Goal: Task Accomplishment & Management: Manage account settings

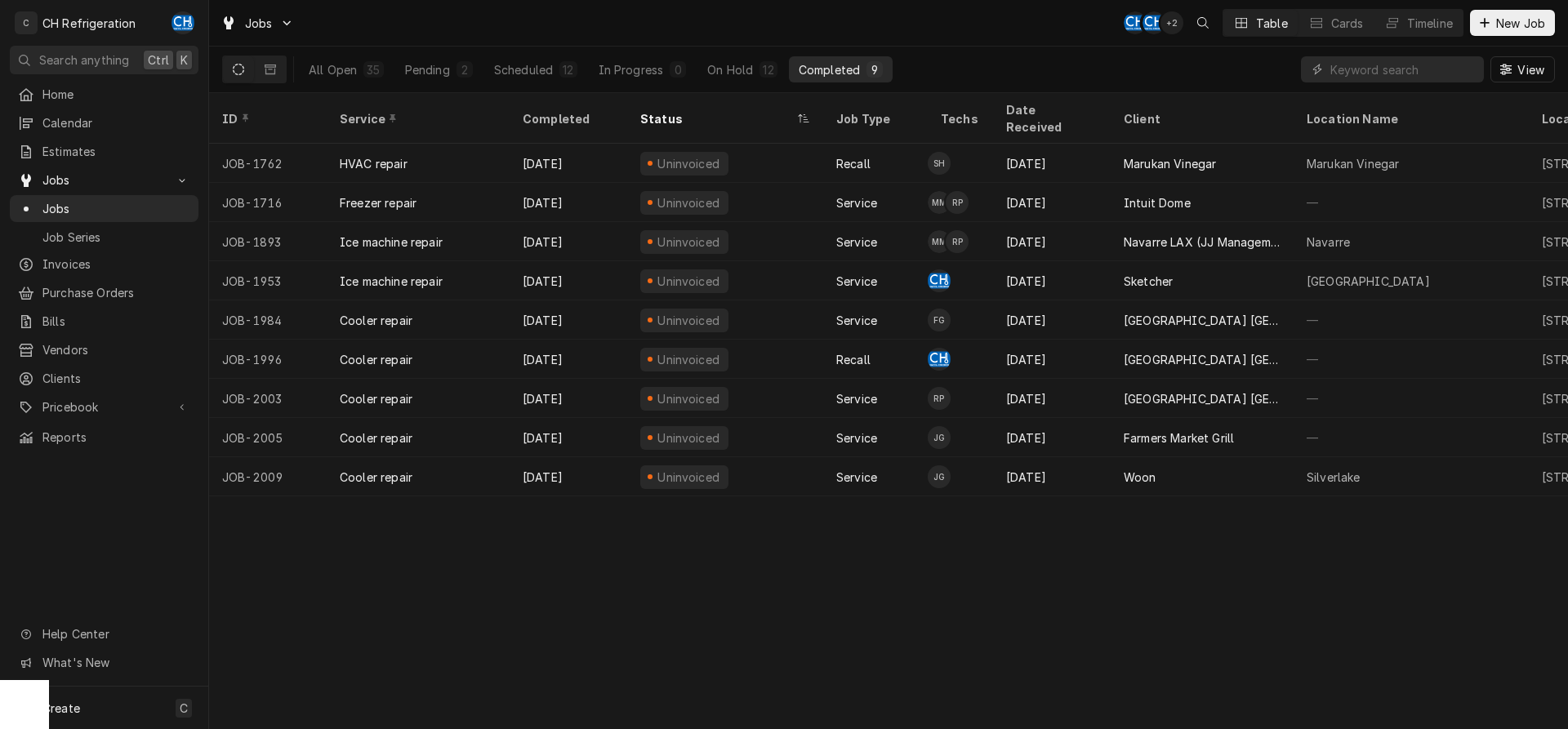
click at [828, 58] on button "Completed 9" at bounding box center [840, 69] width 103 height 27
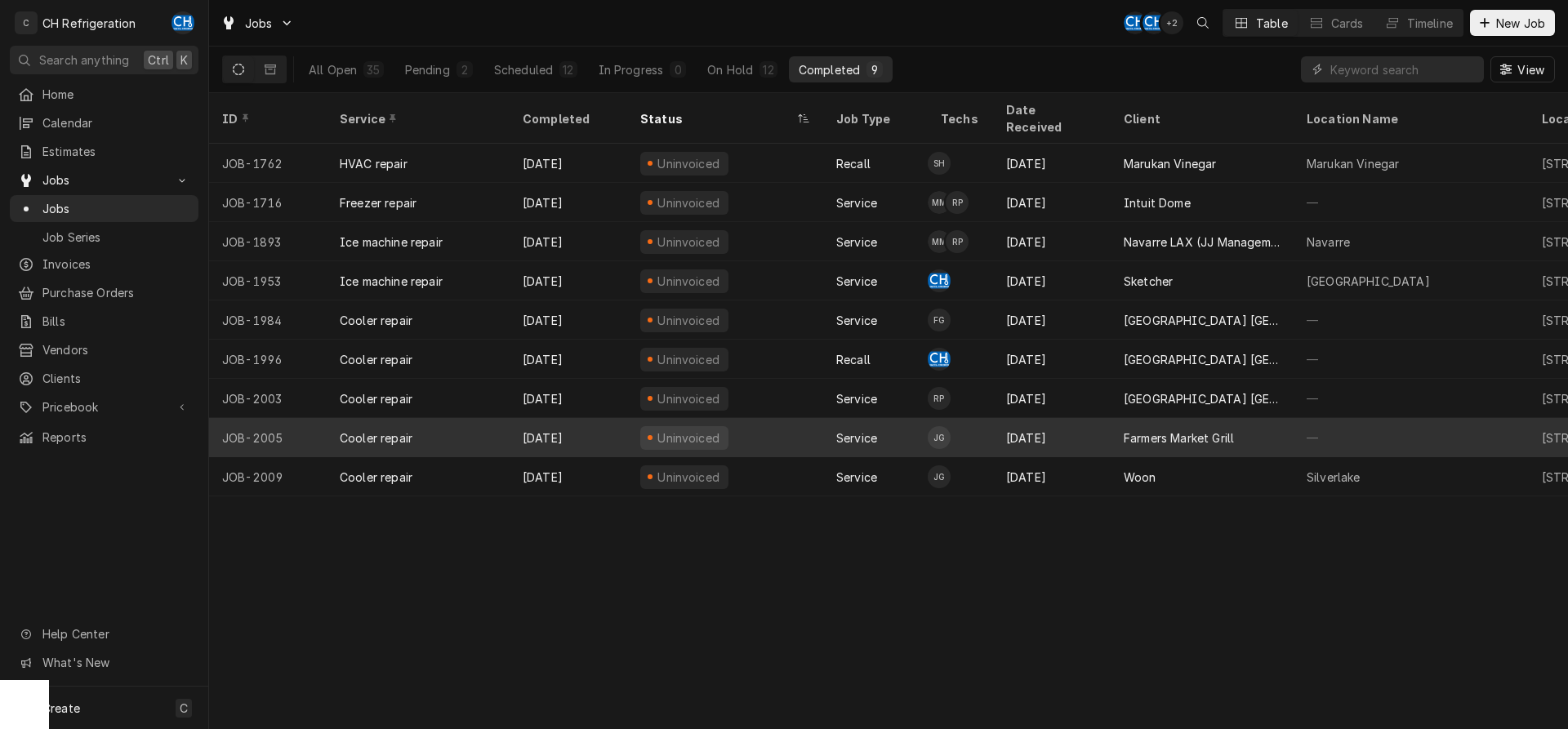
click at [1244, 418] on div "Farmers Market Grill" at bounding box center [1201, 437] width 183 height 39
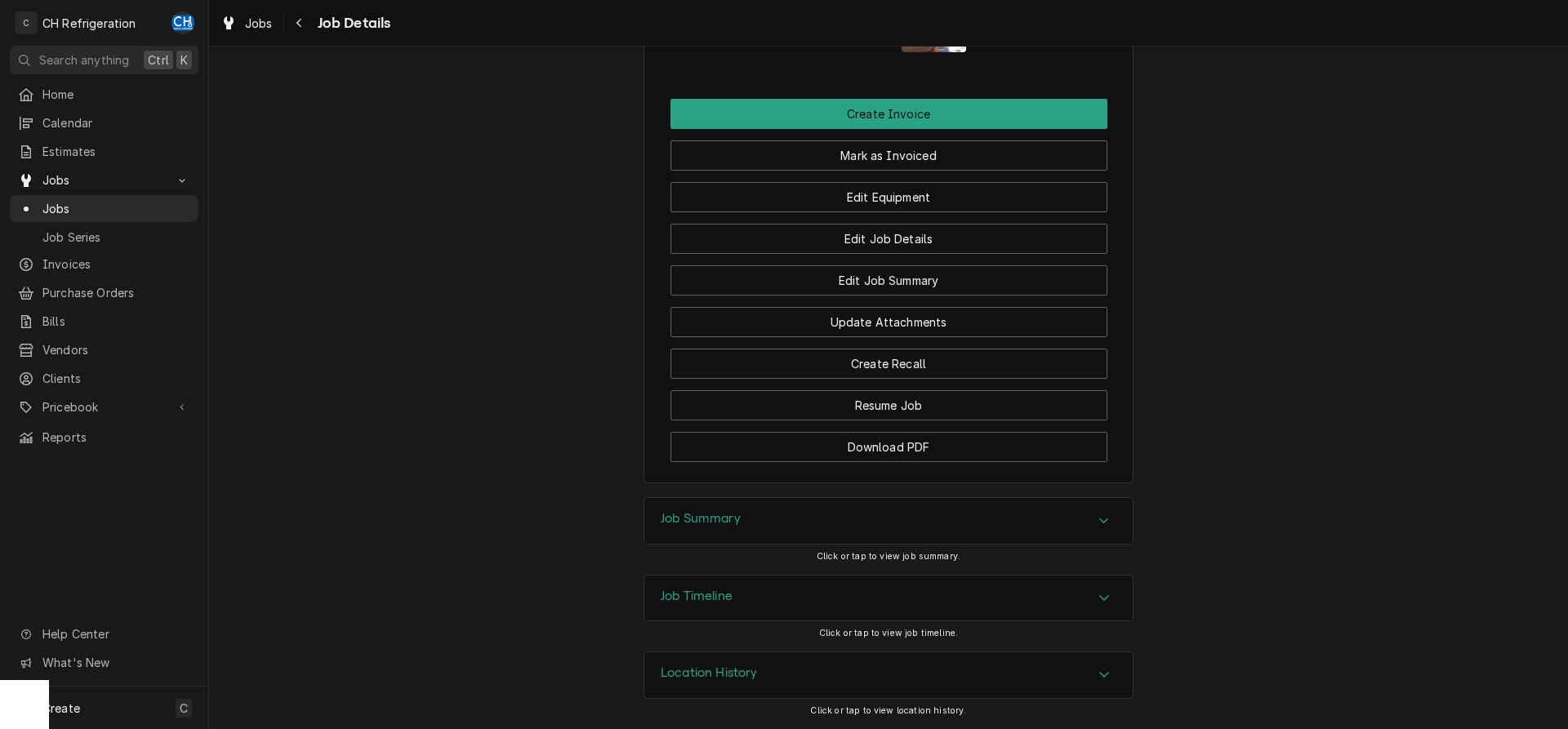
click at [1057, 506] on div "Job Summary" at bounding box center [888, 520] width 488 height 46
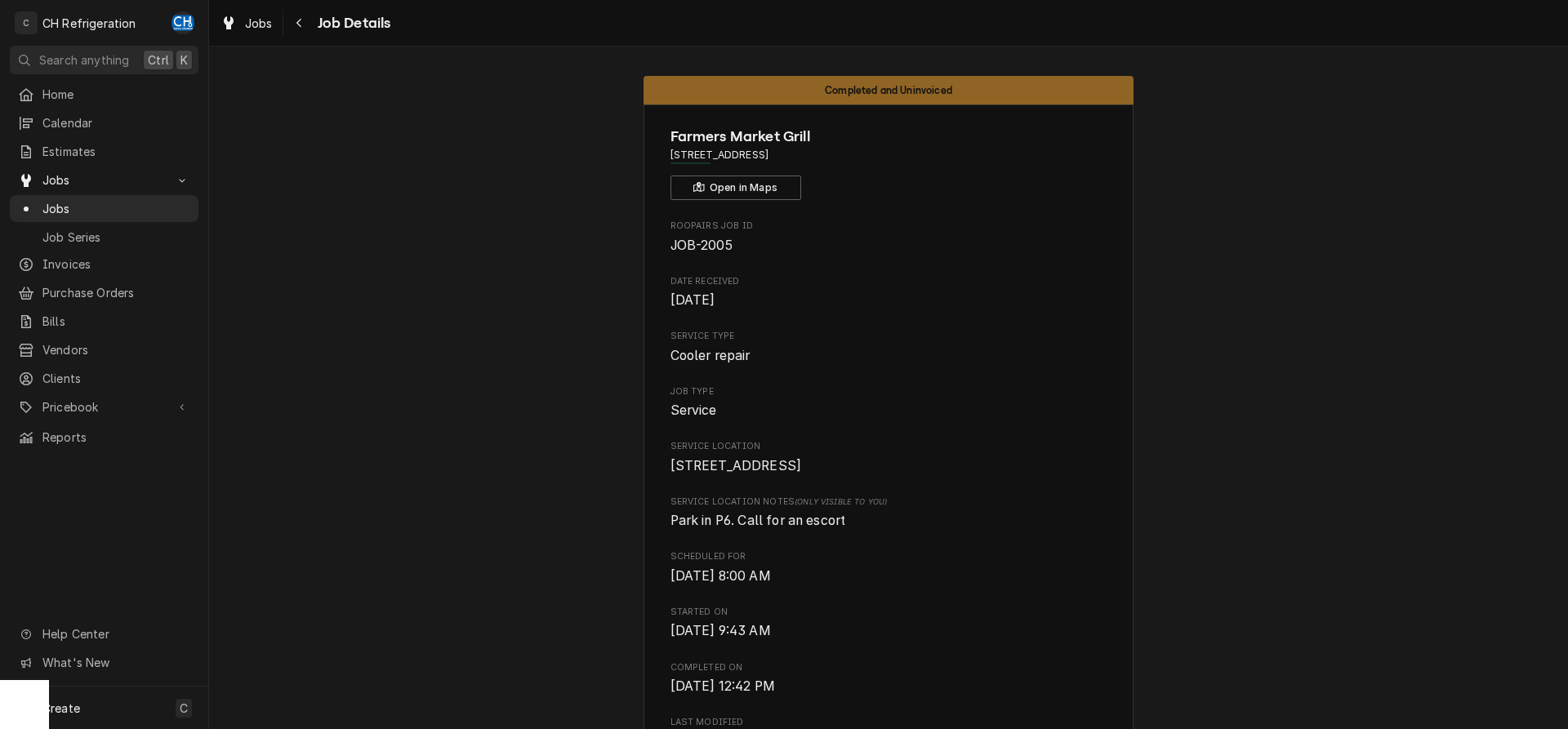
drag, startPoint x: 849, startPoint y: 153, endPoint x: 668, endPoint y: 155, distance: 181.0
copy span "1 World Way, Los Angeles, CA 90045"
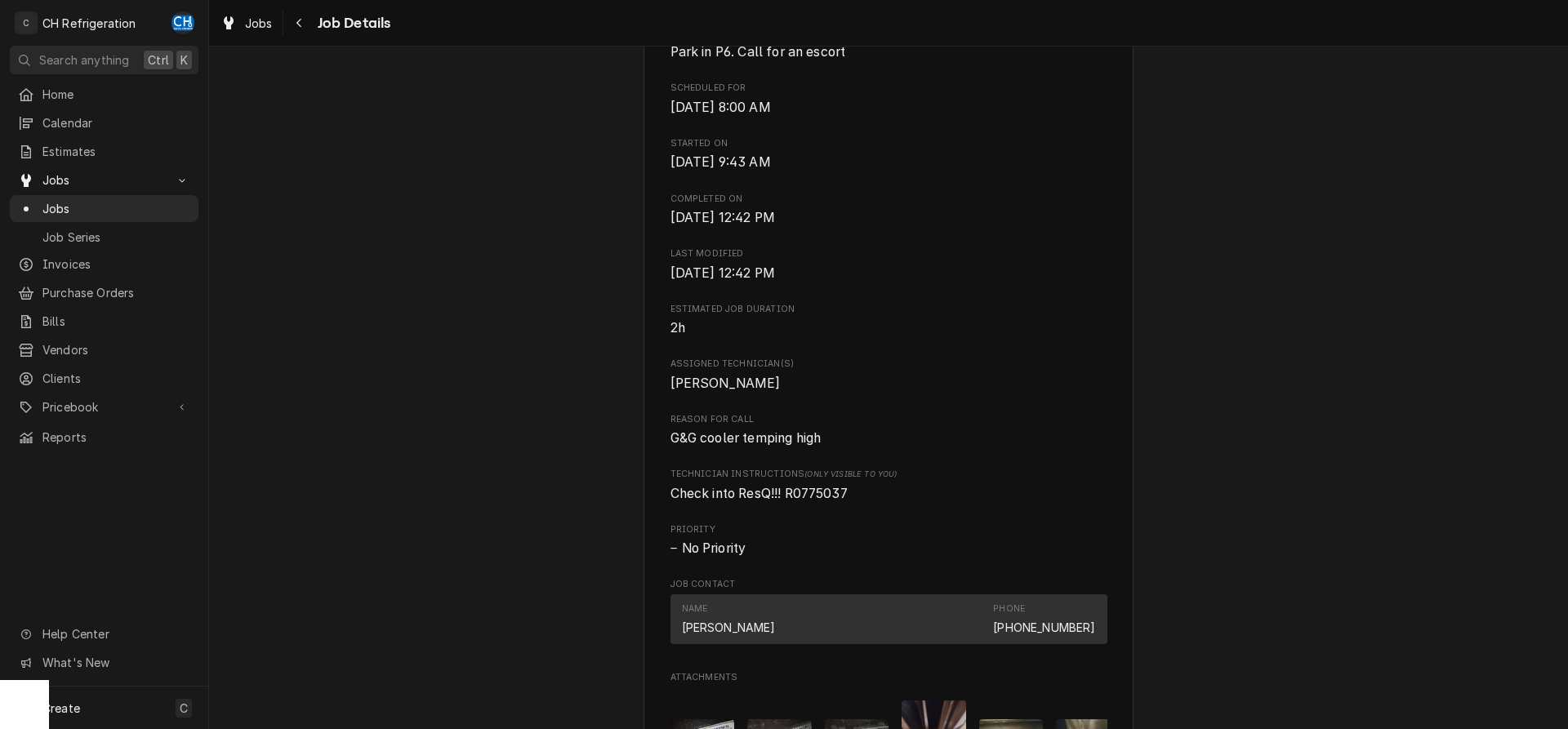
scroll to position [666, 0]
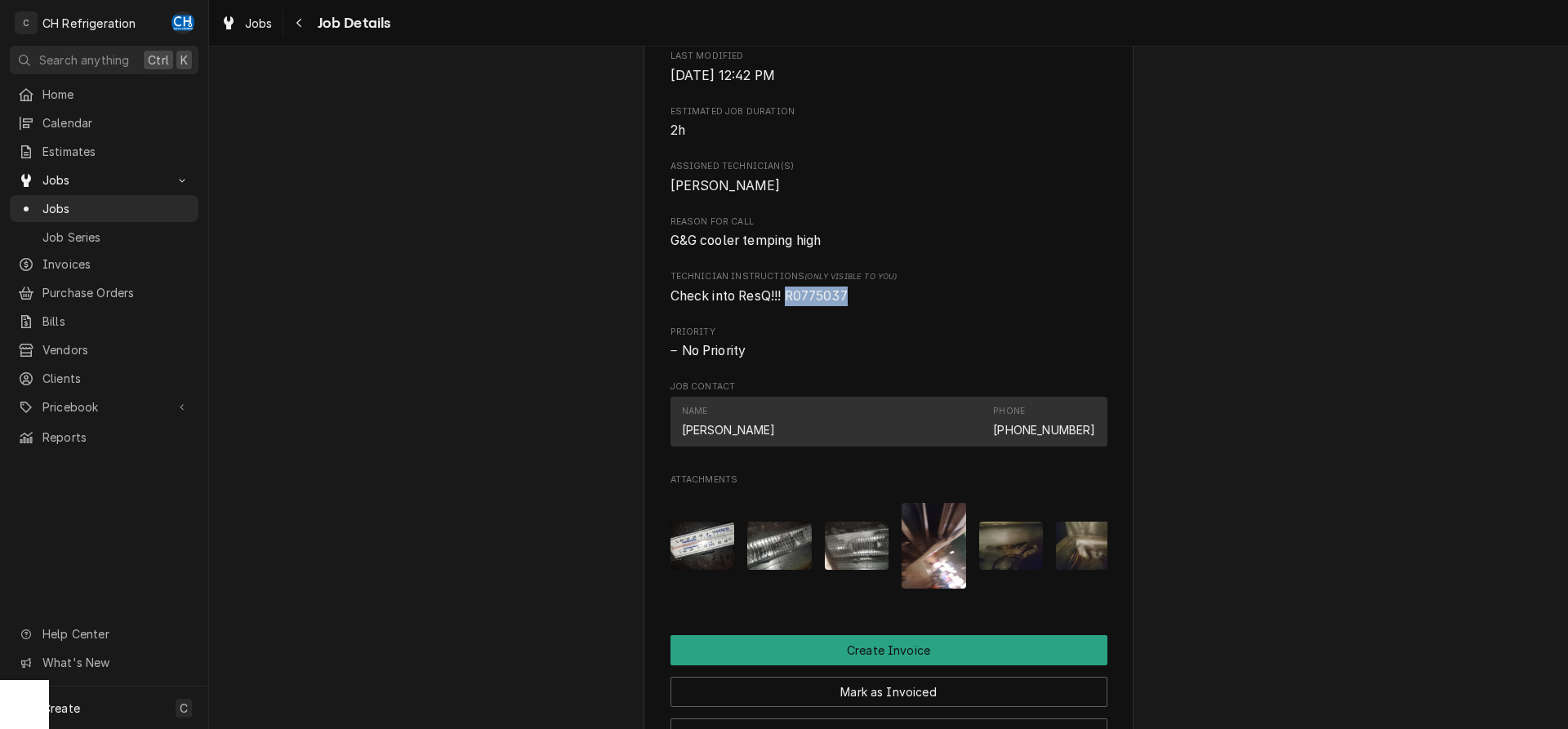
drag, startPoint x: 857, startPoint y: 316, endPoint x: 792, endPoint y: 319, distance: 65.1
click at [792, 306] on span "Check into ResQ!!! R0775037" at bounding box center [888, 296] width 437 height 20
copy span "R0775037"
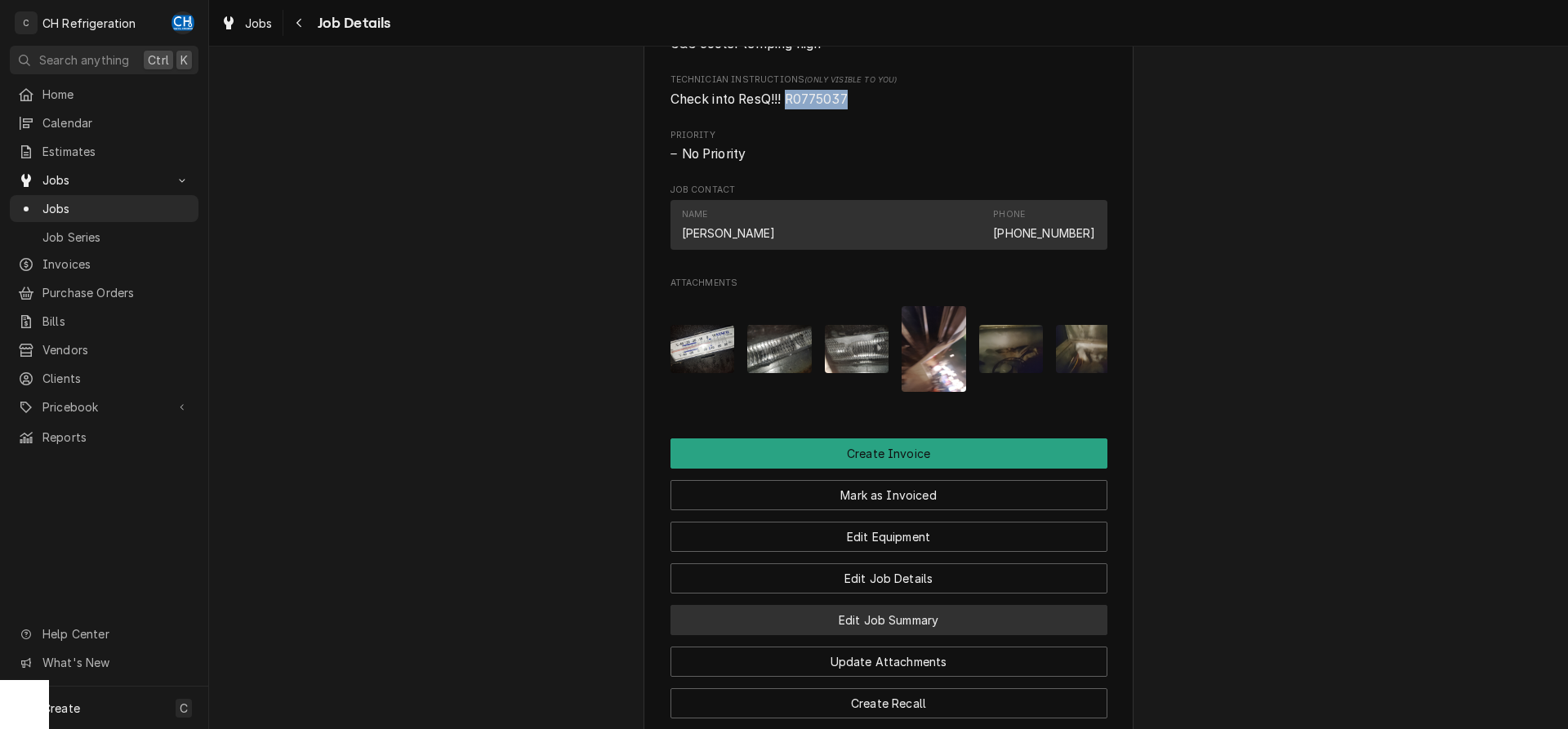
scroll to position [1092, 0]
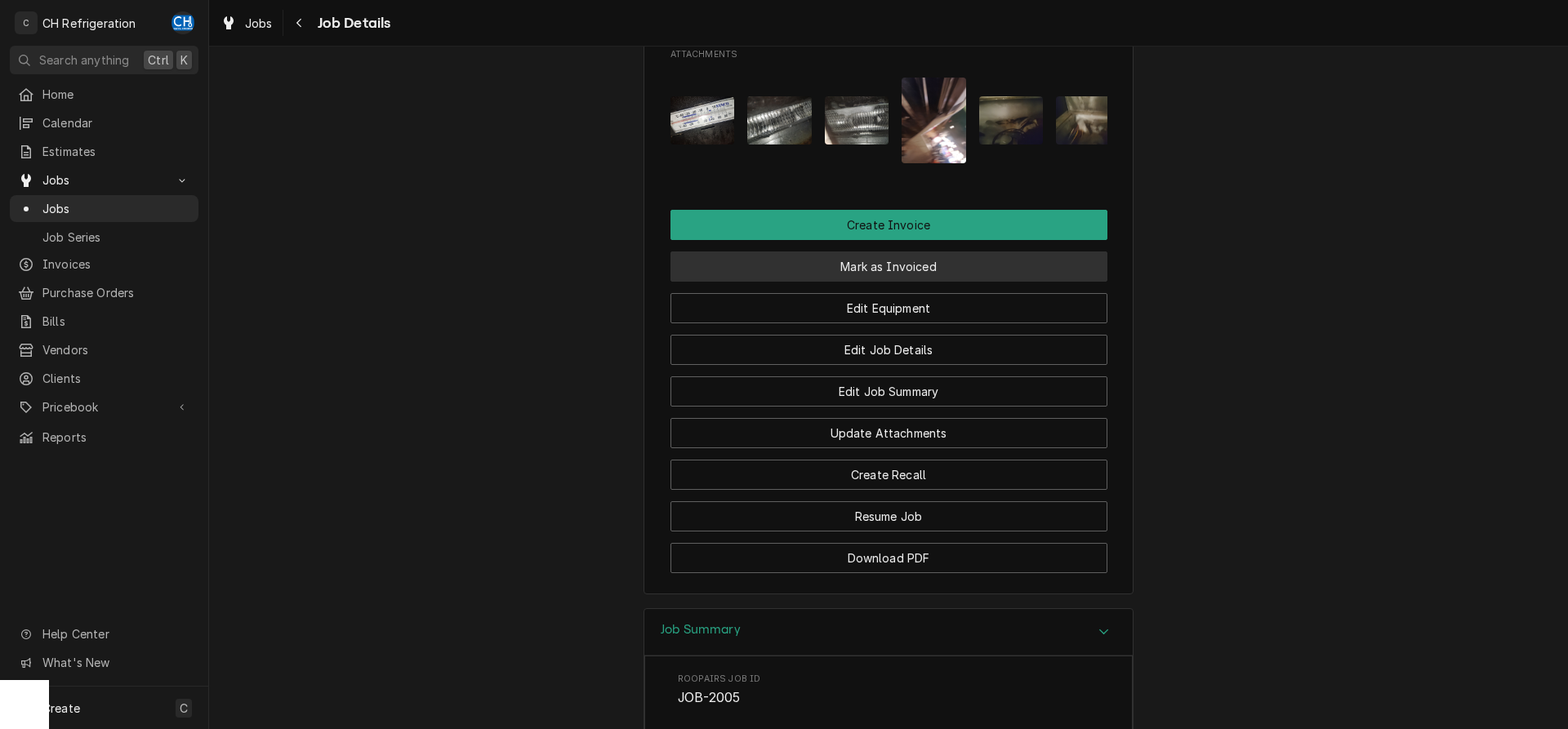
click at [895, 282] on button "Mark as Invoiced" at bounding box center [888, 266] width 437 height 30
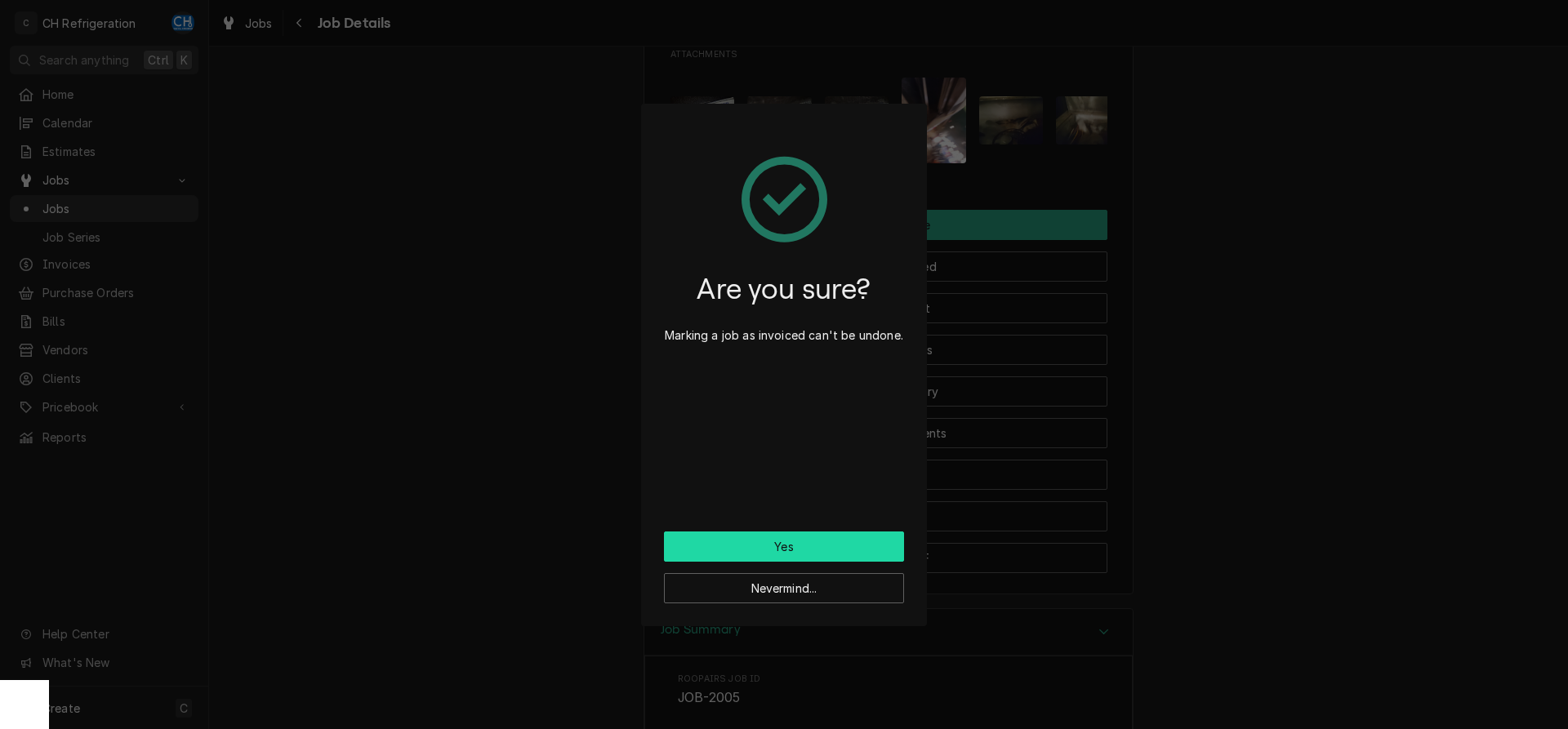
click at [816, 547] on button "Yes" at bounding box center [783, 547] width 240 height 30
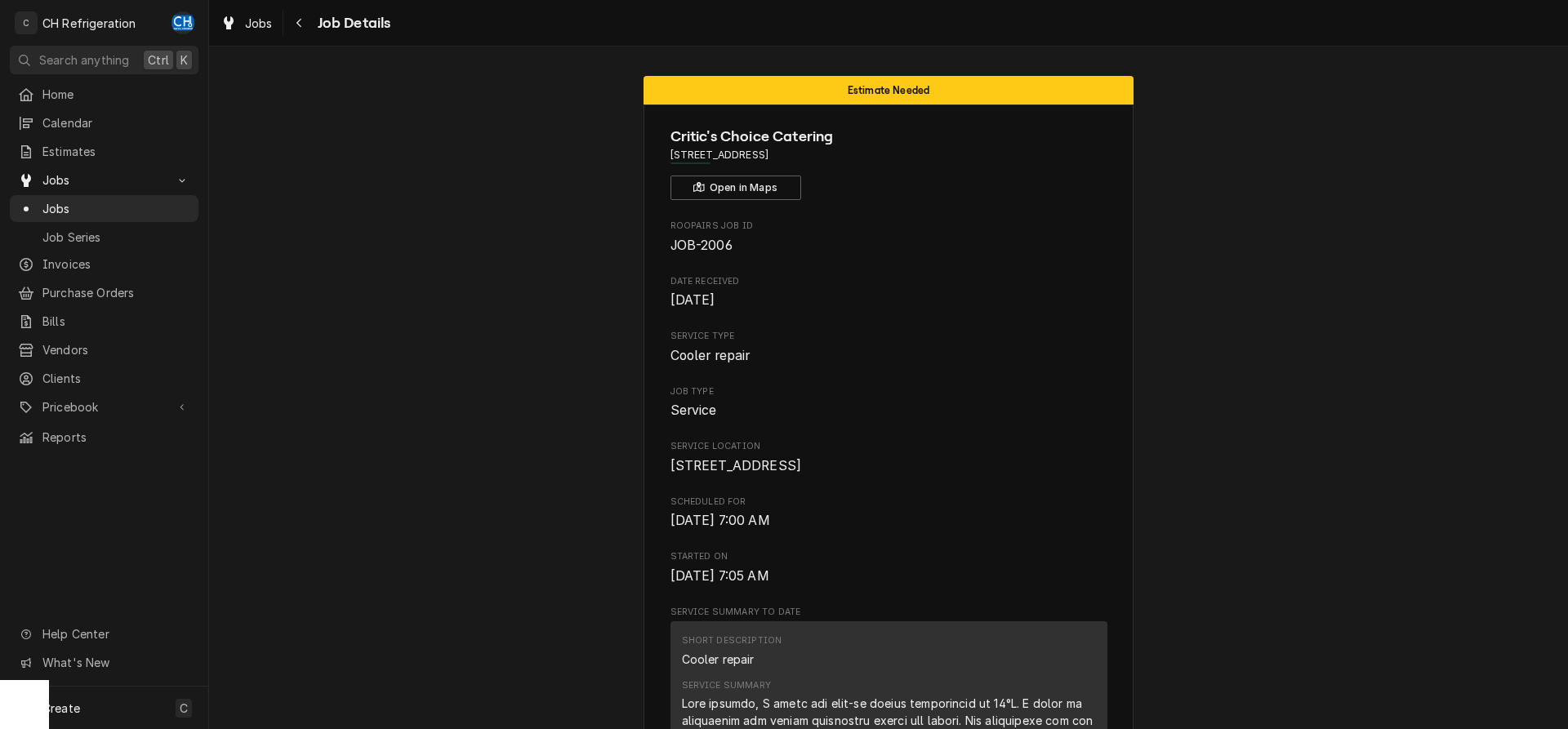
scroll to position [546, 0]
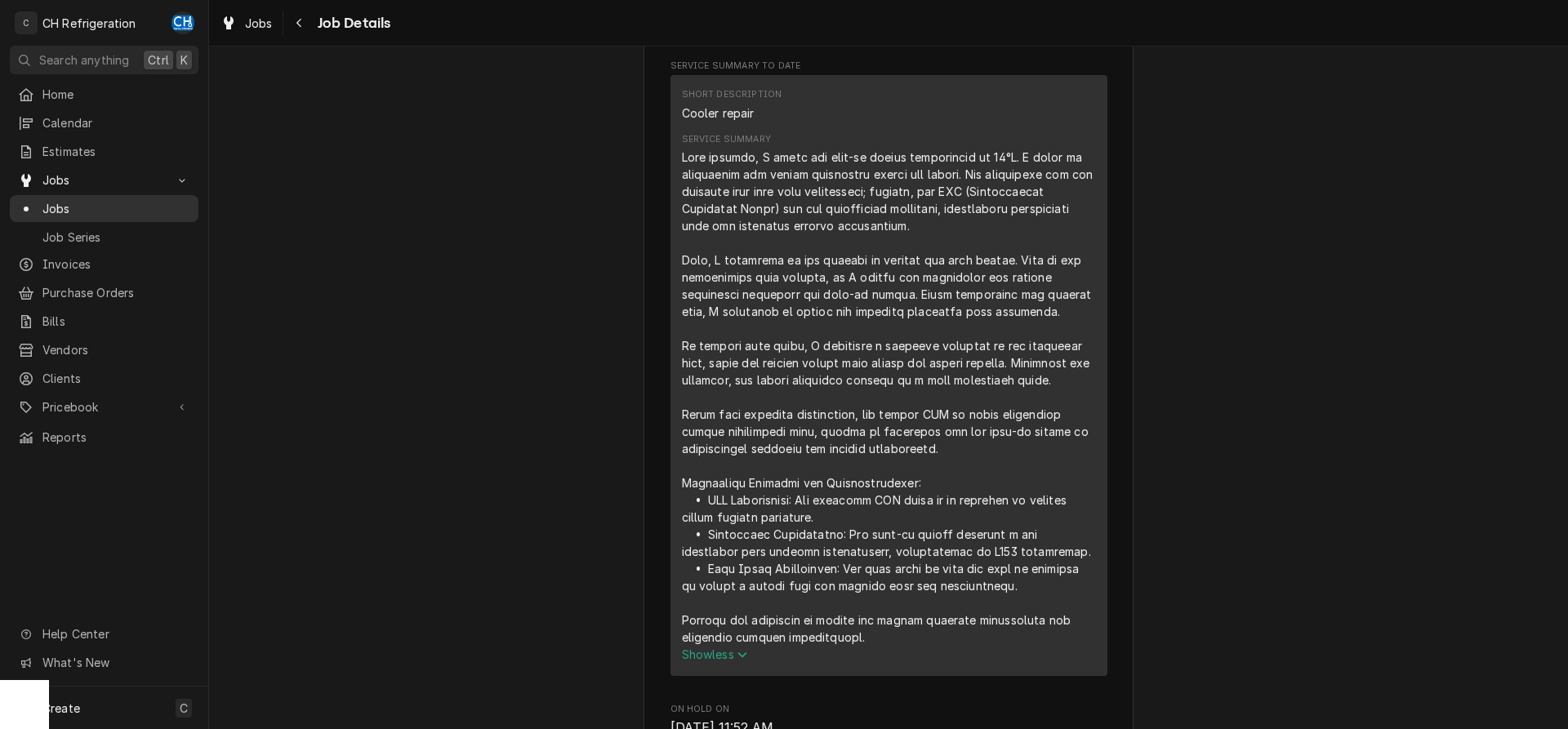
click at [99, 200] on span "Jobs" at bounding box center [117, 209] width 148 height 17
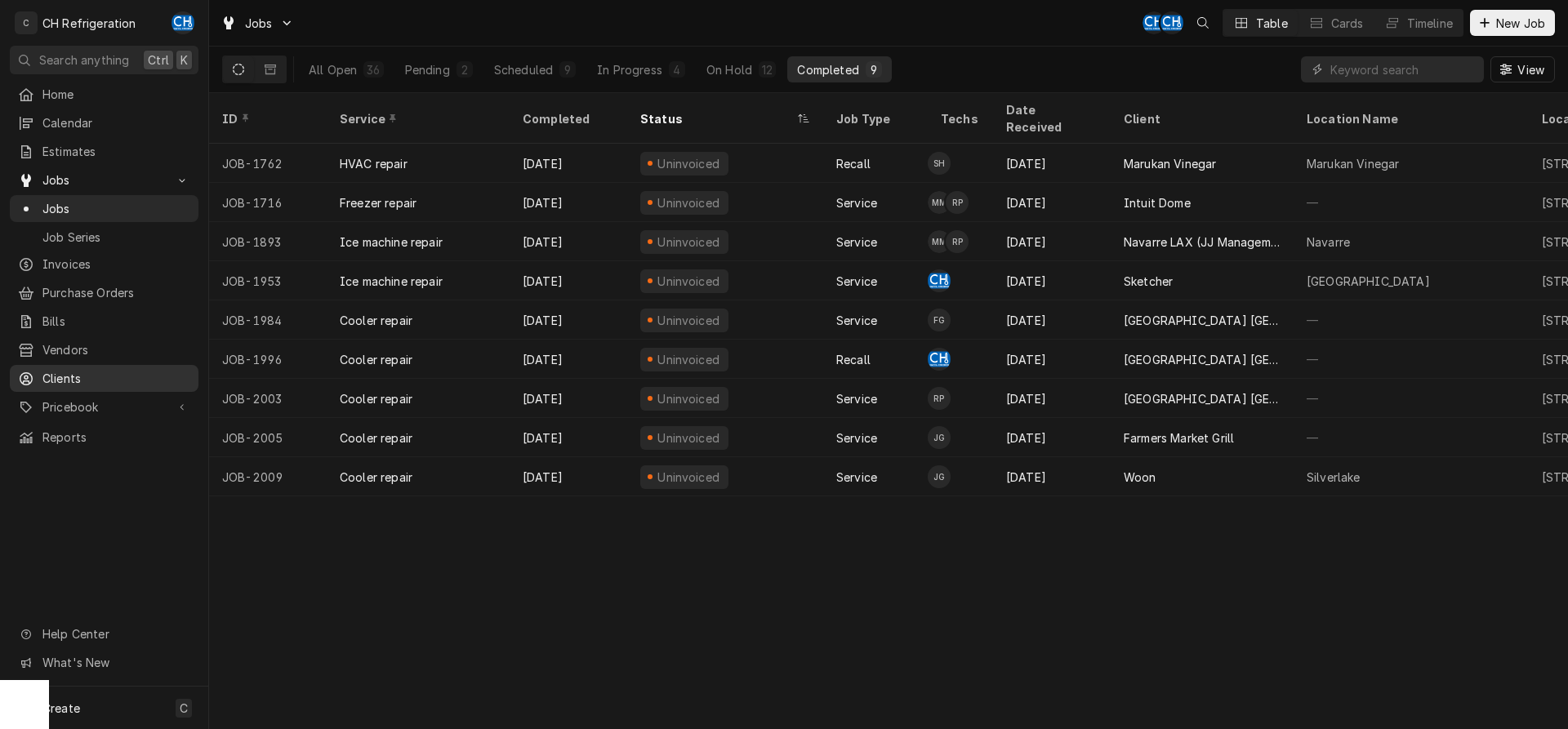
click at [120, 374] on span "Clients" at bounding box center [117, 378] width 148 height 17
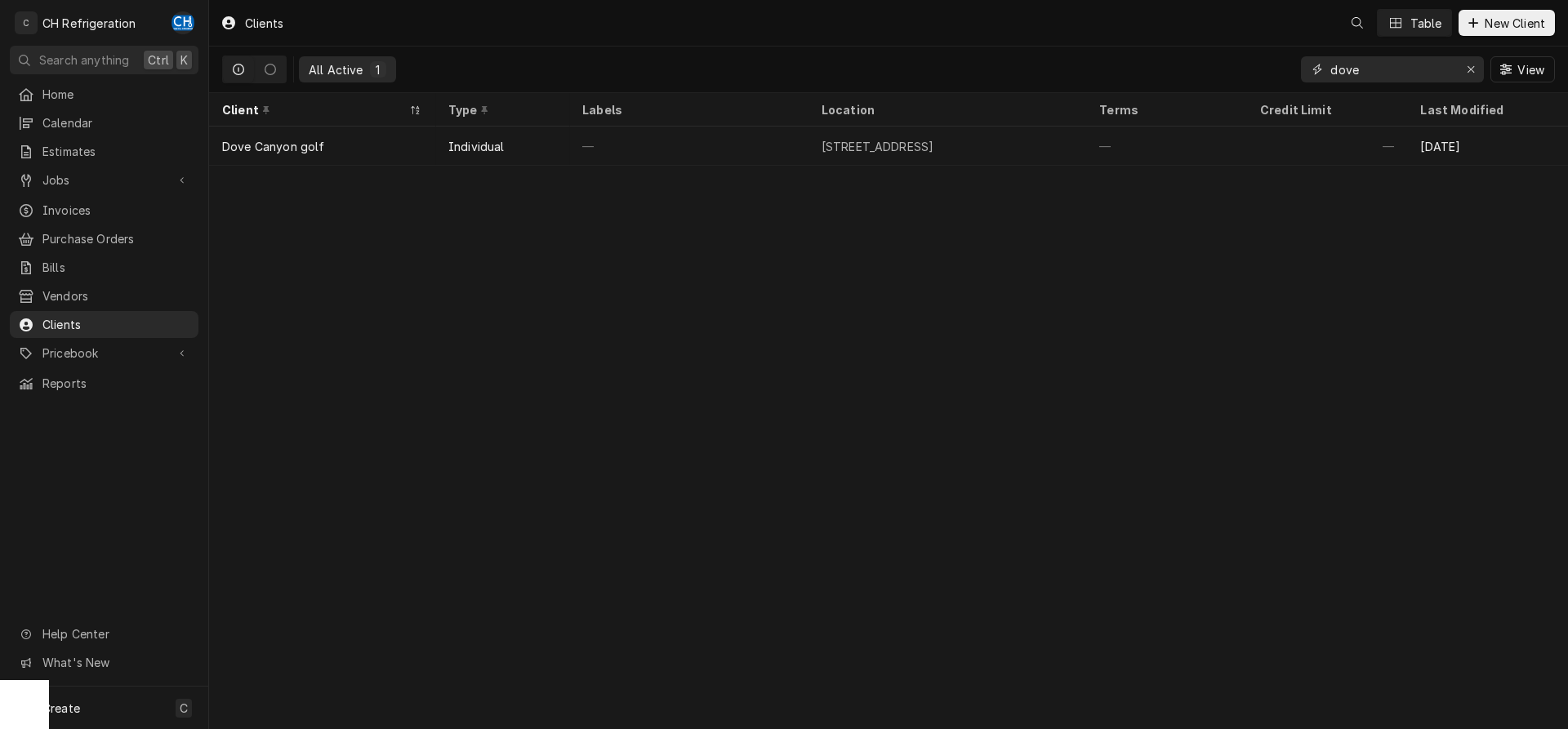
drag, startPoint x: 1409, startPoint y: 75, endPoint x: 1258, endPoint y: 74, distance: 151.0
click at [1330, 74] on input "dove" at bounding box center [1391, 69] width 122 height 27
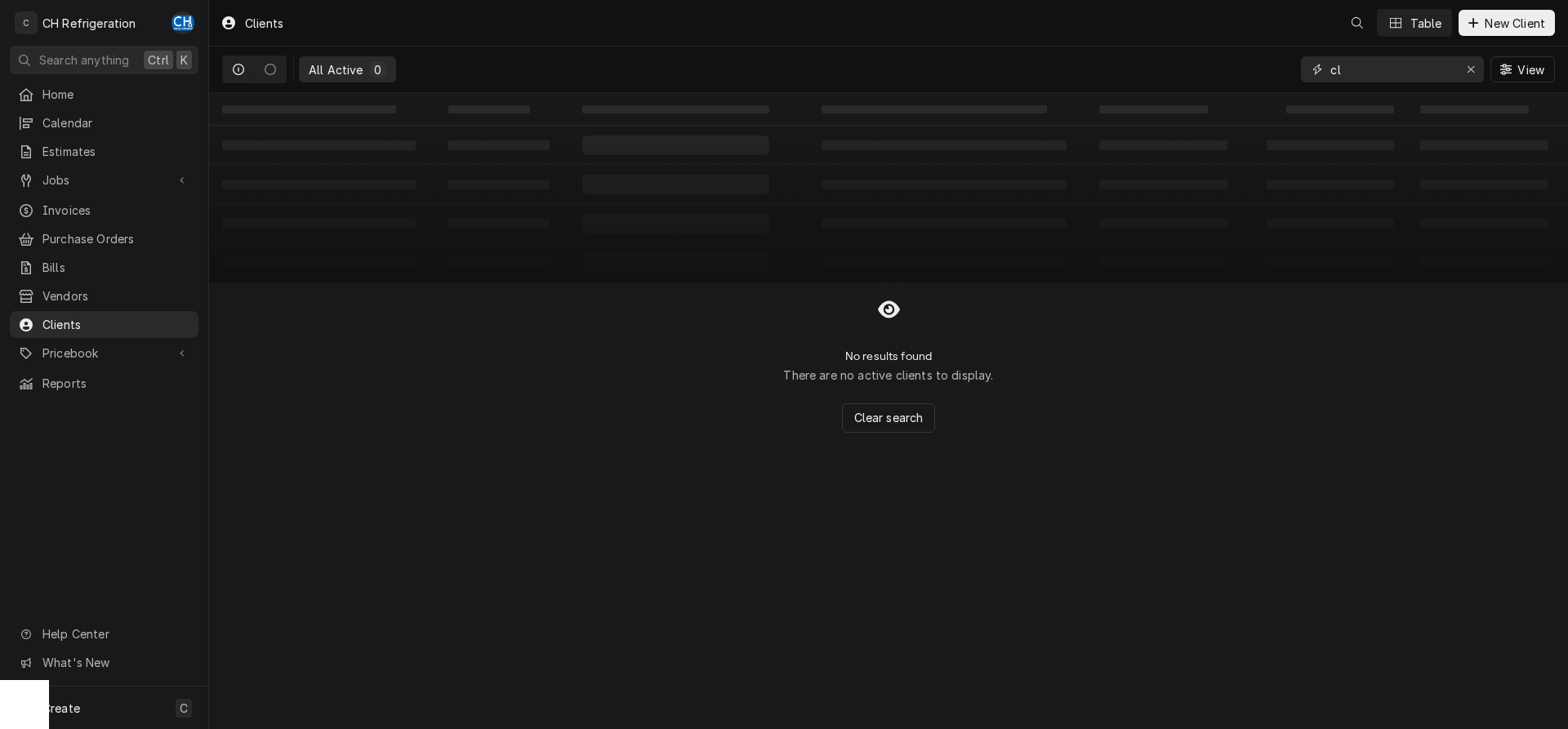
type input "c"
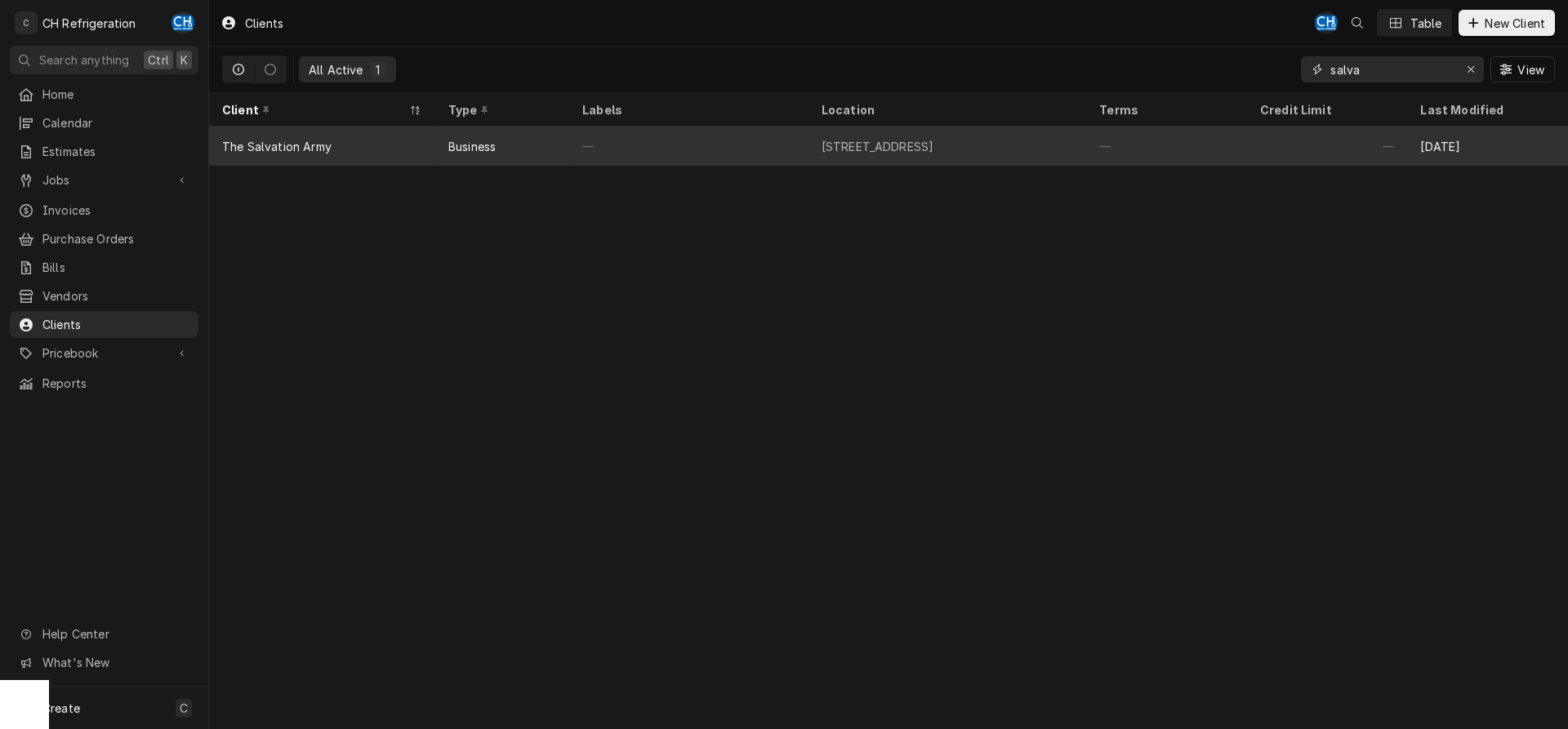
type input "salva"
click at [598, 151] on div "—" at bounding box center [688, 146] width 239 height 39
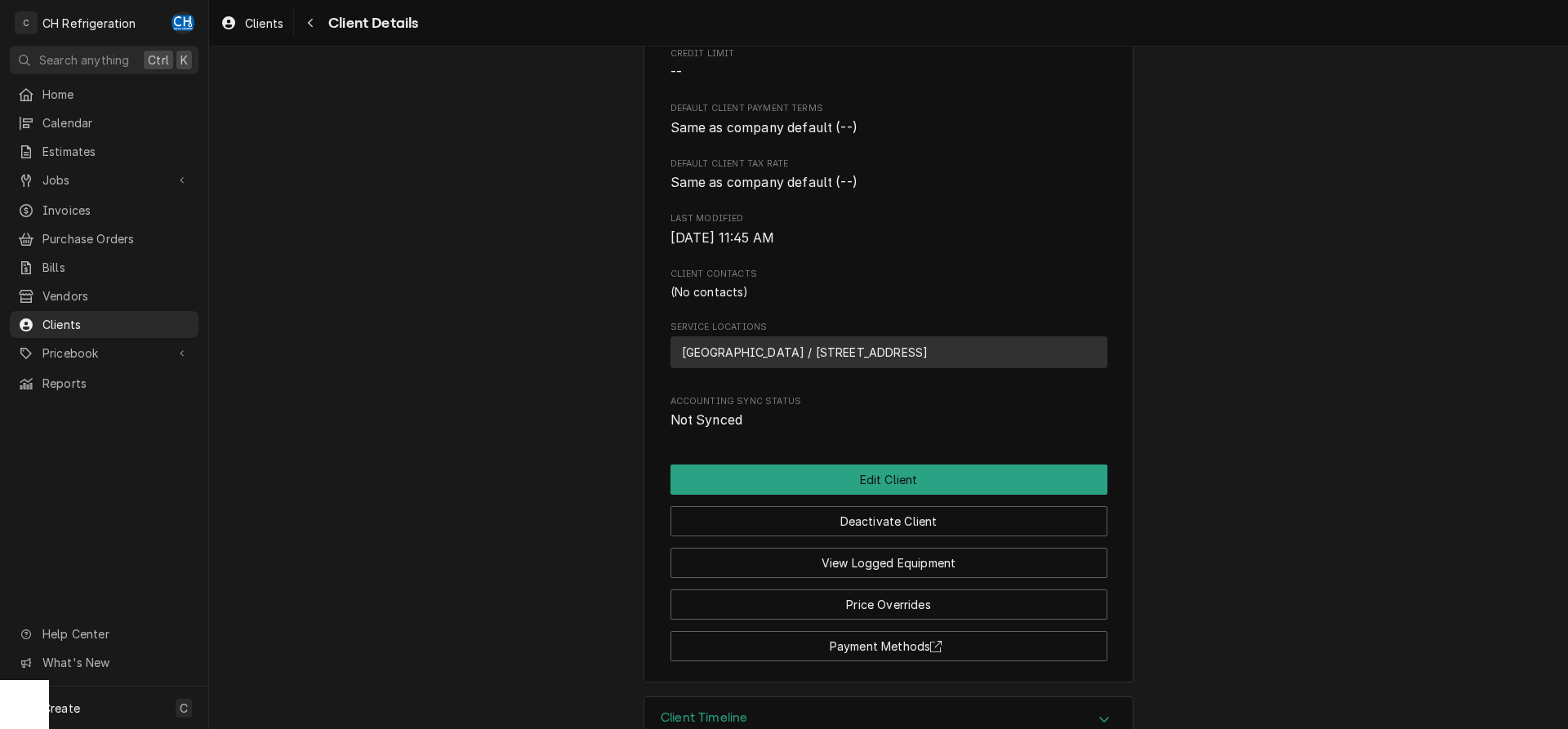
scroll to position [355, 0]
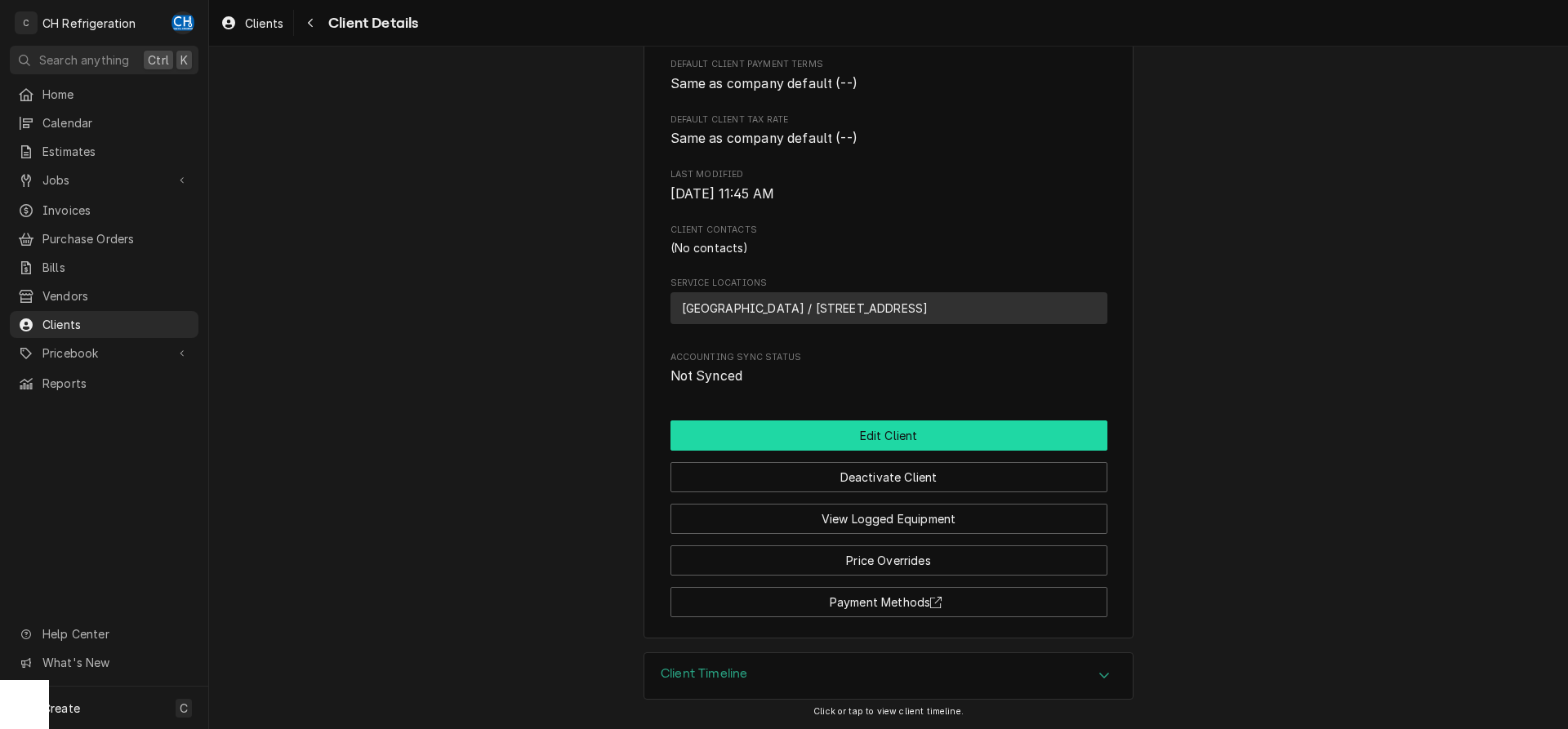
click at [984, 449] on button "Edit Client" at bounding box center [888, 436] width 437 height 30
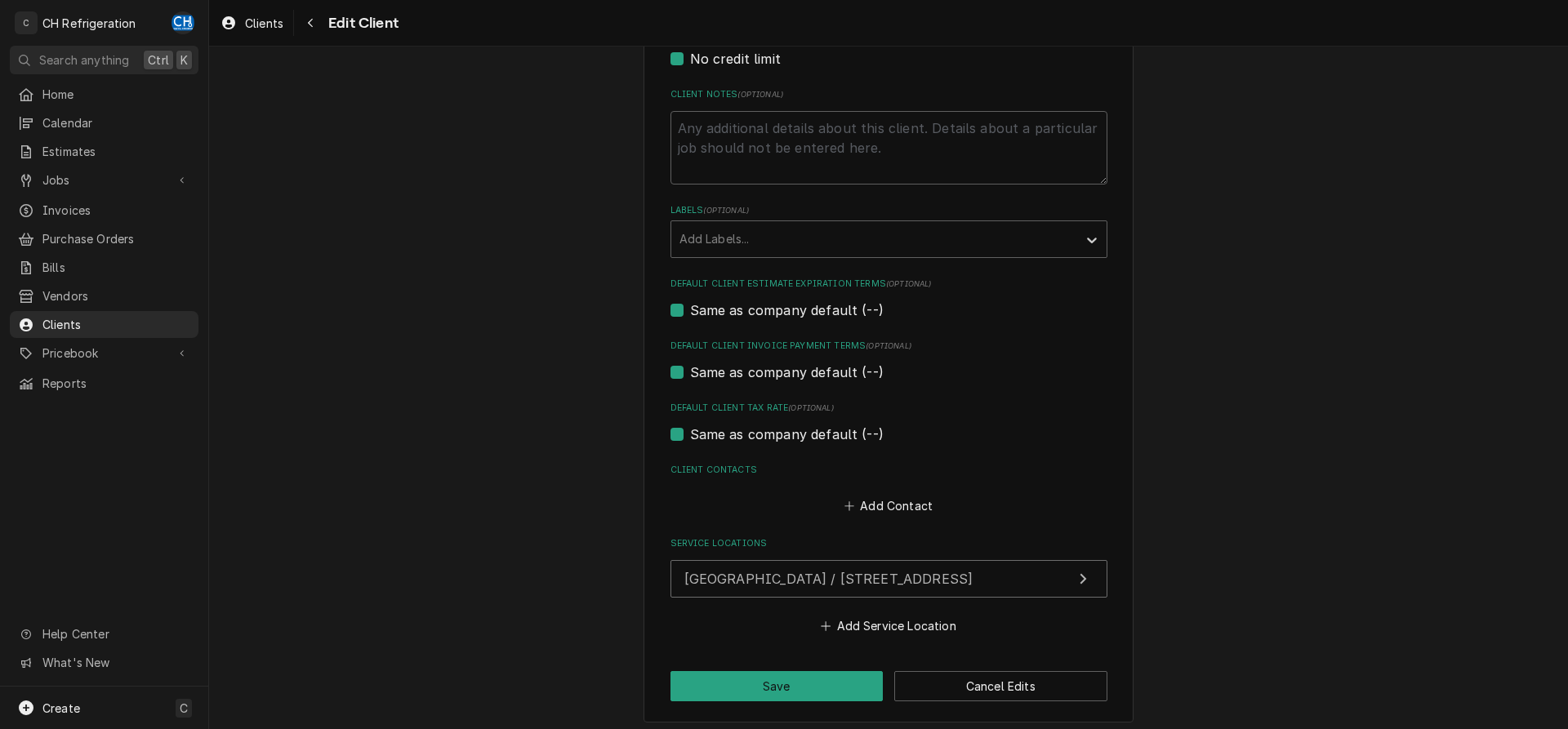
scroll to position [526, 0]
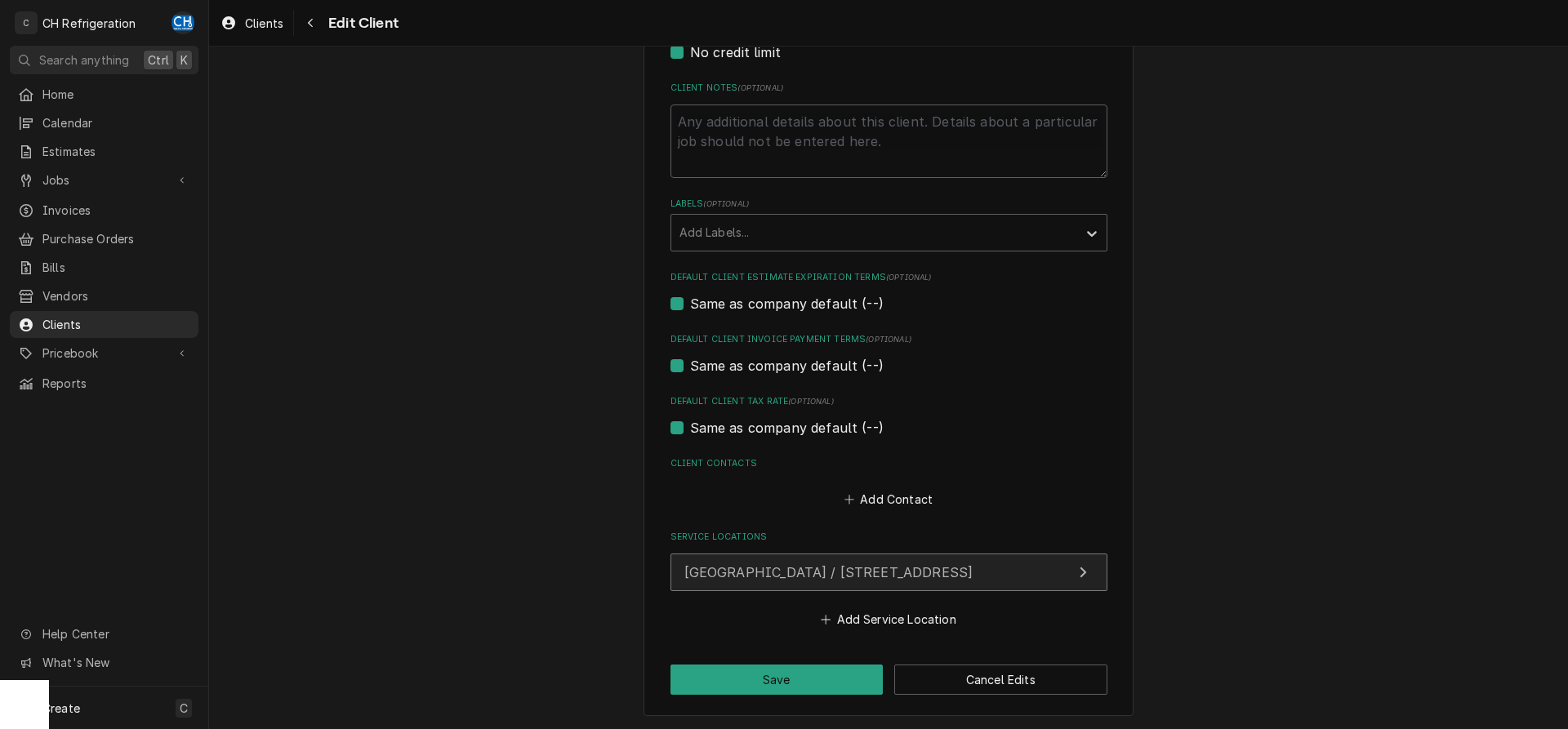
click at [974, 564] on span "Harbor City / 820 Lomita Blvd, Los Angeles, CA 90710" at bounding box center [829, 572] width 289 height 16
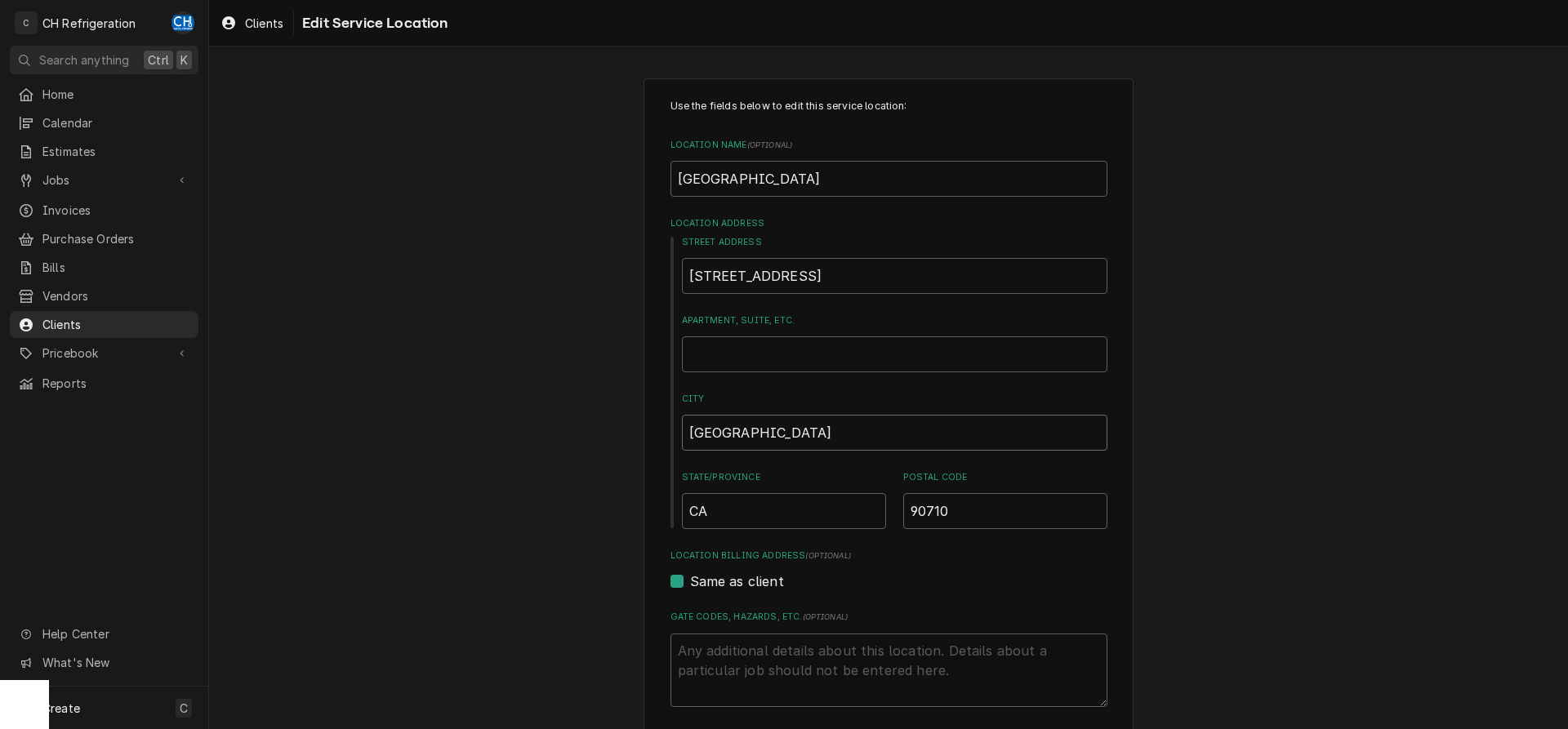
drag, startPoint x: 811, startPoint y: 430, endPoint x: 650, endPoint y: 428, distance: 161.0
drag, startPoint x: 782, startPoint y: 439, endPoint x: 661, endPoint y: 439, distance: 121.0
click at [682, 439] on input "Los Angeles" at bounding box center [894, 433] width 426 height 36
type textarea "x"
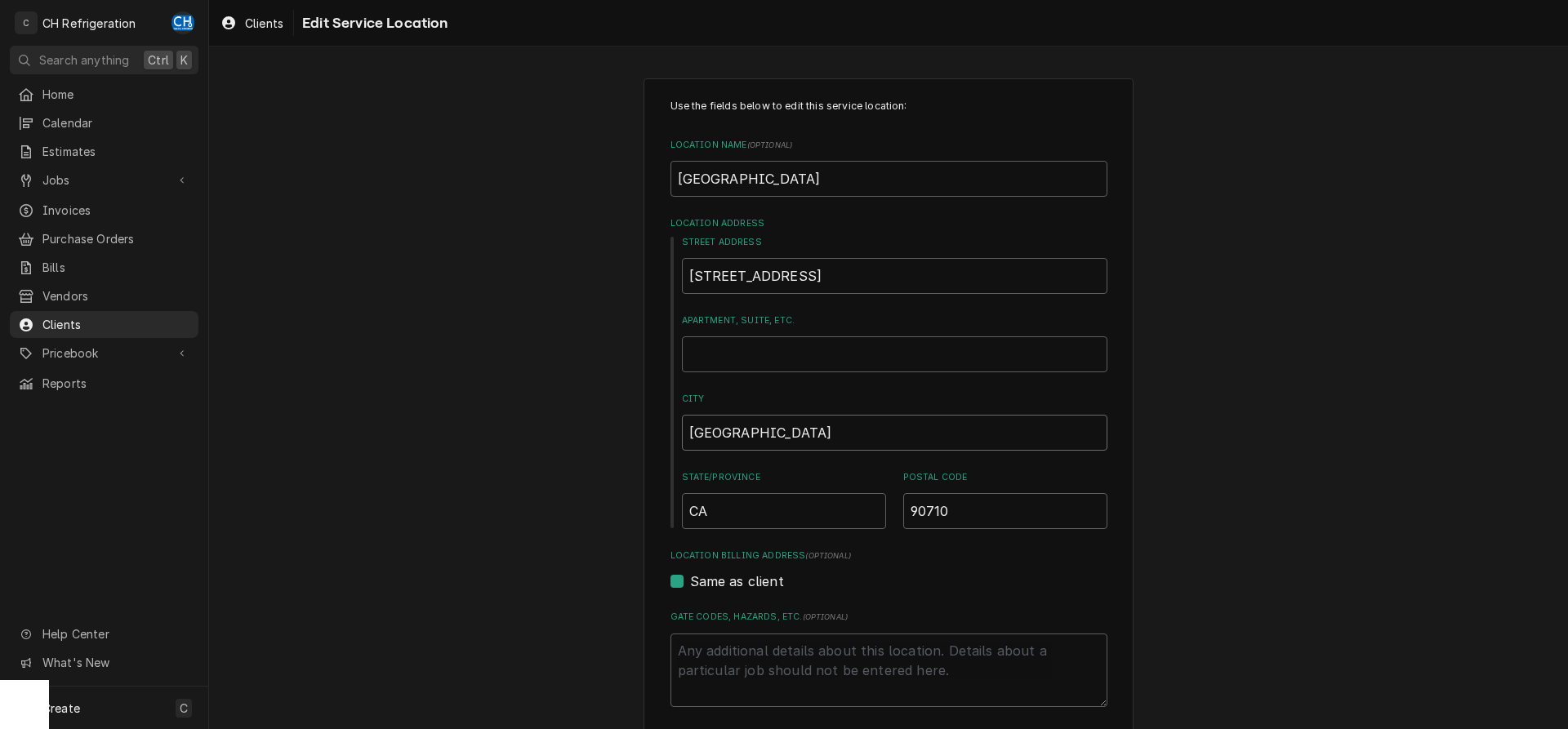
type input "H"
type textarea "x"
type input "Ha"
type textarea "x"
type input "Har"
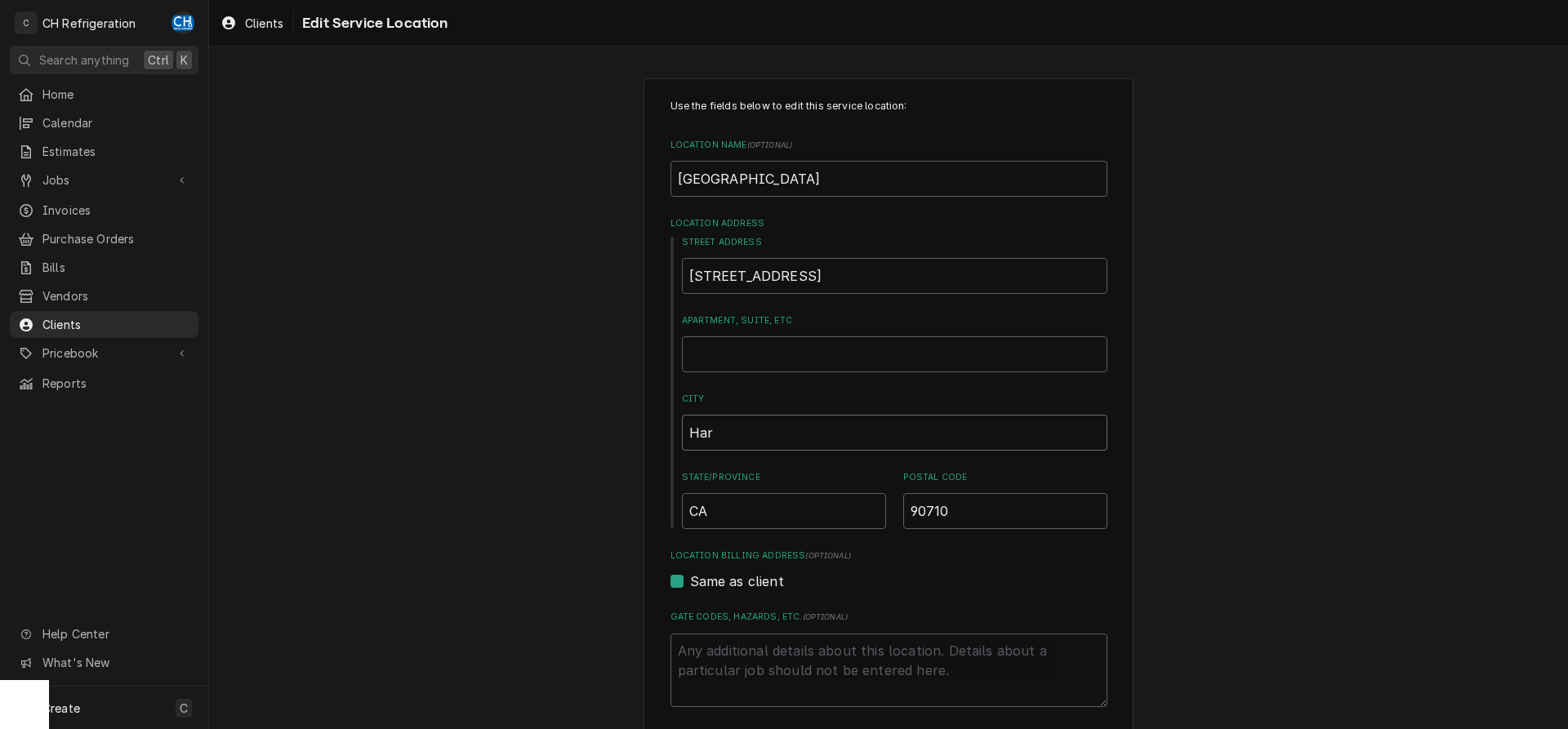
type textarea "x"
type input "Harb"
type textarea "x"
type input "Harbo"
type textarea "x"
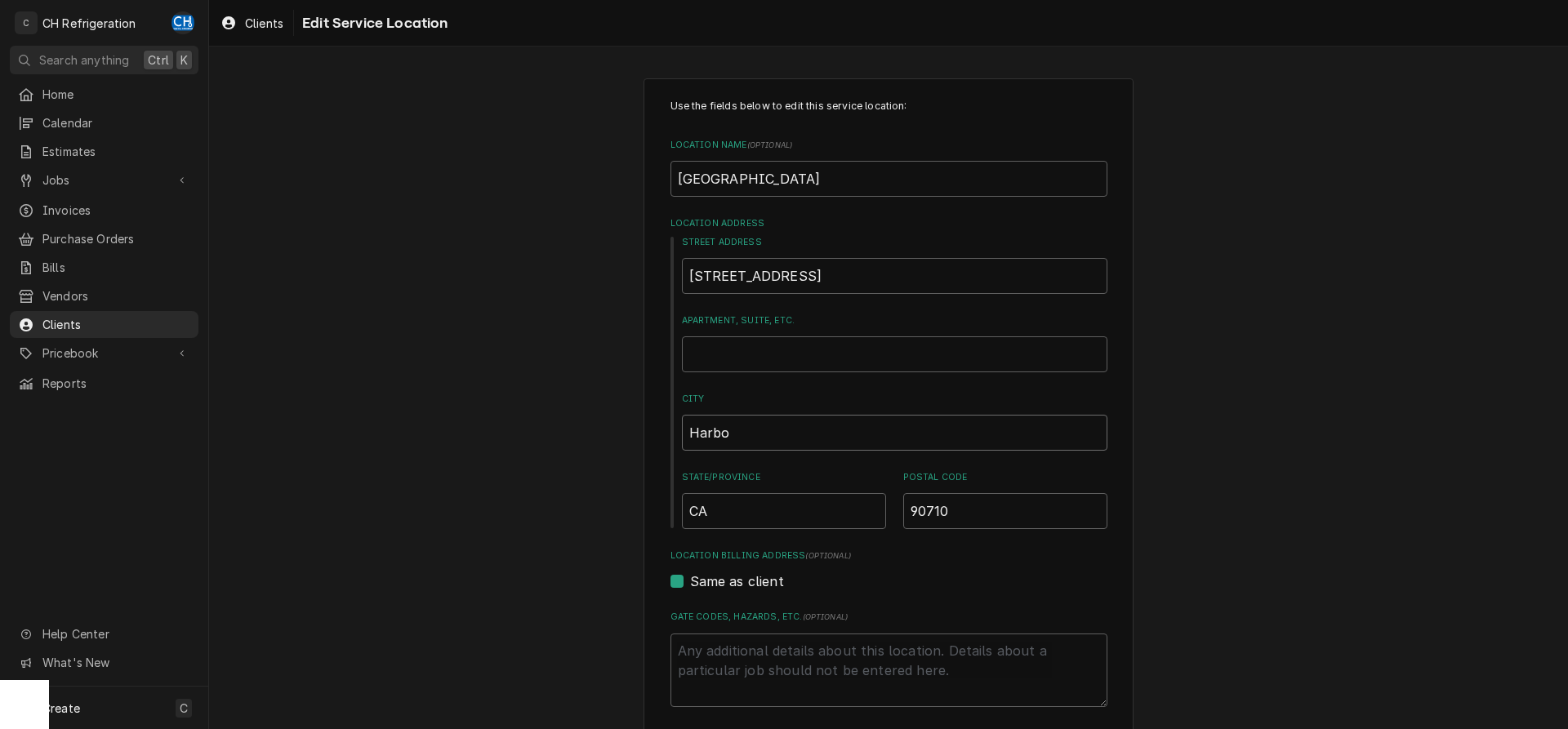
type input "Harbor"
type textarea "x"
type input "Harbor"
type textarea "x"
type input "Harbor C"
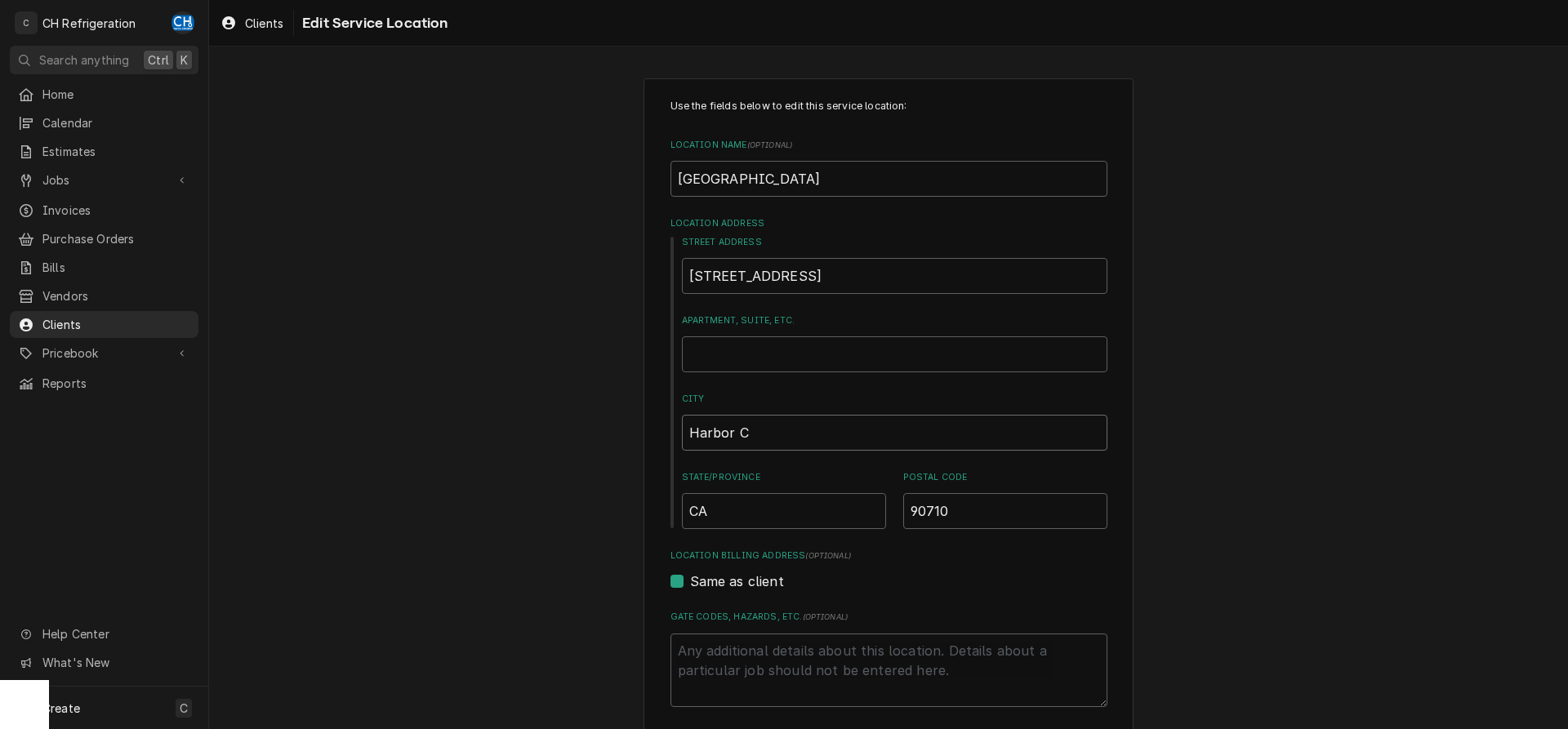
type textarea "x"
type input "Harbor Ci"
type textarea "x"
type input "Harbor Cit"
type textarea "x"
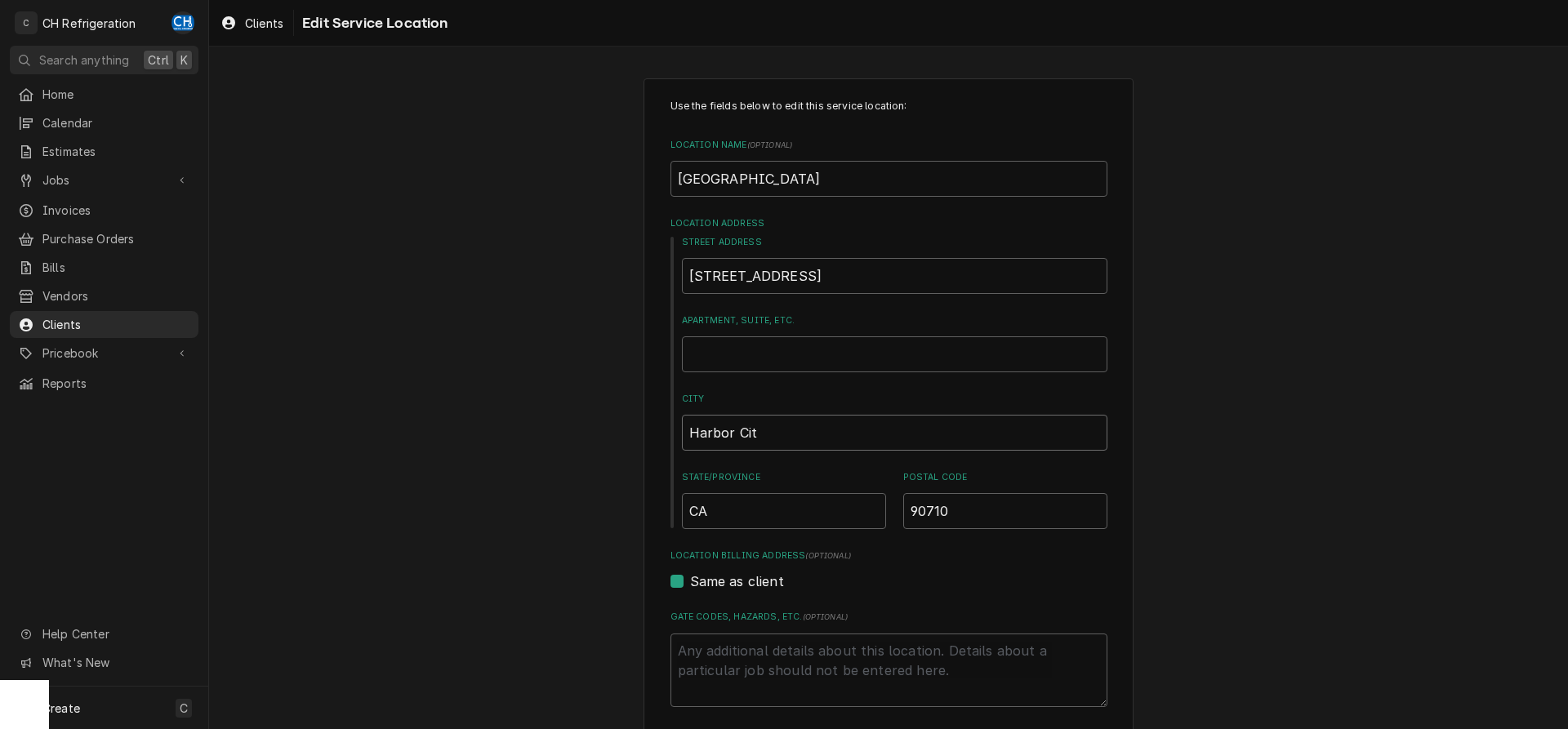
type input "Harbor City"
type textarea "x"
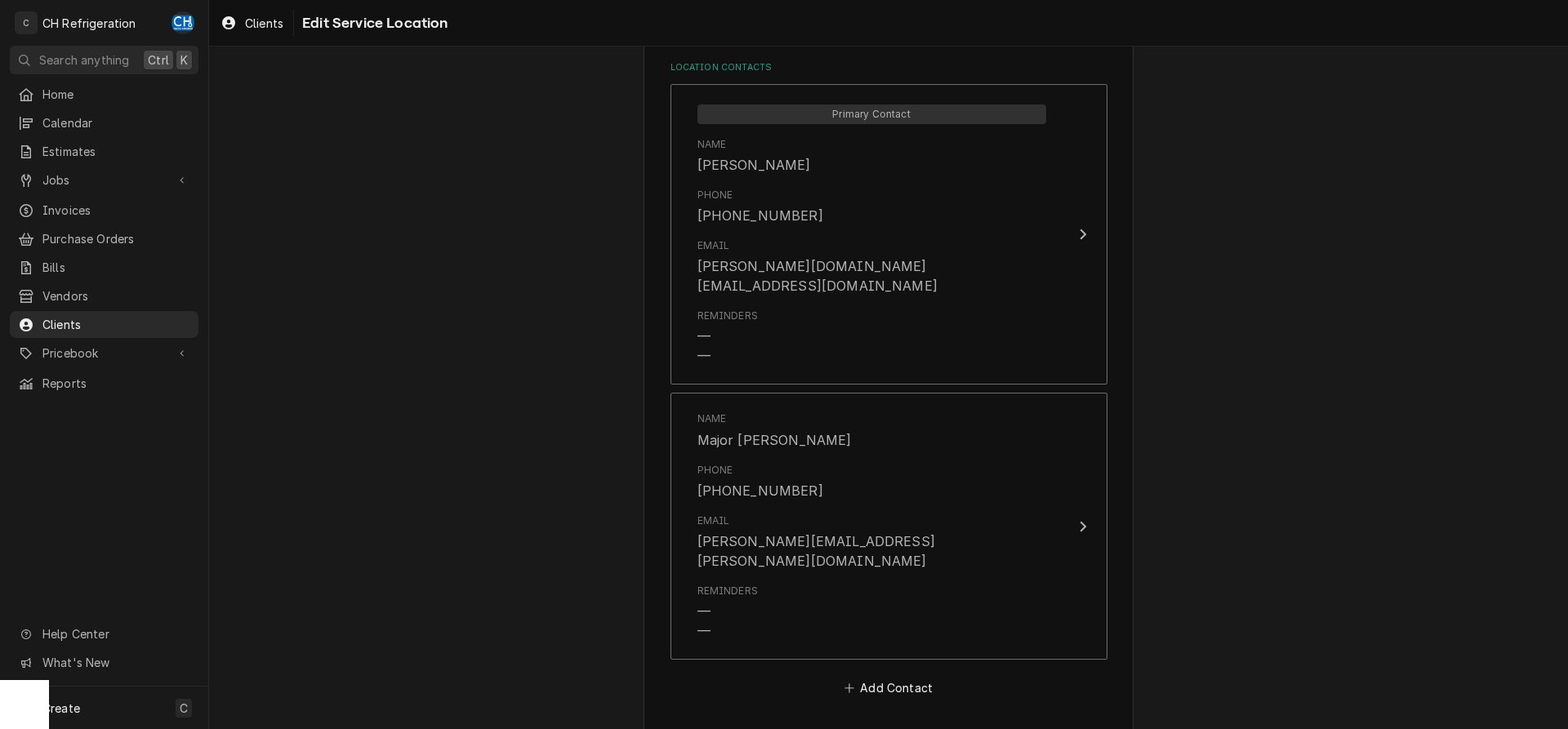
scroll to position [882, 0]
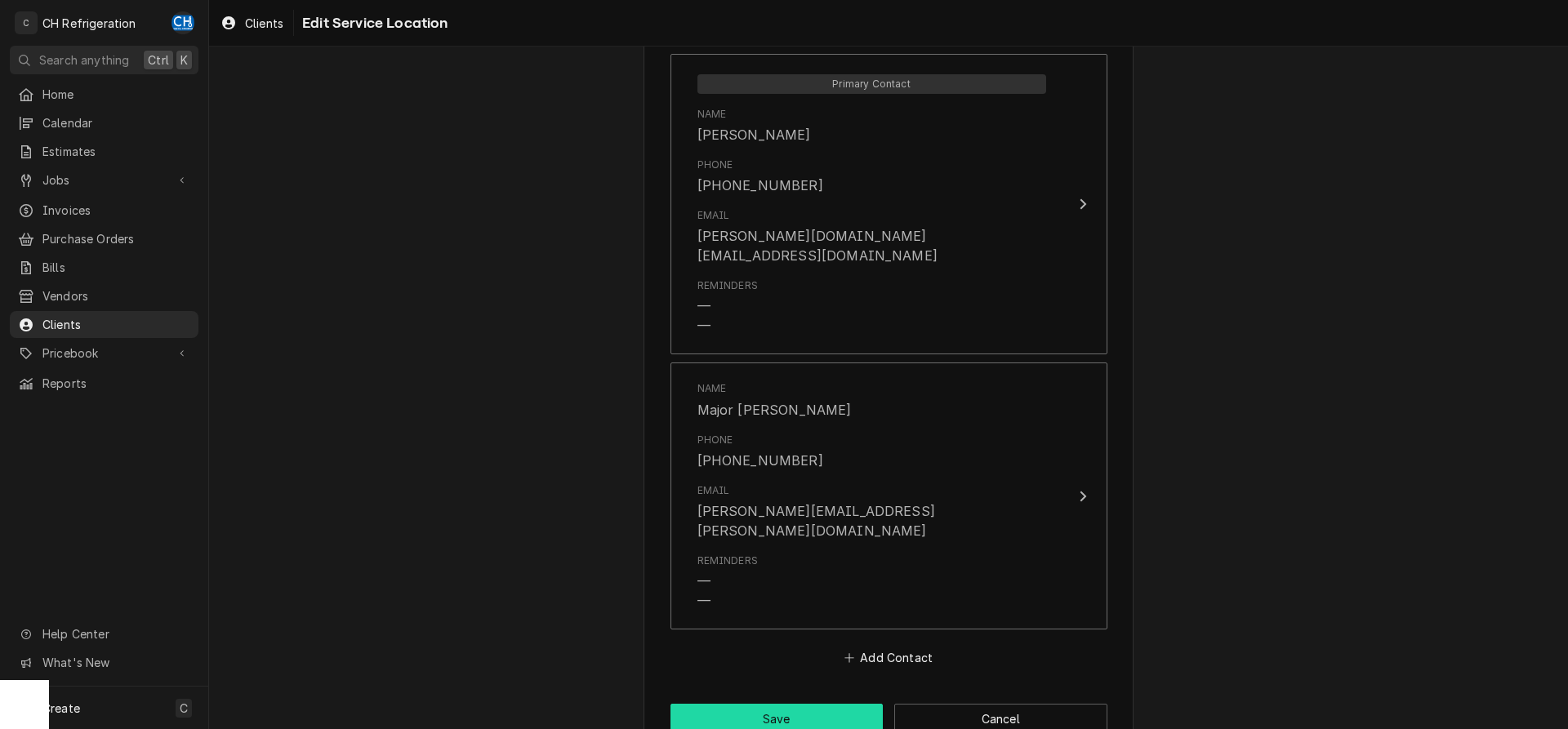
type input "Harbor City"
click at [775, 703] on button "Save" at bounding box center [776, 719] width 213 height 30
type textarea "x"
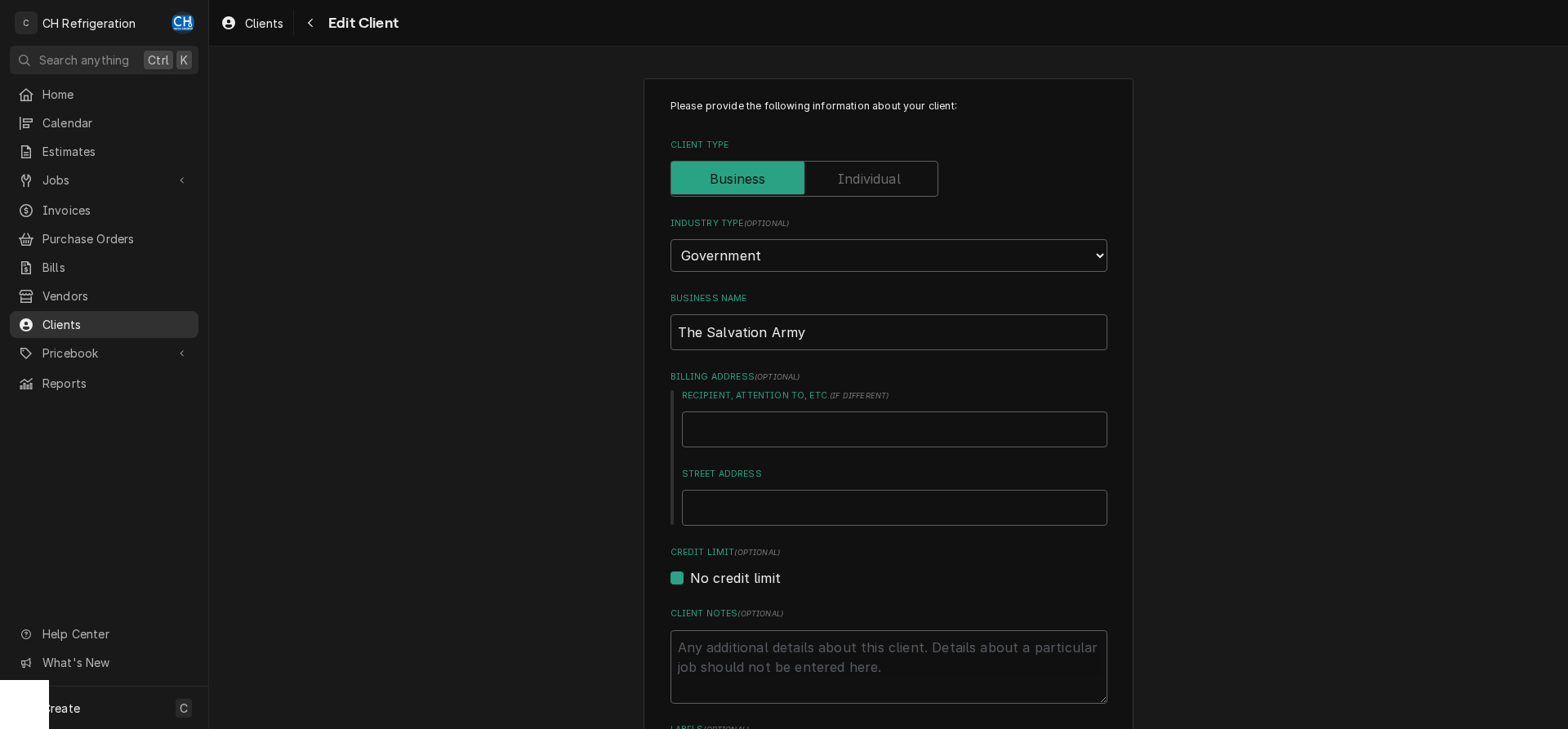
click at [83, 316] on span "Clients" at bounding box center [117, 324] width 148 height 17
click at [73, 184] on div "Jobs" at bounding box center [104, 180] width 182 height 21
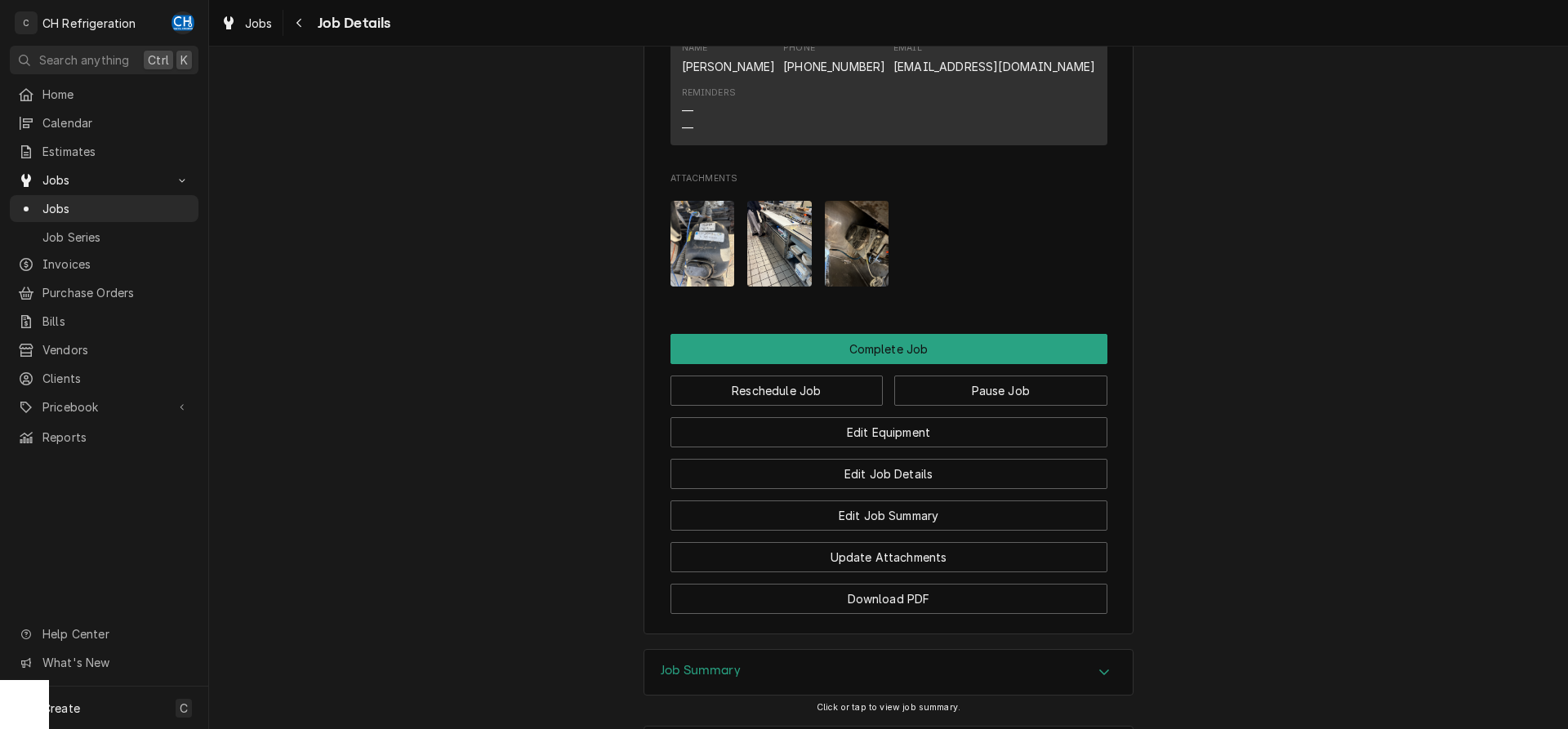
scroll to position [1381, 0]
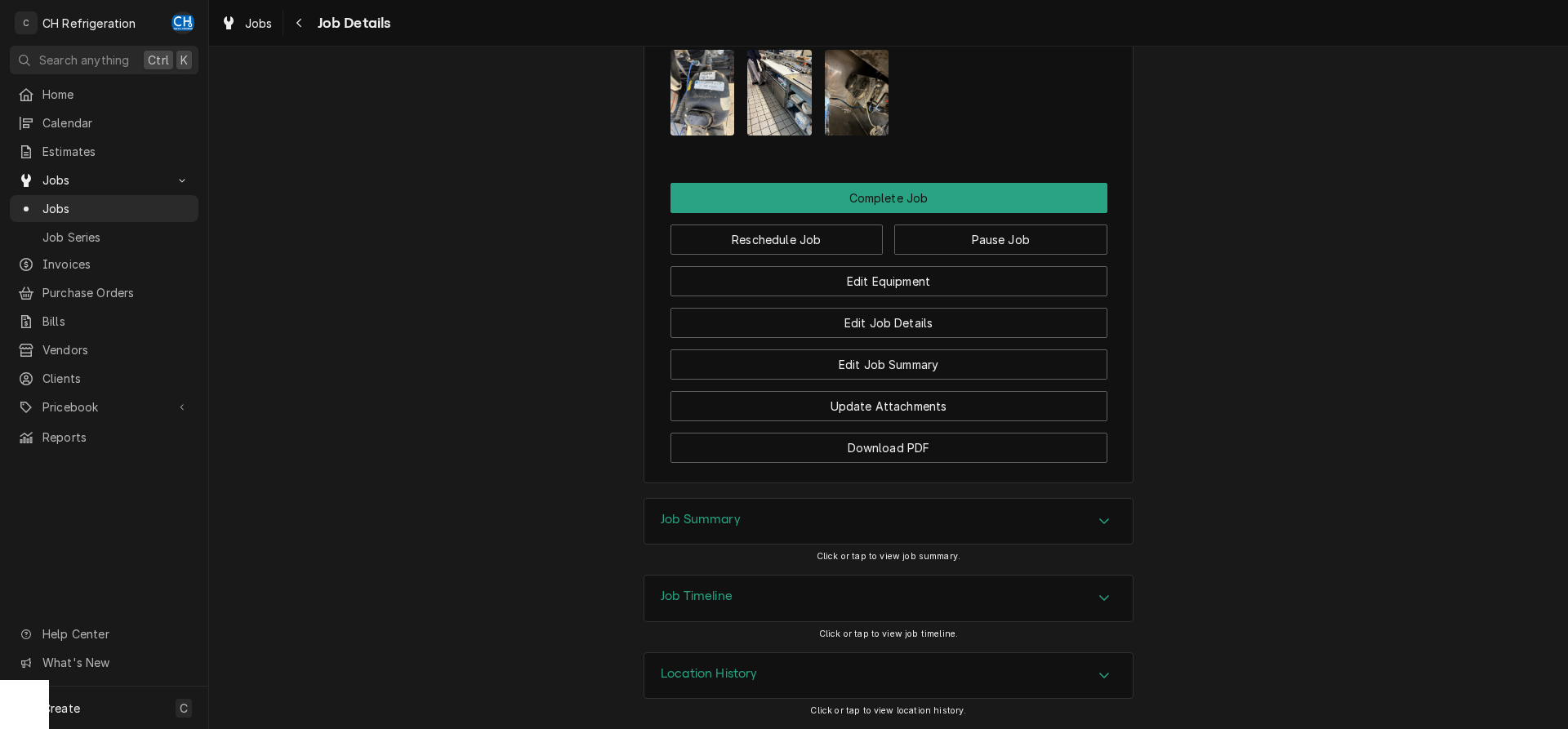
drag, startPoint x: 903, startPoint y: 538, endPoint x: 1045, endPoint y: 495, distance: 148.4
click at [907, 538] on div "Job Summary" at bounding box center [888, 521] width 488 height 46
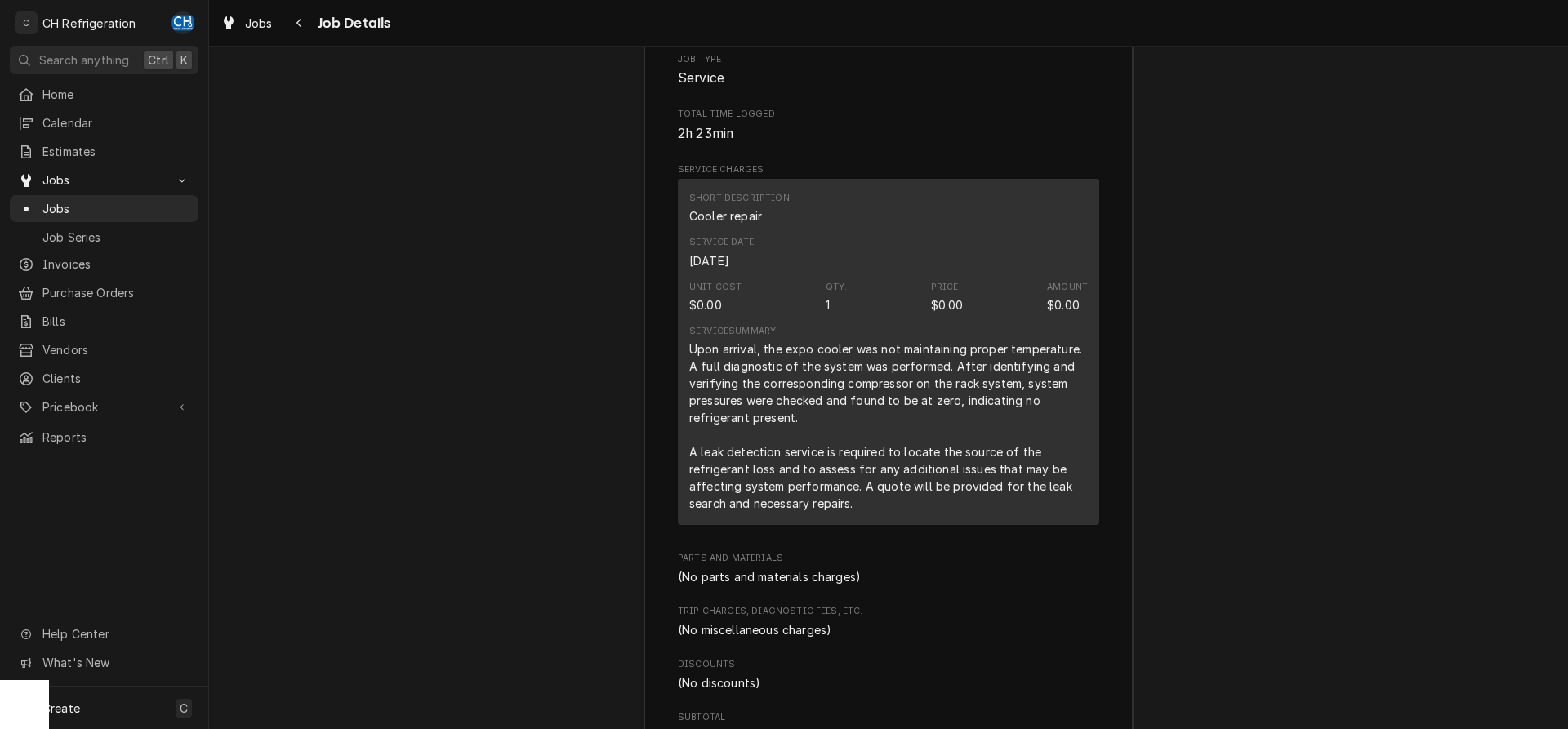
scroll to position [1875, 0]
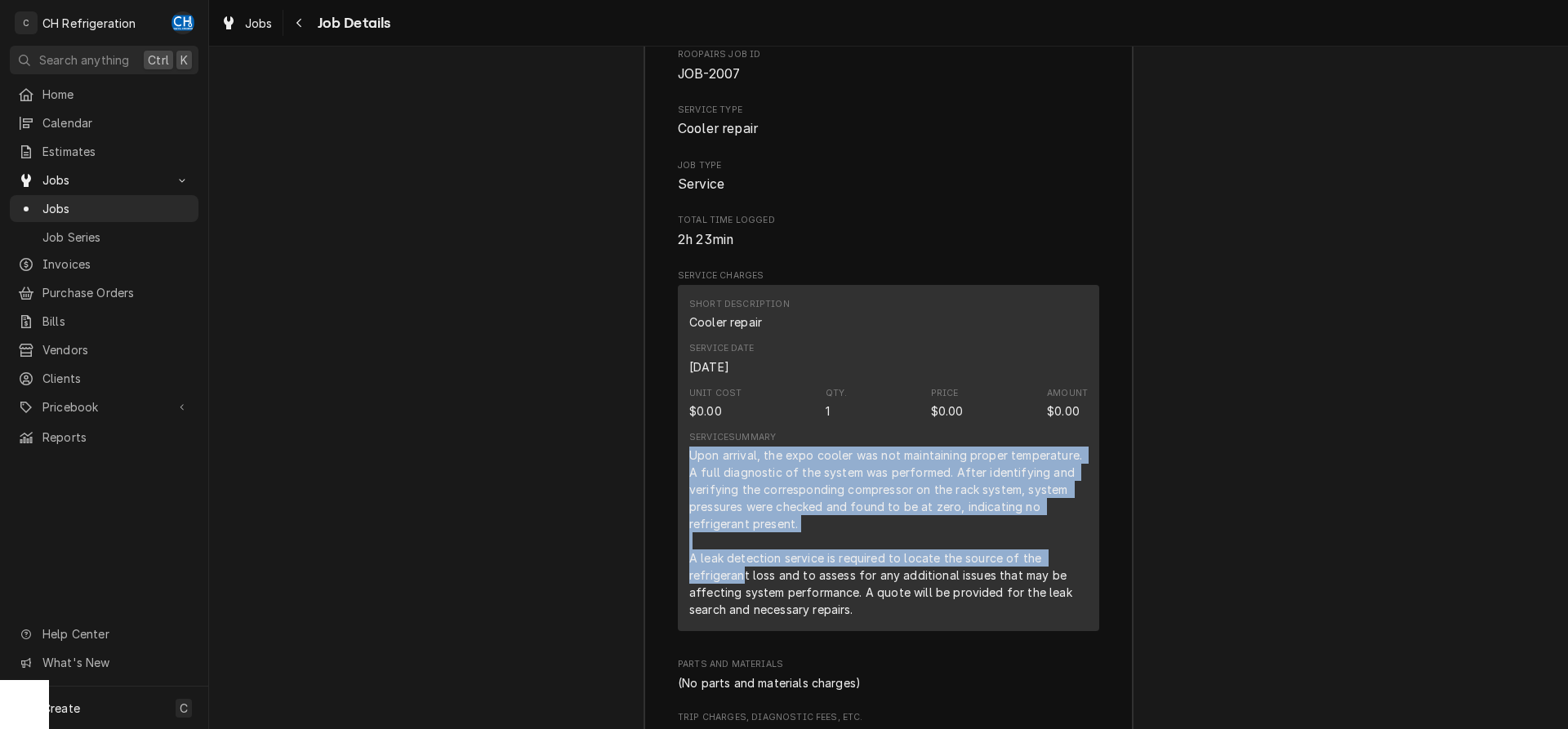
drag, startPoint x: 683, startPoint y: 471, endPoint x: 744, endPoint y: 590, distance: 133.7
click at [744, 590] on div "Short Description Cooler repair Service Date Sep 25, 2025 Unit Cost $0.00 Qty. …" at bounding box center [888, 458] width 421 height 346
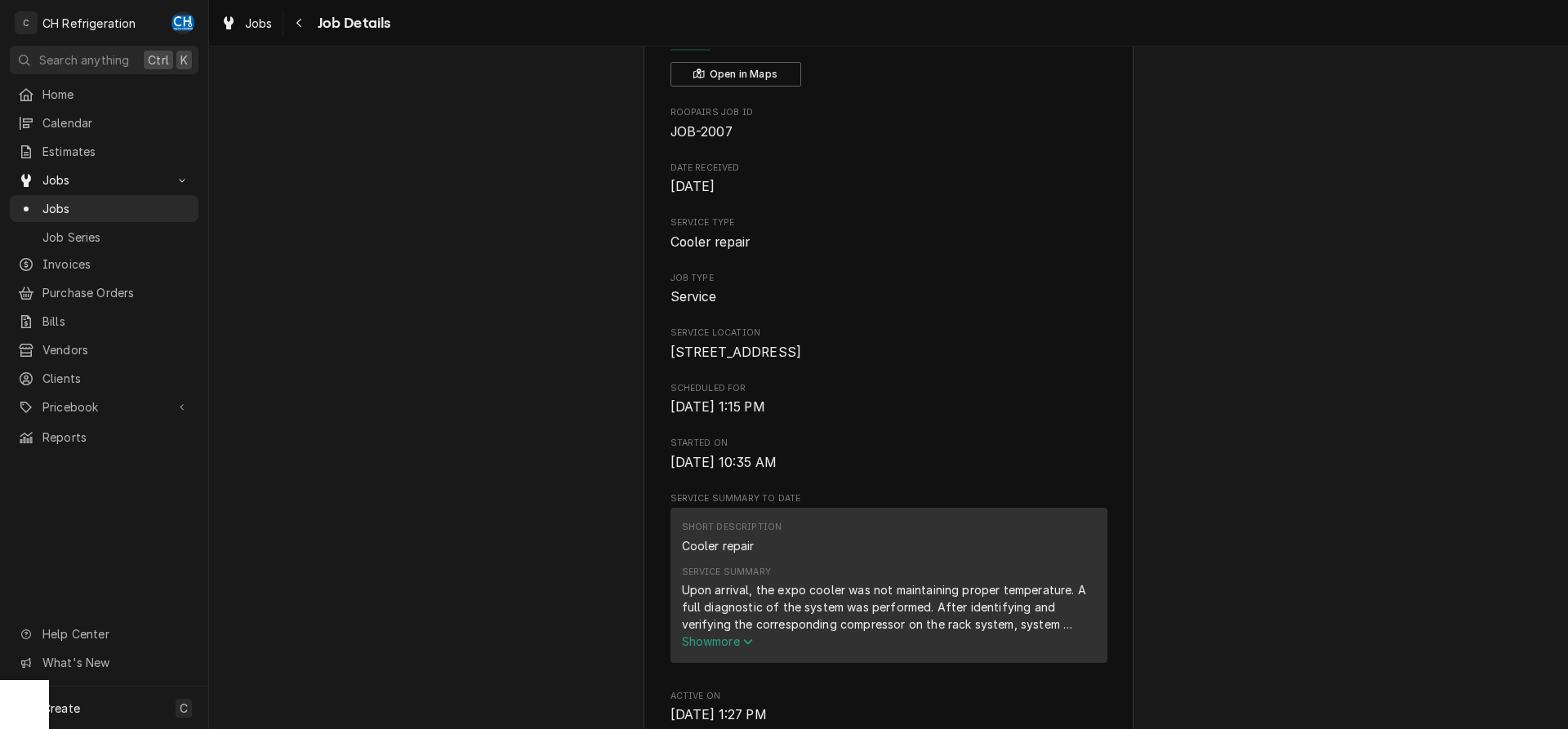
scroll to position [0, 0]
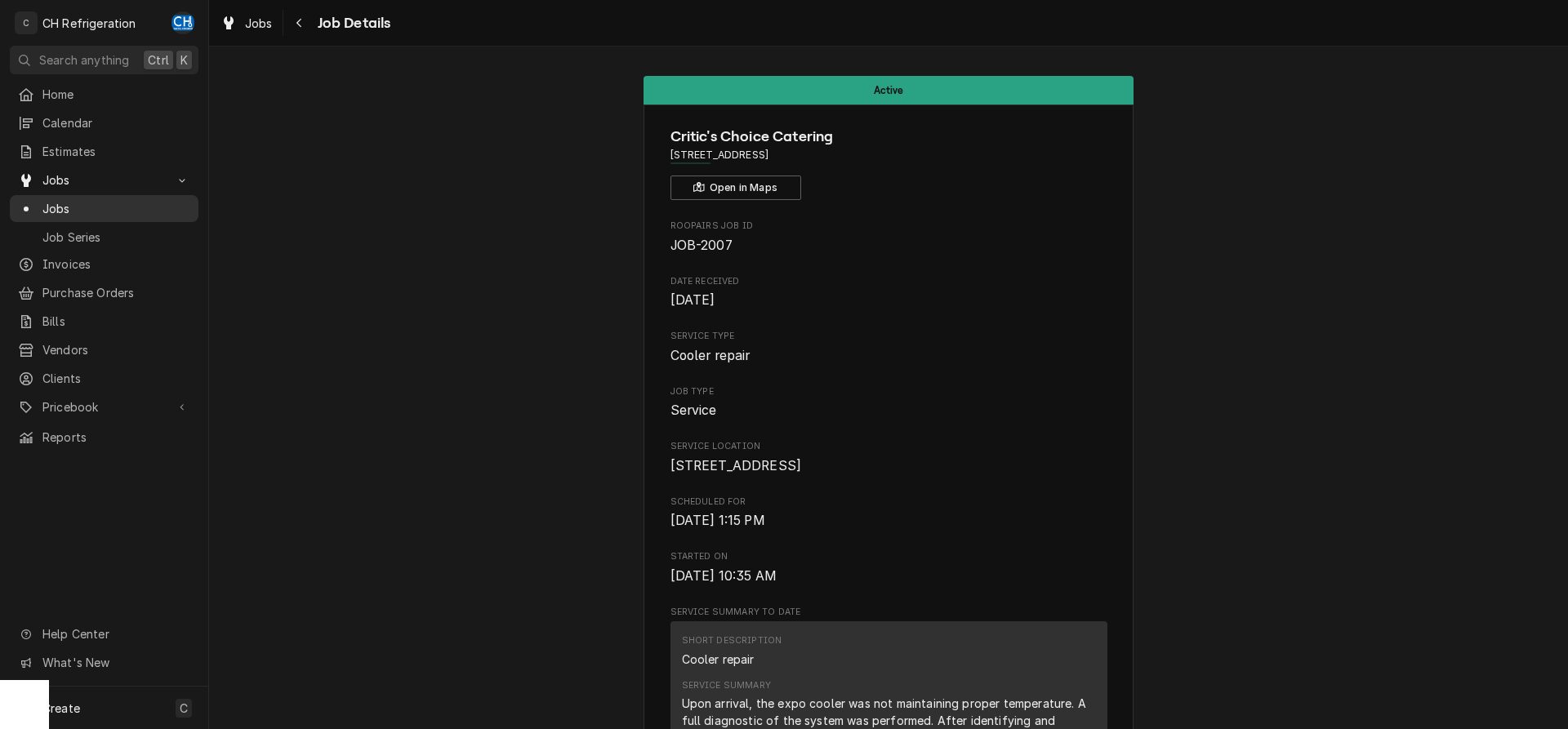
click at [55, 200] on span "Jobs" at bounding box center [117, 209] width 148 height 17
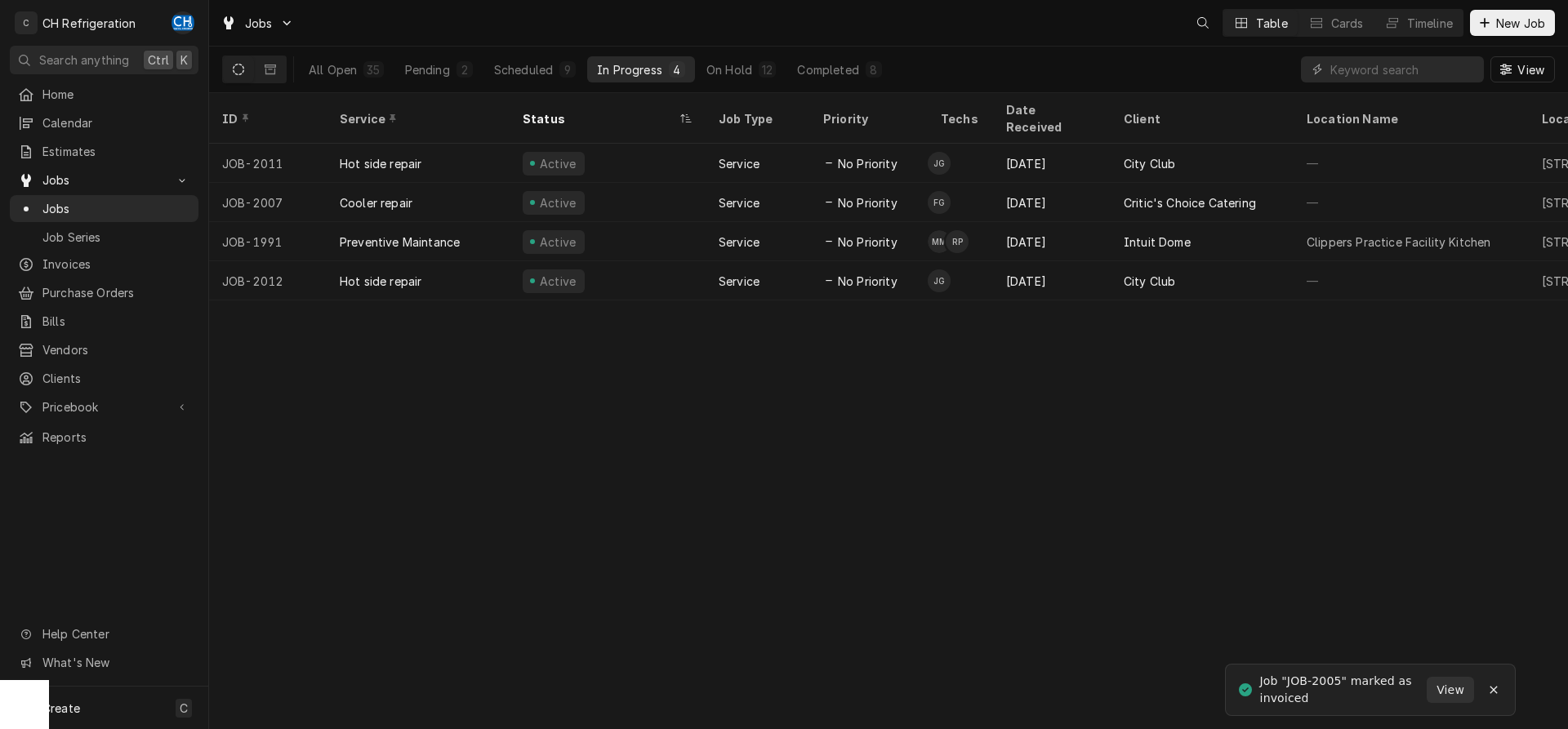
click at [833, 82] on div "All Open 35 Pending 2 Scheduled 9 In Progress 4 On Hold 12 Completed 8" at bounding box center [594, 69] width 593 height 46
click at [832, 79] on button "Completed 8" at bounding box center [838, 69] width 103 height 27
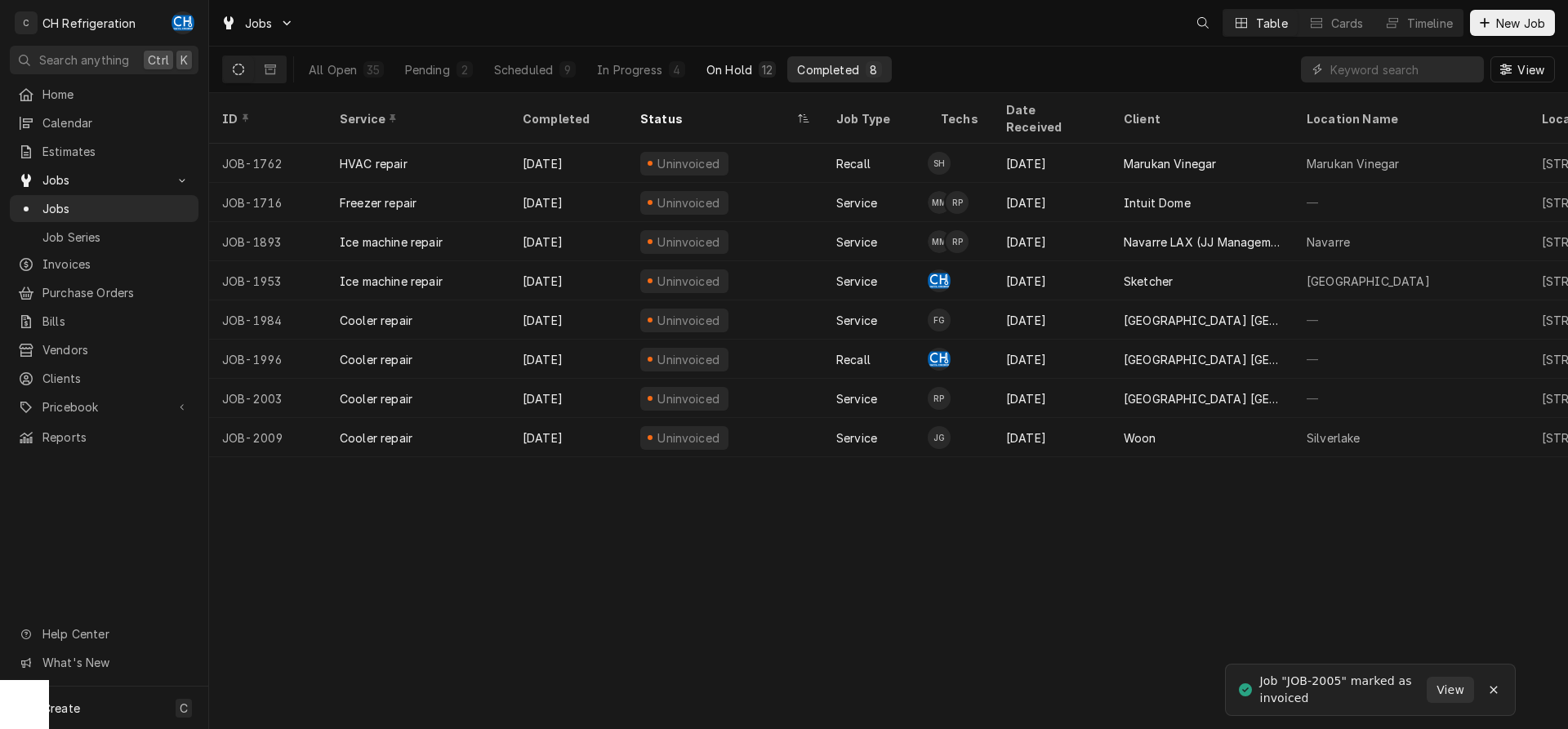
click at [742, 74] on div "On Hold" at bounding box center [729, 70] width 46 height 17
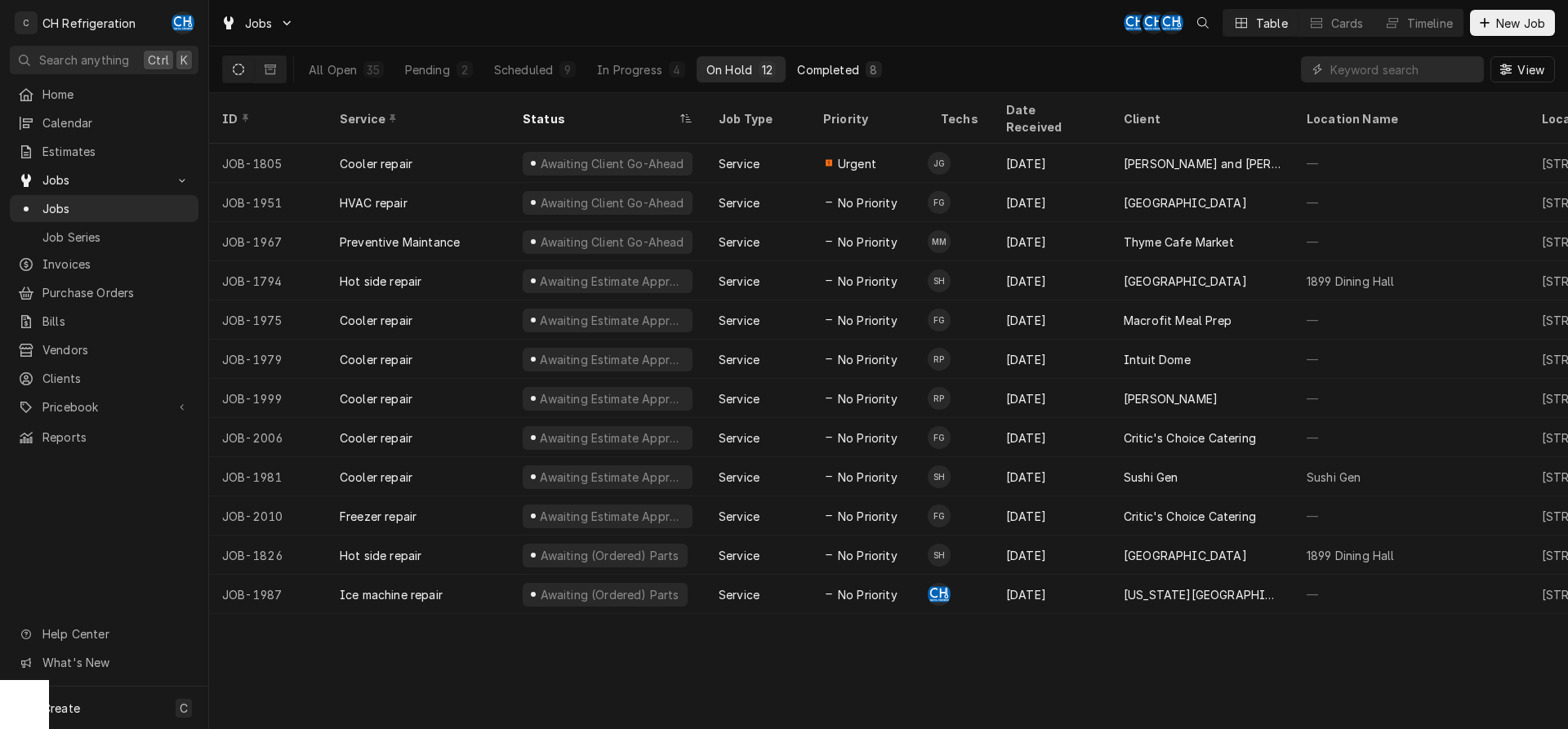
click at [811, 74] on div "Completed" at bounding box center [828, 70] width 62 height 17
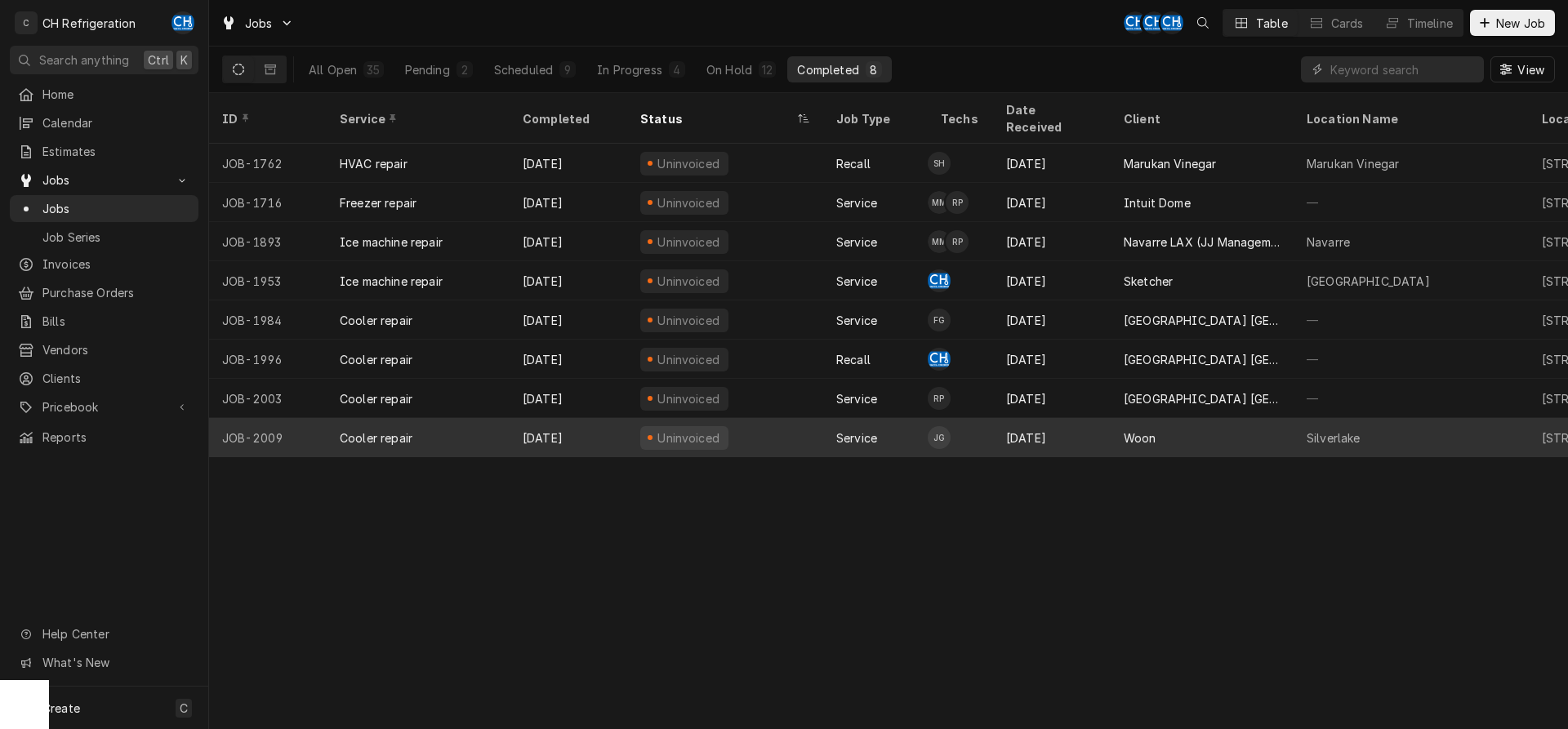
click at [1333, 429] on div "Silverlake" at bounding box center [1333, 438] width 54 height 17
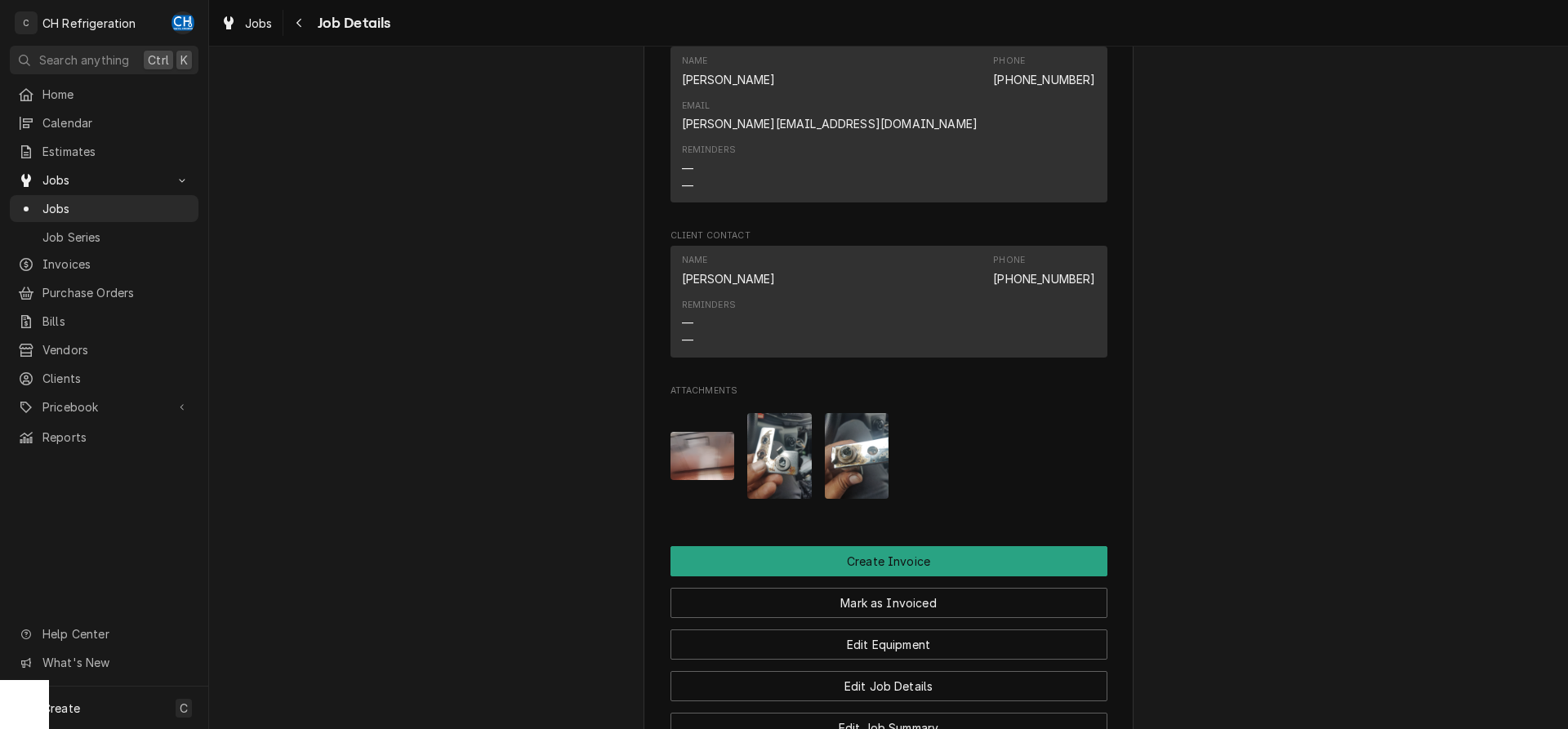
scroll to position [1589, 0]
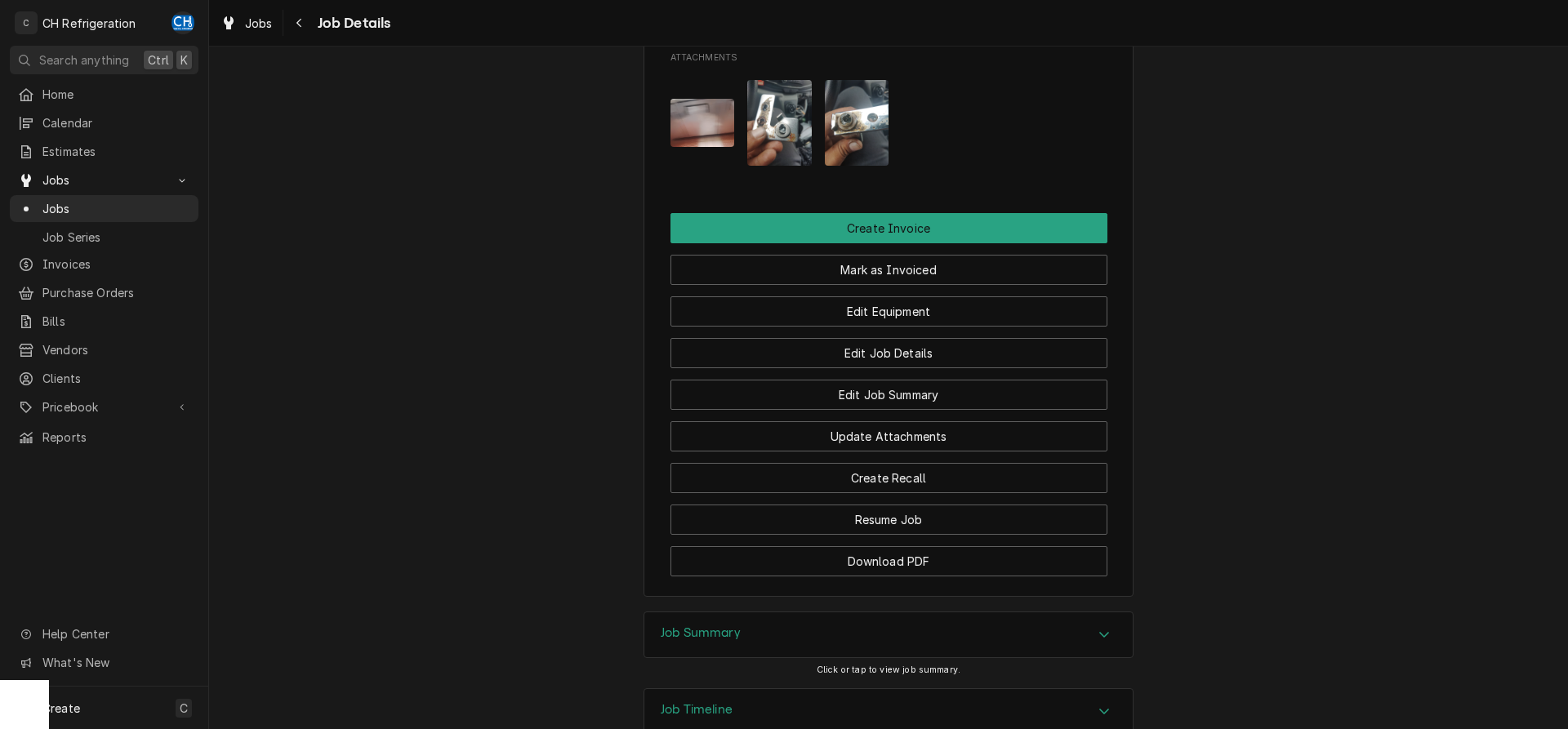
click at [1077, 612] on div "Job Summary" at bounding box center [888, 635] width 488 height 46
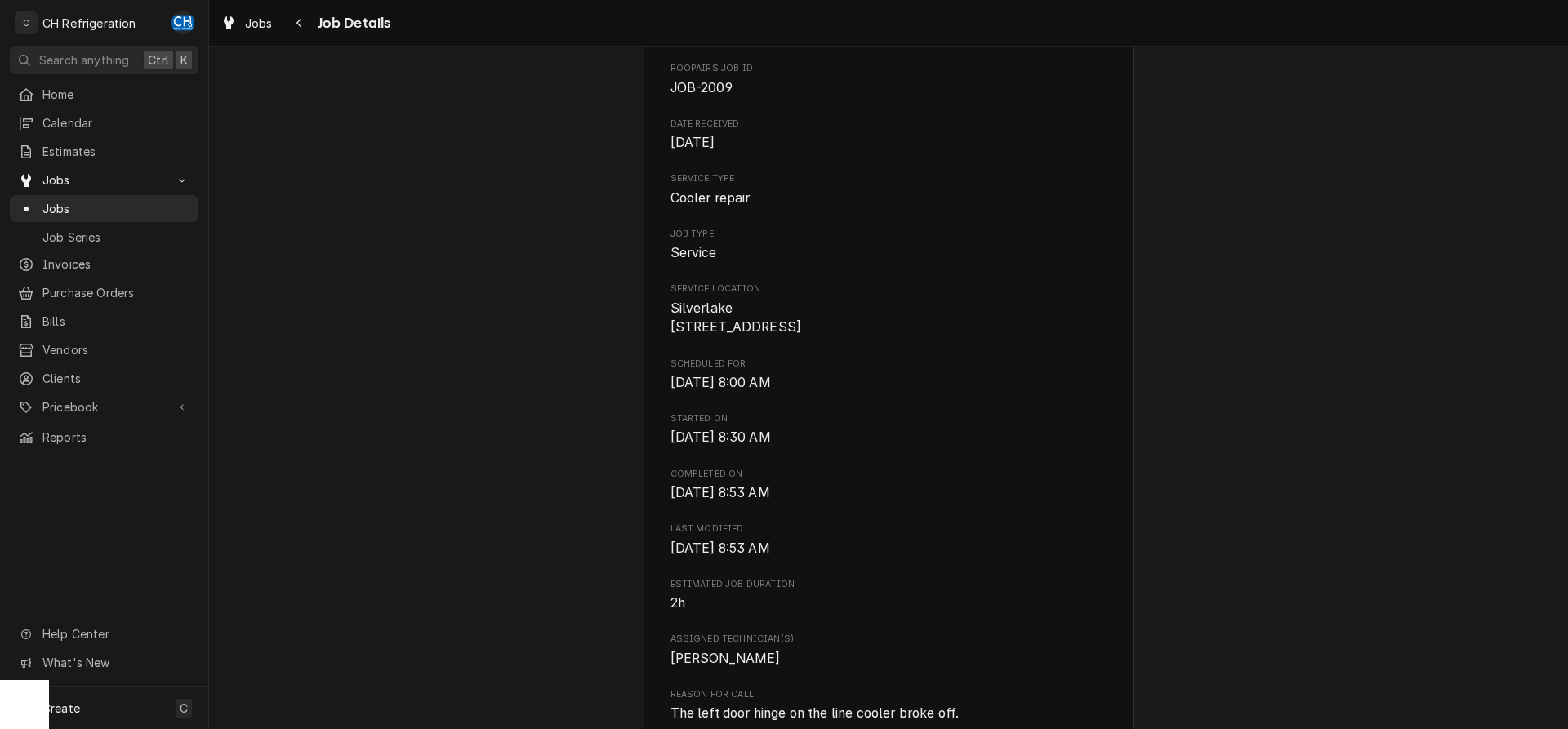
scroll to position [0, 0]
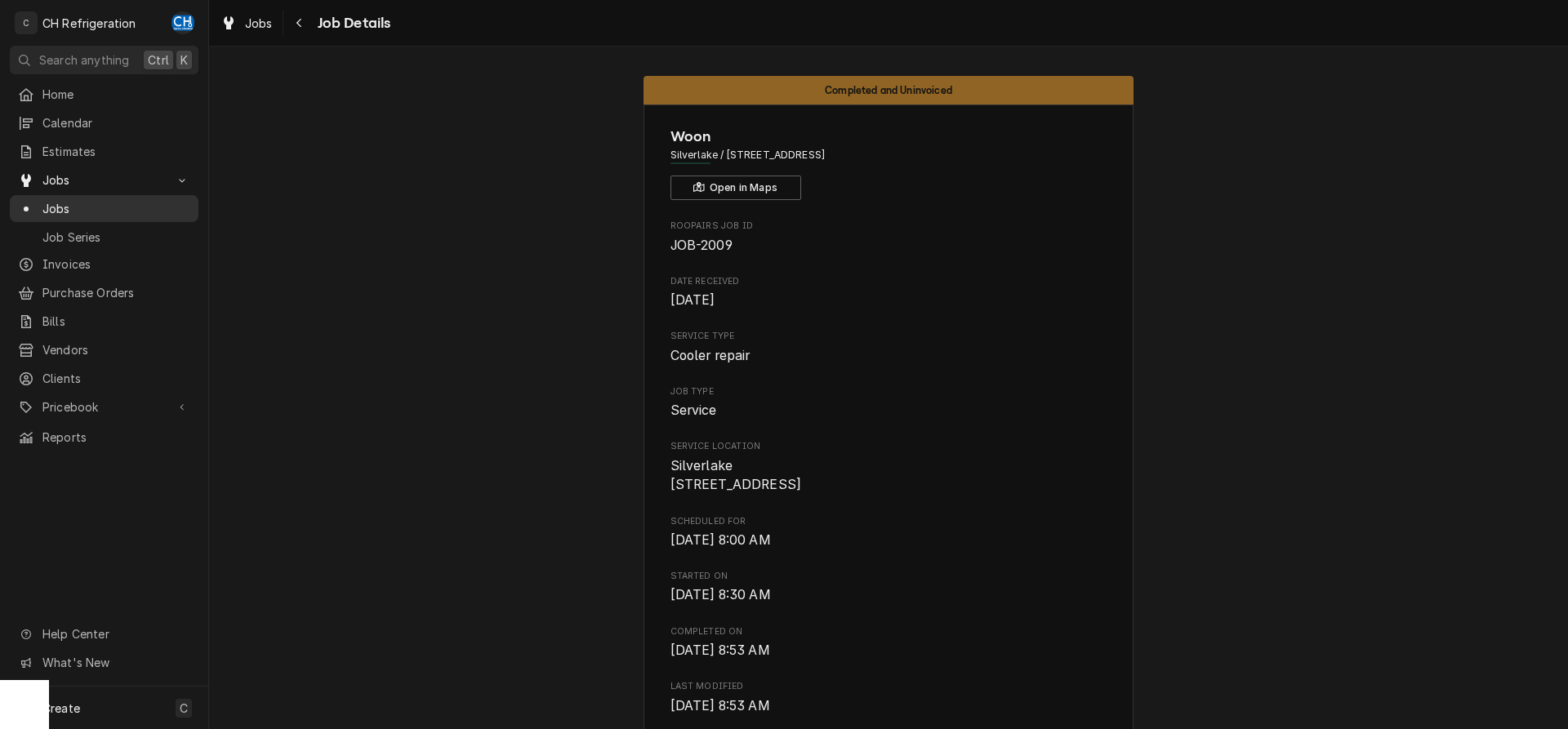
click at [37, 202] on div "Jobs" at bounding box center [104, 209] width 173 height 17
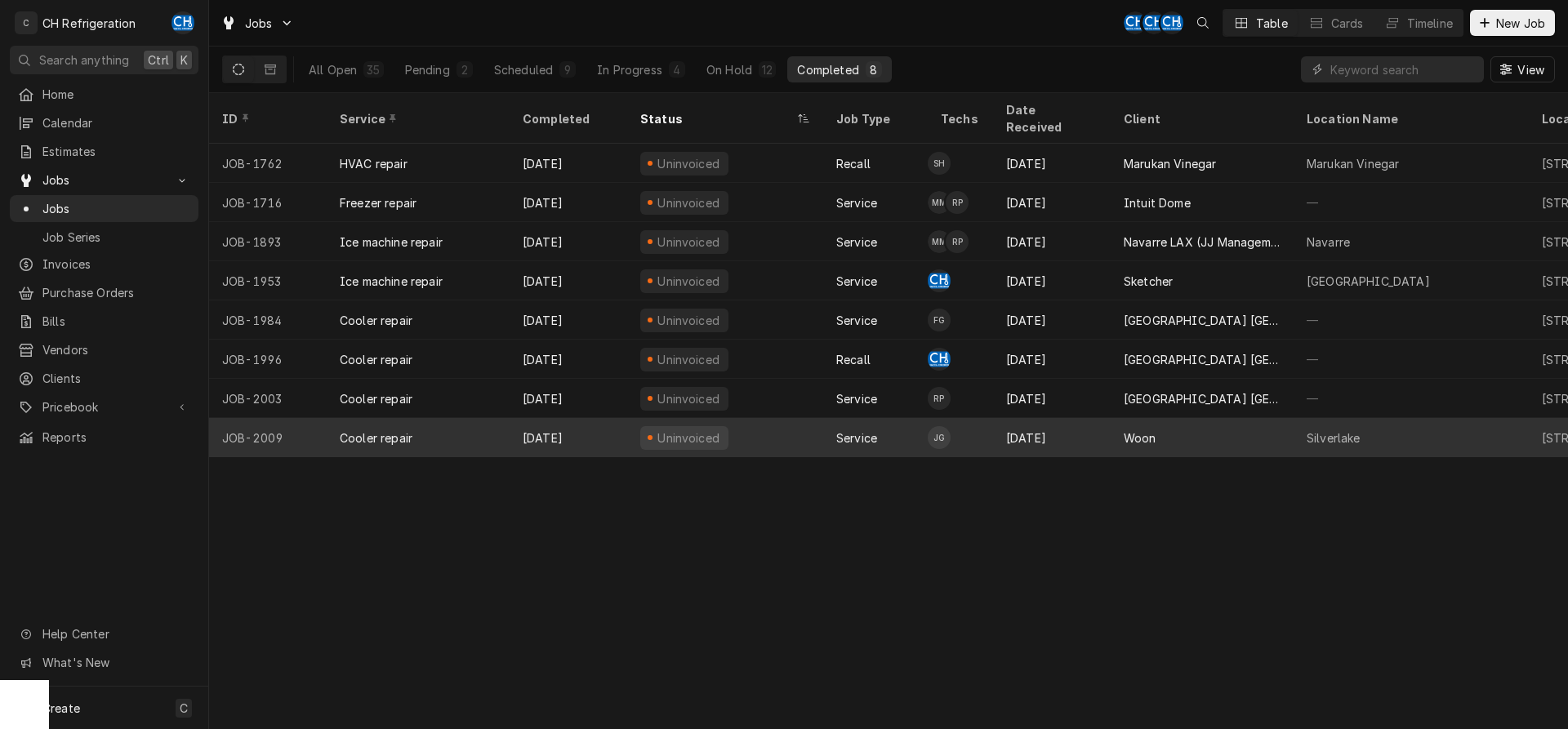
click at [1130, 429] on div "Woon" at bounding box center [1140, 438] width 32 height 17
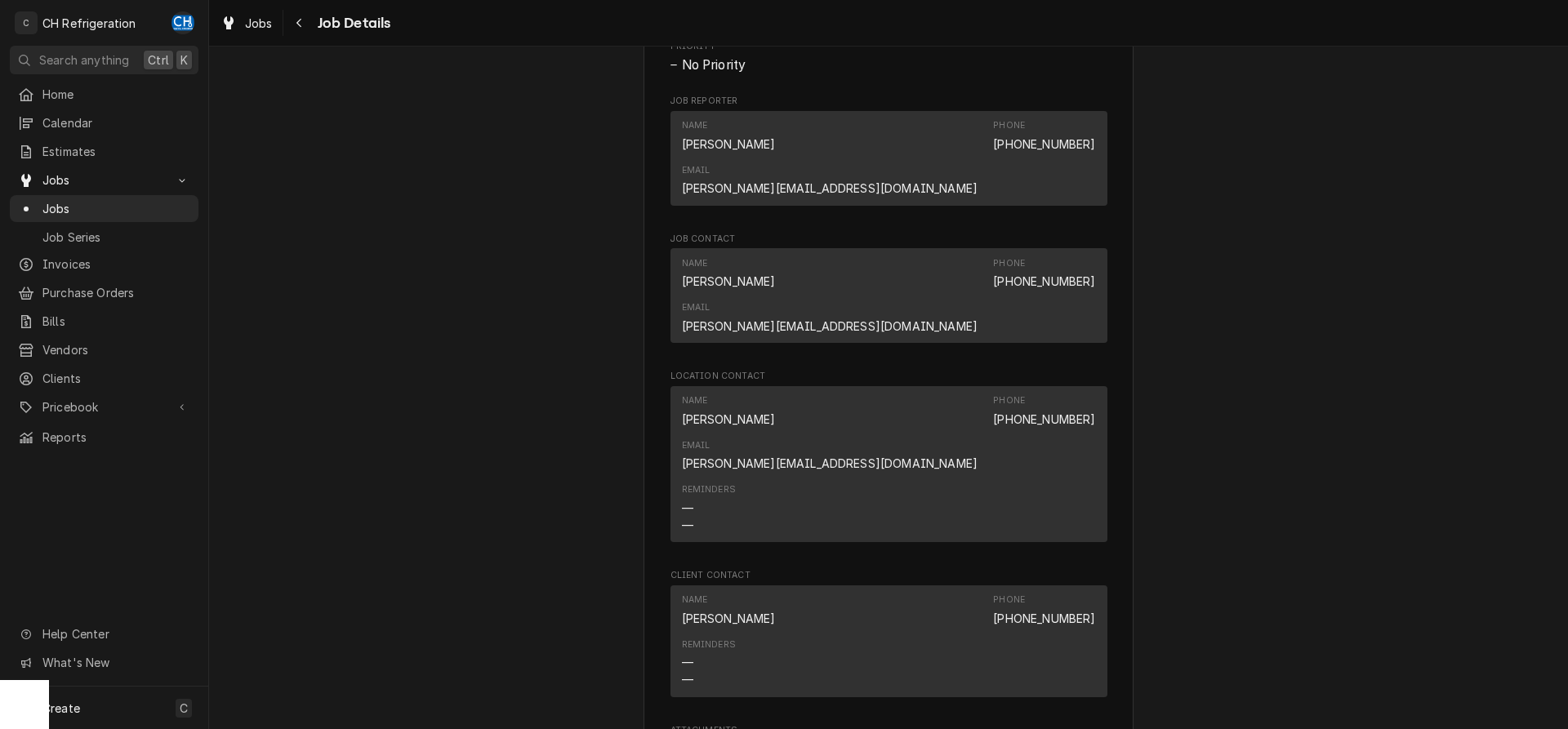
scroll to position [1249, 0]
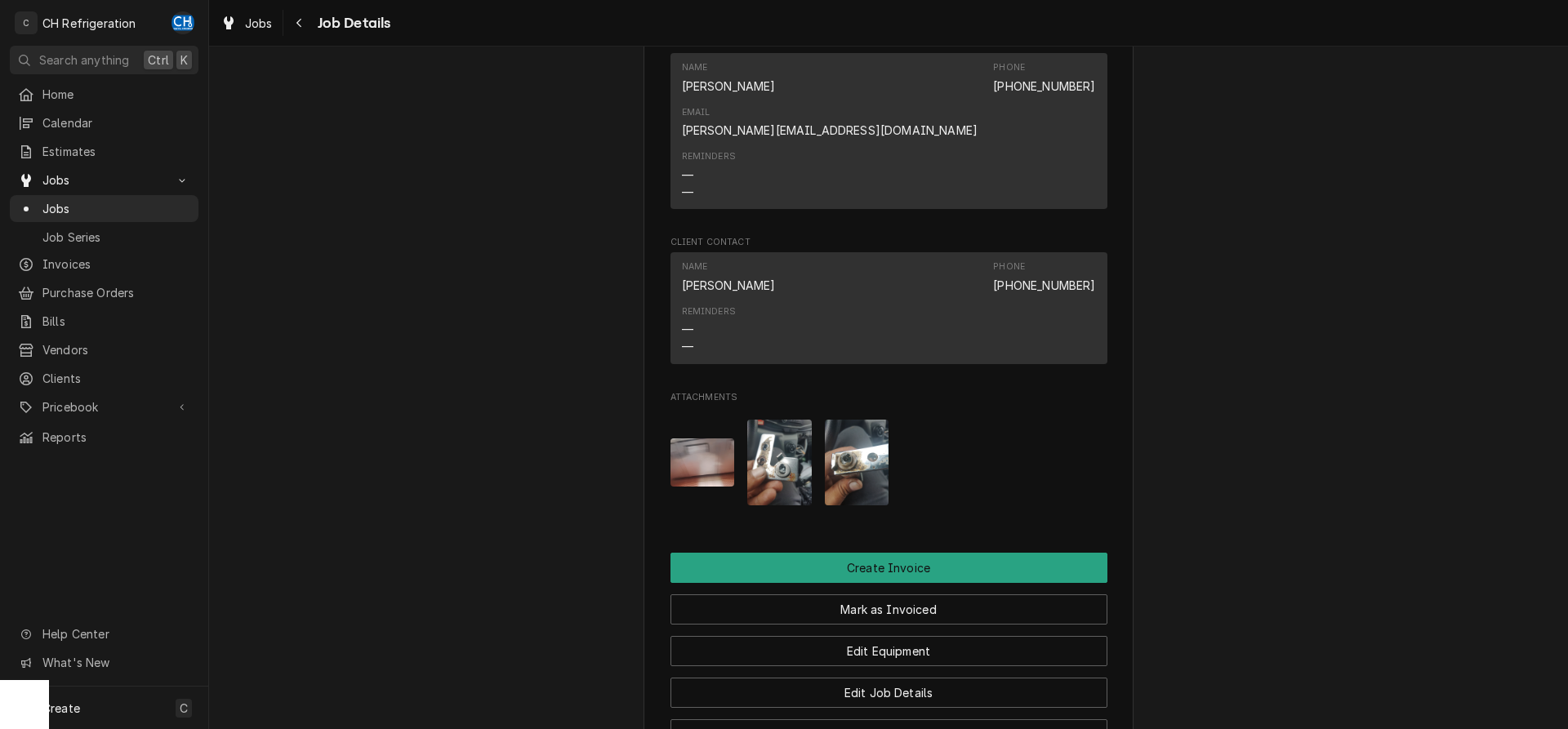
click at [847, 420] on img "Attachments" at bounding box center [857, 463] width 64 height 85
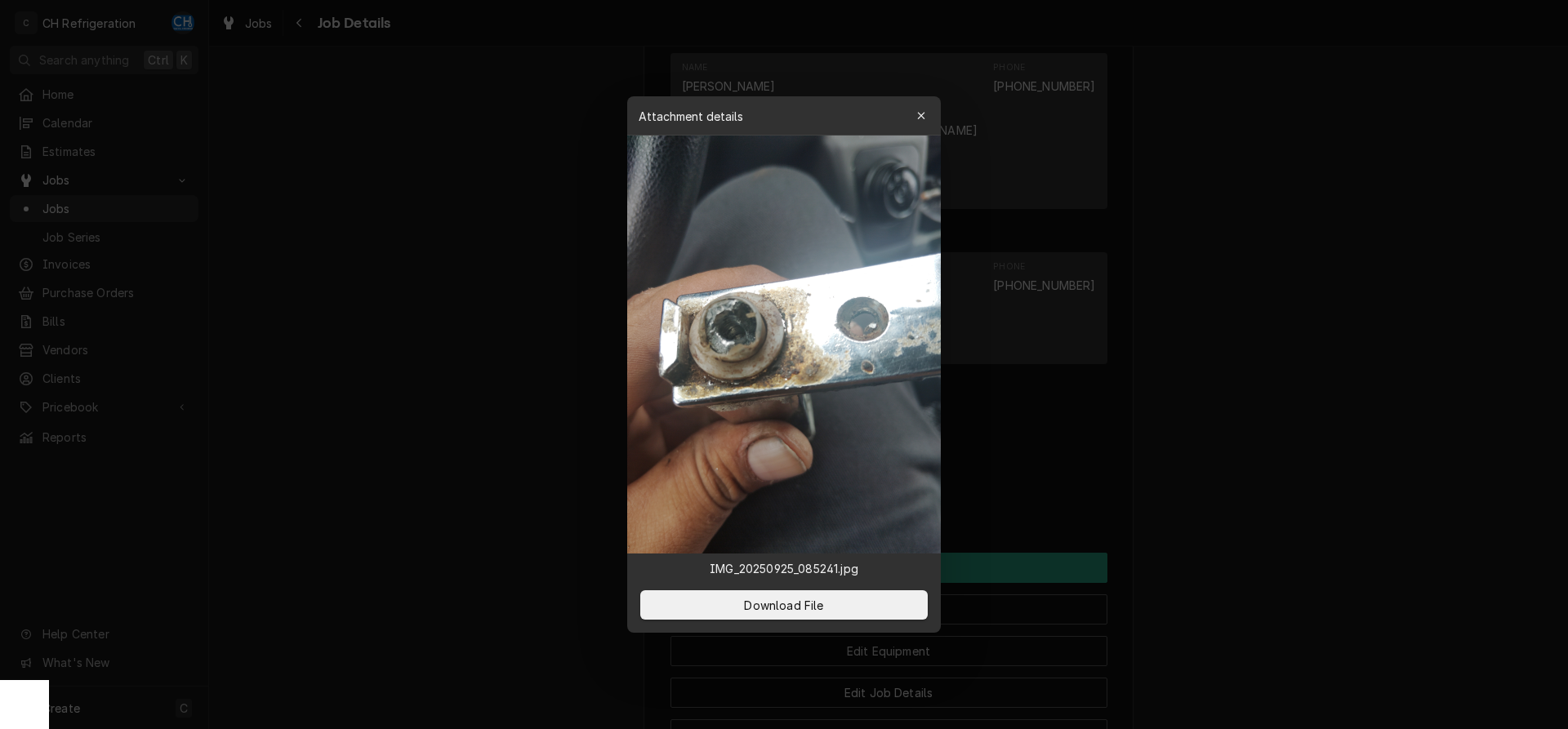
click at [1286, 368] on div at bounding box center [784, 364] width 1568 height 729
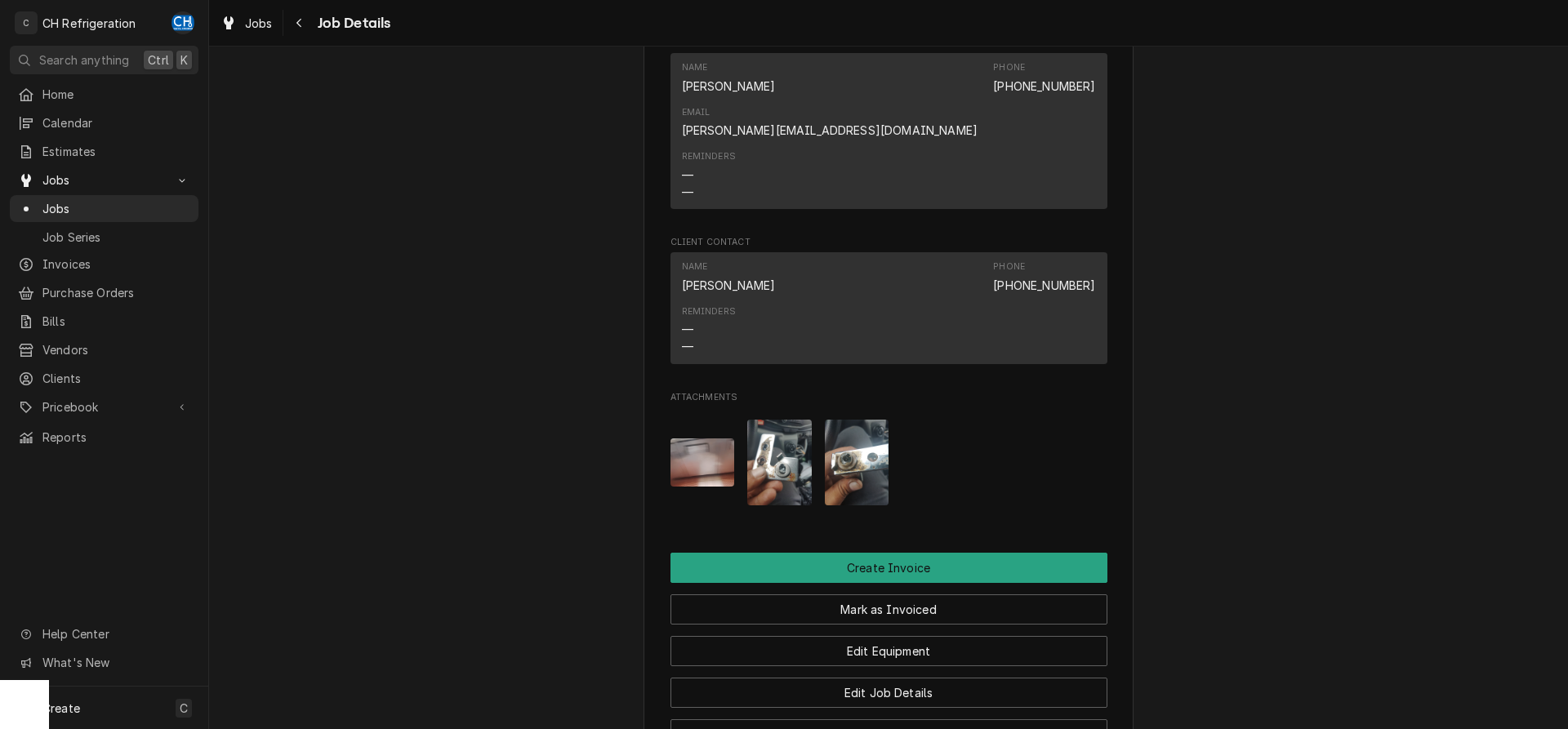
click at [779, 420] on img "Attachments" at bounding box center [779, 463] width 64 height 85
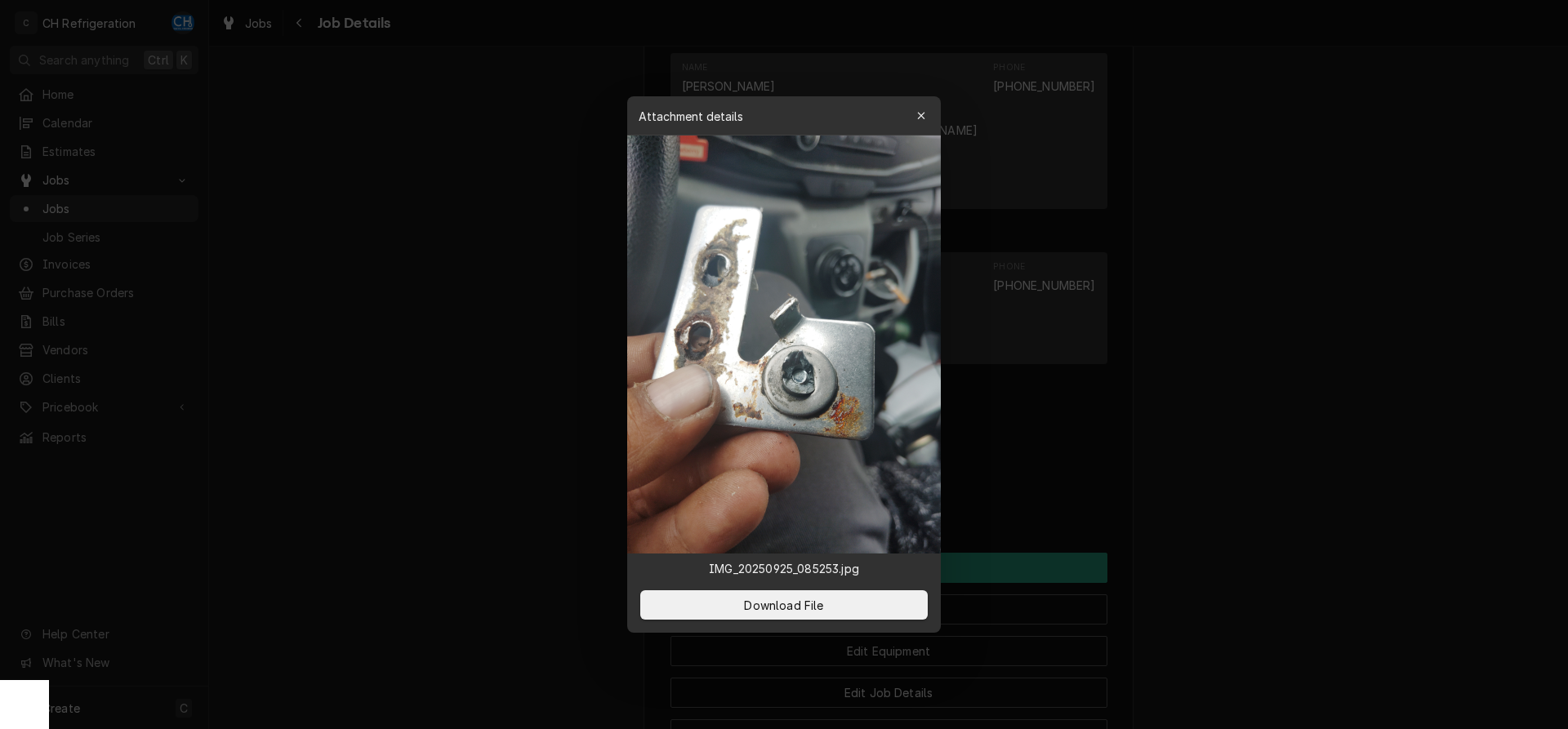
click at [1267, 377] on div at bounding box center [784, 364] width 1568 height 729
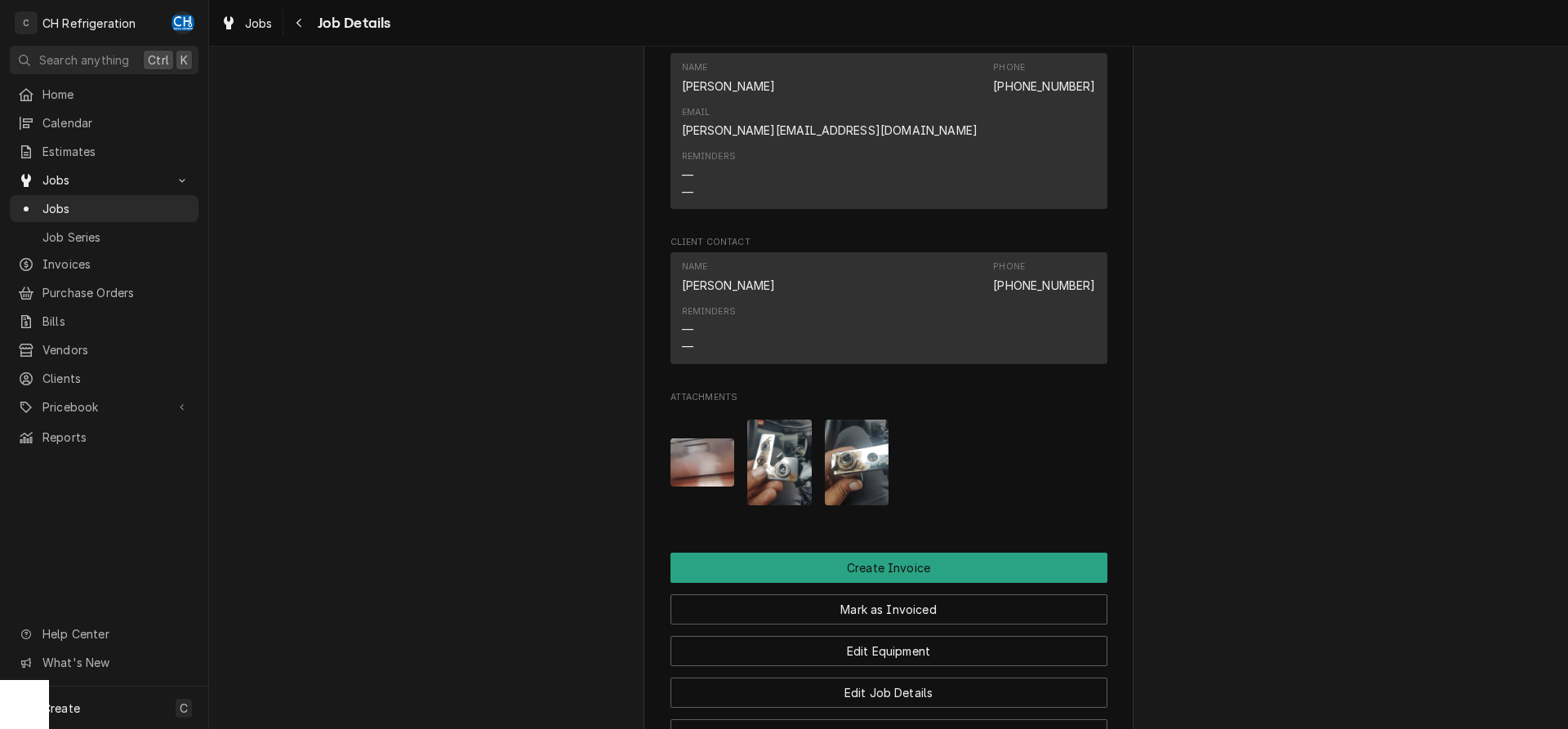
click at [700, 439] on img "Attachments" at bounding box center [702, 463] width 64 height 48
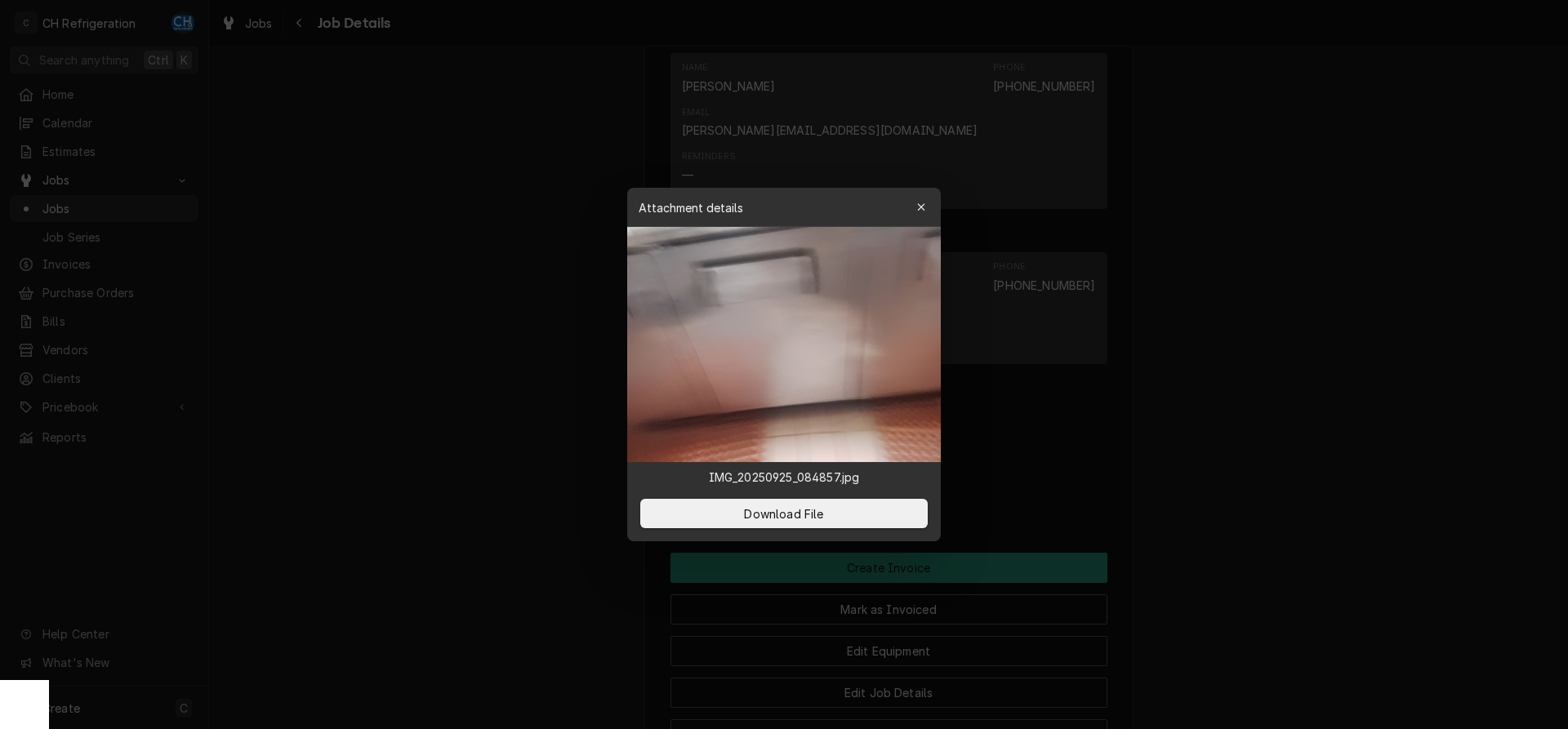
click at [1298, 410] on div at bounding box center [784, 364] width 1568 height 729
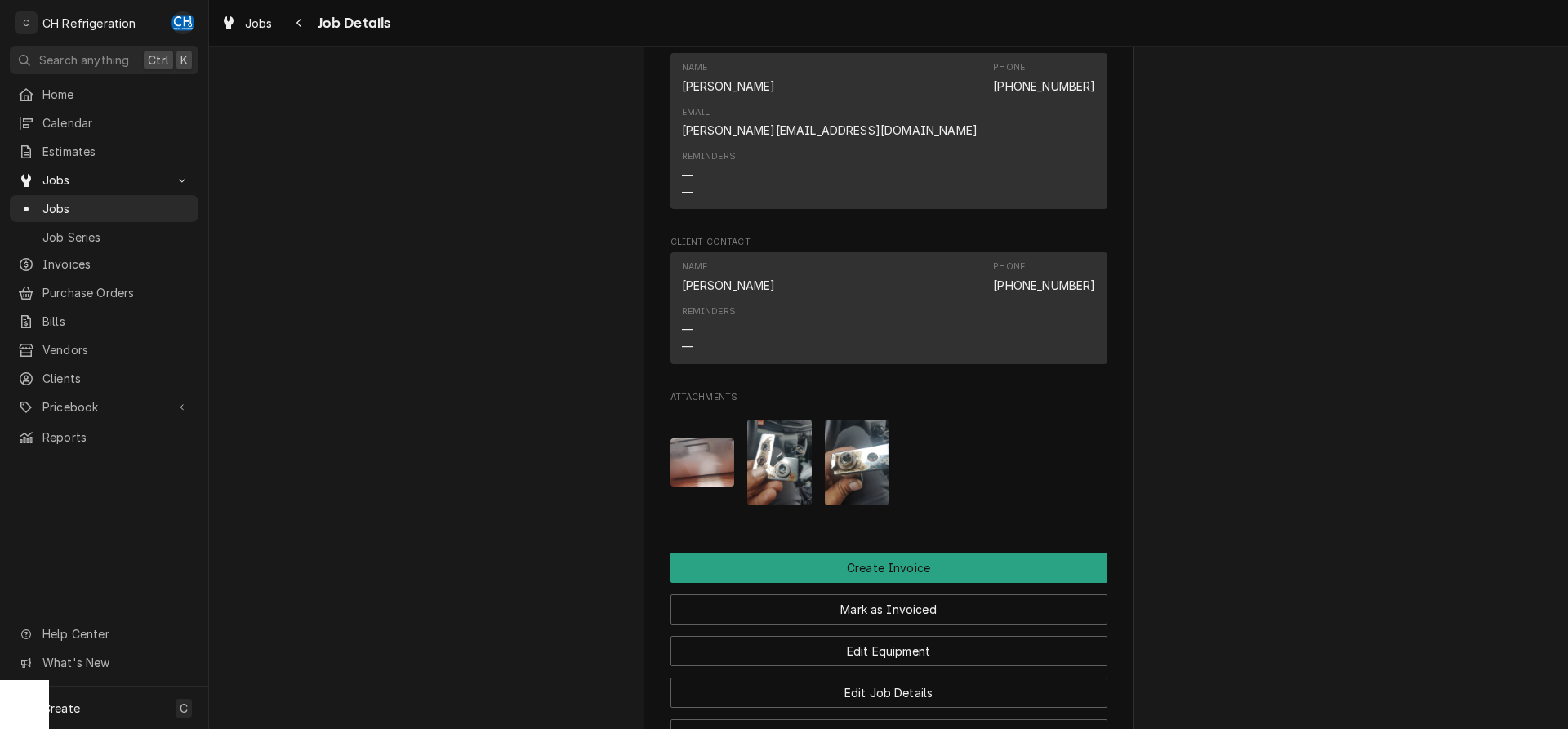
scroll to position [1589, 0]
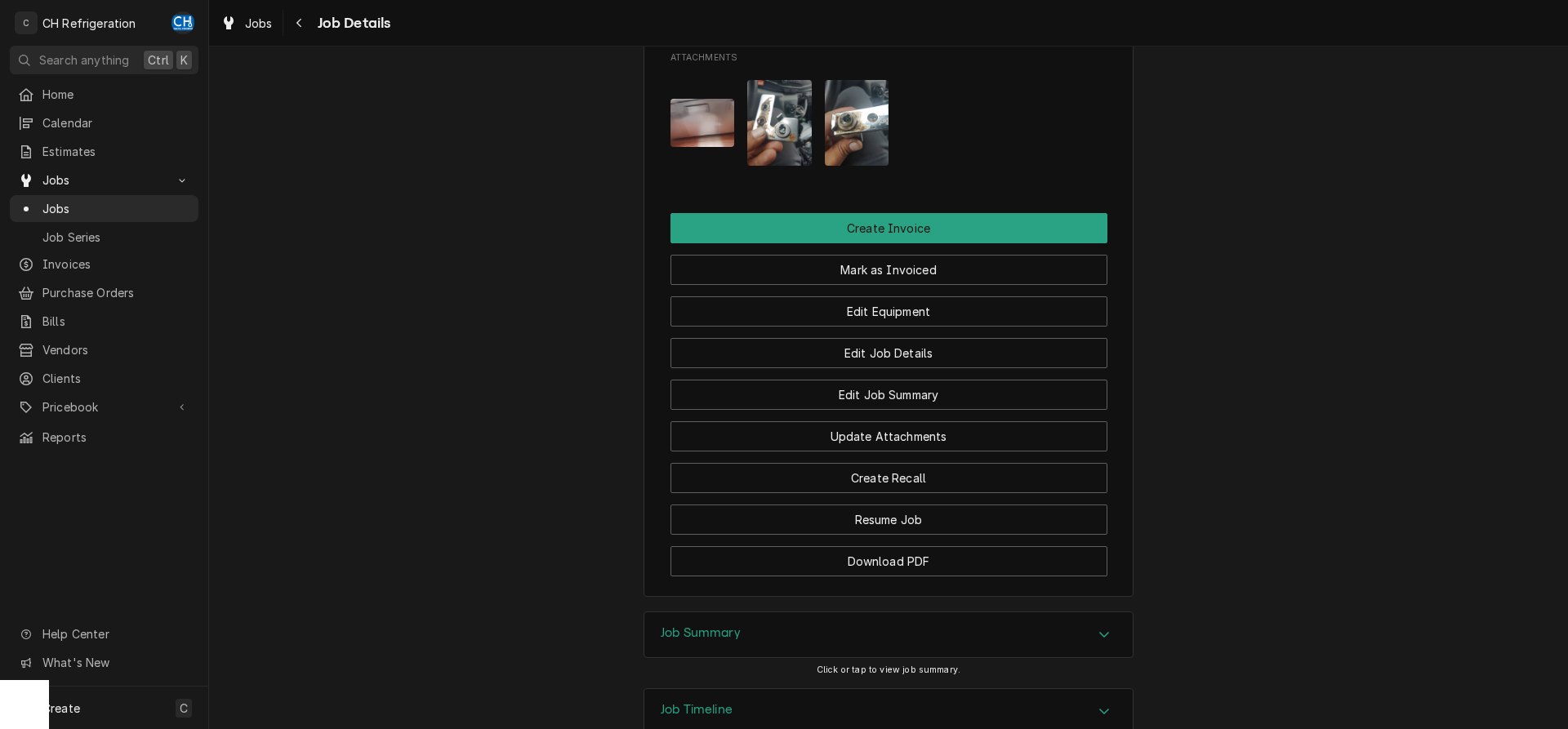
click at [1062, 612] on div "Job Summary" at bounding box center [888, 635] width 488 height 46
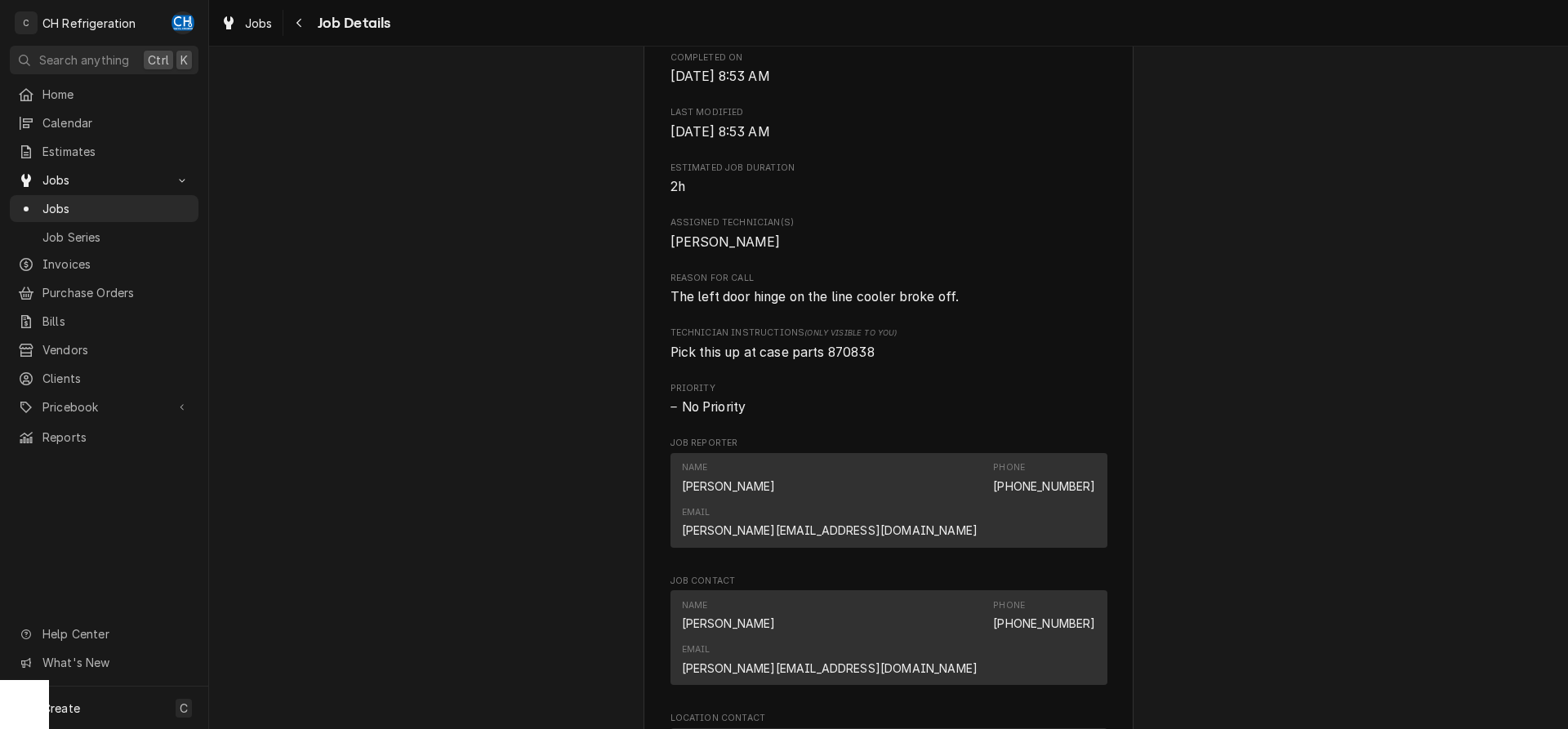
scroll to position [0, 0]
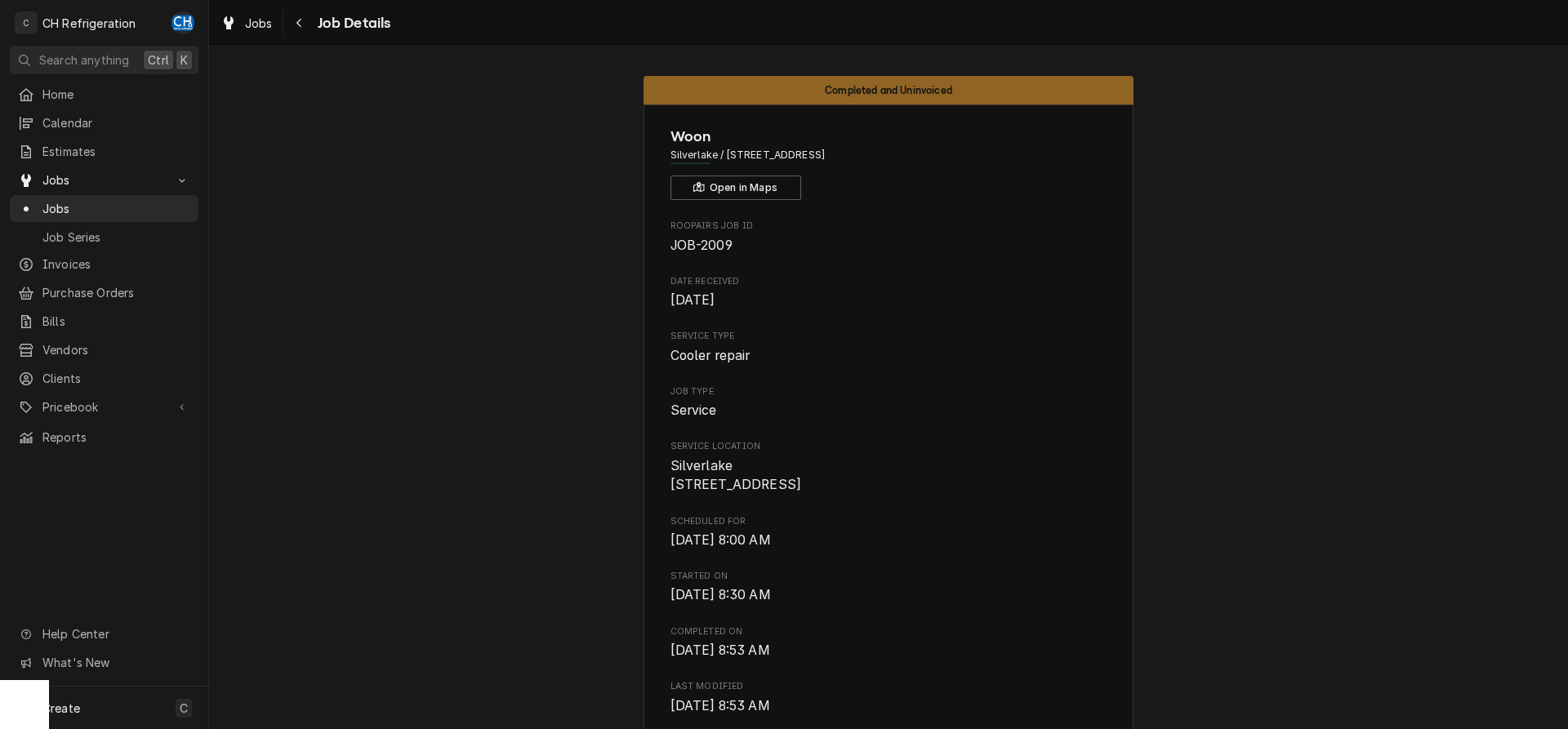
drag, startPoint x: 935, startPoint y: 155, endPoint x: 727, endPoint y: 154, distance: 208.0
click at [727, 154] on span "Silverlake / 2920 W Temple St, Los Angeles, CA 90026" at bounding box center [888, 155] width 437 height 15
copy span "2920 W Temple St, Los Angeles, CA 90026"
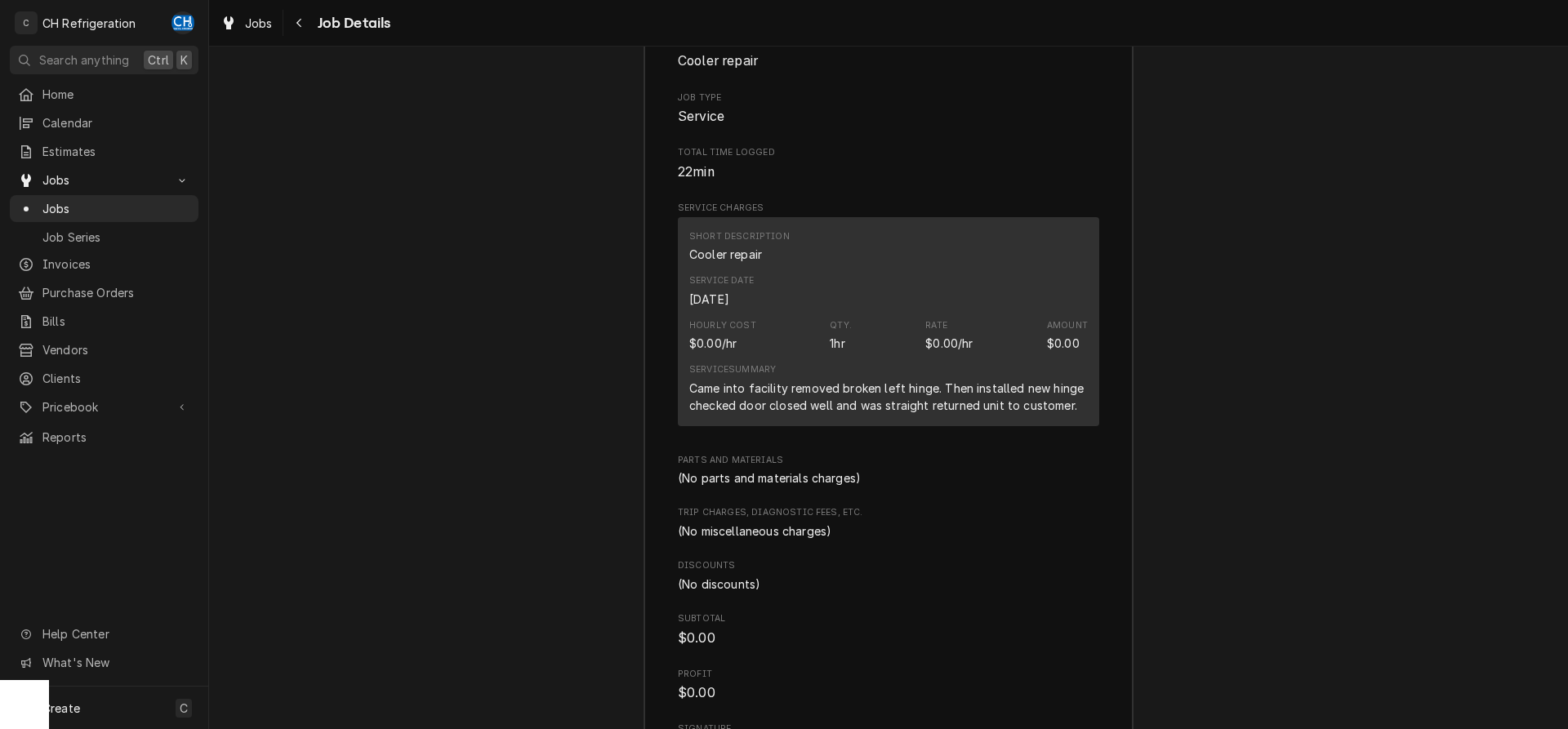
scroll to position [2157, 0]
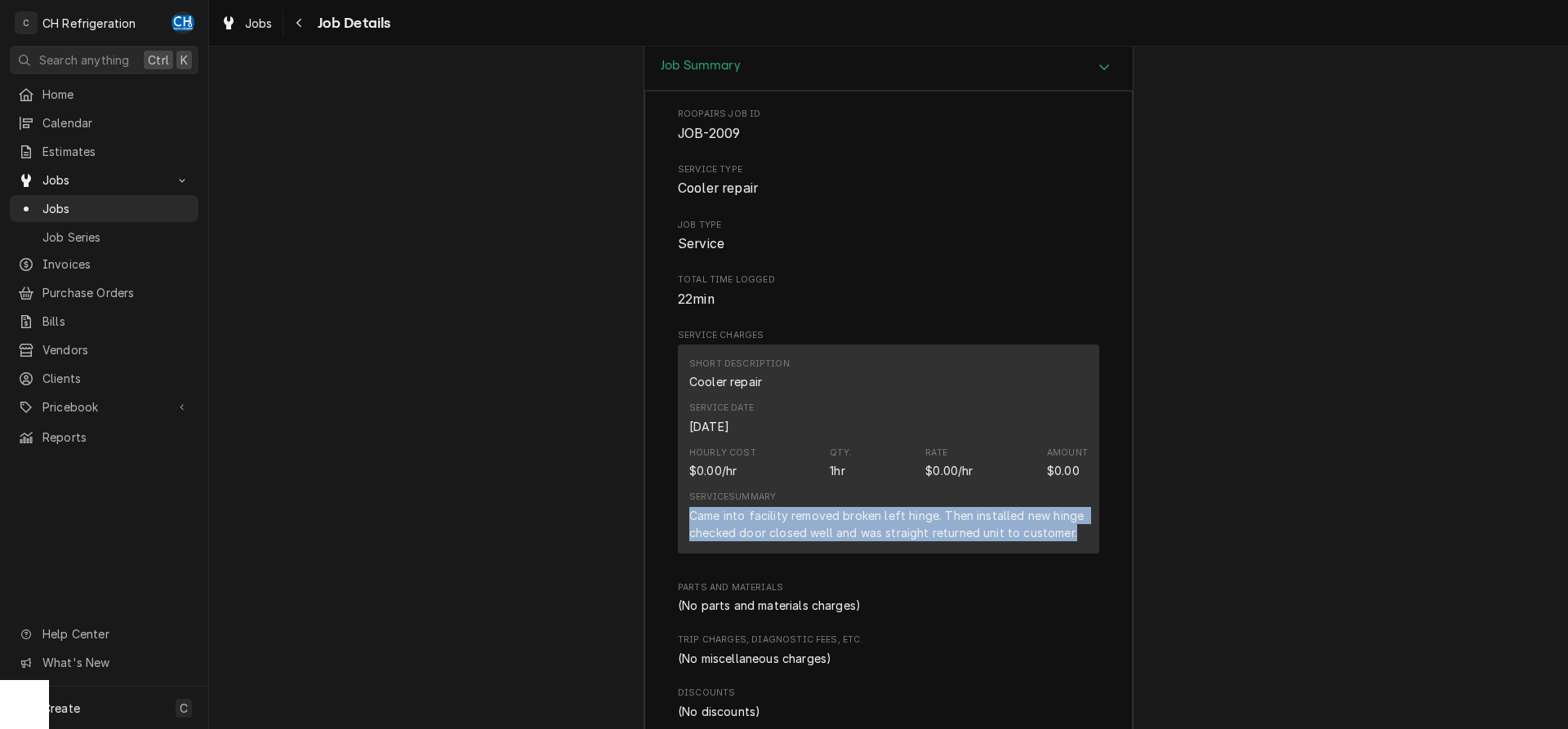
drag, startPoint x: 692, startPoint y: 399, endPoint x: 1081, endPoint y: 429, distance: 390.2
click at [1081, 485] on div "Service Summary Came into facility removed broken left hinge. Then installed ne…" at bounding box center [888, 516] width 398 height 62
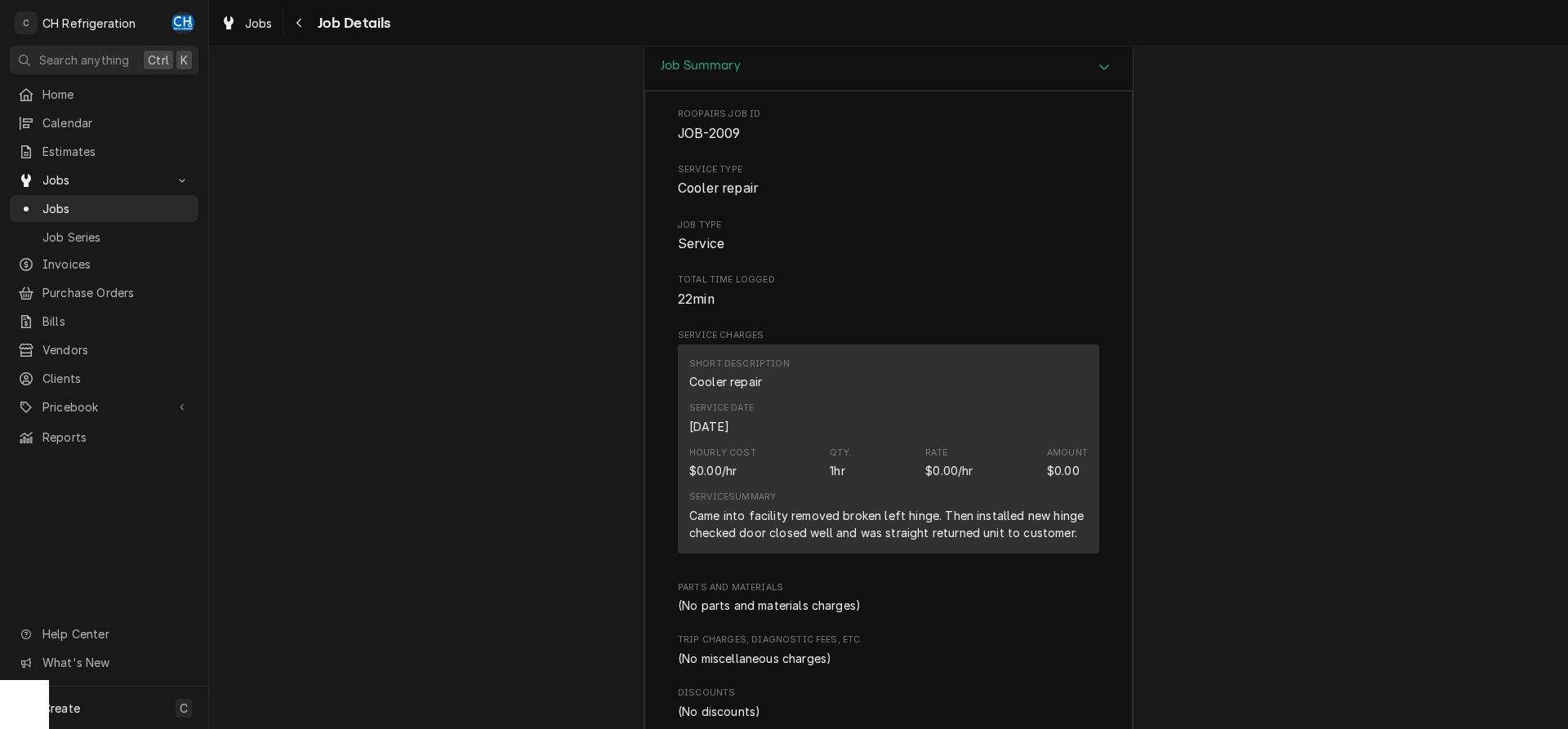
click at [1024, 507] on div "Came into facility removed broken left hinge. Then installed new hinge checked …" at bounding box center [888, 524] width 398 height 34
click at [1079, 507] on div "Came into facility removed broken left hinge. Then installed new hinge checked …" at bounding box center [888, 524] width 398 height 34
drag, startPoint x: 692, startPoint y: 399, endPoint x: 1060, endPoint y: 408, distance: 368.1
click at [1060, 507] on div "Came into facility removed broken left hinge. Then installed new hinge checked …" at bounding box center [888, 524] width 398 height 34
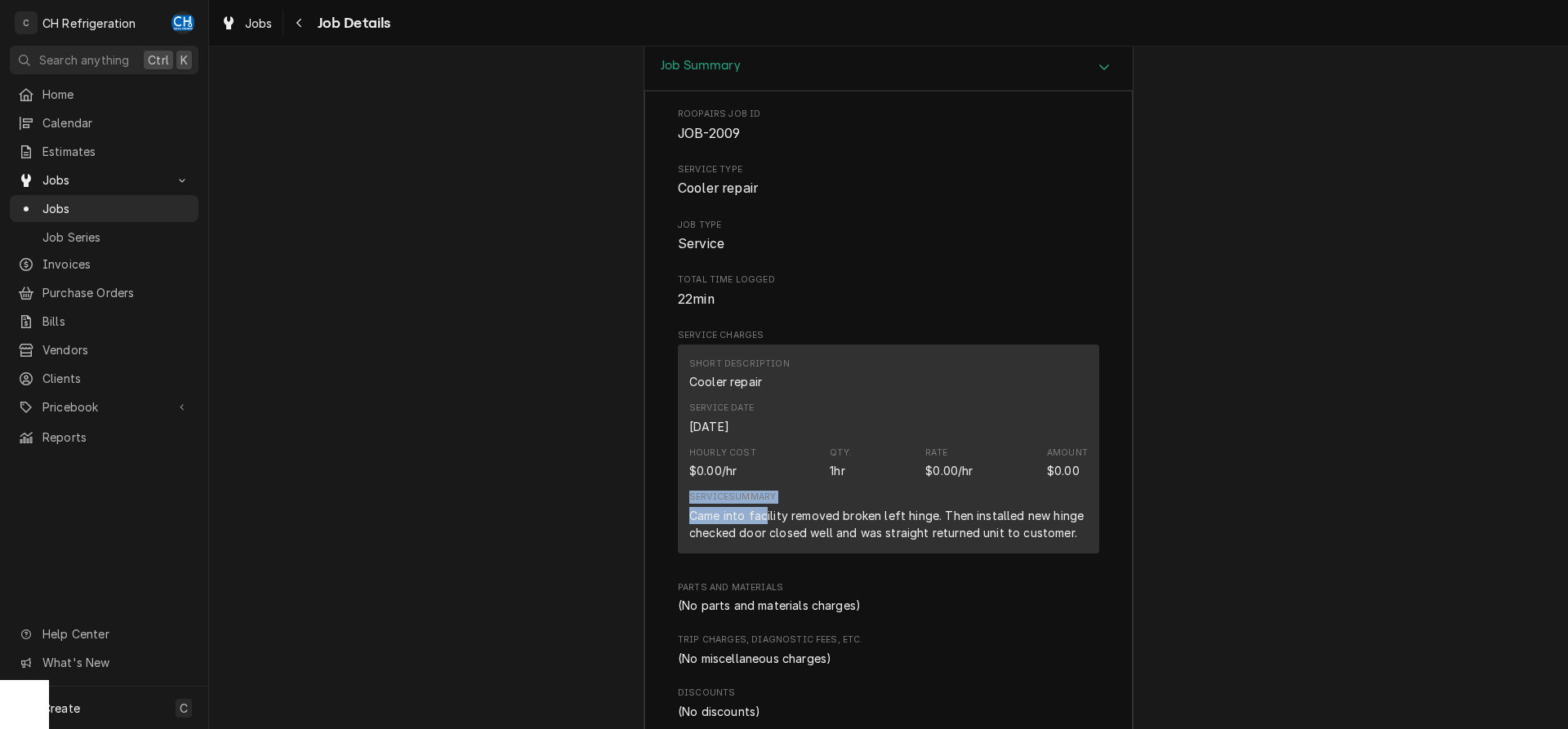
drag, startPoint x: 679, startPoint y: 391, endPoint x: 768, endPoint y: 394, distance: 89.1
click at [767, 394] on div "Short Description Cooler repair Service Date Sep 25, 2025 Hourly Cost $0.00/hr …" at bounding box center [888, 448] width 421 height 210
click at [768, 507] on div "Came into facility removed broken left hinge. Then installed new hinge checked …" at bounding box center [888, 524] width 398 height 34
drag, startPoint x: 697, startPoint y: 394, endPoint x: 763, endPoint y: 398, distance: 66.1
click at [763, 507] on div "Came into facility removed broken left hinge. Then installed new hinge checked …" at bounding box center [888, 524] width 398 height 34
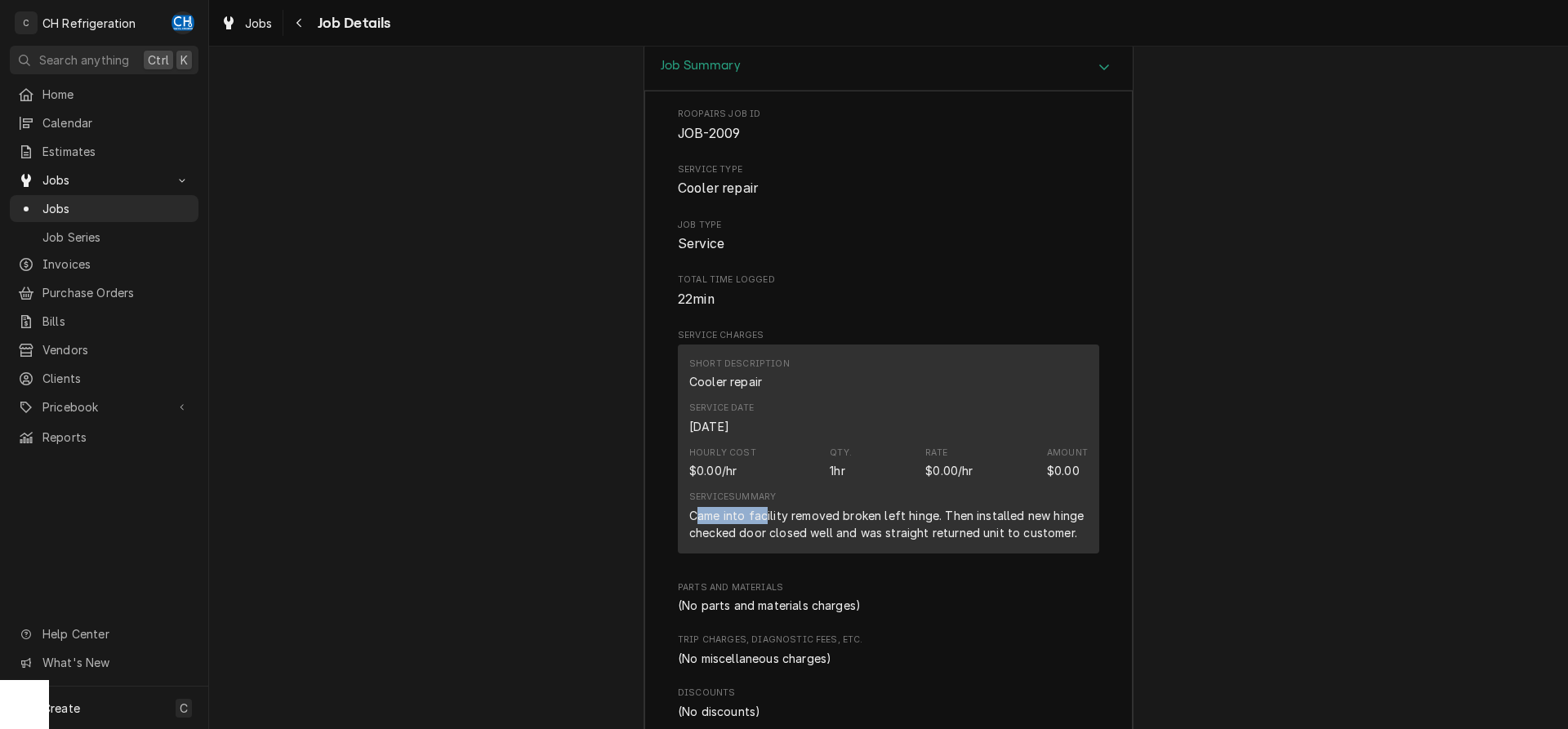
drag, startPoint x: 763, startPoint y: 398, endPoint x: 689, endPoint y: 397, distance: 74.0
click at [759, 507] on div "Came into facility removed broken left hinge. Then installed new hinge checked …" at bounding box center [888, 524] width 398 height 34
drag, startPoint x: 688, startPoint y: 397, endPoint x: 939, endPoint y: 408, distance: 251.2
click at [939, 408] on div "Short Description Cooler repair Service Date Sep 25, 2025 Hourly Cost $0.00/hr …" at bounding box center [888, 448] width 421 height 210
click at [962, 507] on div "Came into facility removed broken left hinge. Then installed new hinge checked …" at bounding box center [888, 524] width 398 height 34
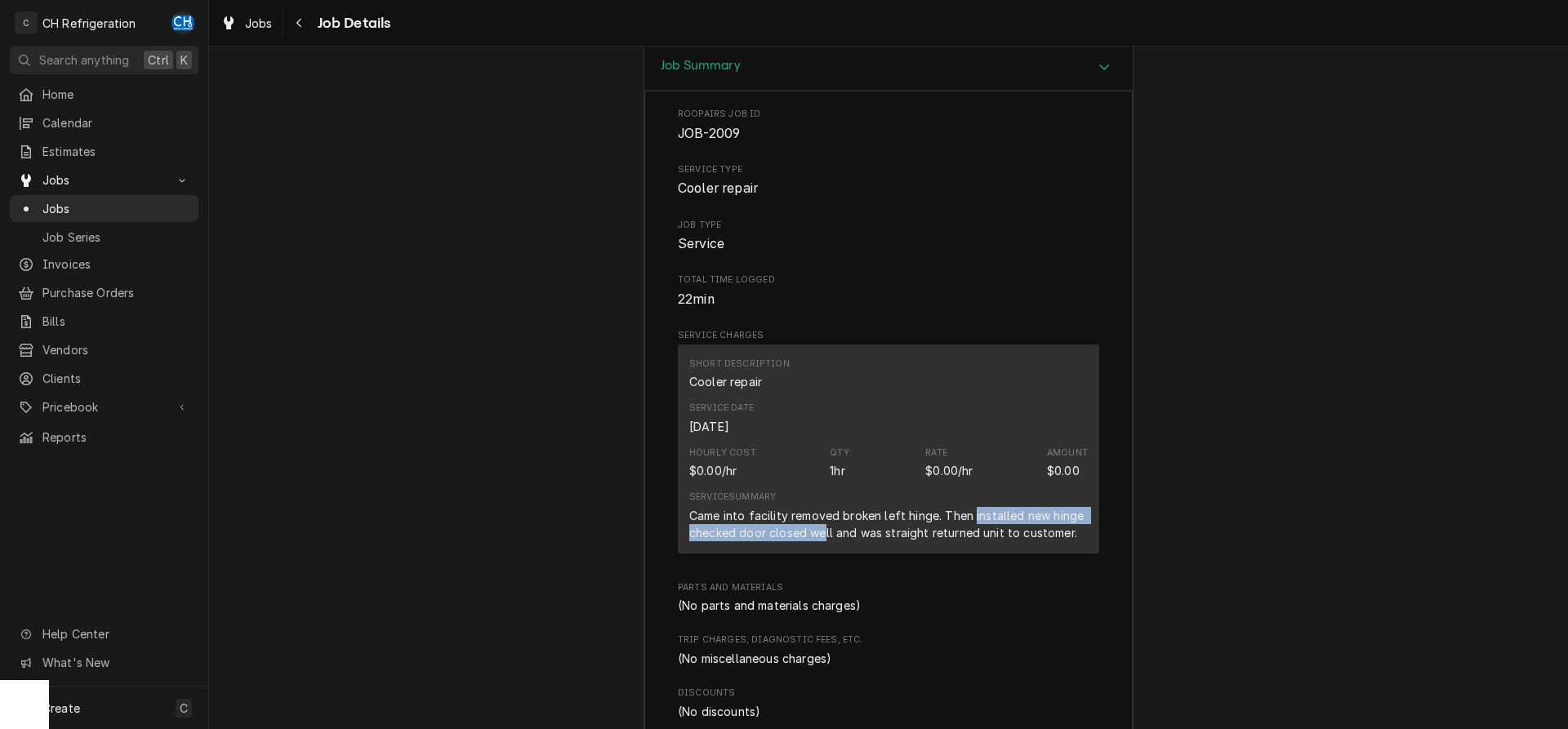
drag, startPoint x: 973, startPoint y: 403, endPoint x: 998, endPoint y: 425, distance: 33.3
click at [827, 507] on div "Came into facility removed broken left hinge. Then installed new hinge checked …" at bounding box center [888, 524] width 398 height 34
click at [1056, 507] on div "Came into facility removed broken left hinge. Then installed new hinge checked …" at bounding box center [888, 524] width 398 height 34
click at [883, 507] on div "Came into facility removed broken left hinge. Then installed new hinge checked …" at bounding box center [888, 524] width 398 height 34
click at [944, 507] on div "Came into facility removed broken left hinge. Then installed new hinge checked …" at bounding box center [888, 524] width 398 height 34
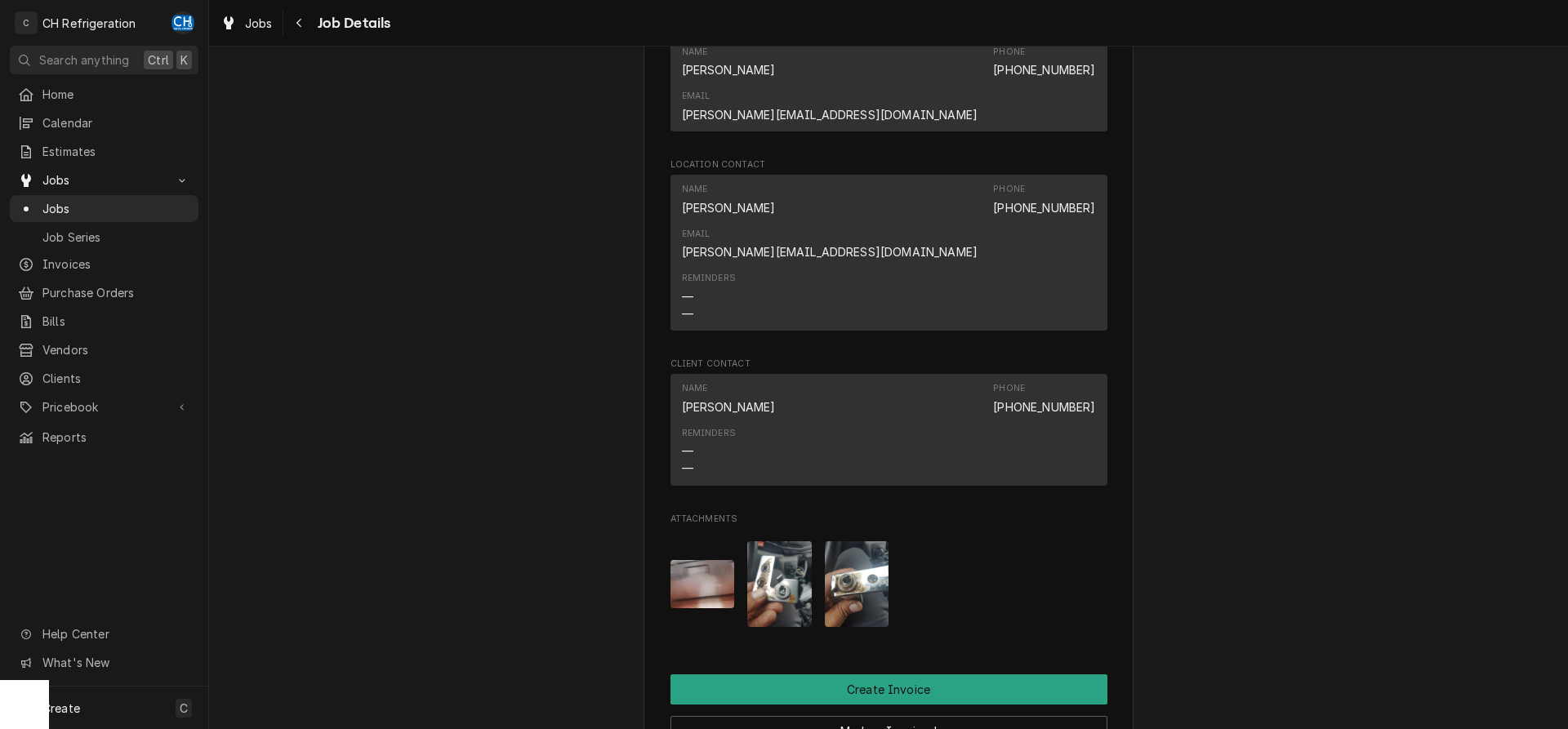
scroll to position [1074, 0]
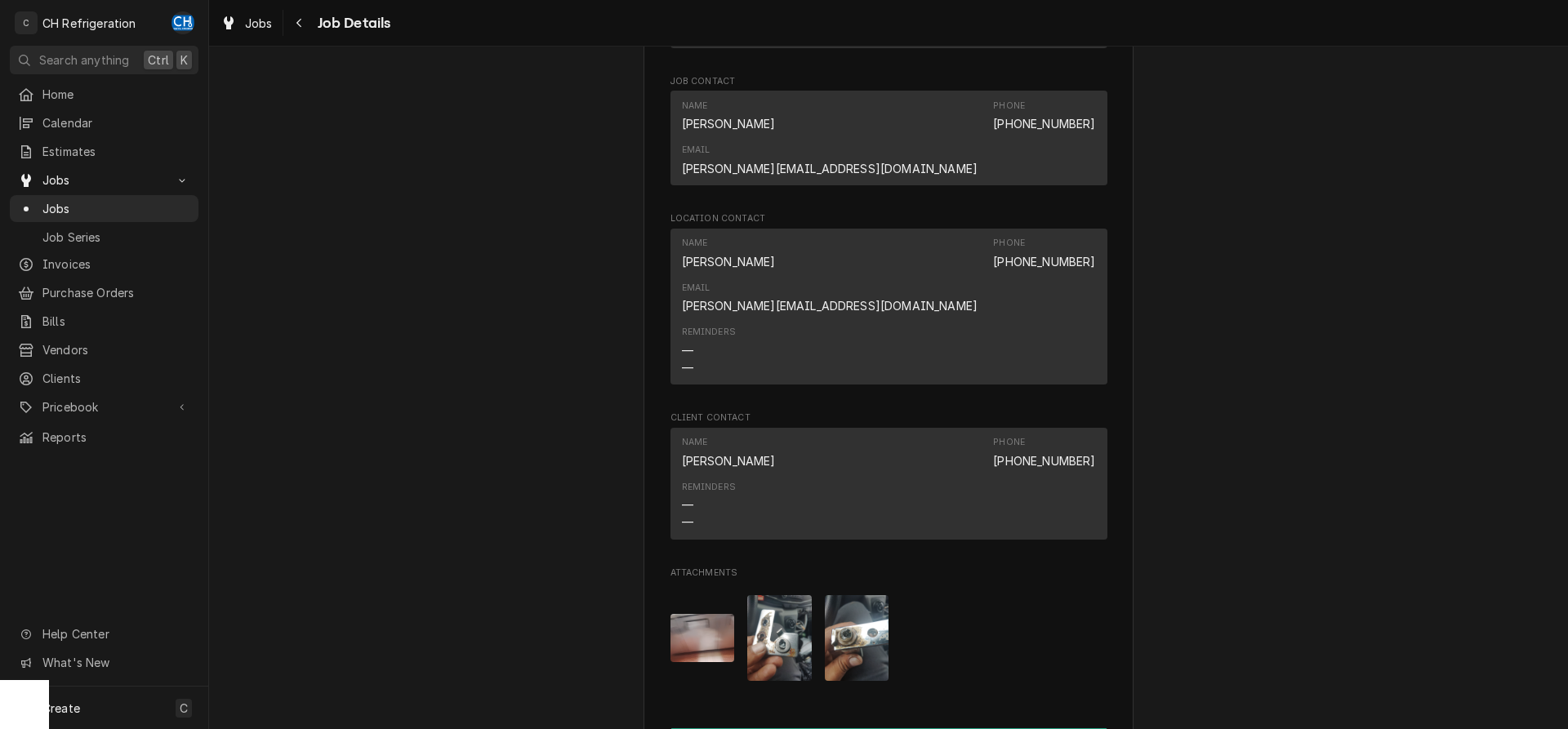
click at [739, 582] on div "Attachments" at bounding box center [888, 638] width 437 height 112
click at [715, 614] on img "Attachments" at bounding box center [702, 638] width 64 height 48
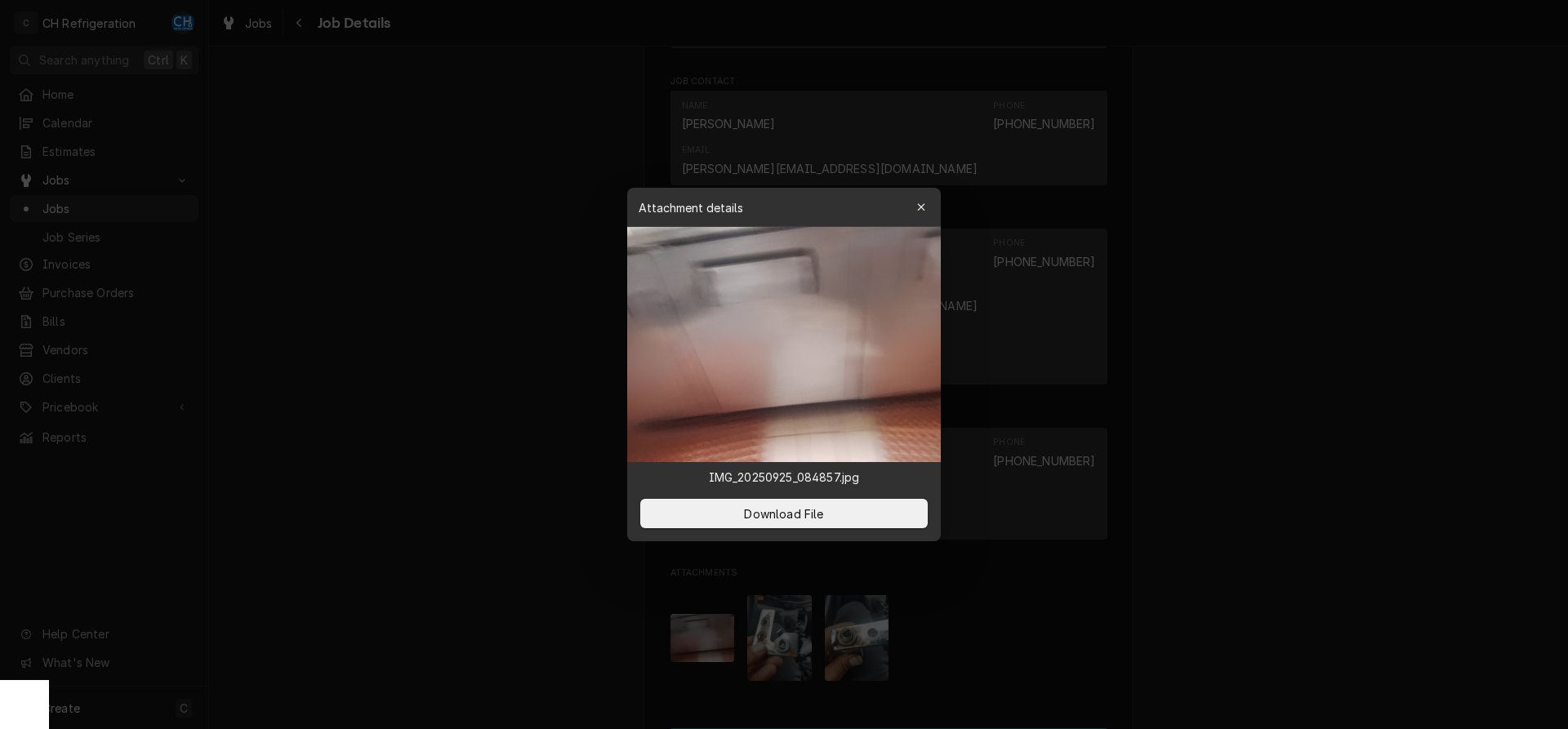
click at [1248, 519] on div at bounding box center [784, 364] width 1568 height 729
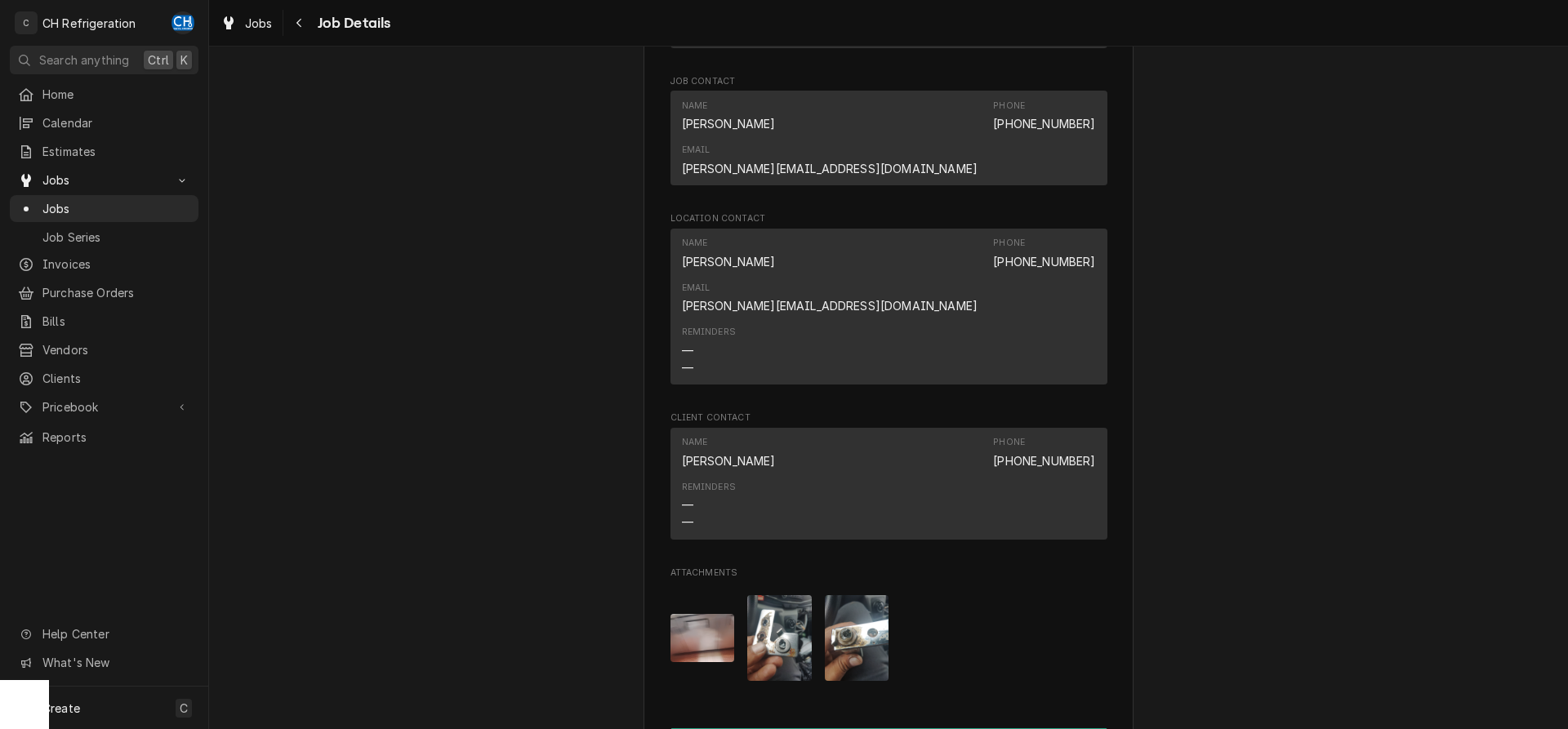
click at [772, 595] on img "Attachments" at bounding box center [779, 638] width 64 height 85
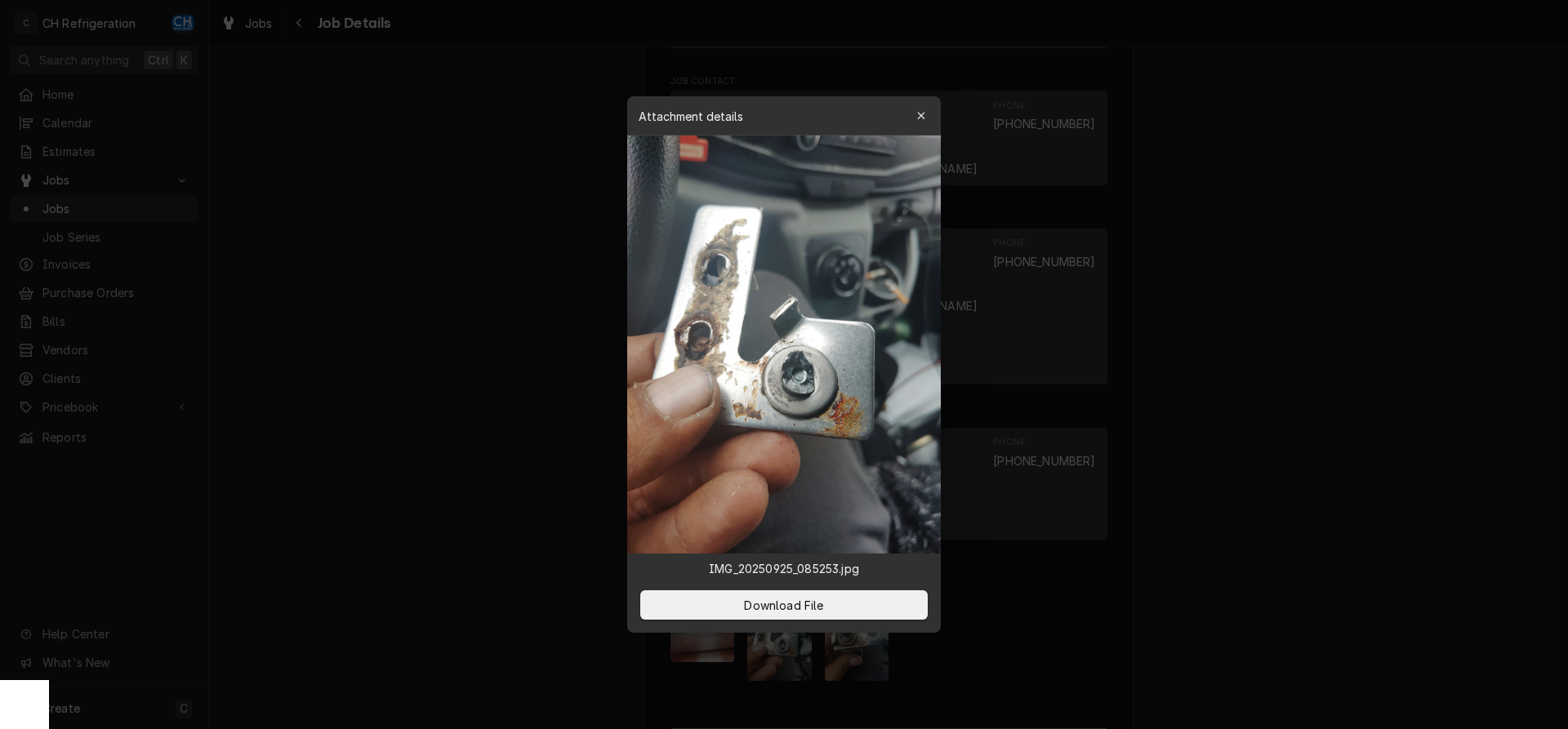
click at [1251, 533] on div at bounding box center [784, 364] width 1568 height 729
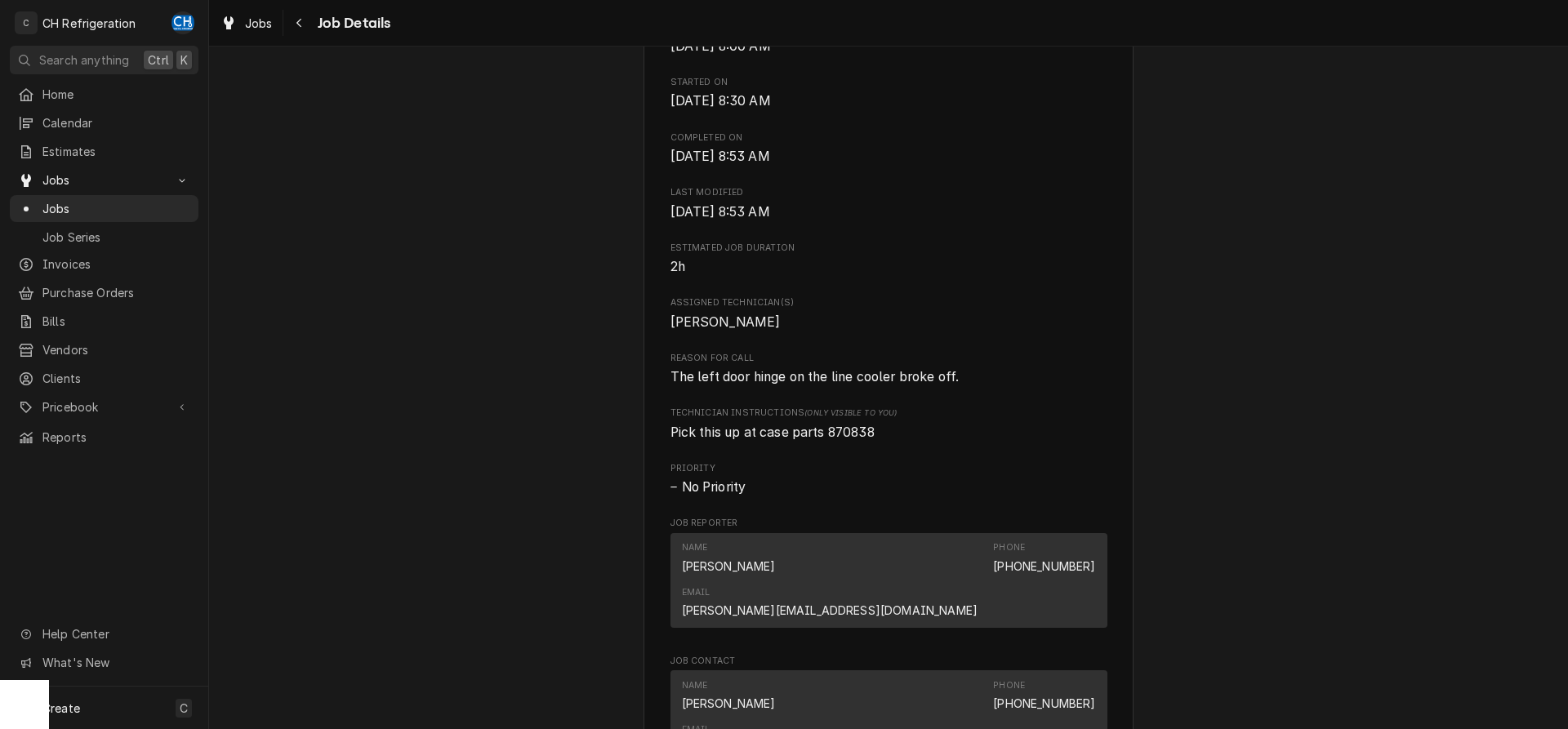
scroll to position [491, 0]
drag, startPoint x: 892, startPoint y: 457, endPoint x: 833, endPoint y: 455, distance: 59.0
click at [833, 446] on span "Pick this up at case parts 870838" at bounding box center [888, 436] width 437 height 20
copy span "870838"
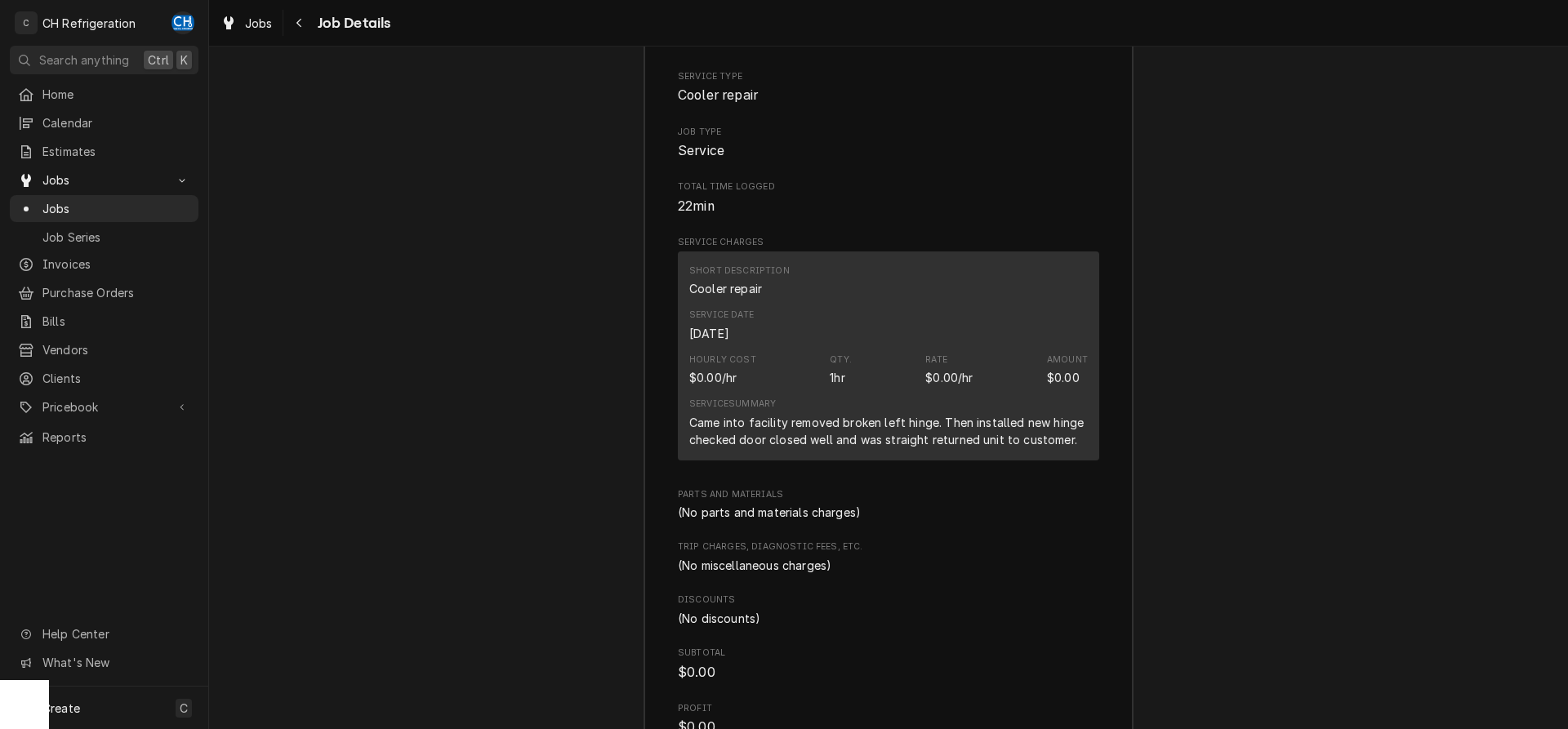
scroll to position [2406, 0]
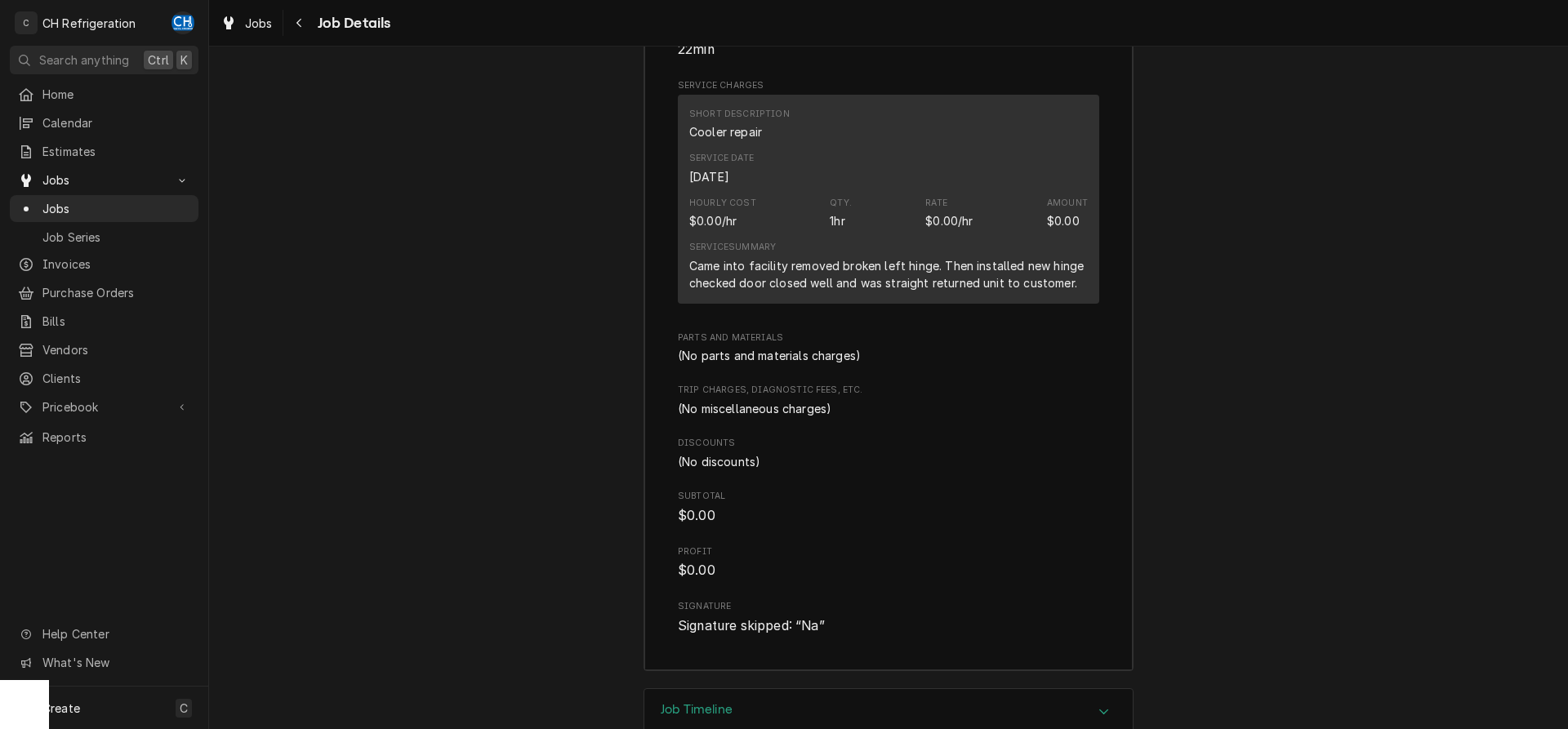
click at [804, 689] on div "Job Timeline" at bounding box center [888, 712] width 488 height 46
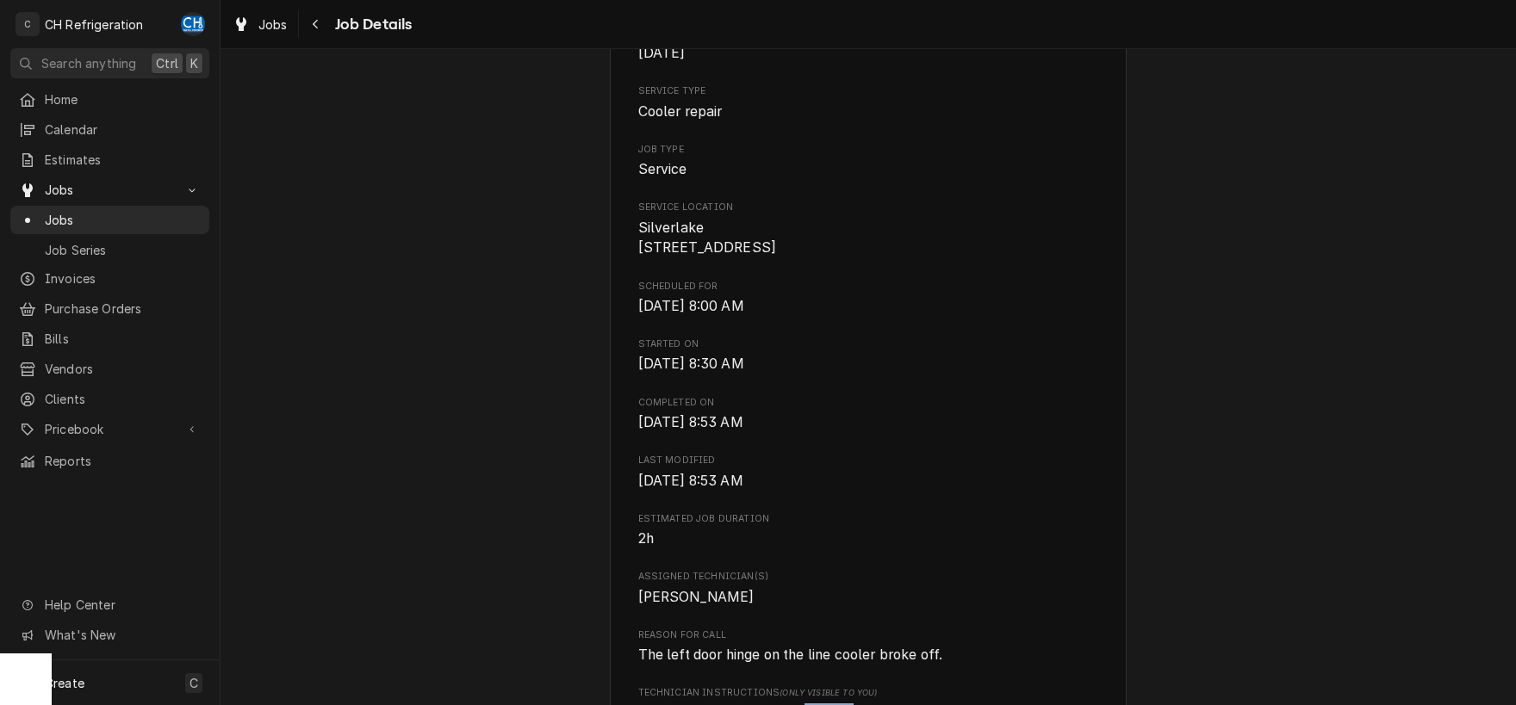
scroll to position [263, 0]
click at [103, 390] on span "Clients" at bounding box center [123, 399] width 156 height 18
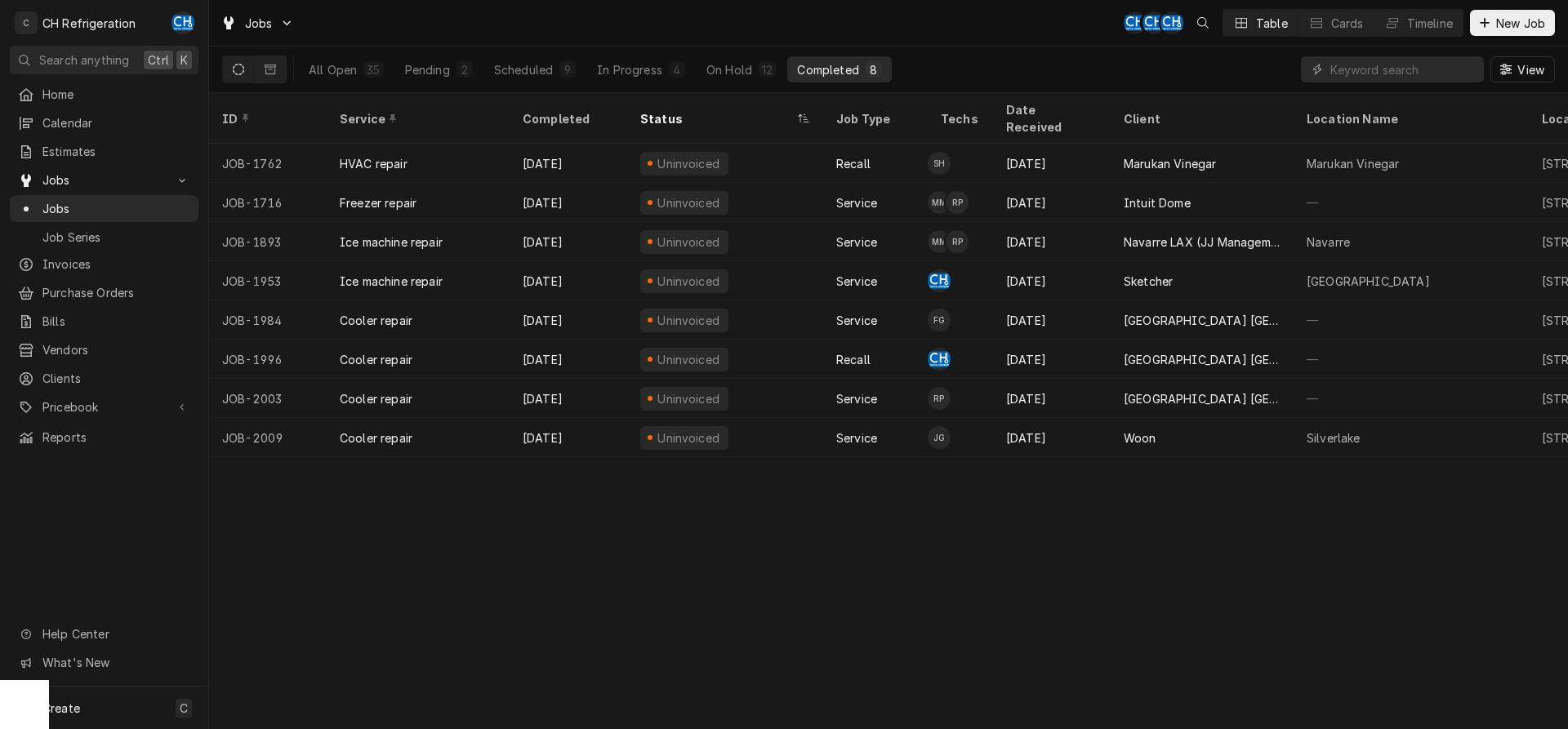
click at [730, 56] on div "All Open 35 Pending 2 Scheduled 9 In Progress 4 On Hold 12 Completed 8" at bounding box center [594, 69] width 593 height 46
click at [681, 74] on div "4" at bounding box center [677, 70] width 9 height 17
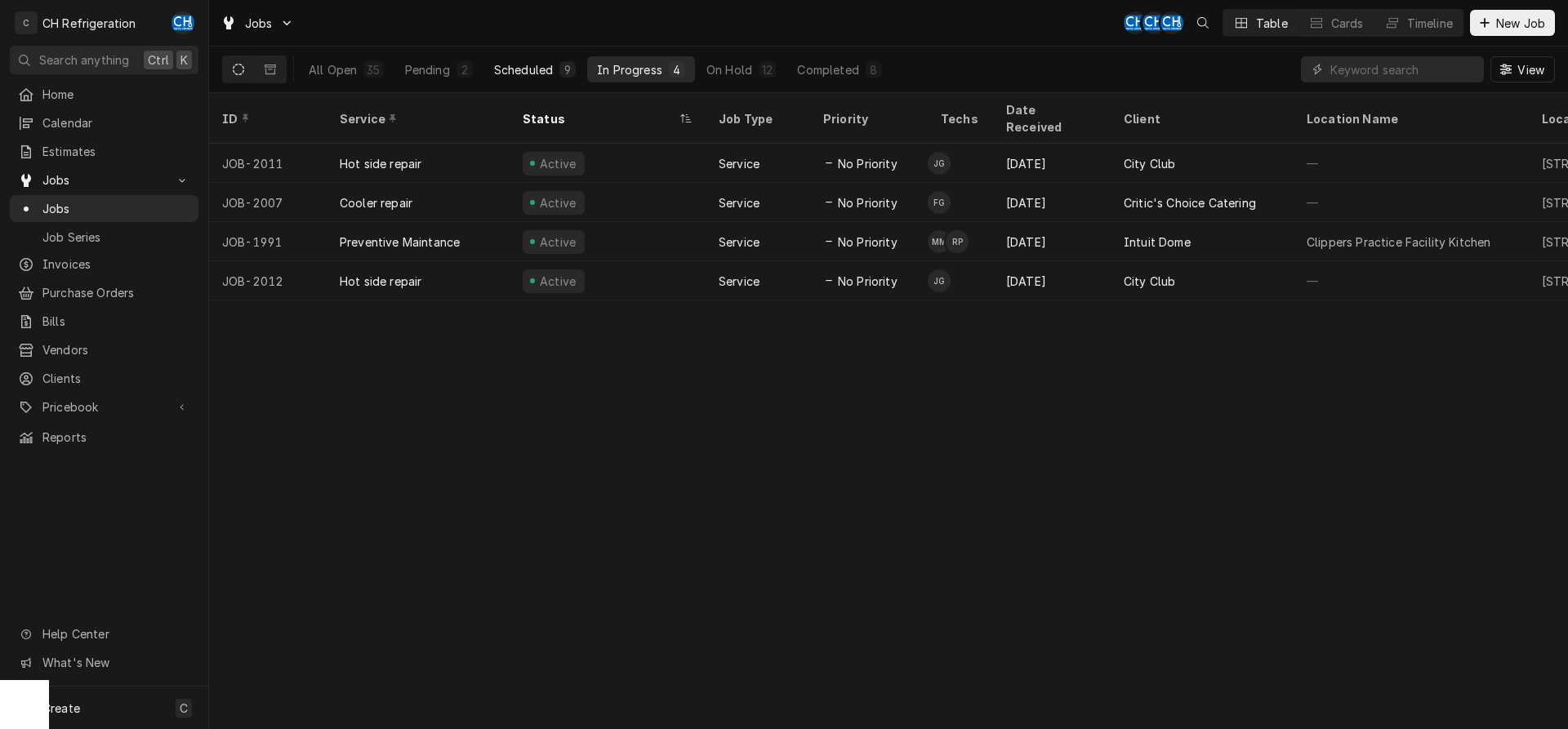
click at [571, 71] on div "9" at bounding box center [567, 70] width 9 height 17
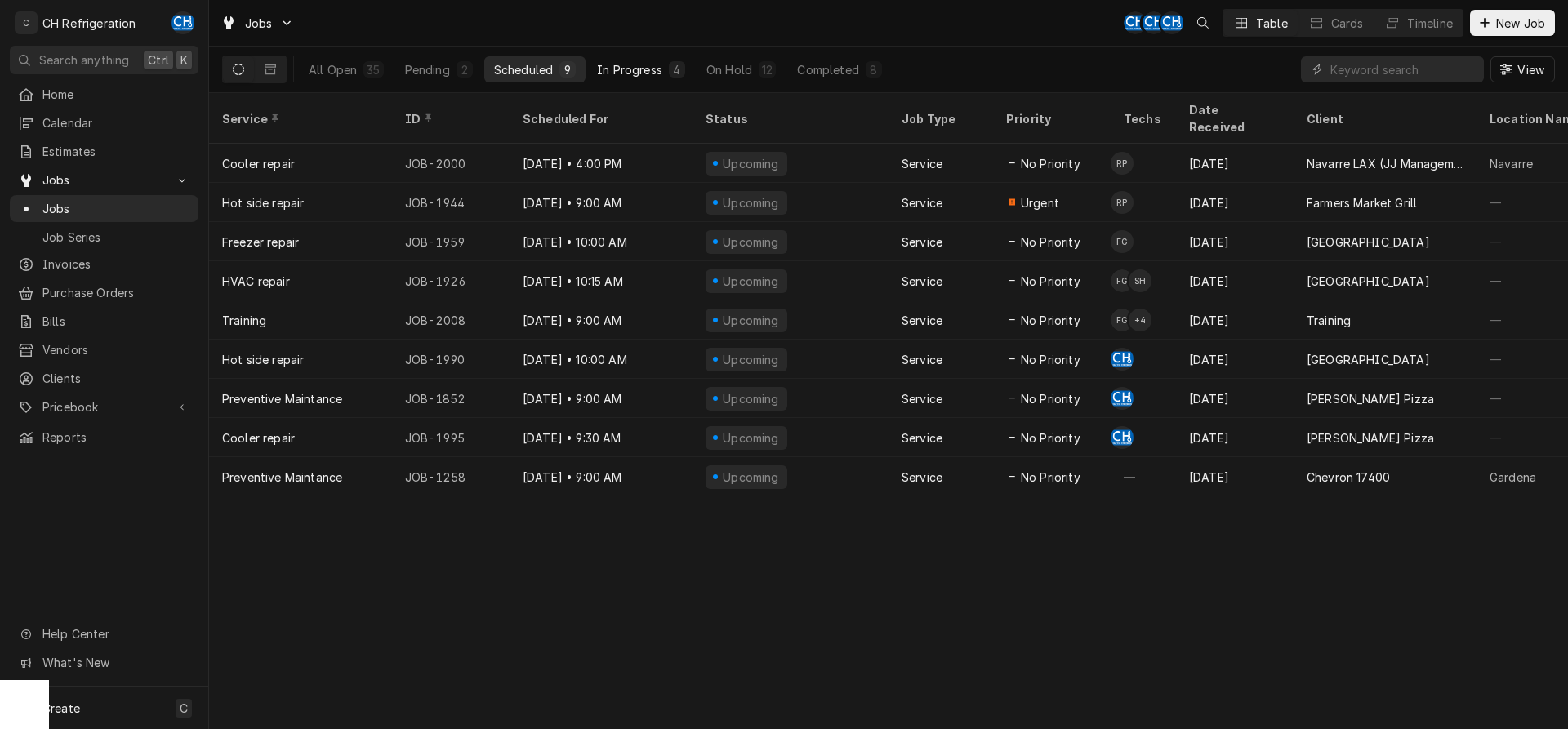
click at [637, 64] on div "In Progress" at bounding box center [629, 70] width 65 height 17
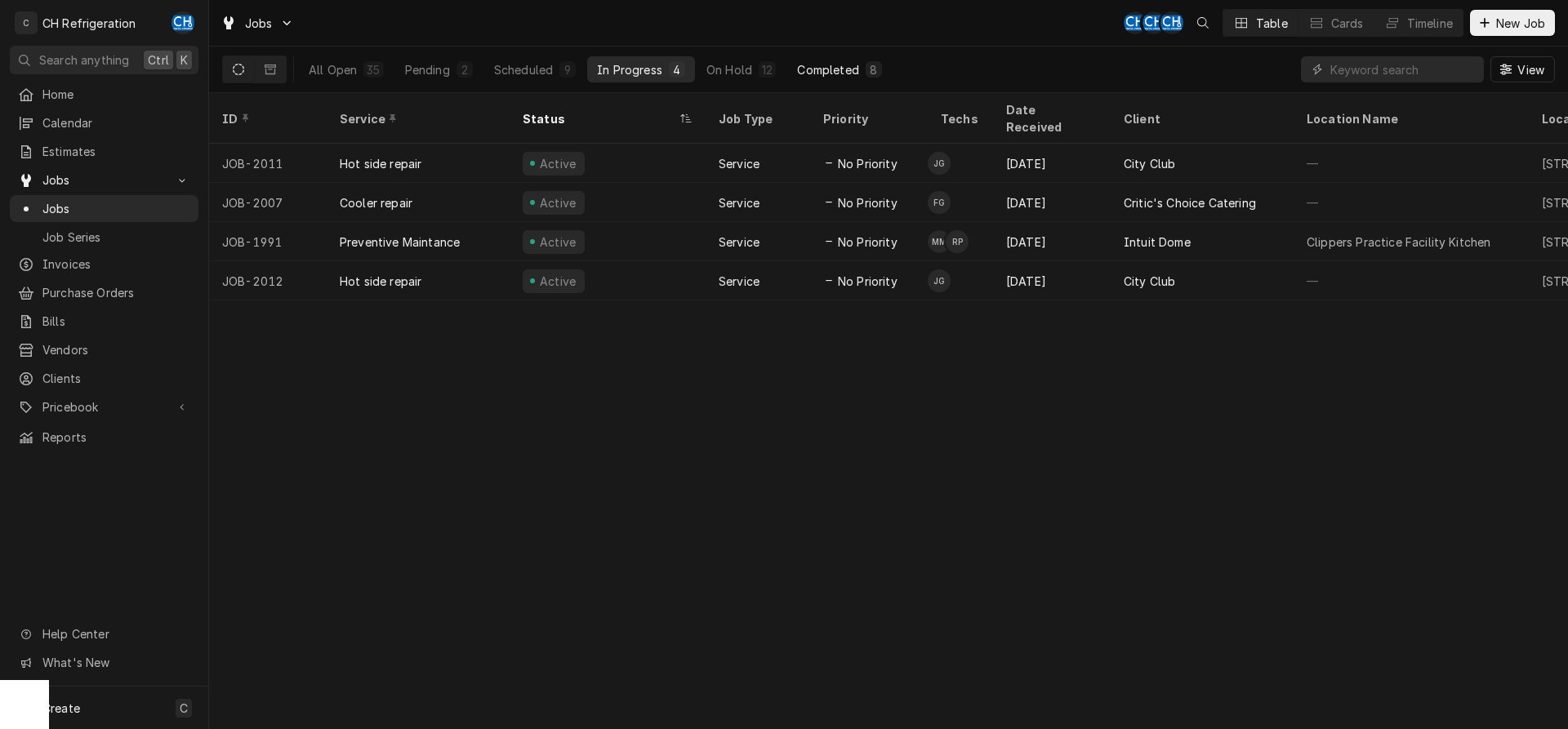
click at [823, 62] on div "Completed" at bounding box center [828, 70] width 62 height 17
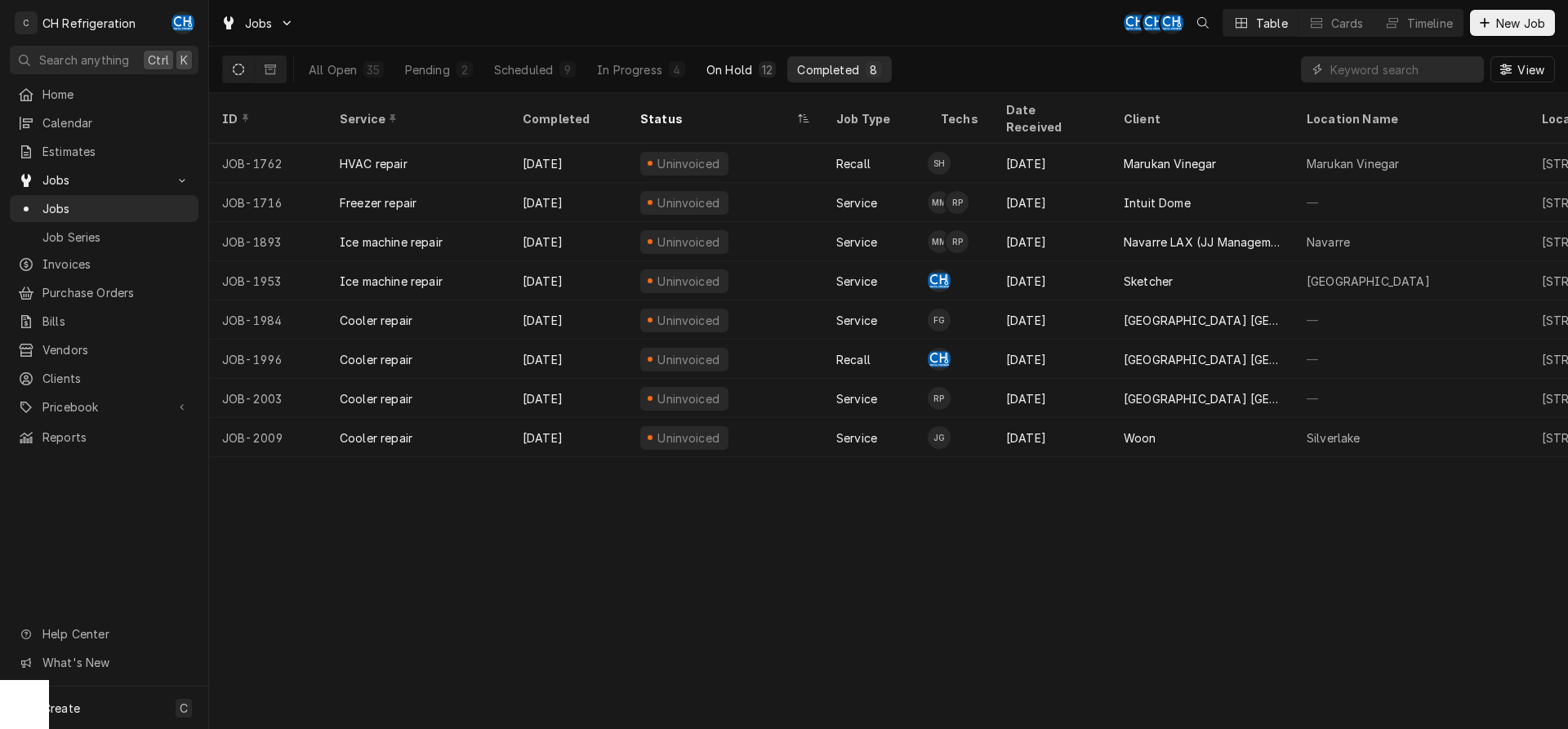
click at [706, 71] on div "On Hold" at bounding box center [729, 70] width 46 height 17
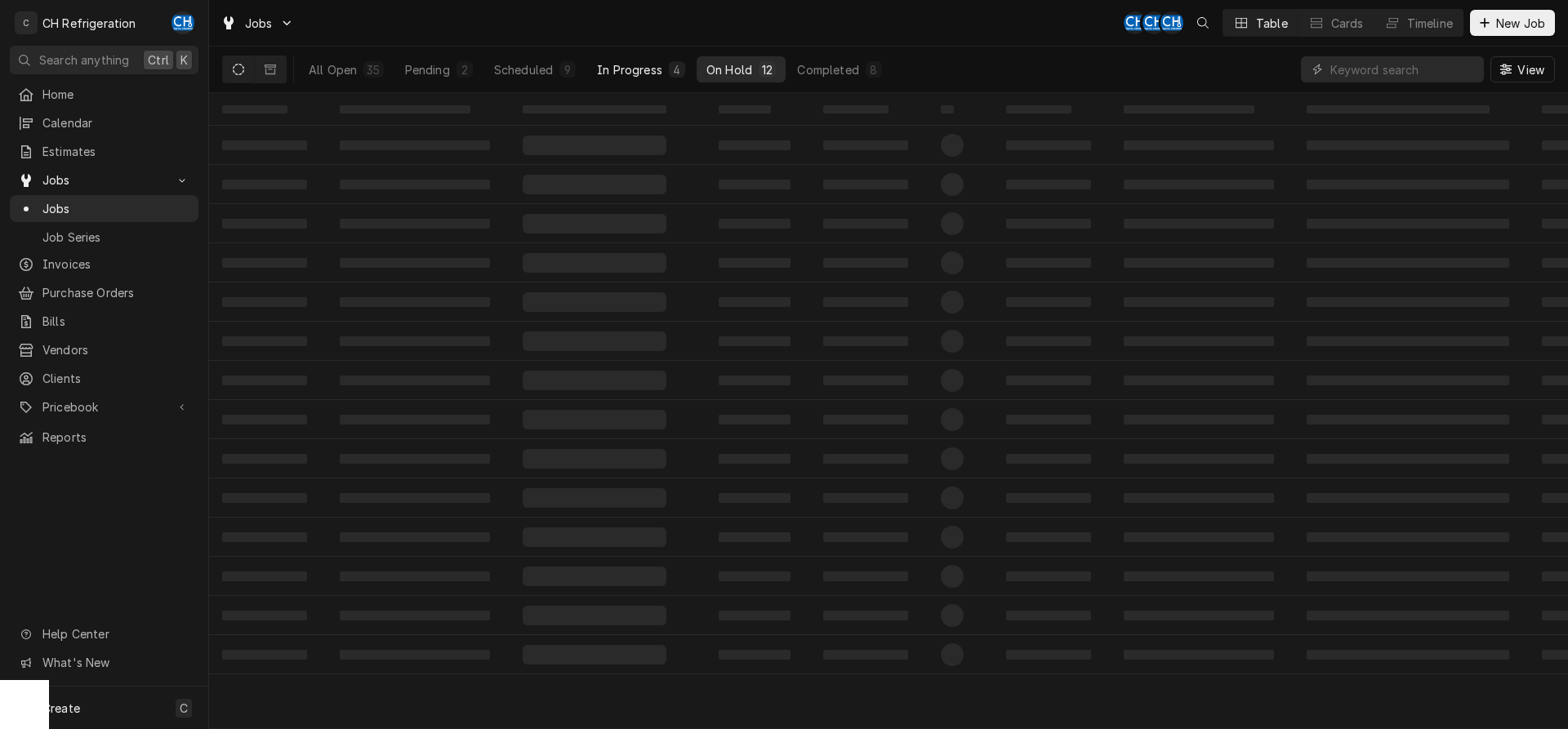
click at [654, 74] on div "In Progress" at bounding box center [629, 70] width 65 height 17
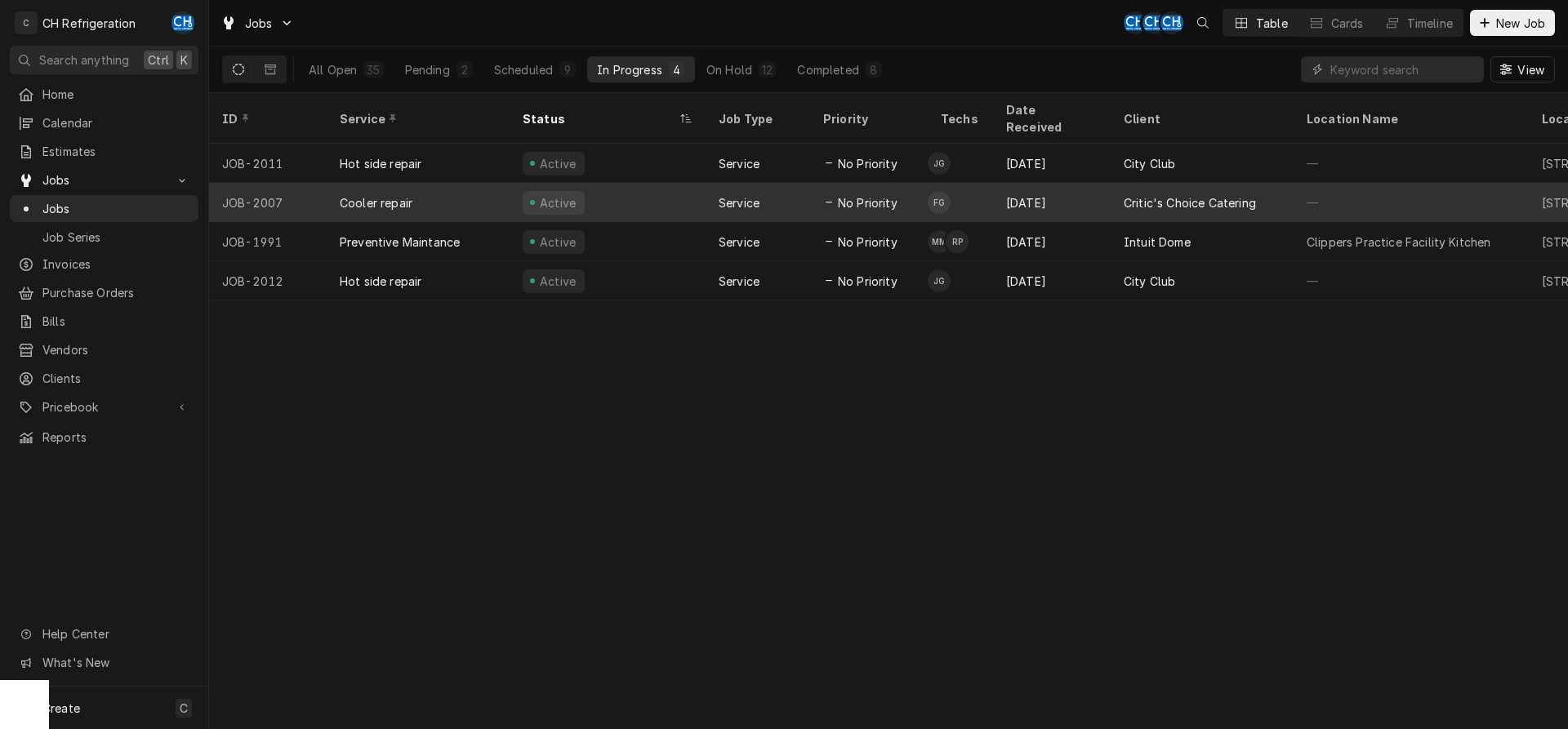
click at [1086, 183] on div "Sep 24" at bounding box center [1051, 202] width 118 height 39
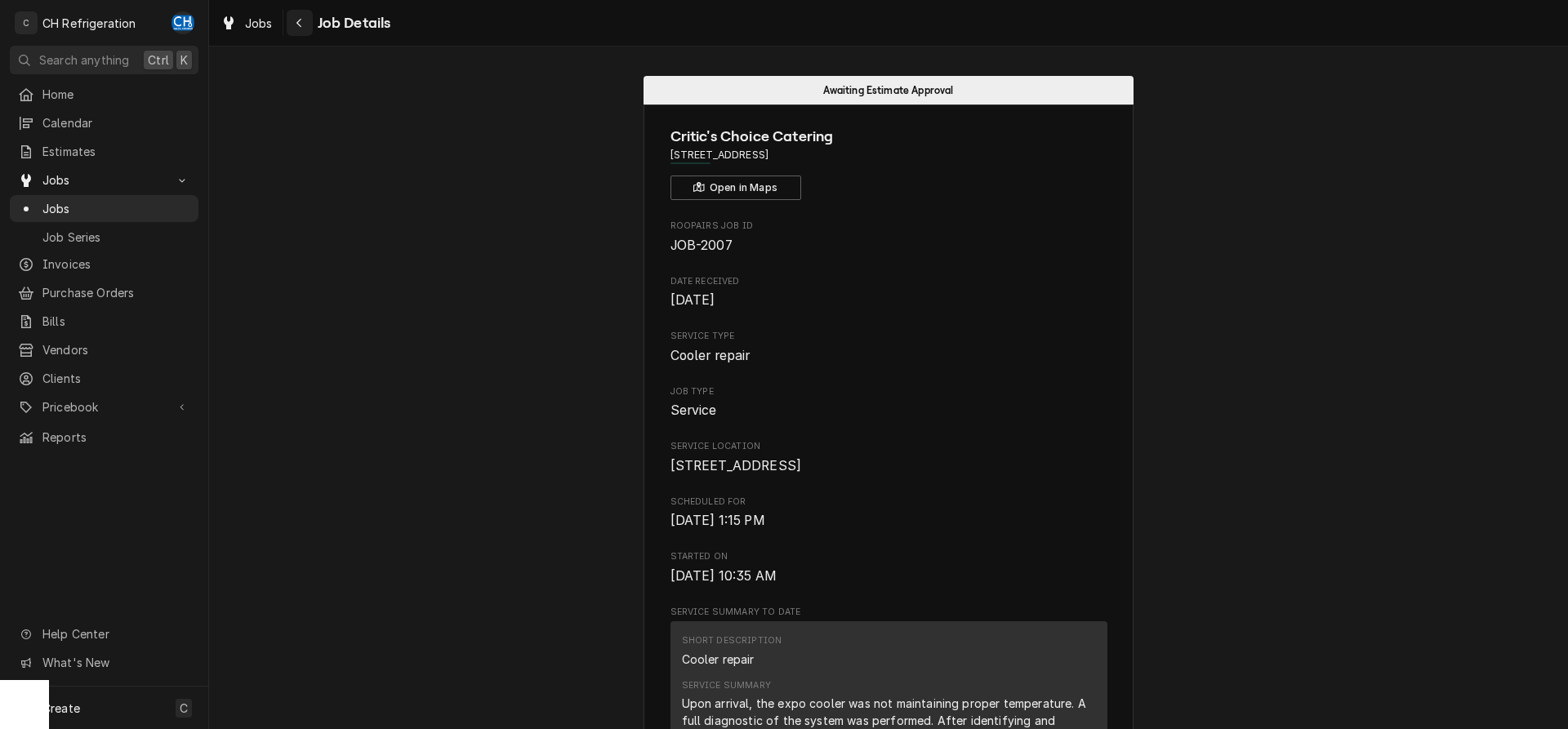
click at [309, 19] on button "Navigate back" at bounding box center [300, 23] width 27 height 27
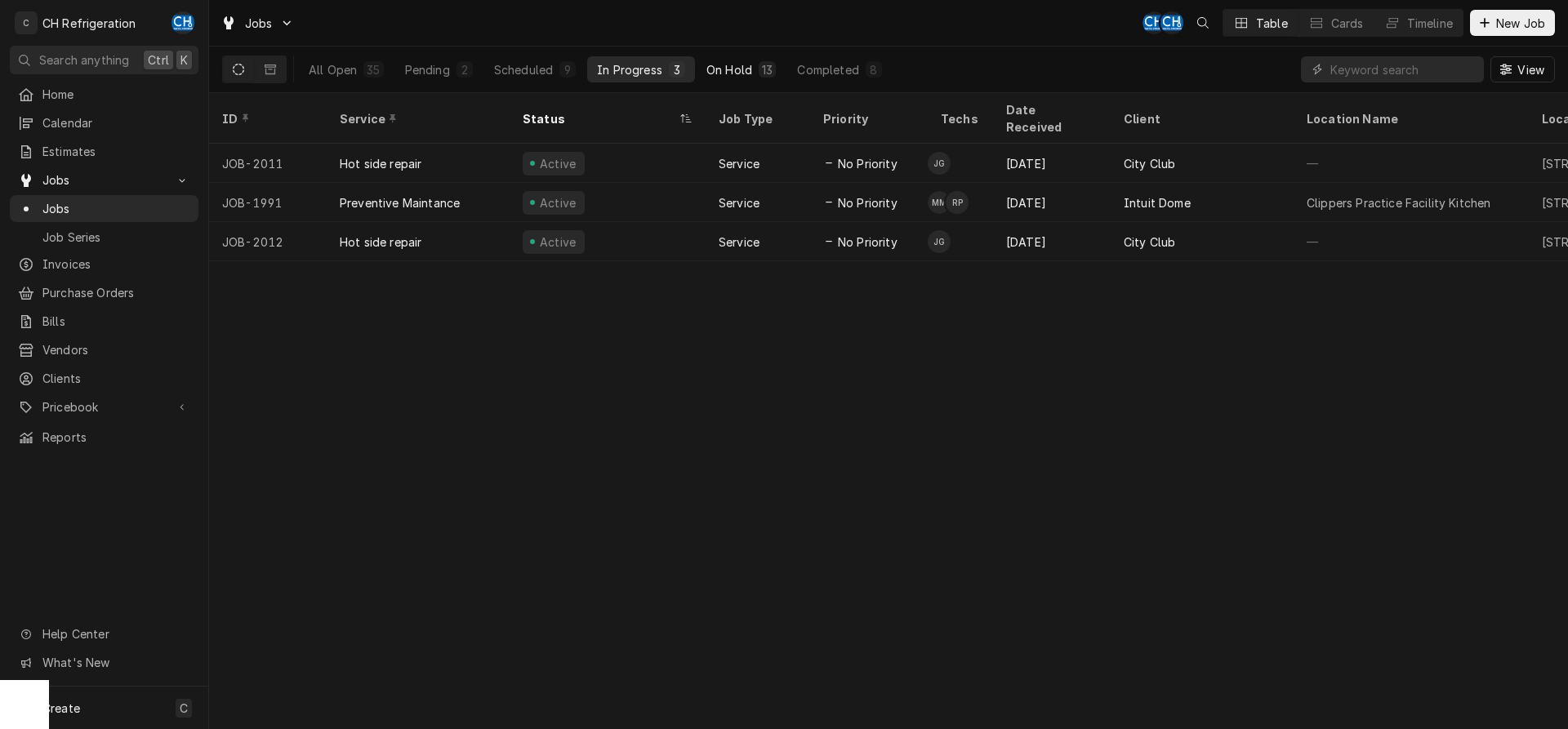
click at [762, 78] on button "On Hold 13" at bounding box center [741, 69] width 89 height 27
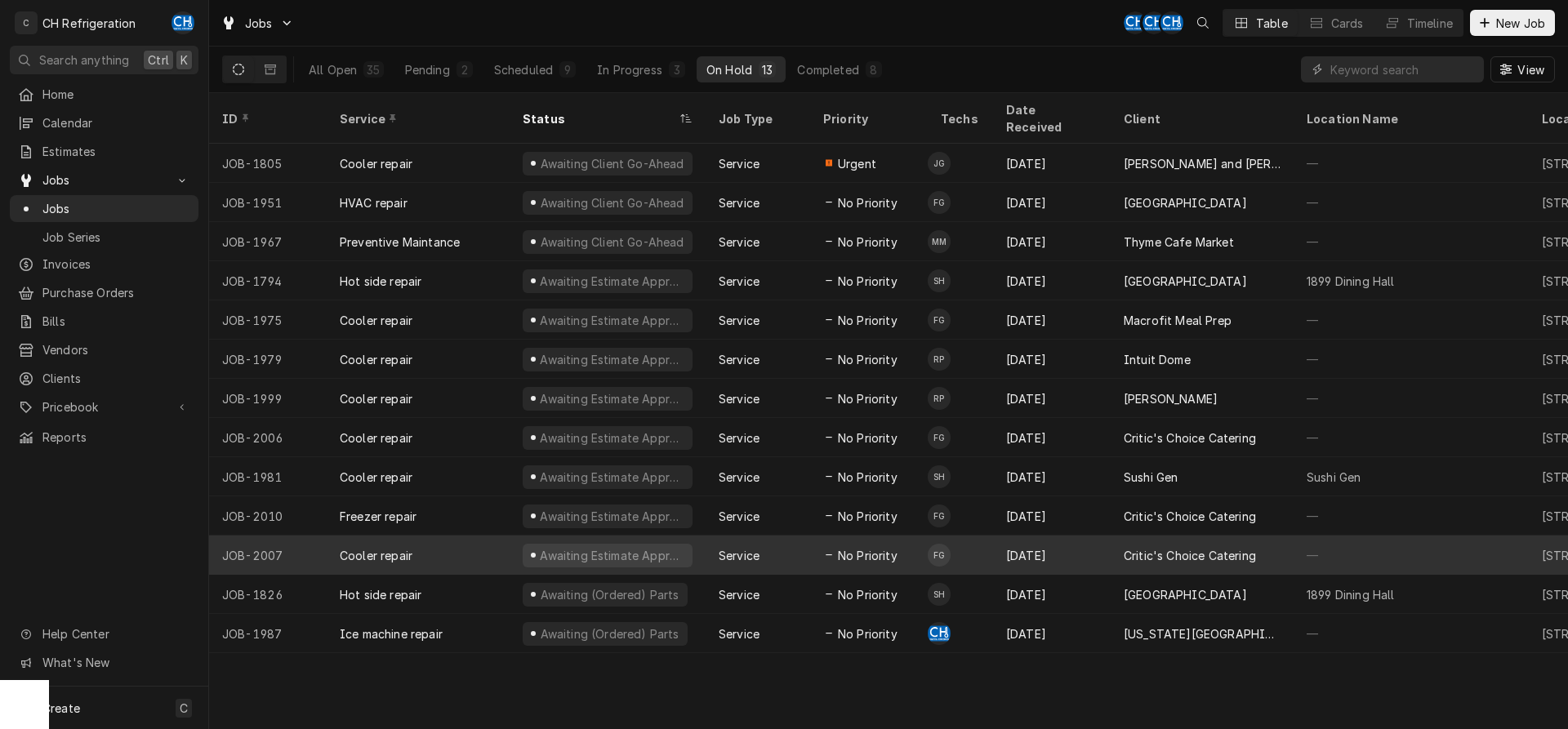
click at [1252, 547] on div "Critic's Choice Catering" at bounding box center [1190, 556] width 133 height 17
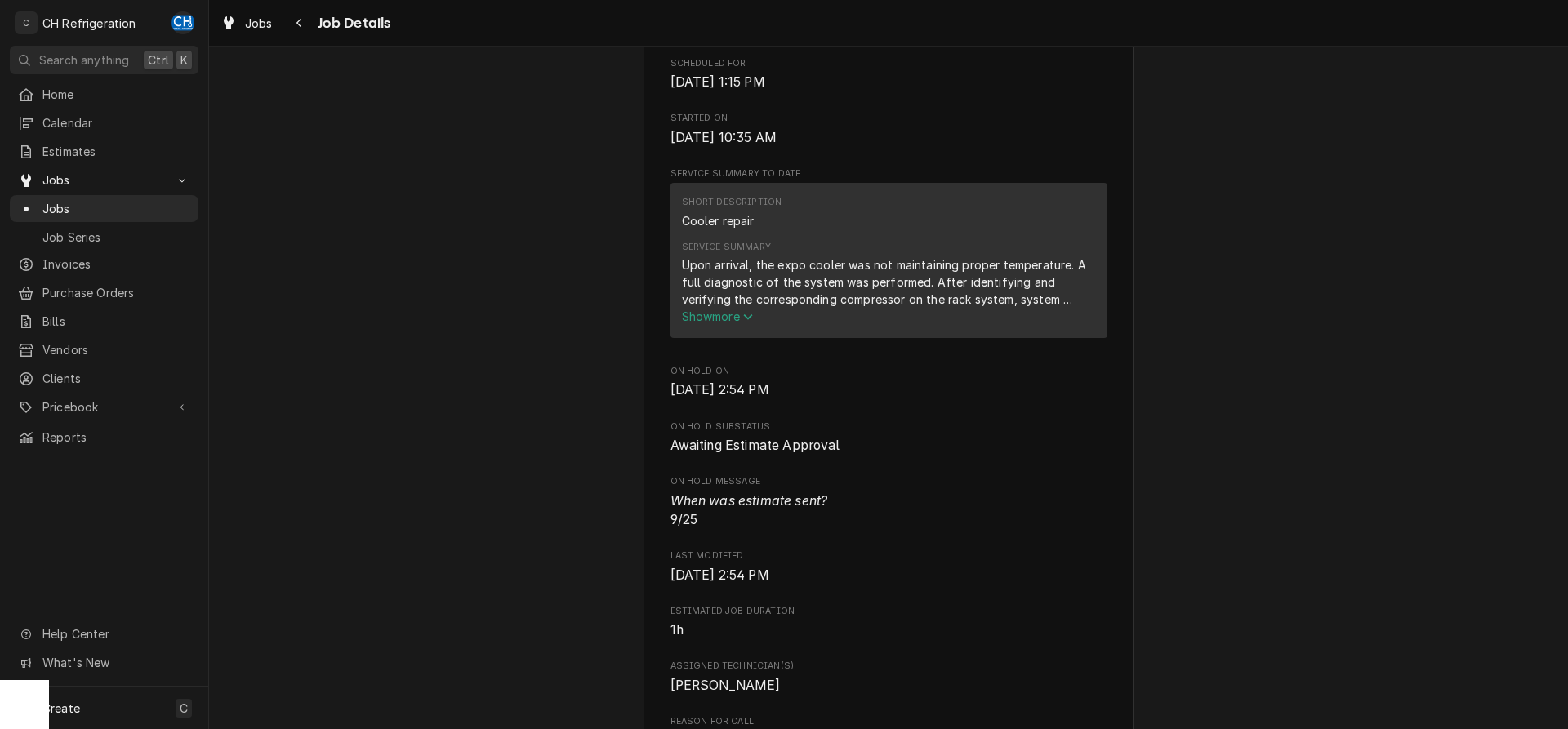
scroll to position [500, 0]
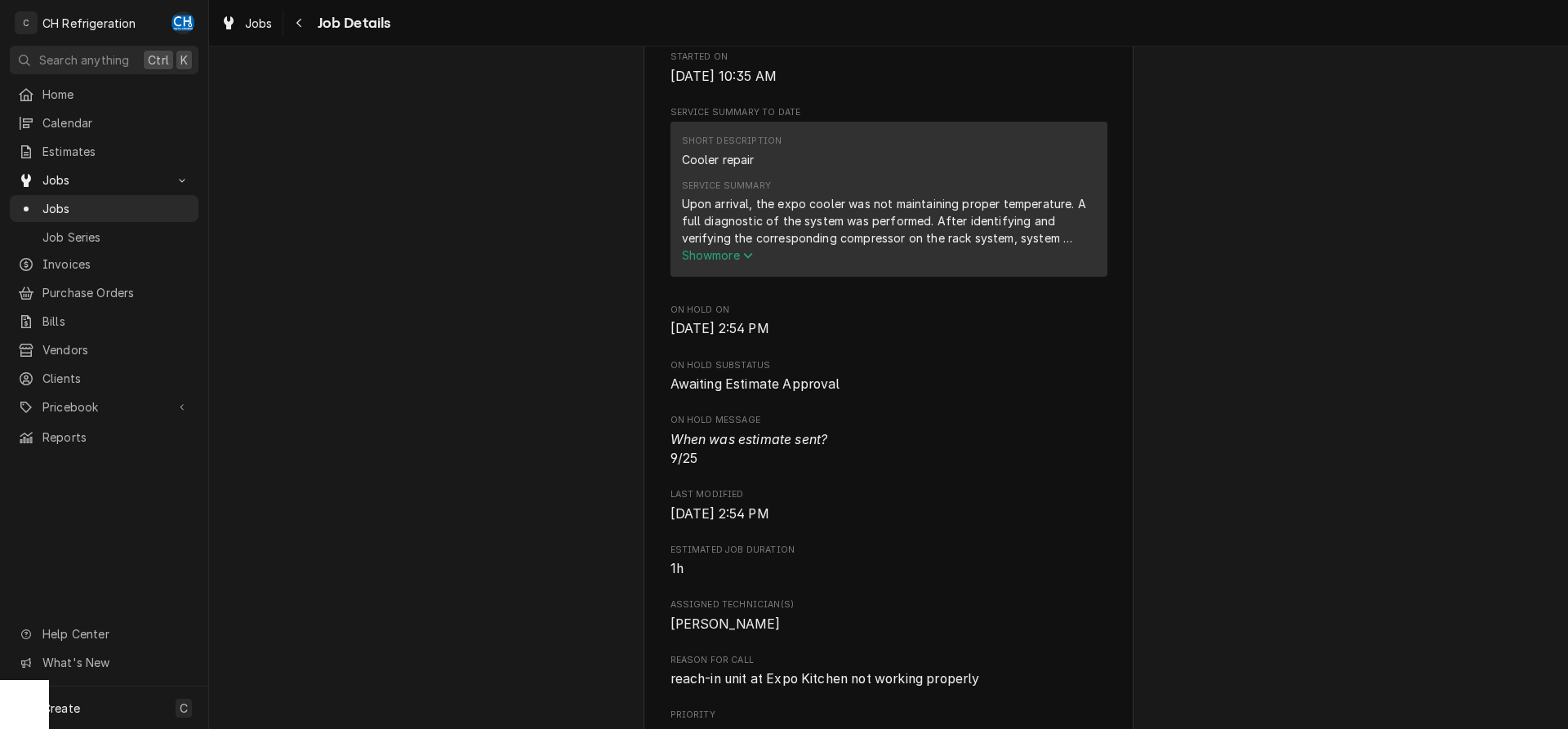
click at [736, 262] on span "Show more" at bounding box center [718, 255] width 72 height 14
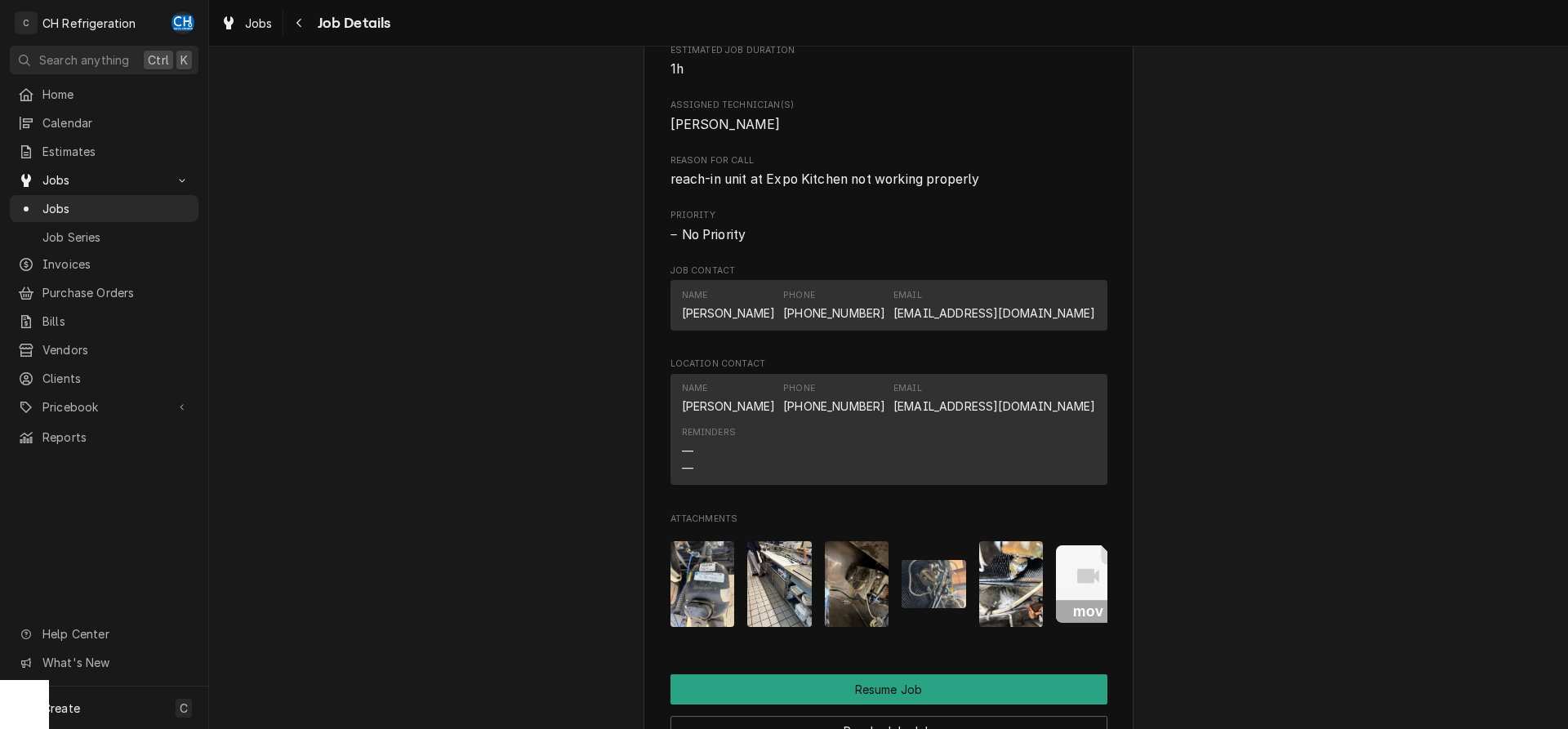
scroll to position [583, 0]
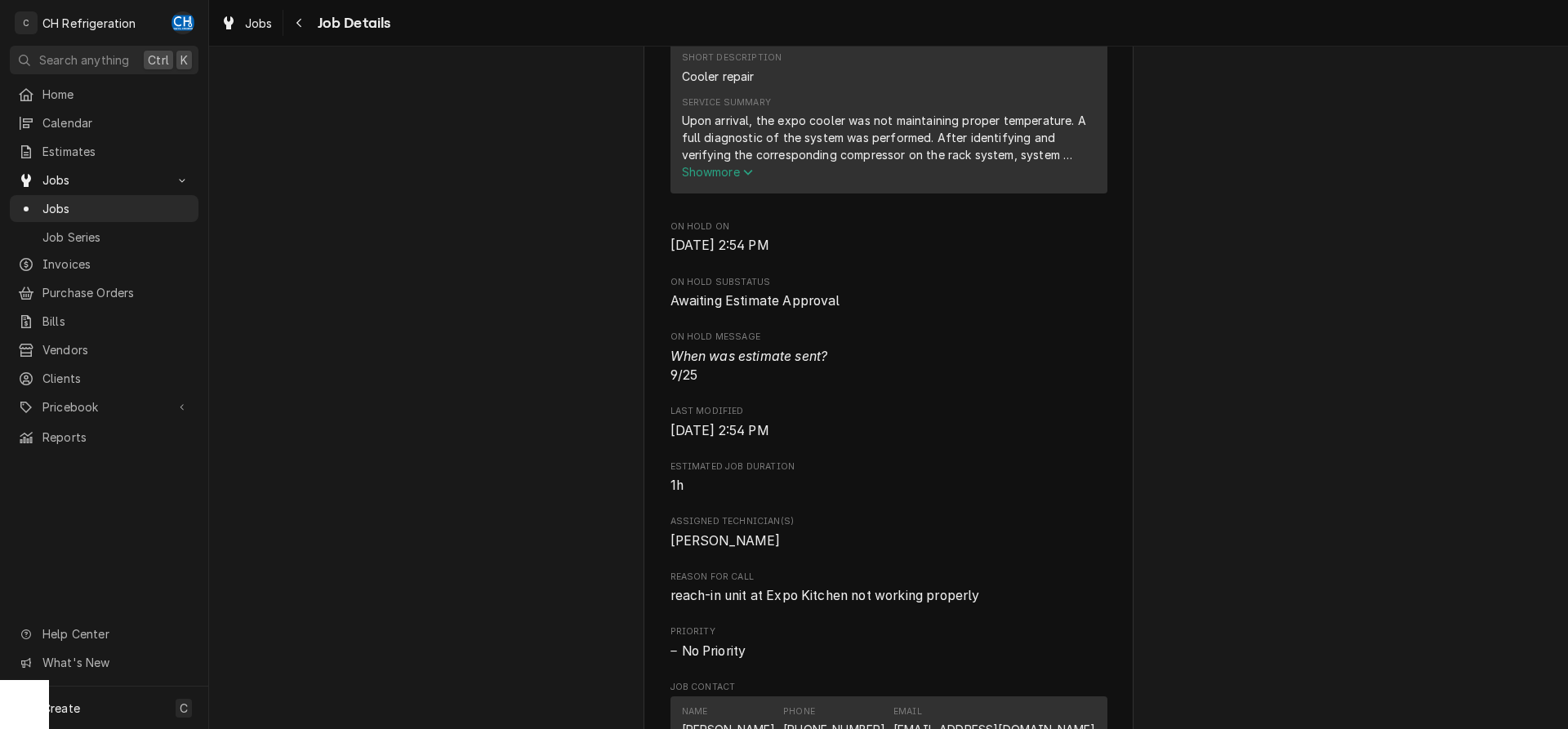
click at [722, 163] on div "Upon arrival, the expo cooler was not maintaining proper temperature. A full di…" at bounding box center [888, 137] width 414 height 51
click at [742, 179] on span "Show more" at bounding box center [718, 172] width 72 height 14
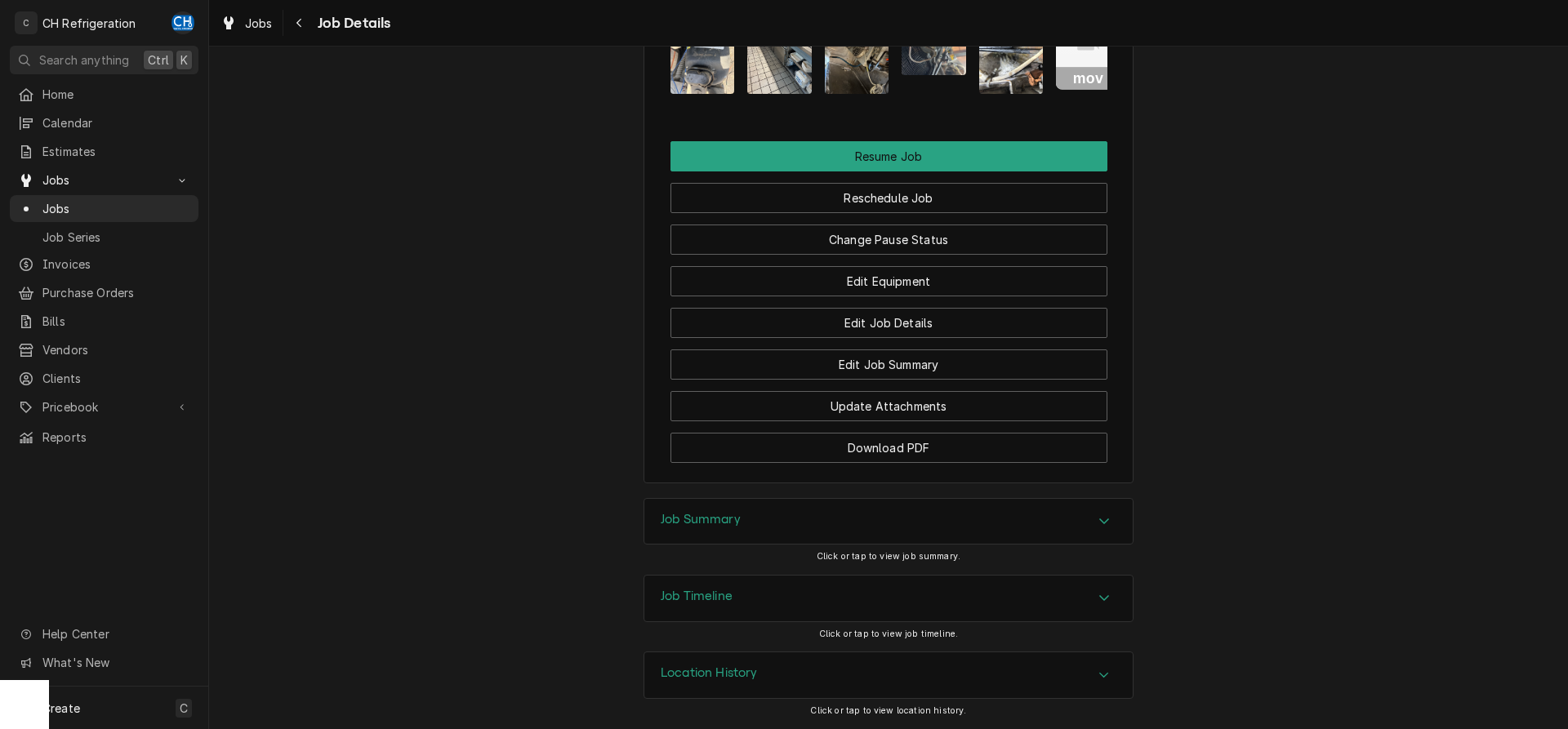
click at [967, 512] on div "Job Summary" at bounding box center [888, 521] width 488 height 46
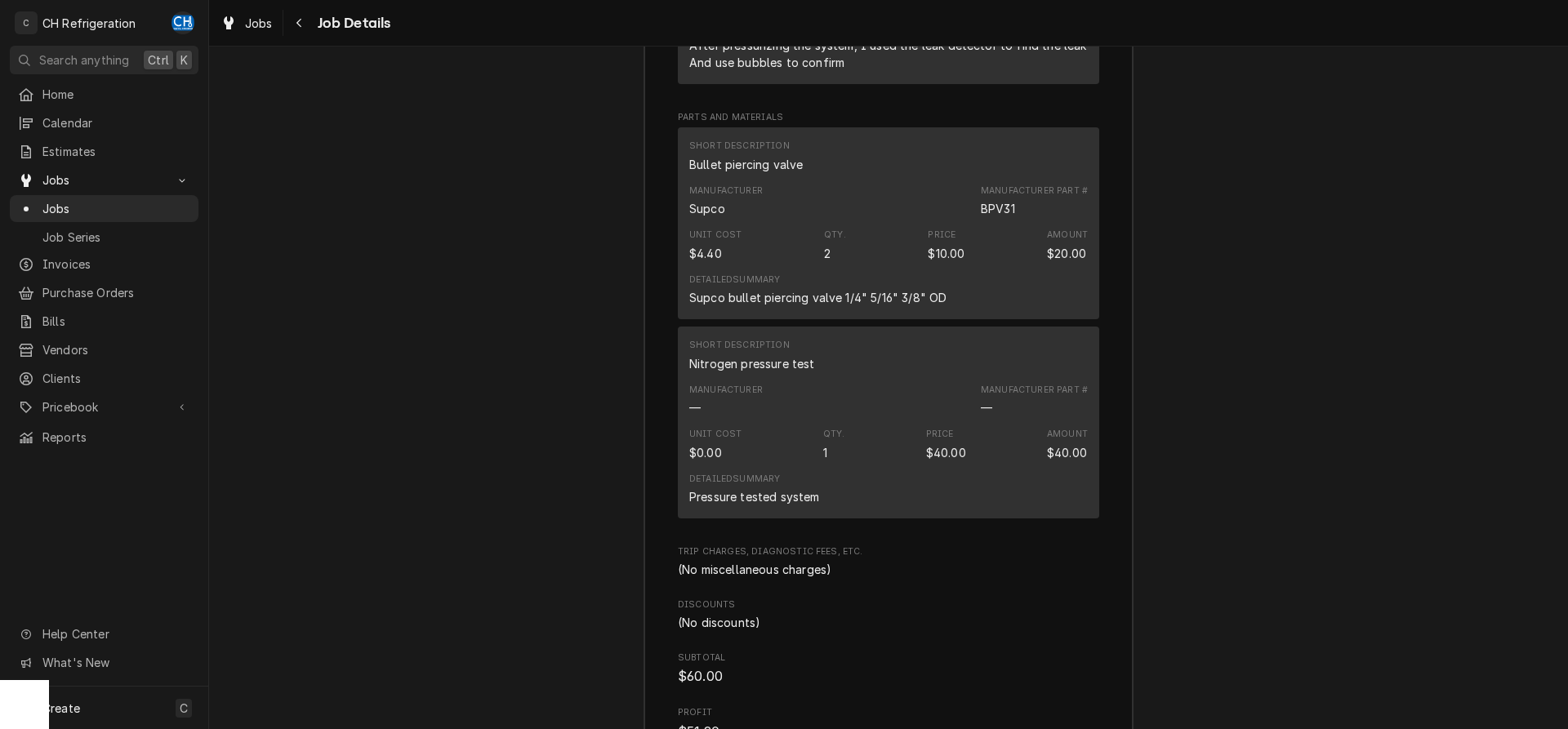
scroll to position [2532, 0]
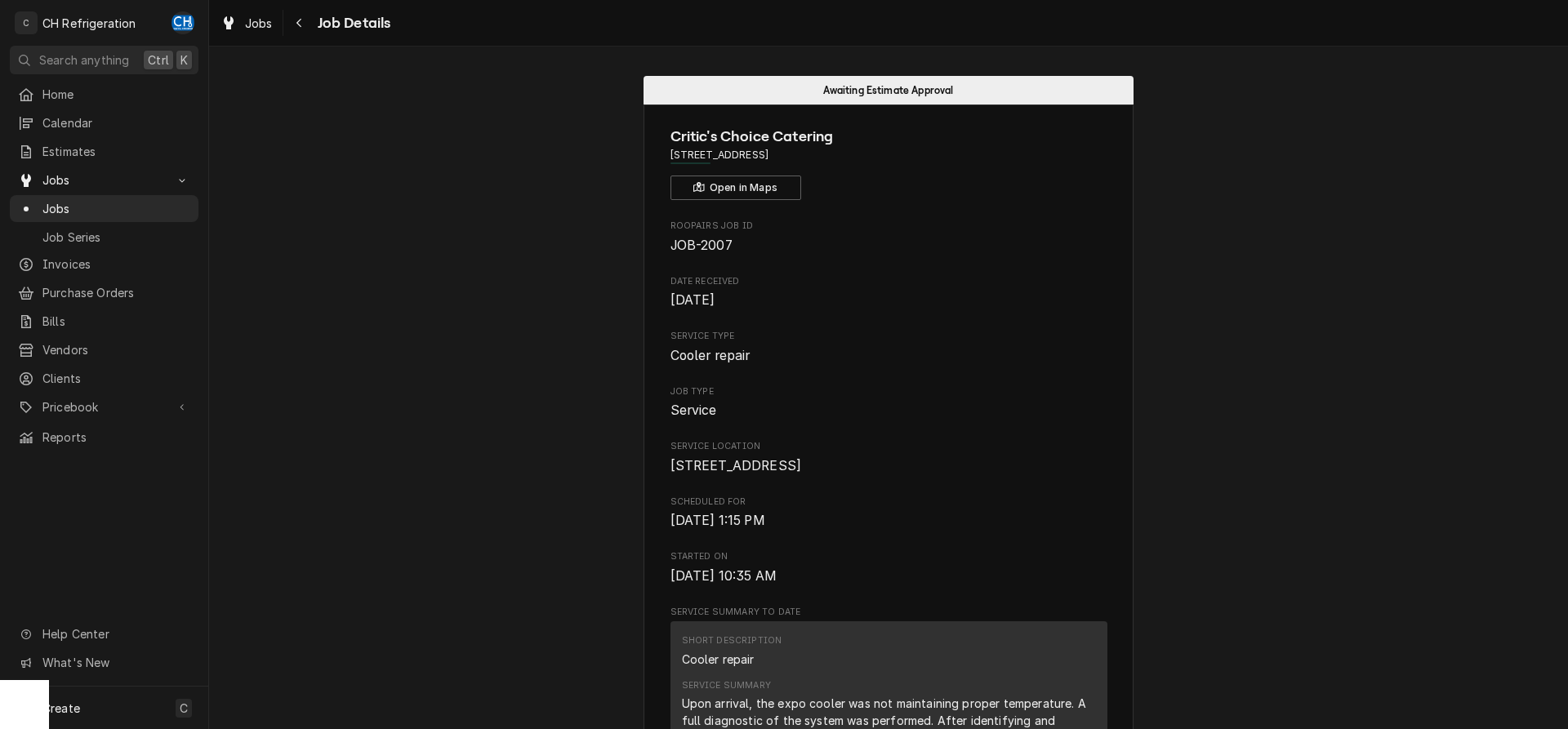
click at [723, 695] on div "Upon arrival, the expo cooler was not maintaining proper temperature. A full di…" at bounding box center [888, 720] width 414 height 51
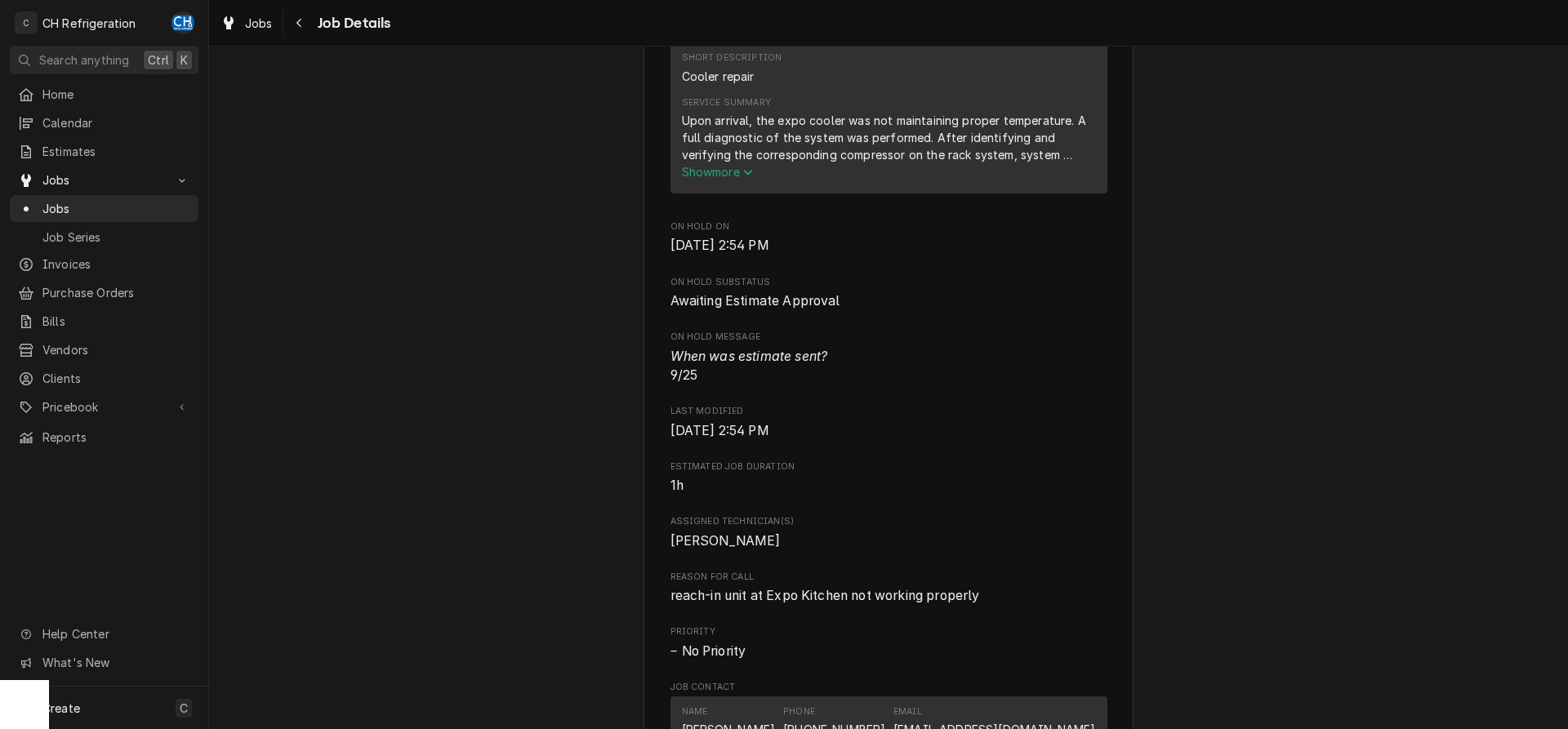
click at [723, 179] on span "Show more" at bounding box center [718, 172] width 72 height 14
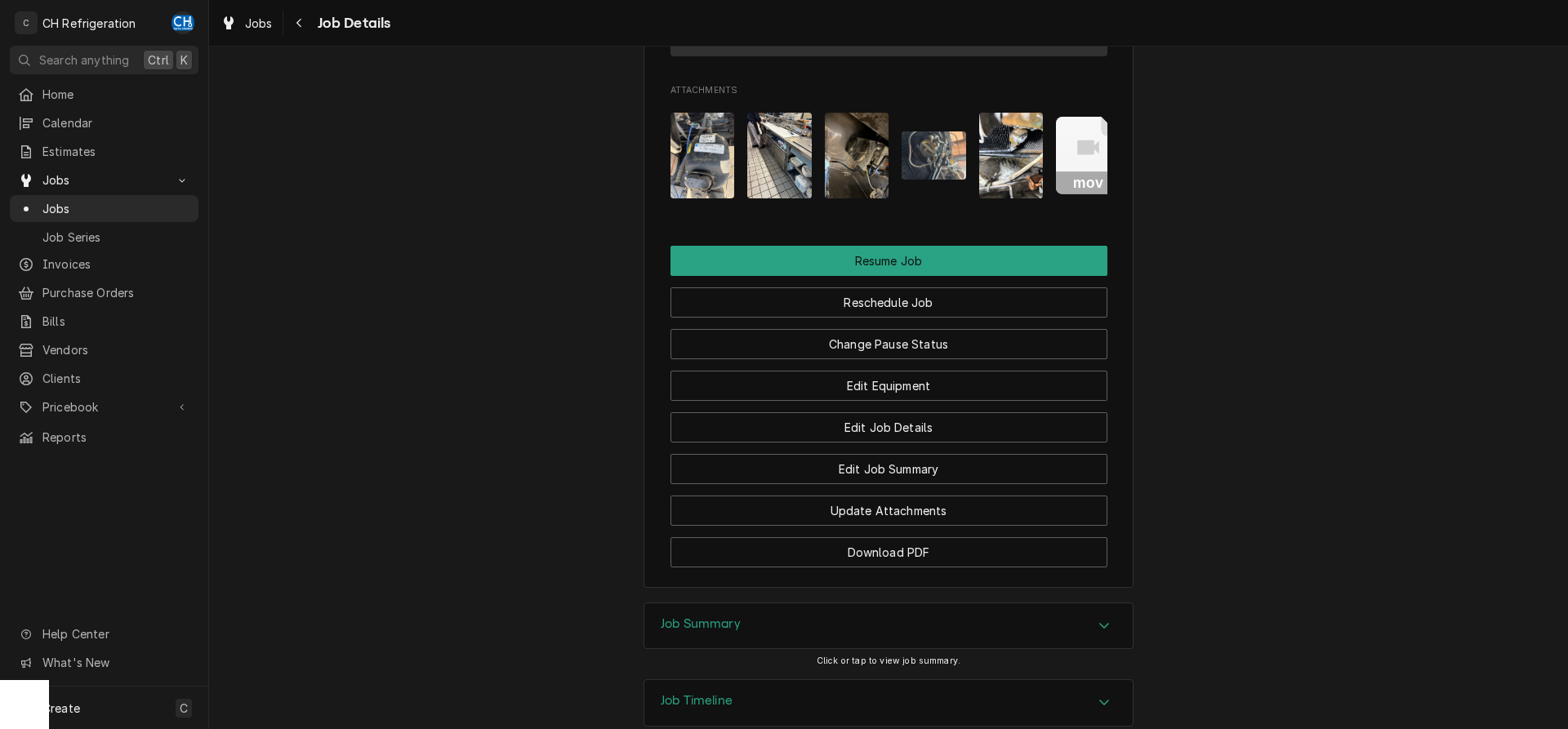
scroll to position [1706, 0]
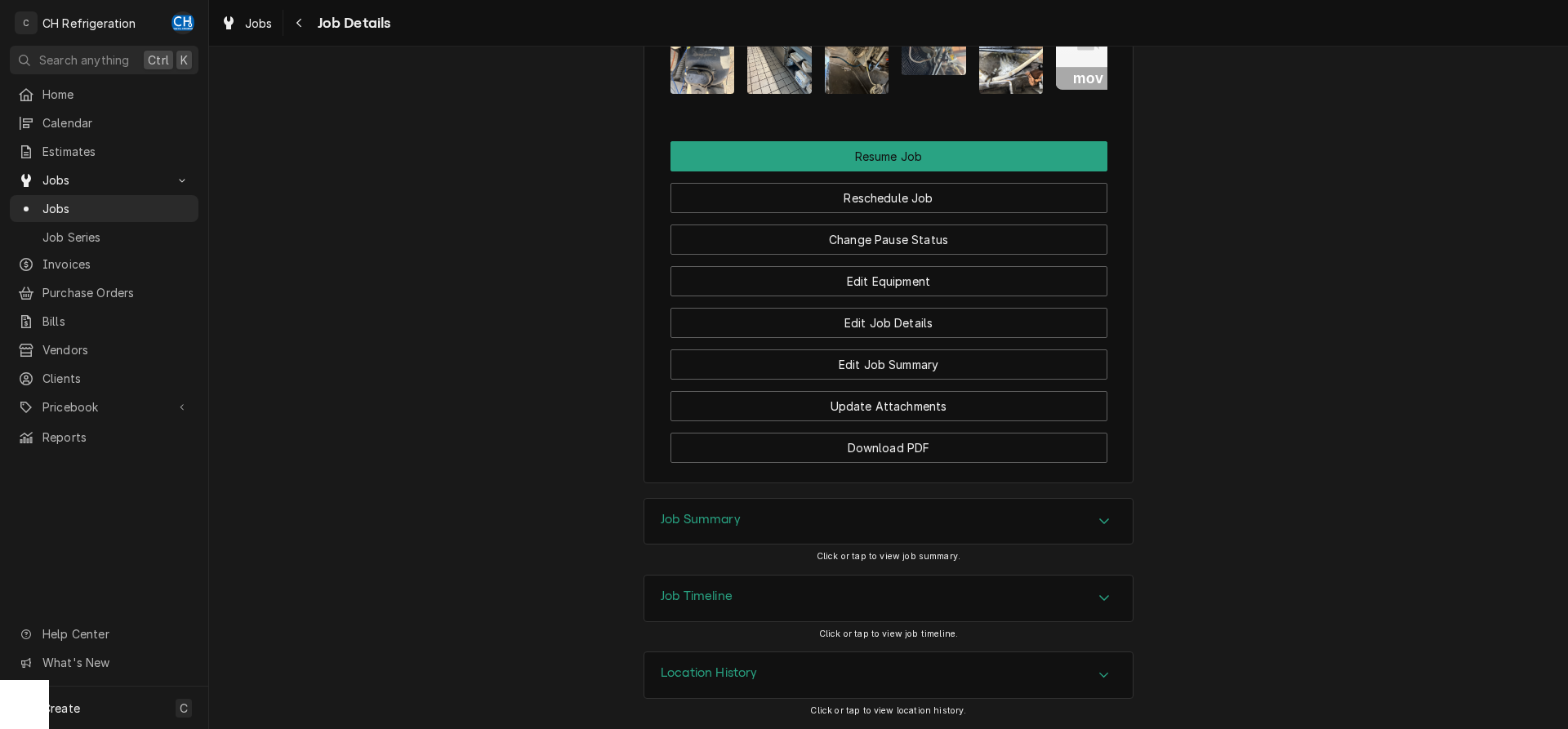
click at [788, 607] on div "Job Timeline" at bounding box center [888, 598] width 488 height 46
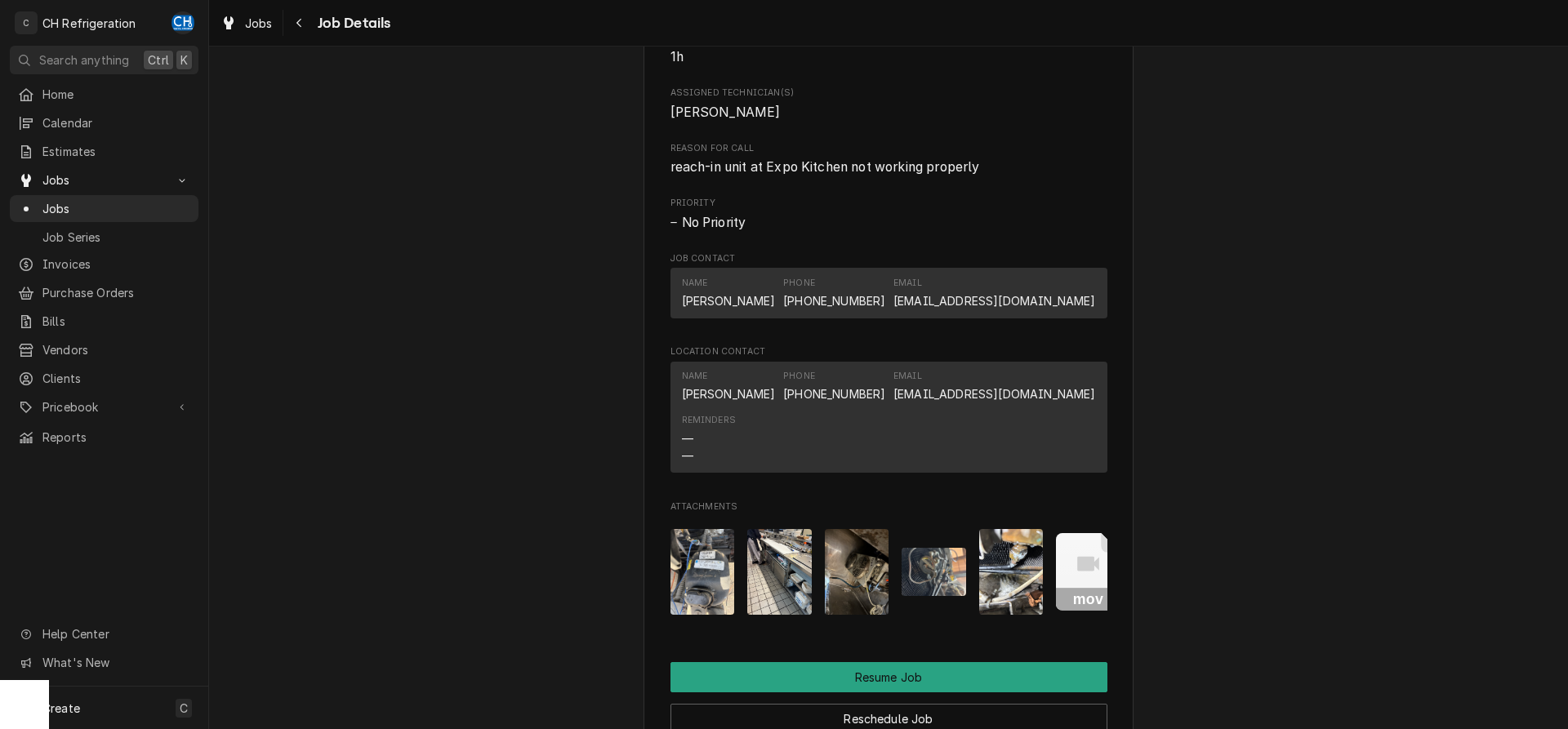
scroll to position [1499, 0]
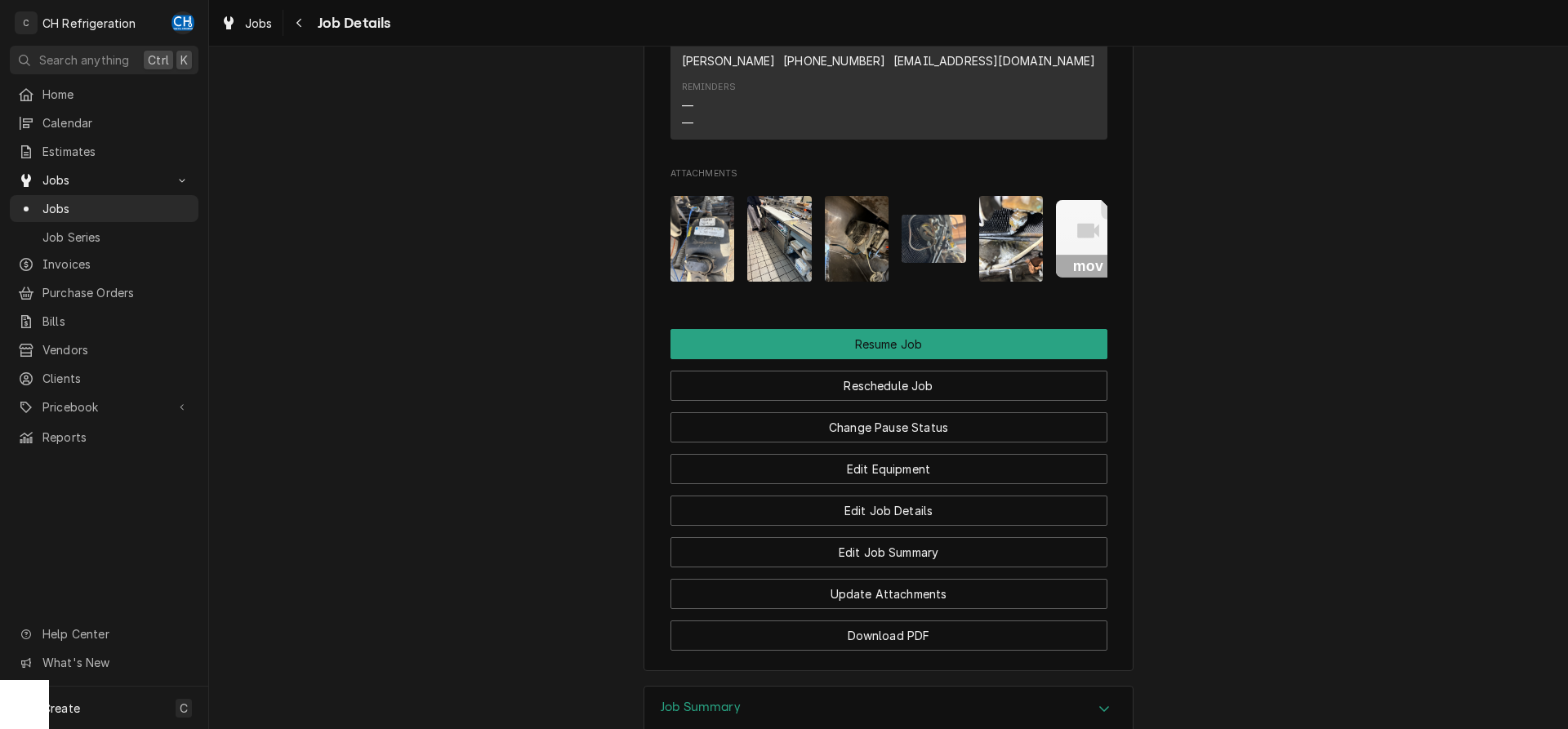
click at [710, 279] on img "Attachments" at bounding box center [702, 239] width 64 height 85
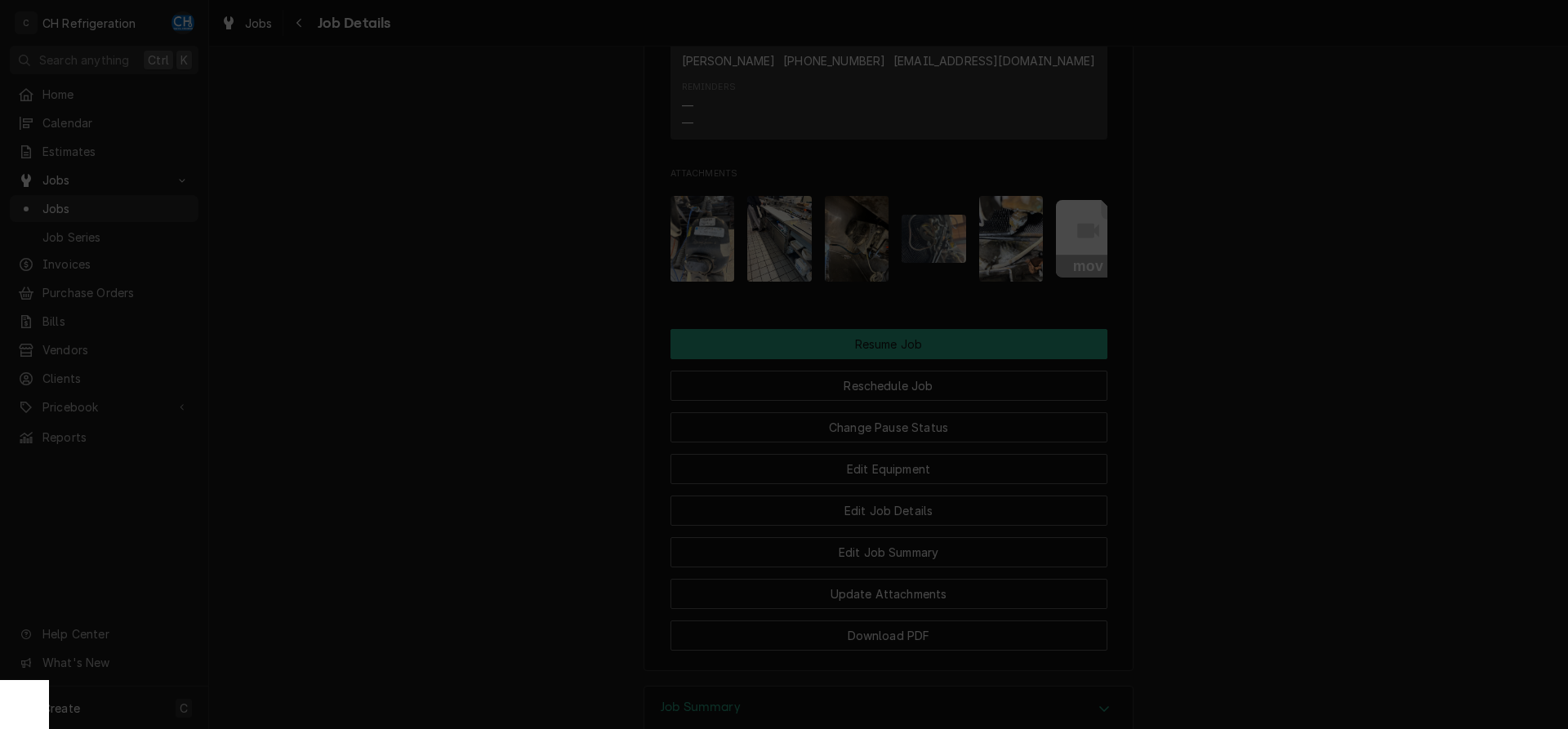
click at [1236, 333] on div at bounding box center [784, 364] width 1568 height 729
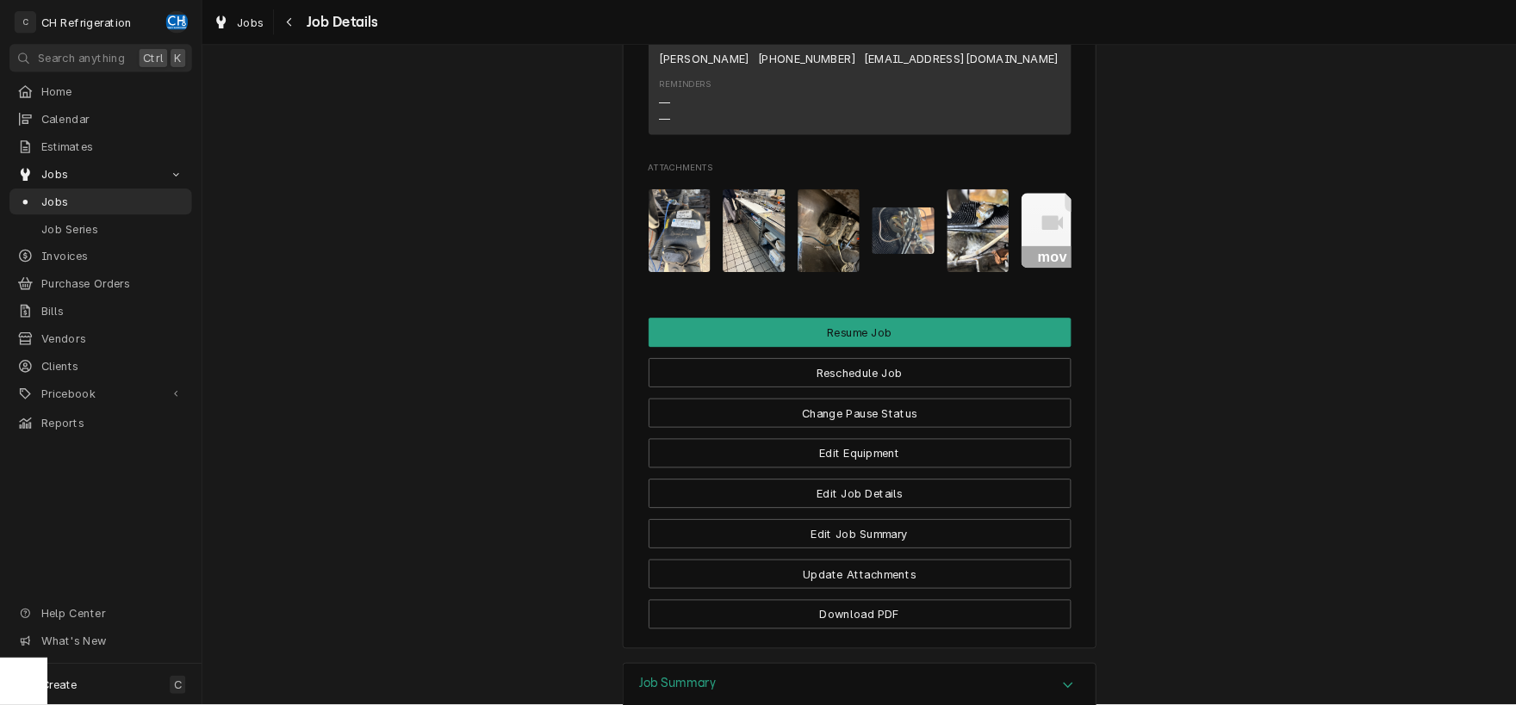
scroll to position [0, 28]
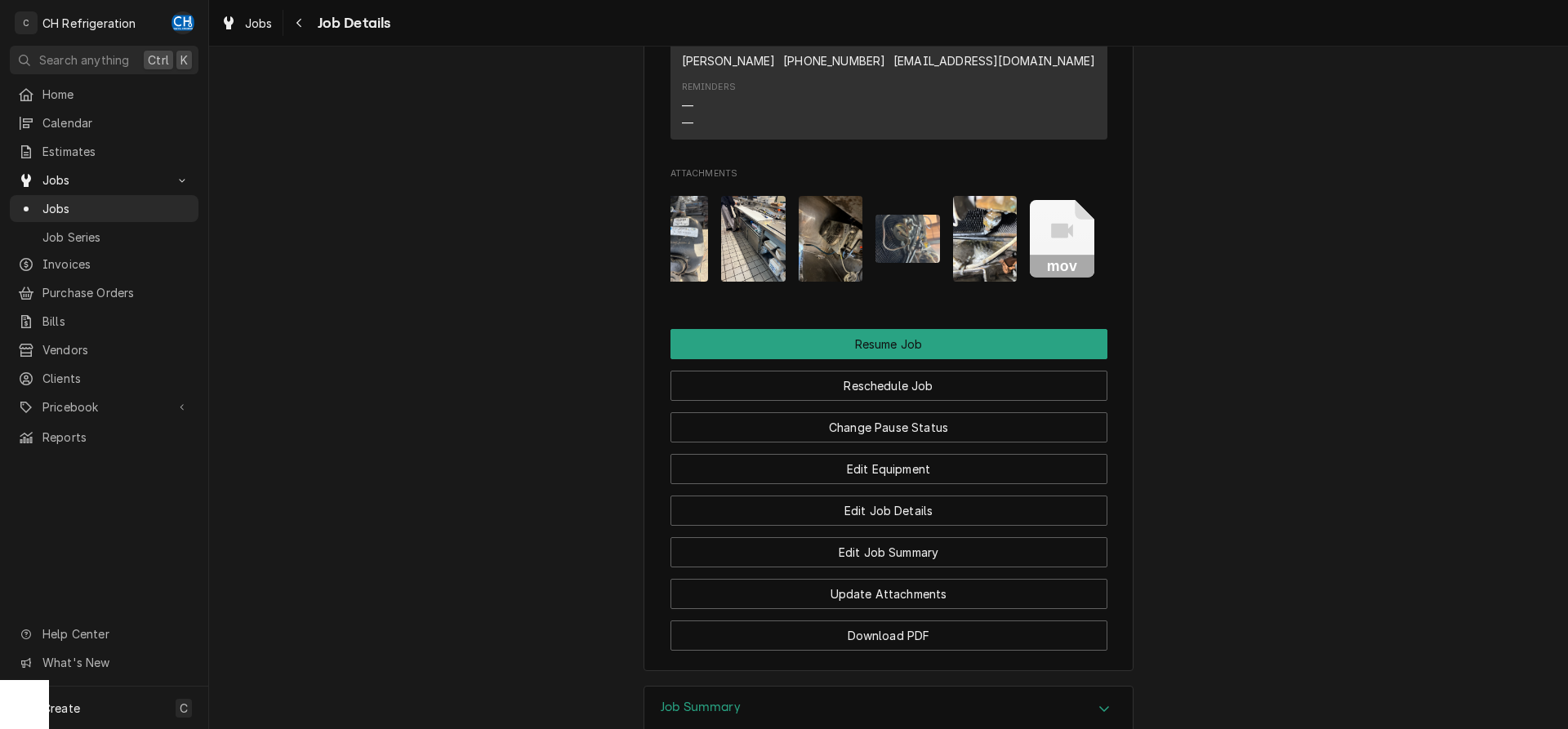
click at [909, 263] on img "Attachments" at bounding box center [907, 239] width 64 height 48
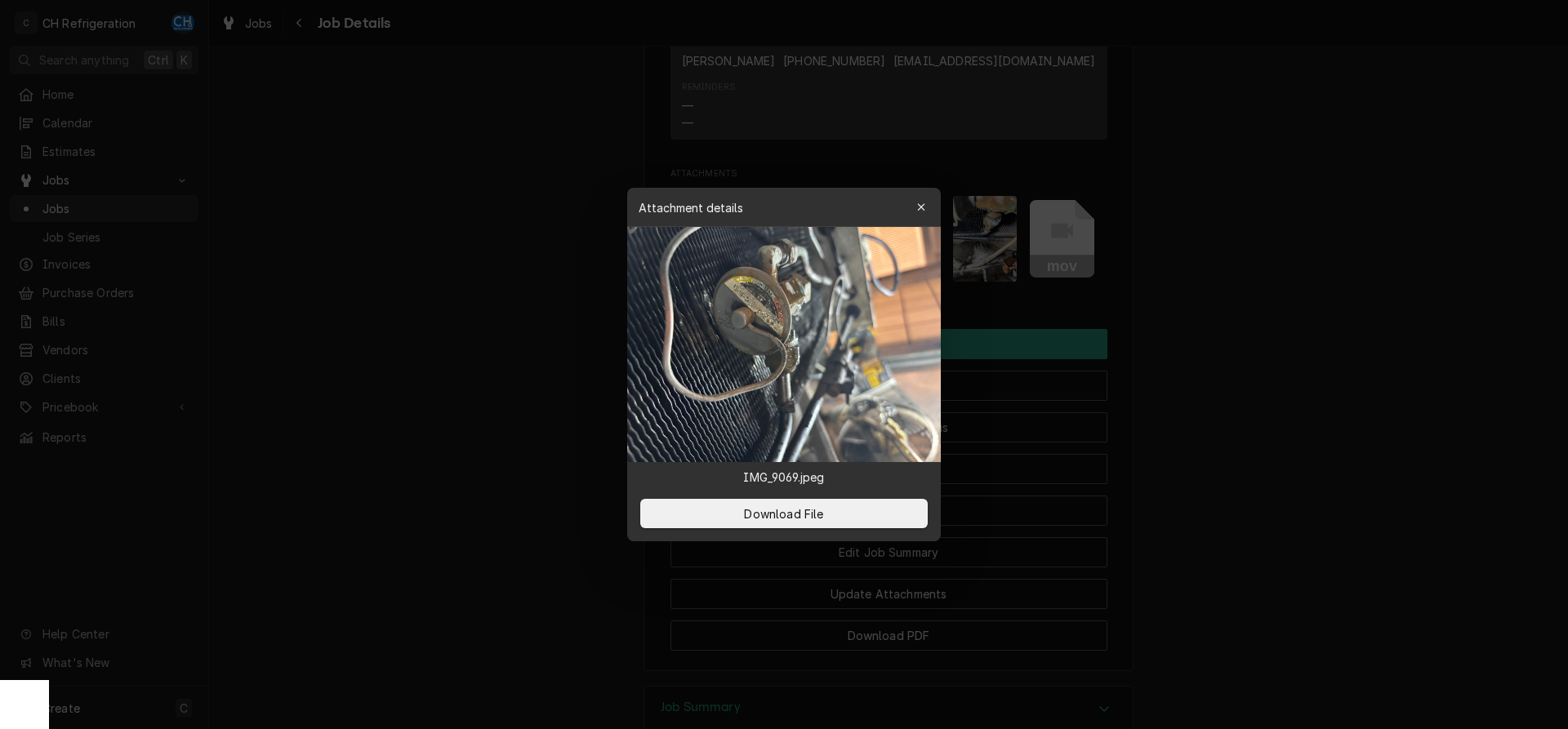
click at [1228, 323] on div at bounding box center [784, 364] width 1568 height 729
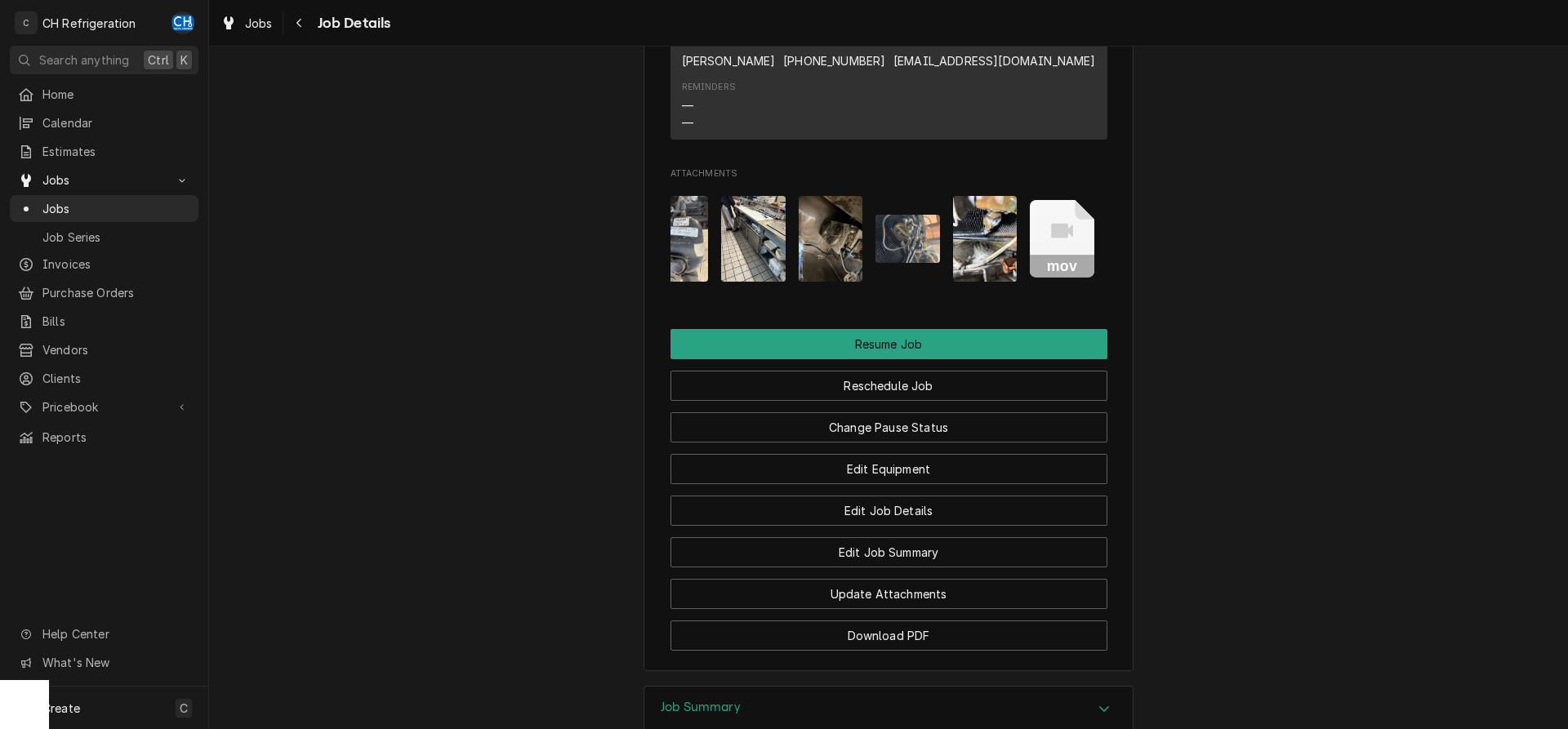
click at [930, 263] on img "Attachments" at bounding box center [907, 239] width 64 height 48
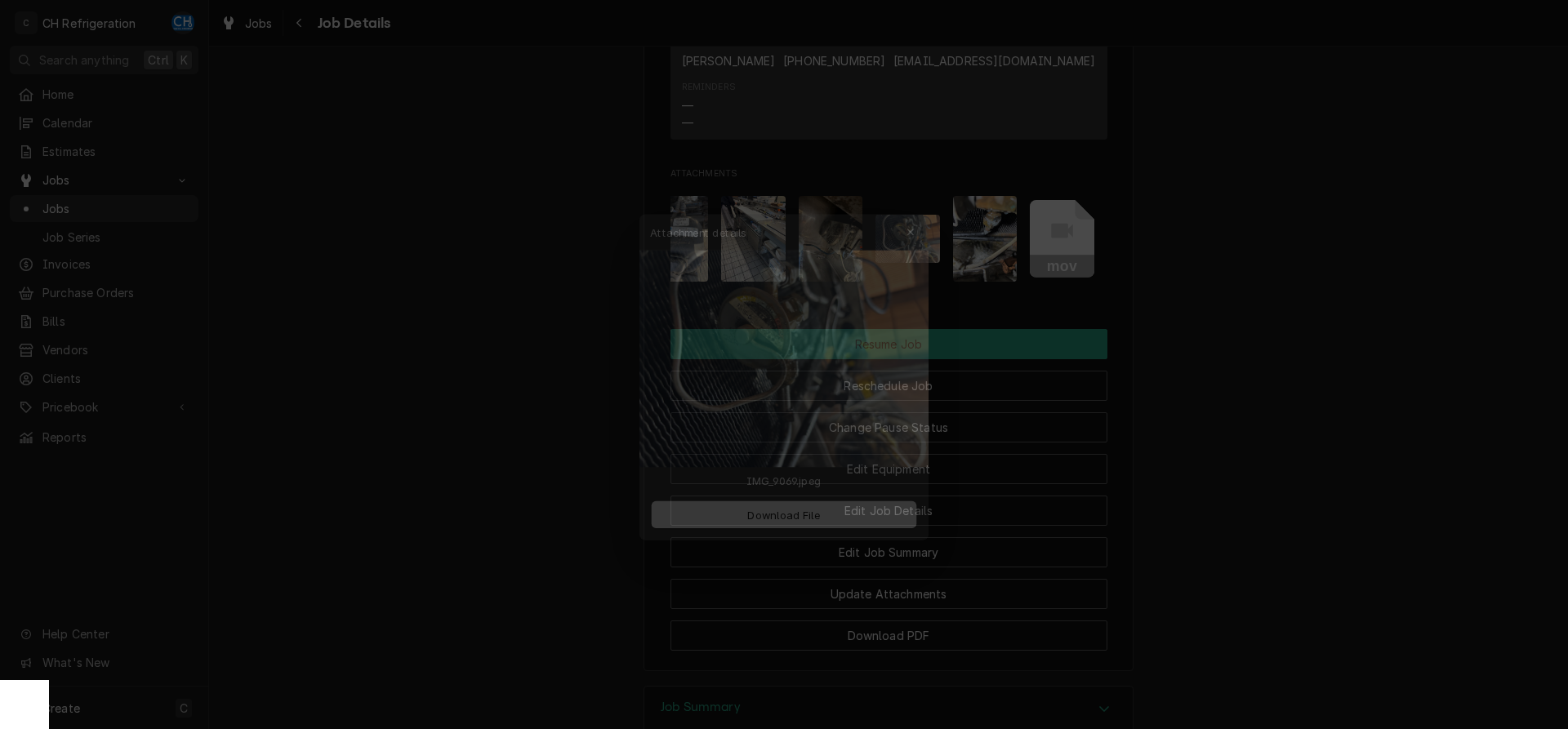
click at [788, 315] on img at bounding box center [784, 344] width 314 height 235
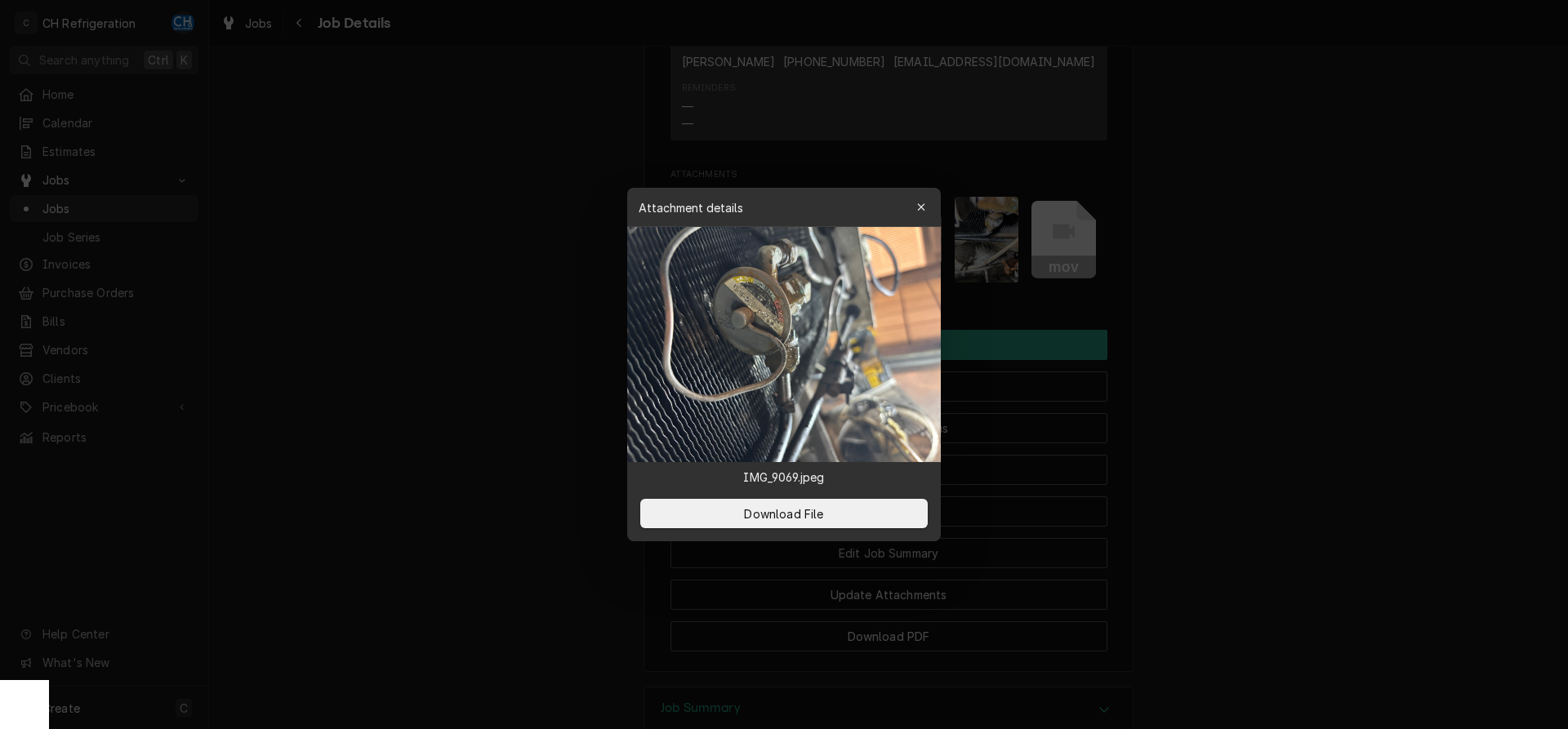
scroll to position [1499, 0]
click at [1315, 313] on div at bounding box center [784, 364] width 1568 height 729
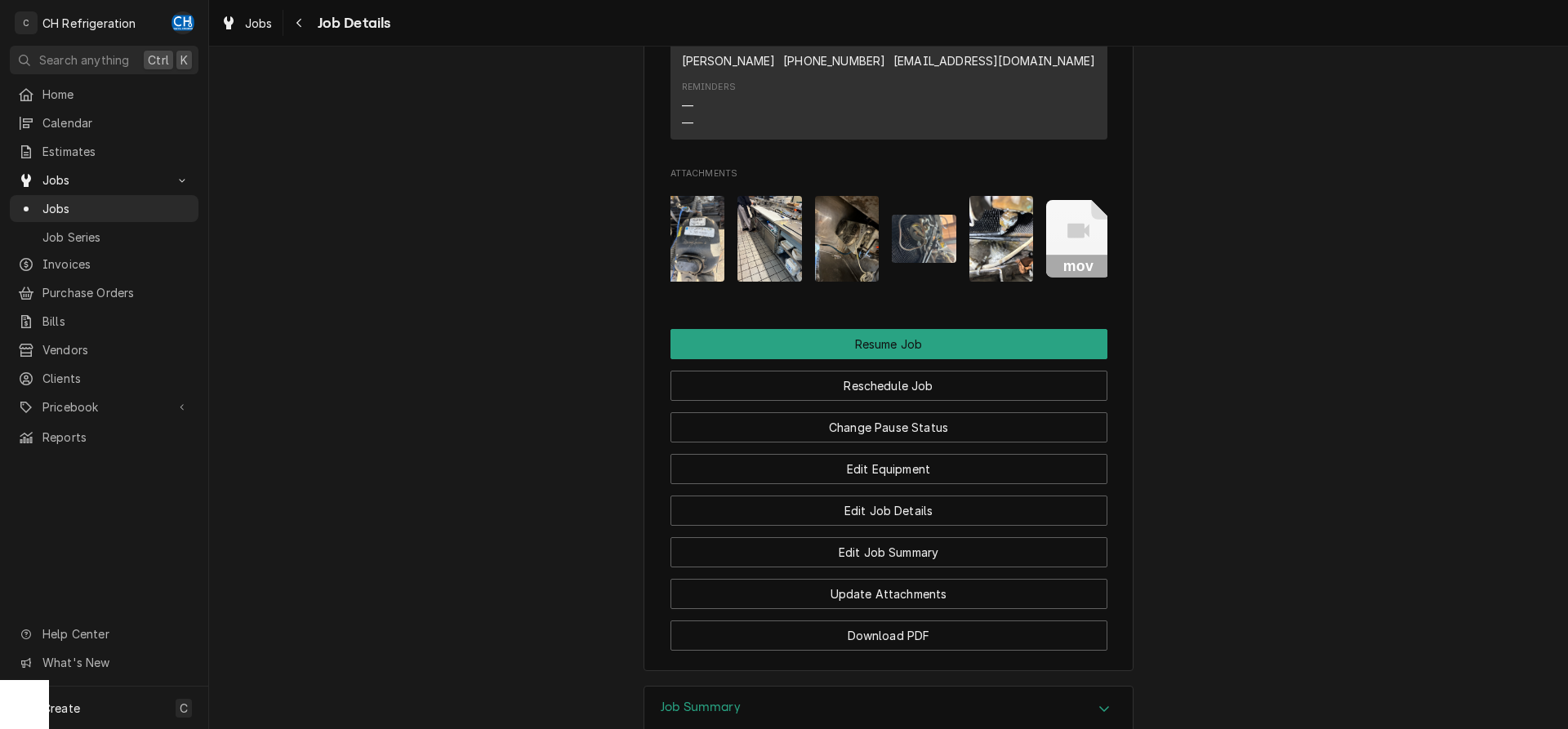
scroll to position [0, 10]
click at [1019, 255] on img "Attachments" at bounding box center [1001, 239] width 64 height 85
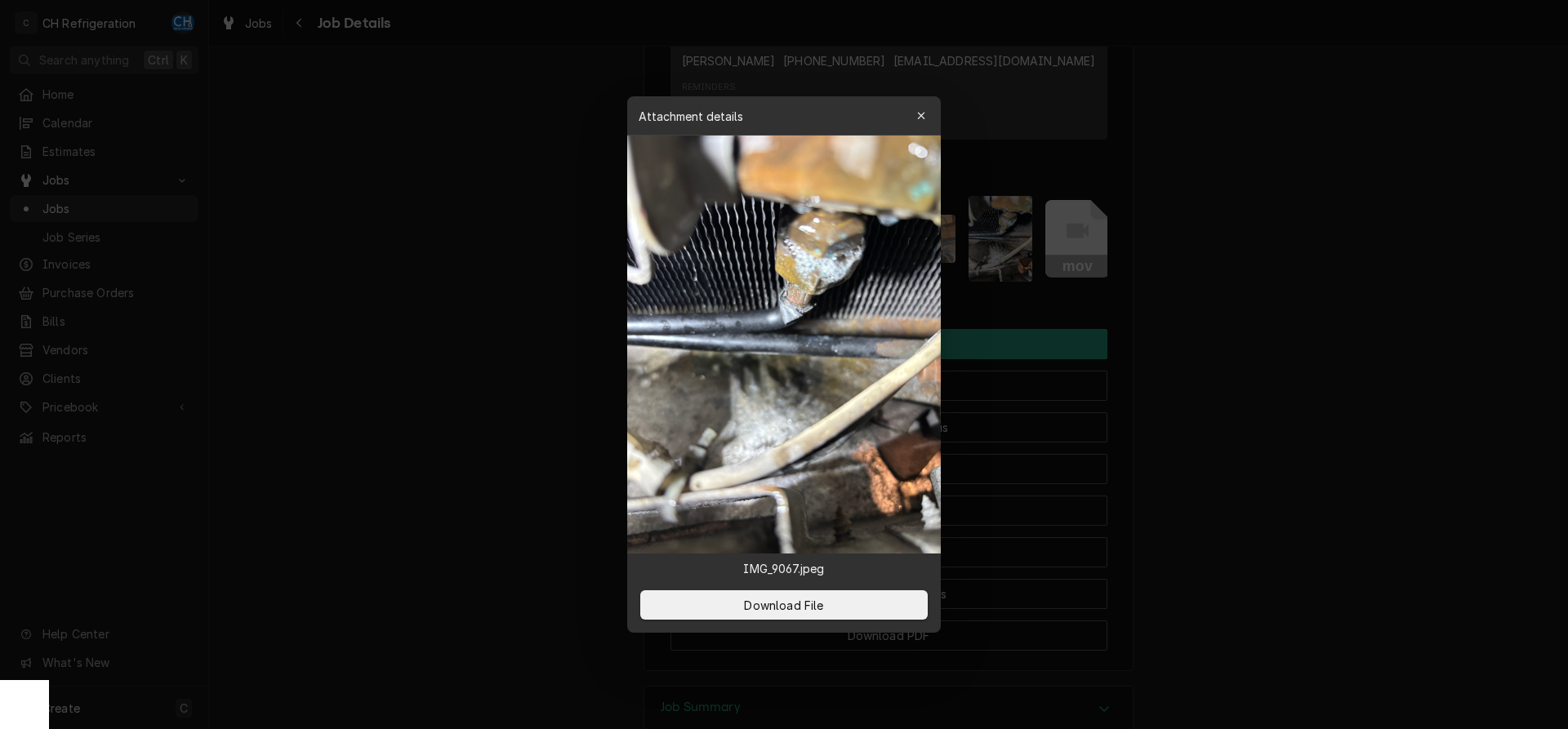
drag, startPoint x: 1254, startPoint y: 291, endPoint x: 1228, endPoint y: 292, distance: 26.0
click at [1254, 292] on div at bounding box center [784, 364] width 1568 height 729
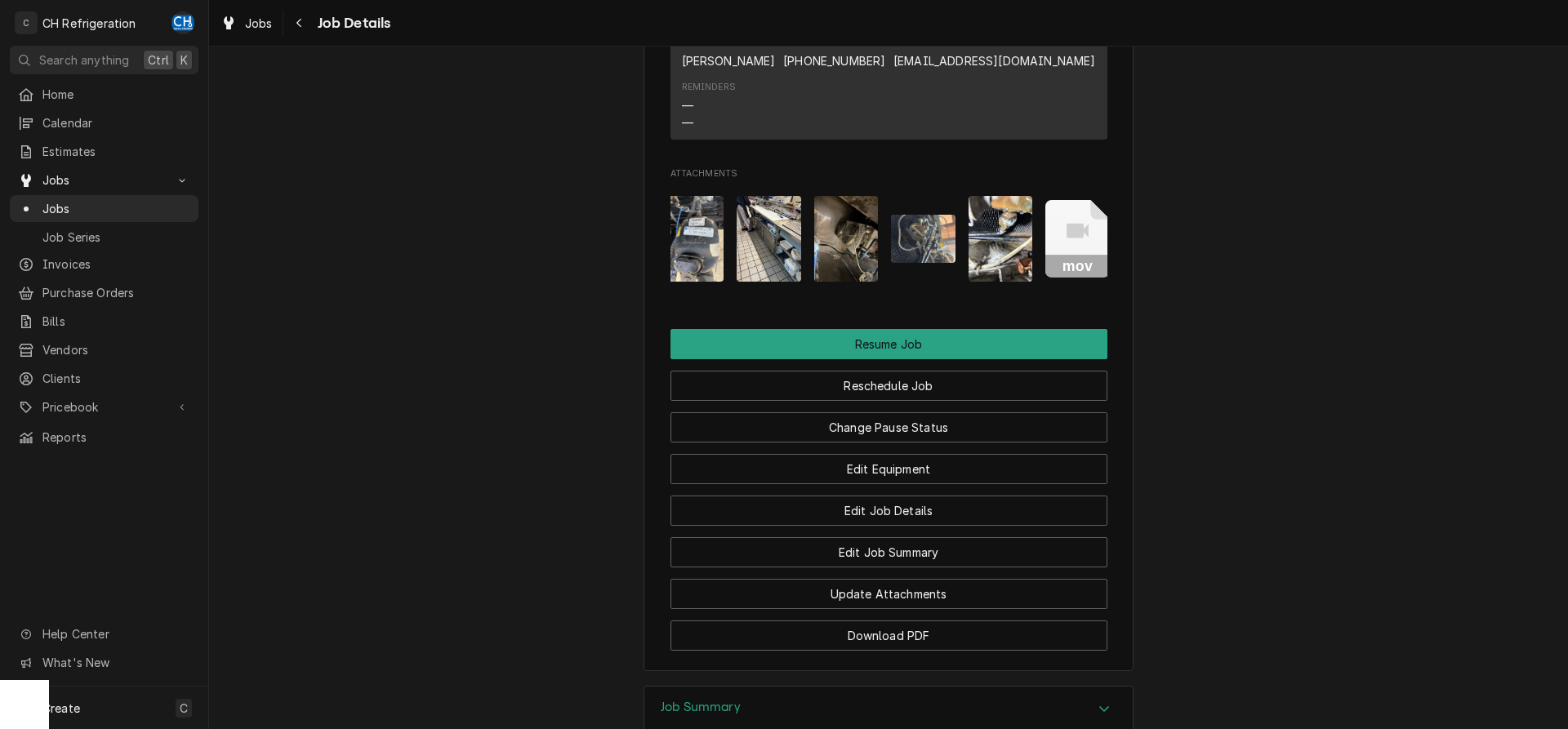
click at [853, 270] on img "Attachments" at bounding box center [847, 239] width 64 height 85
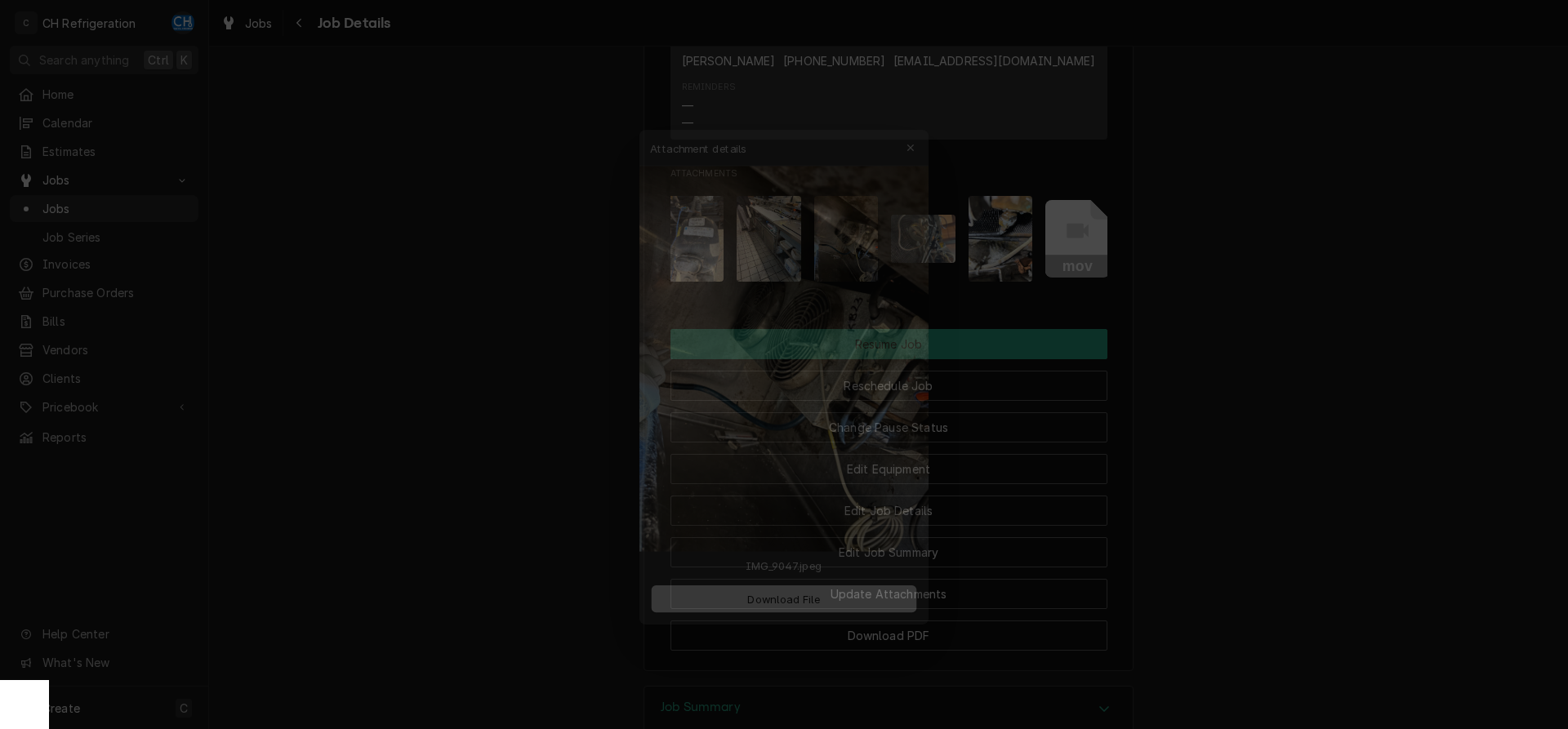
click at [1229, 304] on div at bounding box center [784, 364] width 1568 height 729
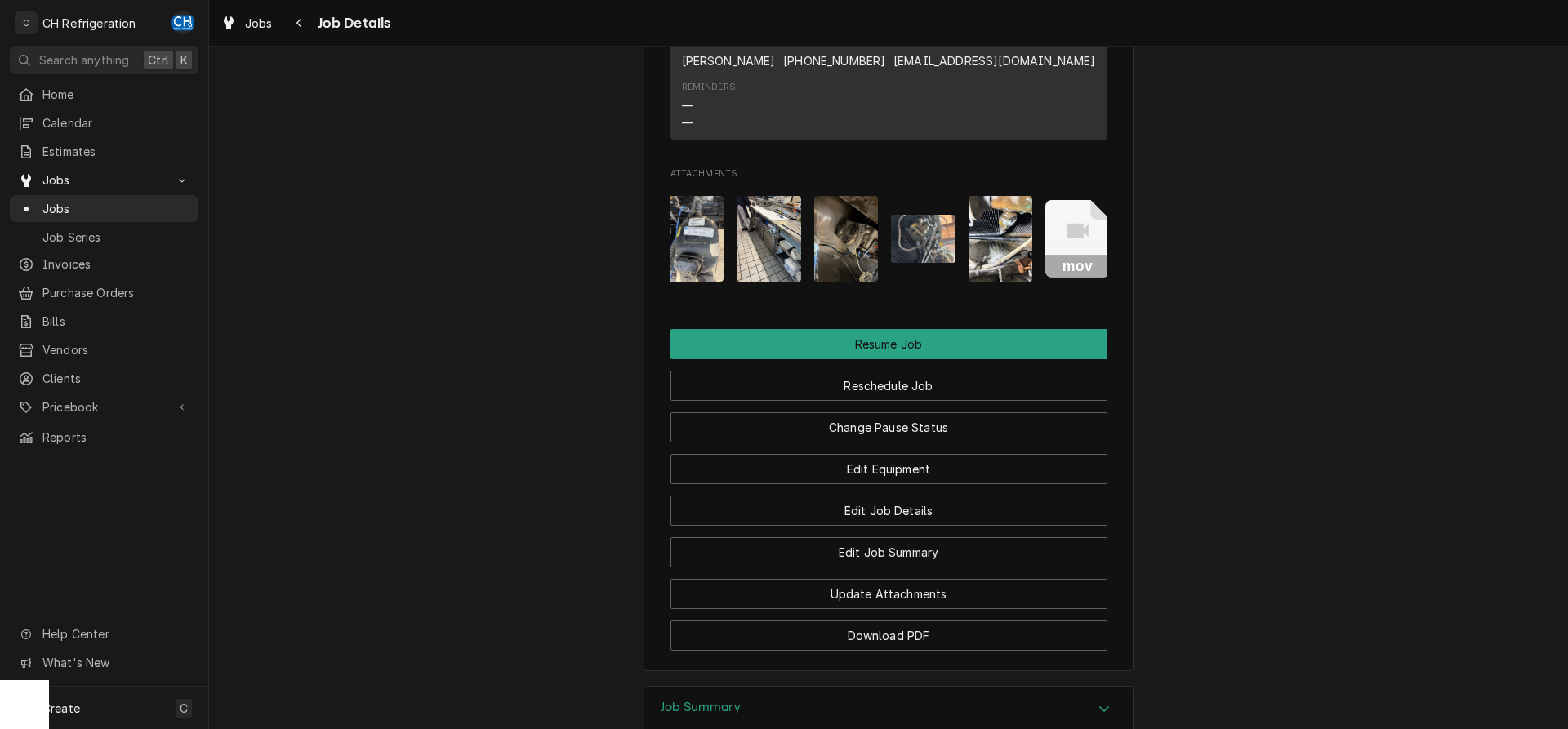
scroll to position [0, 0]
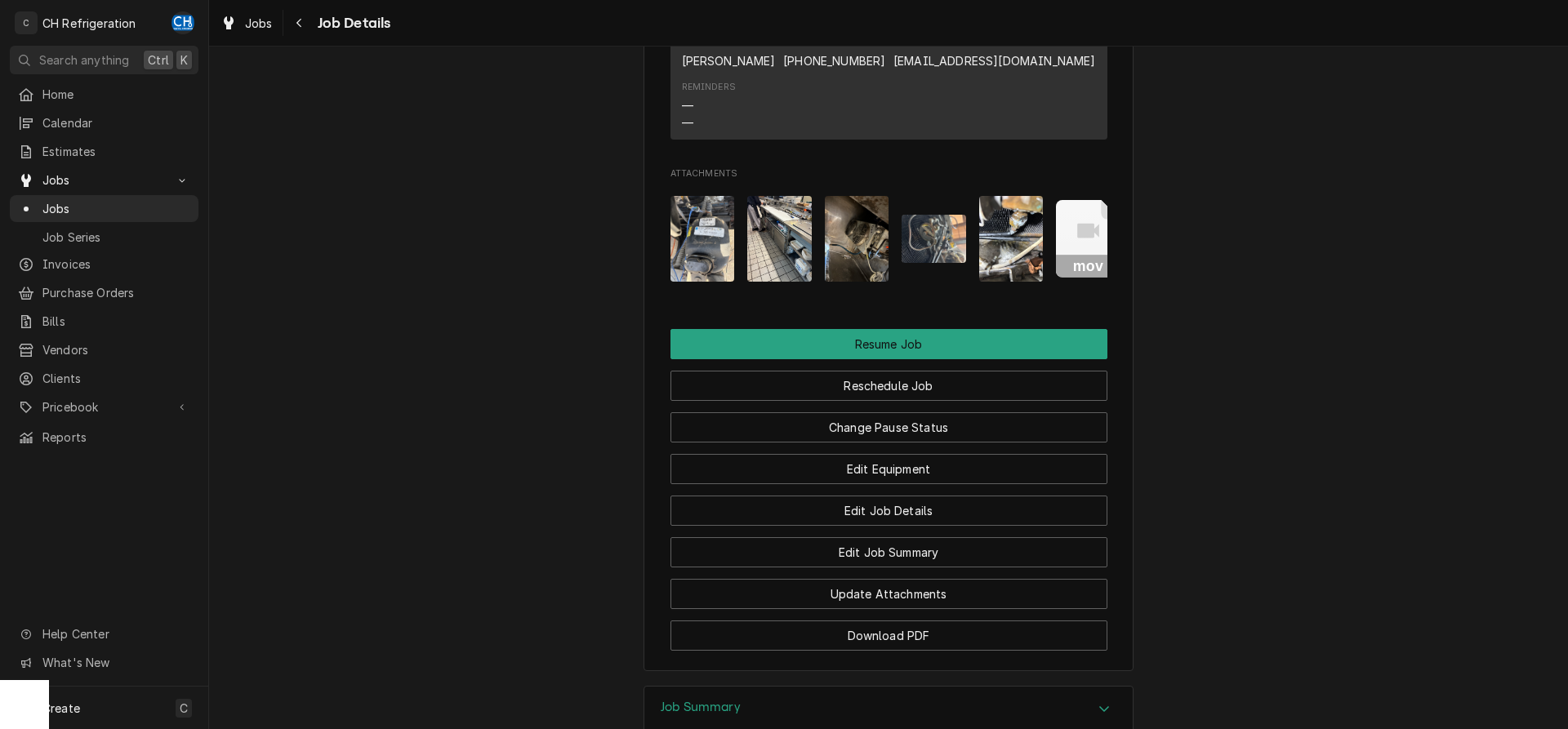
click at [743, 274] on div "mov" at bounding box center [888, 239] width 437 height 112
click at [772, 275] on img "Attachments" at bounding box center [779, 239] width 64 height 85
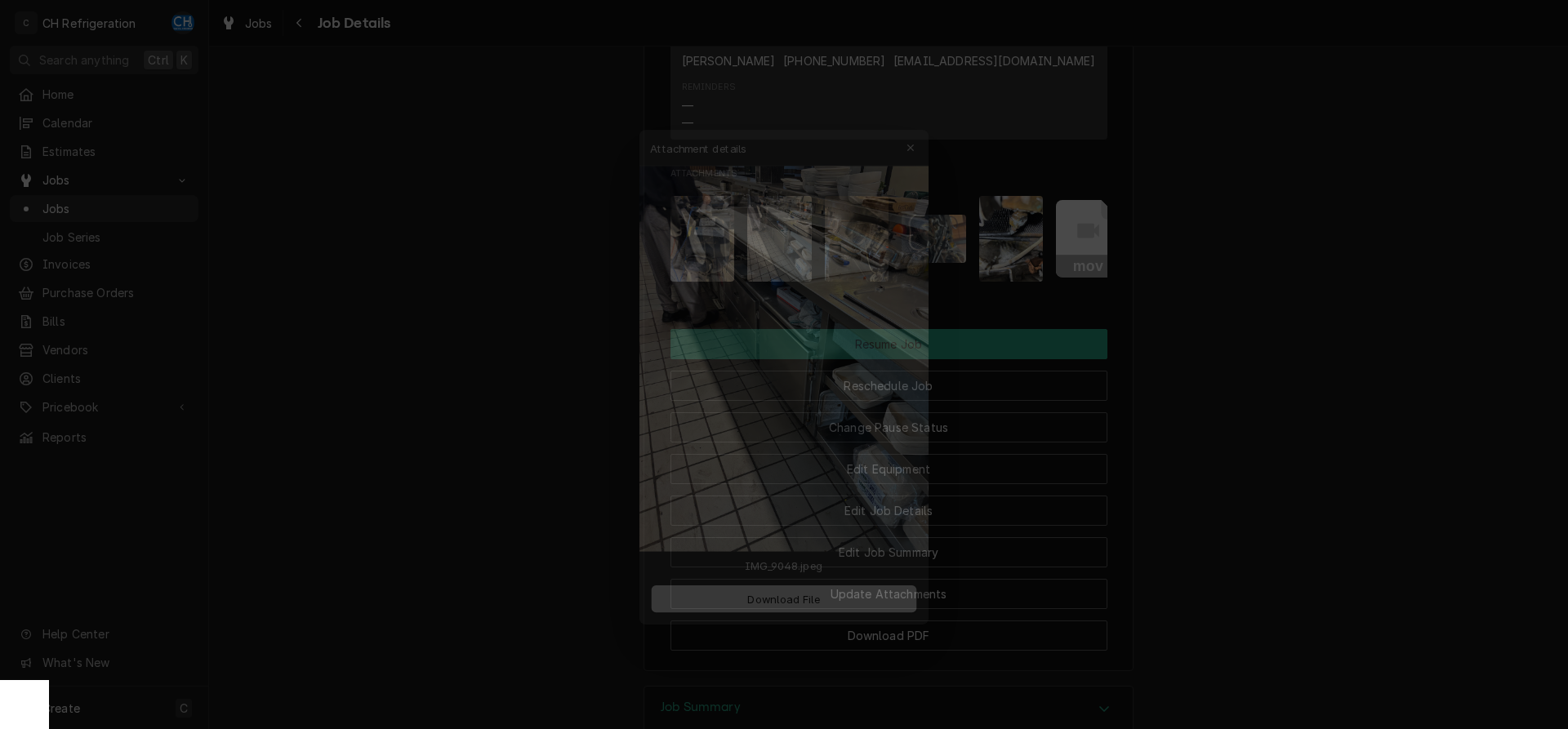
click at [1223, 310] on div at bounding box center [784, 364] width 1568 height 729
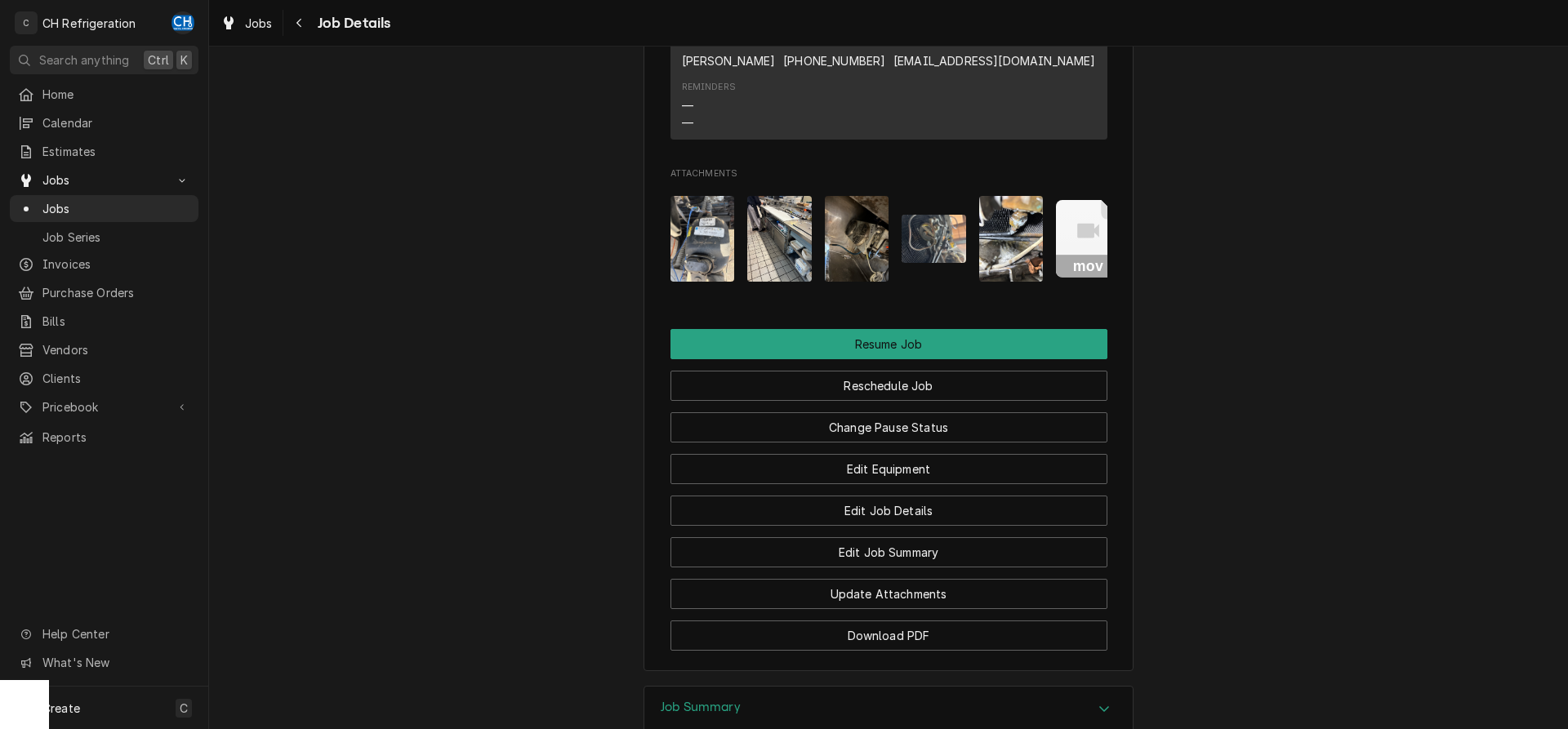
click at [706, 257] on img "Attachments" at bounding box center [702, 239] width 64 height 85
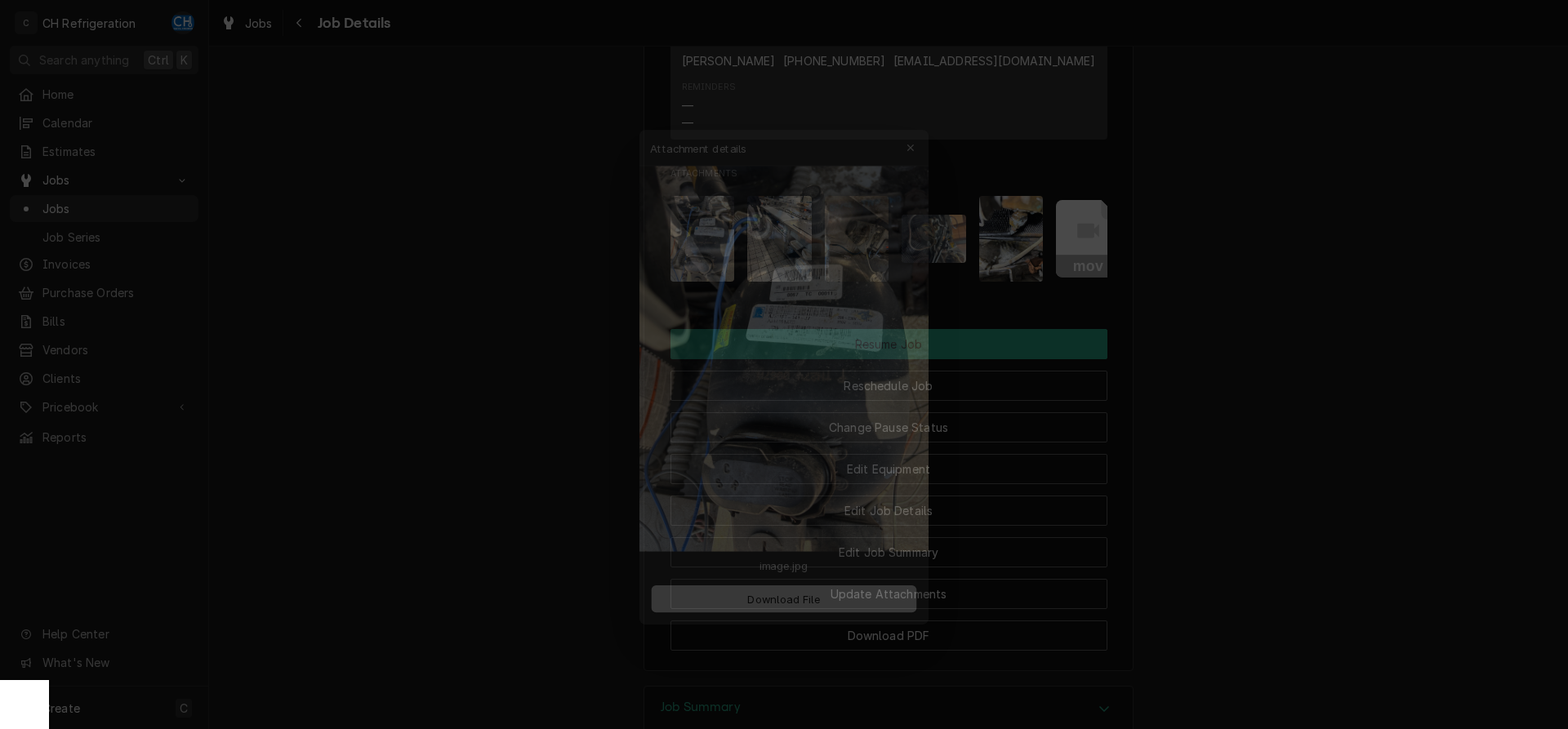
click at [1327, 302] on div at bounding box center [784, 364] width 1568 height 729
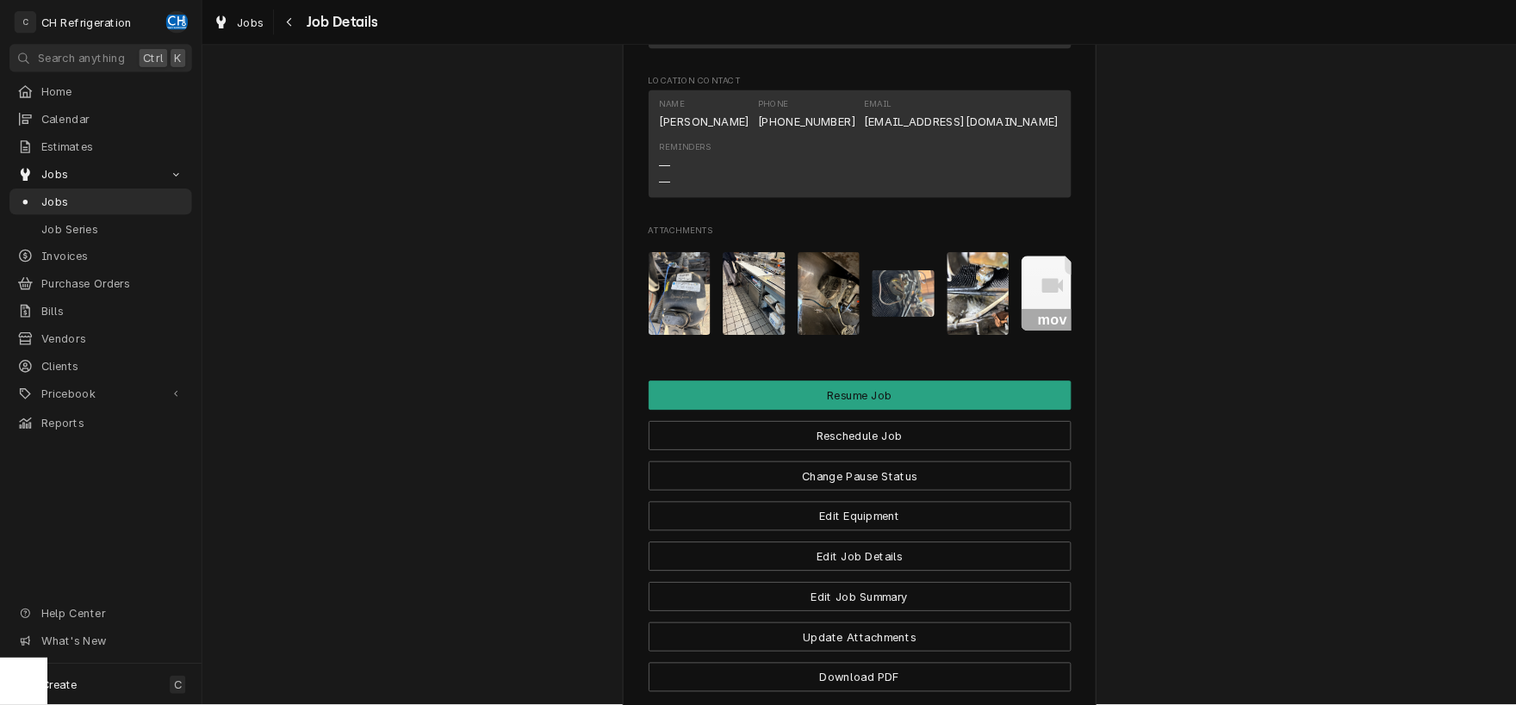
scroll to position [1581, 0]
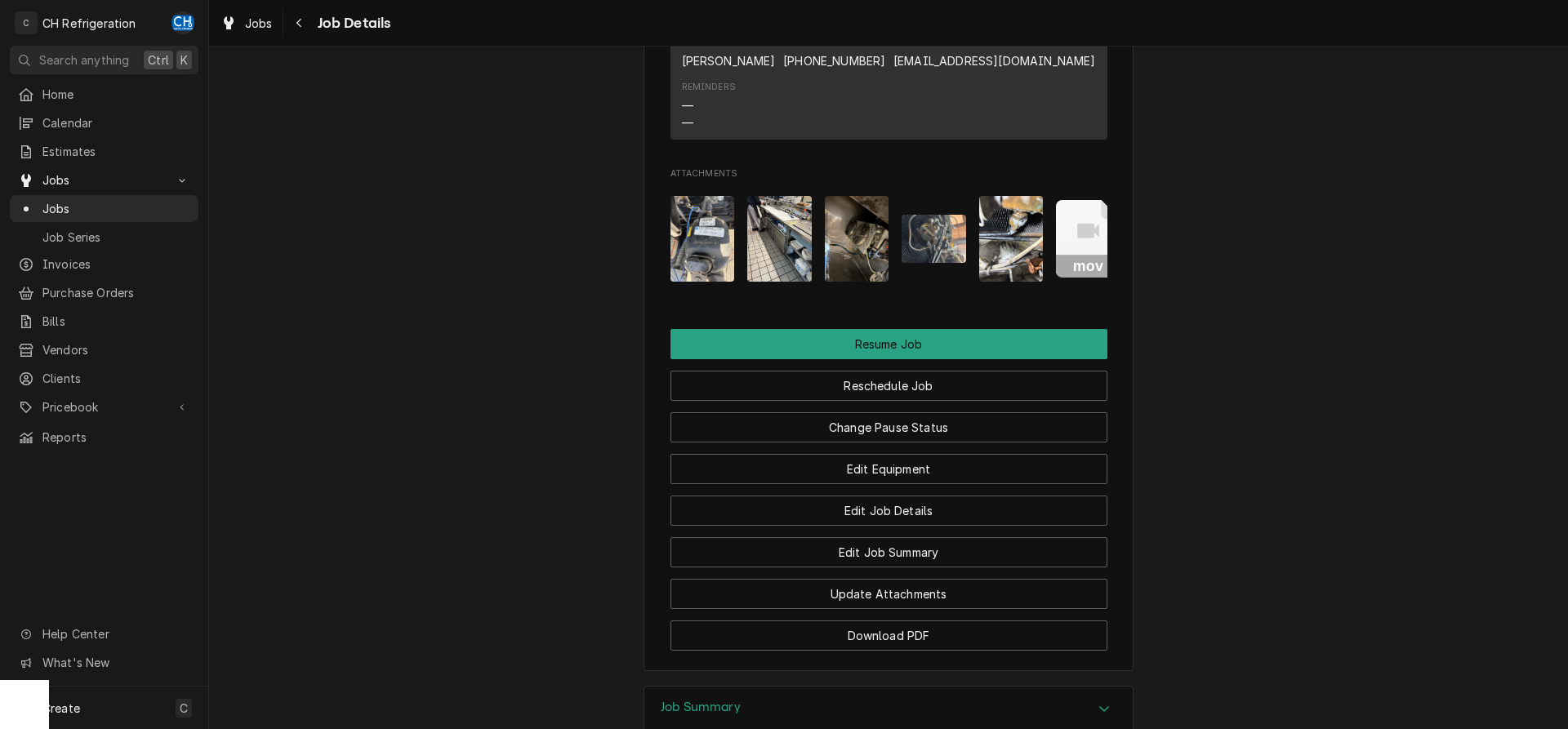
click at [930, 263] on img "Attachments" at bounding box center [934, 239] width 64 height 48
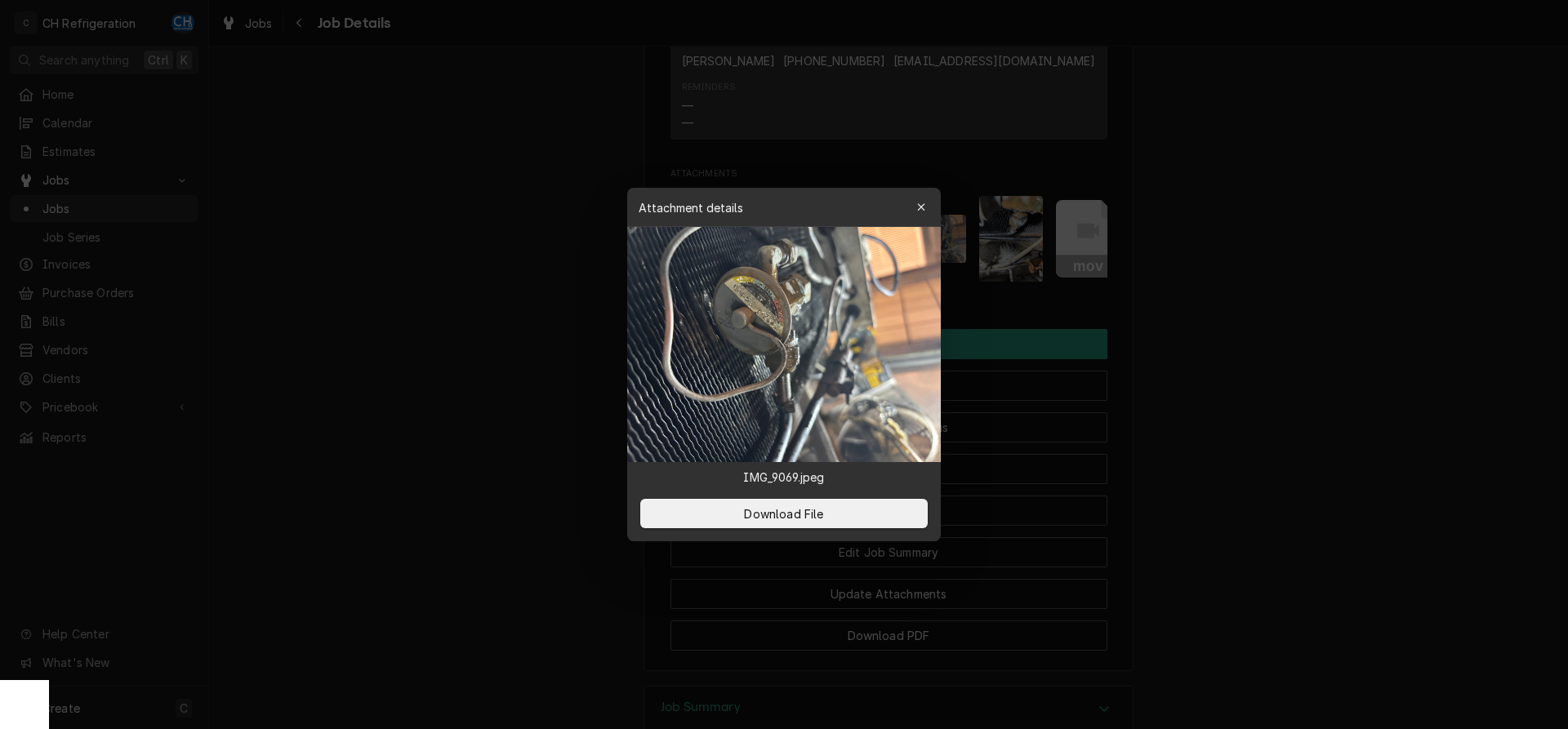
click at [769, 339] on img at bounding box center [784, 344] width 314 height 235
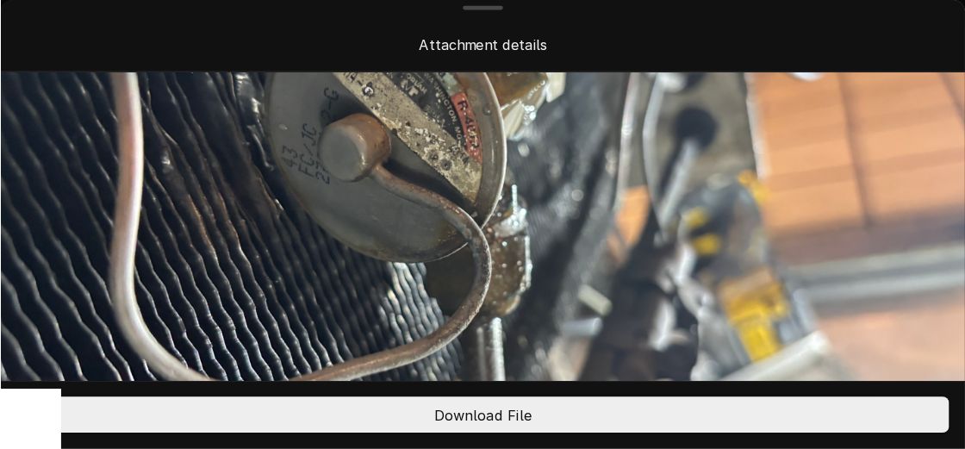
scroll to position [88, 0]
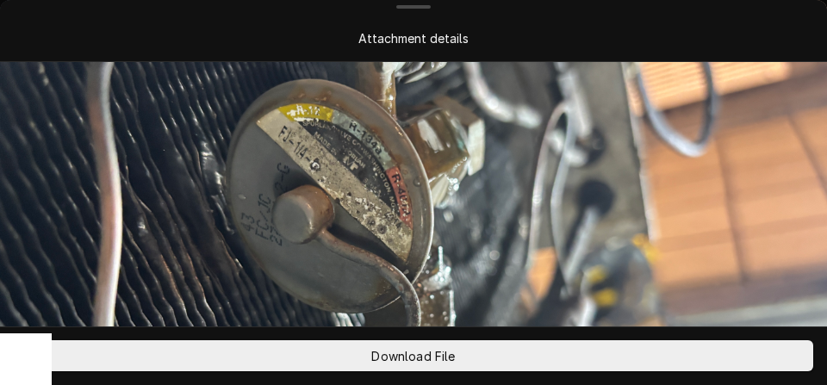
click at [740, 123] on img at bounding box center [413, 284] width 827 height 620
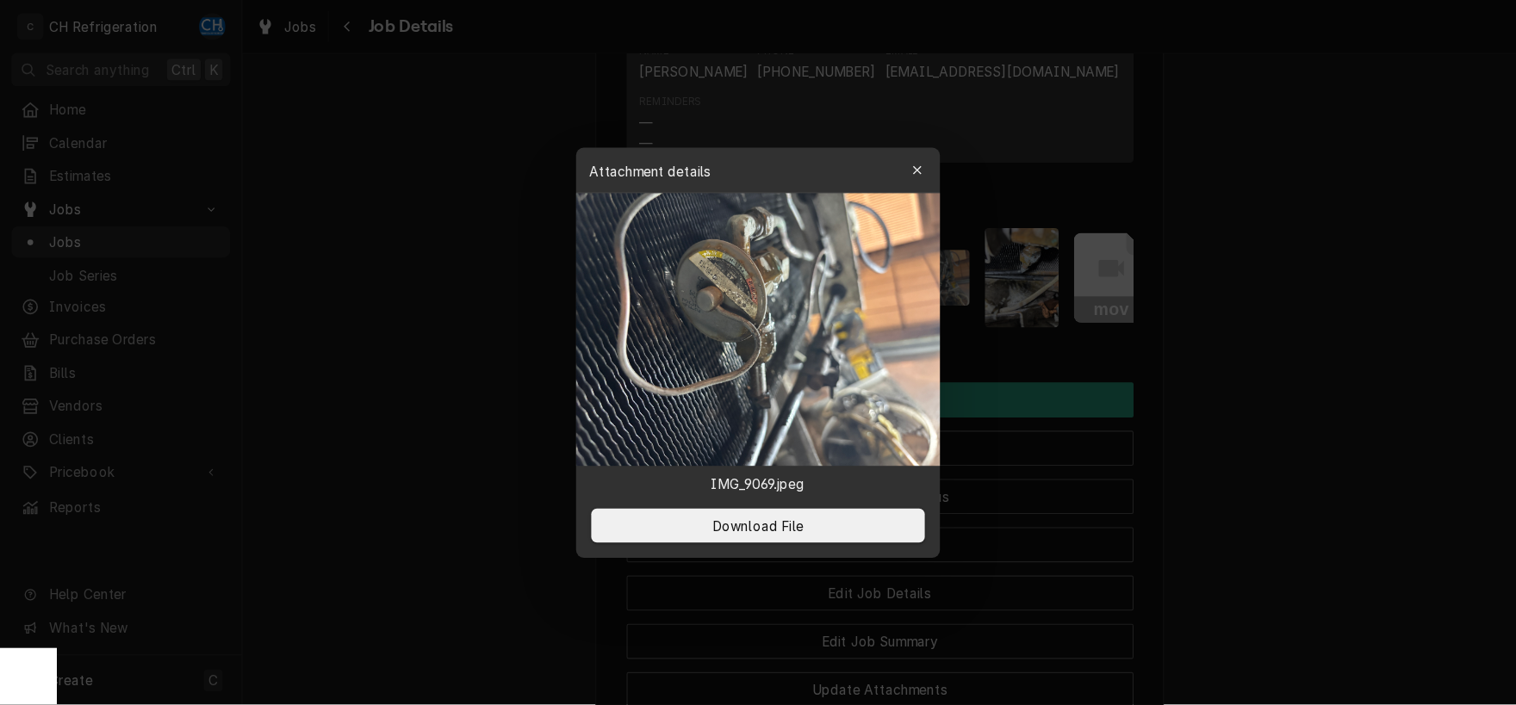
scroll to position [1581, 0]
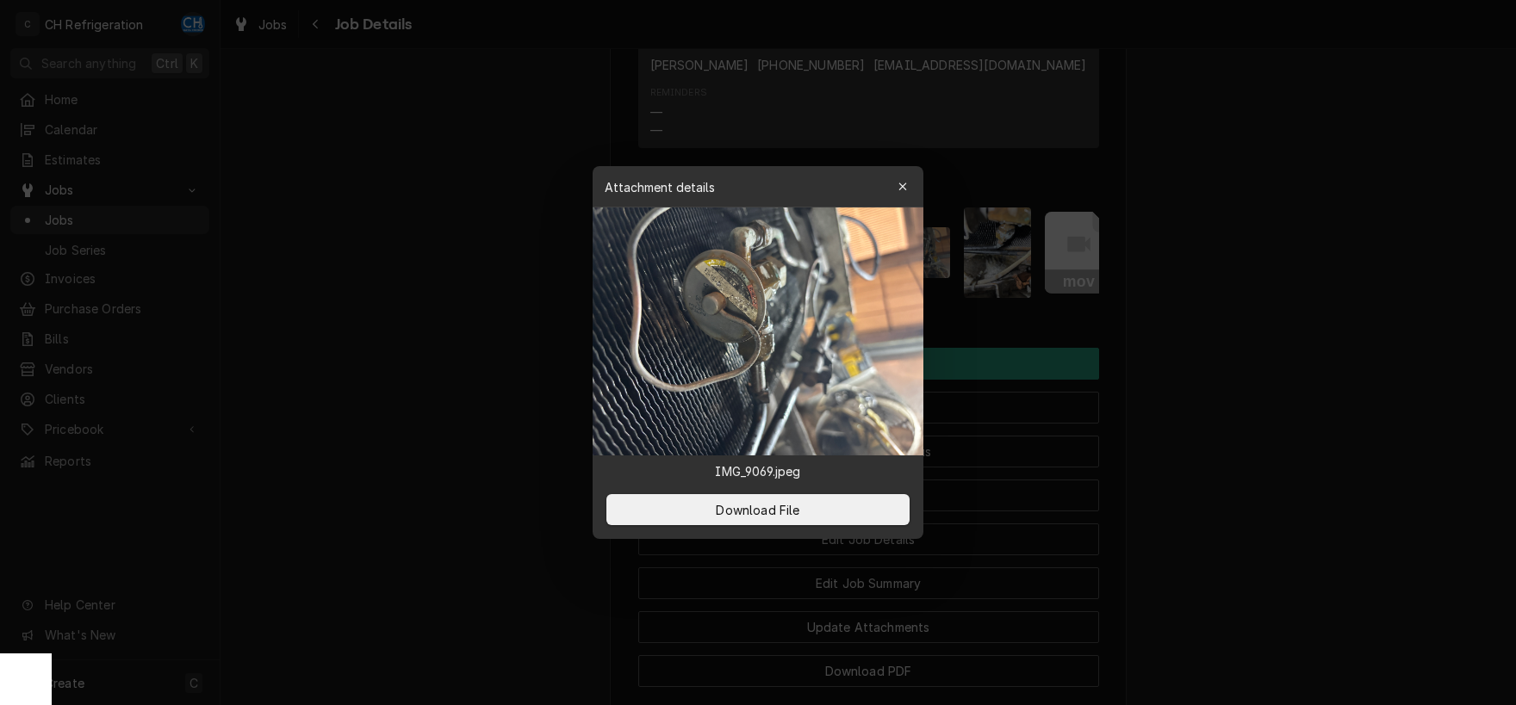
click at [1356, 226] on div at bounding box center [758, 352] width 1516 height 705
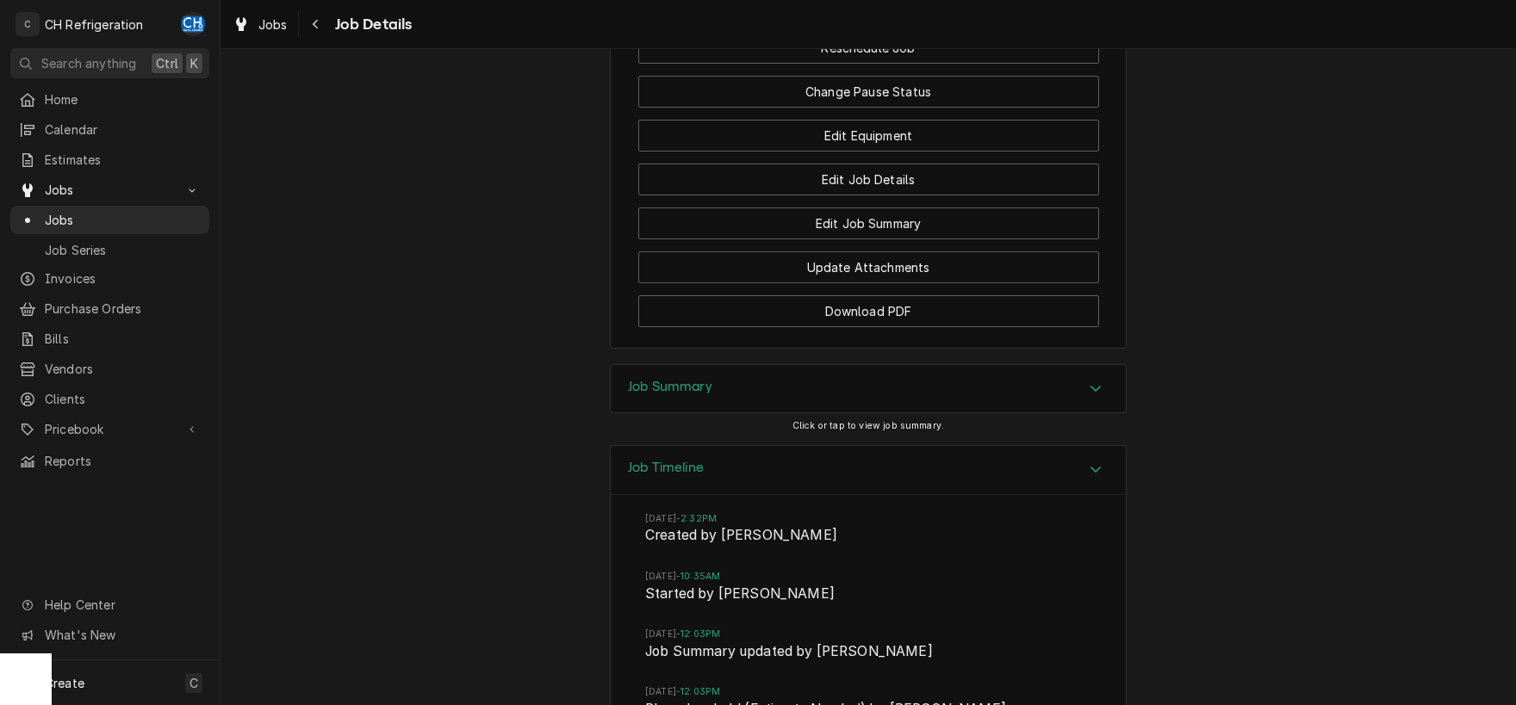
click at [813, 397] on div "Job Summary" at bounding box center [868, 389] width 515 height 48
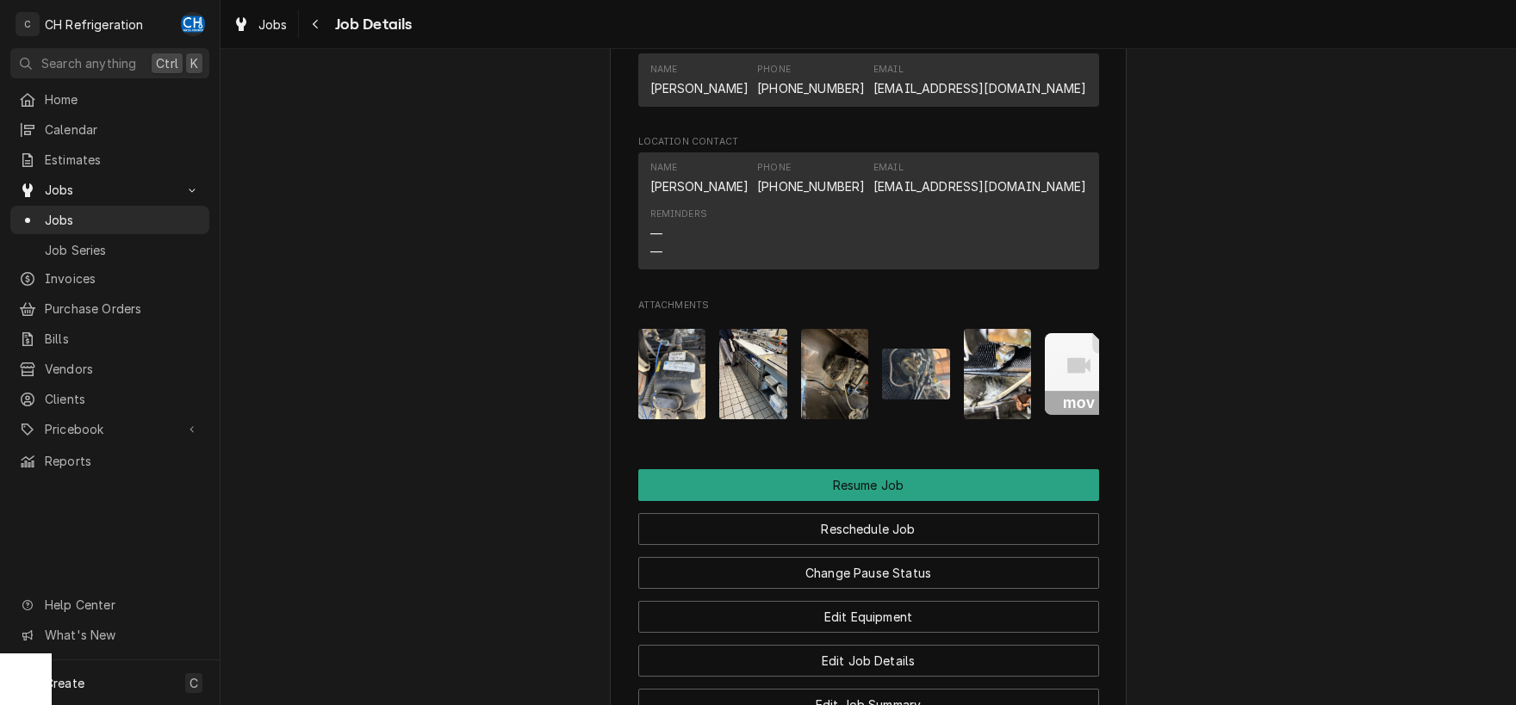
scroll to position [1491, 0]
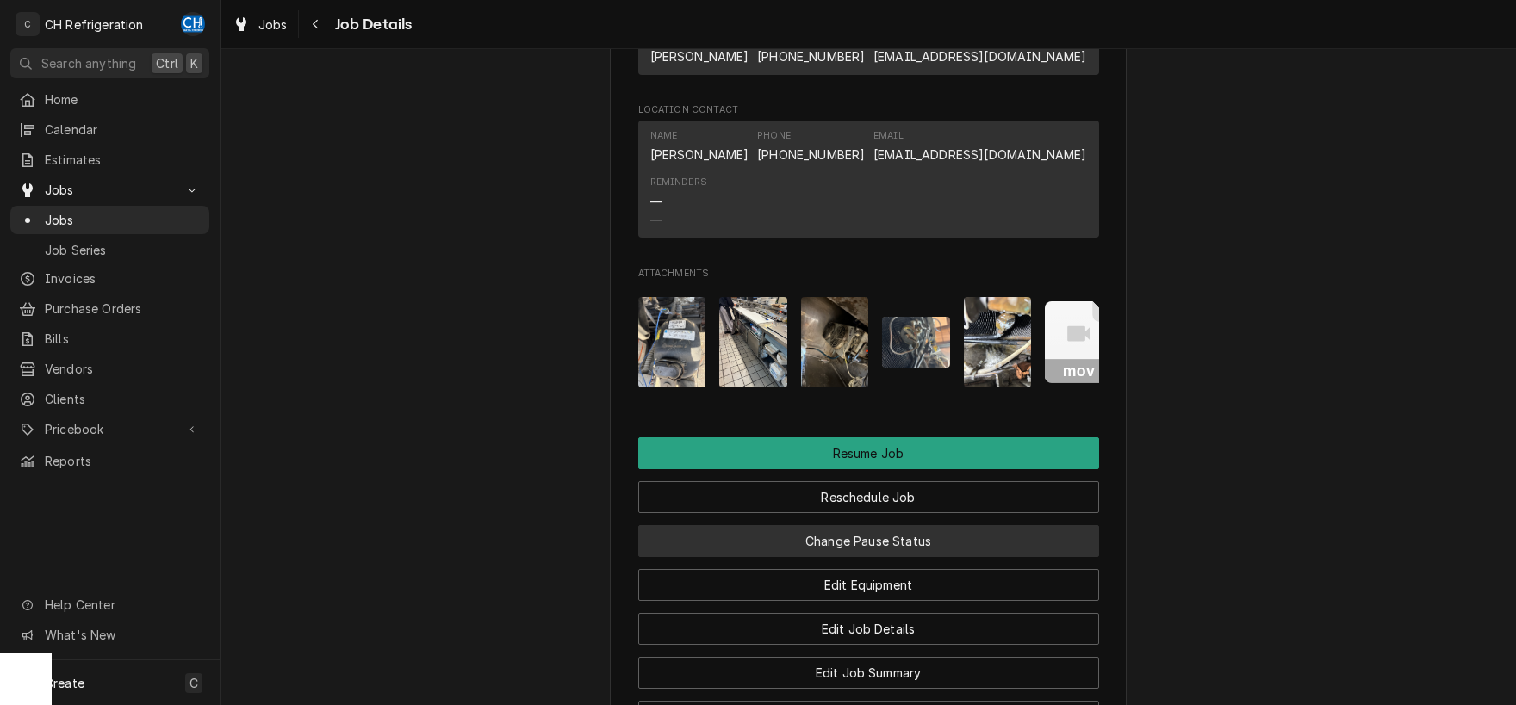
click at [944, 557] on button "Change Pause Status" at bounding box center [868, 541] width 461 height 32
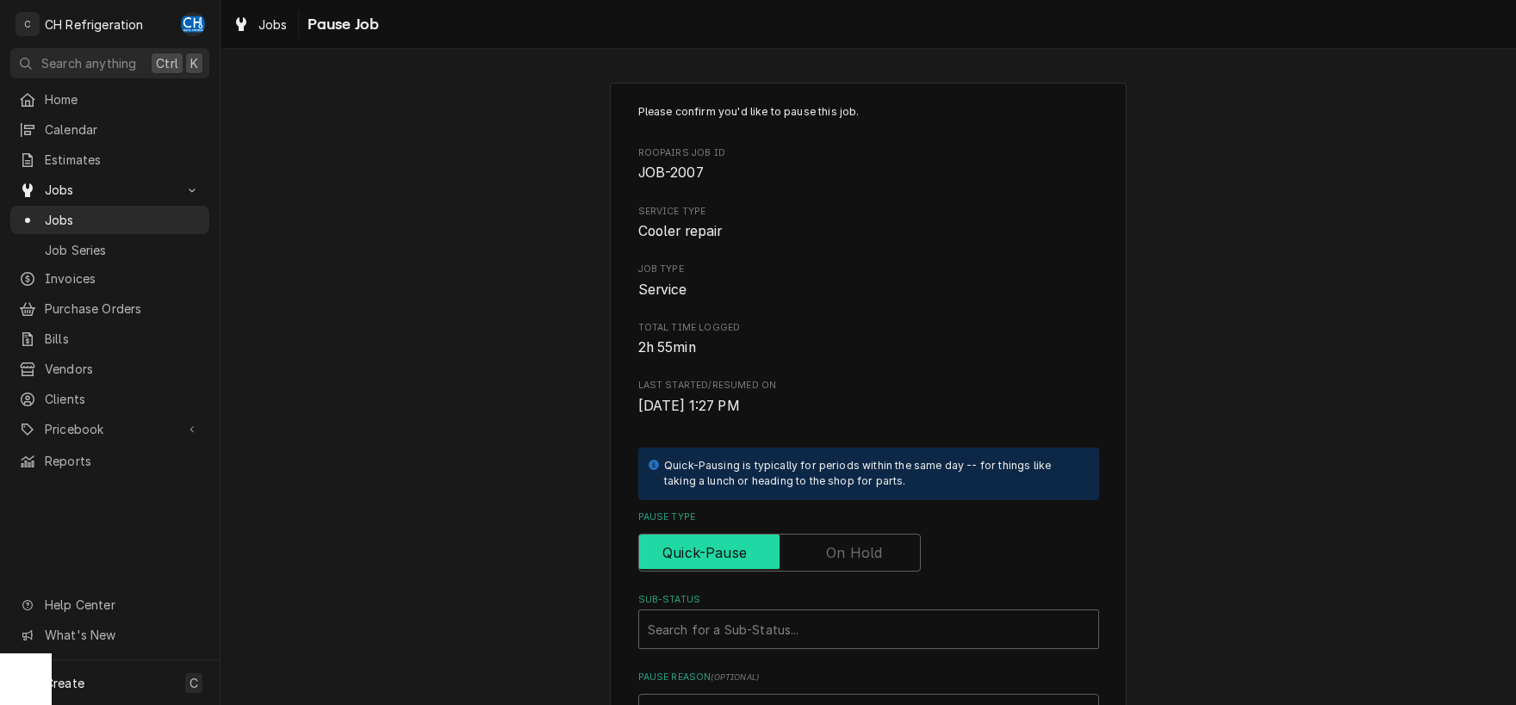
drag, startPoint x: 886, startPoint y: 546, endPoint x: 925, endPoint y: 550, distance: 38.9
click at [886, 546] on input "Pause Type" at bounding box center [779, 553] width 267 height 38
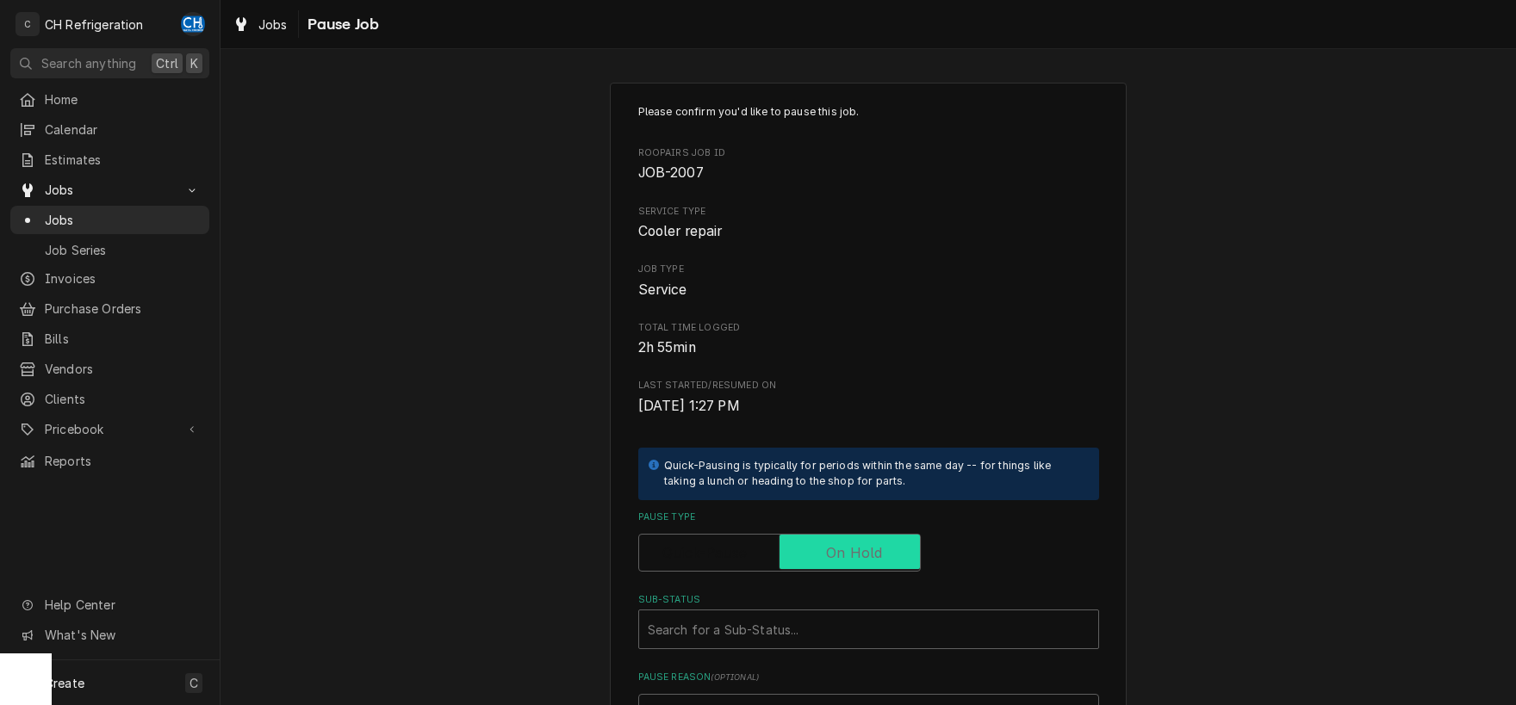
checkbox input "true"
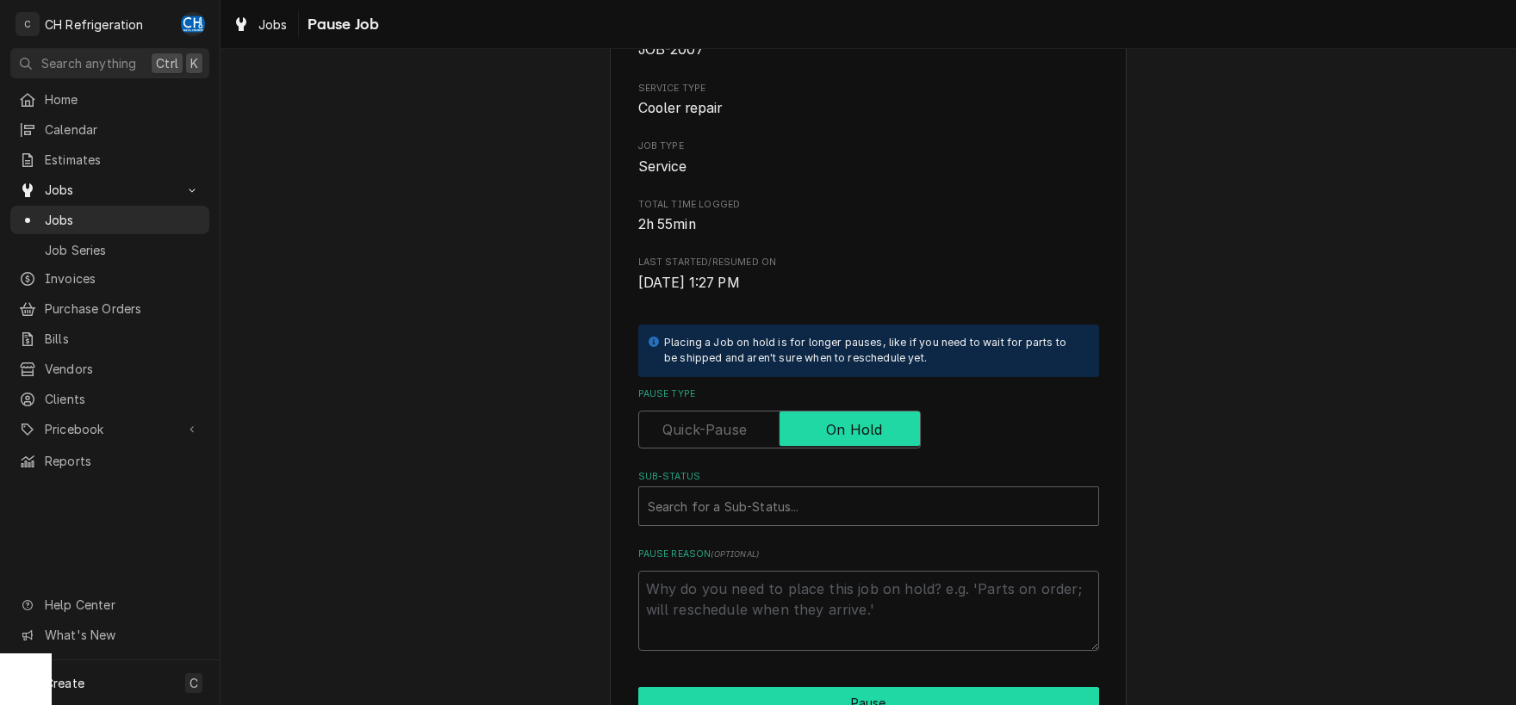
scroll to position [261, 0]
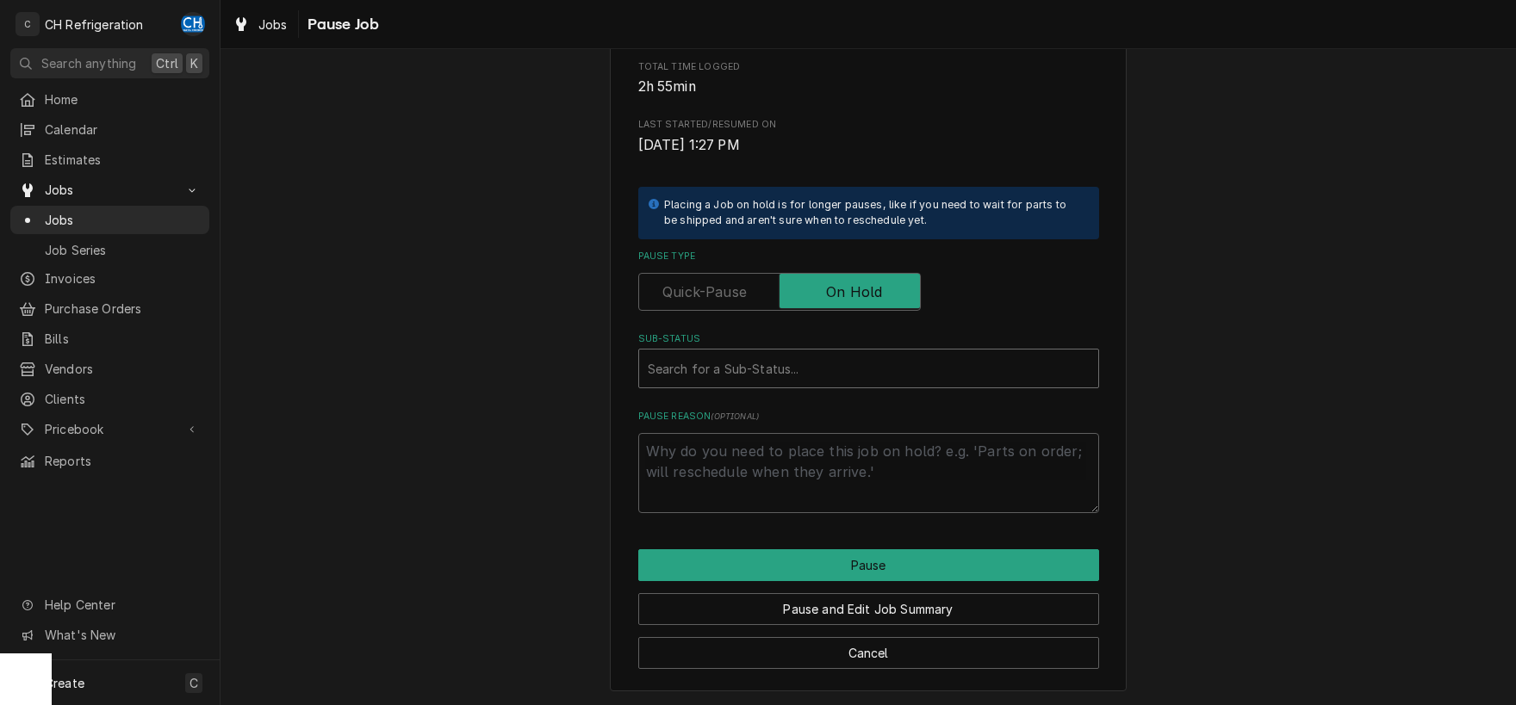
click at [854, 371] on div "Sub-Status" at bounding box center [869, 368] width 442 height 31
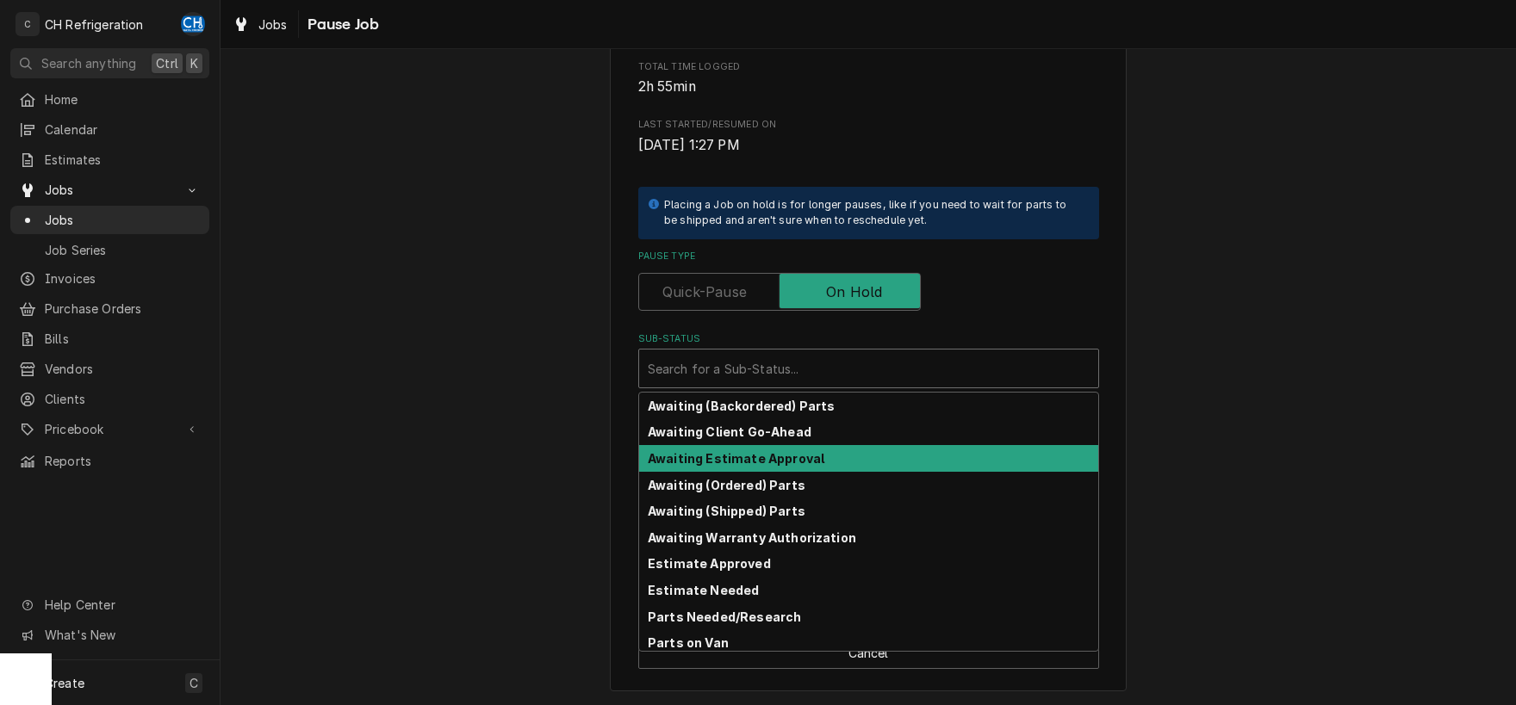
click at [792, 463] on strong "Awaiting Estimate Approval" at bounding box center [736, 458] width 177 height 15
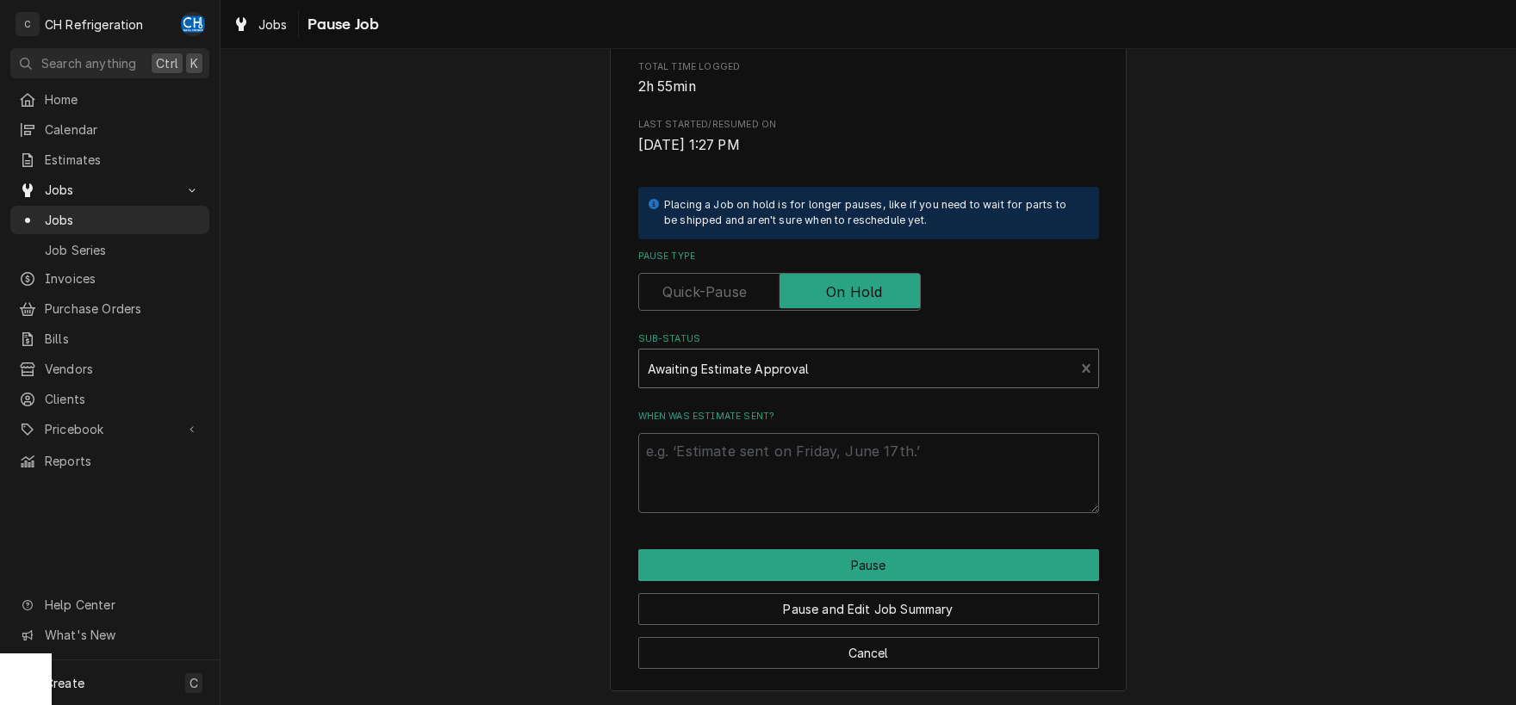
scroll to position [238, 0]
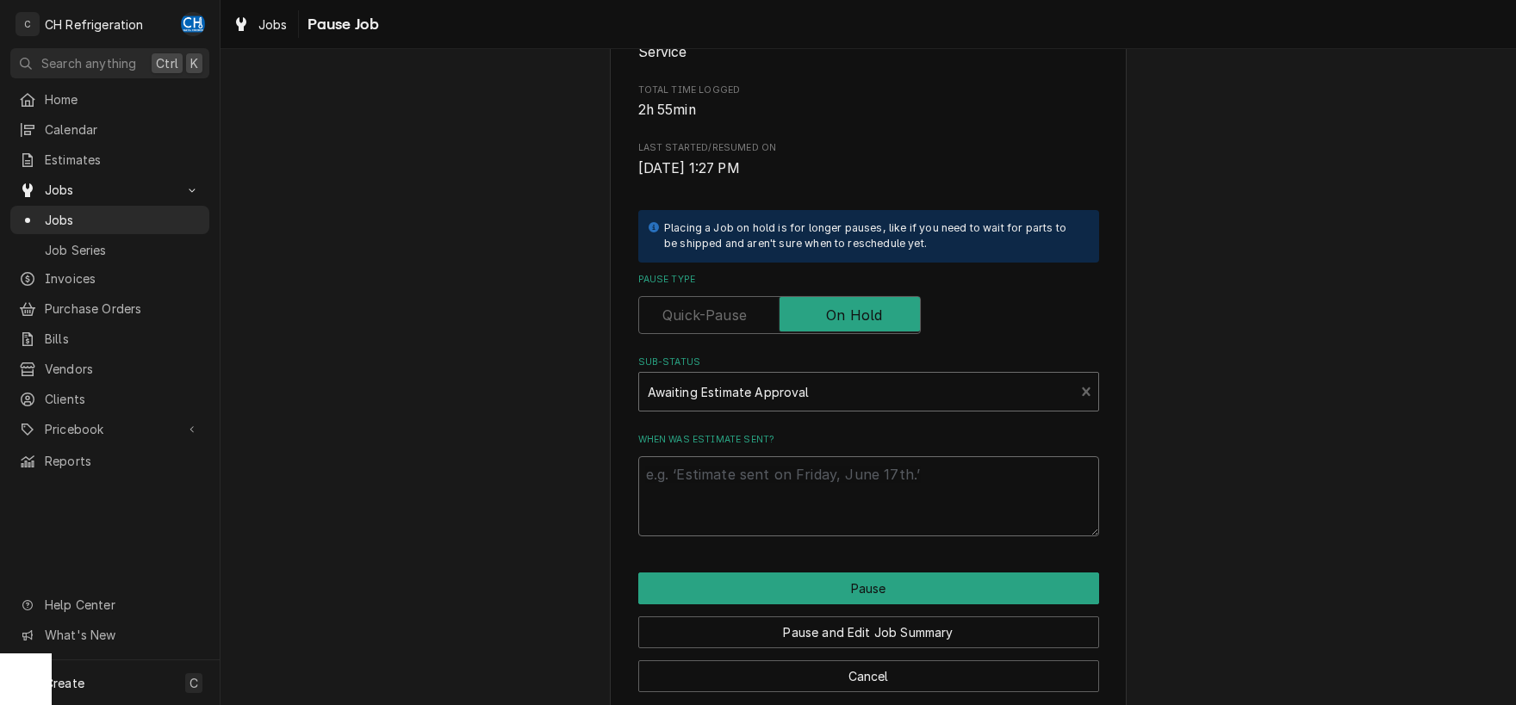
click at [866, 505] on textarea "When was estimate sent?" at bounding box center [868, 497] width 461 height 80
type textarea "x"
type textarea "9"
type textarea "x"
type textarea "9/2"
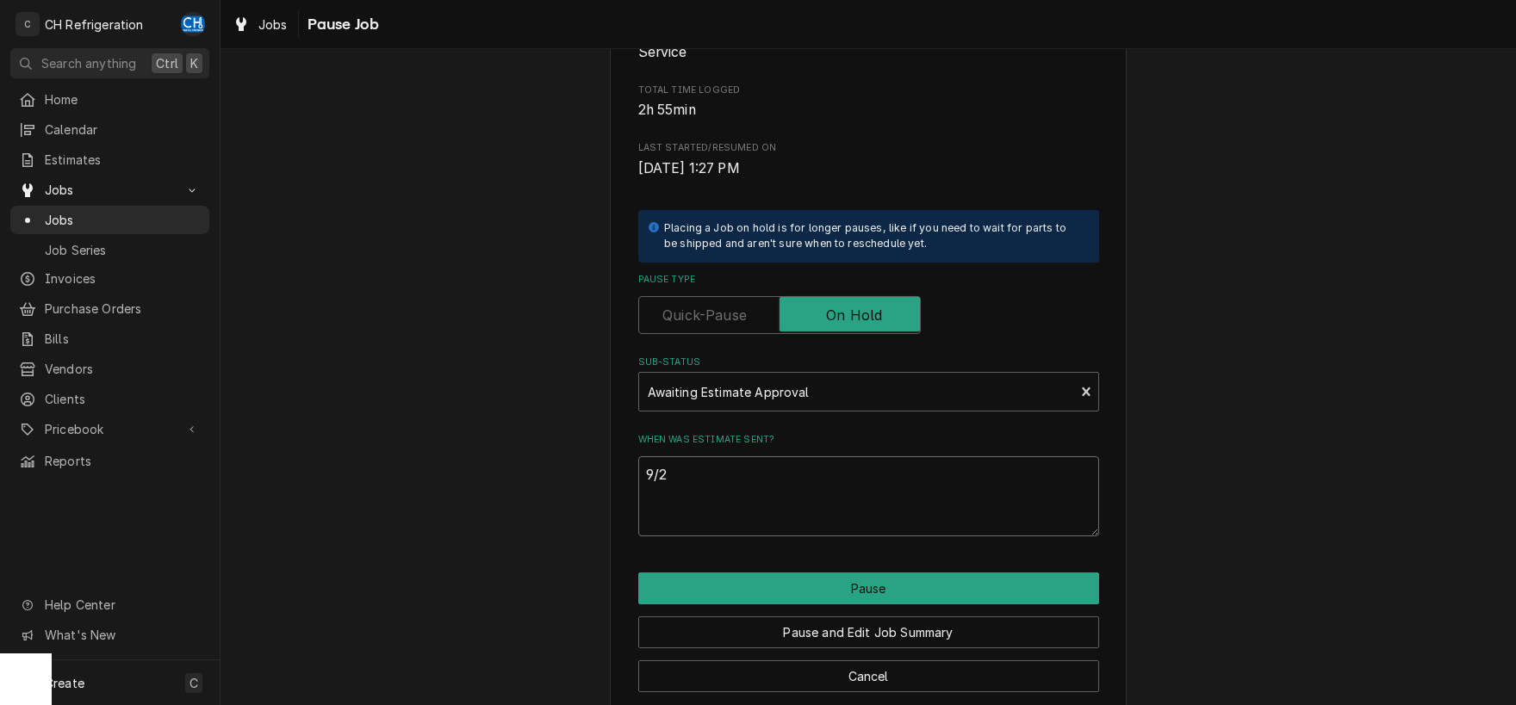
type textarea "x"
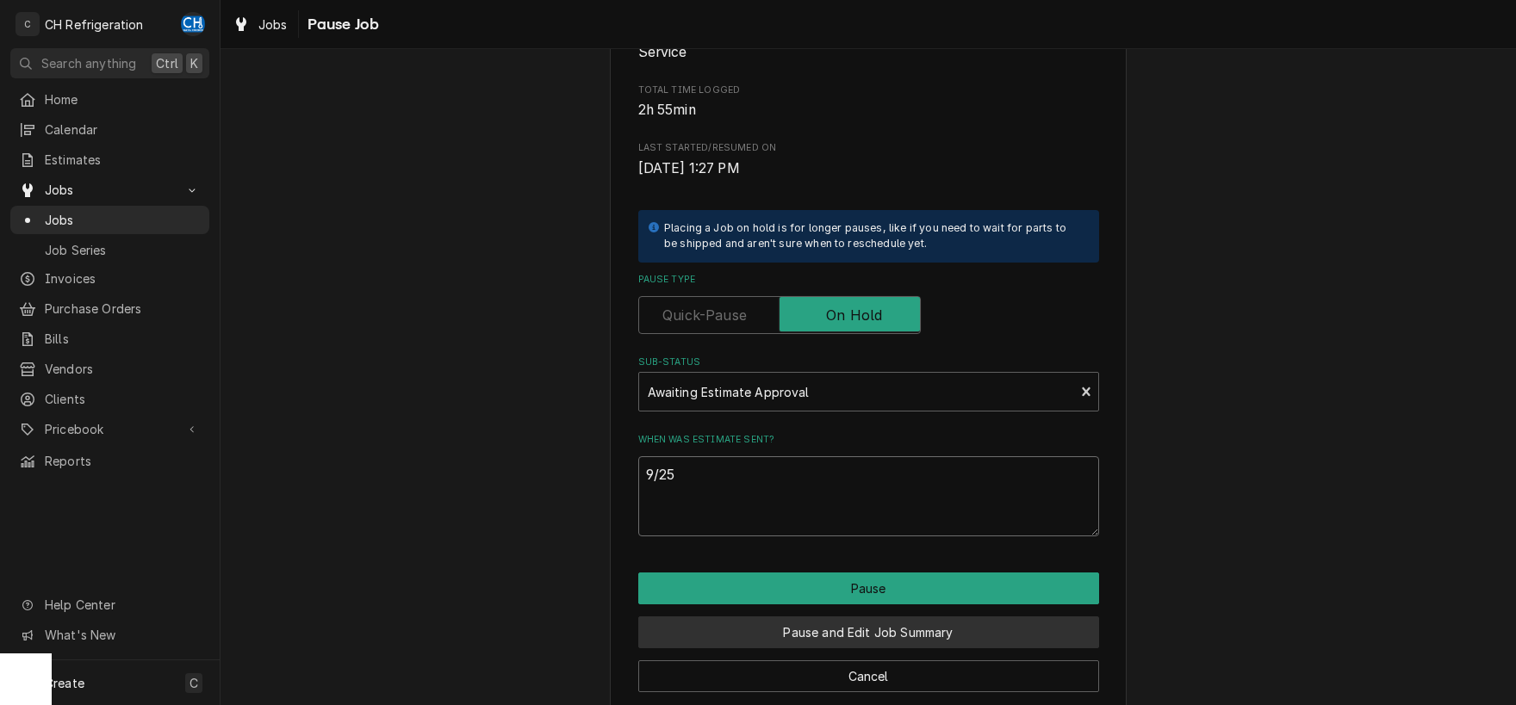
type textarea "9/25"
click at [878, 624] on button "Pause and Edit Job Summary" at bounding box center [868, 633] width 461 height 32
type textarea "x"
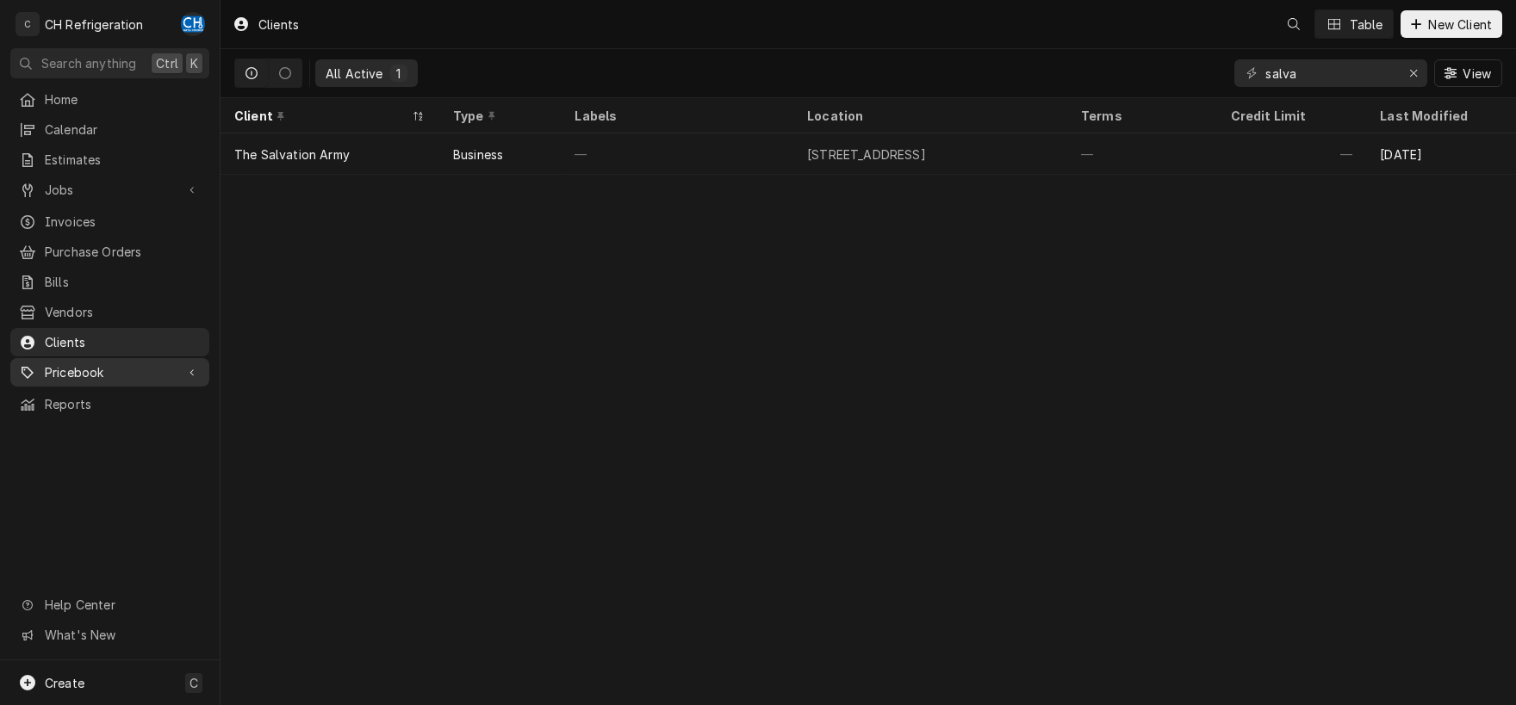
click at [84, 363] on span "Pricebook" at bounding box center [110, 372] width 130 height 18
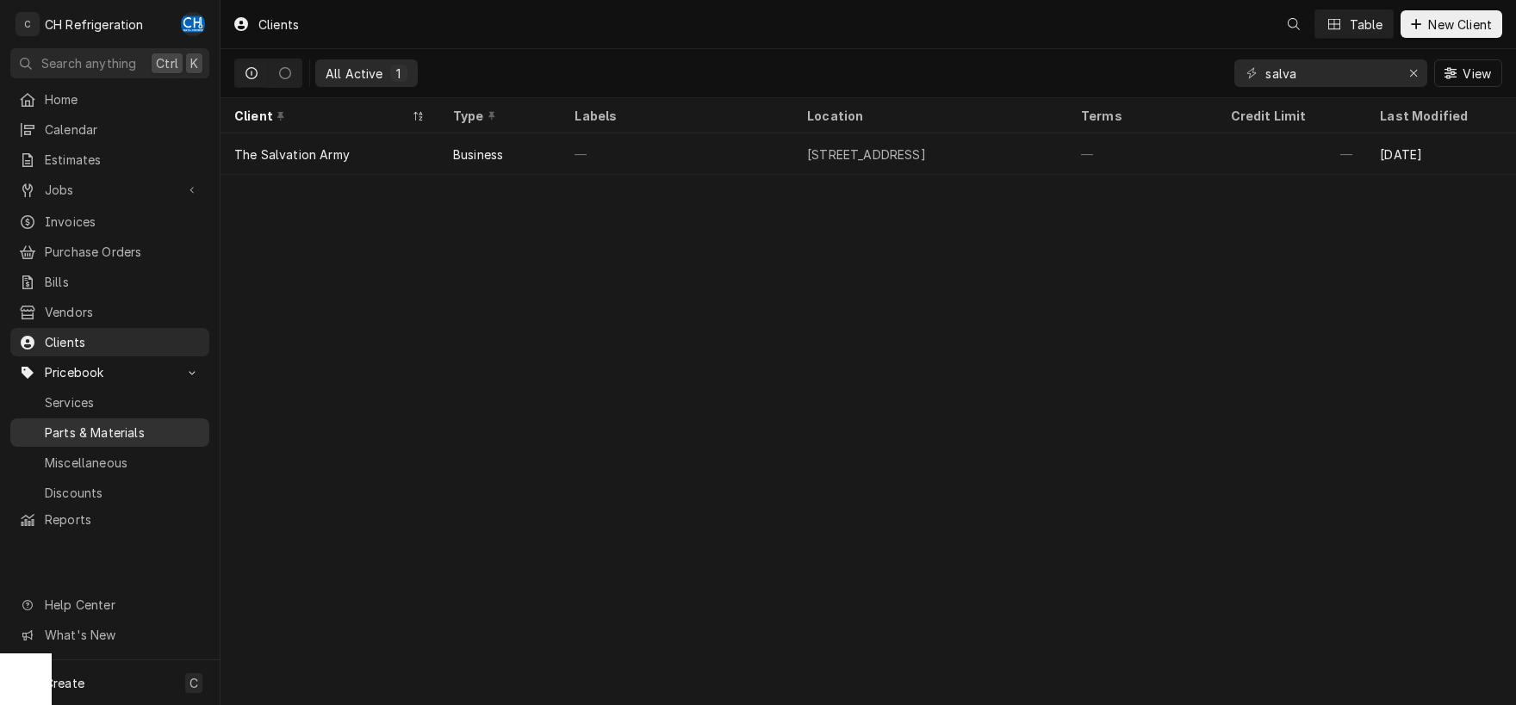
click at [142, 424] on span "Parts & Materials" at bounding box center [123, 433] width 156 height 18
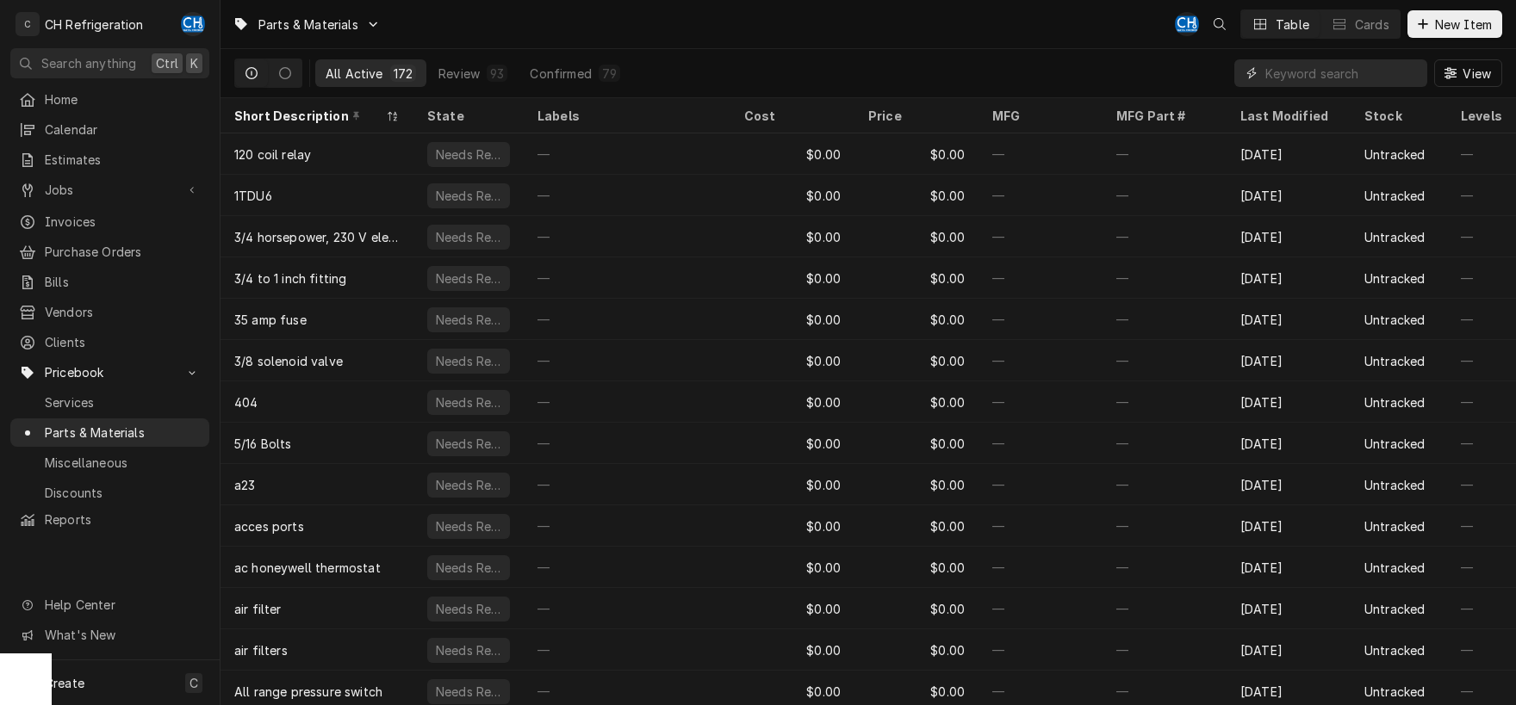
click at [1364, 73] on input "Dynamic Content Wrapper" at bounding box center [1341, 73] width 153 height 28
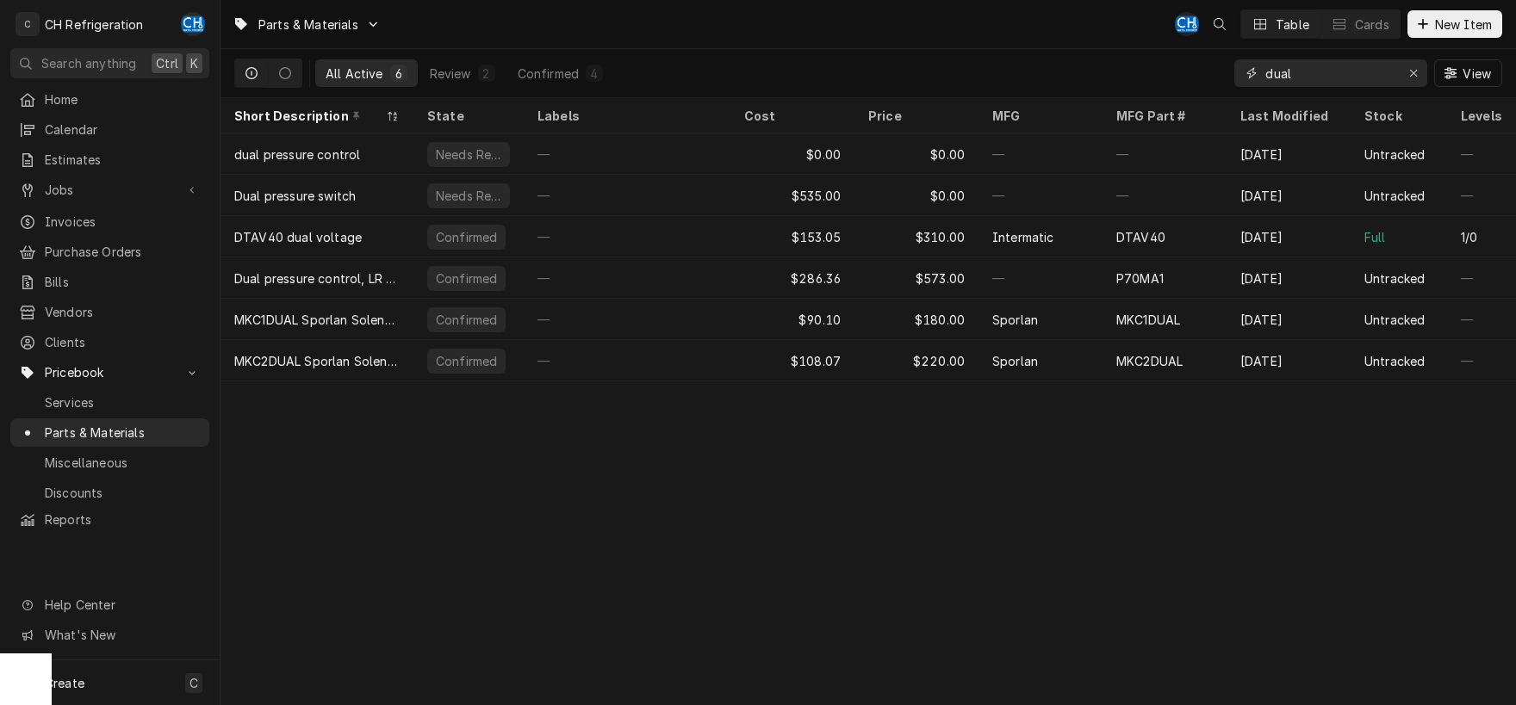
type input "dual"
drag, startPoint x: 1269, startPoint y: 77, endPoint x: 1213, endPoint y: 71, distance: 56.2
click at [1265, 72] on input "dual" at bounding box center [1329, 73] width 129 height 28
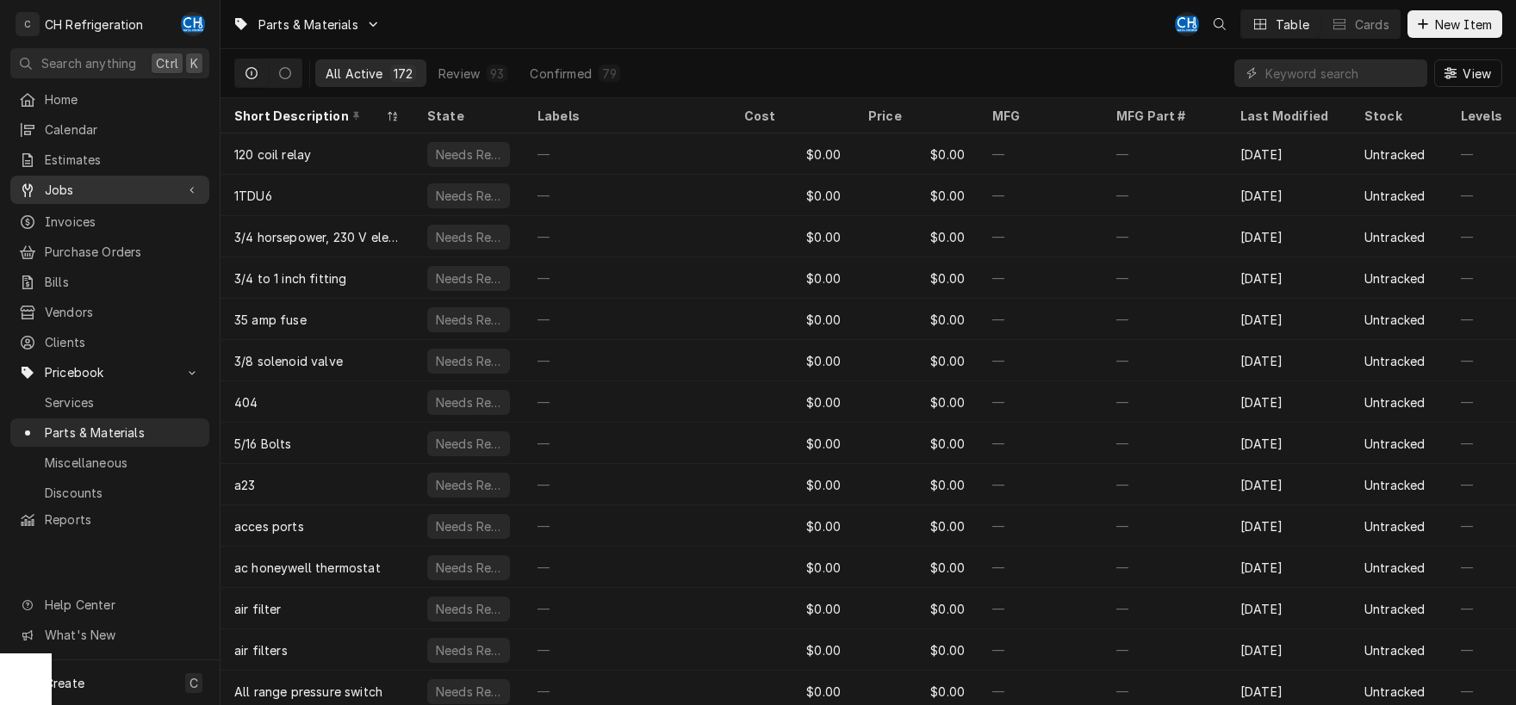
click at [107, 181] on span "Jobs" at bounding box center [110, 190] width 130 height 18
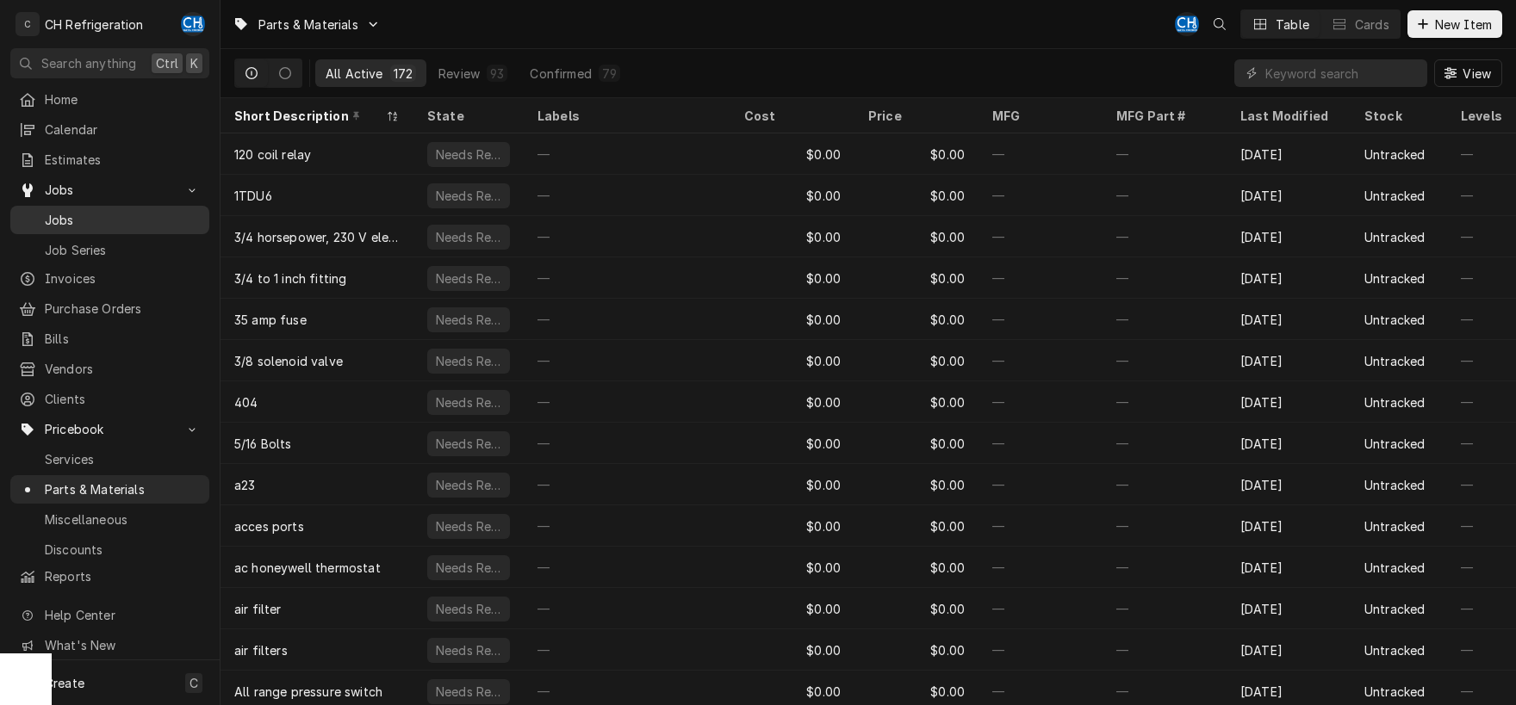
click at [91, 211] on span "Jobs" at bounding box center [123, 220] width 156 height 18
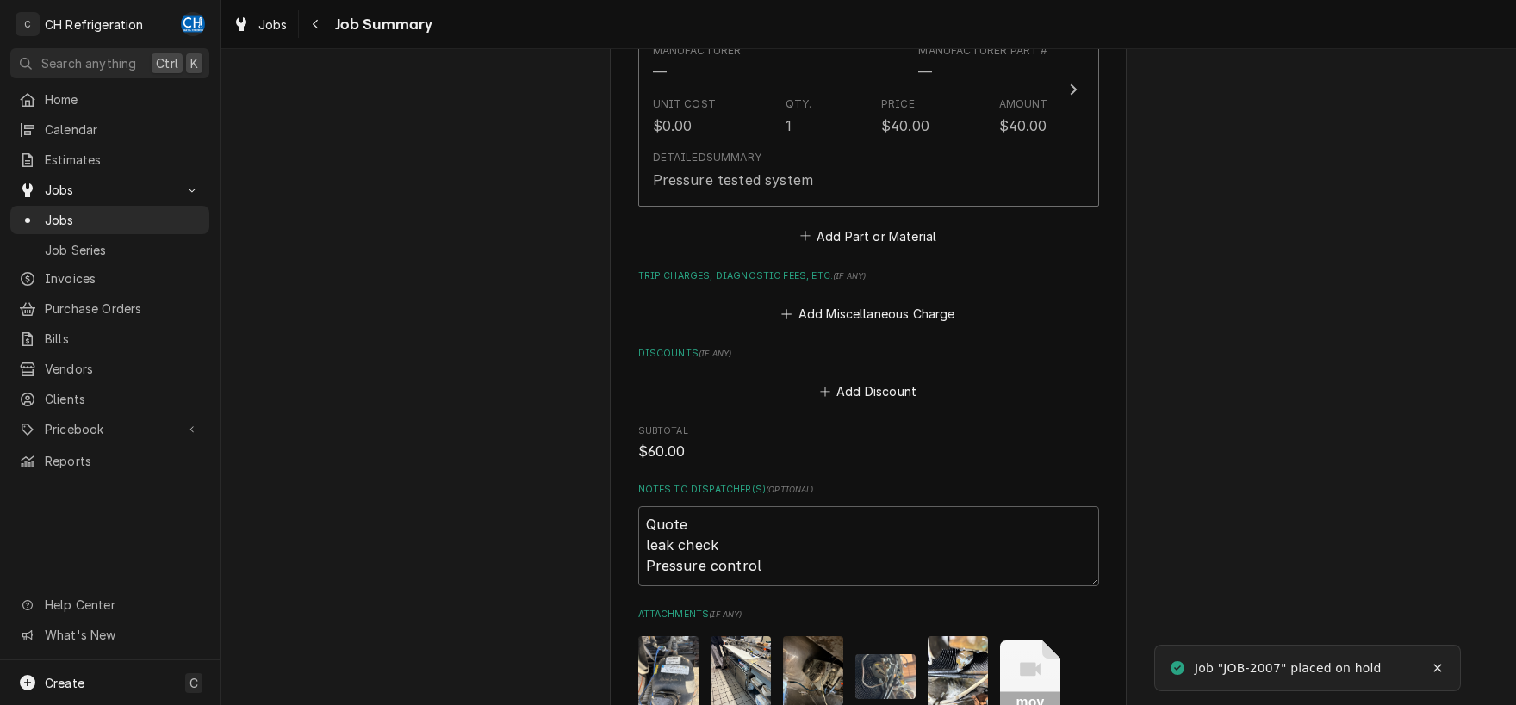
scroll to position [1579, 0]
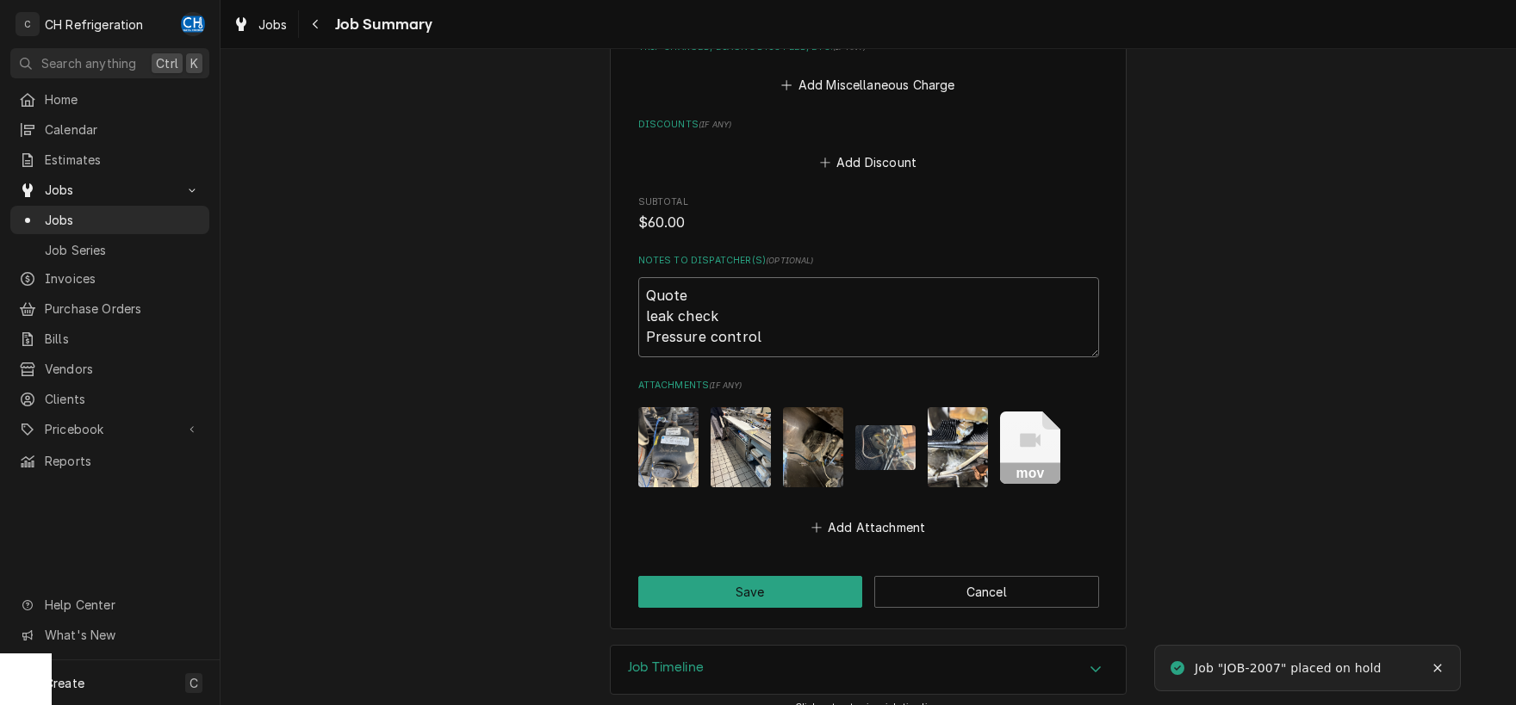
click at [829, 310] on textarea "Quote leak check Pressure control" at bounding box center [868, 317] width 461 height 80
type textarea "Quote leak check Pressure control"
type textarea "x"
type textarea "Quote leak check Pressure control"
type textarea "x"
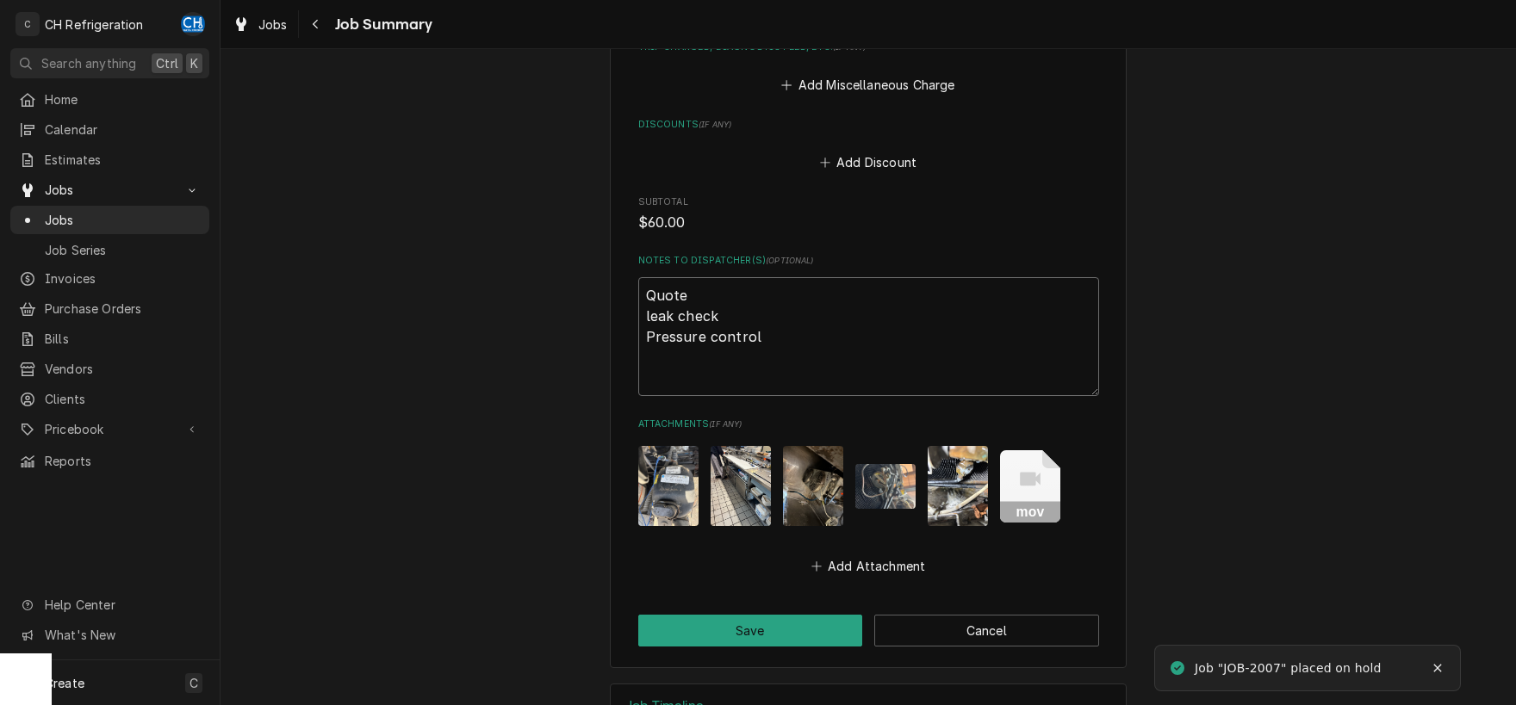
type textarea "Quote leak check Pressure control e"
type textarea "x"
type textarea "Quote leak check Pressure control es"
type textarea "x"
type textarea "Quote leak check Pressure control est"
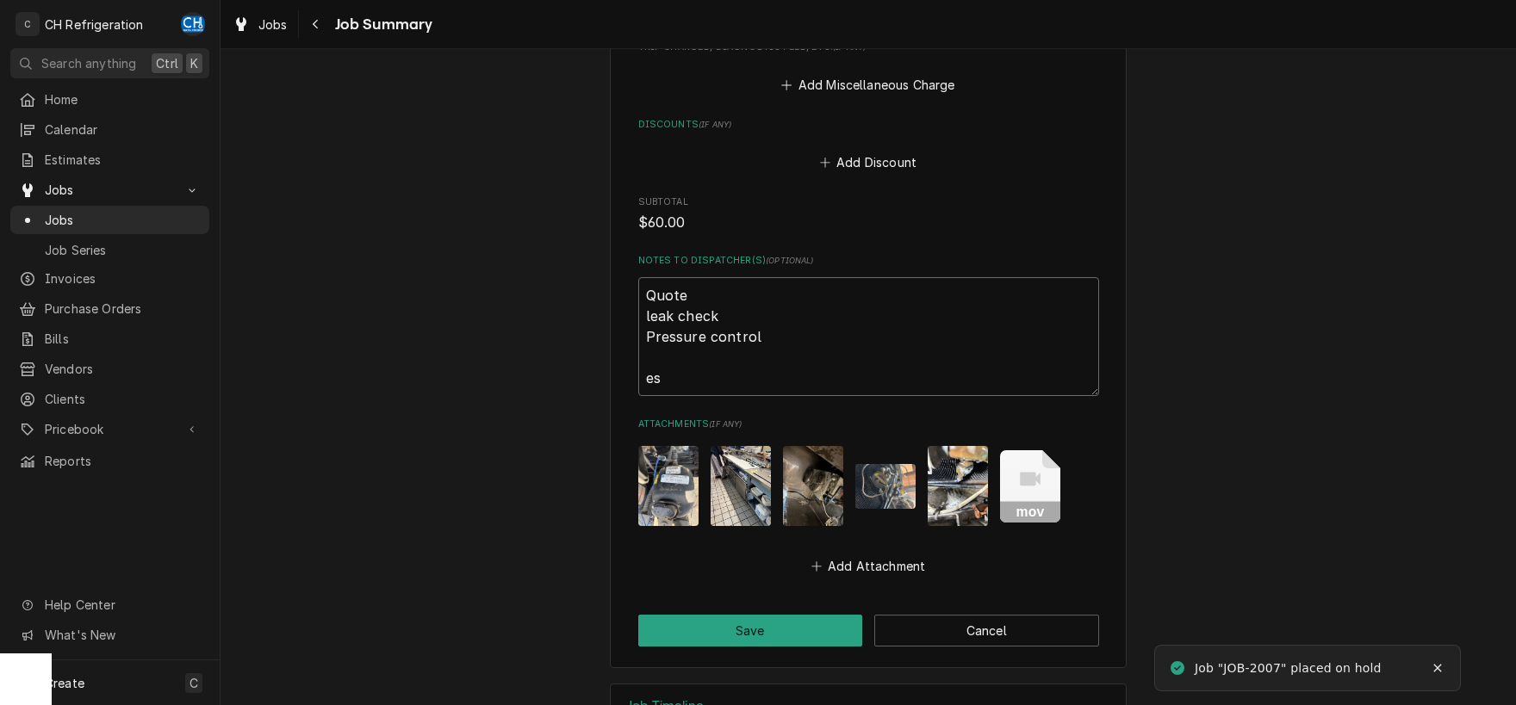
type textarea "x"
type textarea "Quote leak check Pressure control esti"
type textarea "x"
type textarea "Quote leak check Pressure control estim"
type textarea "x"
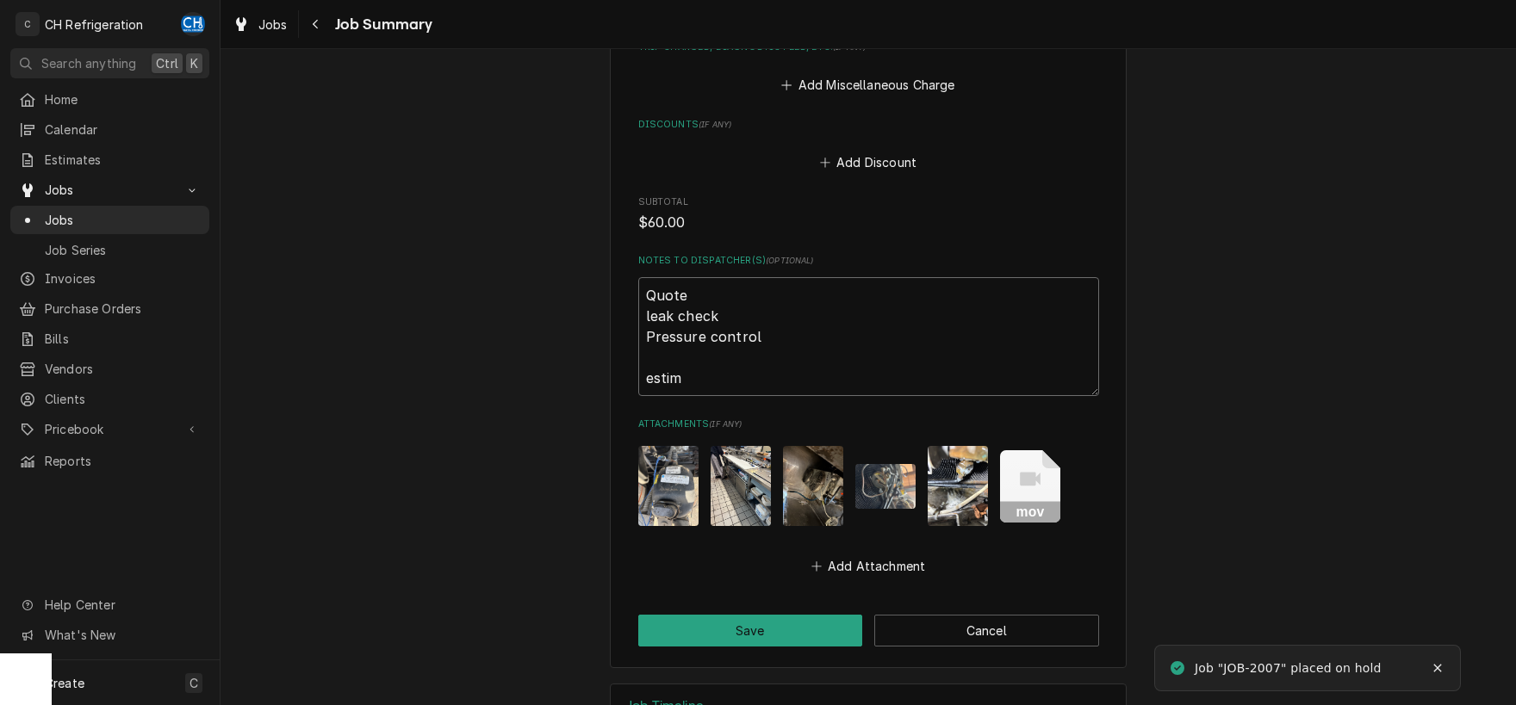
type textarea "Quote leak check Pressure control estima"
type textarea "x"
type textarea "Quote leak check Pressure control estimat"
type textarea "x"
type textarea "Quote leak check Pressure control estimate"
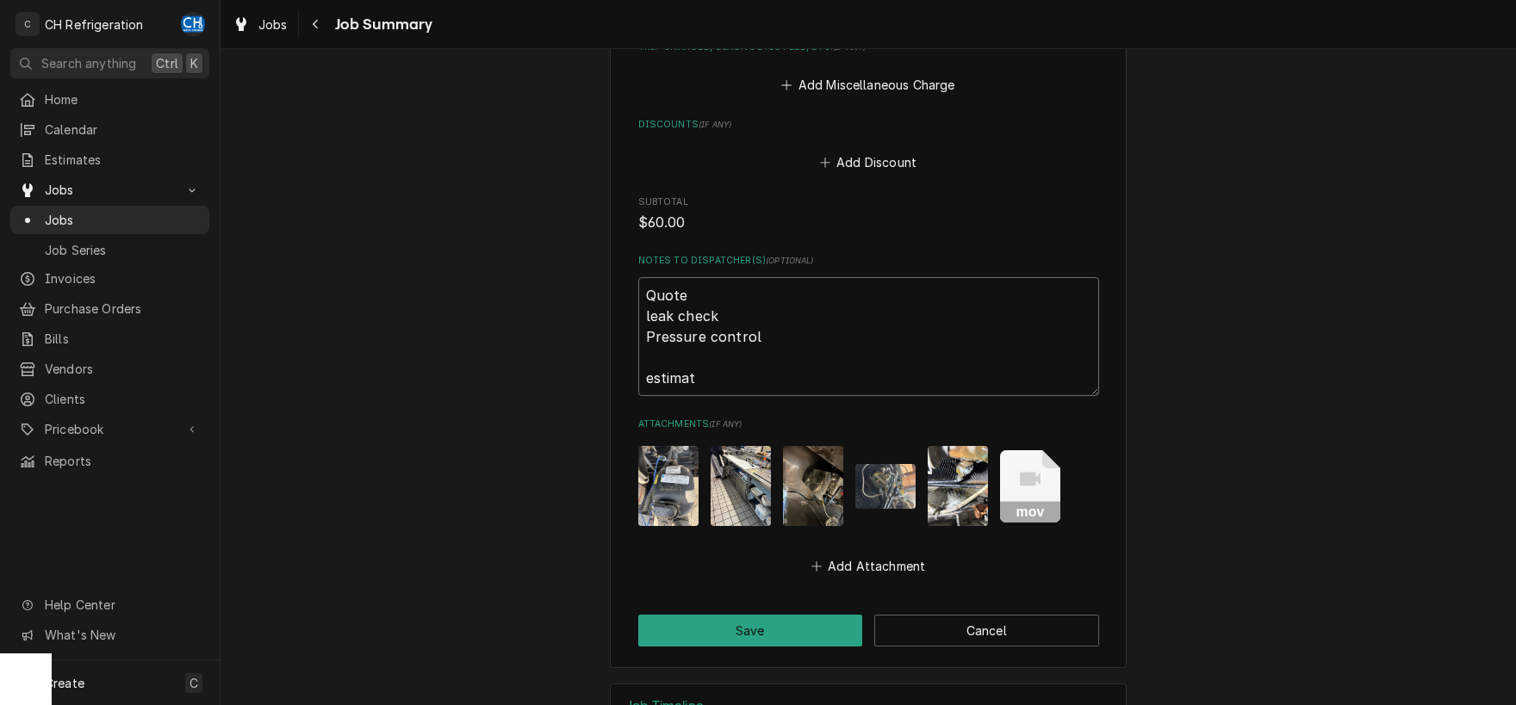
type textarea "x"
type textarea "Quote leak check Pressure control estimate"
type textarea "x"
type textarea "Quote leak check Pressure control estimate p"
type textarea "x"
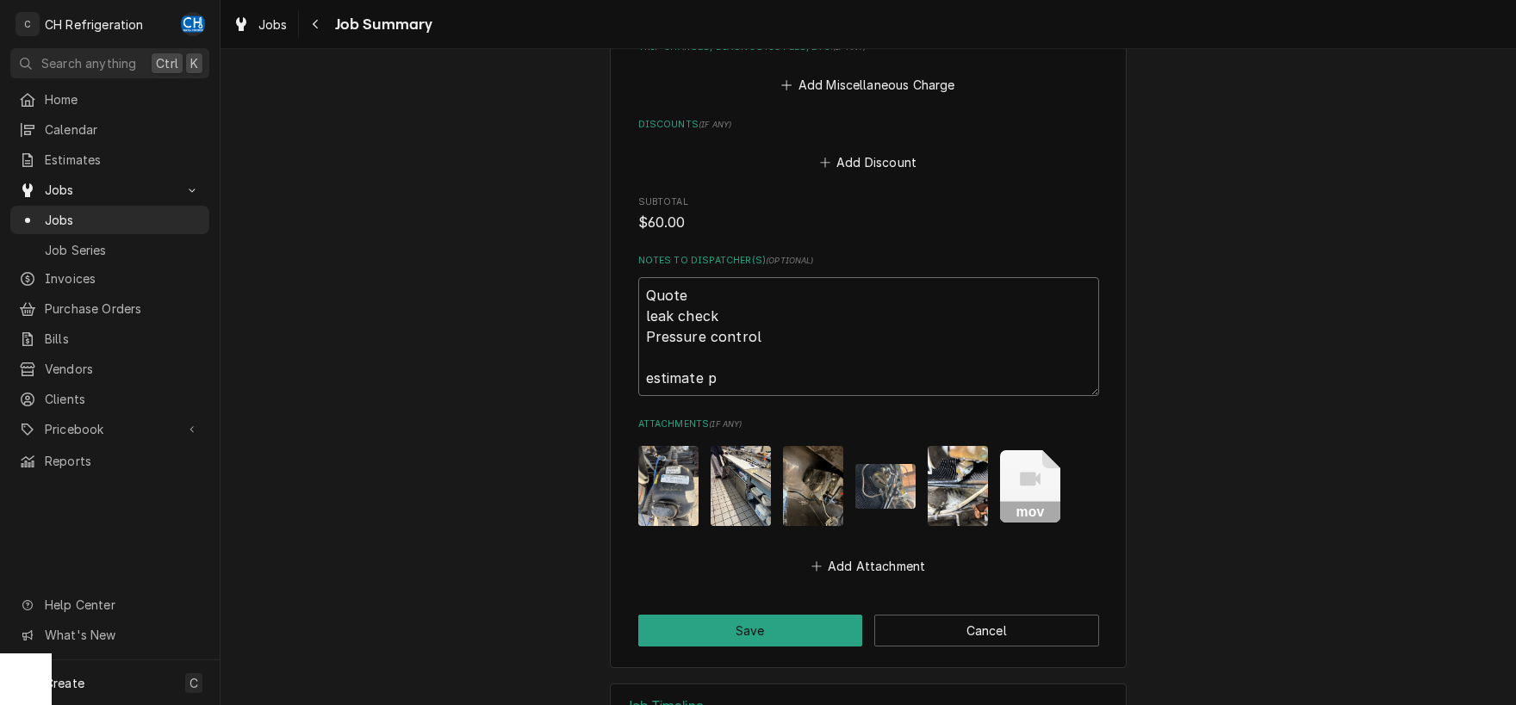
type textarea "Quote leak check Pressure control estimate p1"
type textarea "x"
type textarea "Quote leak check Pressure control estimate p15"
type textarea "x"
type textarea "Quote leak check Pressure control estimate p158"
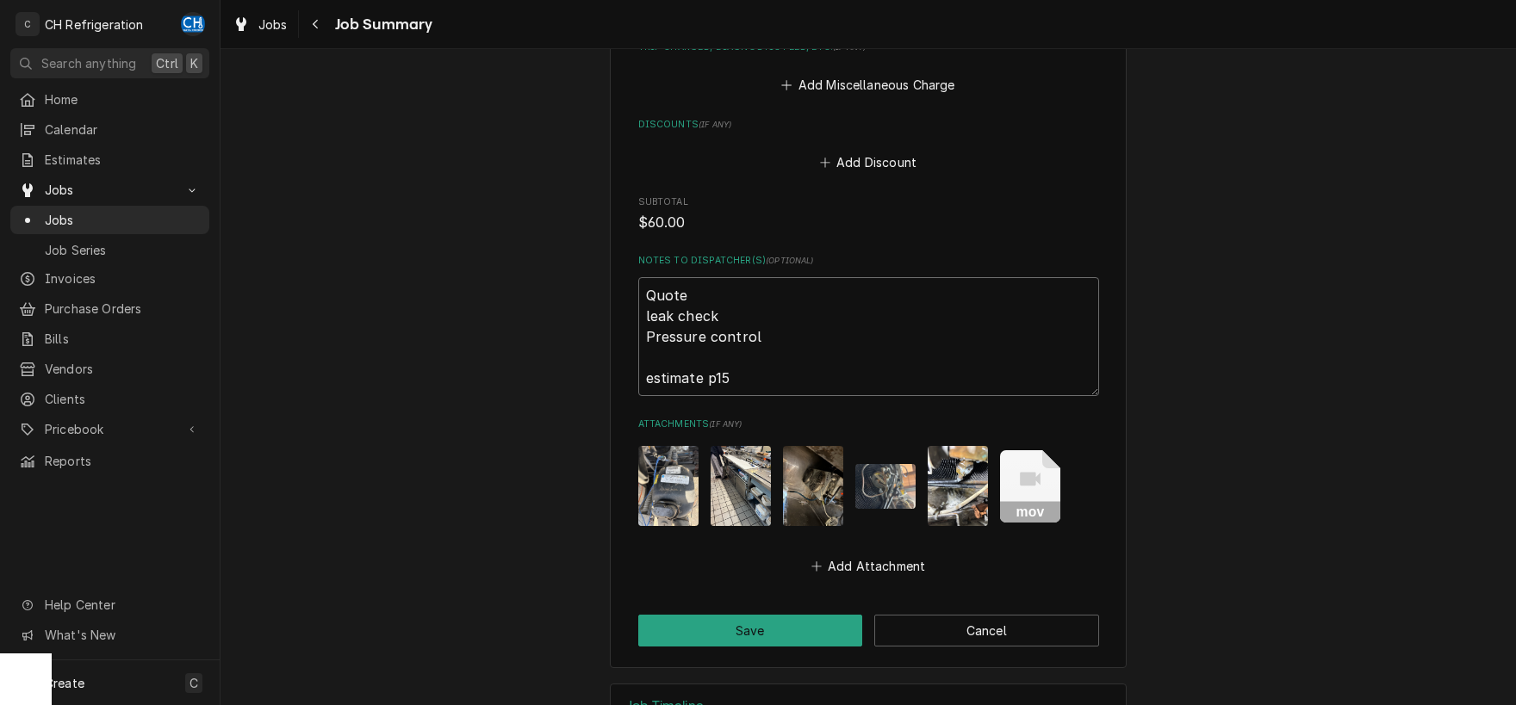
type textarea "x"
type textarea "Quote leak check Pressure control estimate p1587"
type textarea "x"
type textarea "Quote leak check Pressure control estimate p1587"
click at [711, 615] on button "Save" at bounding box center [750, 631] width 225 height 32
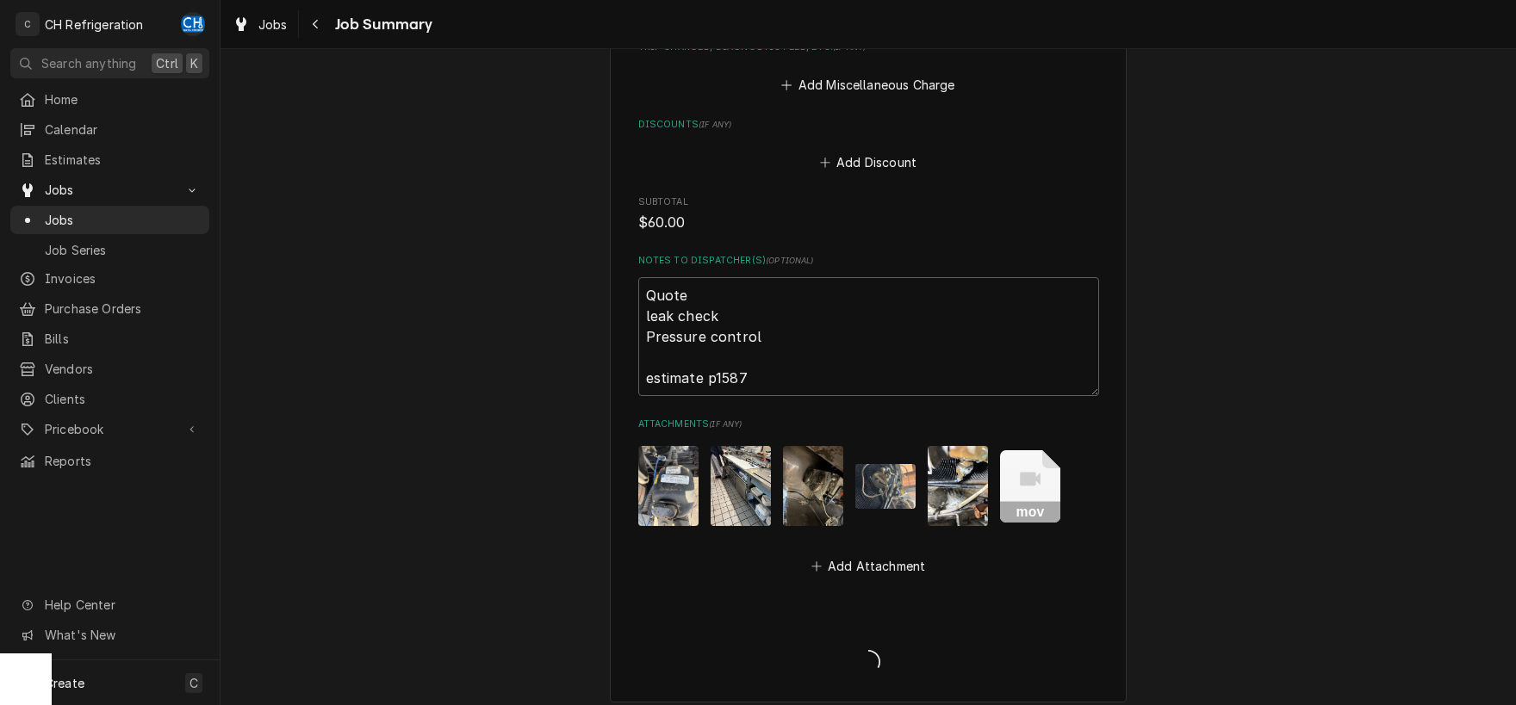
type textarea "x"
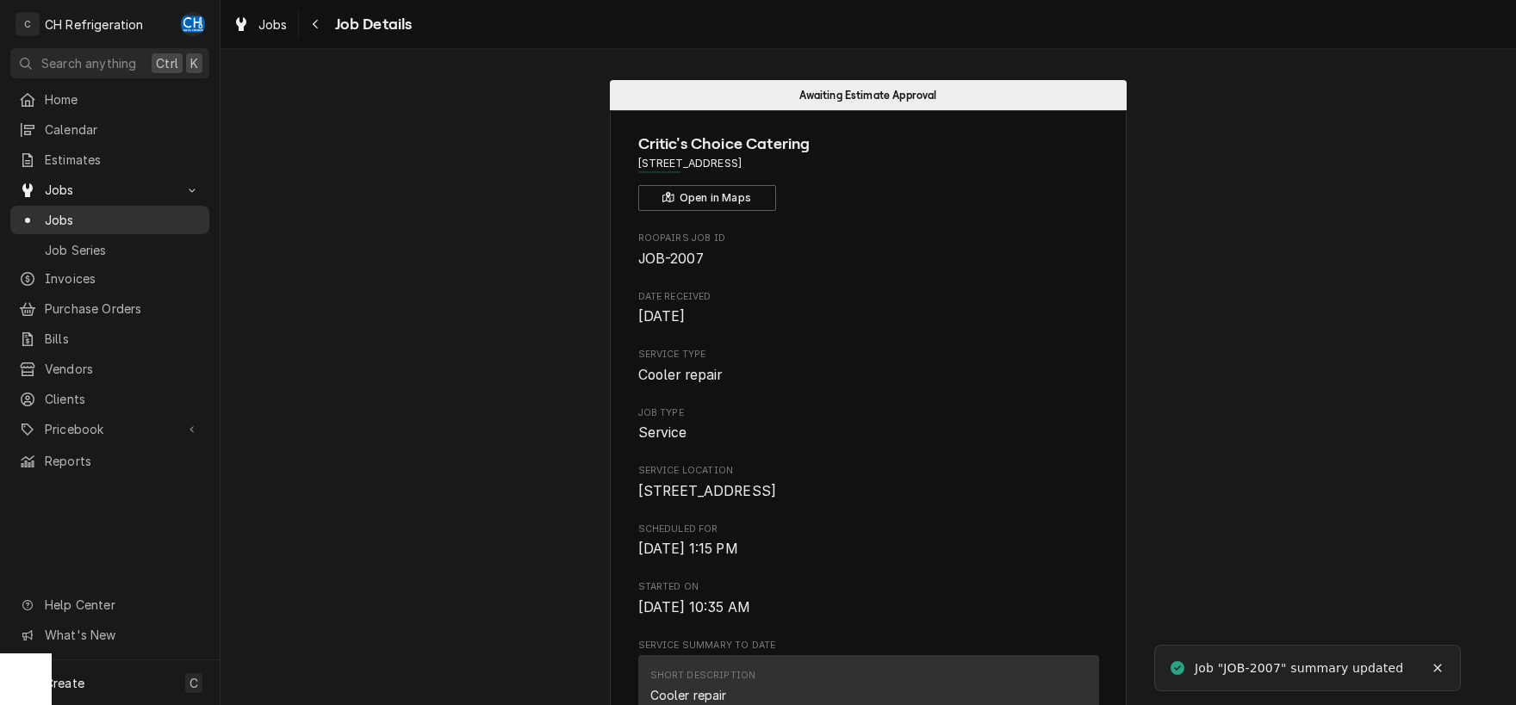
click at [72, 211] on span "Jobs" at bounding box center [123, 220] width 156 height 18
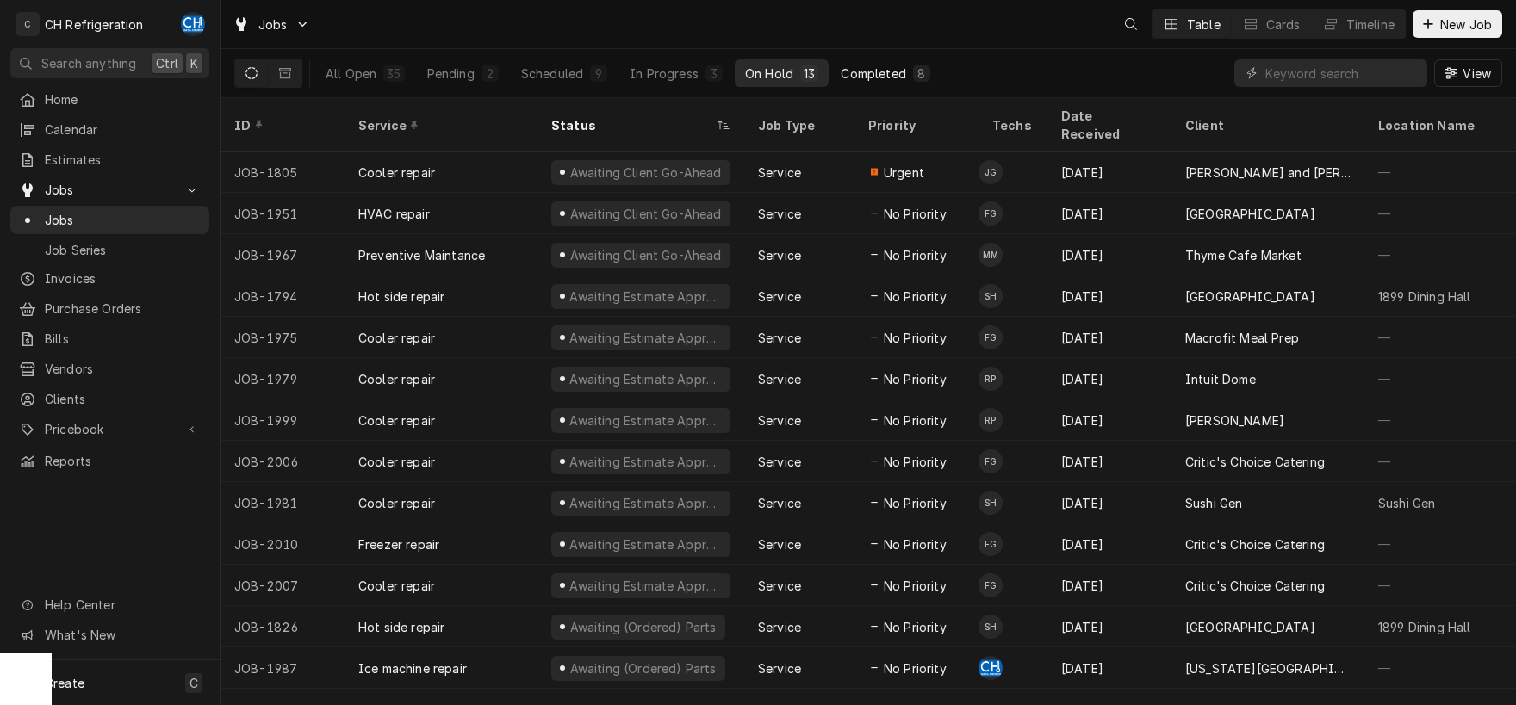
click at [851, 71] on div "Completed" at bounding box center [873, 74] width 65 height 18
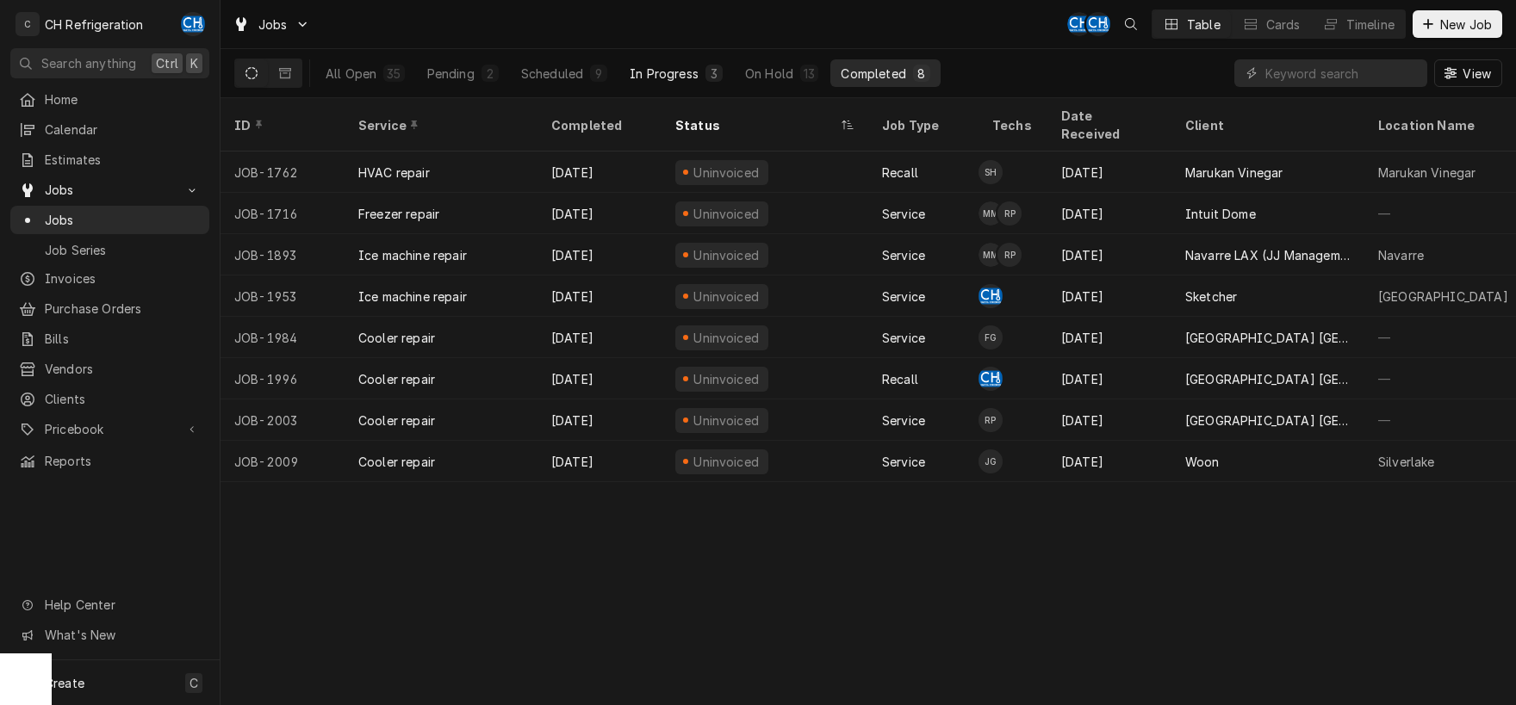
click at [647, 81] on div "In Progress" at bounding box center [664, 74] width 69 height 18
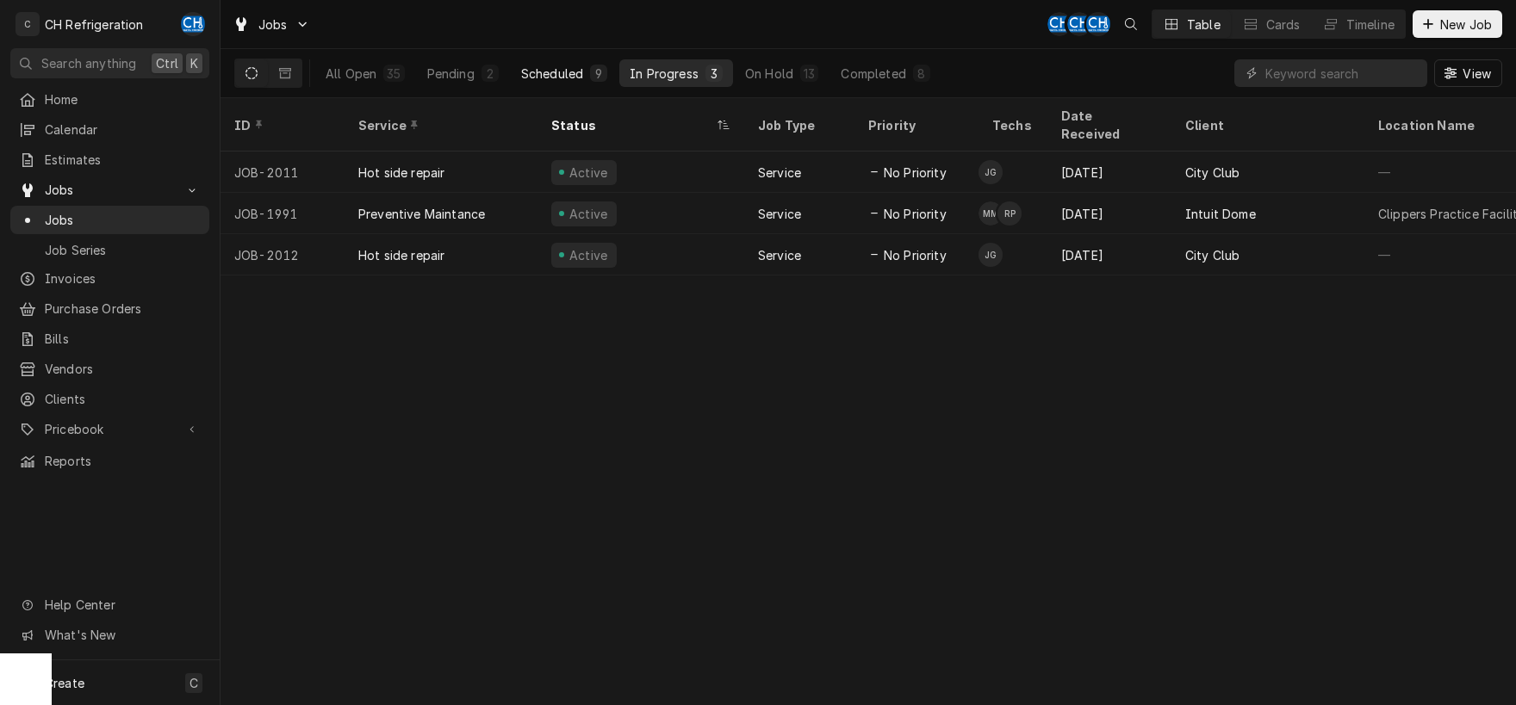
click at [584, 81] on button "Scheduled 9" at bounding box center [564, 73] width 107 height 28
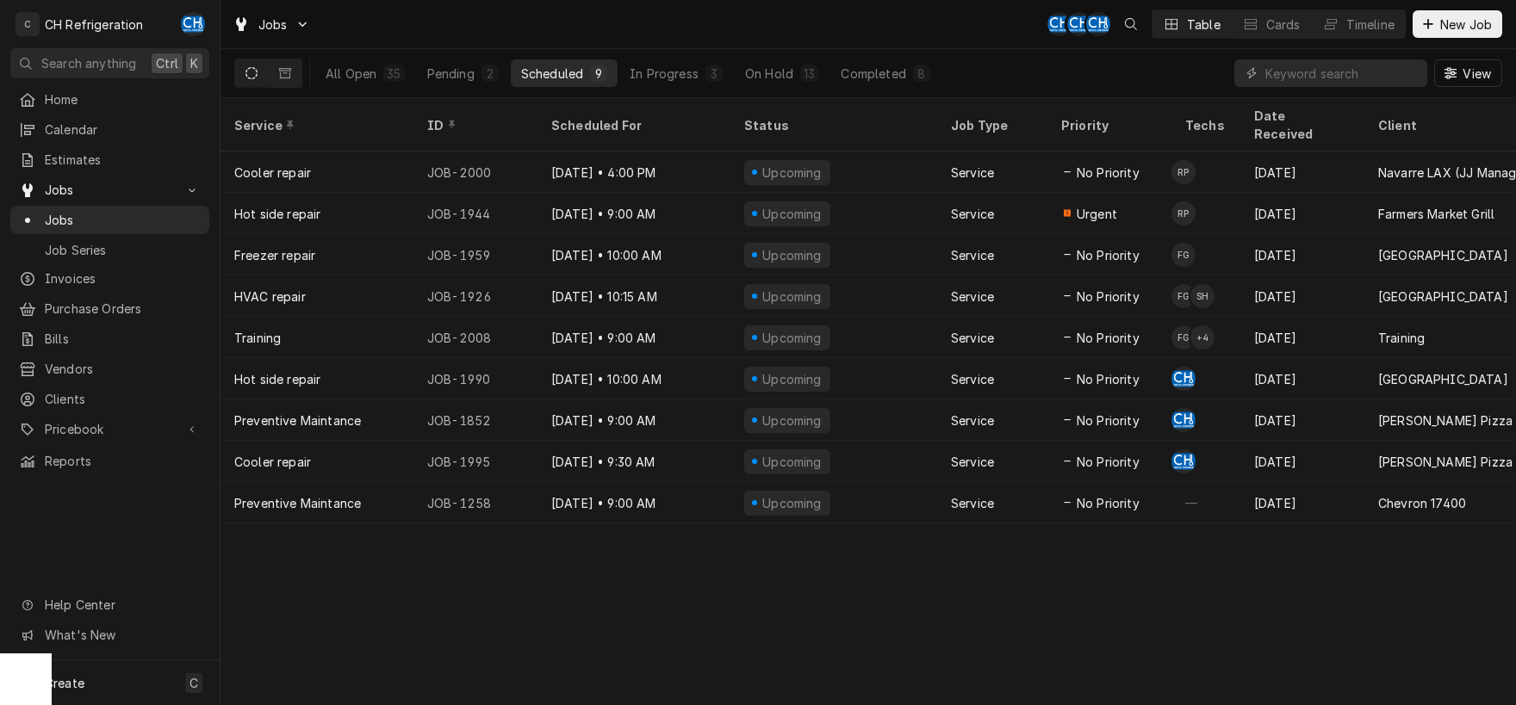
click at [771, 83] on button "On Hold 13" at bounding box center [782, 73] width 94 height 28
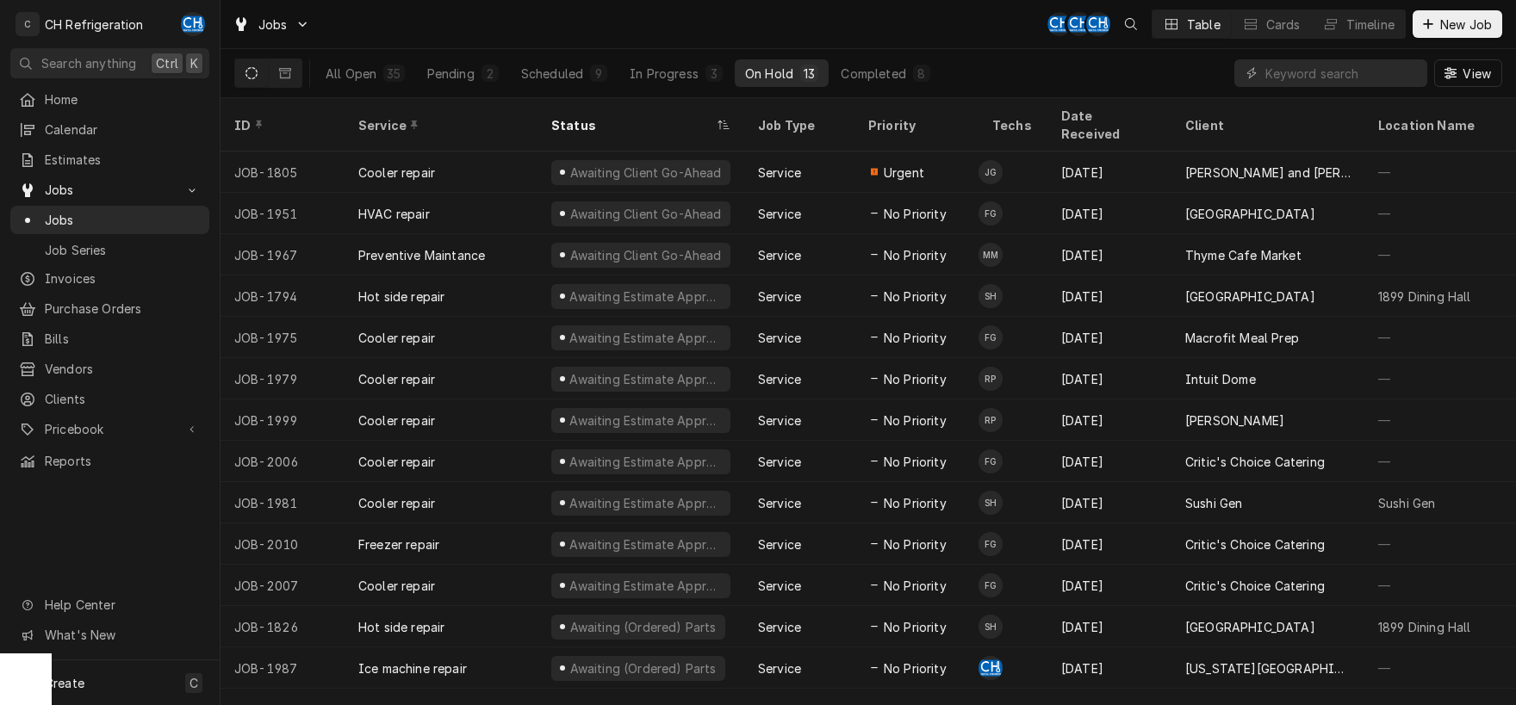
click at [836, 57] on div "All Open 35 Pending 2 Scheduled 9 In Progress 3 On Hold 13 Completed 8" at bounding box center [627, 73] width 625 height 48
click at [871, 78] on div "Completed" at bounding box center [873, 74] width 65 height 18
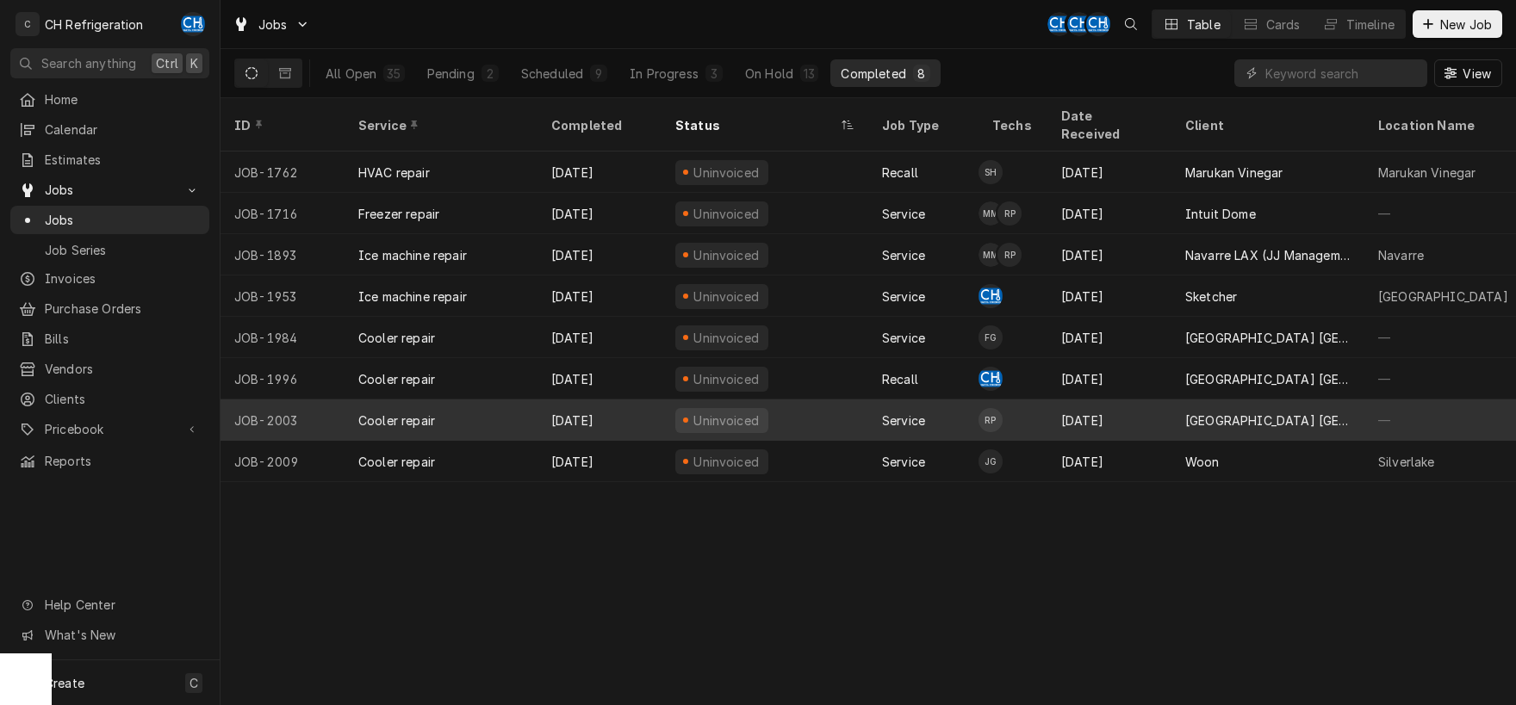
click at [1144, 403] on div "[DATE]" at bounding box center [1109, 420] width 124 height 41
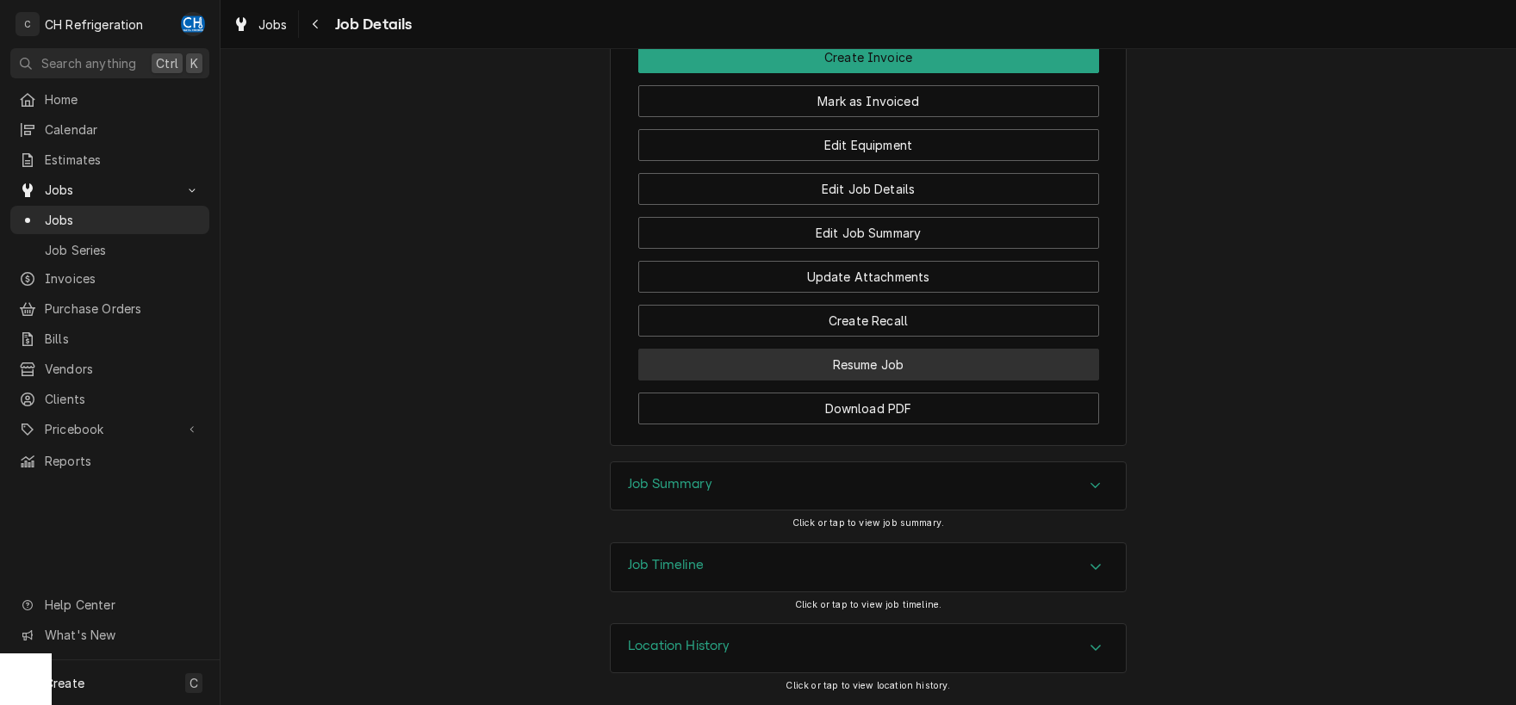
scroll to position [1384, 0]
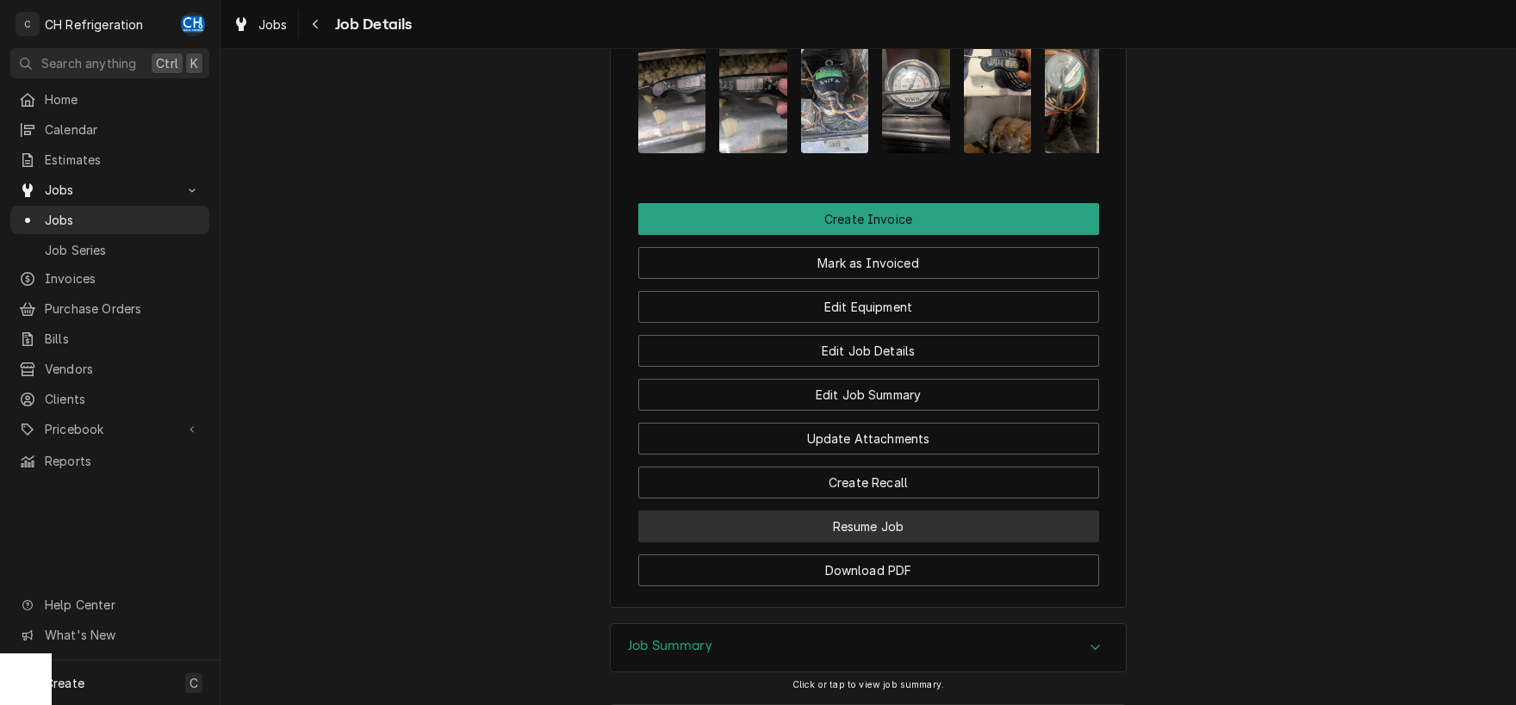
click at [877, 541] on button "Resume Job" at bounding box center [868, 527] width 461 height 32
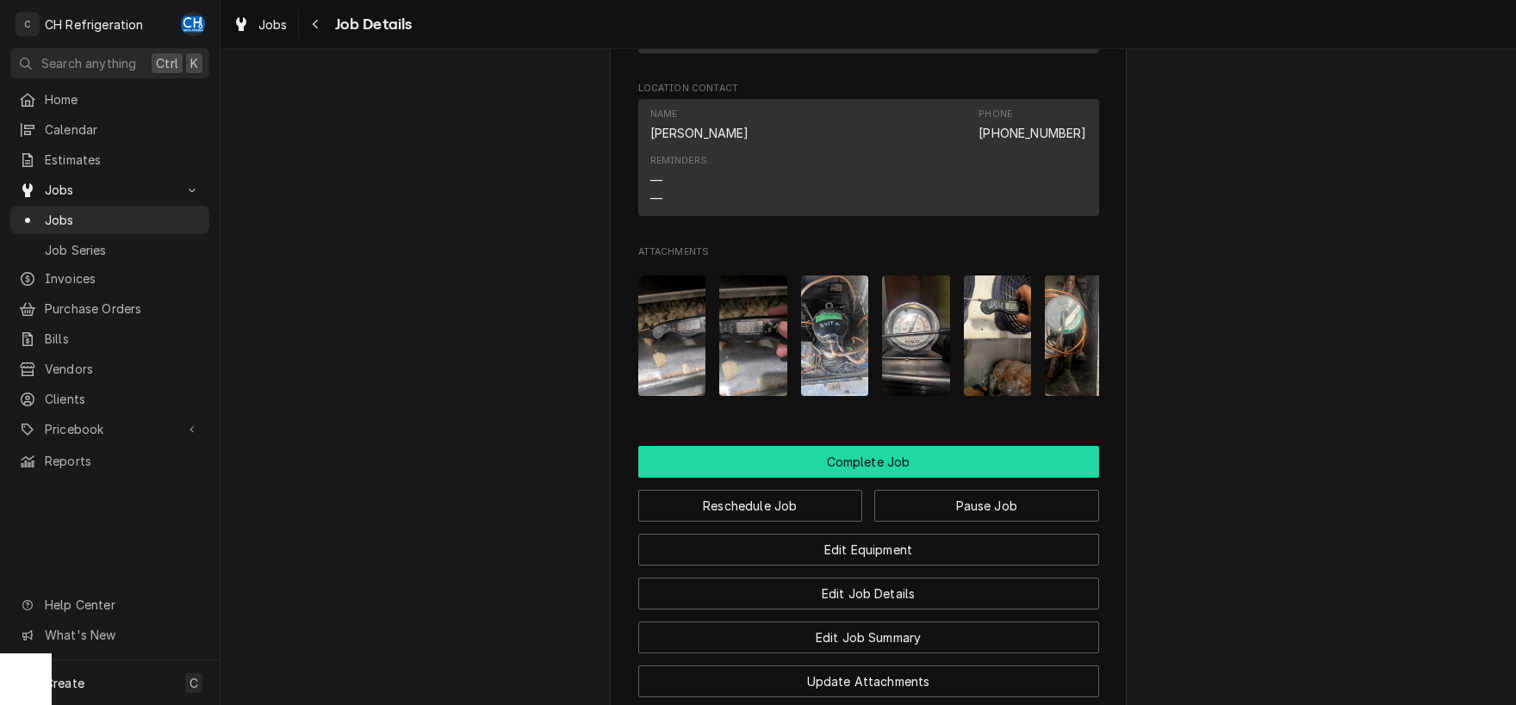
scroll to position [1686, 0]
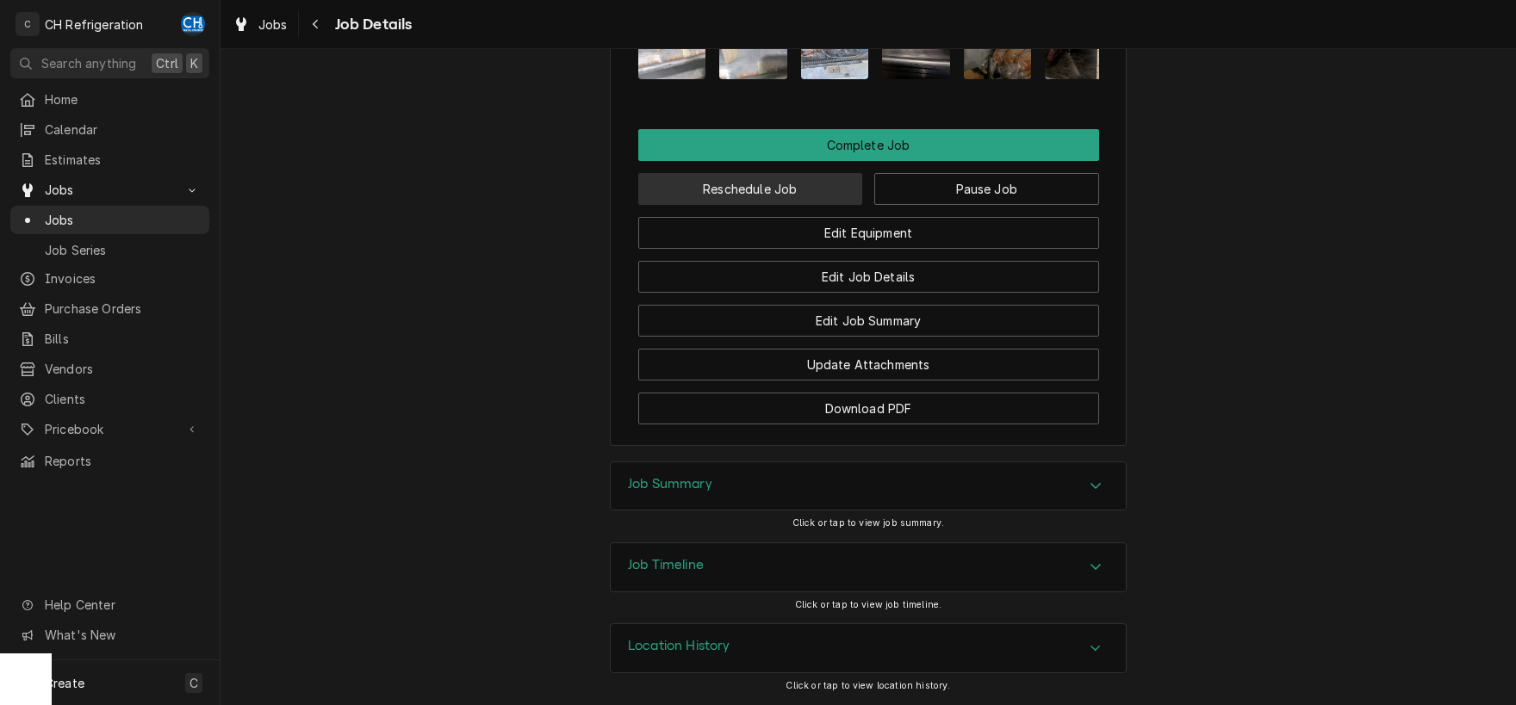
click at [758, 196] on button "Reschedule Job" at bounding box center [750, 189] width 225 height 32
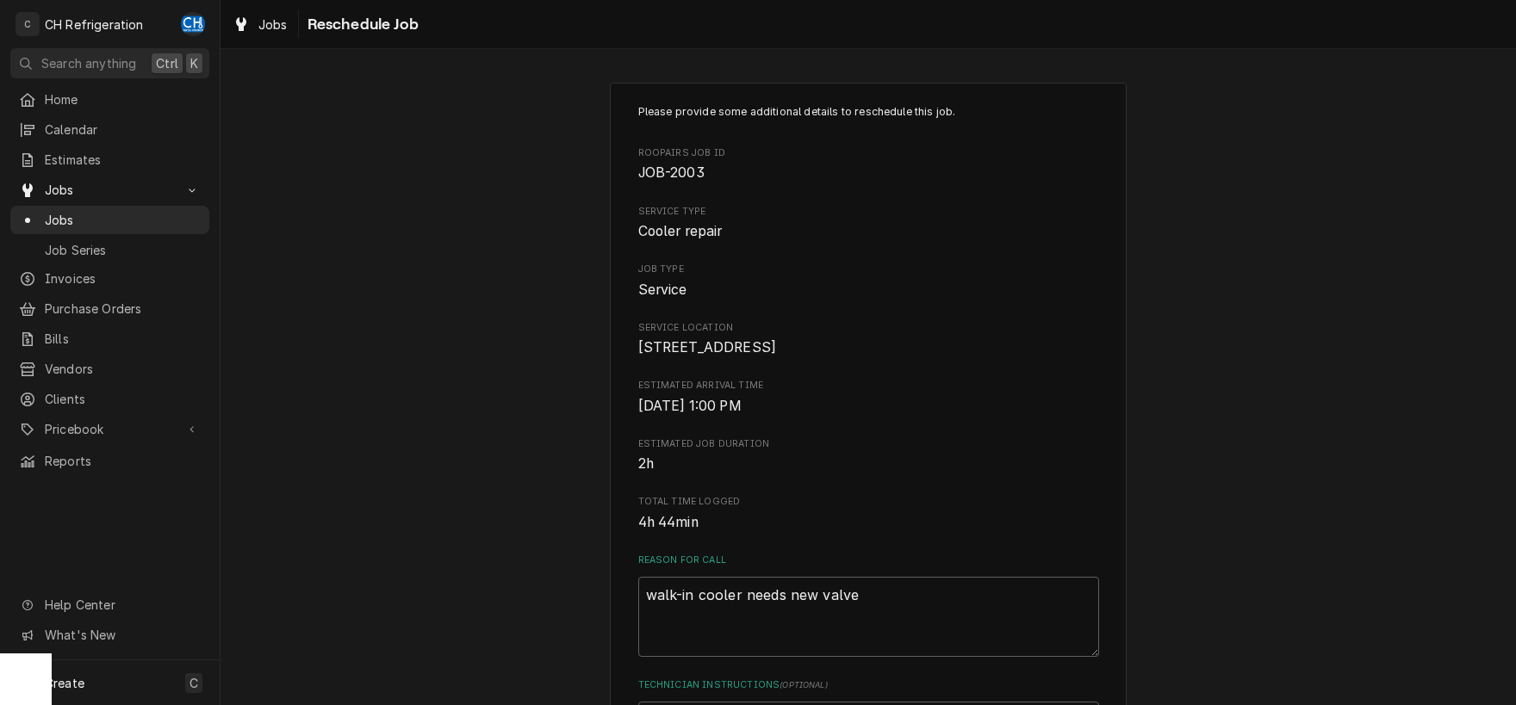
type textarea "x"
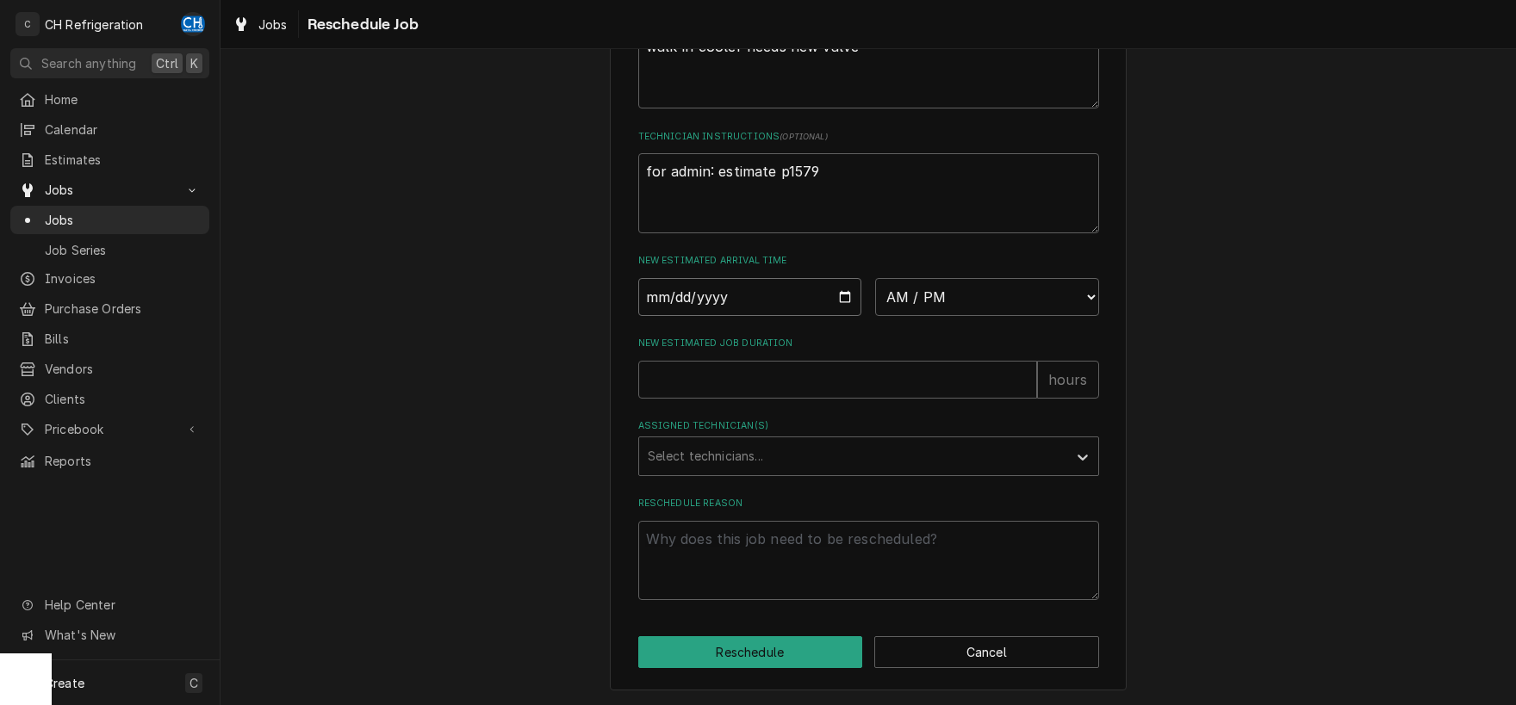
click at [842, 288] on input "Date" at bounding box center [750, 297] width 224 height 38
click at [844, 288] on input "Date" at bounding box center [750, 297] width 224 height 38
click at [845, 289] on input "Date" at bounding box center [750, 297] width 224 height 38
click at [845, 296] on input "Date" at bounding box center [750, 297] width 224 height 38
type input "[DATE]"
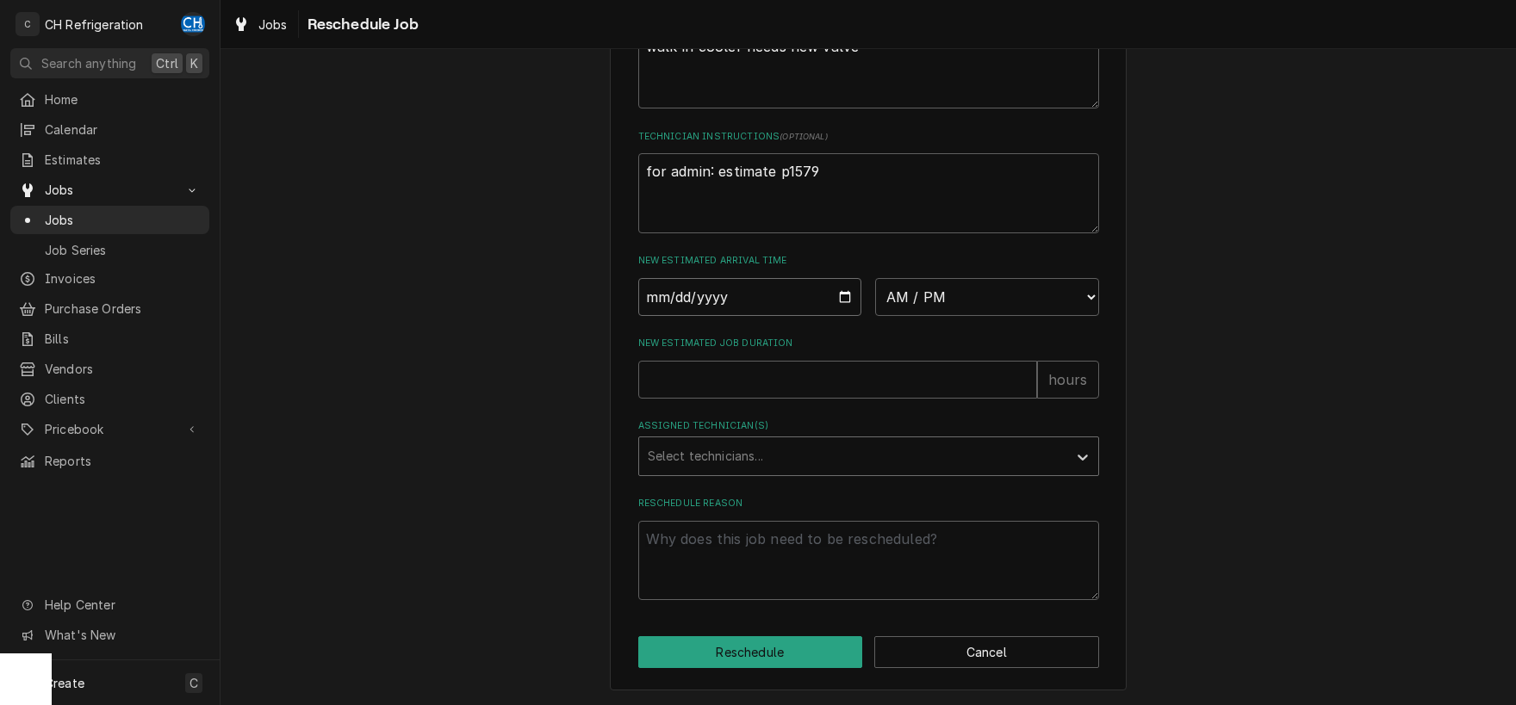
type textarea "x"
click at [875, 278] on select "AM / PM 6:00 AM 6:15 AM 6:30 AM 6:45 AM 7:00 AM 7:15 AM 7:30 AM 7:45 AM 8:00 AM…" at bounding box center [987, 297] width 224 height 38
select select "09:00:00"
click option "9:00 AM" at bounding box center [0, 0] width 0 height 0
click at [864, 391] on input "New Estimated Job Duration" at bounding box center [837, 380] width 399 height 38
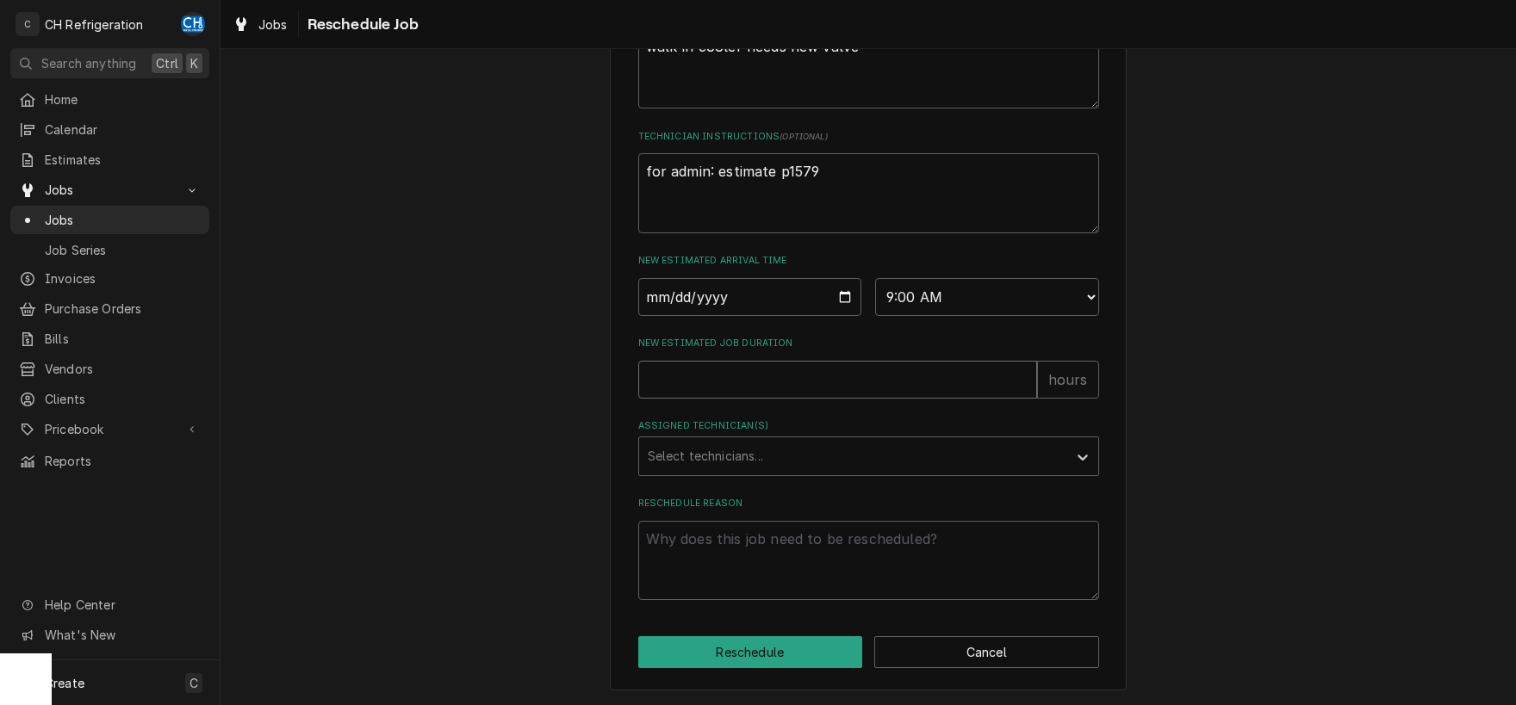
type textarea "x"
type input "2"
click at [711, 453] on div "Assigned Technician(s)" at bounding box center [853, 456] width 411 height 31
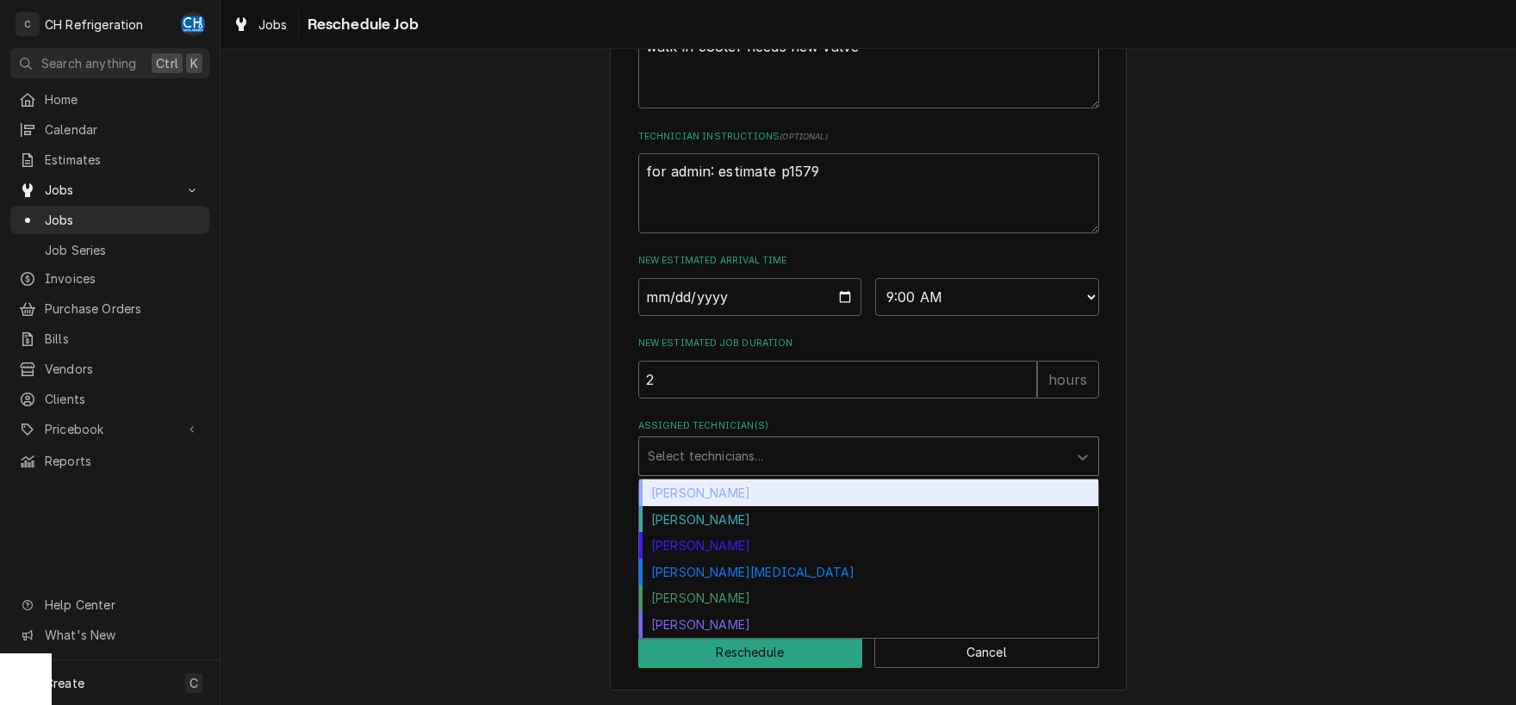
click at [709, 498] on div "[PERSON_NAME]" at bounding box center [868, 493] width 459 height 27
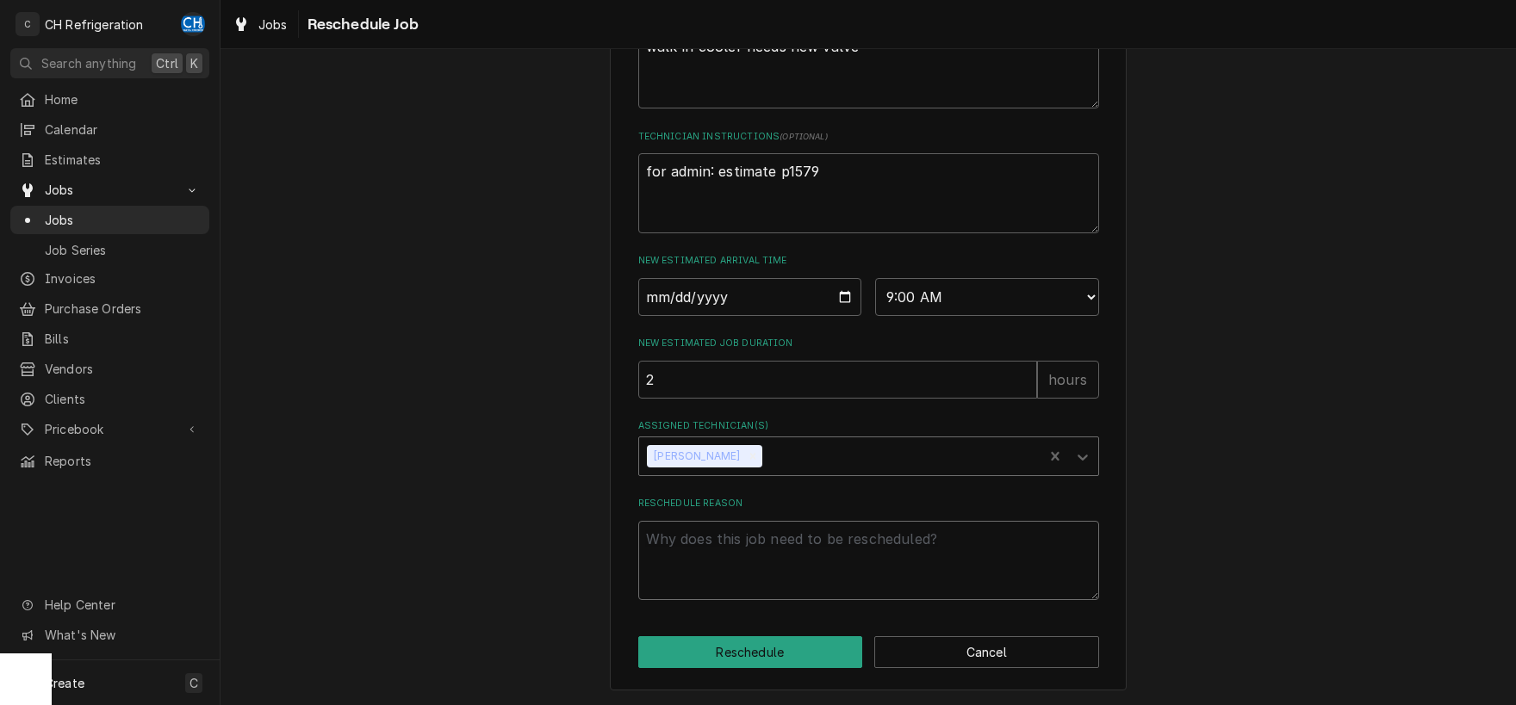
click at [713, 574] on textarea "Reschedule Reason" at bounding box center [868, 561] width 461 height 80
type textarea "x"
type textarea "s"
type textarea "x"
type textarea "st"
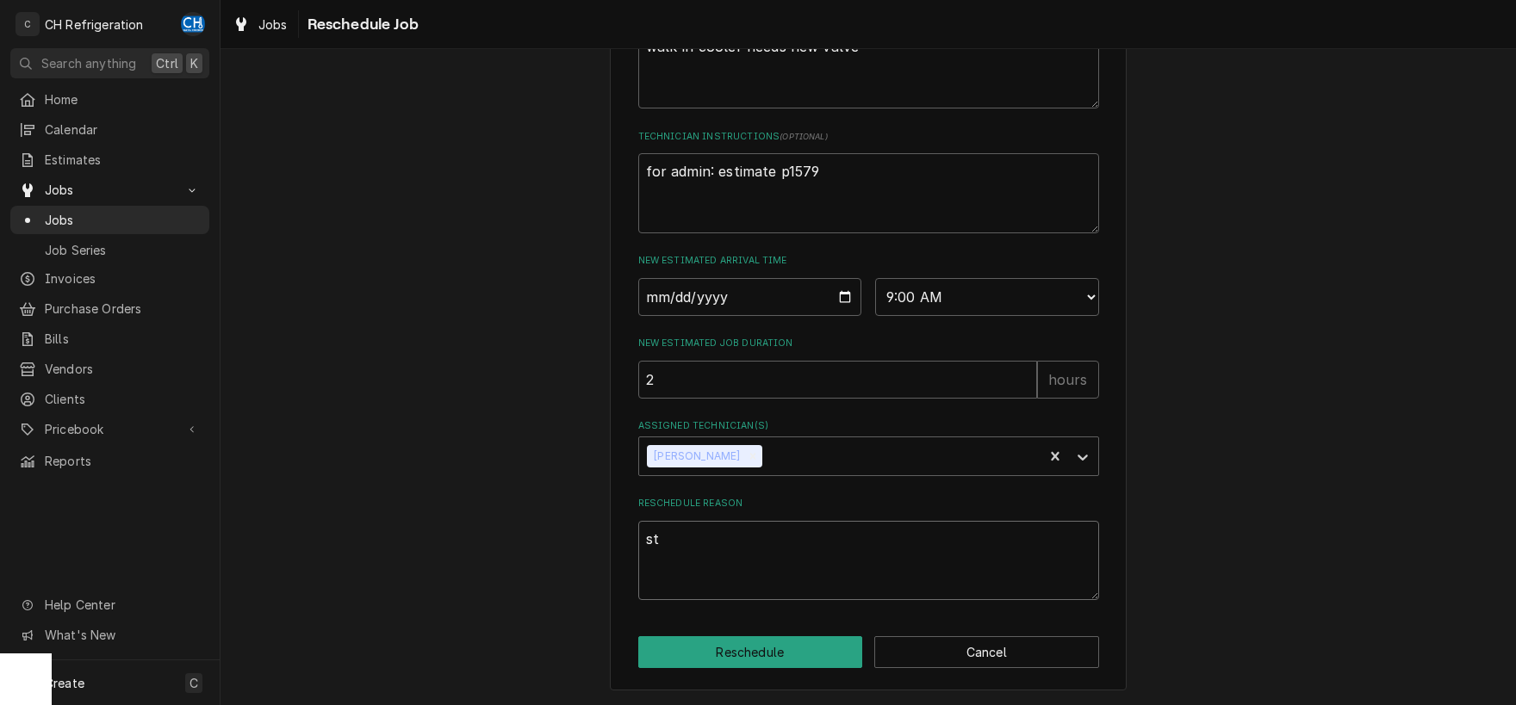
type textarea "x"
type textarea "sti"
type textarea "x"
type textarea "stil"
type textarea "x"
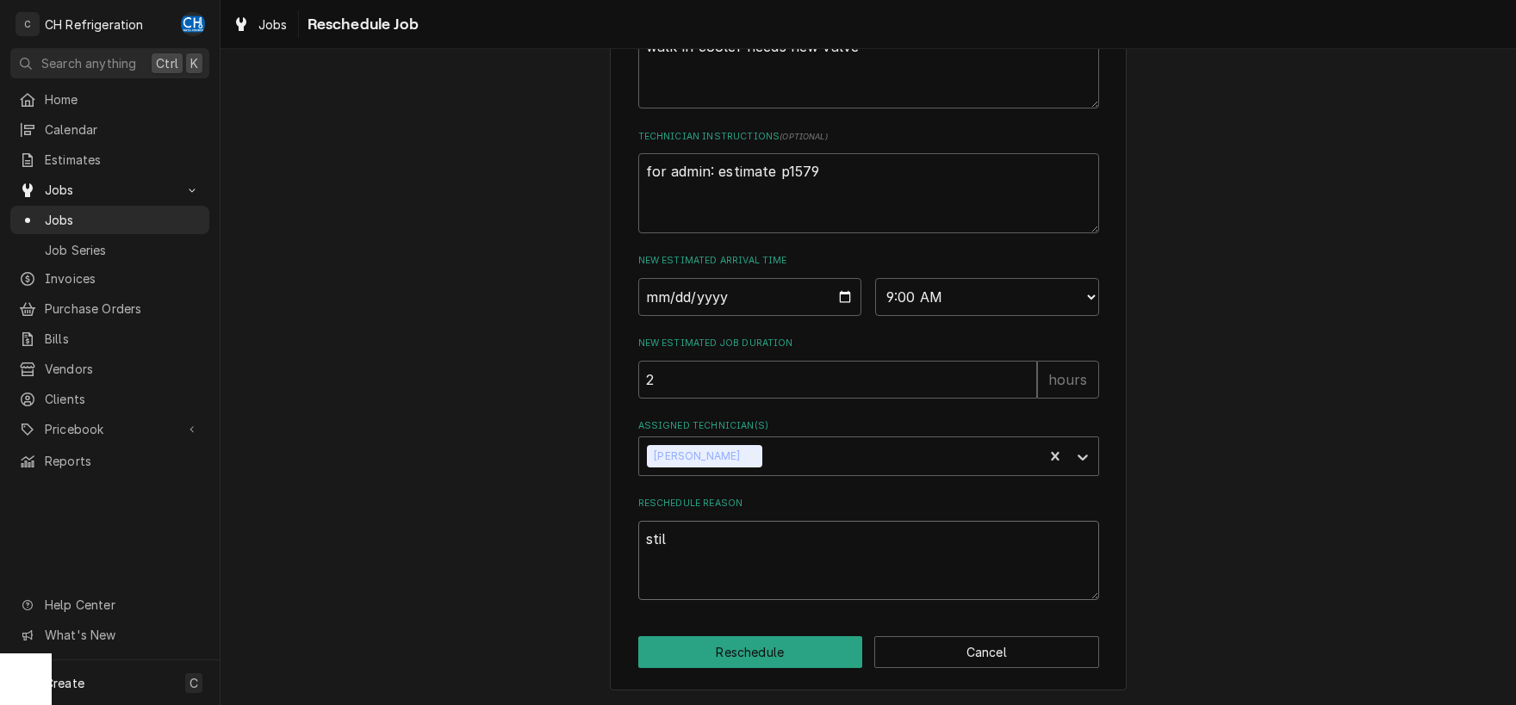
type textarea "still"
type textarea "x"
type textarea "still"
type textarea "x"
type textarea "still d"
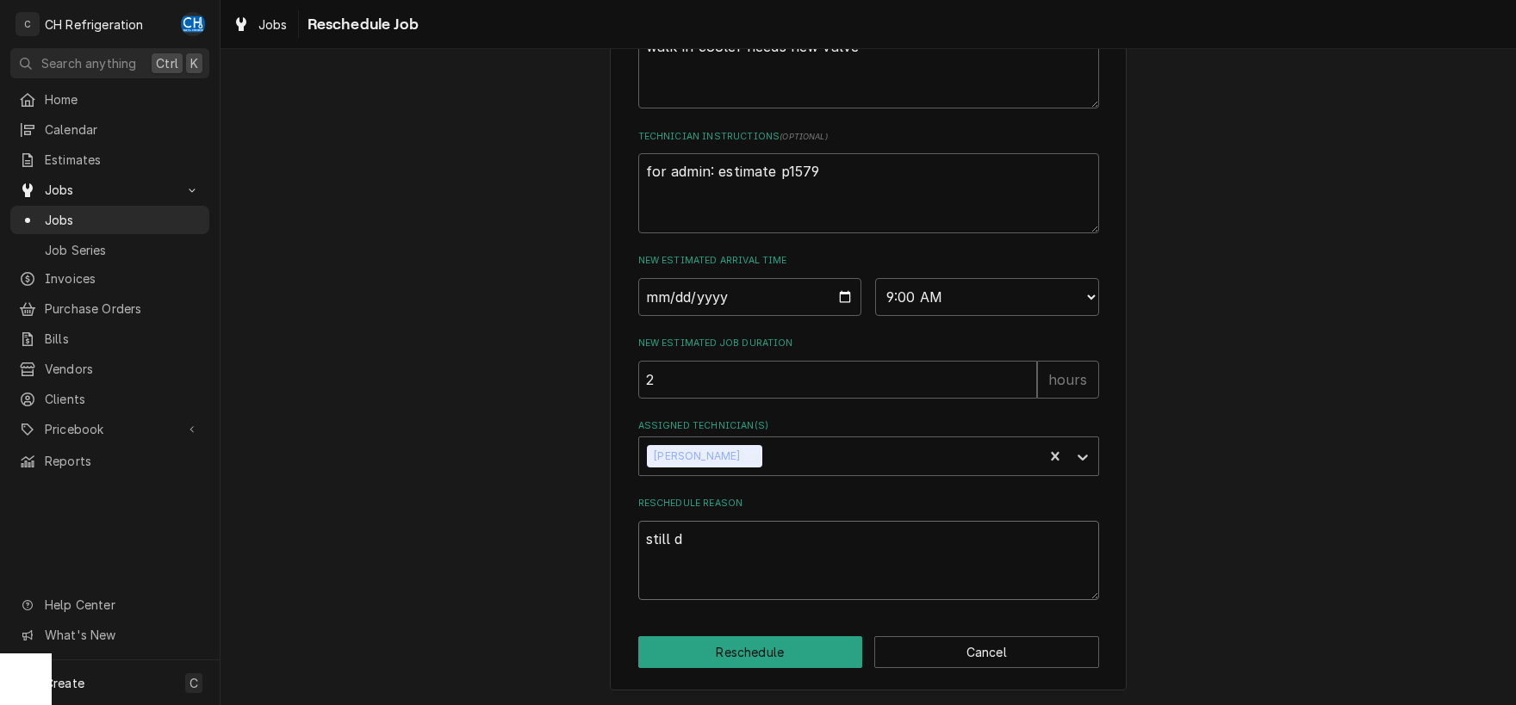
type textarea "x"
type textarea "still do"
type textarea "x"
type textarea "still dow"
type textarea "x"
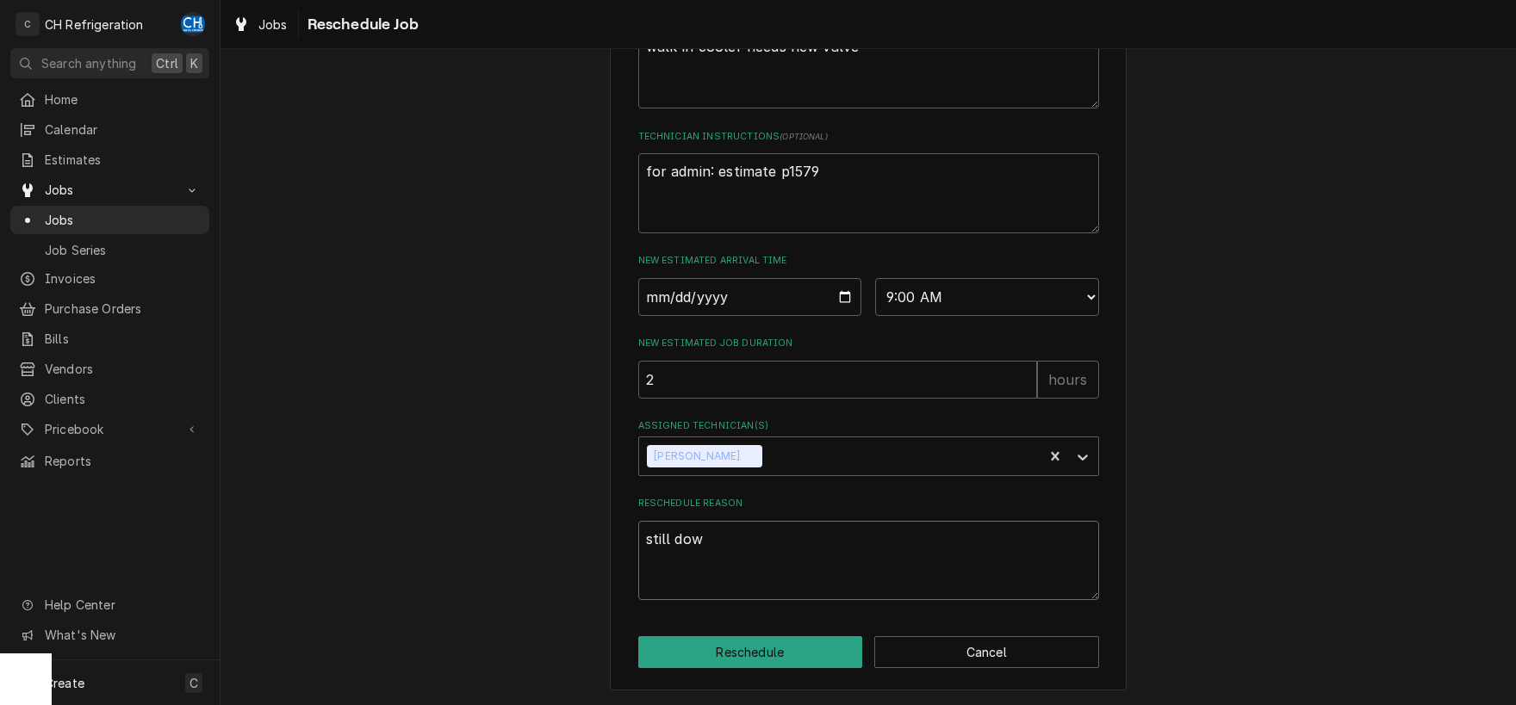
type textarea "still down"
type textarea "x"
type textarea "still down"
click at [700, 666] on button "Reschedule" at bounding box center [750, 653] width 225 height 32
type textarea "x"
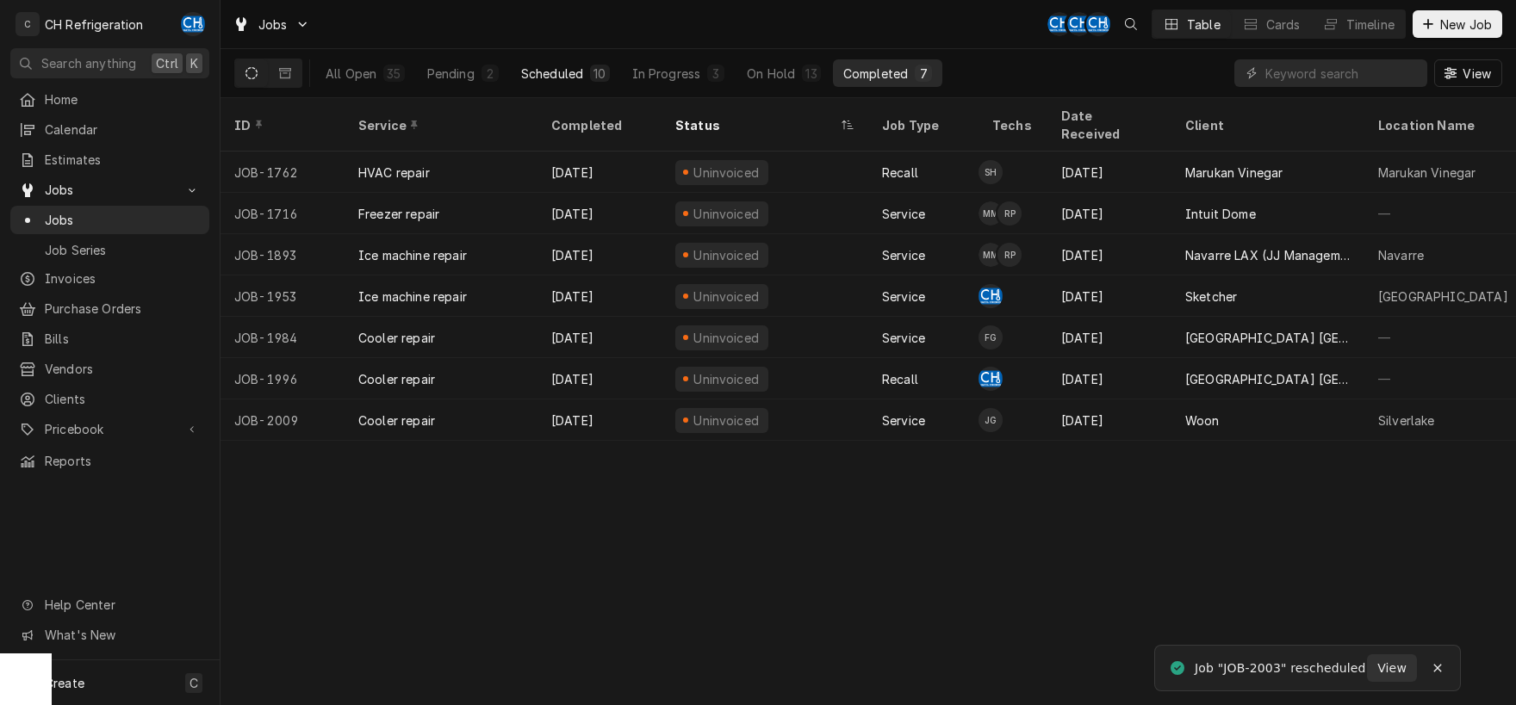
click at [563, 71] on div "Scheduled" at bounding box center [552, 74] width 62 height 18
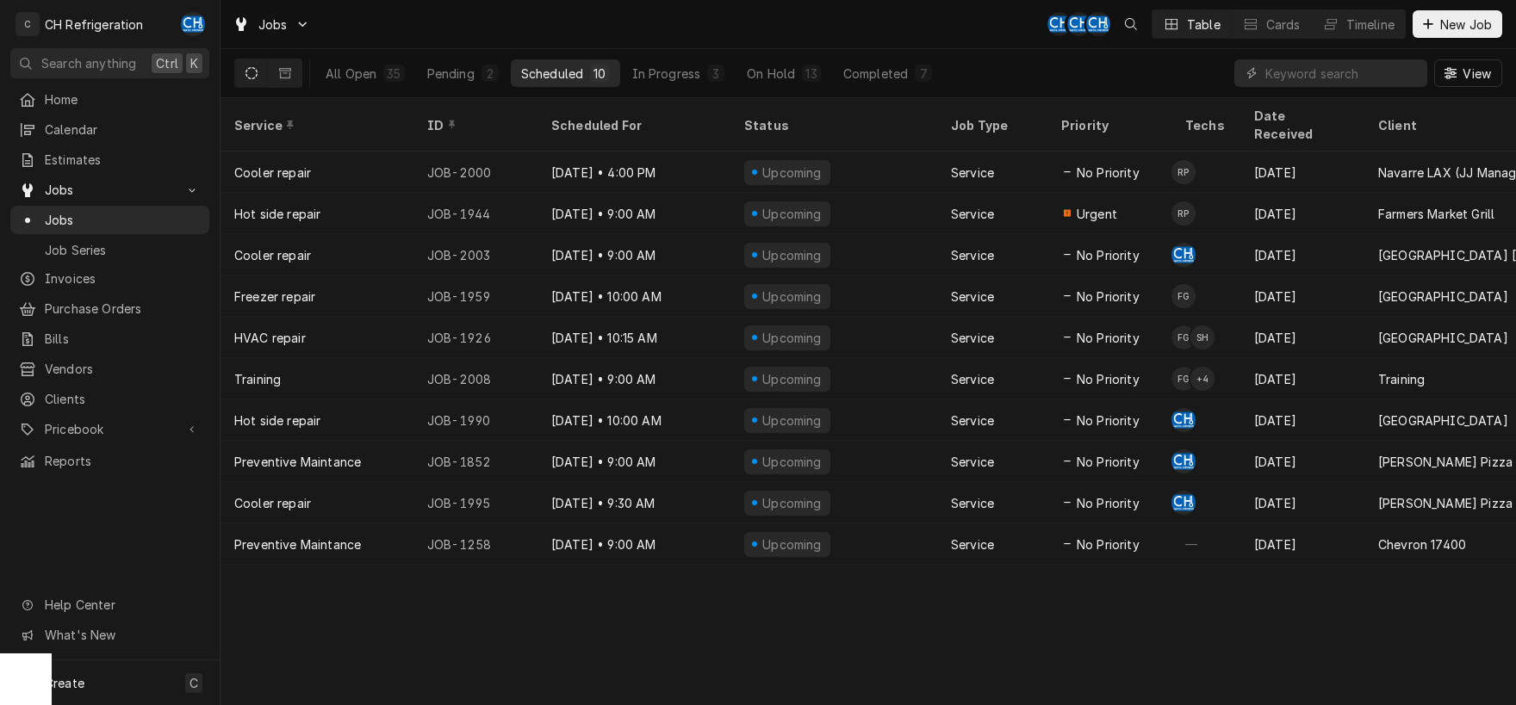
click at [301, 66] on div "Dynamic Content Wrapper" at bounding box center [268, 73] width 68 height 29
click at [291, 70] on button "Dynamic Content Wrapper" at bounding box center [285, 73] width 33 height 28
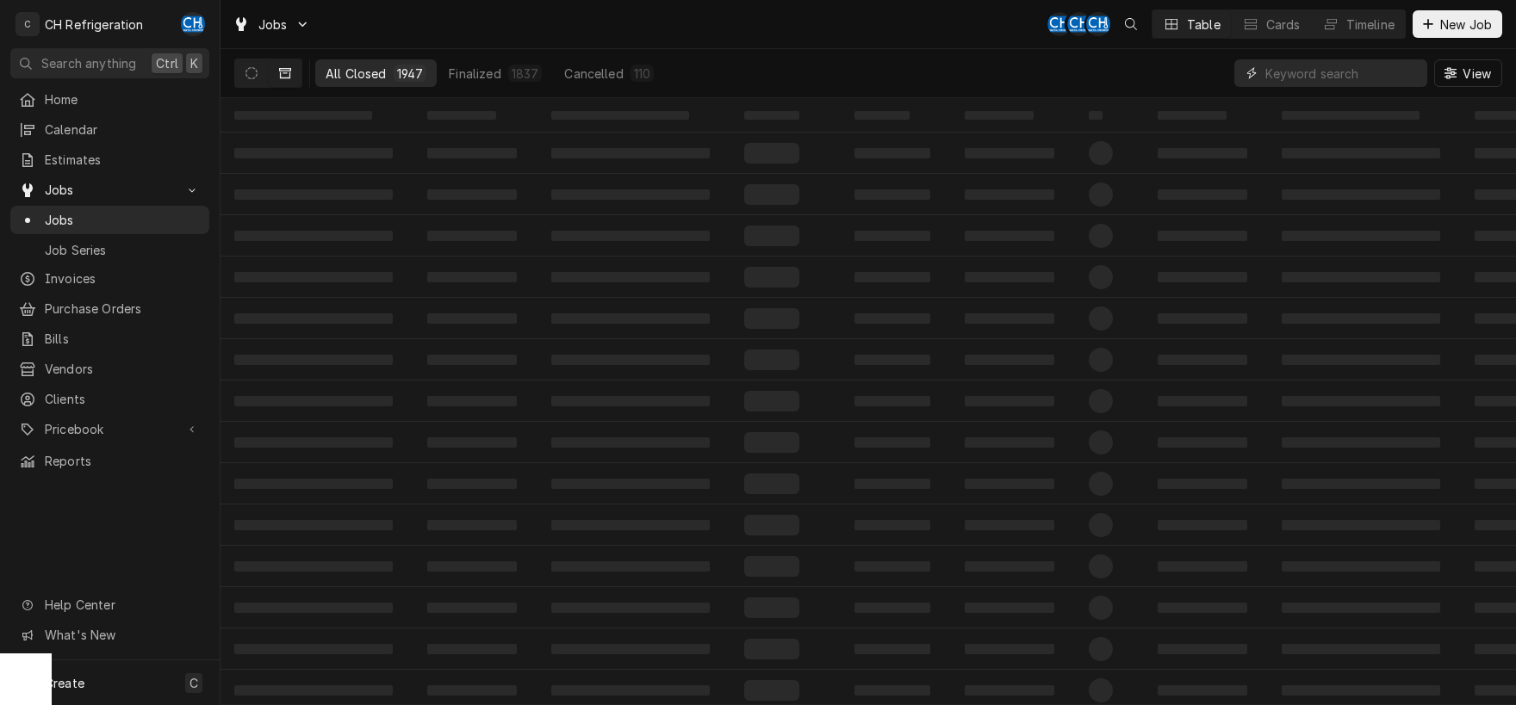
click at [1313, 73] on input "Dynamic Content Wrapper" at bounding box center [1341, 73] width 153 height 28
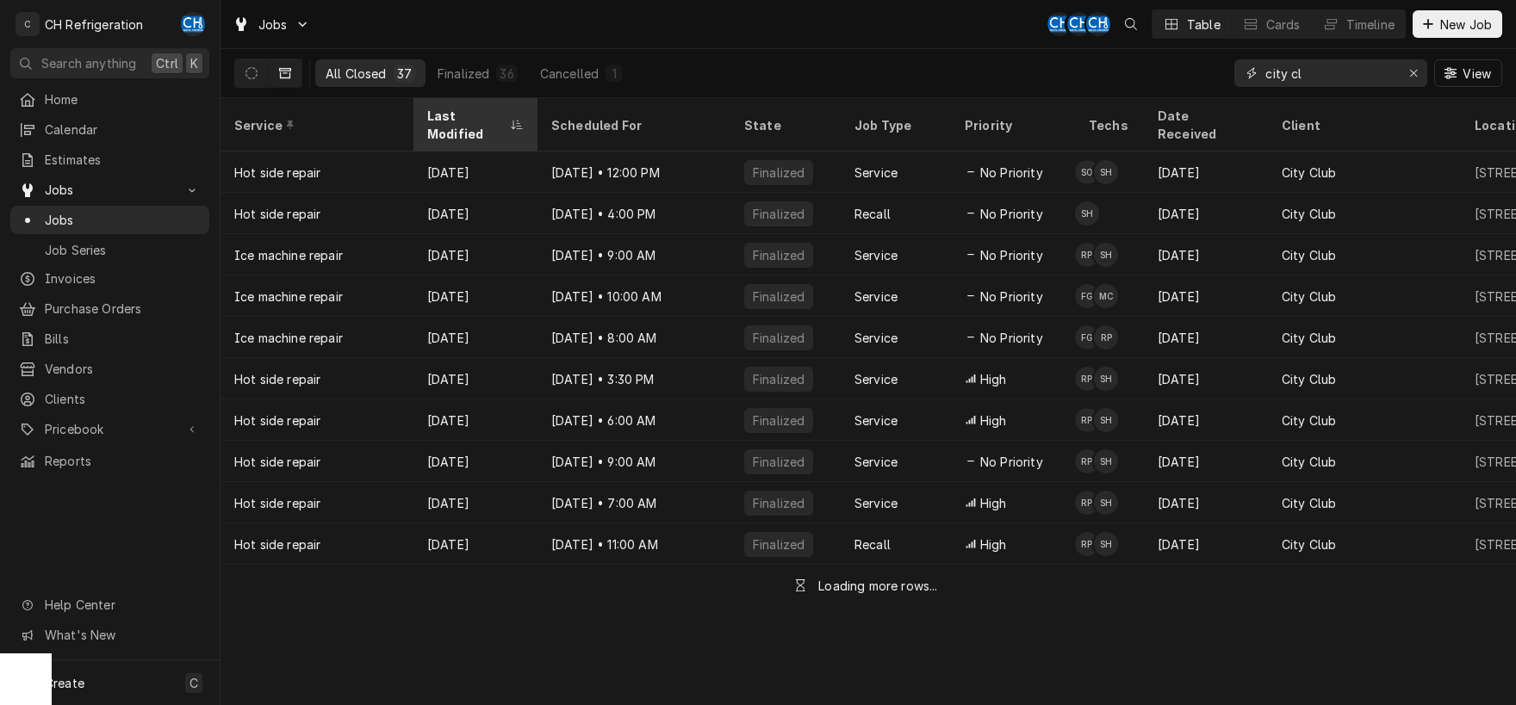
type input "city cl"
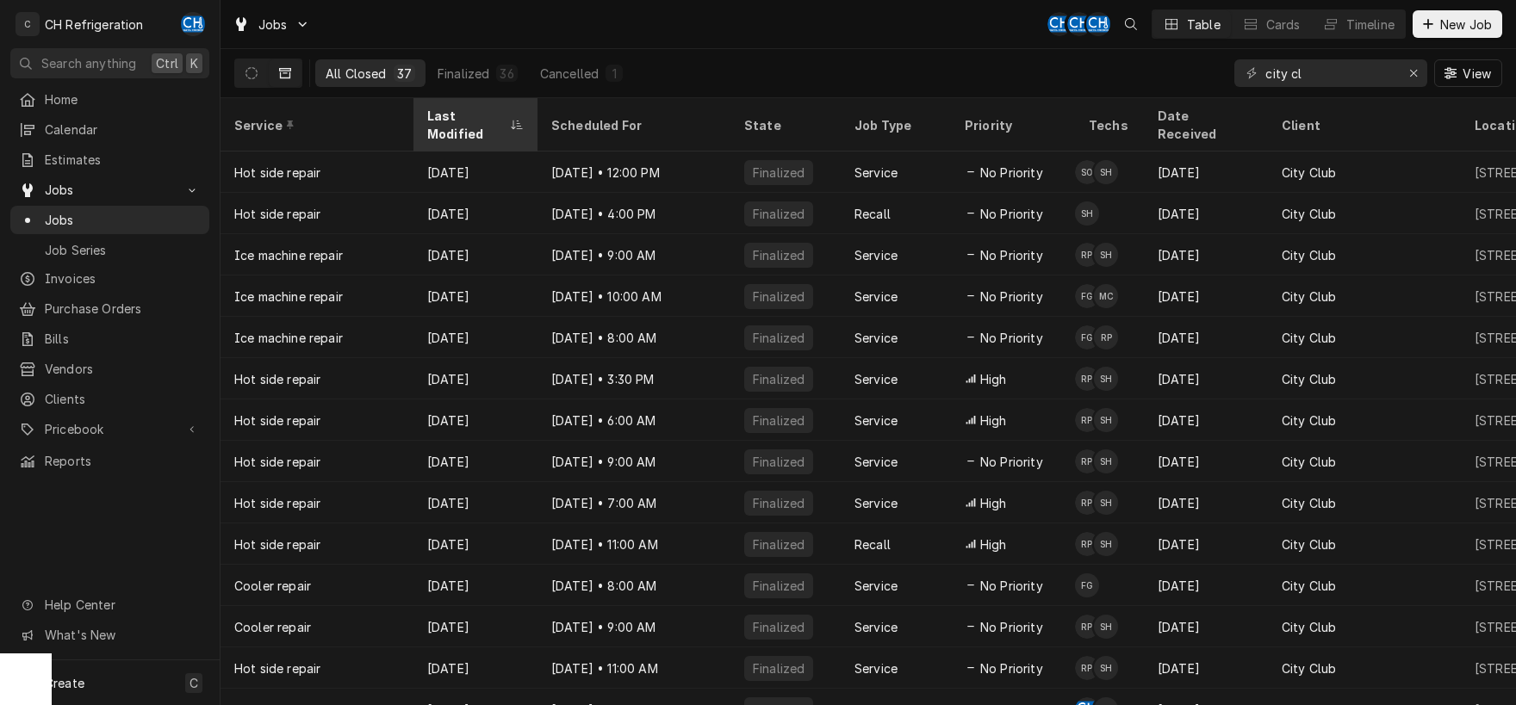
click at [482, 117] on div "Last Modified" at bounding box center [466, 125] width 79 height 36
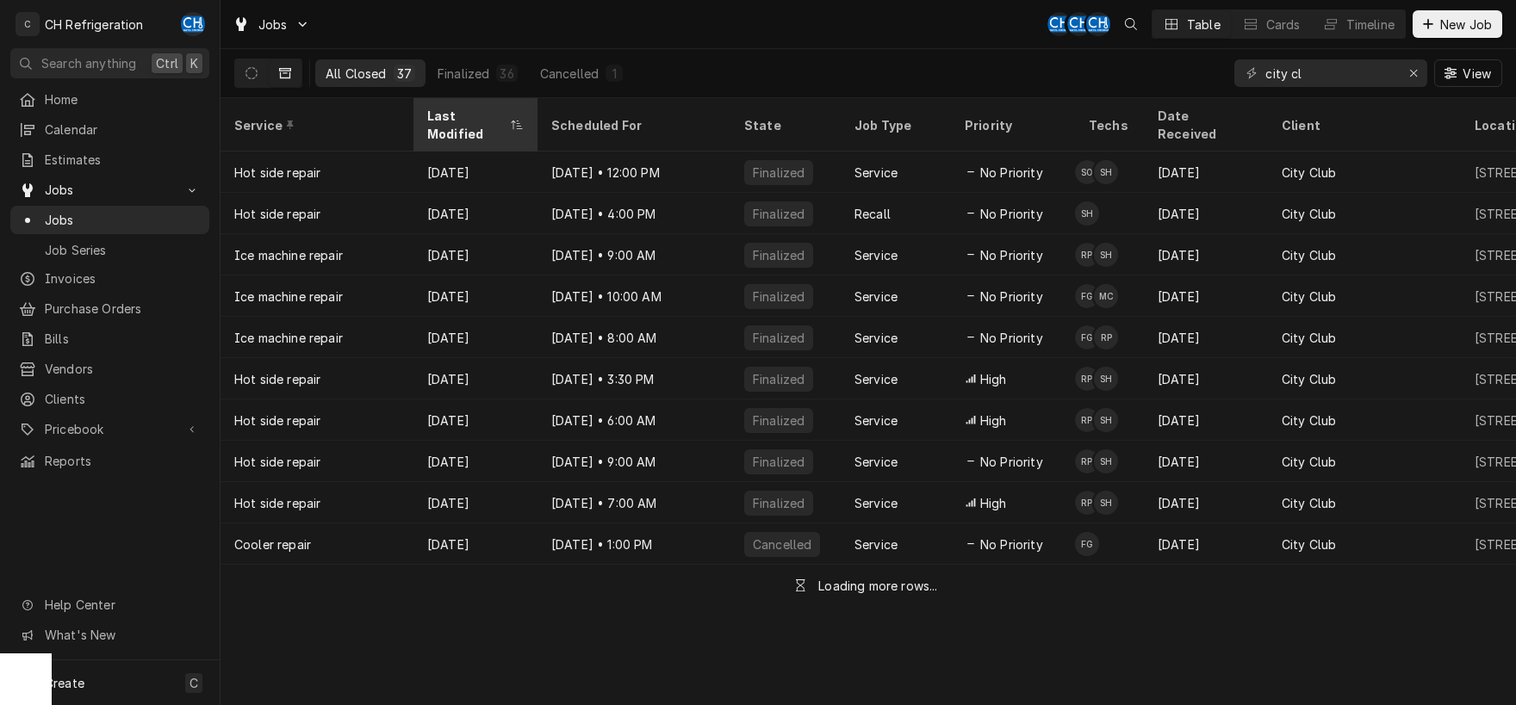
click at [475, 115] on div "Last Modified" at bounding box center [466, 125] width 79 height 36
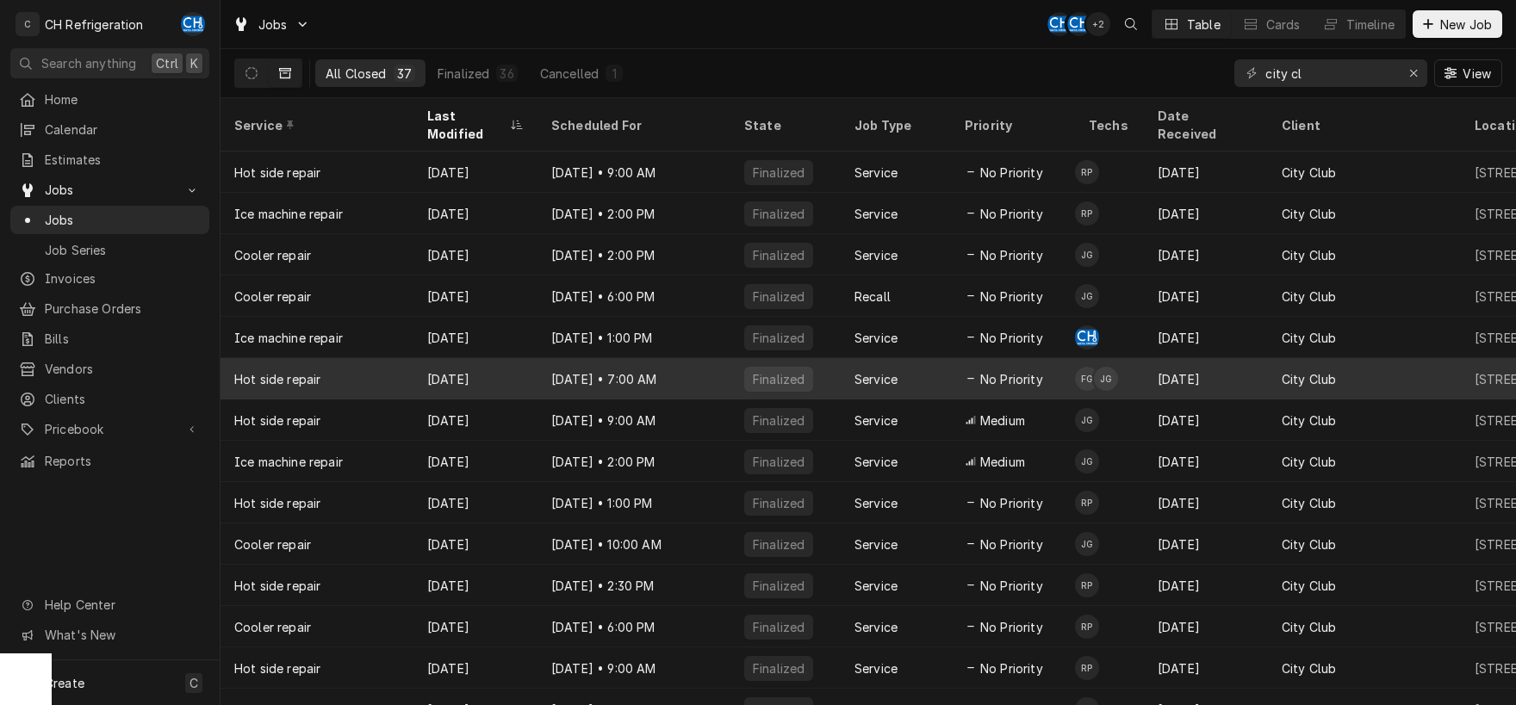
click at [492, 375] on div "Aug 26" at bounding box center [475, 378] width 124 height 41
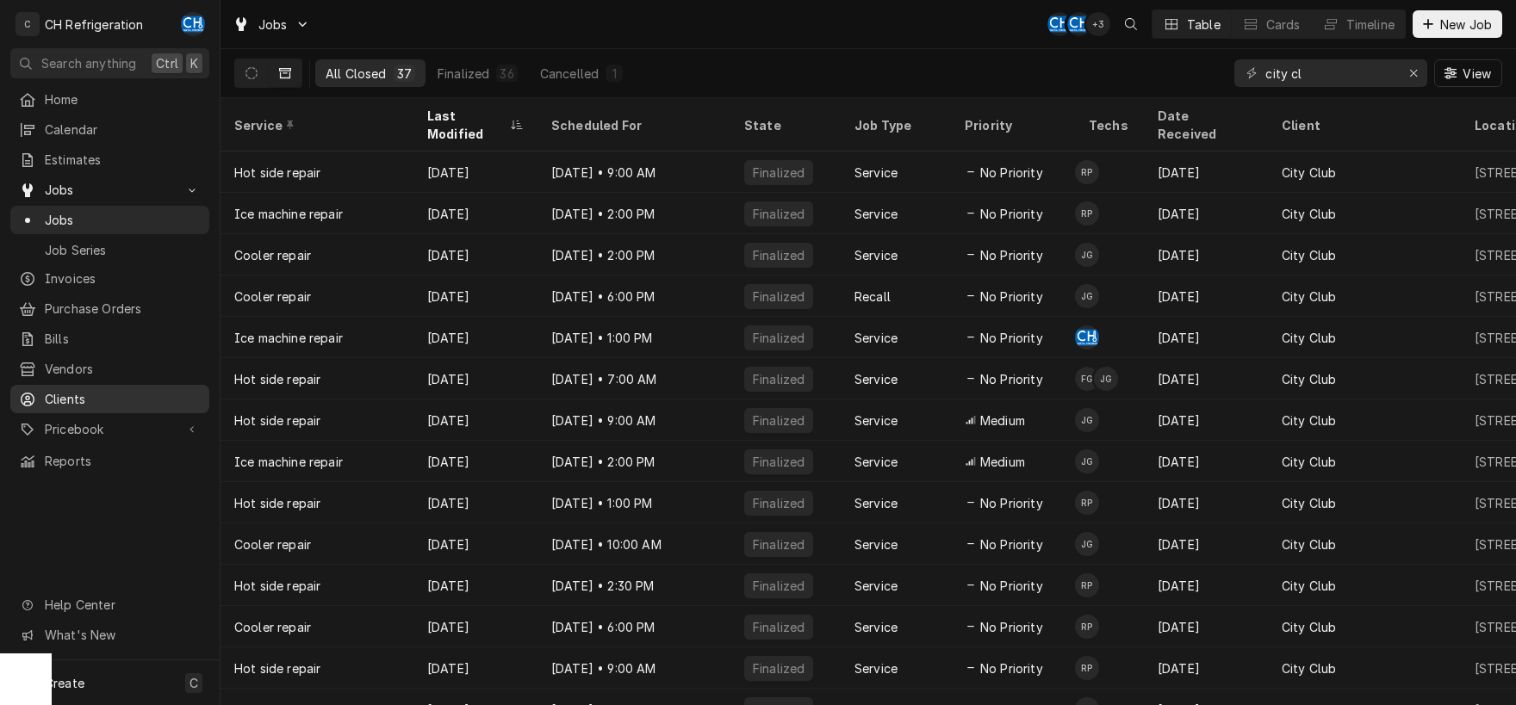
click at [84, 394] on span "Clients" at bounding box center [123, 399] width 156 height 18
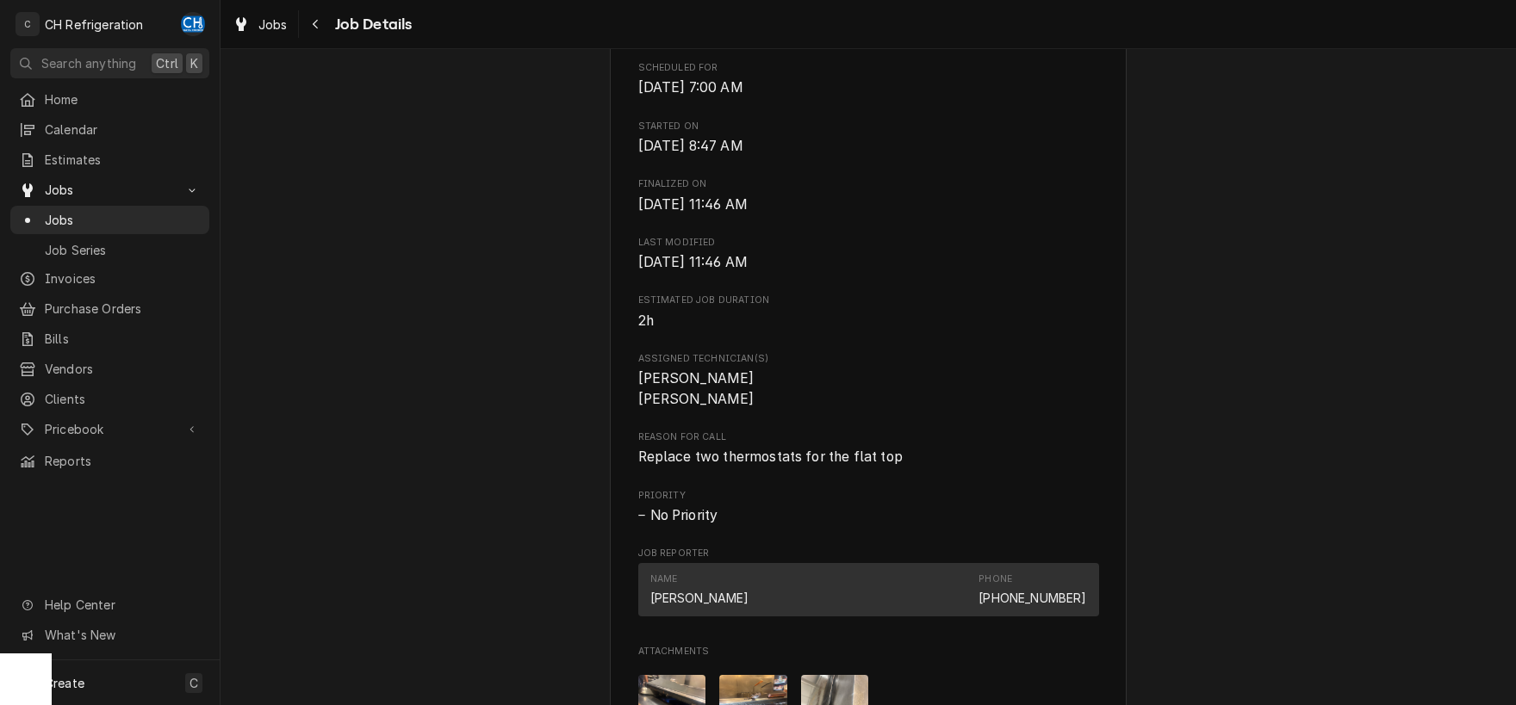
scroll to position [990, 0]
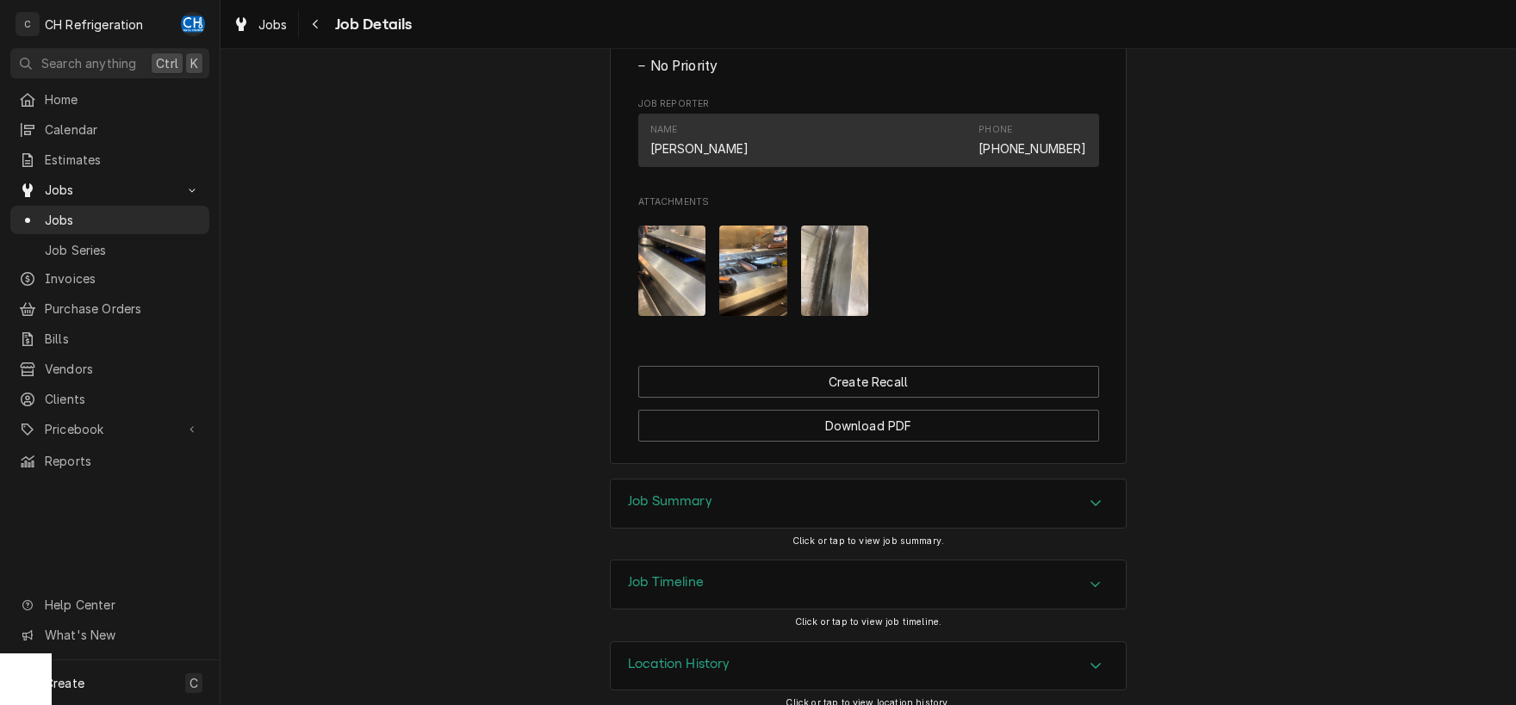
click at [827, 301] on img "Attachments" at bounding box center [835, 271] width 68 height 90
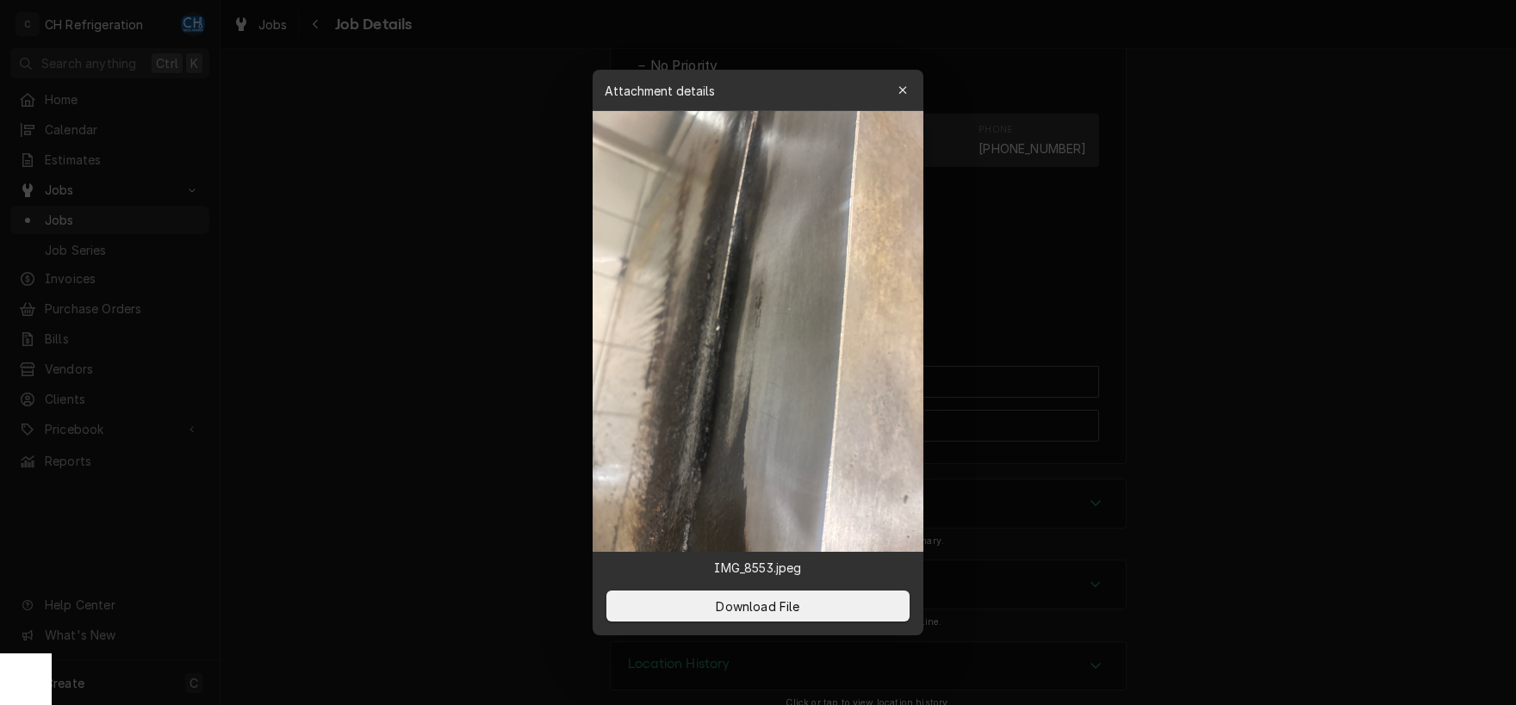
click at [469, 339] on div at bounding box center [758, 352] width 1516 height 705
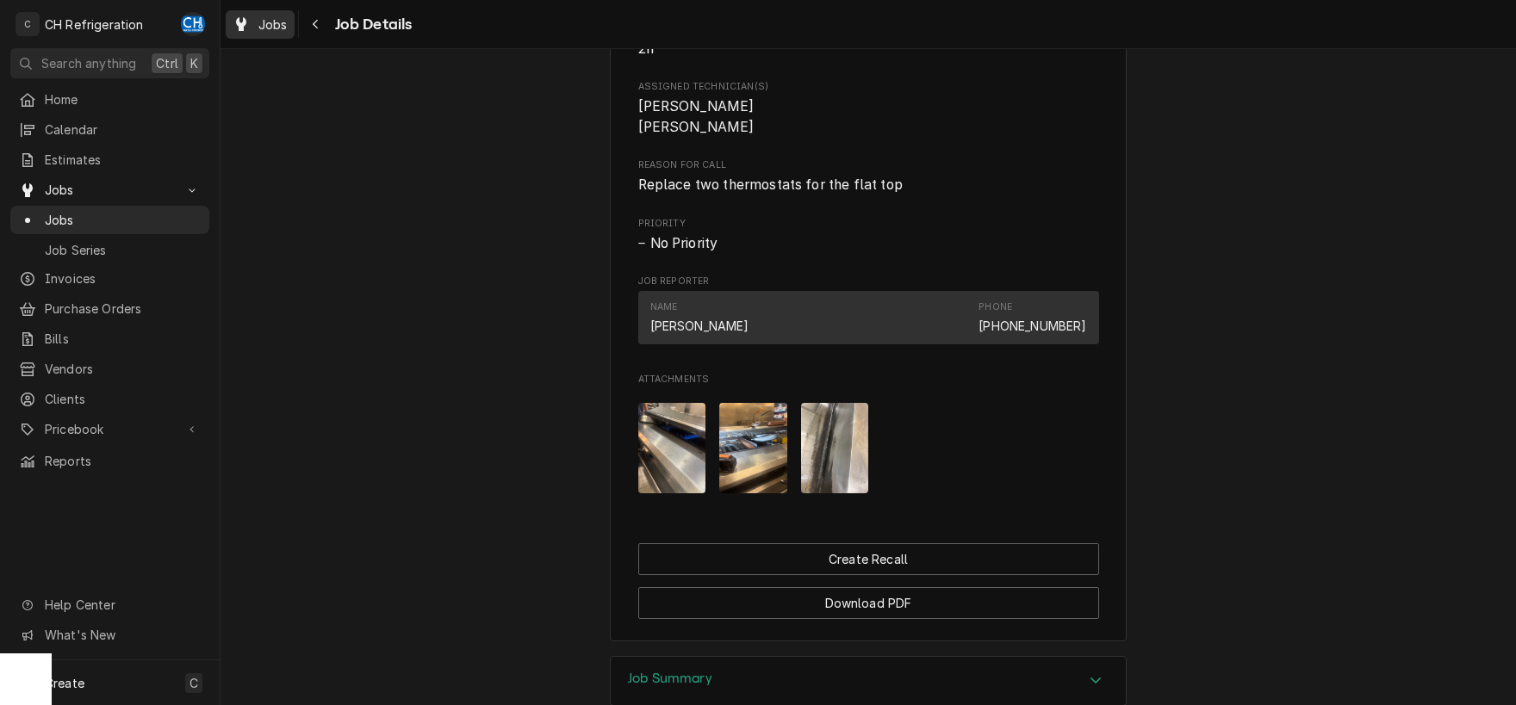
scroll to position [810, 0]
click at [332, 28] on span "Job Details" at bounding box center [371, 24] width 83 height 23
click at [319, 28] on icon "Navigate back" at bounding box center [316, 24] width 8 height 12
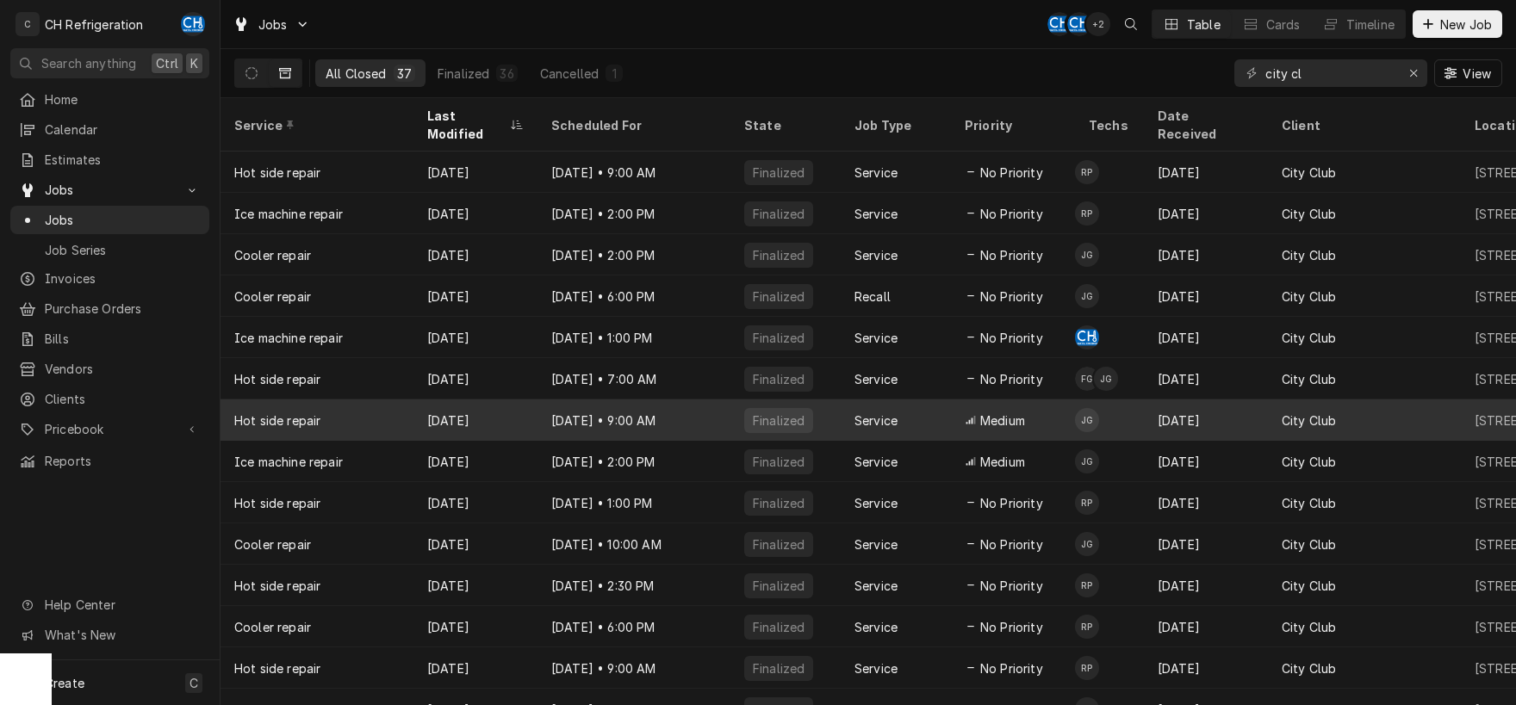
click at [463, 403] on div "[DATE]" at bounding box center [475, 420] width 124 height 41
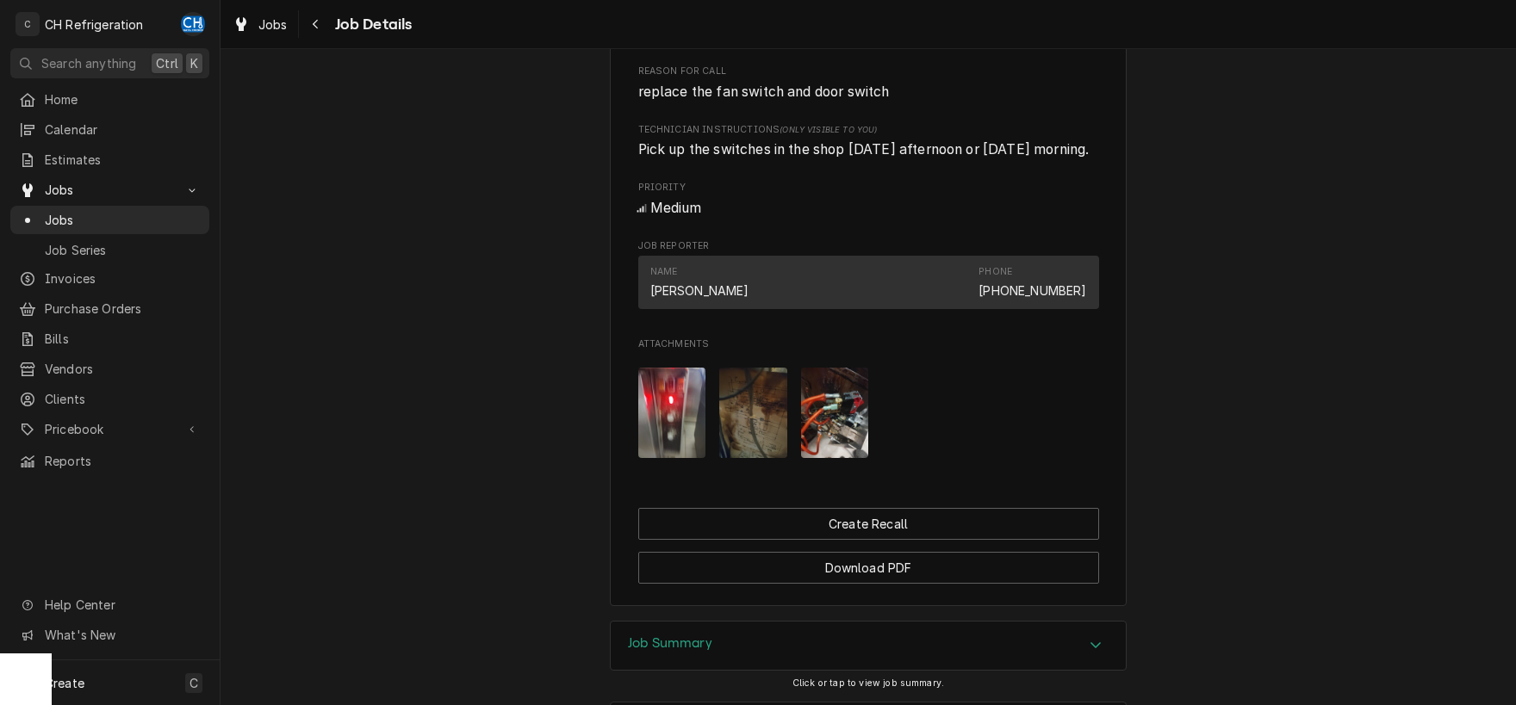
scroll to position [990, 0]
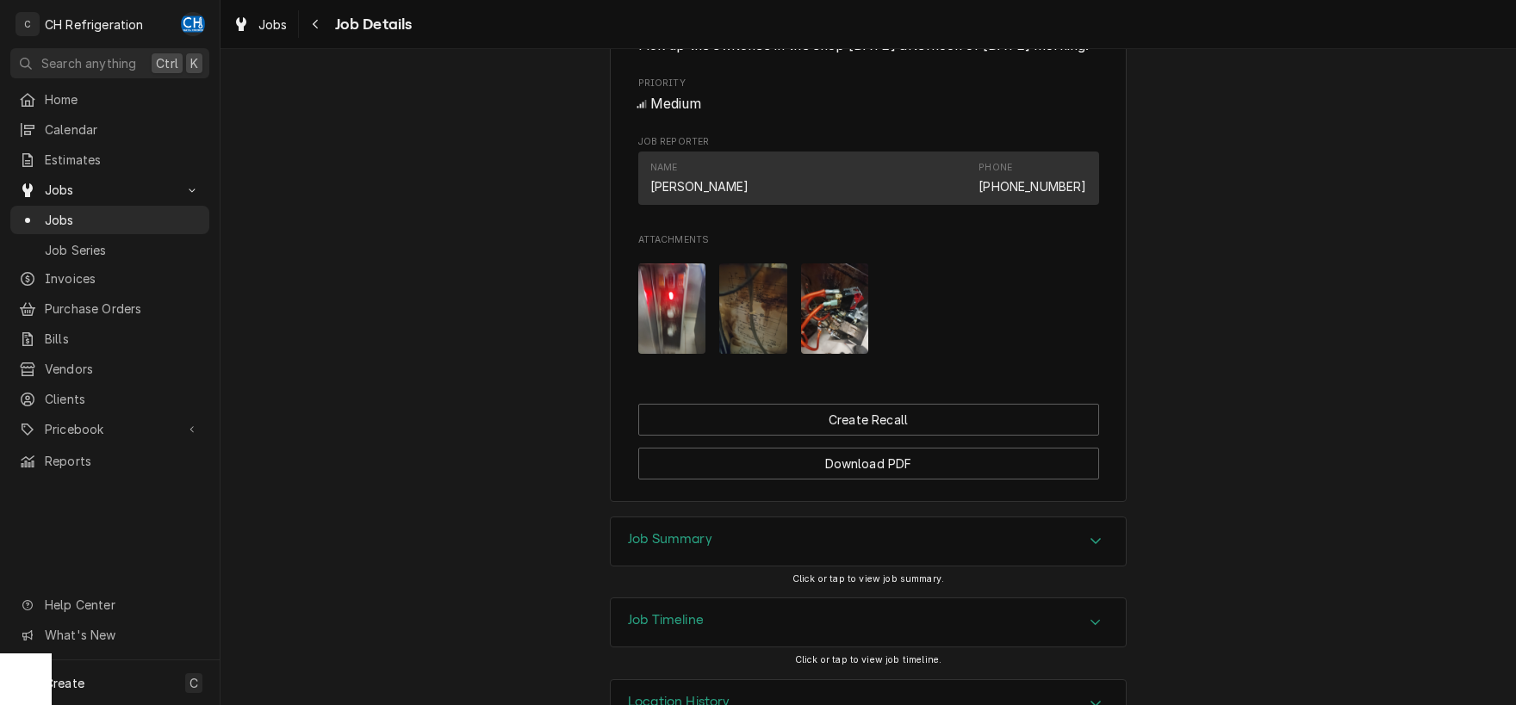
click at [745, 307] on img "Attachments" at bounding box center [753, 309] width 68 height 90
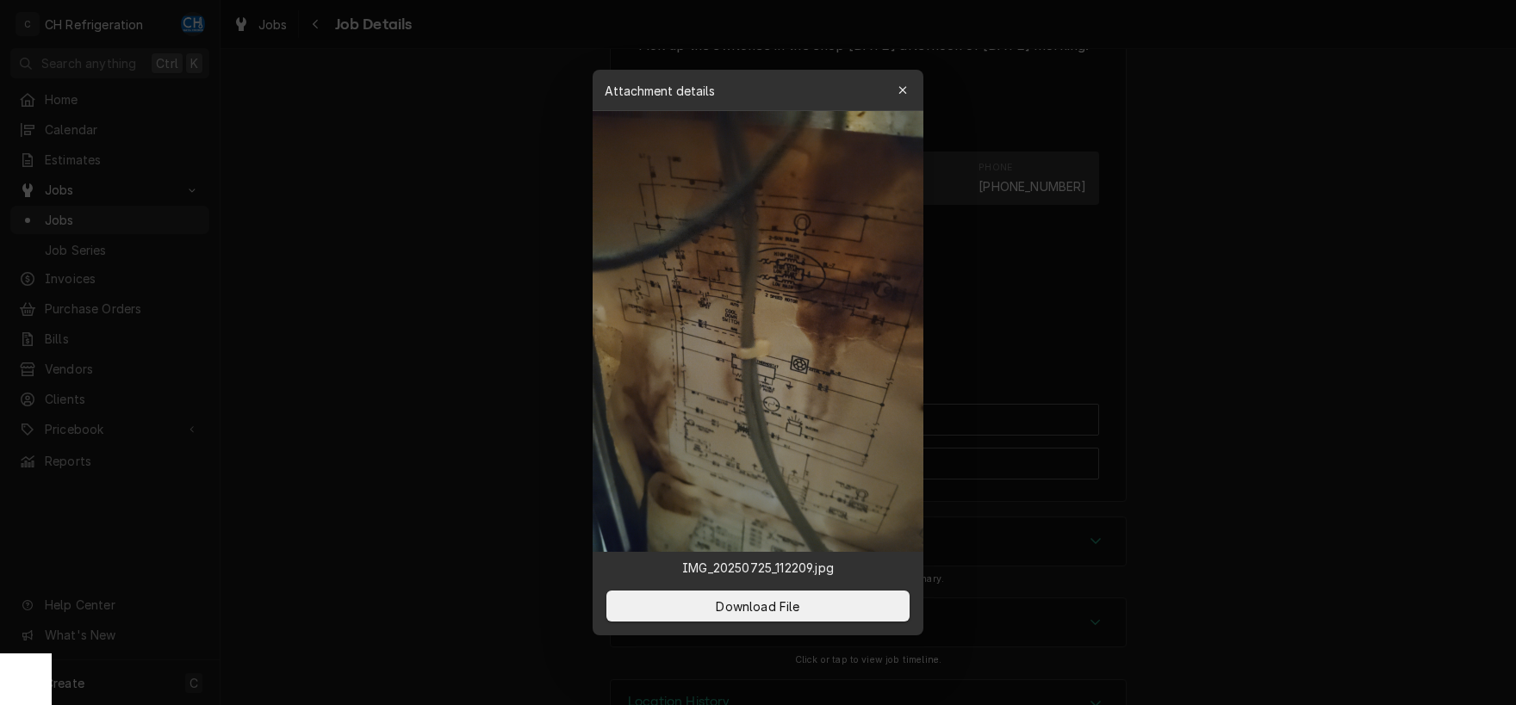
click at [466, 384] on div at bounding box center [758, 352] width 1516 height 705
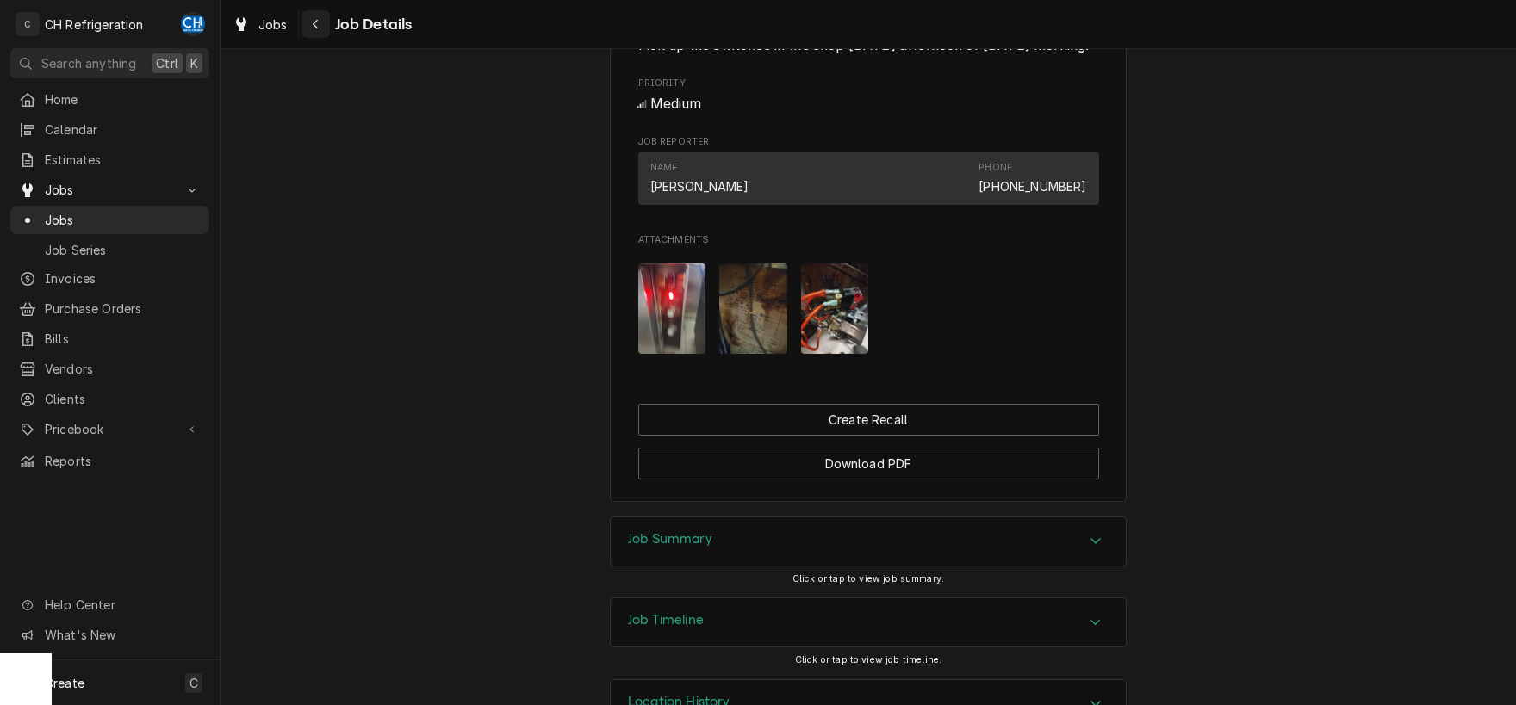
click at [310, 28] on div "Navigate back" at bounding box center [316, 24] width 17 height 17
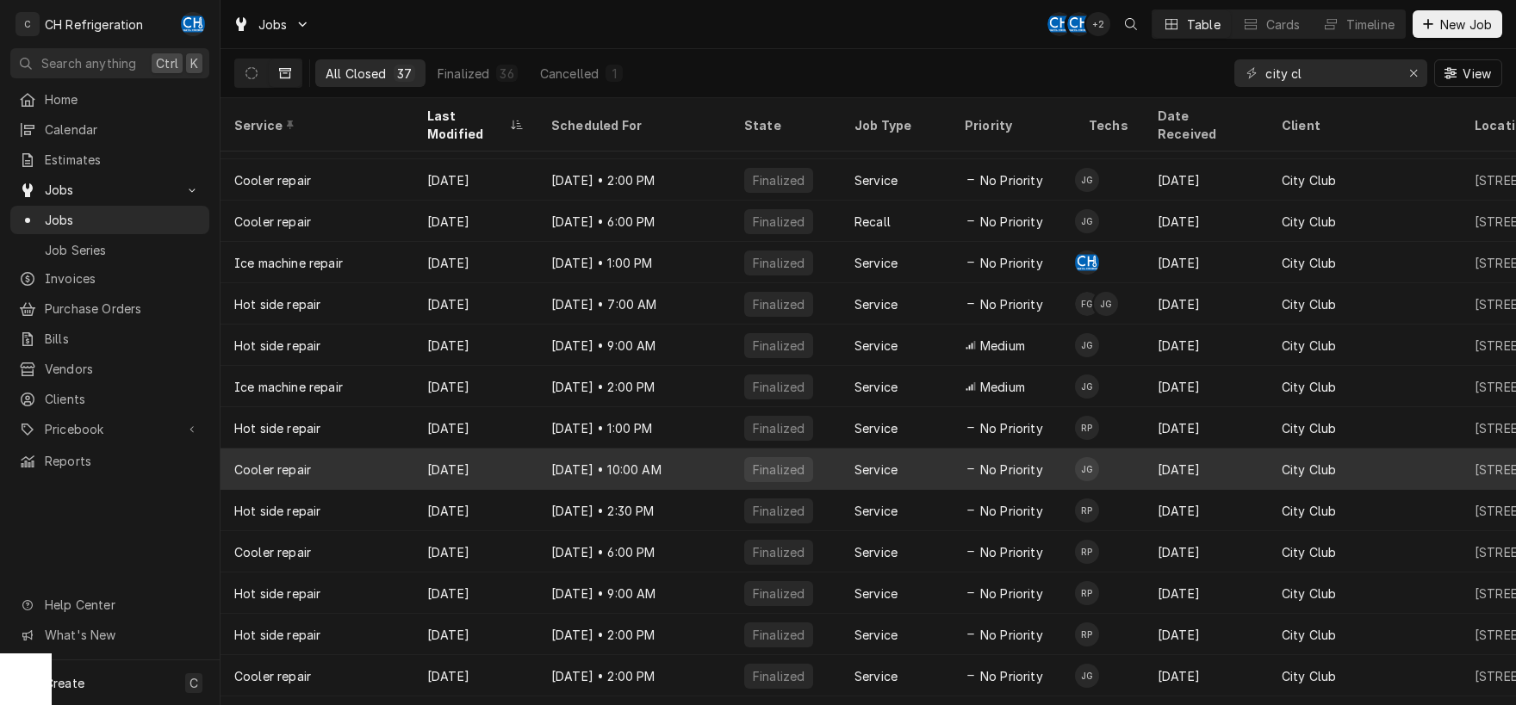
scroll to position [86, 0]
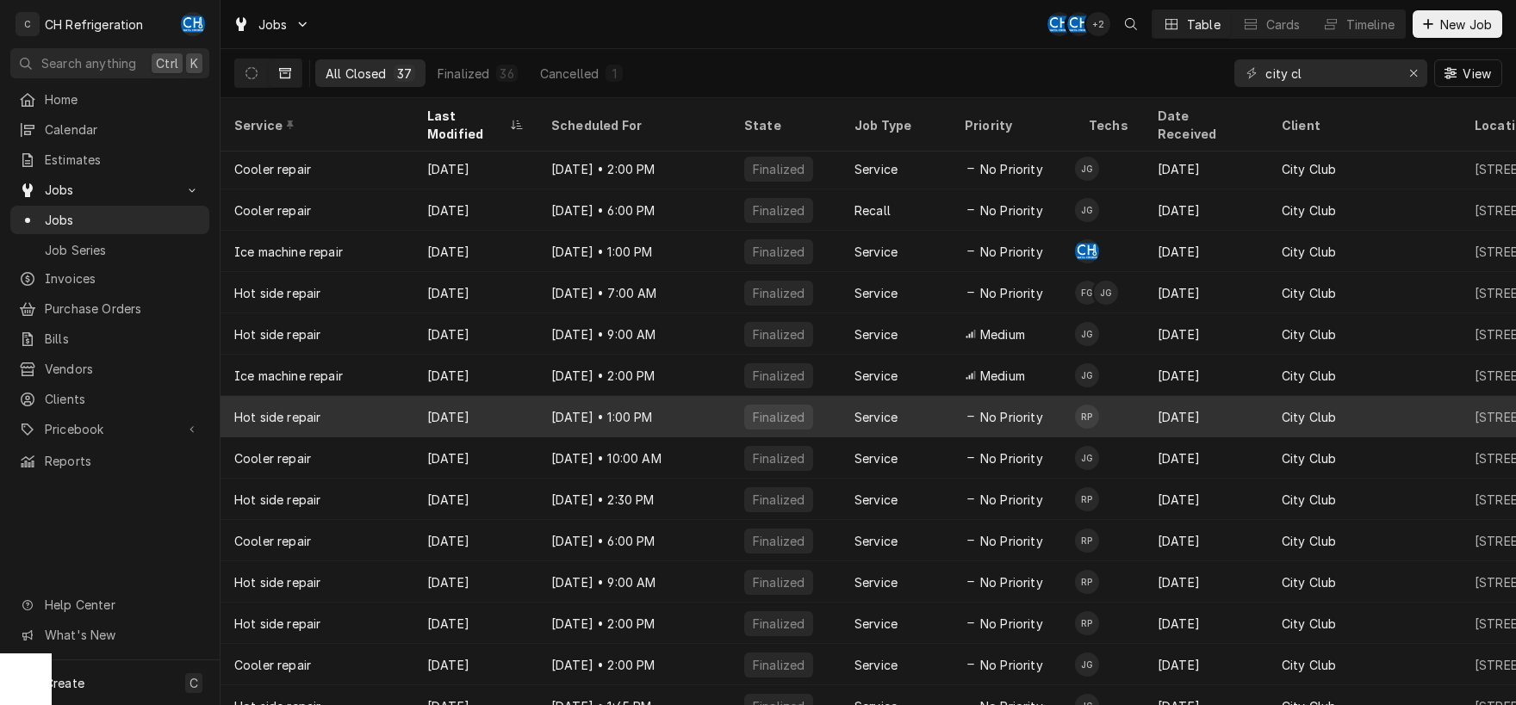
click at [405, 400] on div "Hot side repair" at bounding box center [317, 416] width 193 height 41
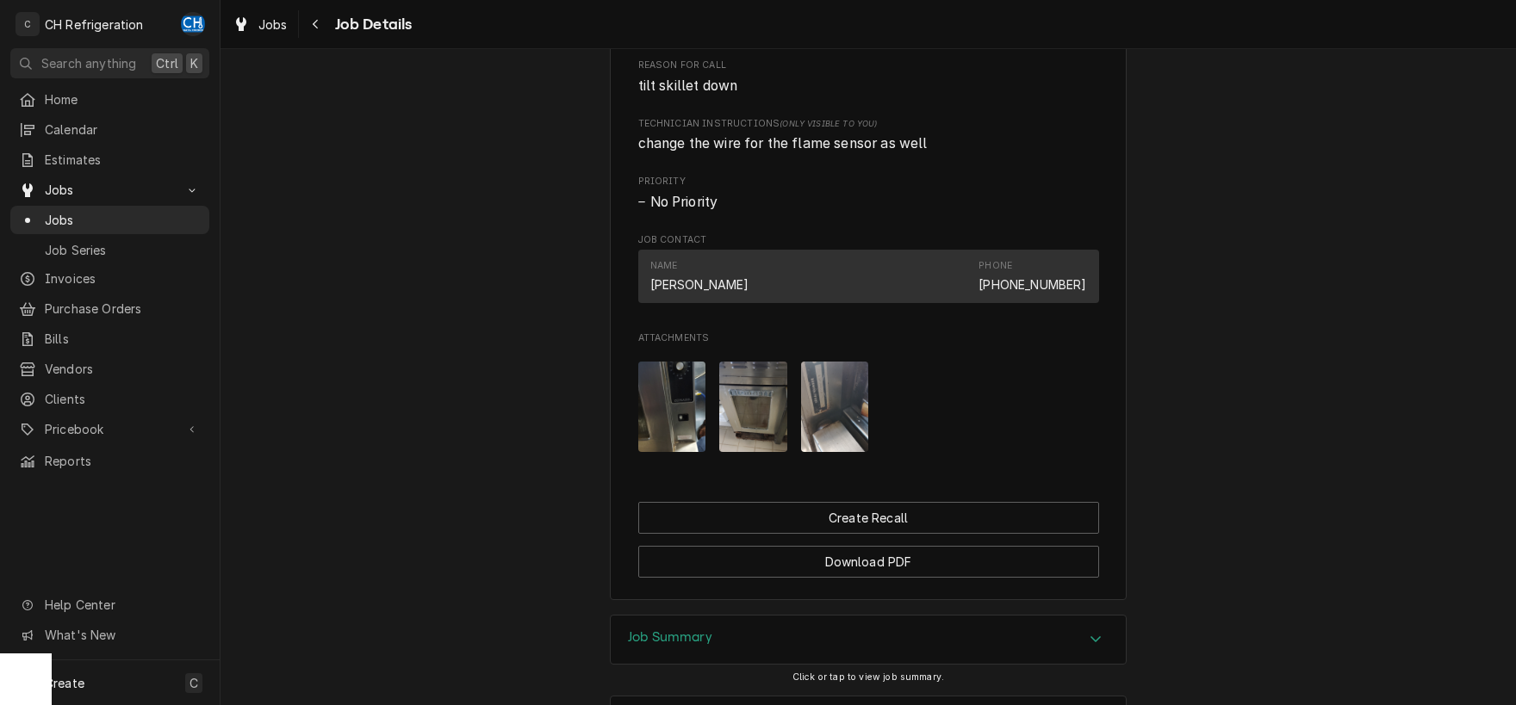
scroll to position [900, 0]
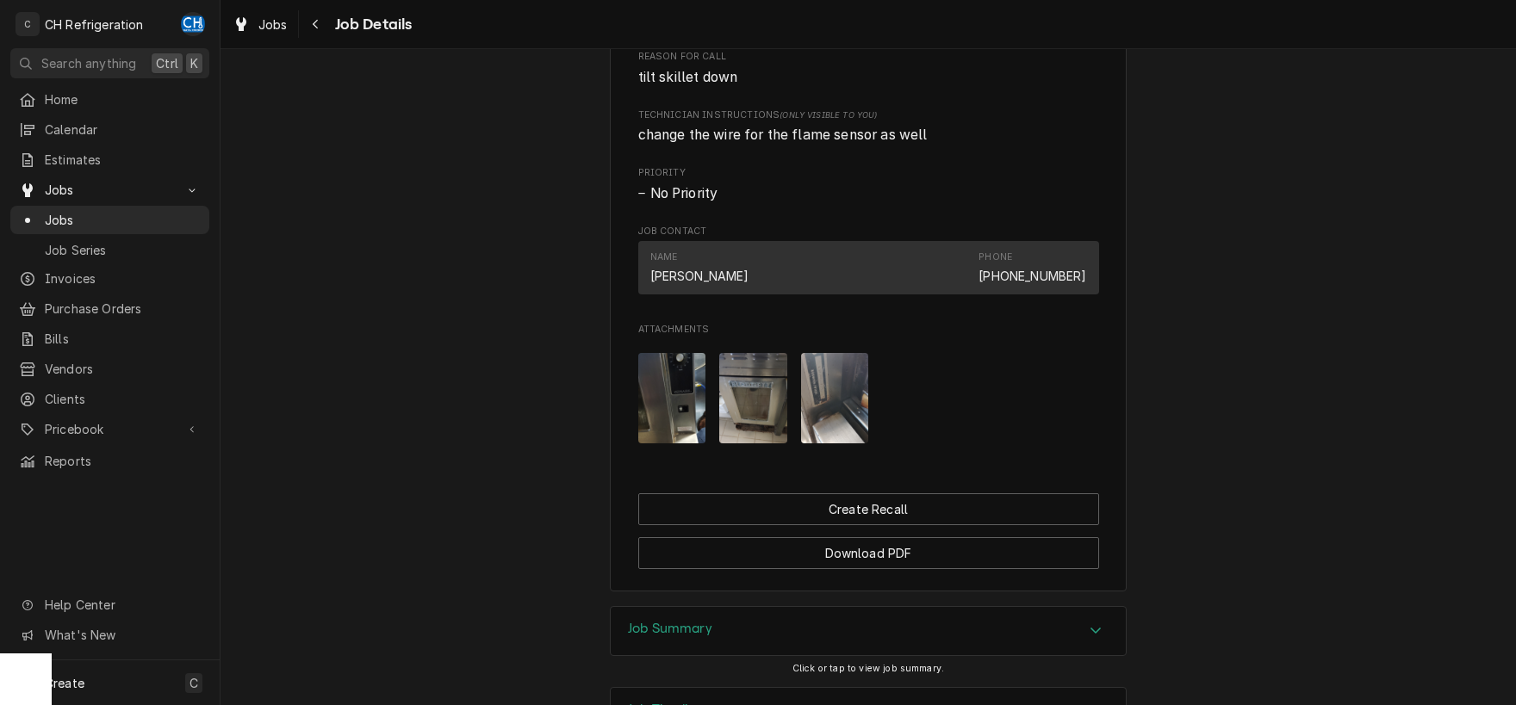
click at [805, 413] on img "Attachments" at bounding box center [835, 398] width 68 height 90
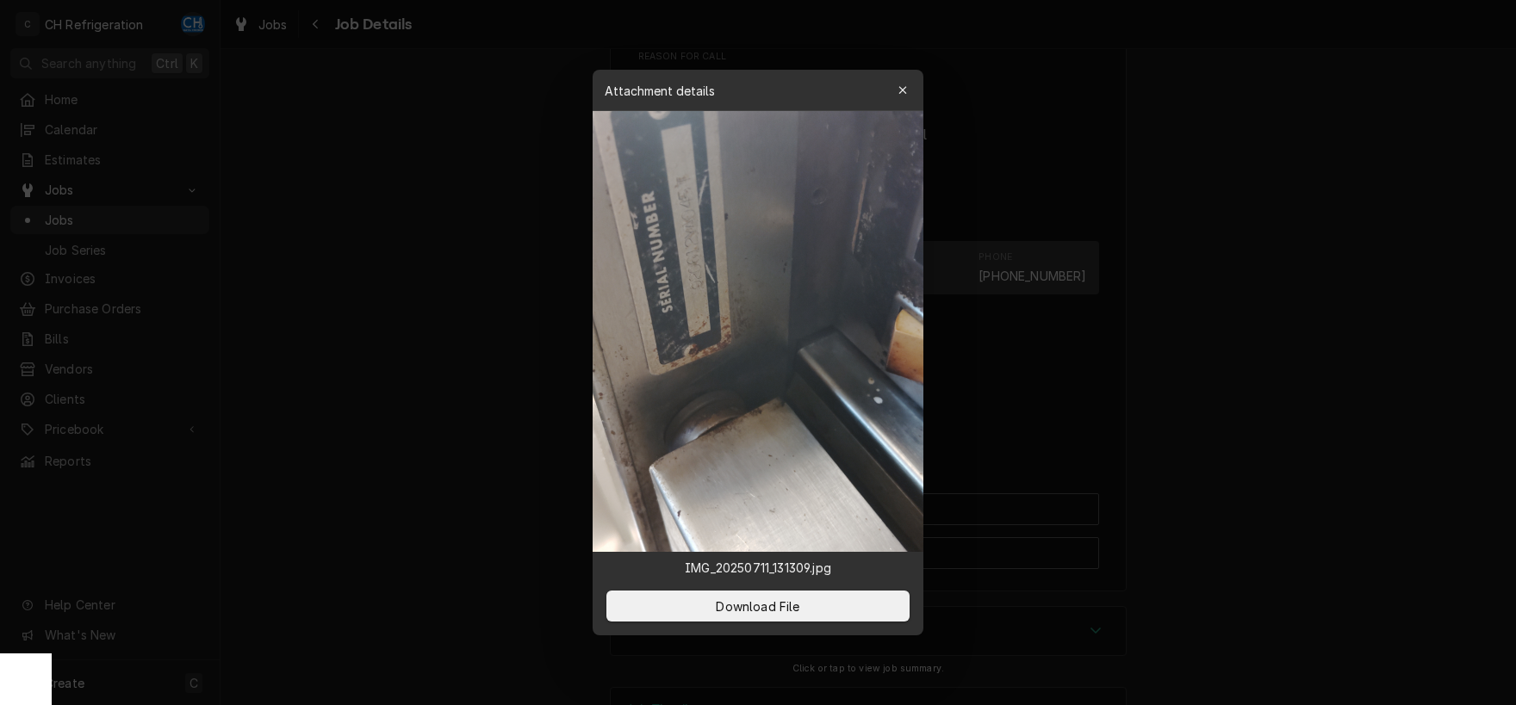
click at [511, 432] on div at bounding box center [758, 352] width 1516 height 705
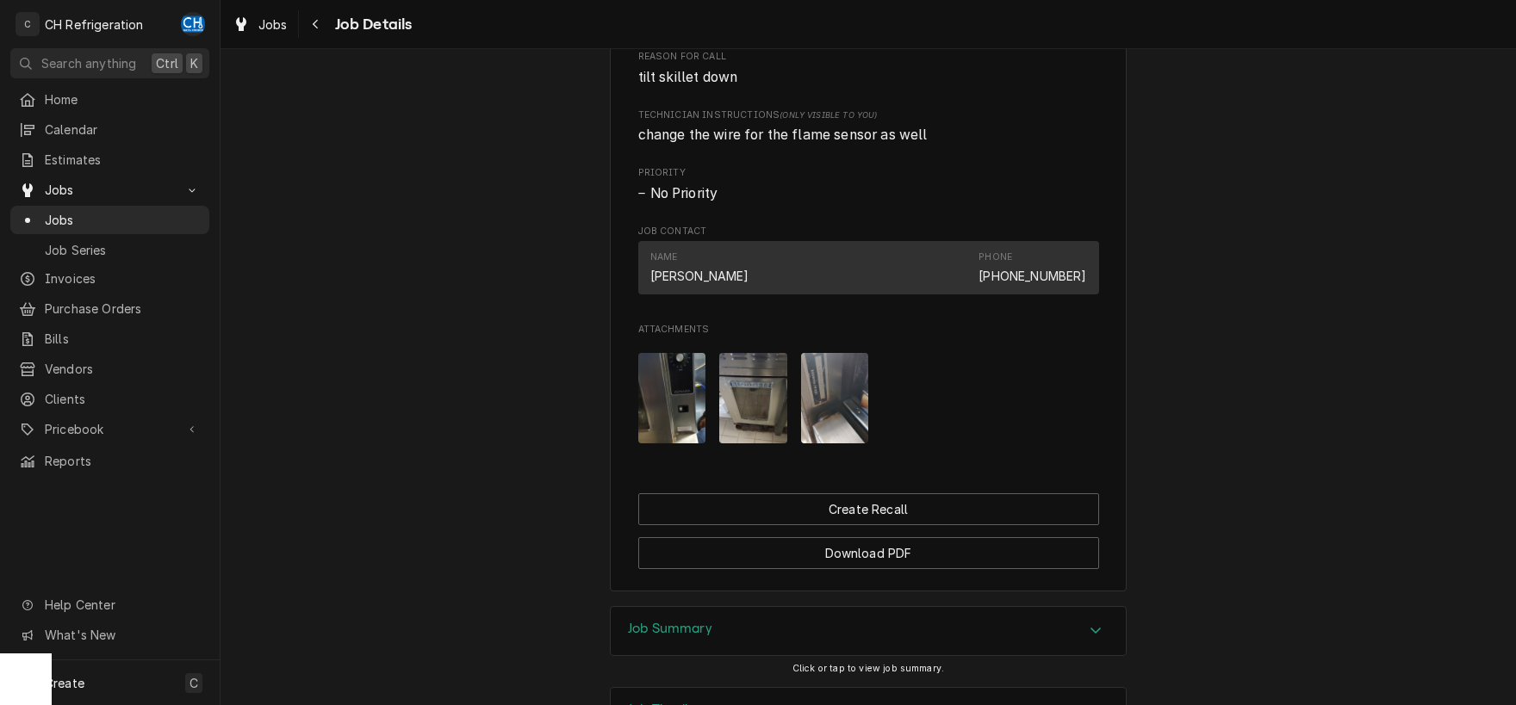
click at [745, 409] on img "Attachments" at bounding box center [753, 398] width 68 height 90
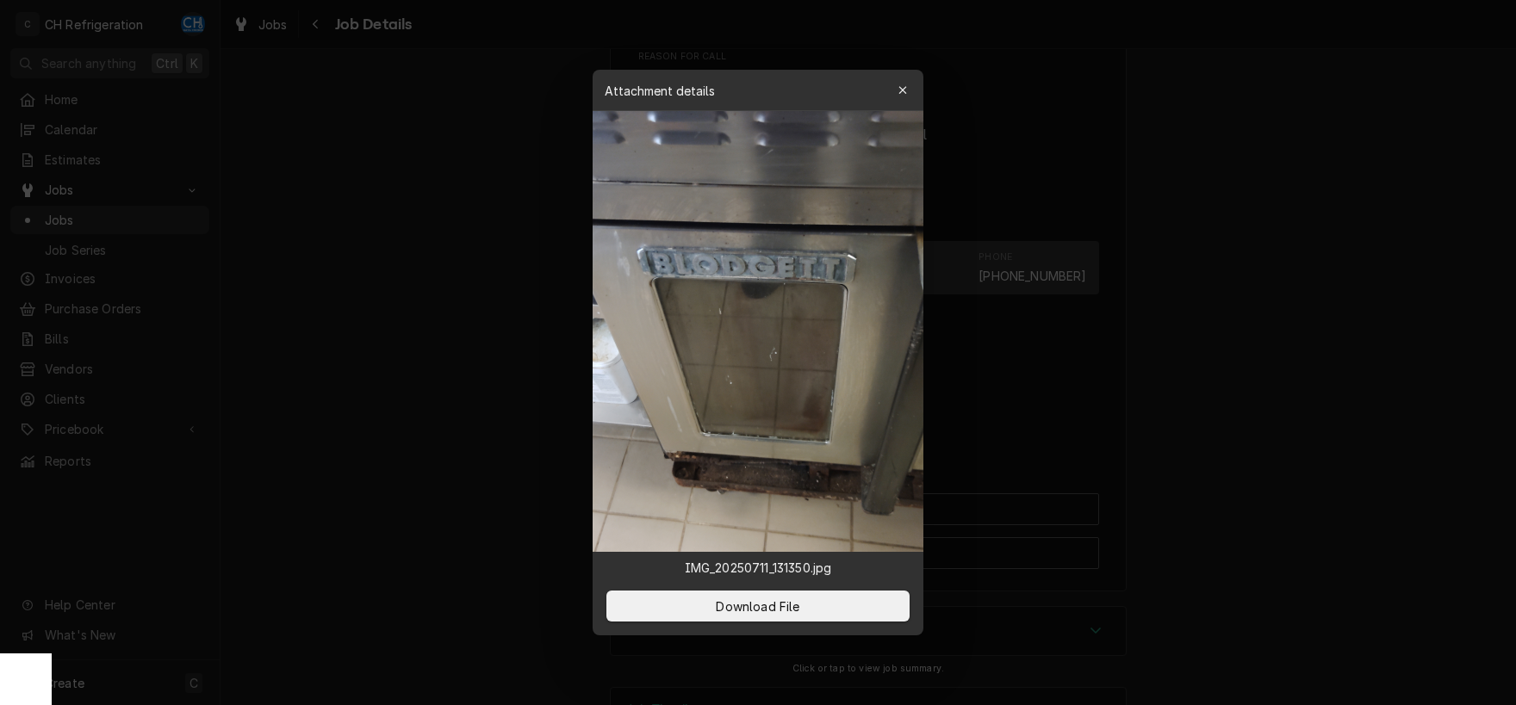
click at [525, 435] on div at bounding box center [758, 352] width 1516 height 705
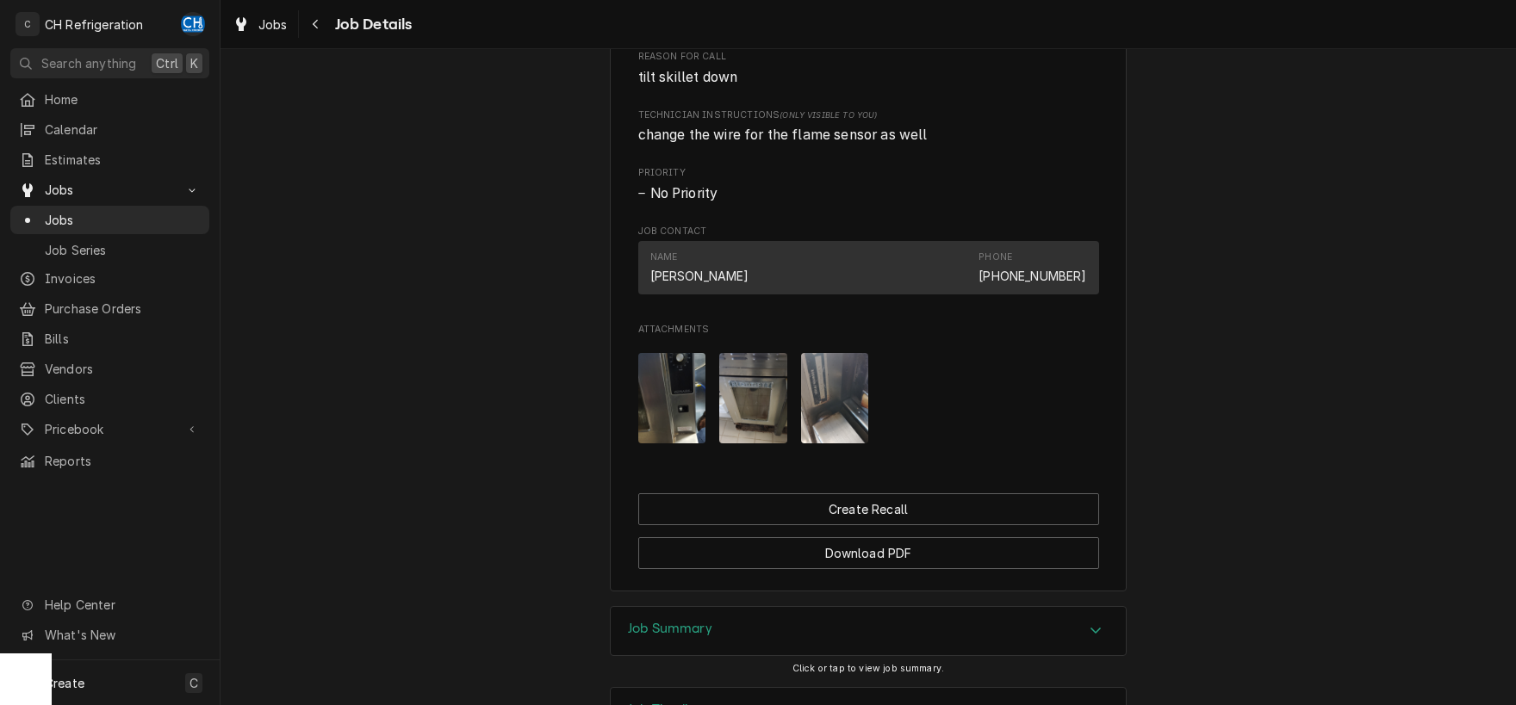
click at [649, 416] on img "Attachments" at bounding box center [672, 398] width 68 height 90
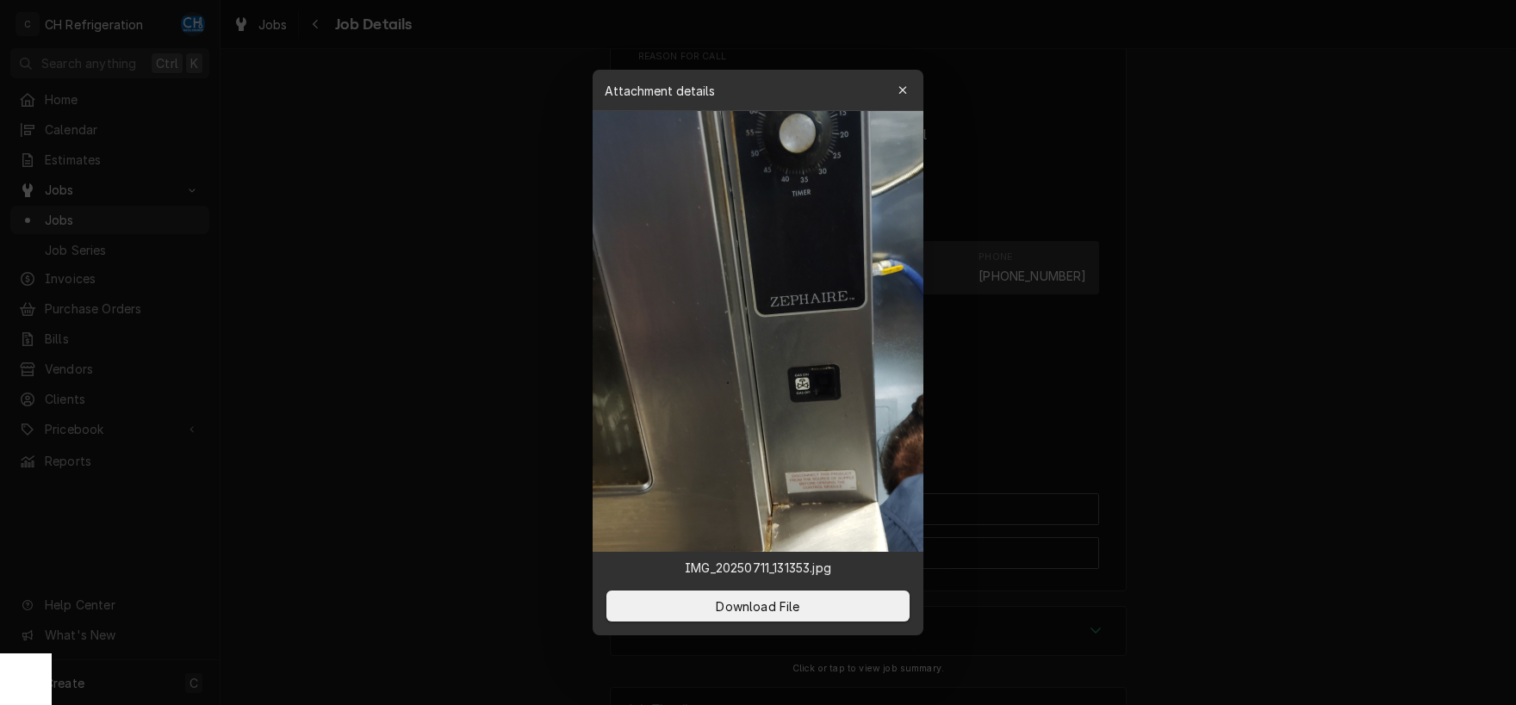
click at [502, 413] on div at bounding box center [758, 352] width 1516 height 705
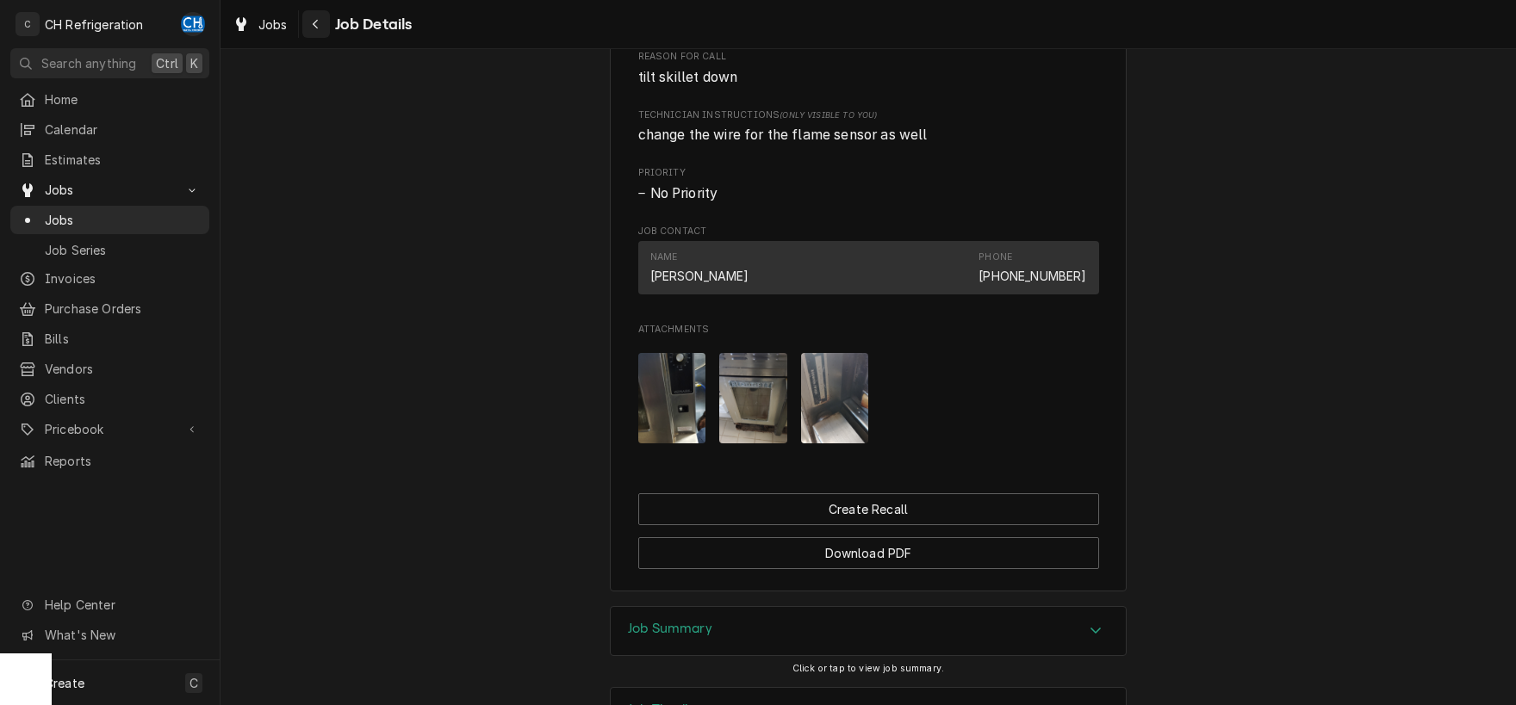
click at [316, 32] on div "Navigate back" at bounding box center [316, 24] width 17 height 17
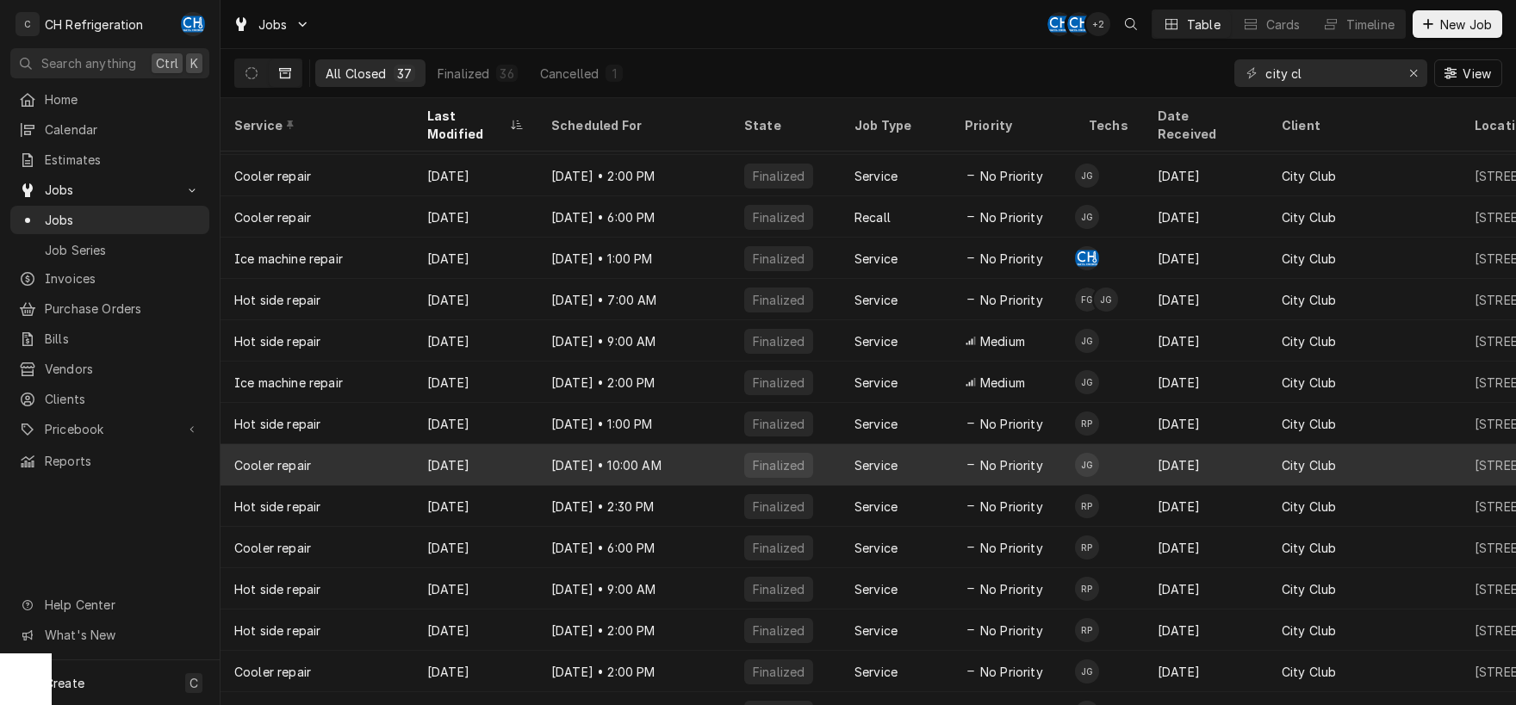
scroll to position [86, 0]
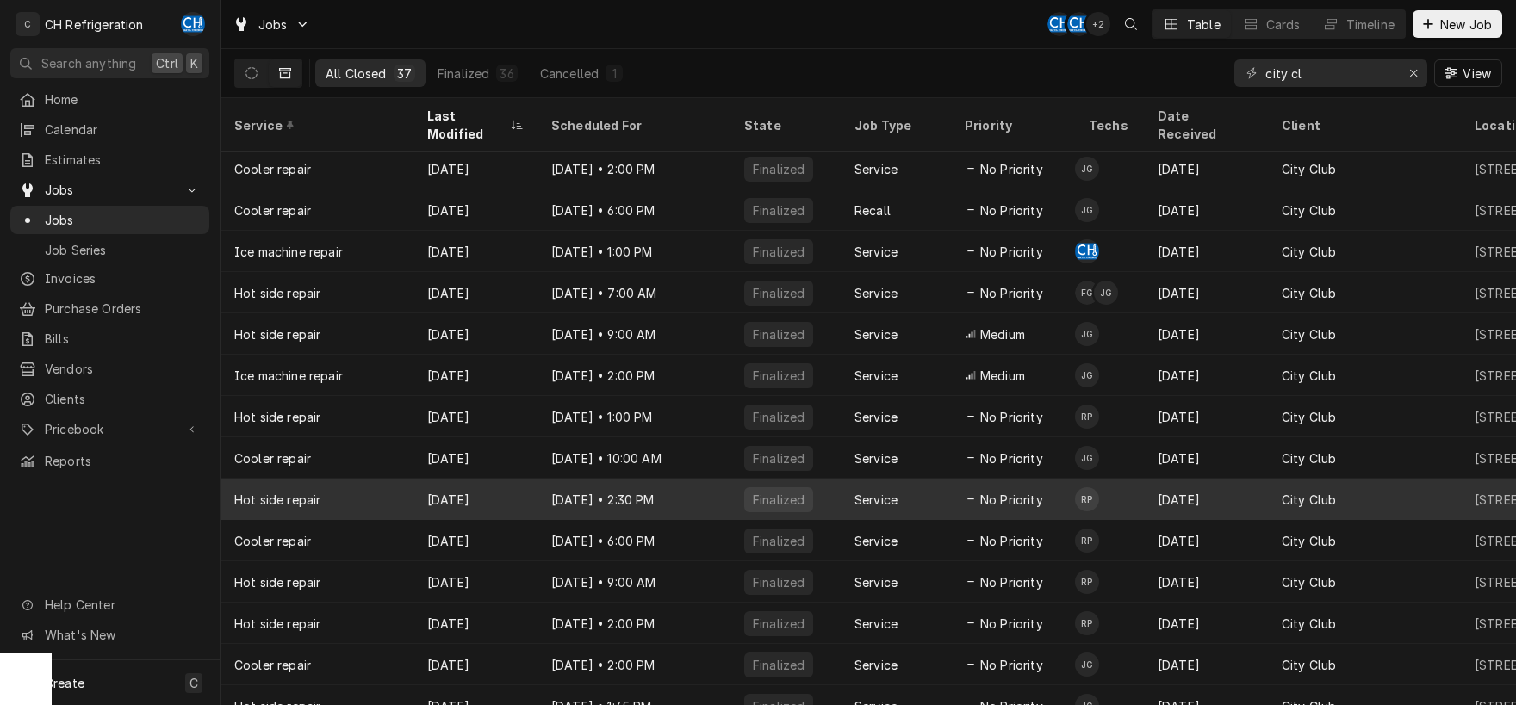
click at [384, 479] on div "Hot side repair" at bounding box center [317, 499] width 193 height 41
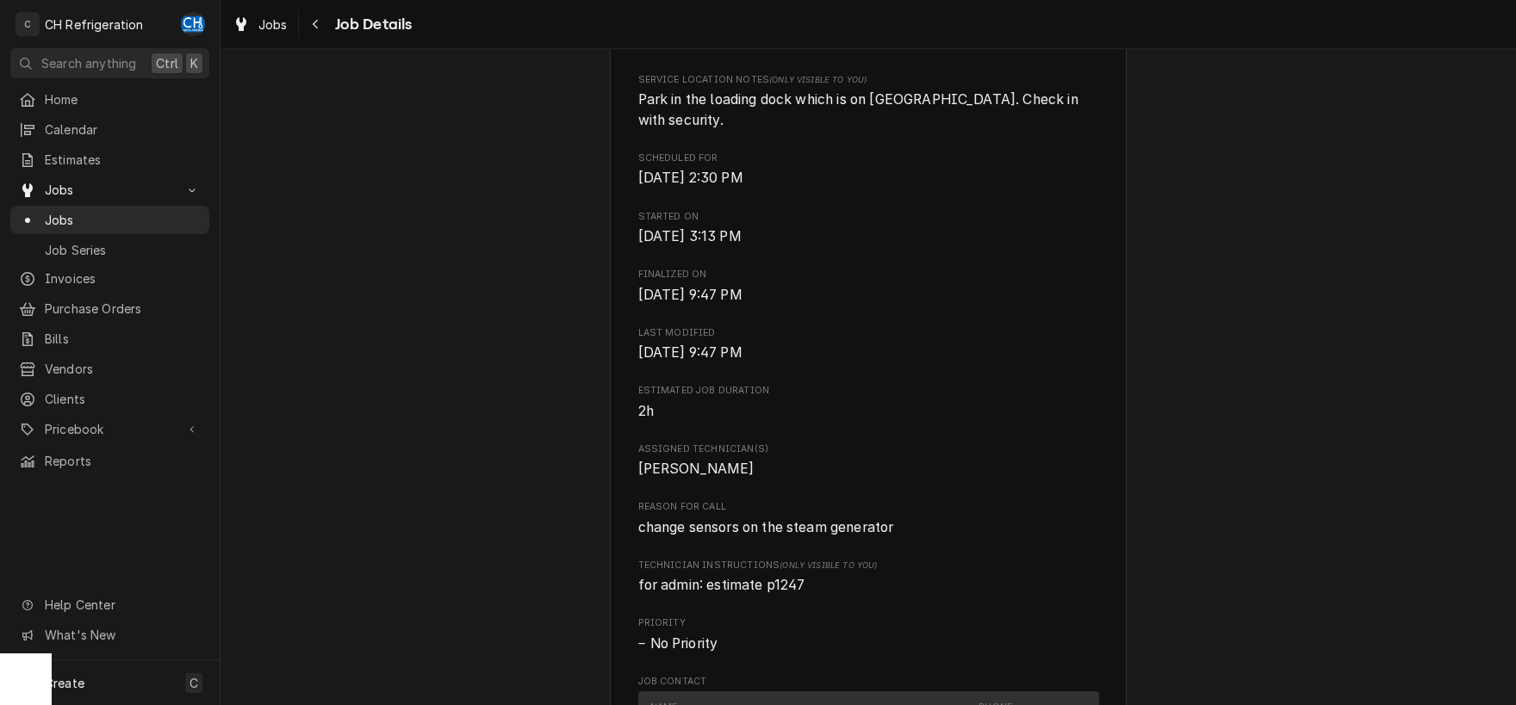
scroll to position [990, 0]
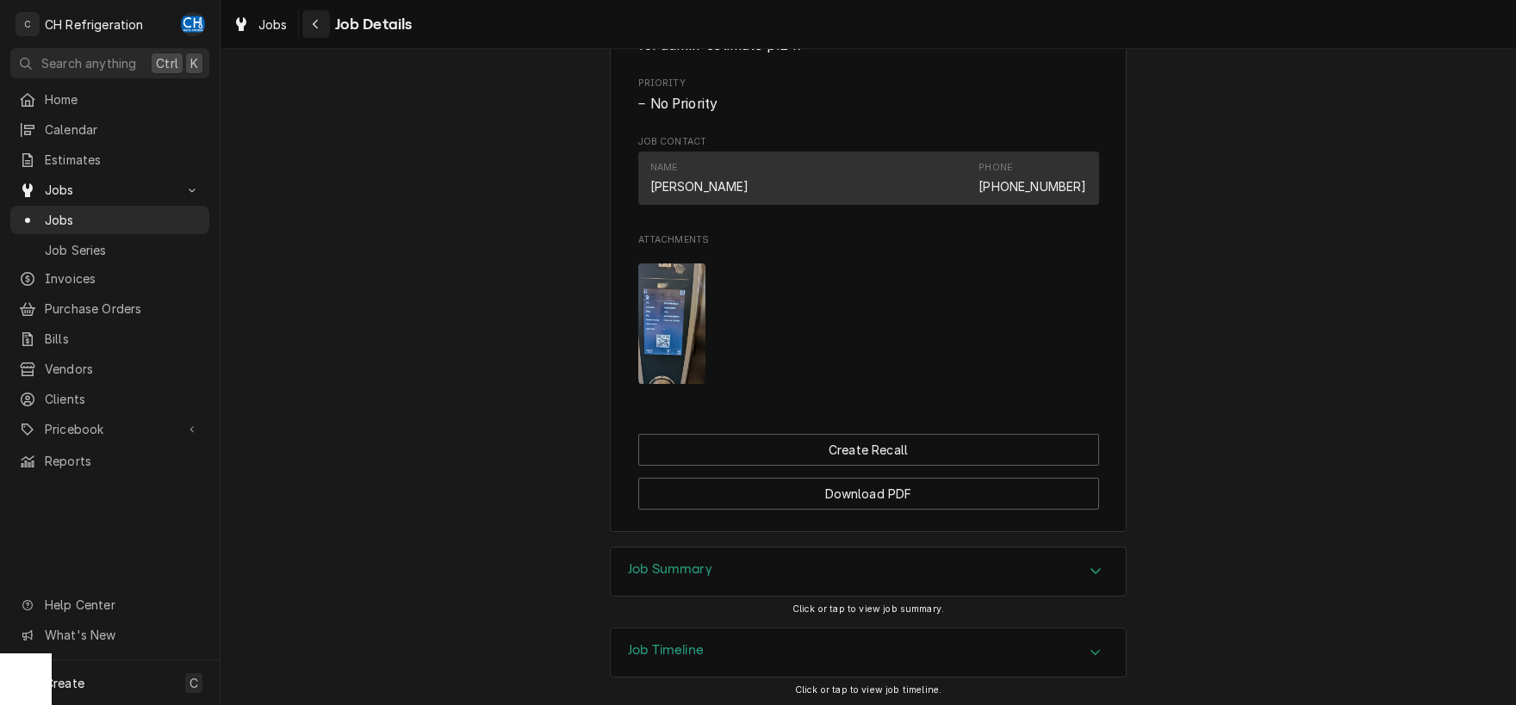
click at [316, 19] on icon "Navigate back" at bounding box center [316, 24] width 8 height 12
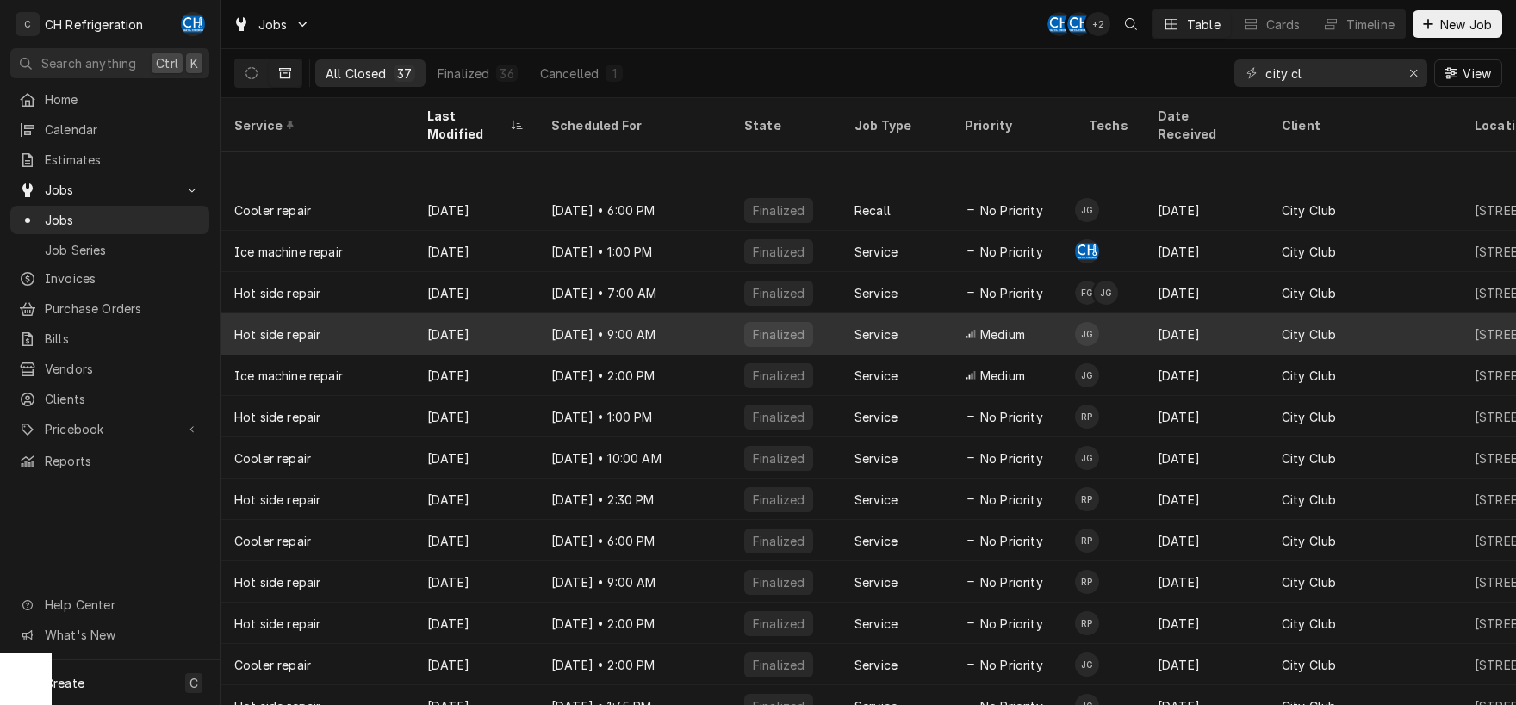
scroll to position [170, 0]
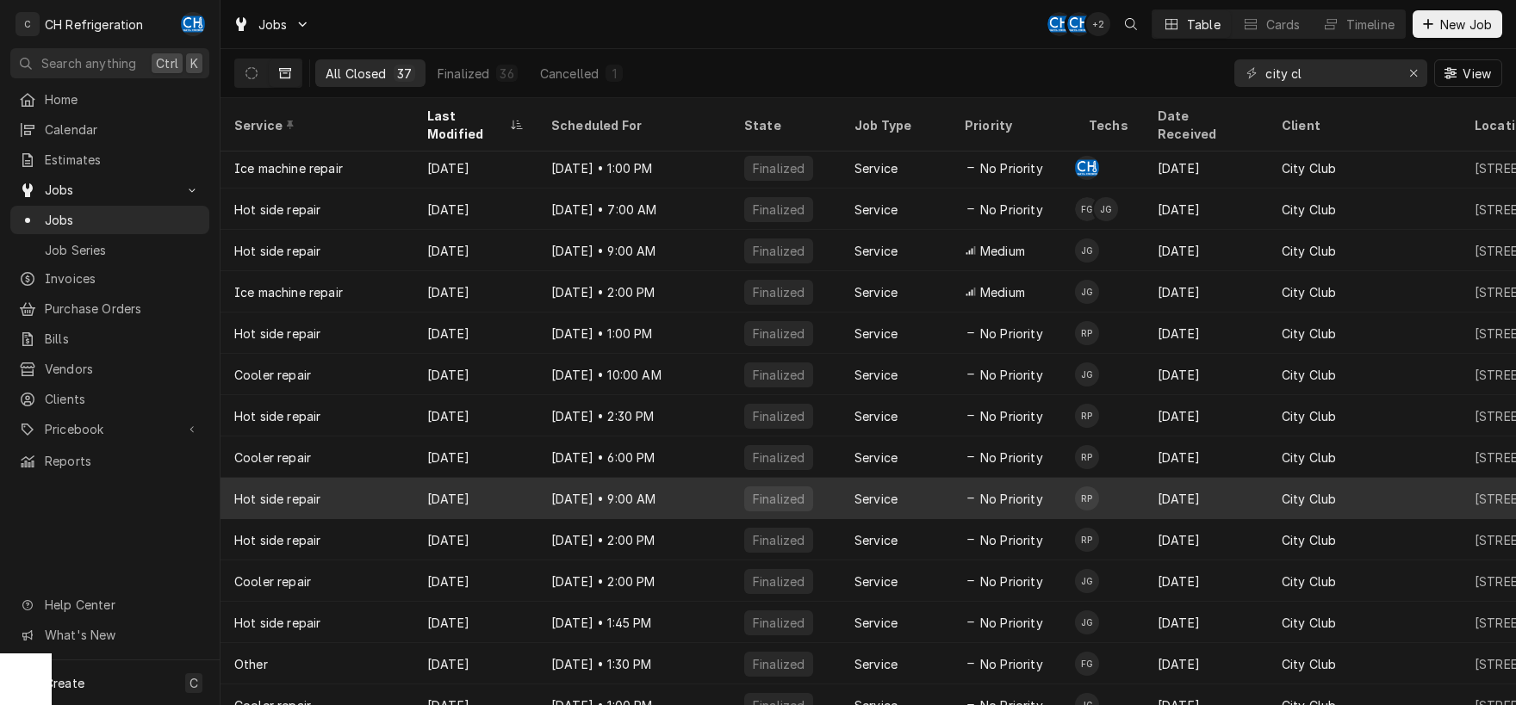
click at [398, 478] on div "Hot side repair" at bounding box center [317, 498] width 193 height 41
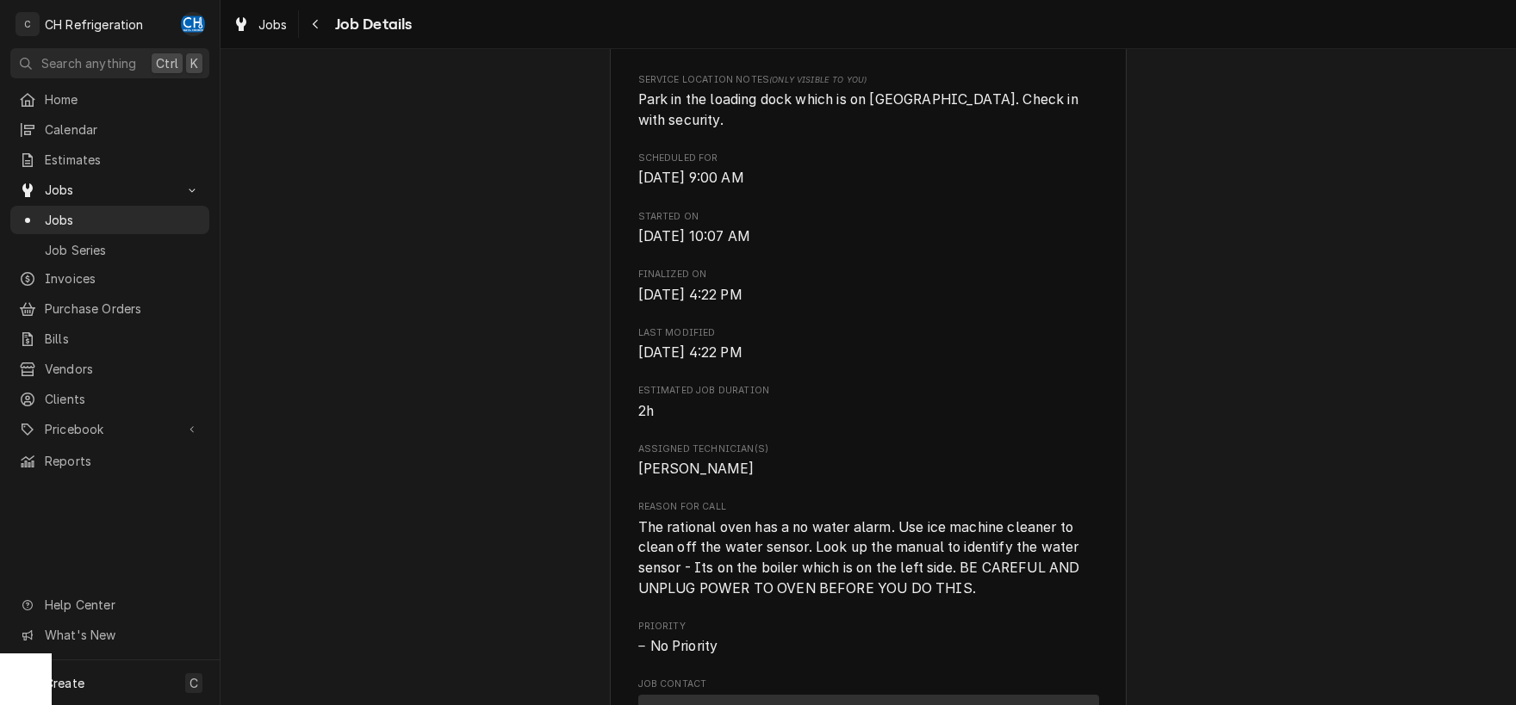
scroll to position [540, 0]
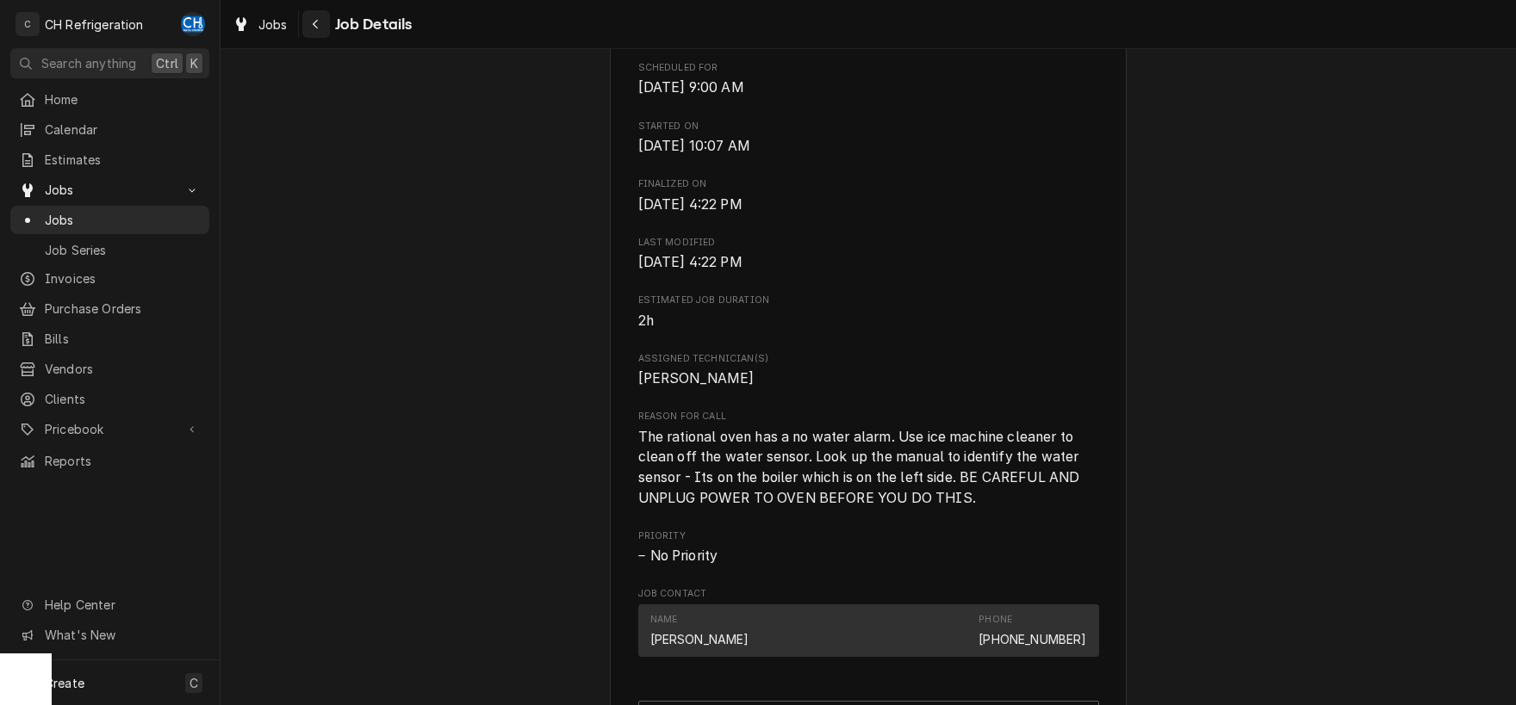
click at [311, 26] on div "Navigate back" at bounding box center [316, 24] width 17 height 17
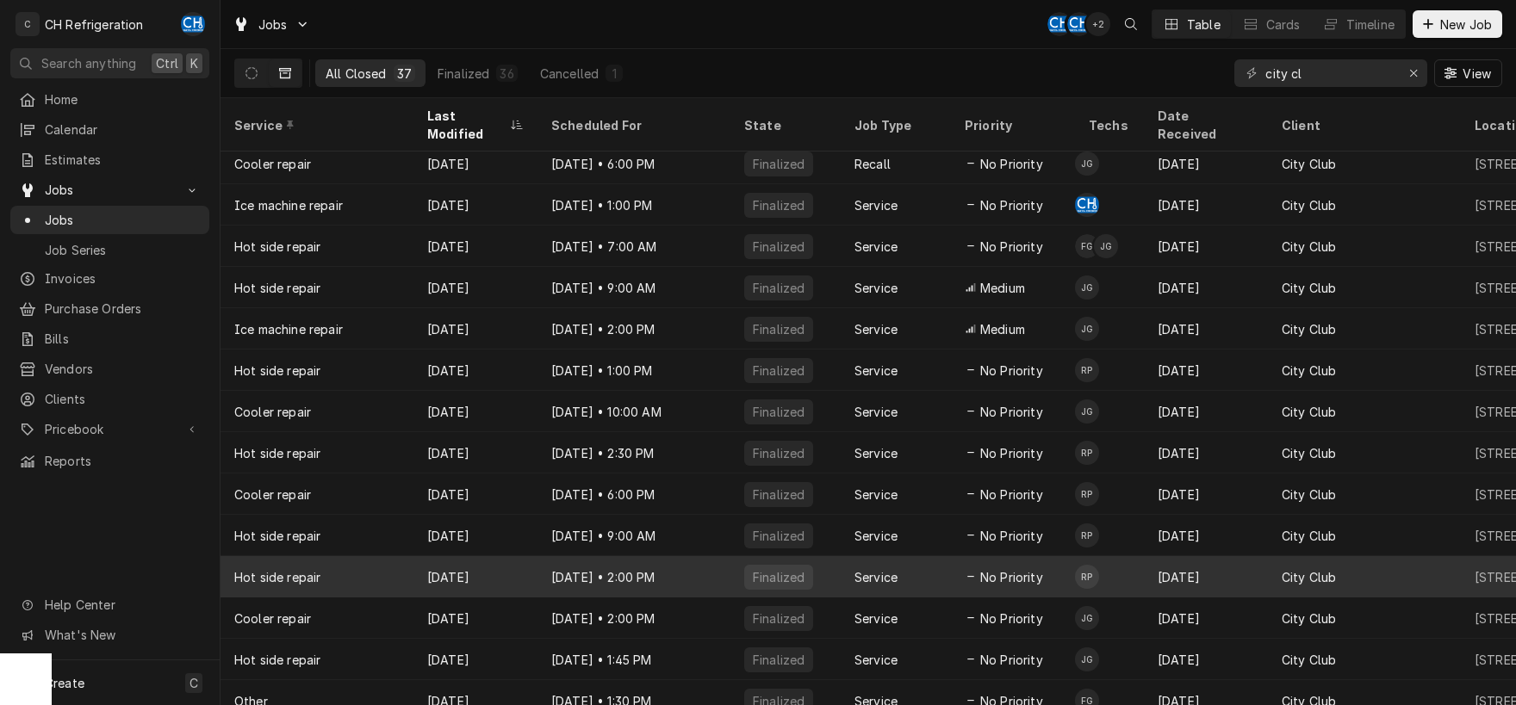
scroll to position [170, 0]
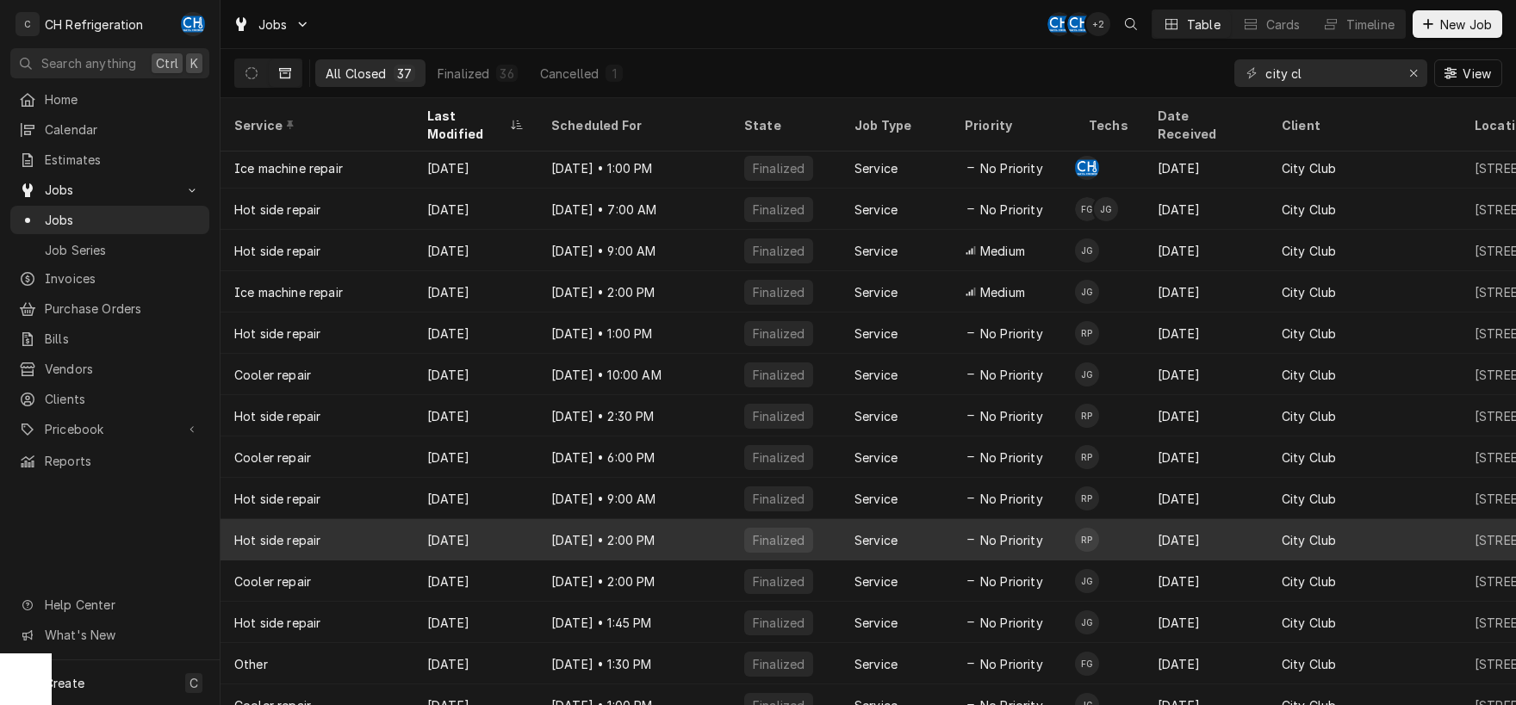
click at [419, 519] on div "[DATE]" at bounding box center [475, 539] width 124 height 41
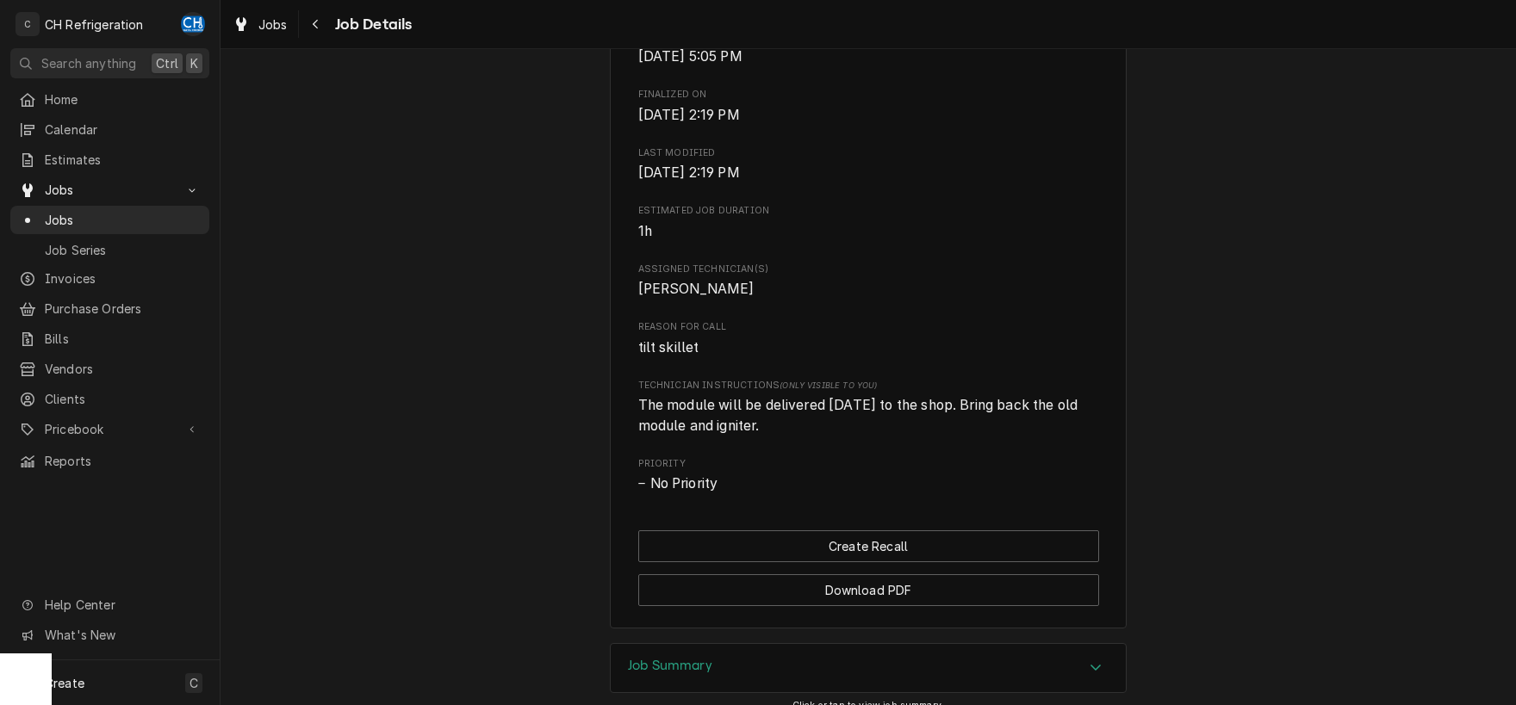
scroll to position [811, 0]
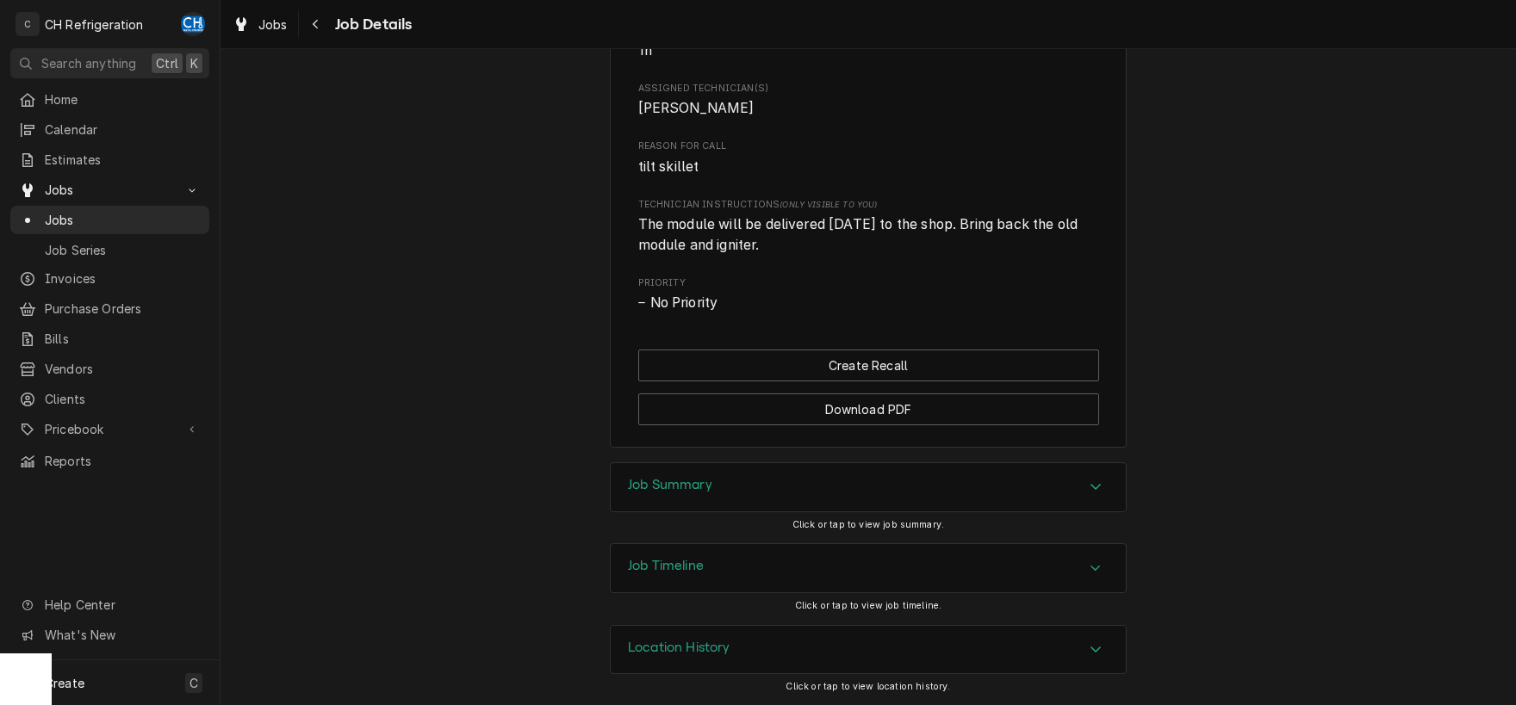
click at [655, 491] on h3 "Job Summary" at bounding box center [670, 485] width 84 height 16
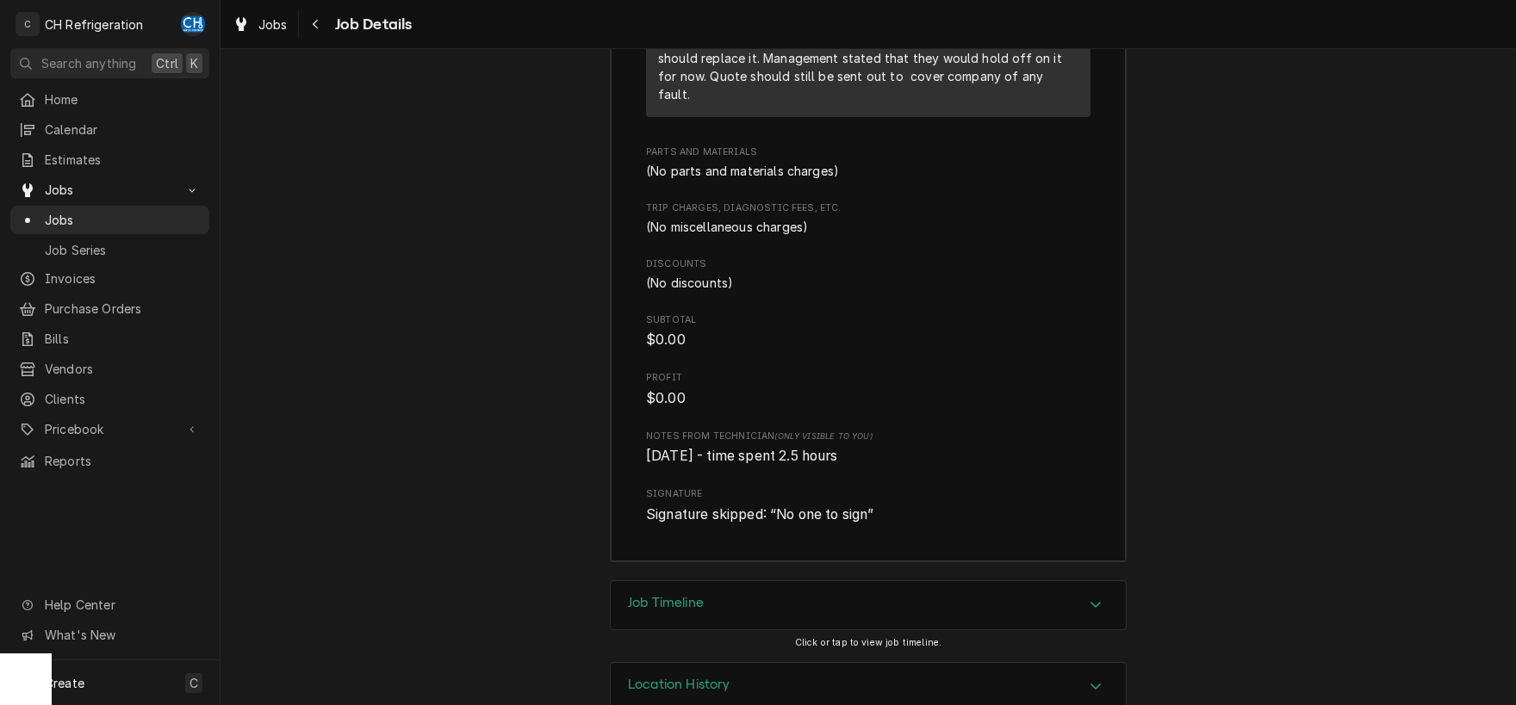
scroll to position [1966, 0]
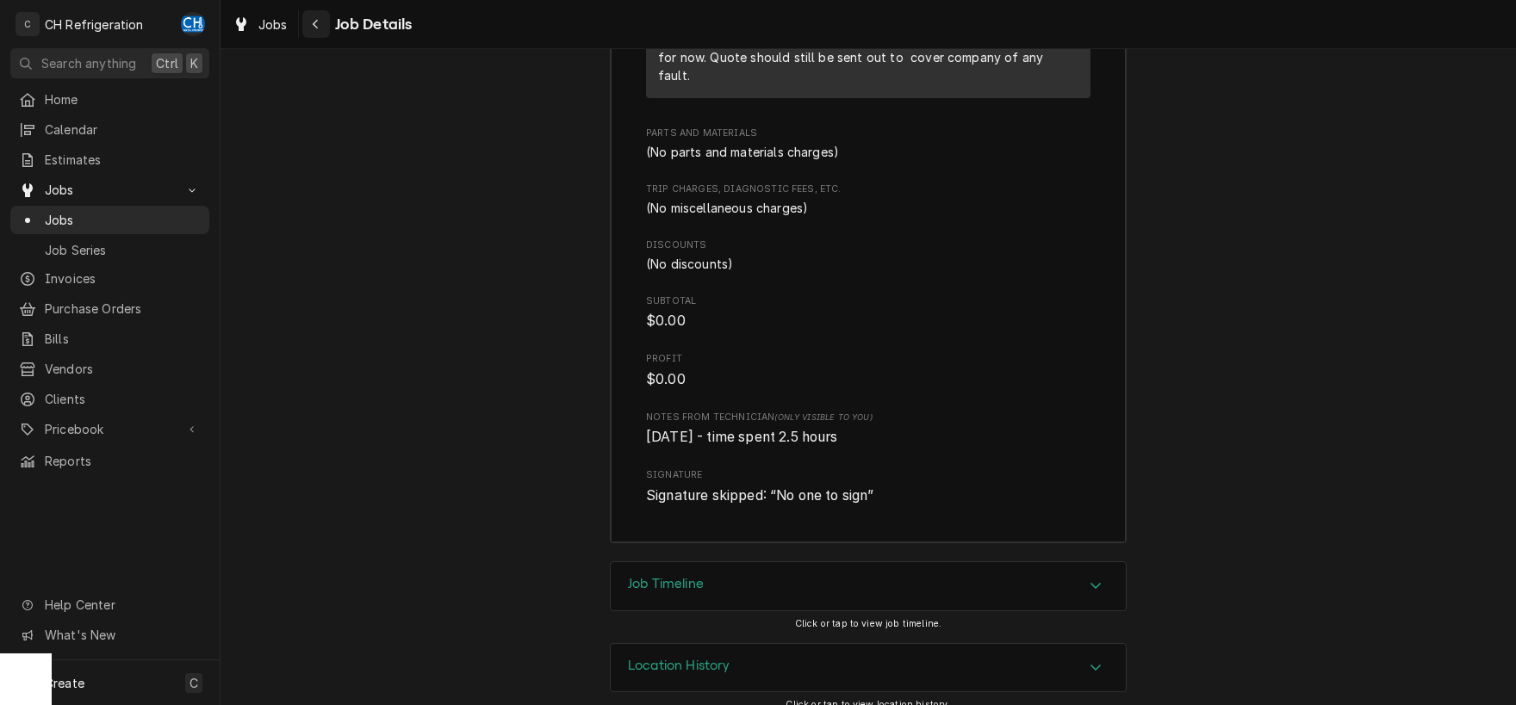
click at [317, 17] on div "Navigate back" at bounding box center [316, 24] width 17 height 17
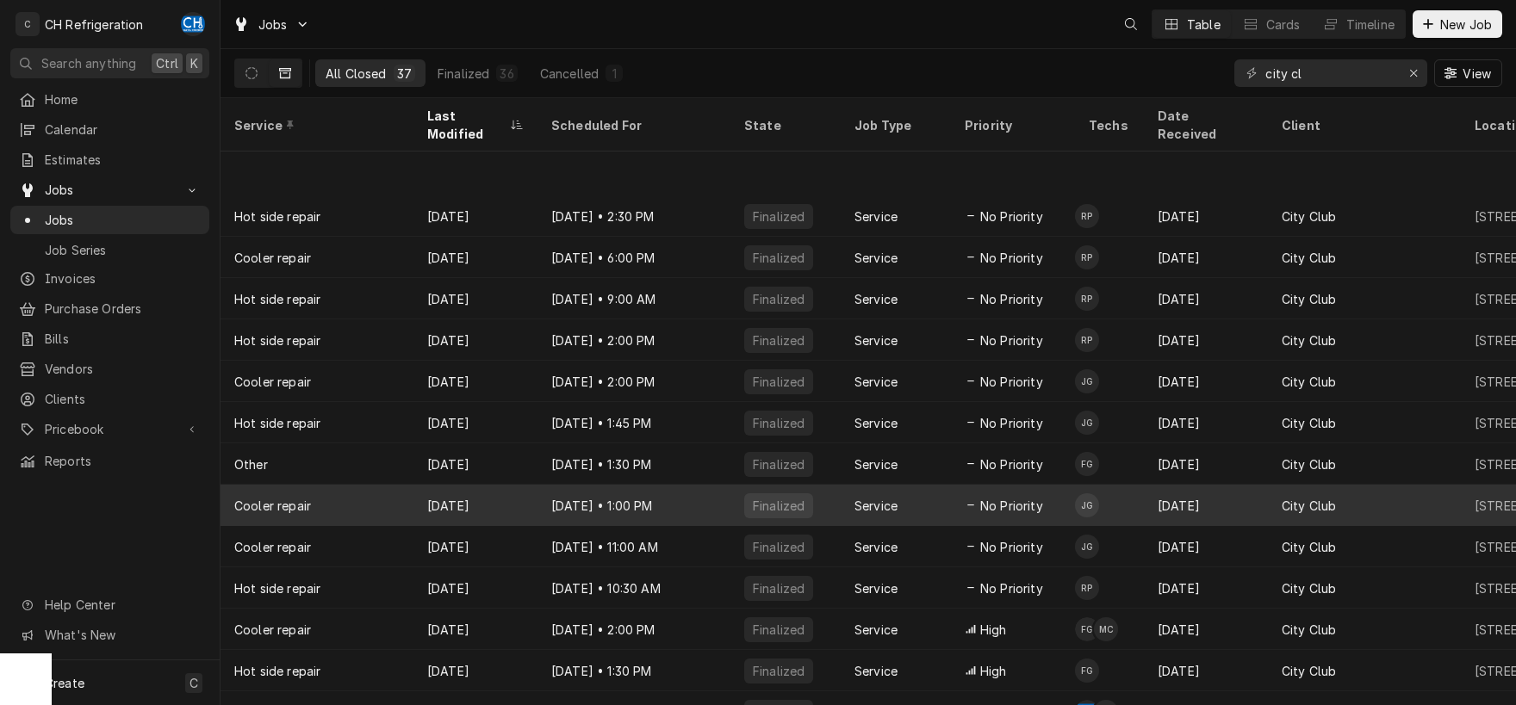
scroll to position [459, 0]
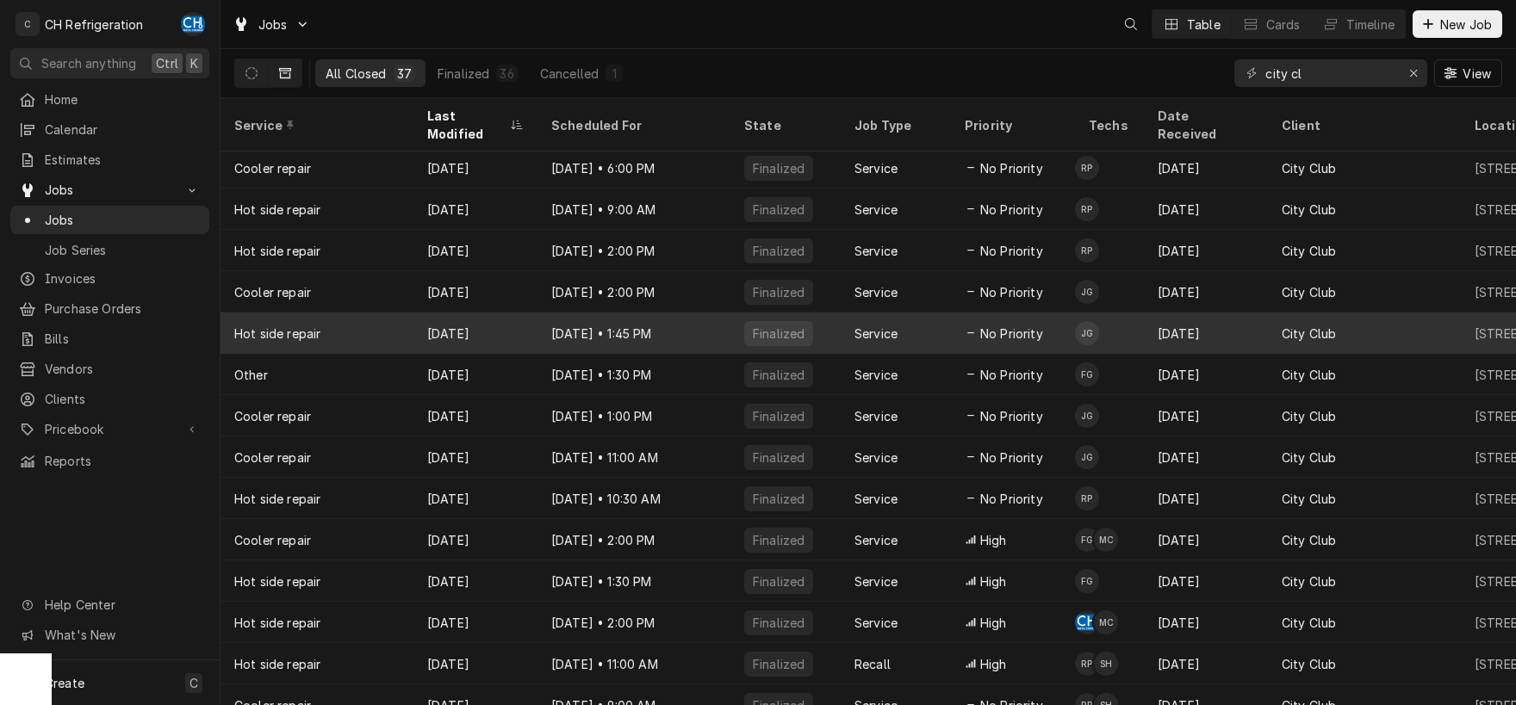
click at [433, 318] on div "Apr 24" at bounding box center [475, 333] width 124 height 41
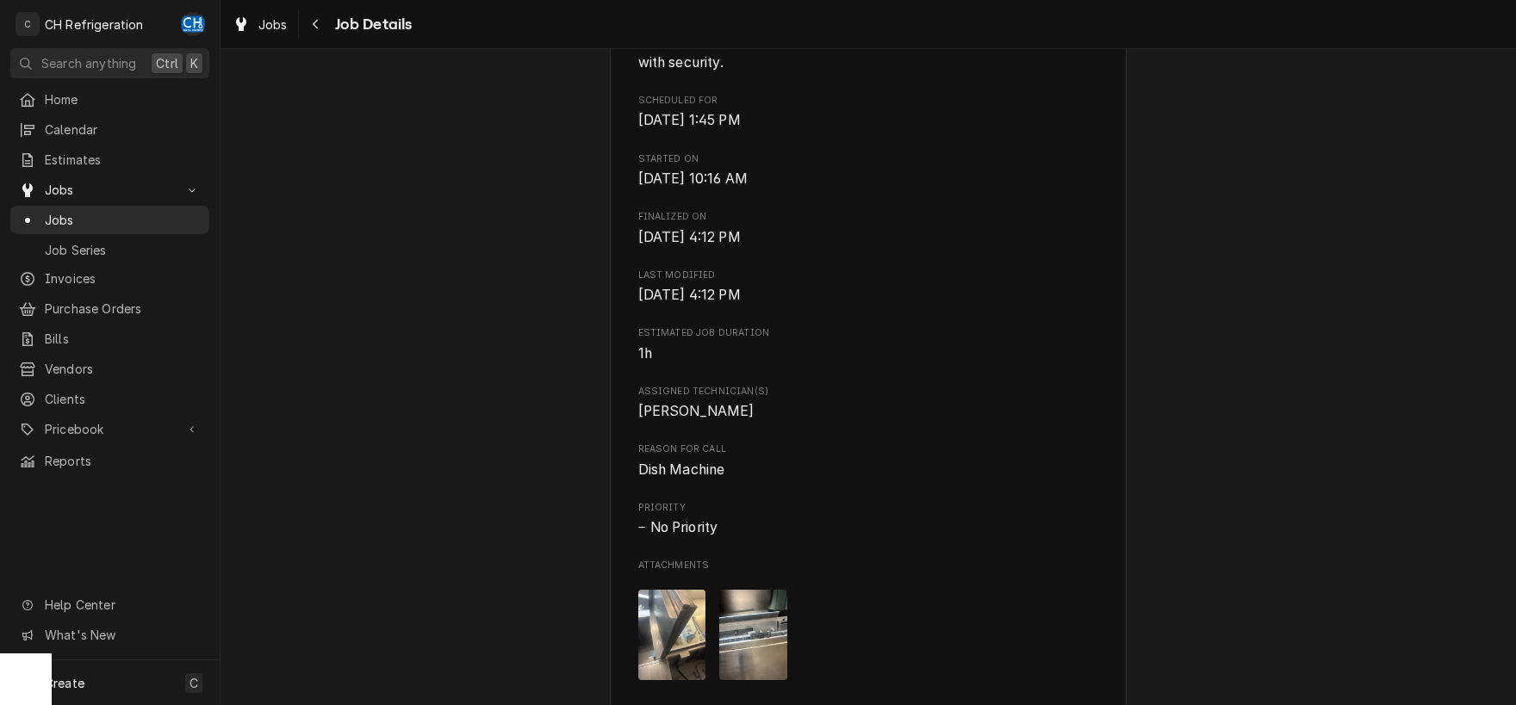
scroll to position [630, 0]
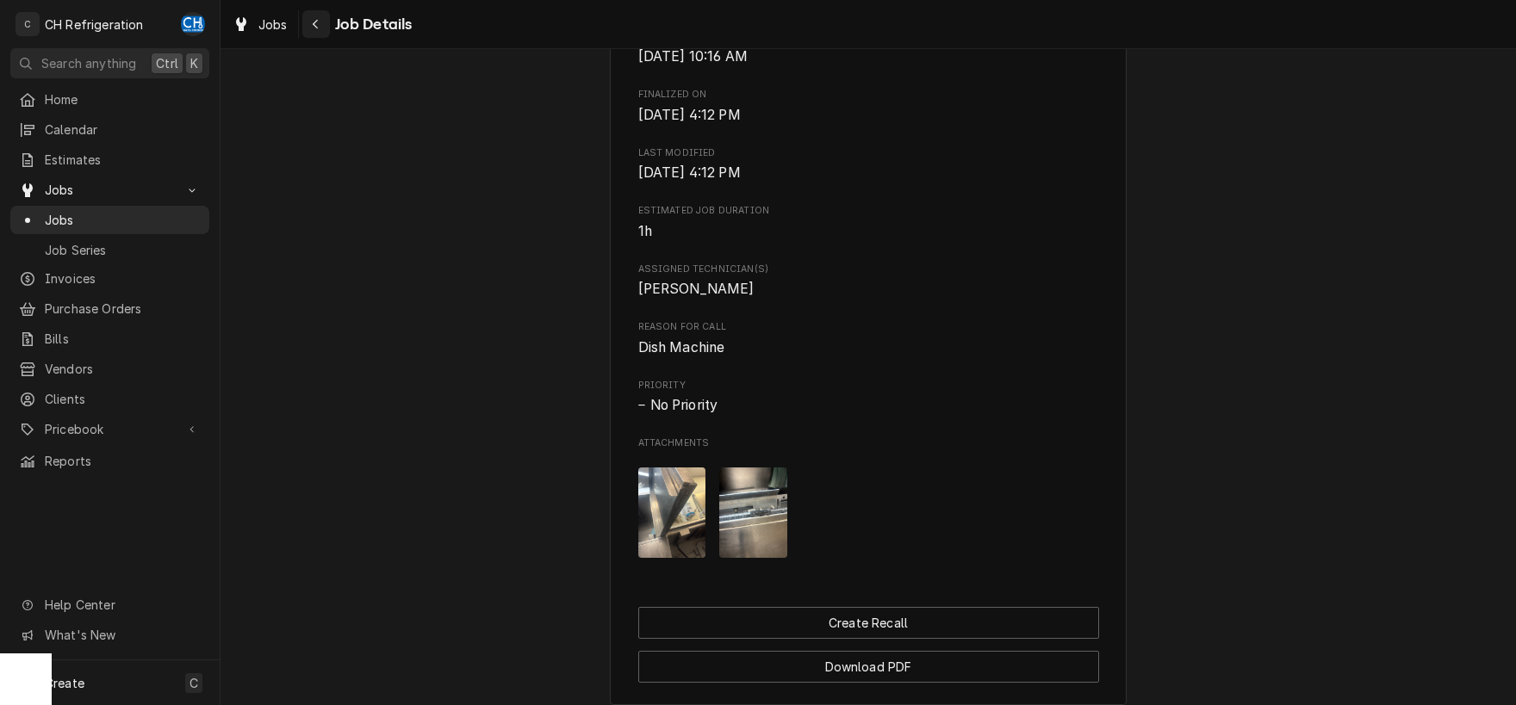
click at [308, 19] on div "Navigate back" at bounding box center [316, 24] width 17 height 17
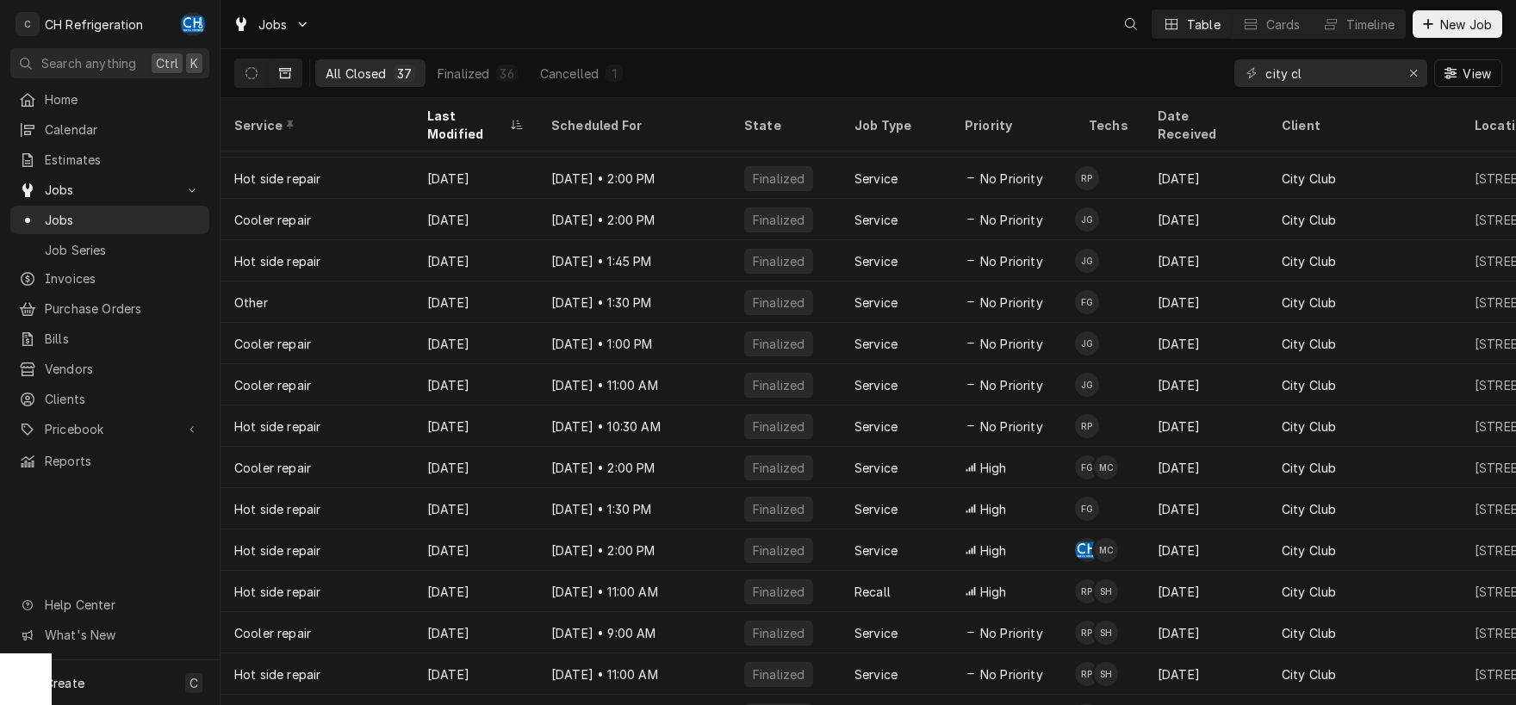
scroll to position [541, 0]
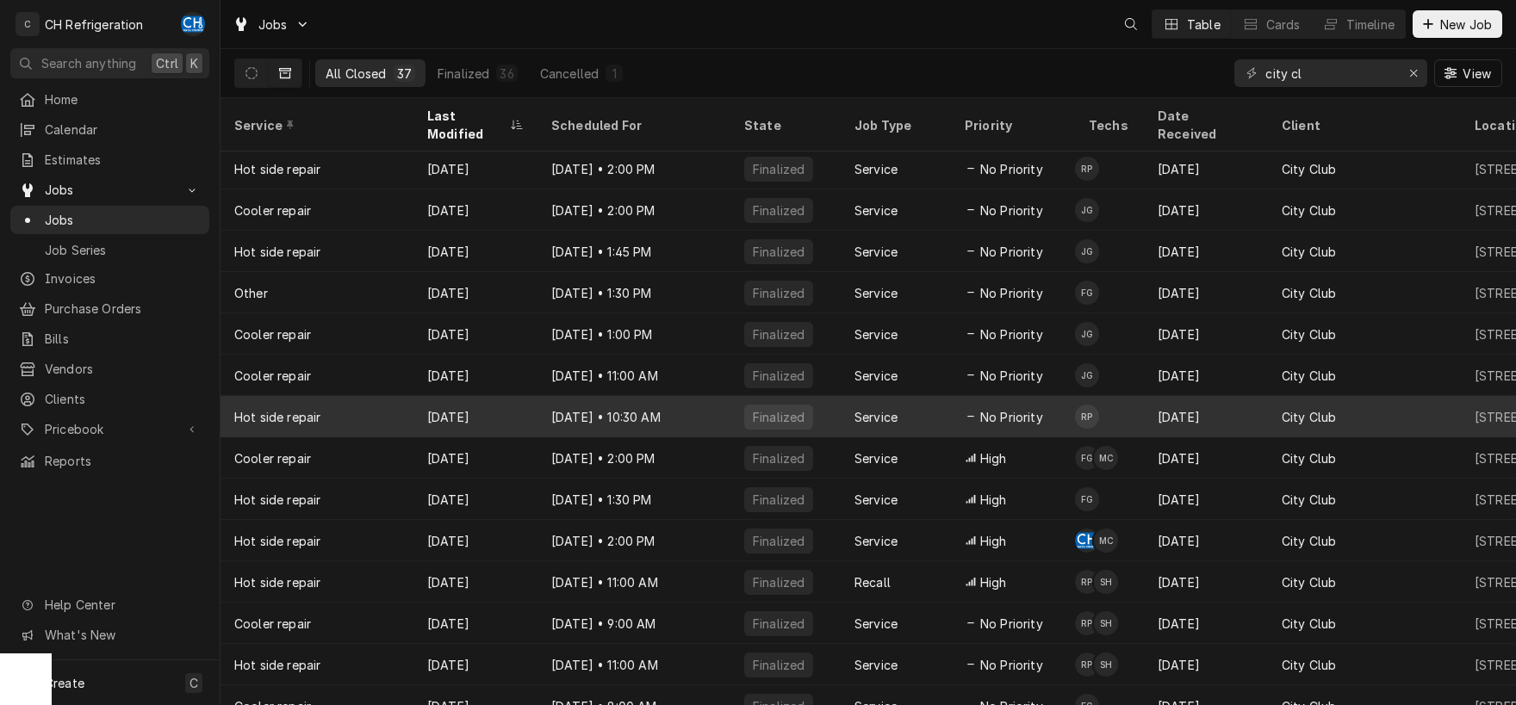
click at [506, 396] on div "Feb 17" at bounding box center [475, 416] width 124 height 41
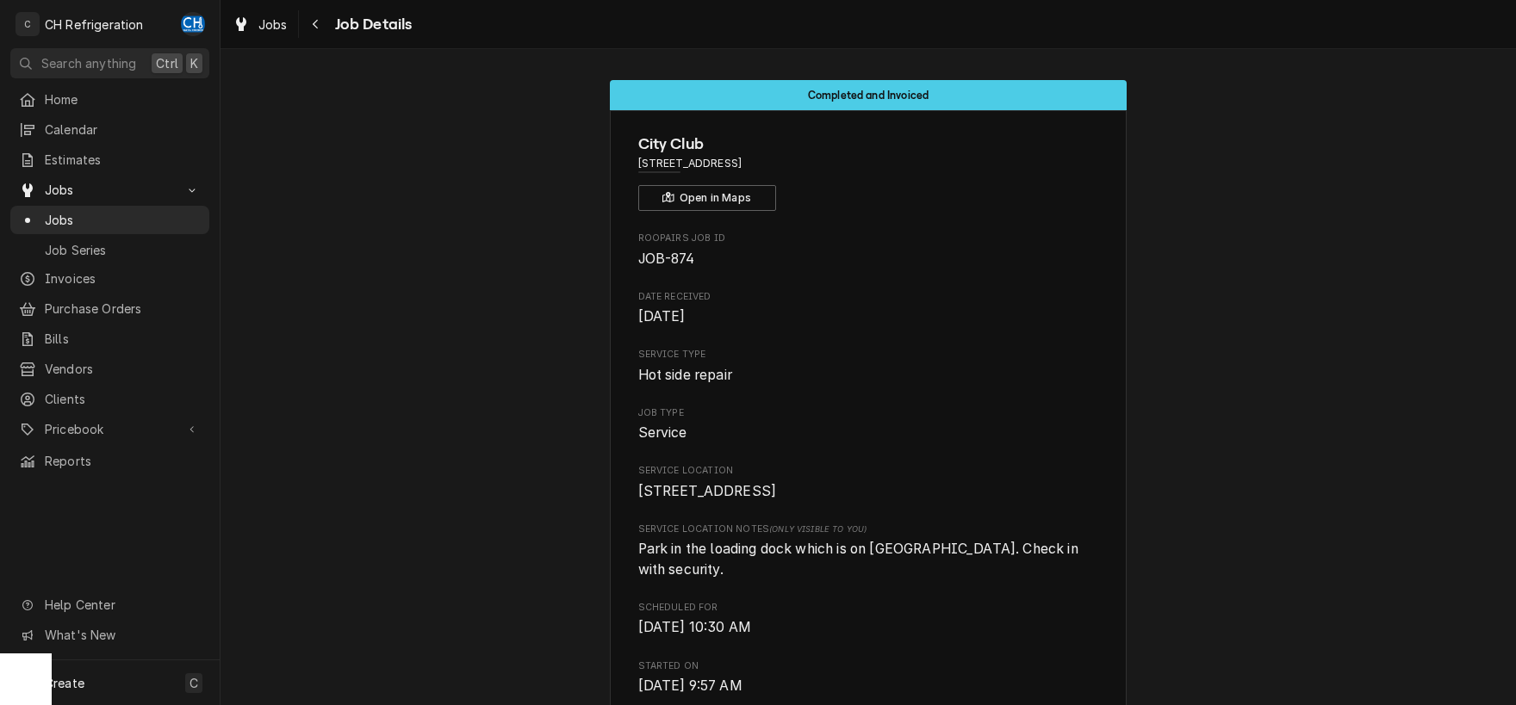
drag, startPoint x: 837, startPoint y: 158, endPoint x: 635, endPoint y: 154, distance: 202.4
copy div "City Club [STREET_ADDRESS]"
drag, startPoint x: 880, startPoint y: 159, endPoint x: 872, endPoint y: 162, distance: 9.0
click at [880, 158] on span "[STREET_ADDRESS]" at bounding box center [868, 164] width 461 height 16
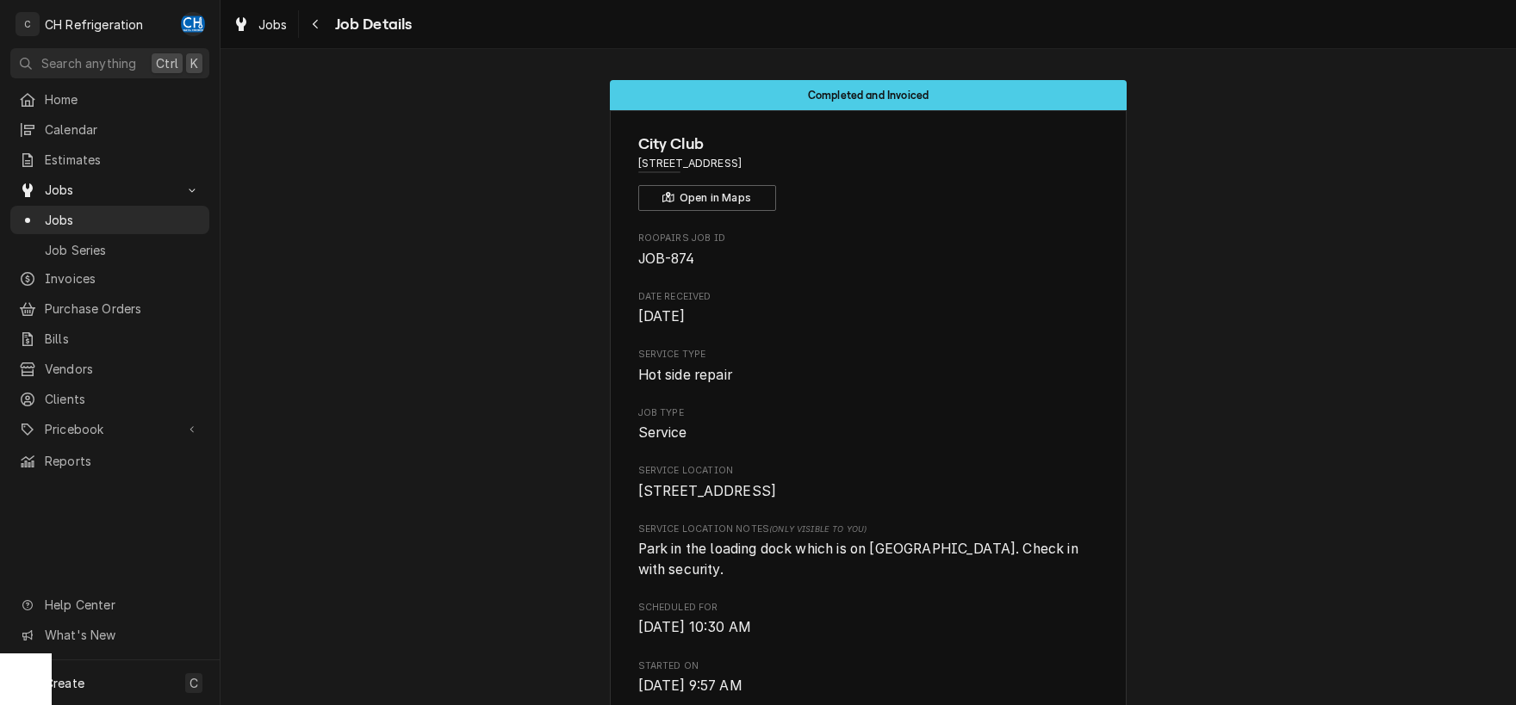
drag, startPoint x: 860, startPoint y: 163, endPoint x: 612, endPoint y: 156, distance: 249.0
copy span "[STREET_ADDRESS]"
click at [101, 214] on span "Jobs" at bounding box center [123, 220] width 156 height 18
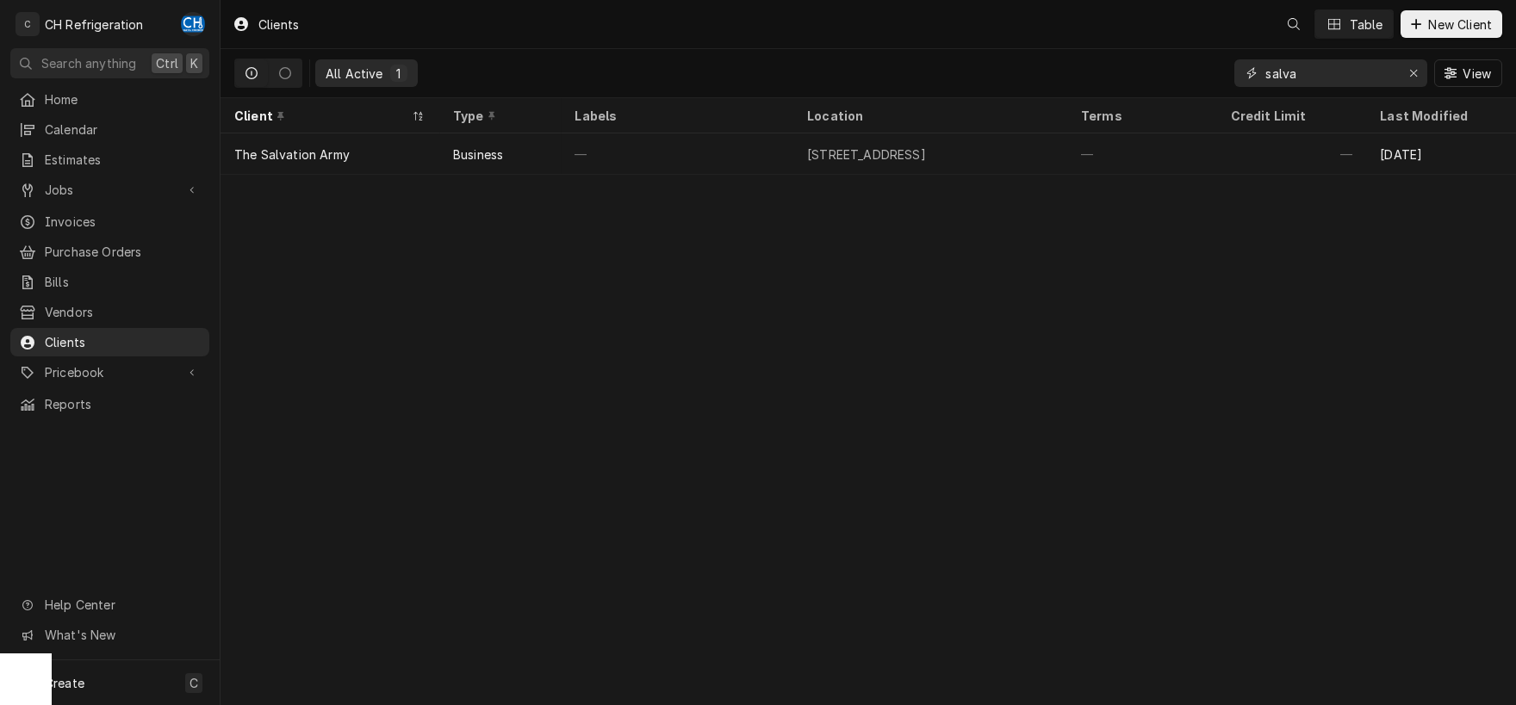
drag, startPoint x: 1337, startPoint y: 72, endPoint x: 1191, endPoint y: 68, distance: 145.6
click at [1265, 69] on input "salva" at bounding box center [1329, 73] width 129 height 28
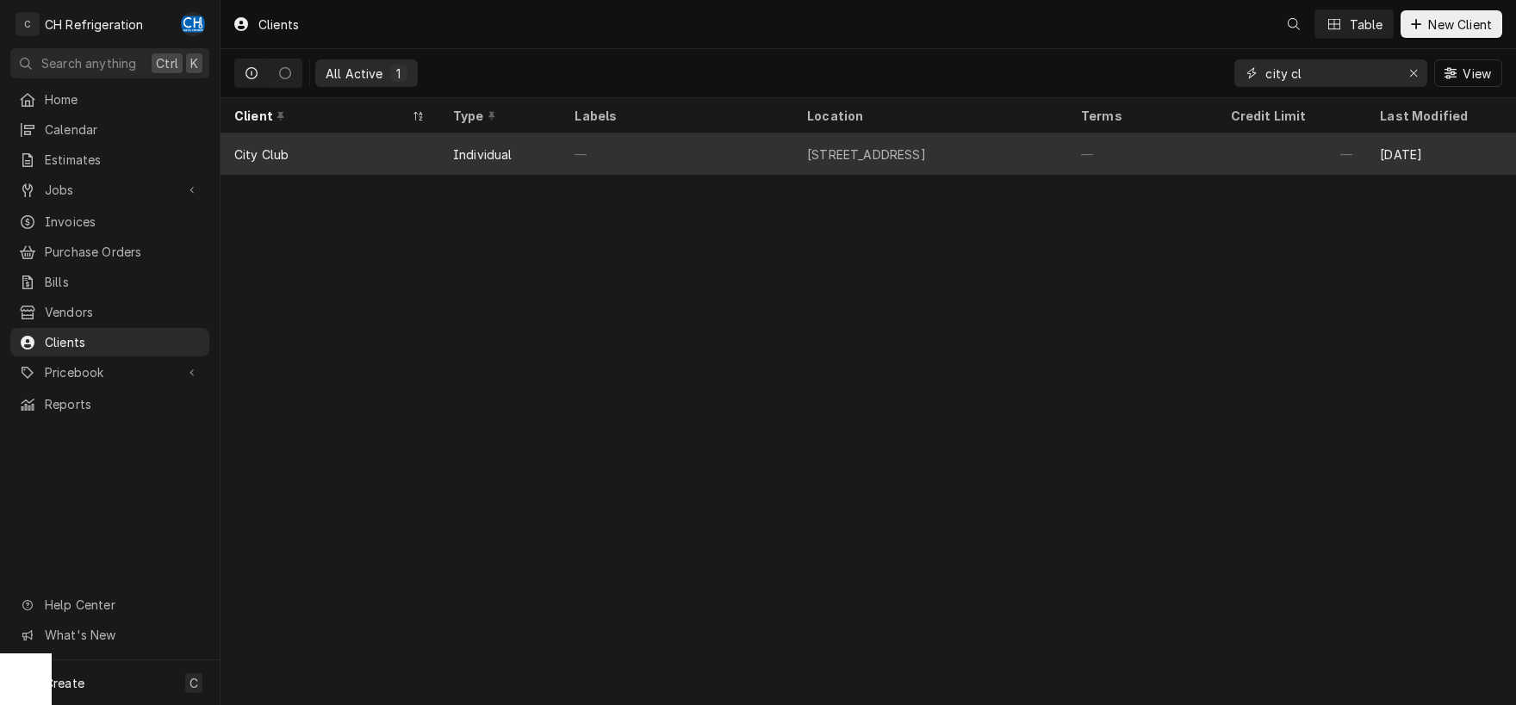
type input "city cl"
click at [1061, 160] on div "[STREET_ADDRESS]" at bounding box center [930, 154] width 274 height 41
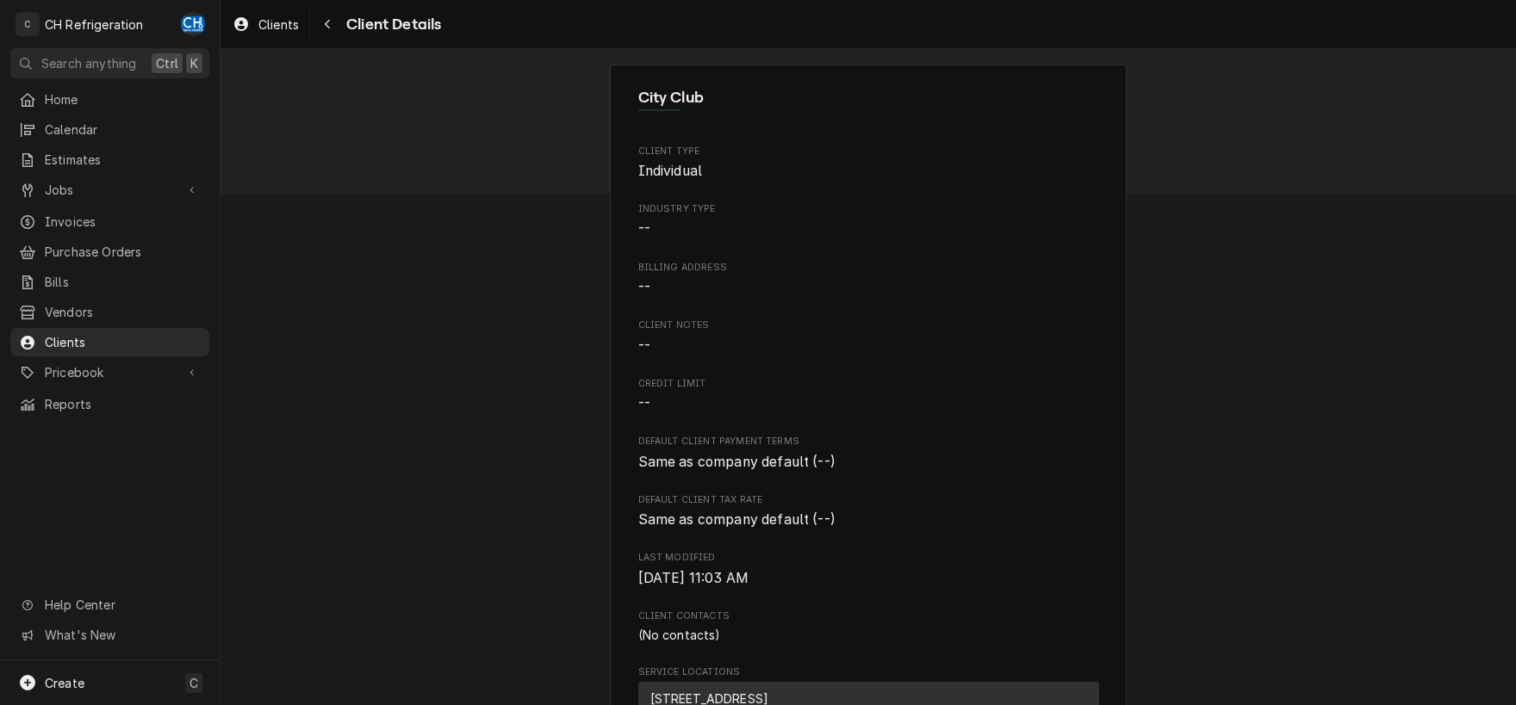
scroll to position [437, 0]
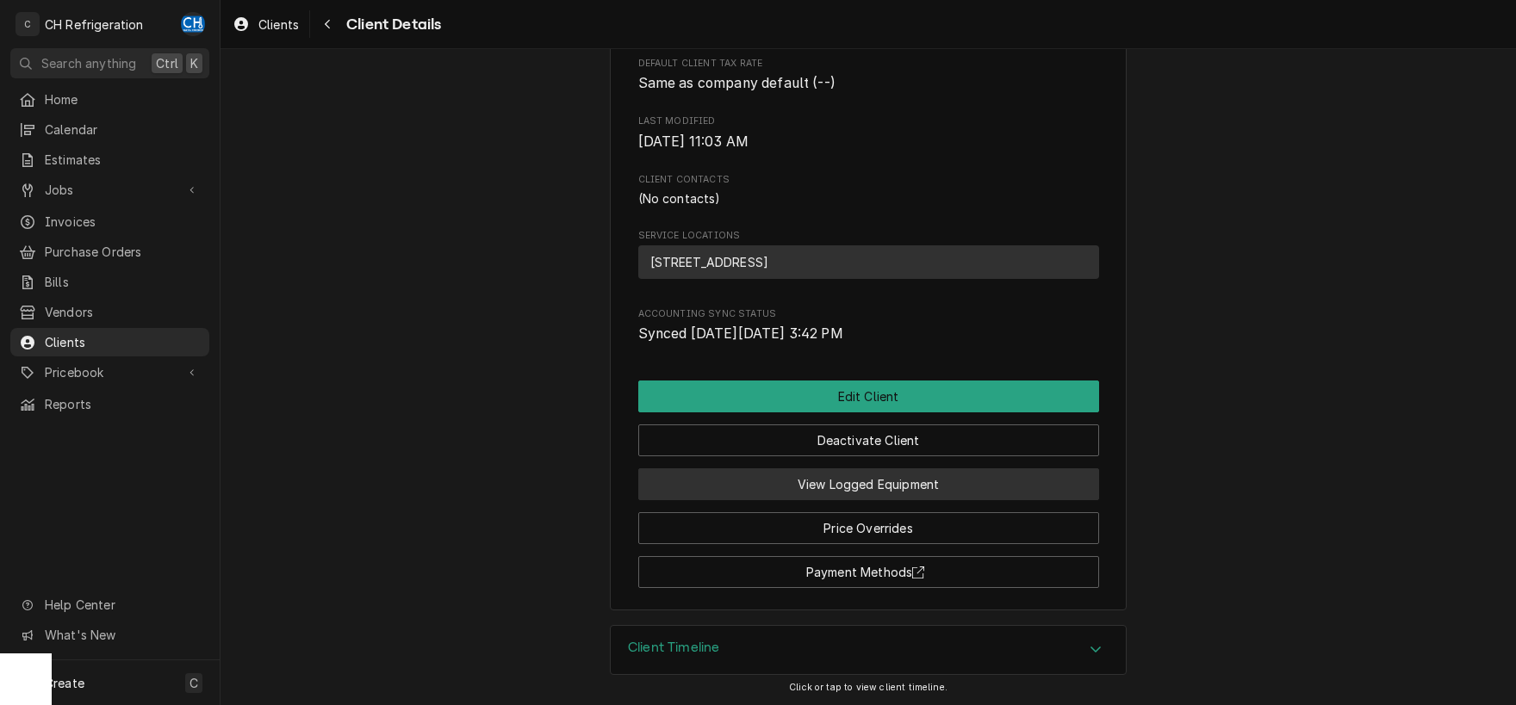
click at [916, 487] on button "View Logged Equipment" at bounding box center [868, 485] width 461 height 32
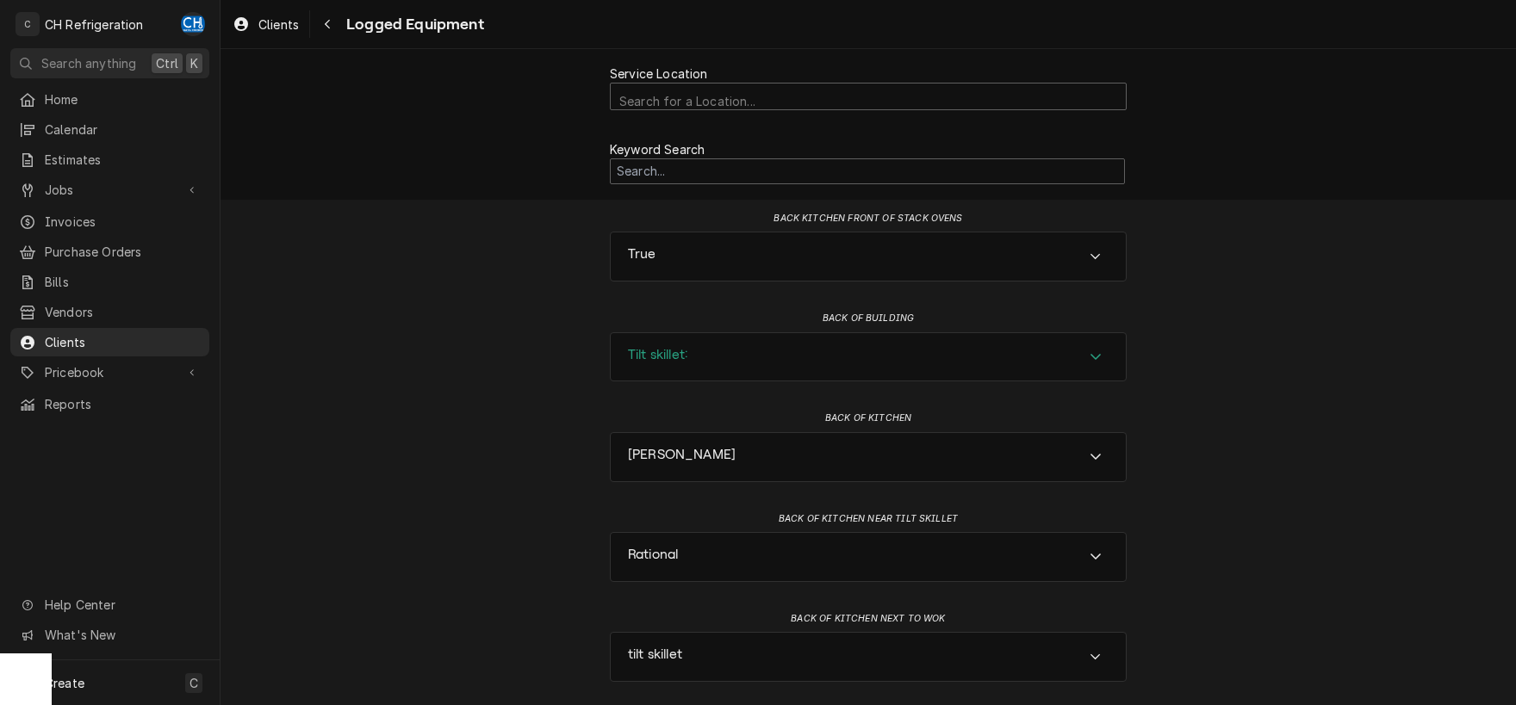
click at [839, 357] on div "Tilt skillet:" at bounding box center [868, 357] width 515 height 48
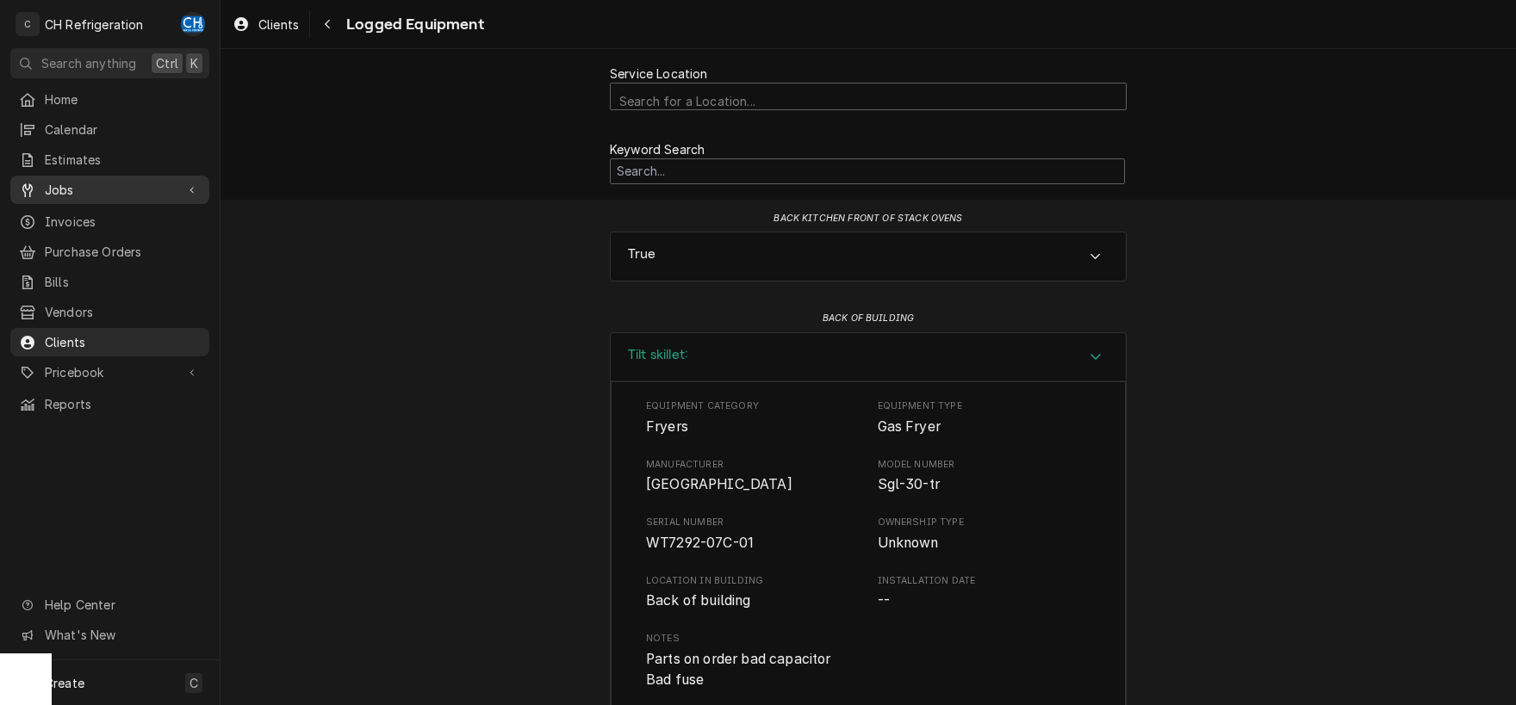
click at [67, 185] on span "Jobs" at bounding box center [110, 190] width 130 height 18
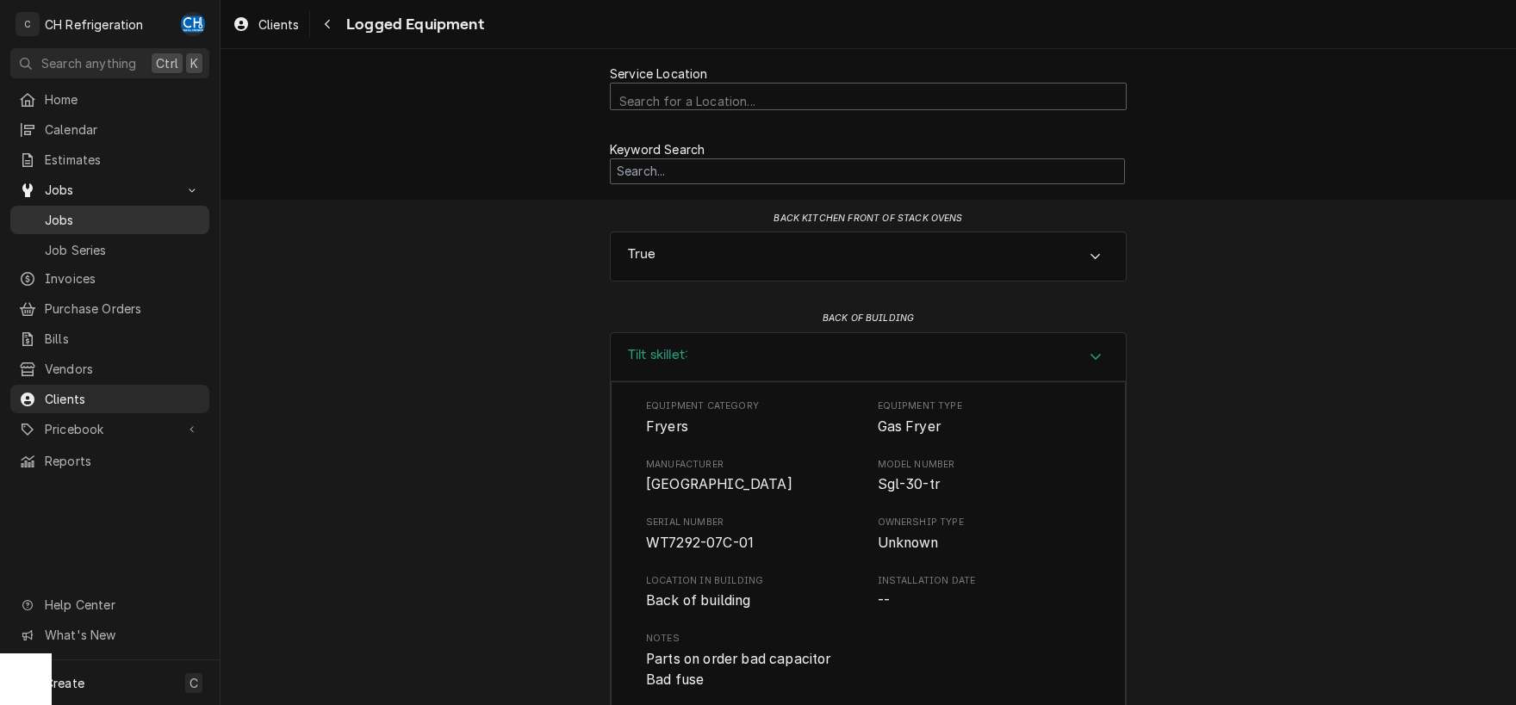
click at [68, 214] on span "Jobs" at bounding box center [123, 220] width 156 height 18
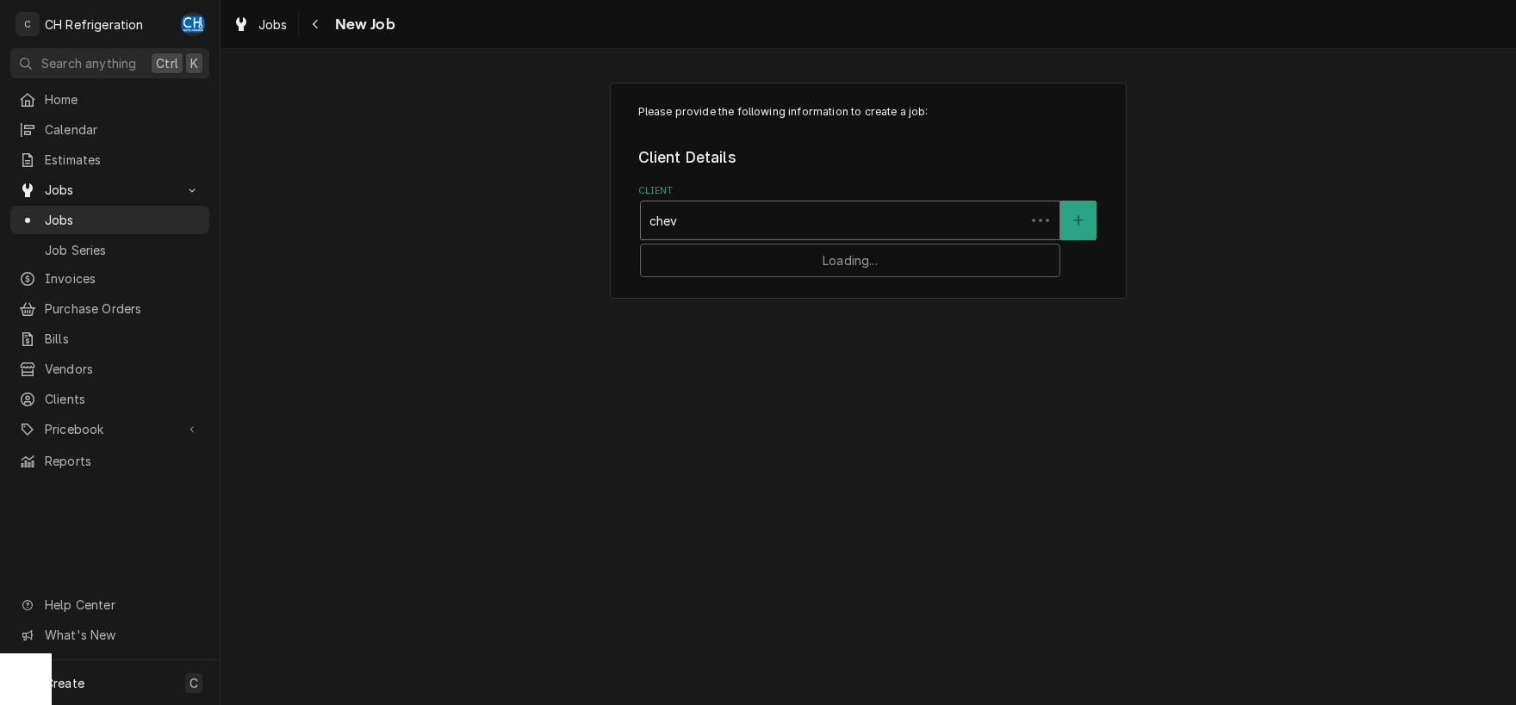
type input "chevr"
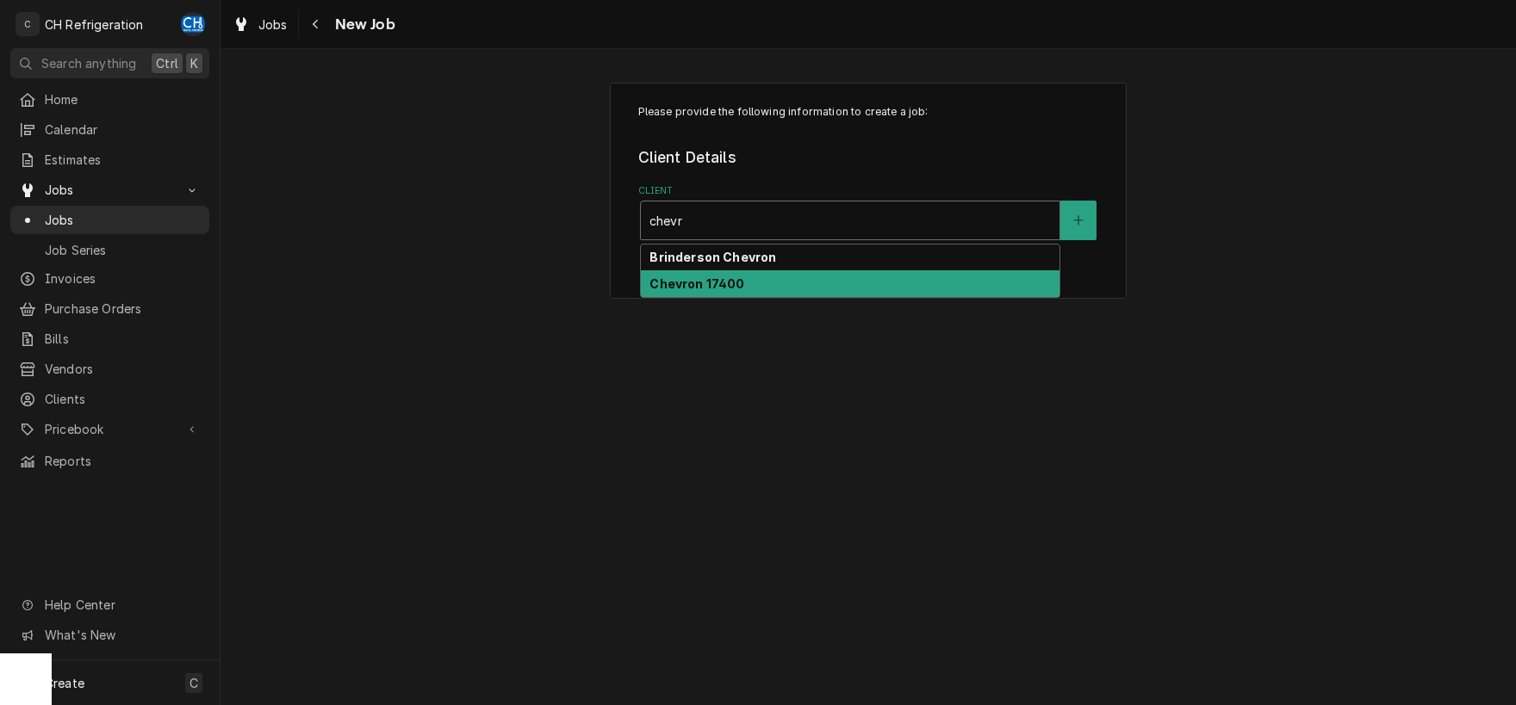
click at [751, 277] on div "Chevron 17400" at bounding box center [850, 283] width 419 height 27
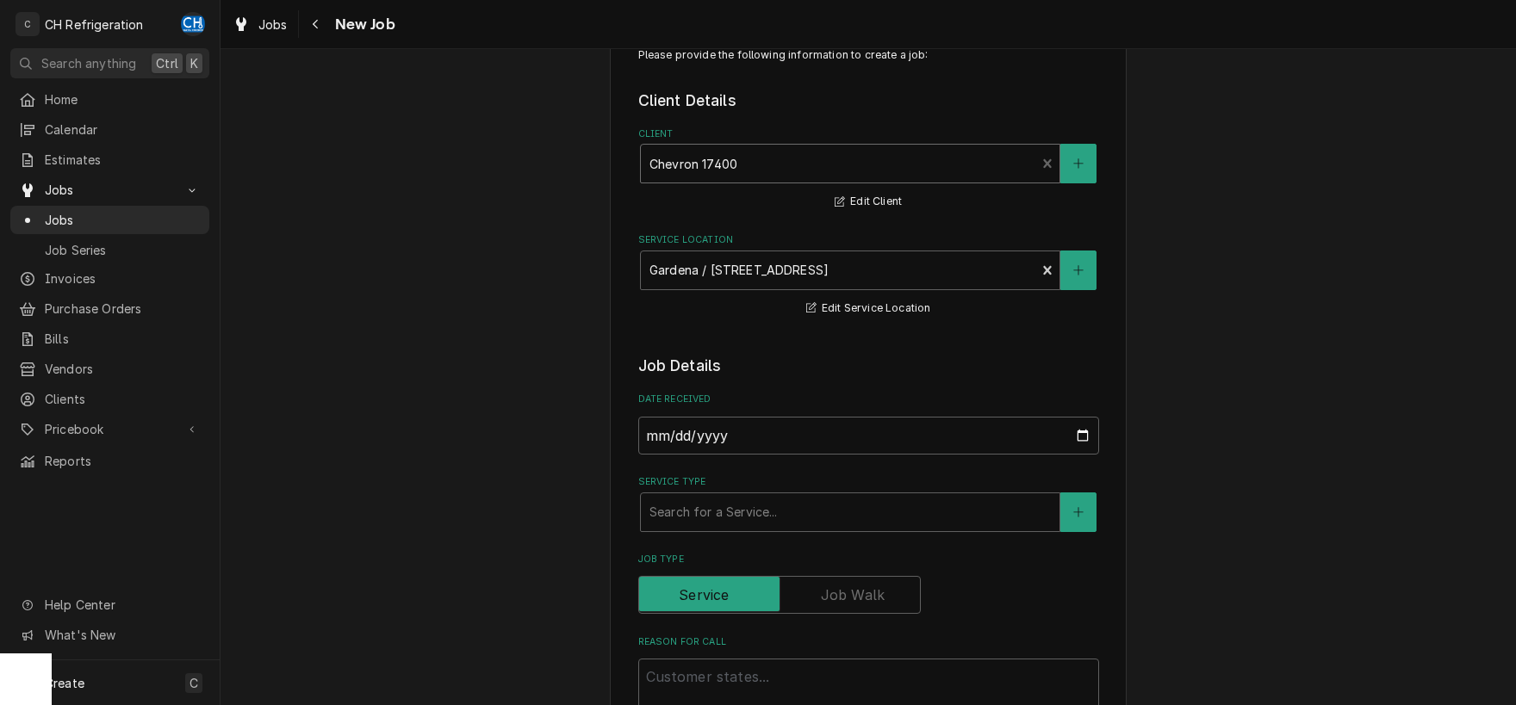
scroll to position [90, 0]
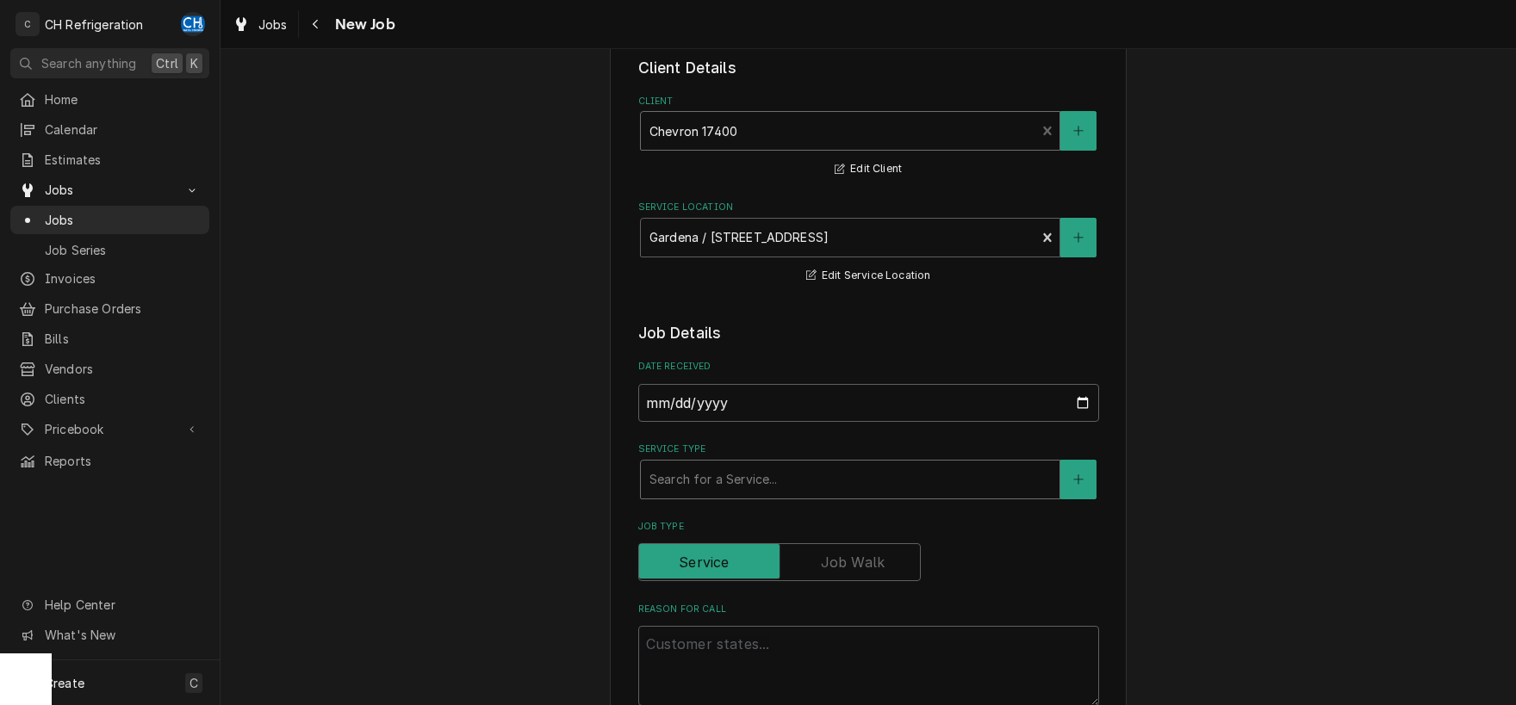
click at [837, 475] on div "Service Type" at bounding box center [849, 479] width 401 height 31
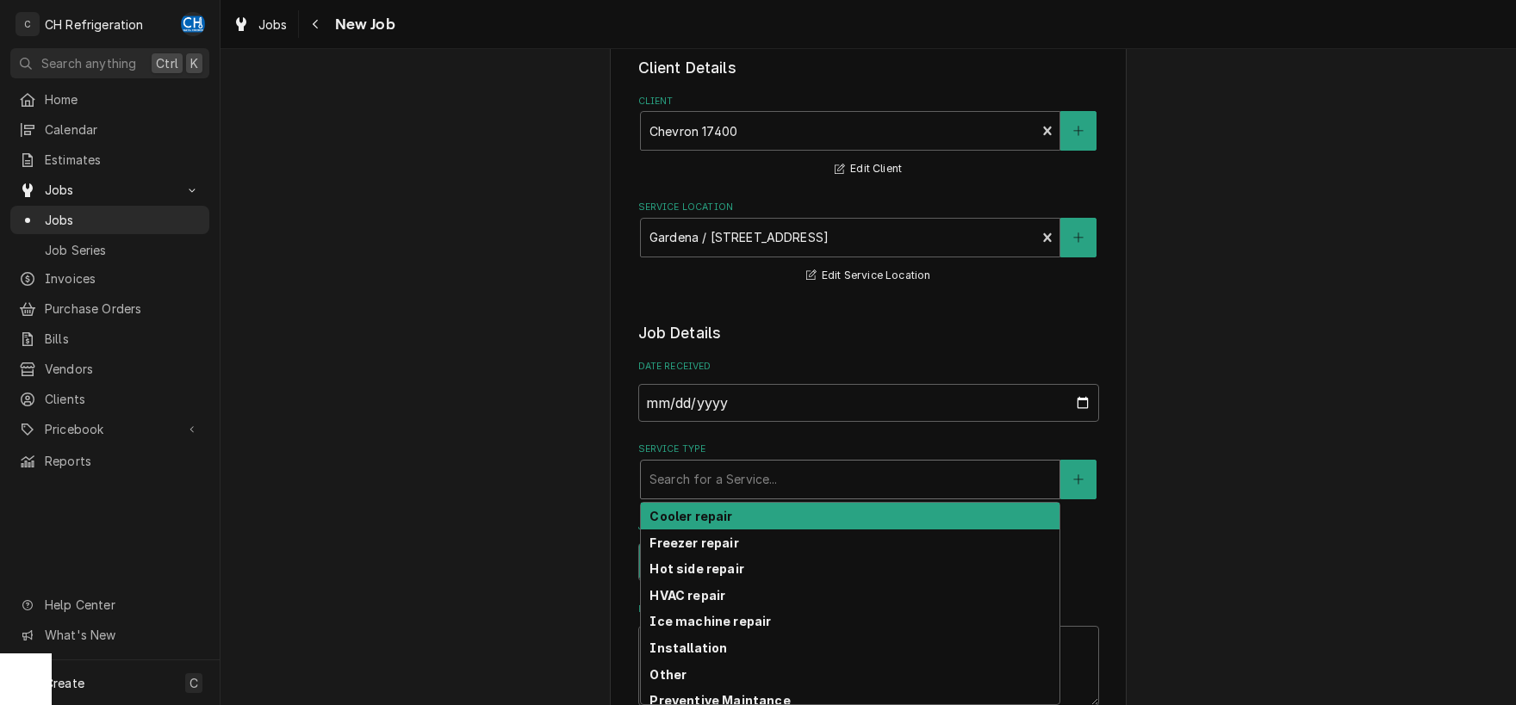
click at [799, 470] on div "Service Type" at bounding box center [849, 479] width 401 height 31
click at [729, 517] on div "Cooler repair" at bounding box center [850, 516] width 419 height 27
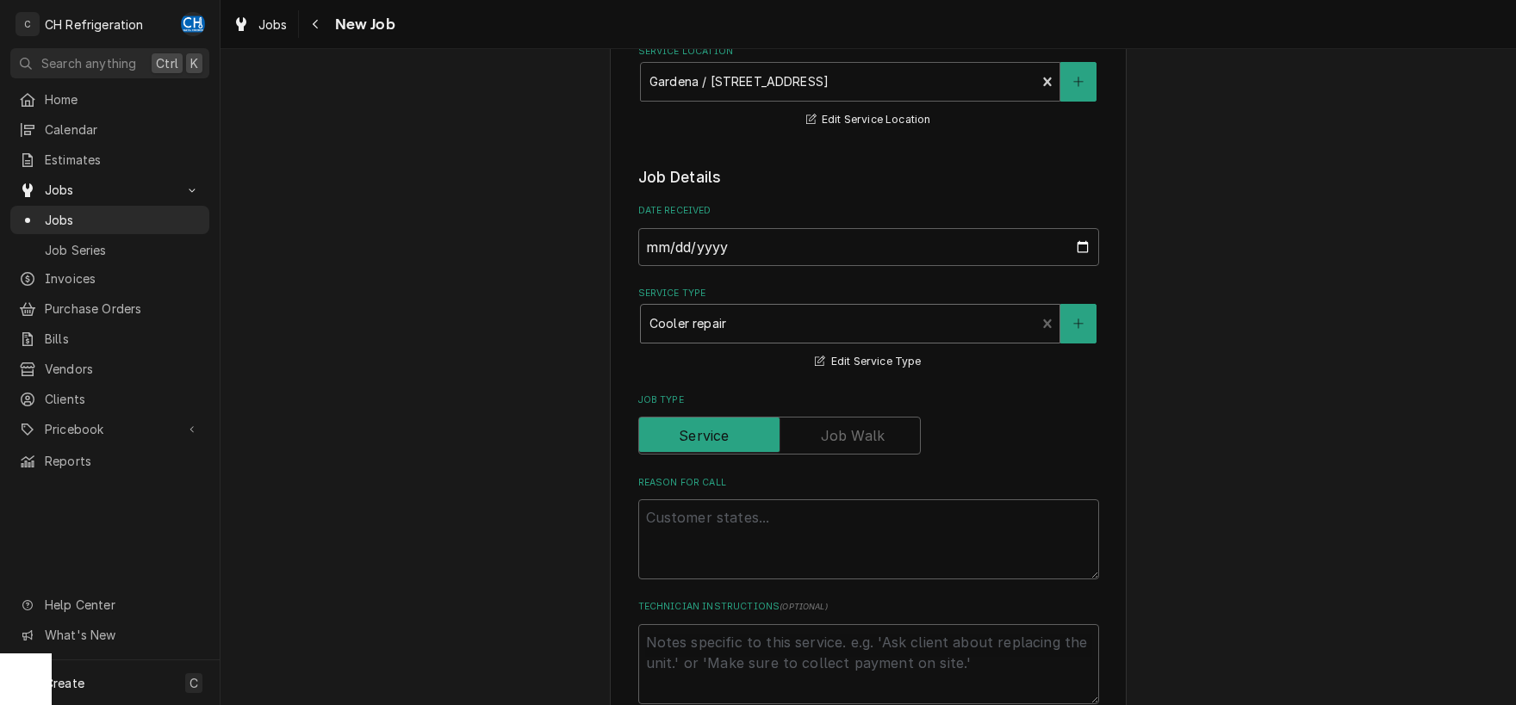
scroll to position [270, 0]
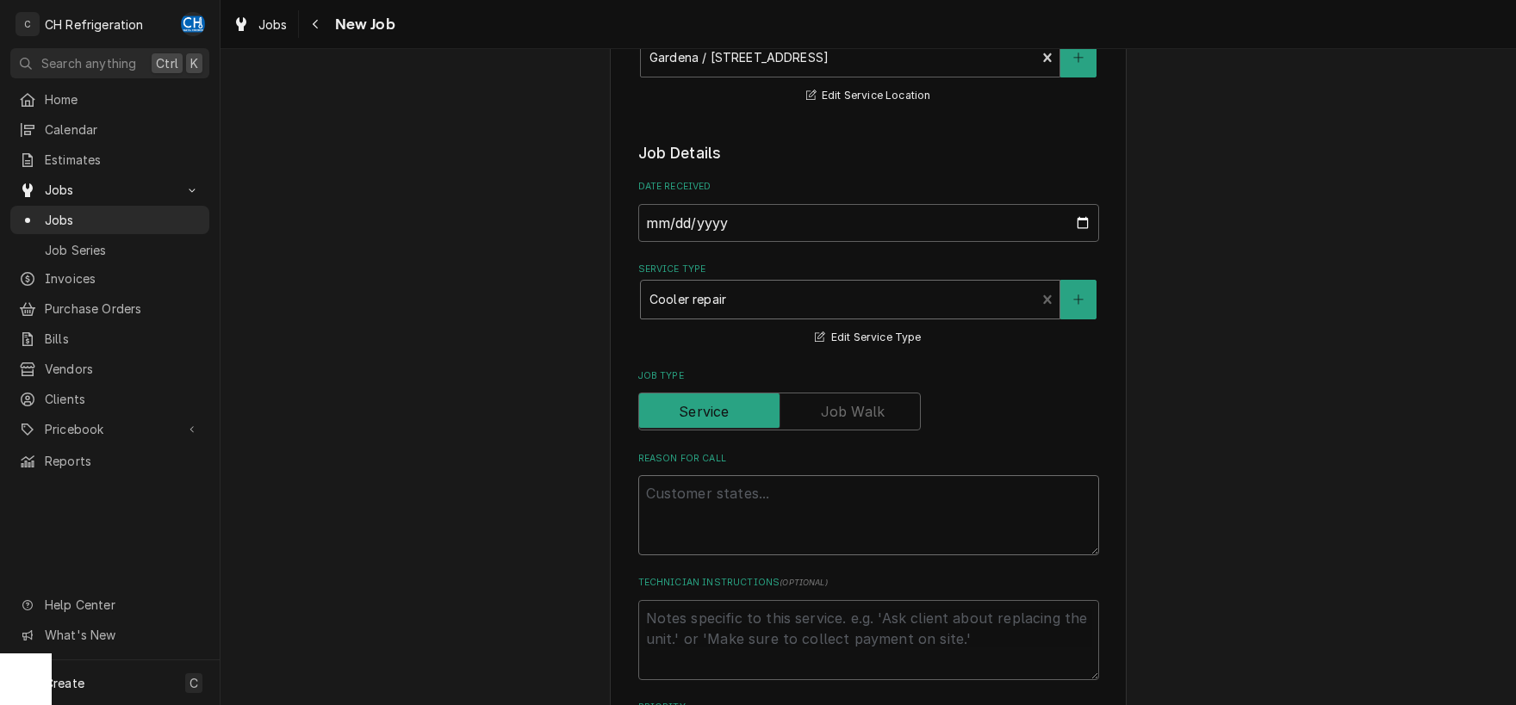
click at [931, 507] on textarea "Reason For Call" at bounding box center [868, 515] width 461 height 80
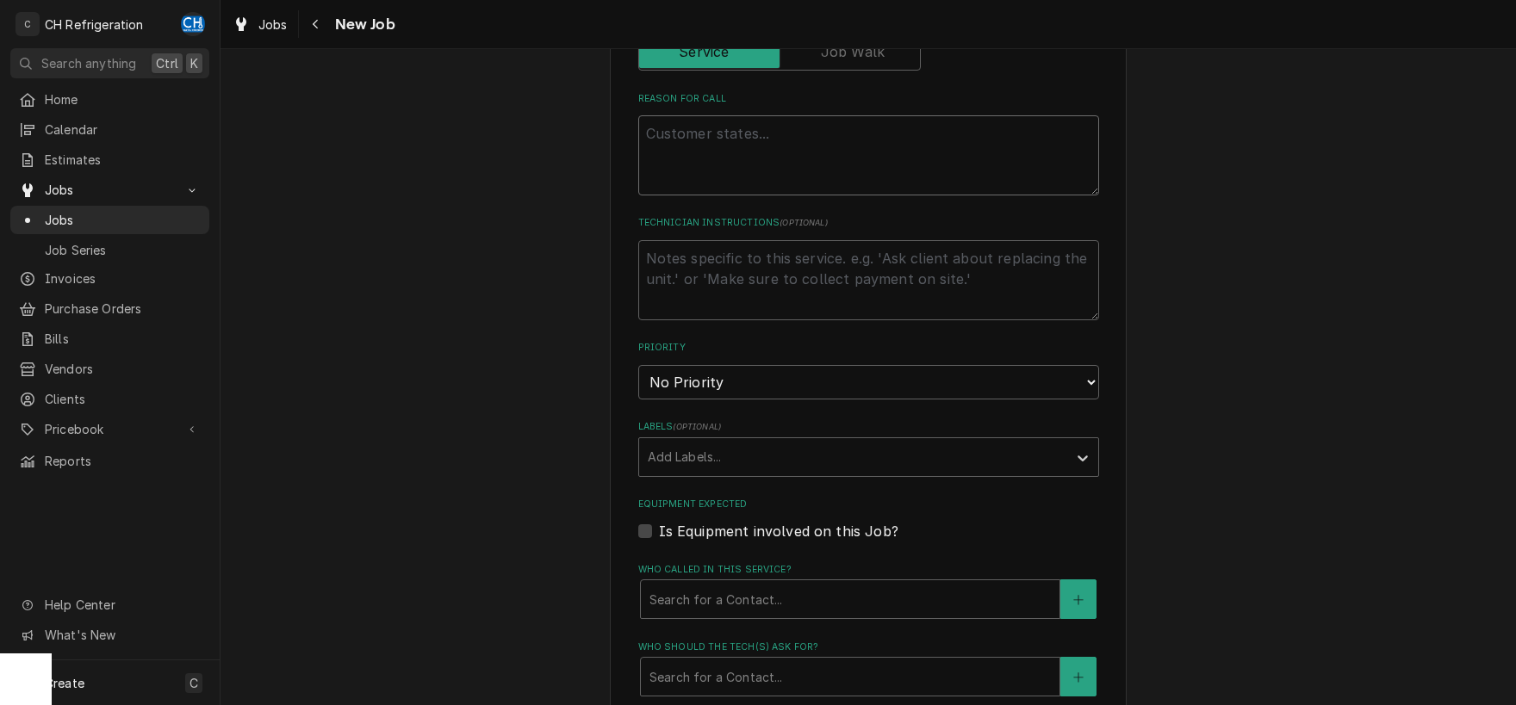
scroll to position [810, 0]
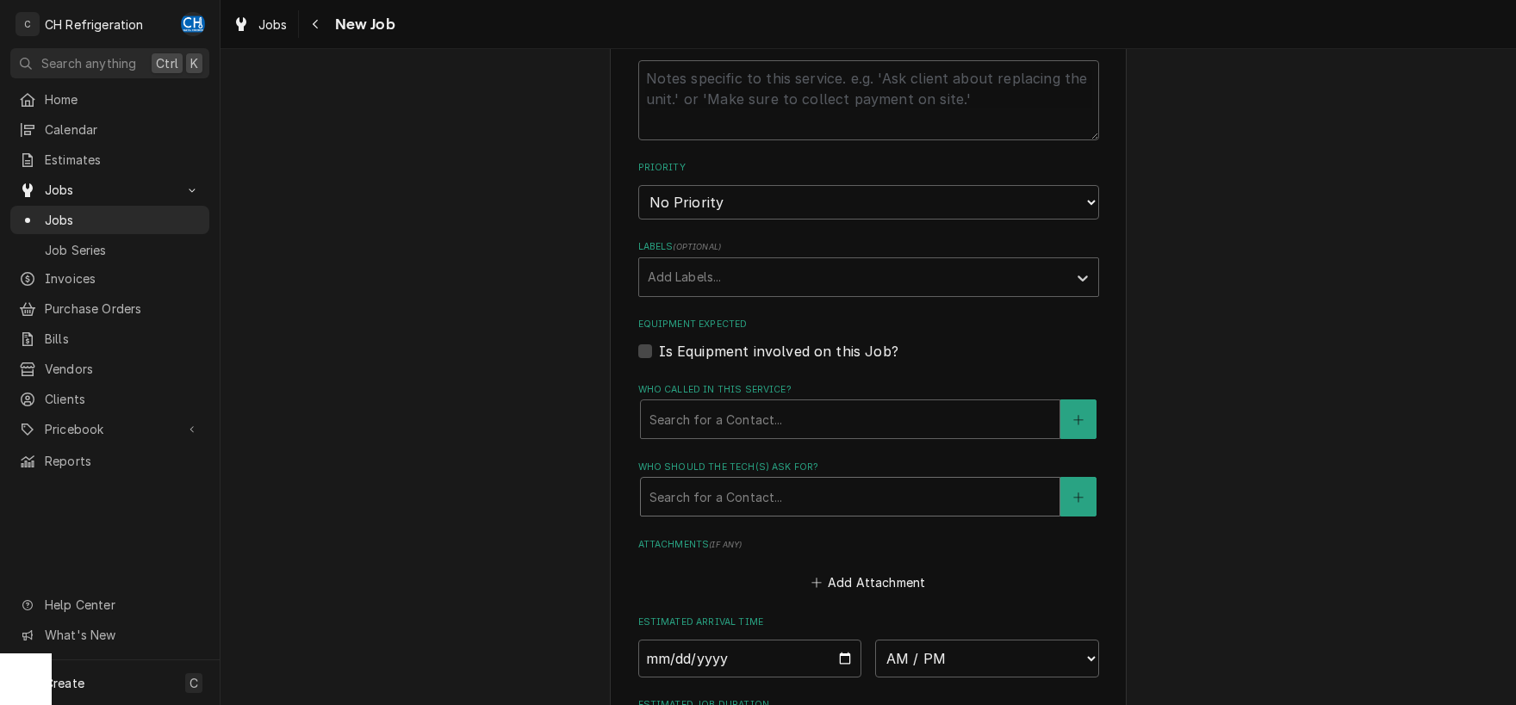
click at [792, 502] on div "Who should the tech(s) ask for?" at bounding box center [849, 497] width 401 height 31
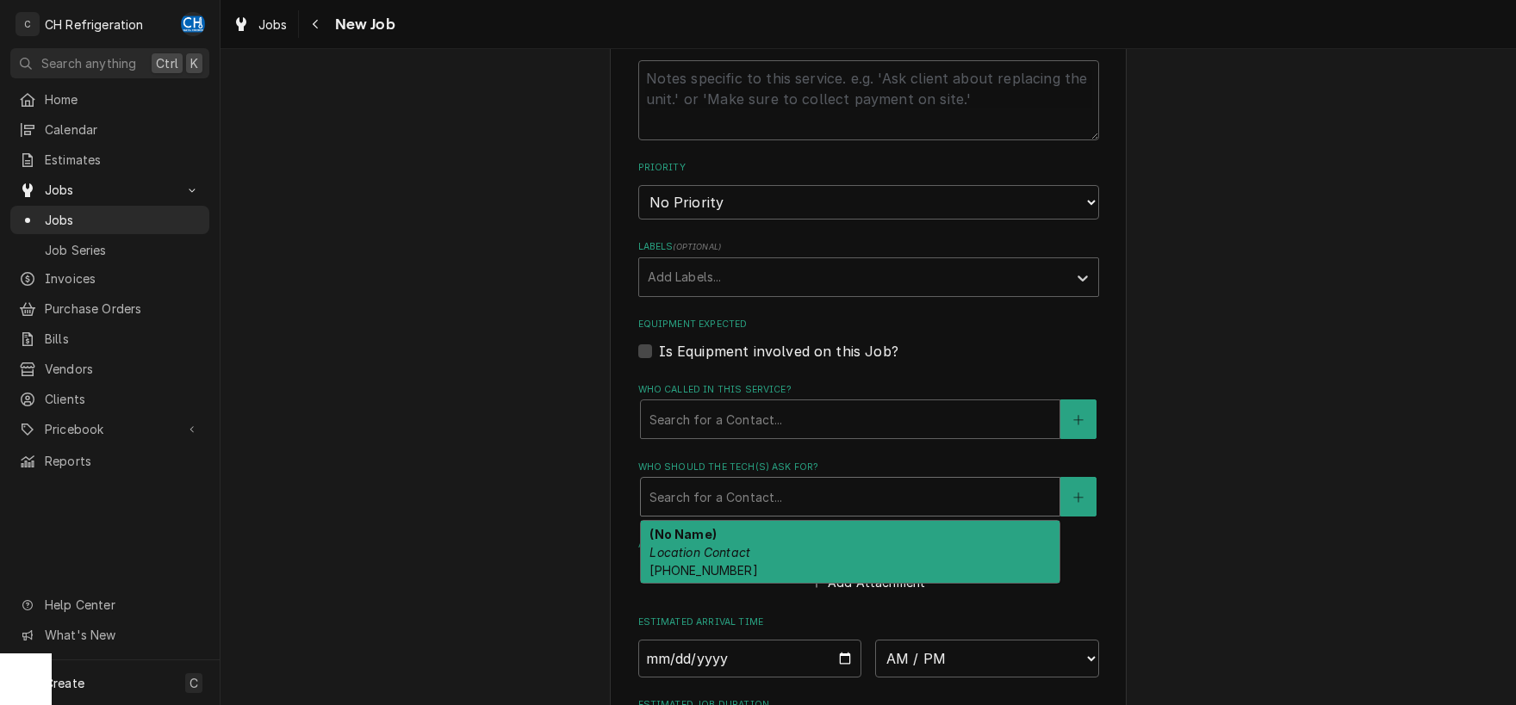
click at [780, 538] on div "(No Name) Location Contact (818) 425-2713" at bounding box center [850, 552] width 419 height 63
type textarea "x"
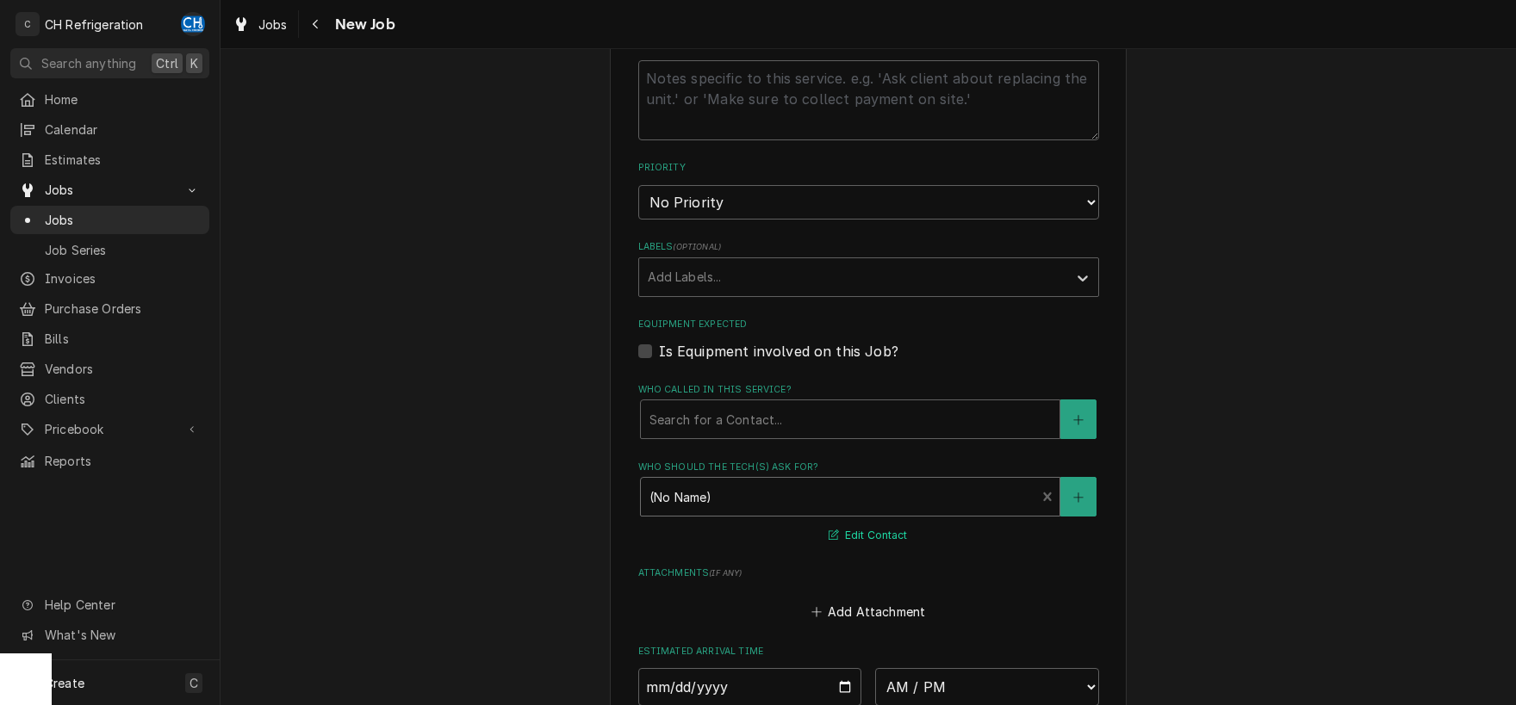
scroll to position [1116, 0]
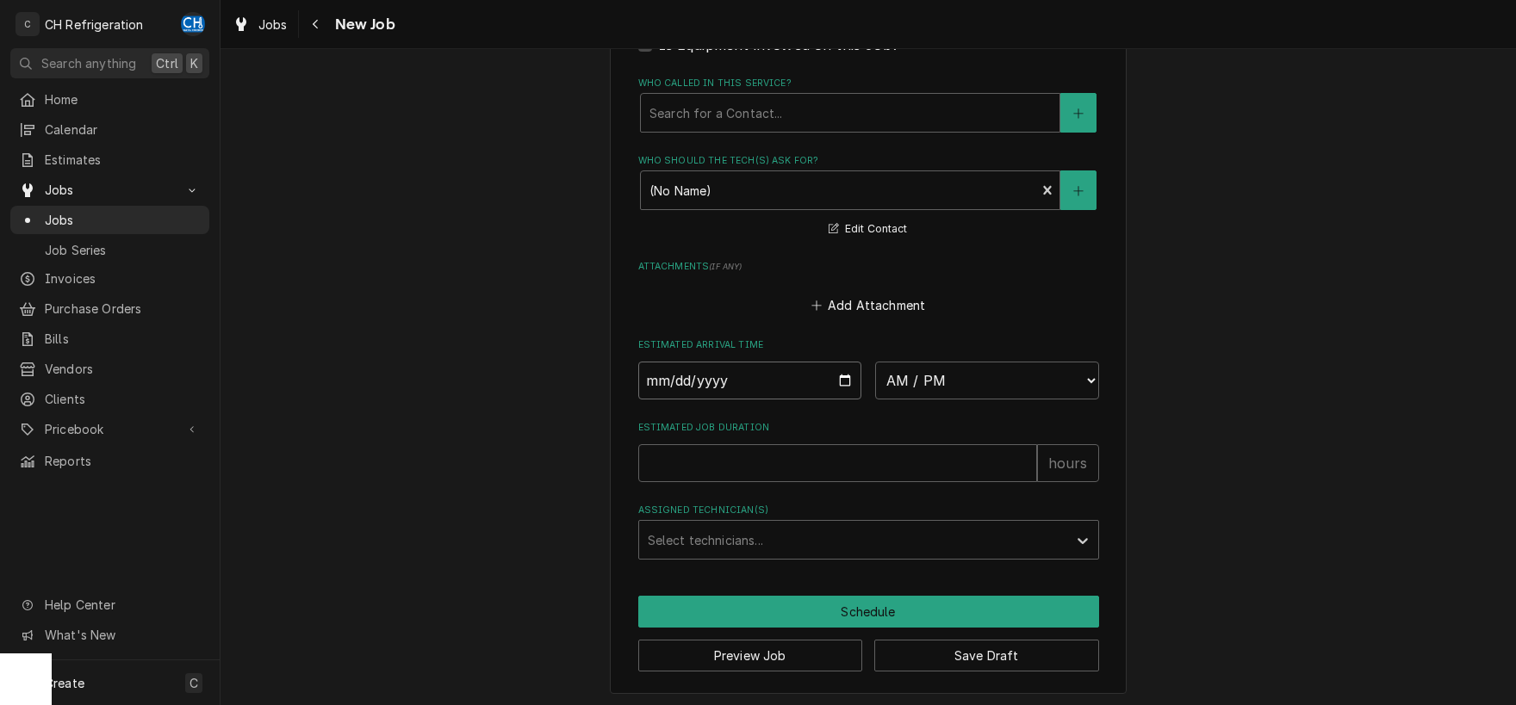
click at [848, 376] on input "Date" at bounding box center [750, 381] width 224 height 38
type input "2025-09-26"
click at [875, 362] on select "AM / PM 6:00 AM 6:15 AM 6:30 AM 6:45 AM 7:00 AM 7:15 AM 7:30 AM 7:45 AM 8:00 AM…" at bounding box center [987, 381] width 224 height 38
type textarea "x"
click at [875, 362] on select "AM / PM 6:00 AM 6:15 AM 6:30 AM 6:45 AM 7:00 AM 7:15 AM 7:30 AM 7:45 AM 8:00 AM…" at bounding box center [987, 381] width 224 height 38
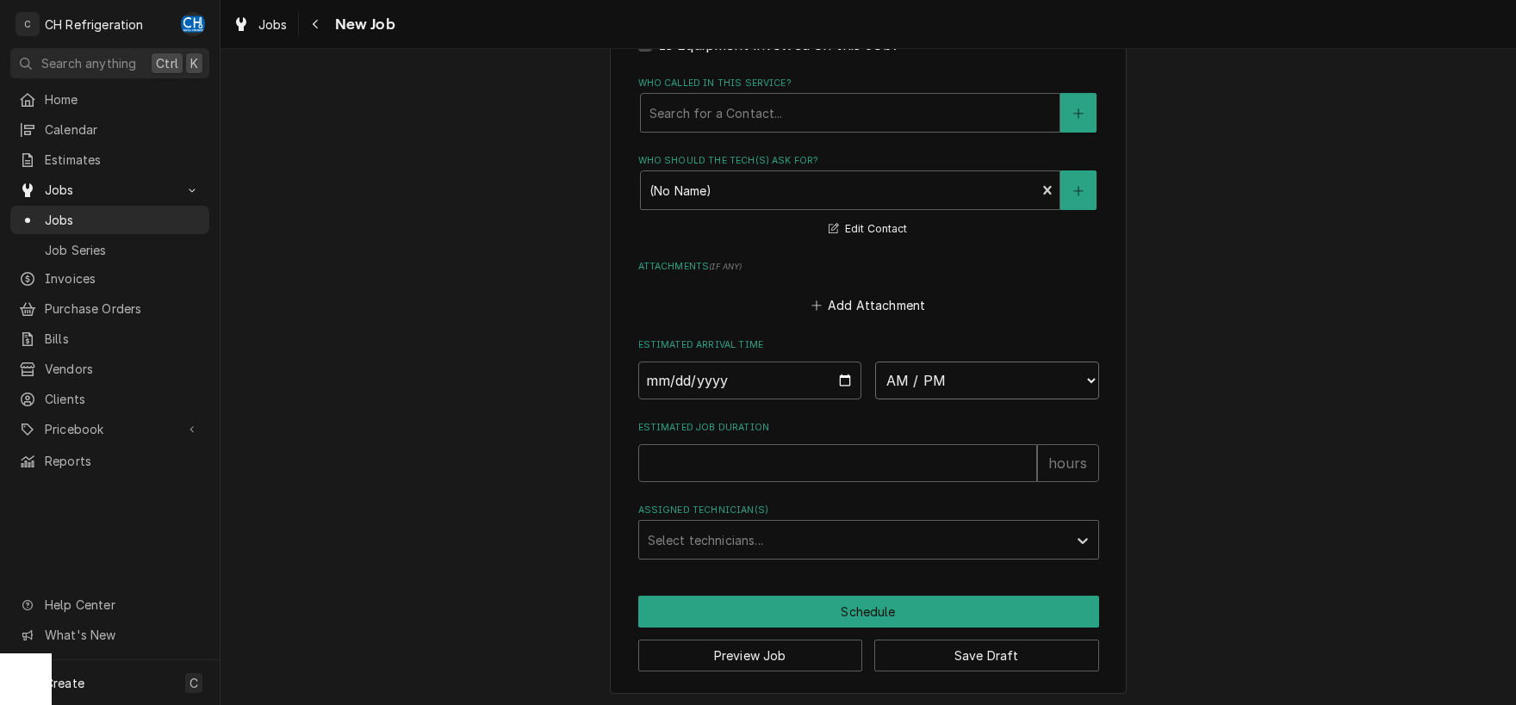
select select "12:00:00"
click option "12:00 PM" at bounding box center [0, 0] width 0 height 0
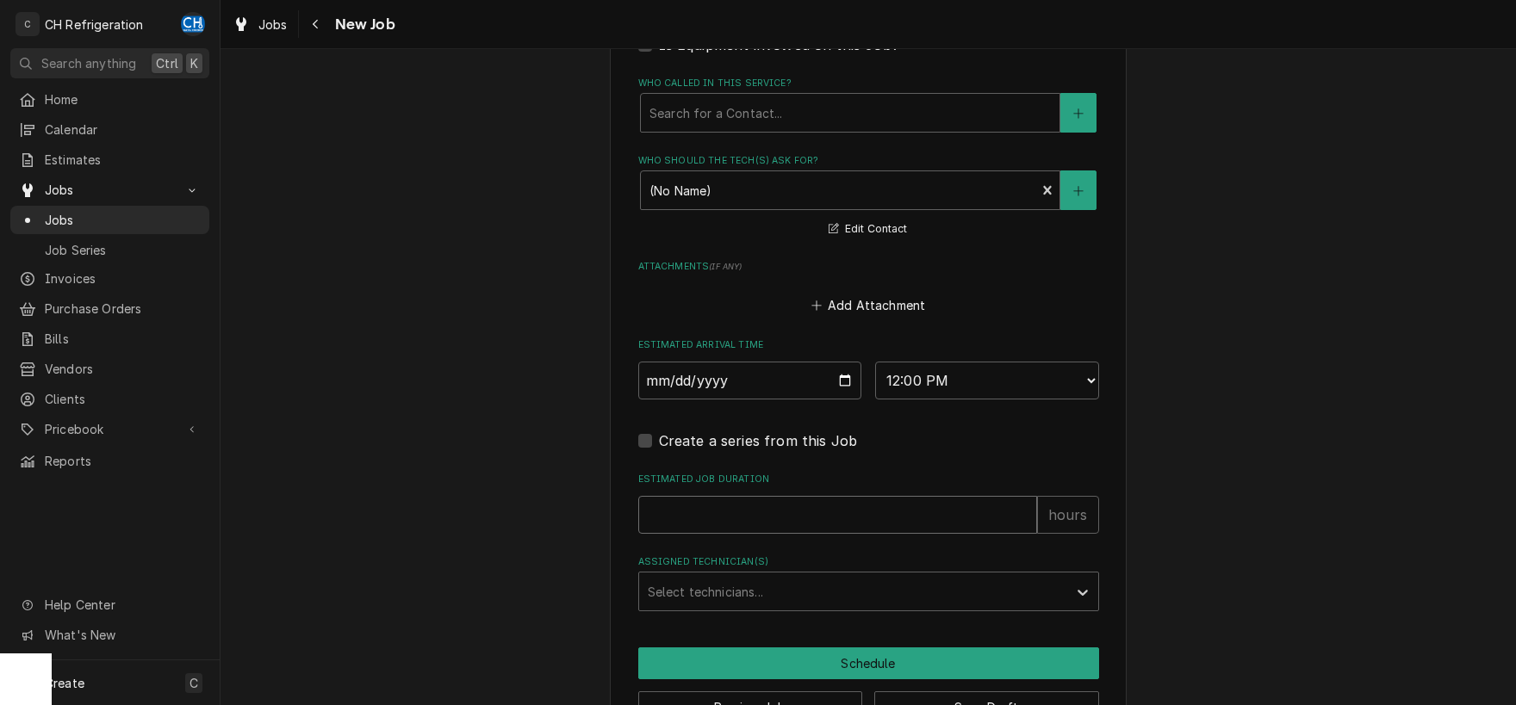
click at [824, 506] on input "Estimated Job Duration" at bounding box center [837, 515] width 399 height 38
type textarea "x"
type input "1"
type textarea "x"
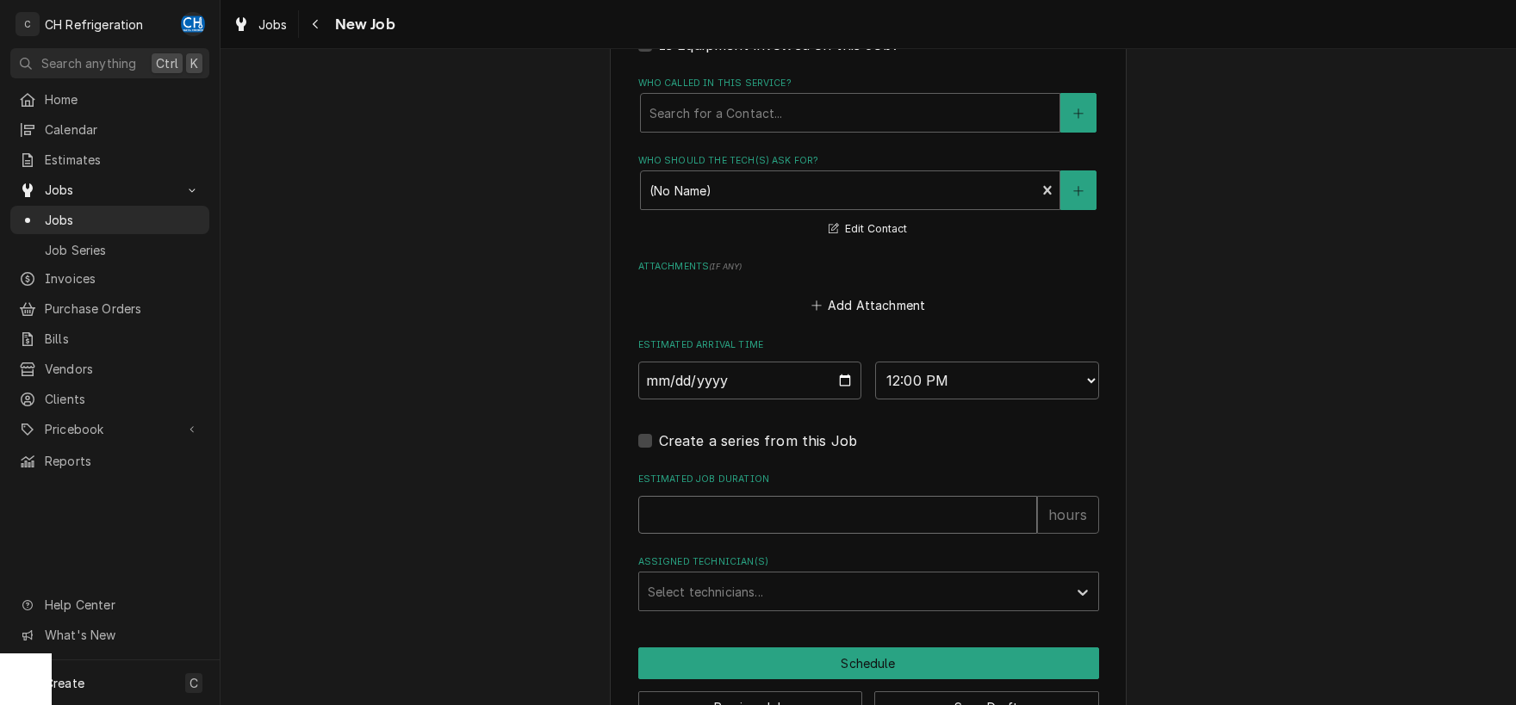
type input "2"
type textarea "x"
type input "2"
click at [648, 582] on input "Assigned Technician(s)" at bounding box center [649, 592] width 3 height 28
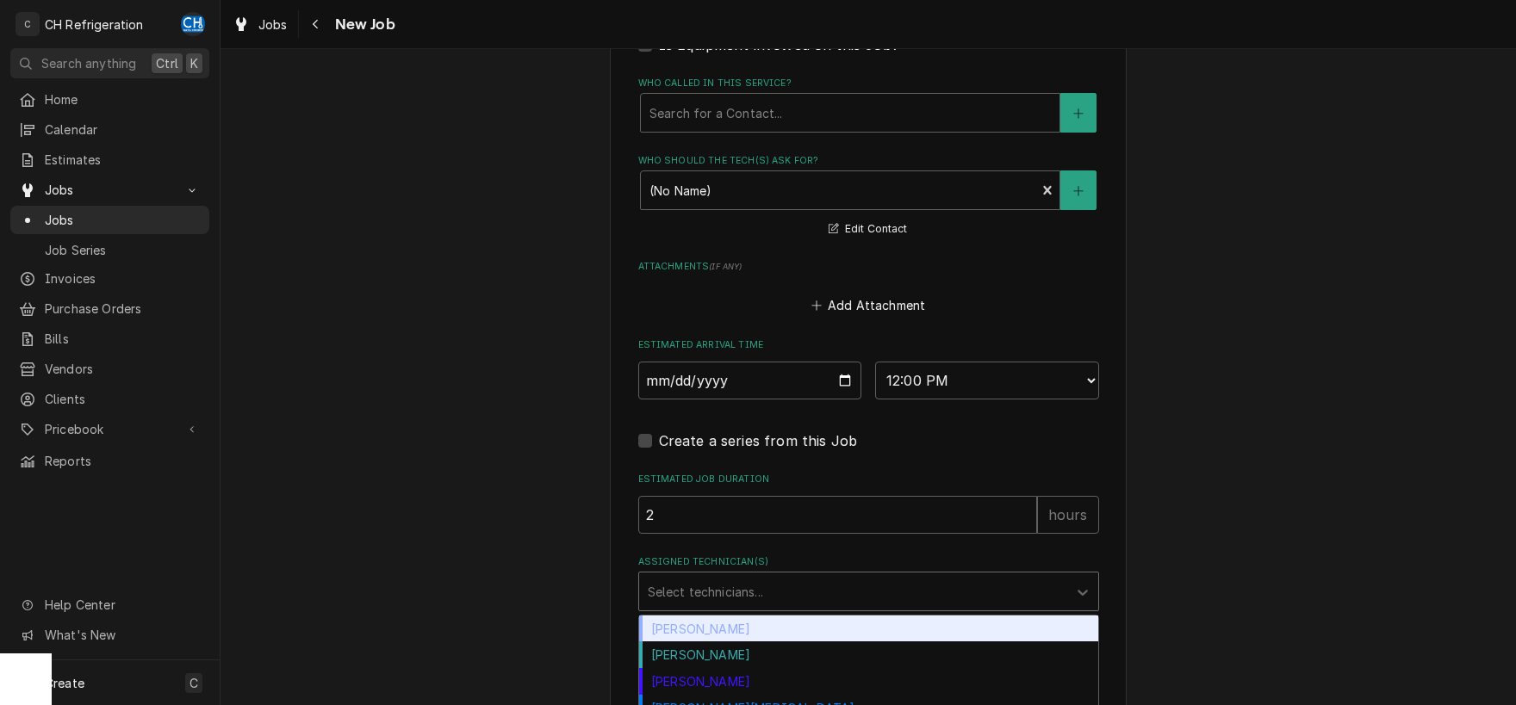
click at [677, 629] on div "Chris Hiraga" at bounding box center [868, 629] width 459 height 27
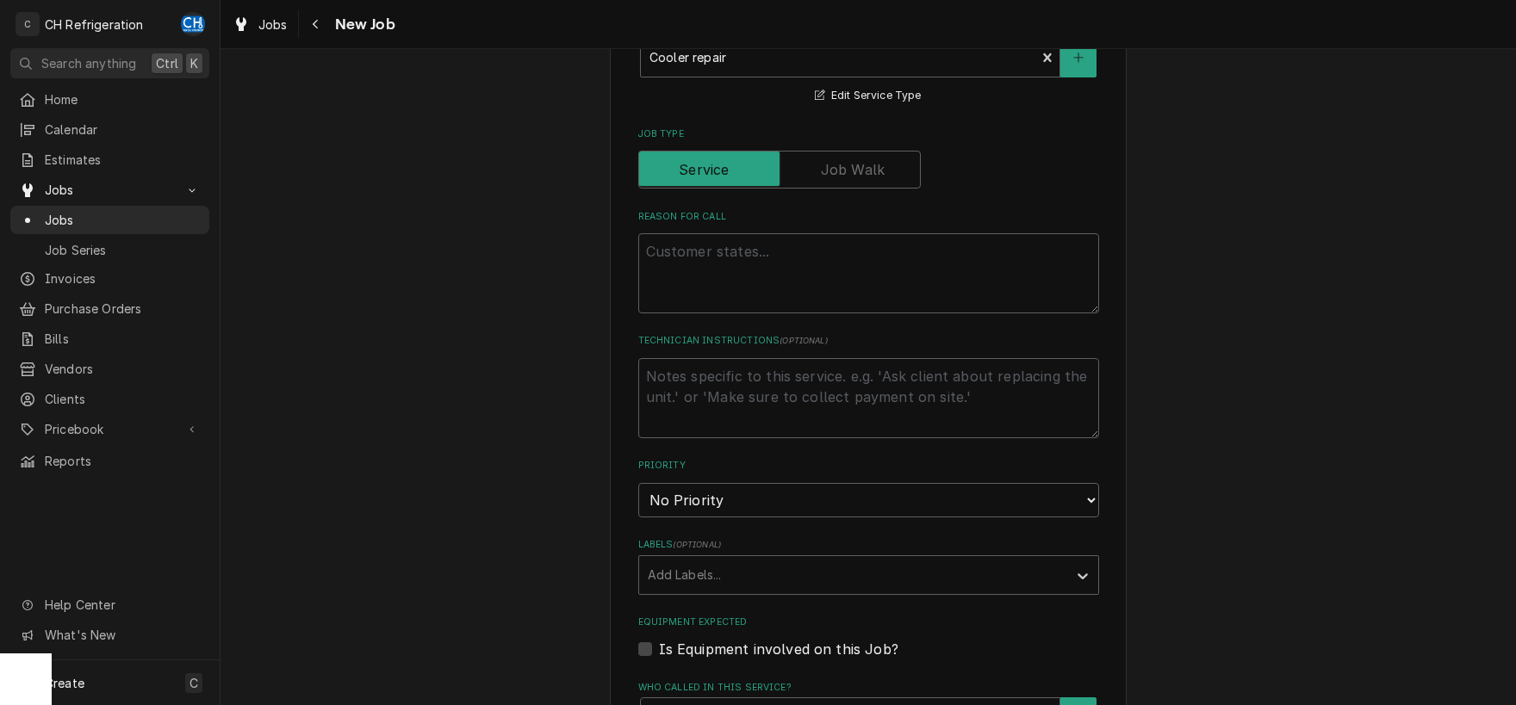
scroll to position [396, 0]
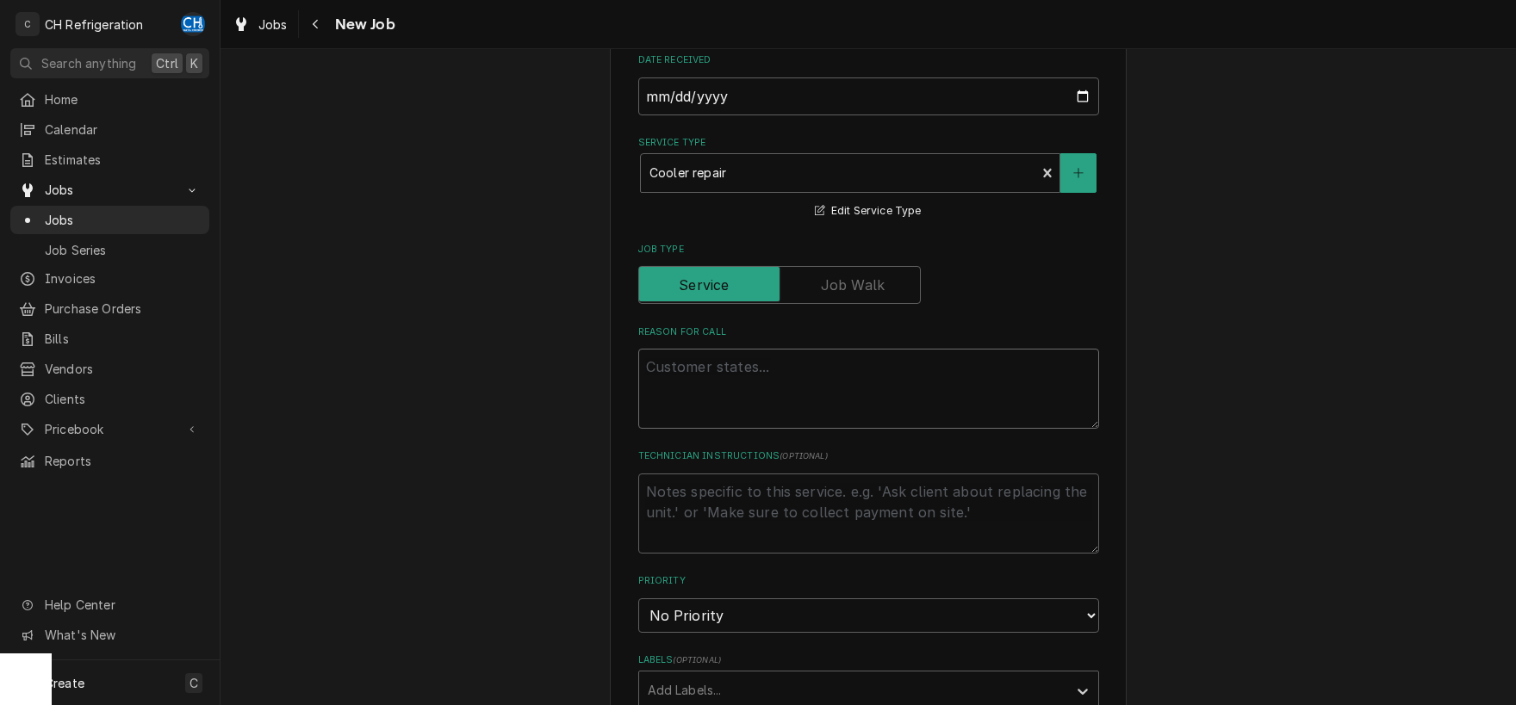
click at [751, 403] on textarea "Reason For Call" at bounding box center [868, 389] width 461 height 80
type textarea "x"
type textarea "c"
type textarea "x"
type textarea "co"
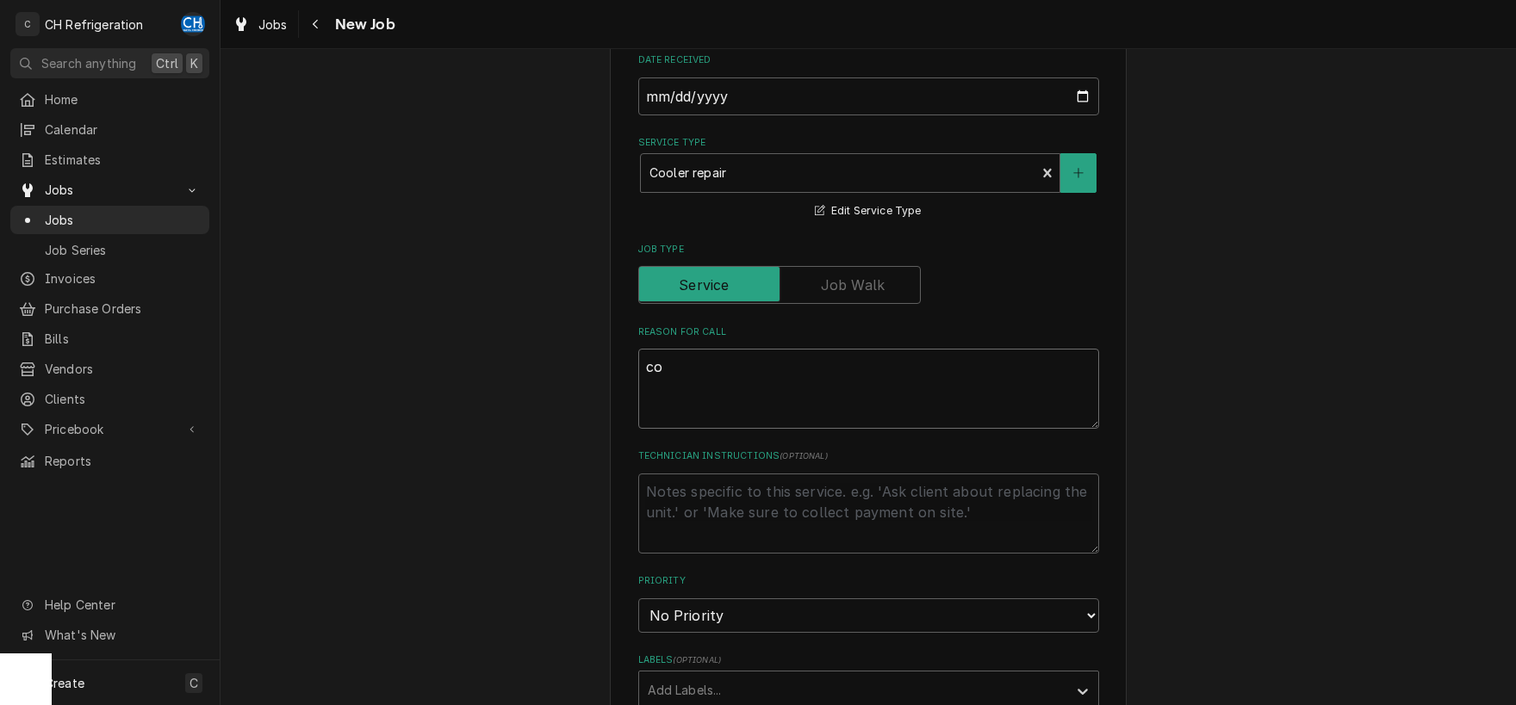
type textarea "x"
type textarea "coo"
type textarea "x"
type textarea "cool"
type textarea "x"
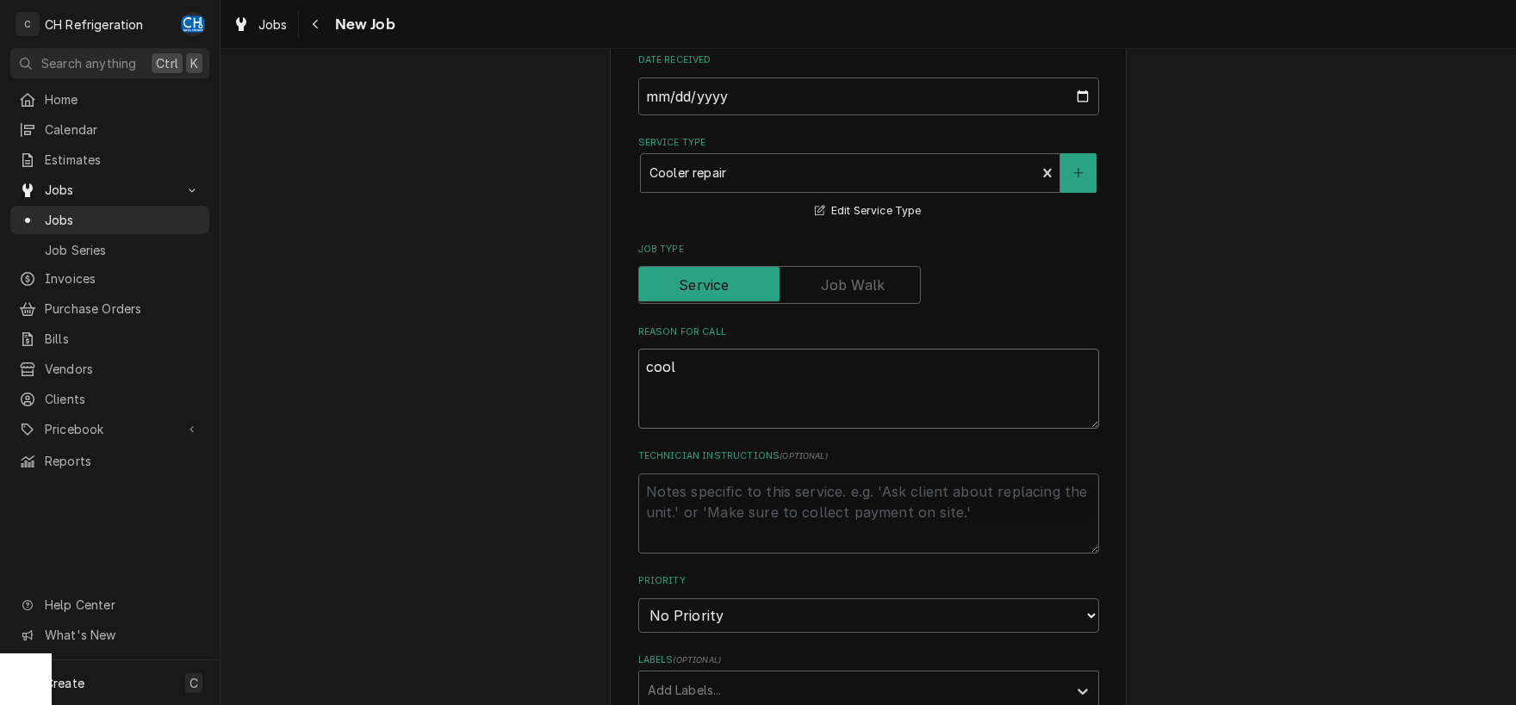
type textarea "coole"
type textarea "x"
type textarea "cooler"
type textarea "x"
type textarea "cooler d"
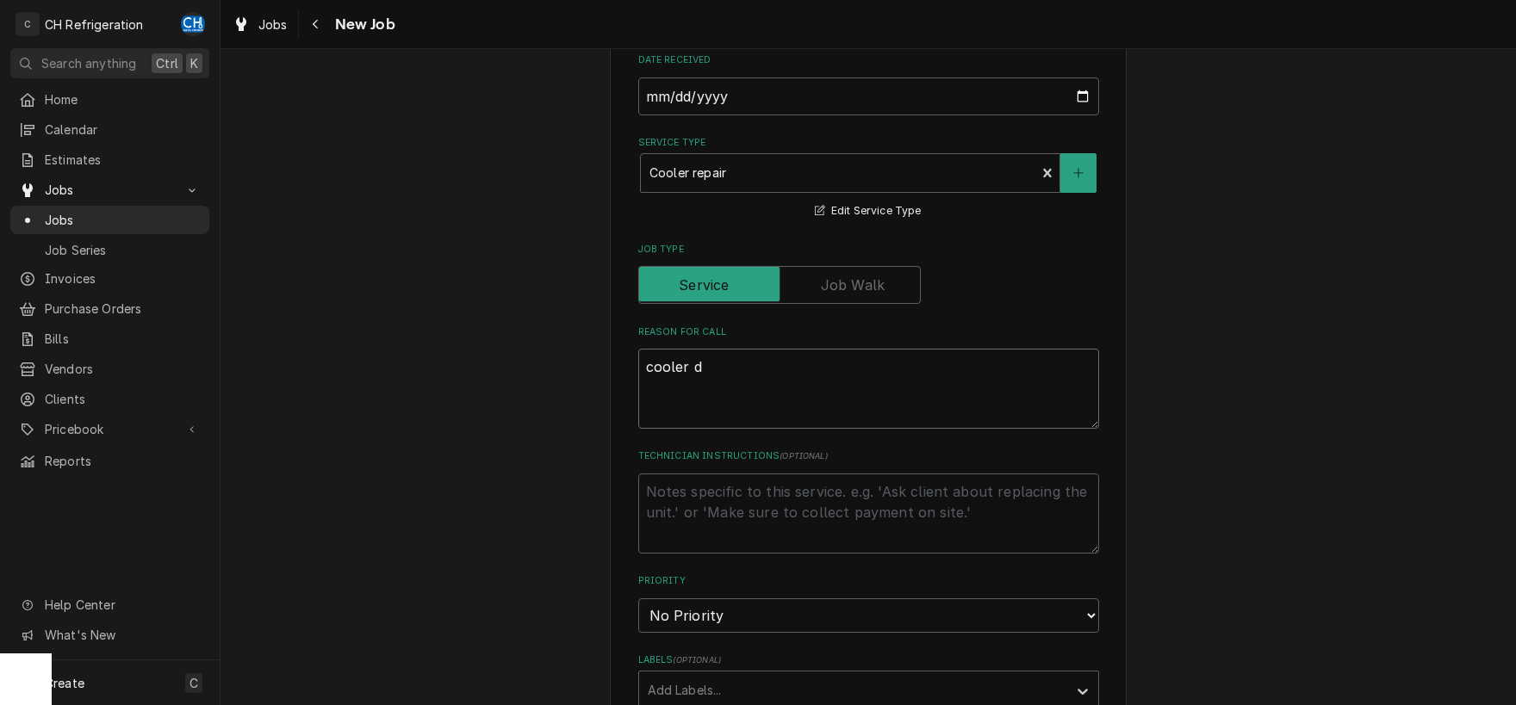
type textarea "x"
type textarea "cooler do"
type textarea "x"
type textarea "cooler dow"
type textarea "x"
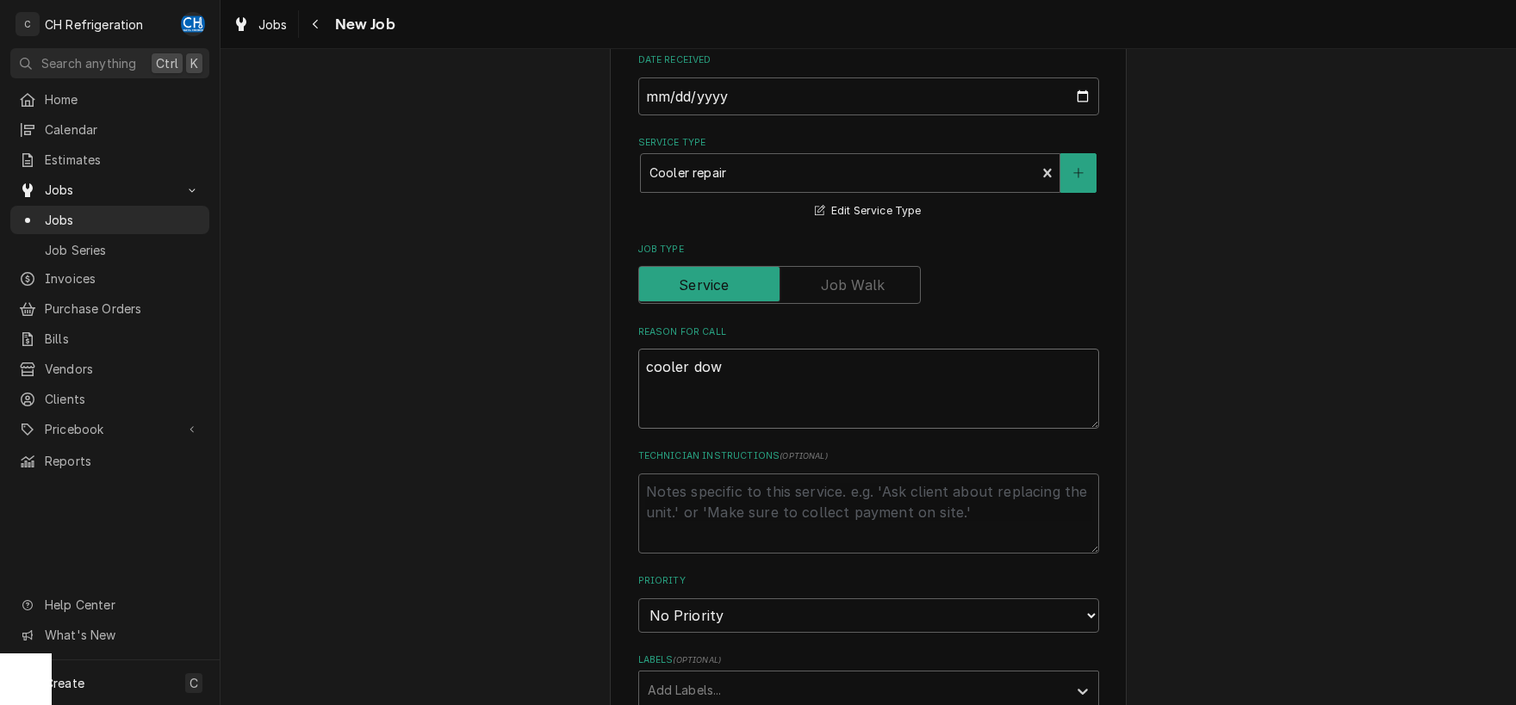
type textarea "cooler dowm"
type textarea "x"
type textarea "cooler dowm"
type textarea "x"
type textarea "cooler dowm"
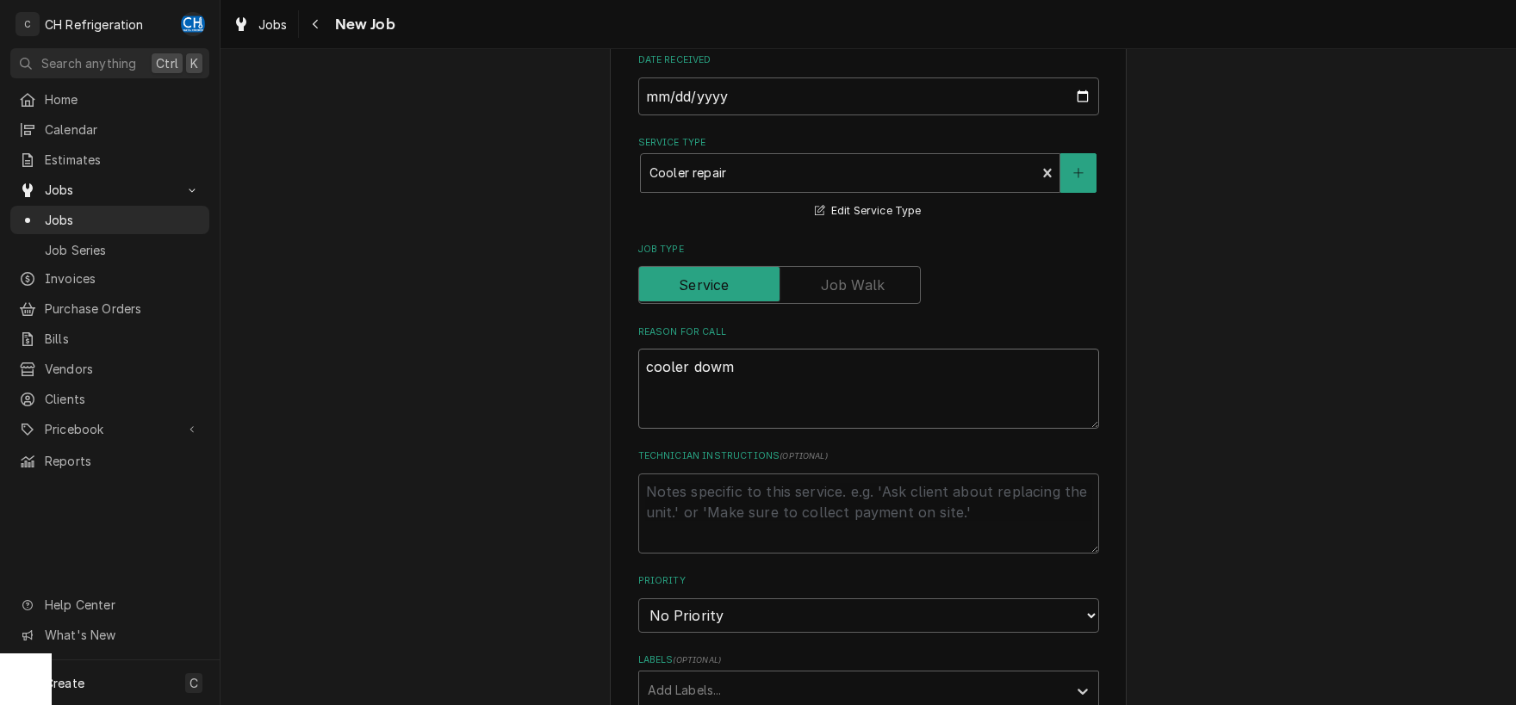
type textarea "x"
type textarea "cooler dow"
type textarea "x"
type textarea "cooler down"
type textarea "x"
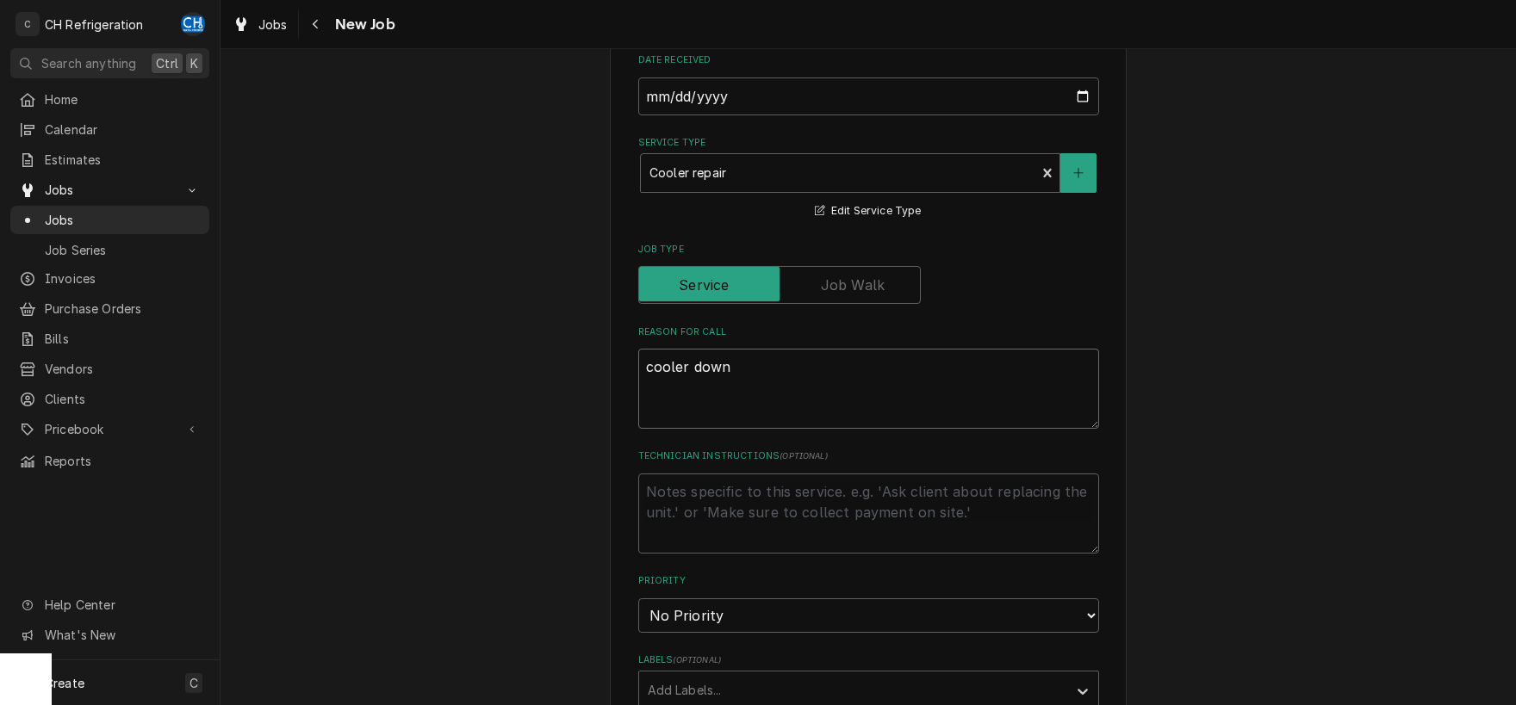
type textarea "cooler down"
type textarea "x"
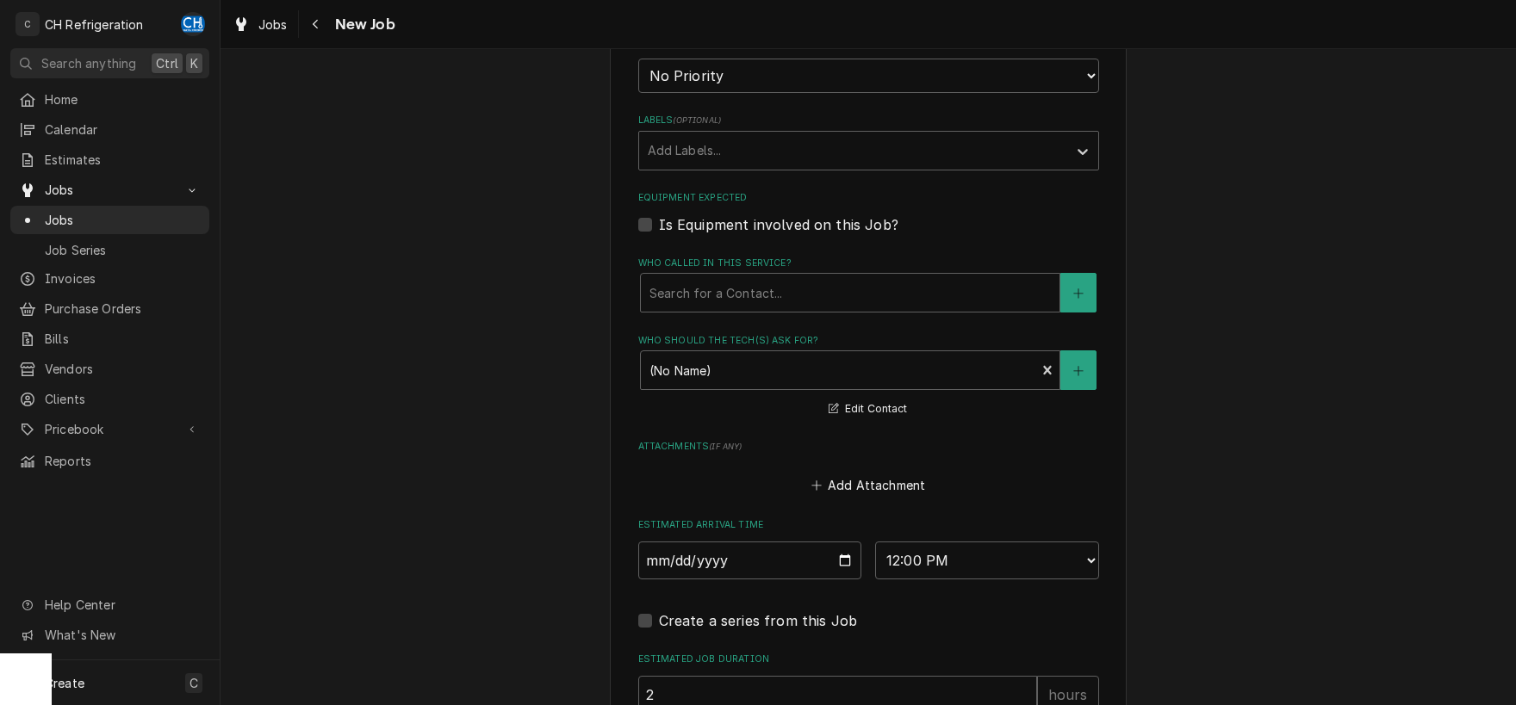
scroll to position [1168, 0]
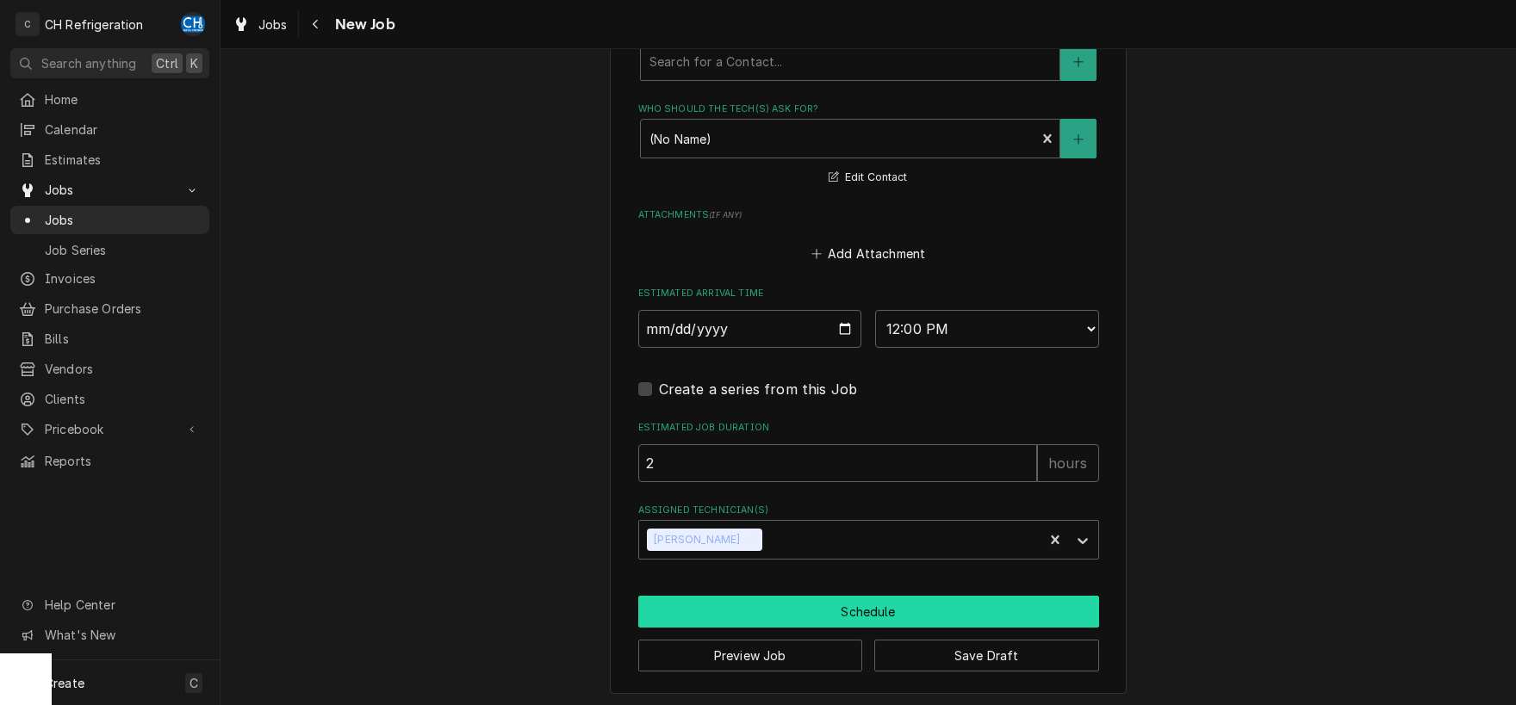
type textarea "cooler down"
click at [879, 612] on button "Schedule" at bounding box center [868, 612] width 461 height 32
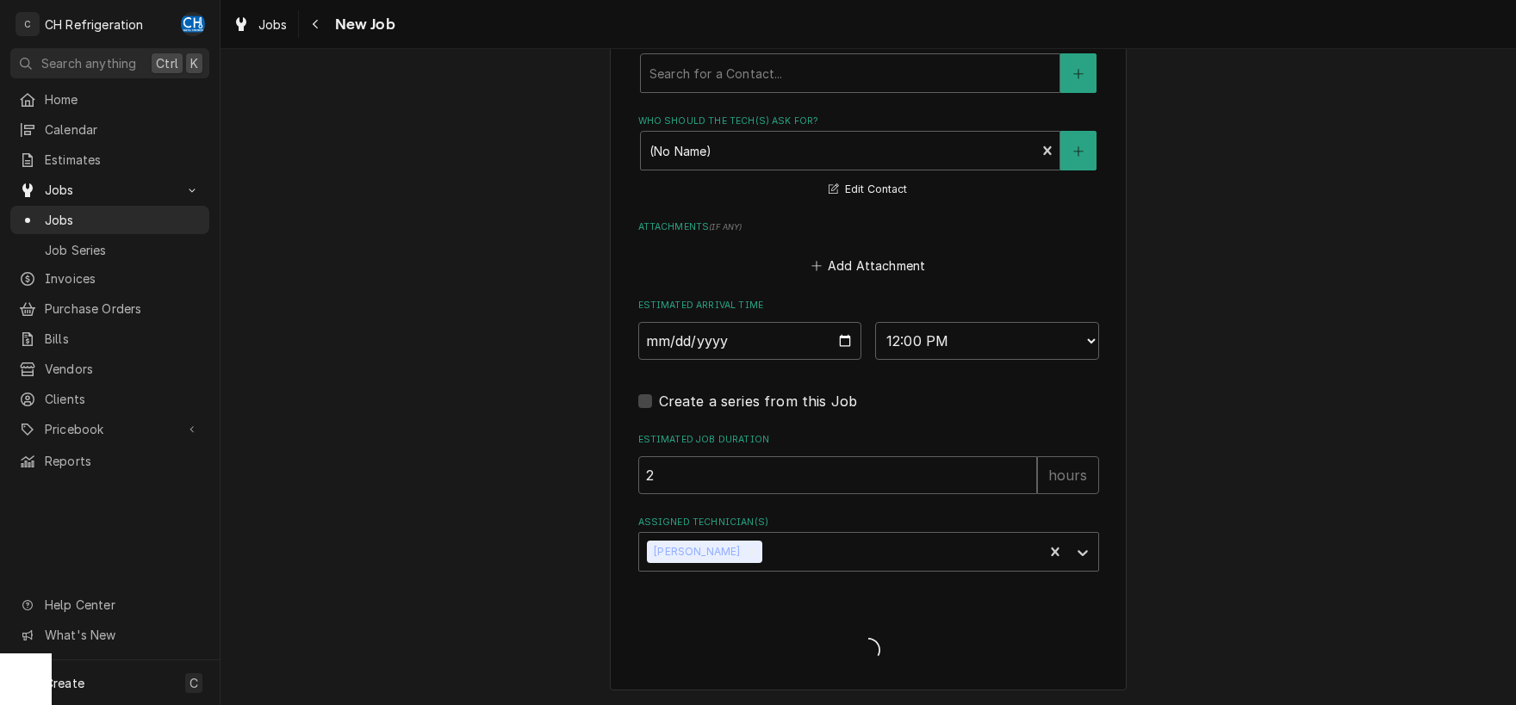
scroll to position [1153, 0]
type textarea "x"
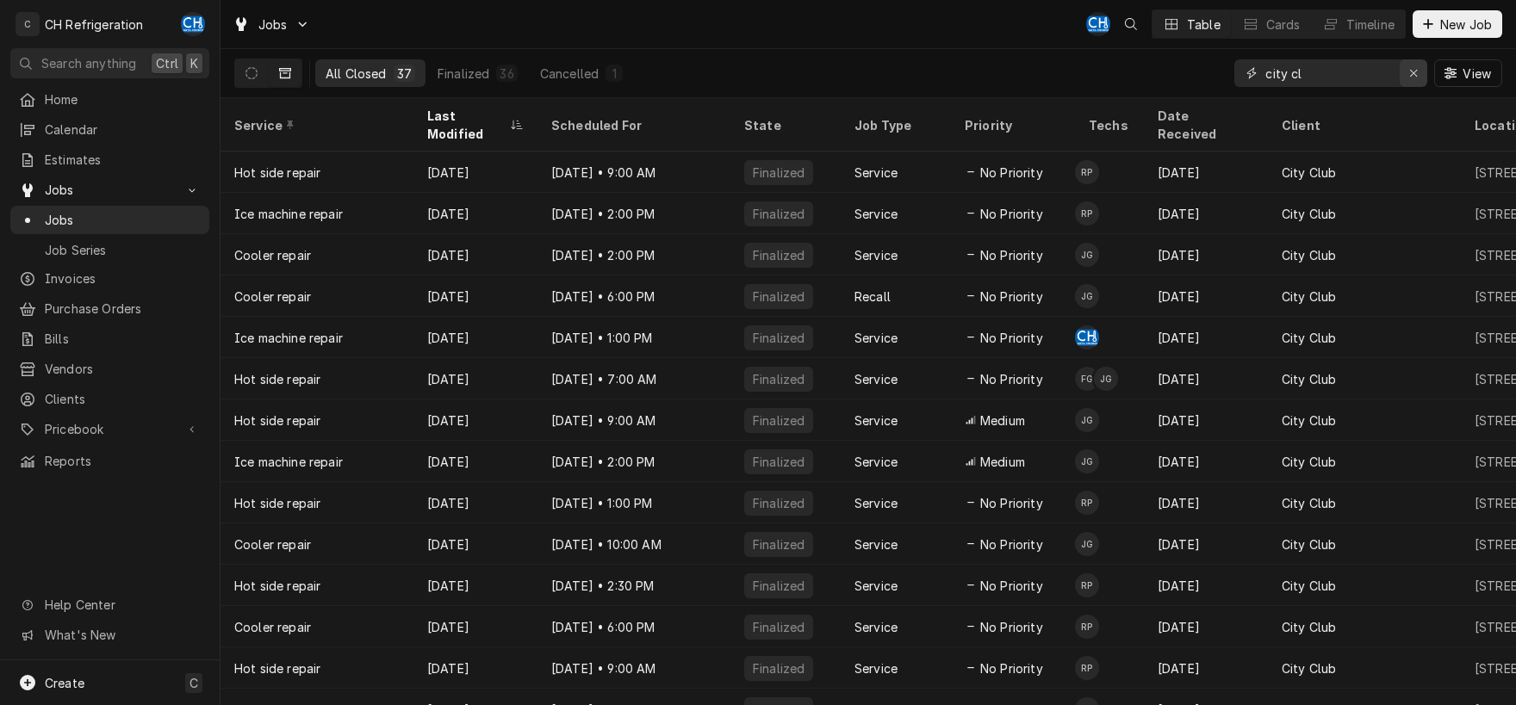
click at [1419, 71] on div "Erase input" at bounding box center [1413, 73] width 17 height 17
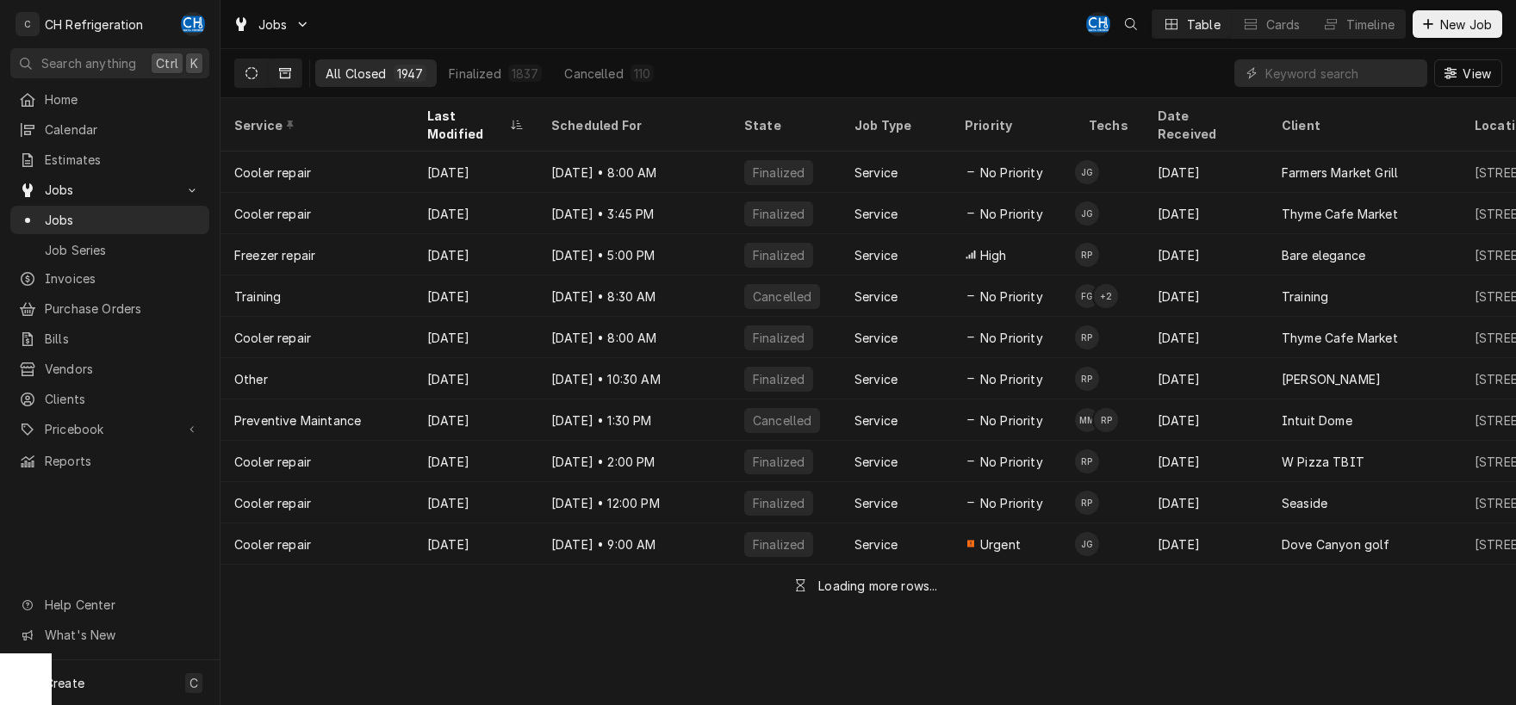
click at [245, 77] on button "Dynamic Content Wrapper" at bounding box center [251, 73] width 33 height 28
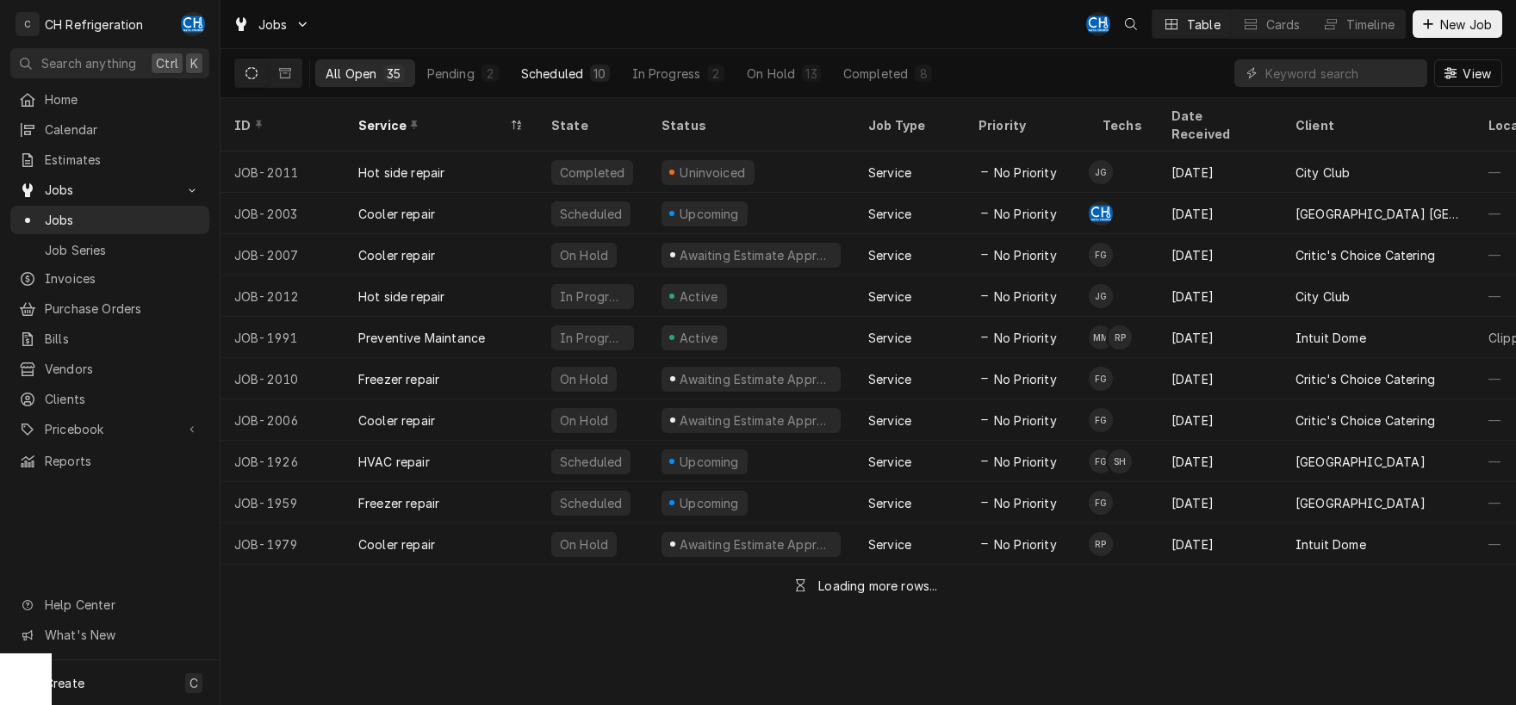
click at [568, 69] on div "Scheduled" at bounding box center [552, 74] width 62 height 18
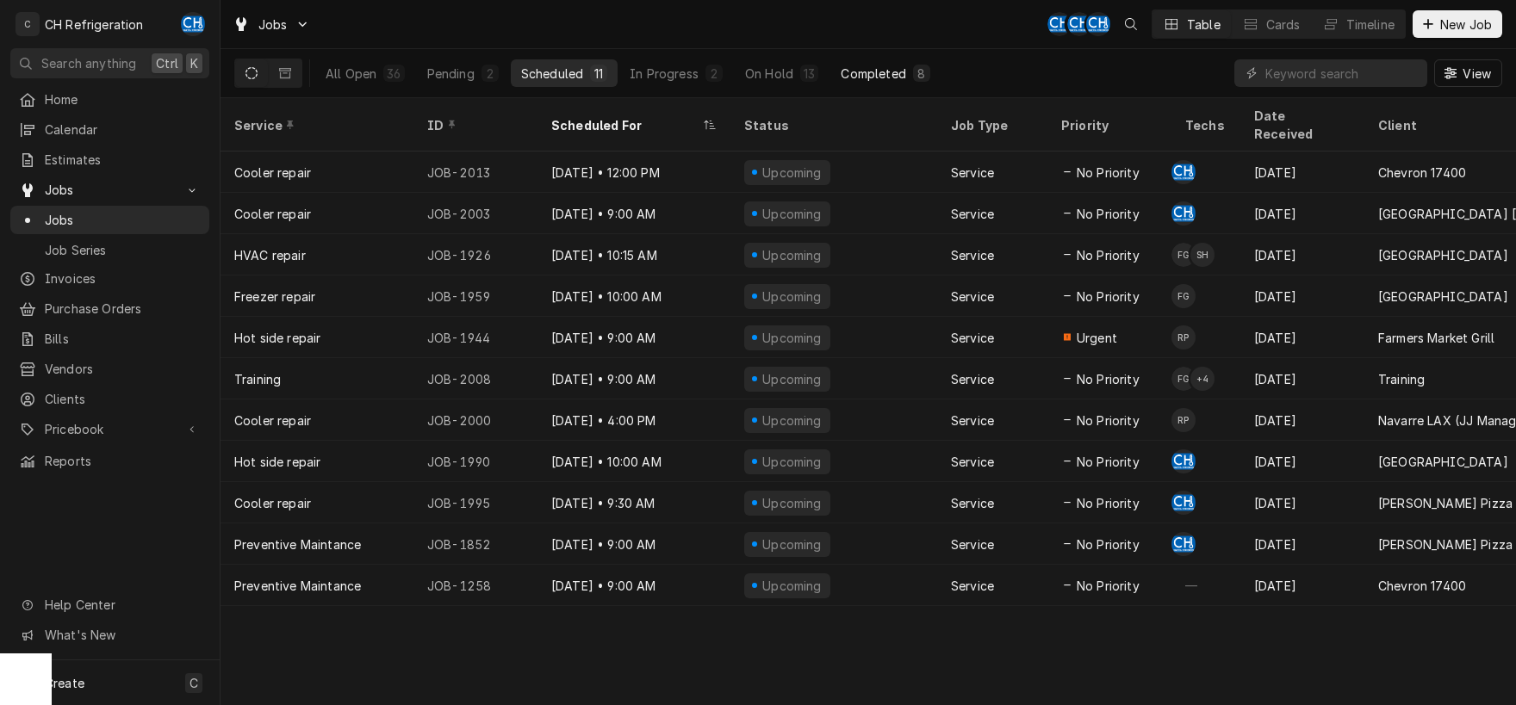
click at [887, 75] on div "Completed" at bounding box center [873, 74] width 65 height 18
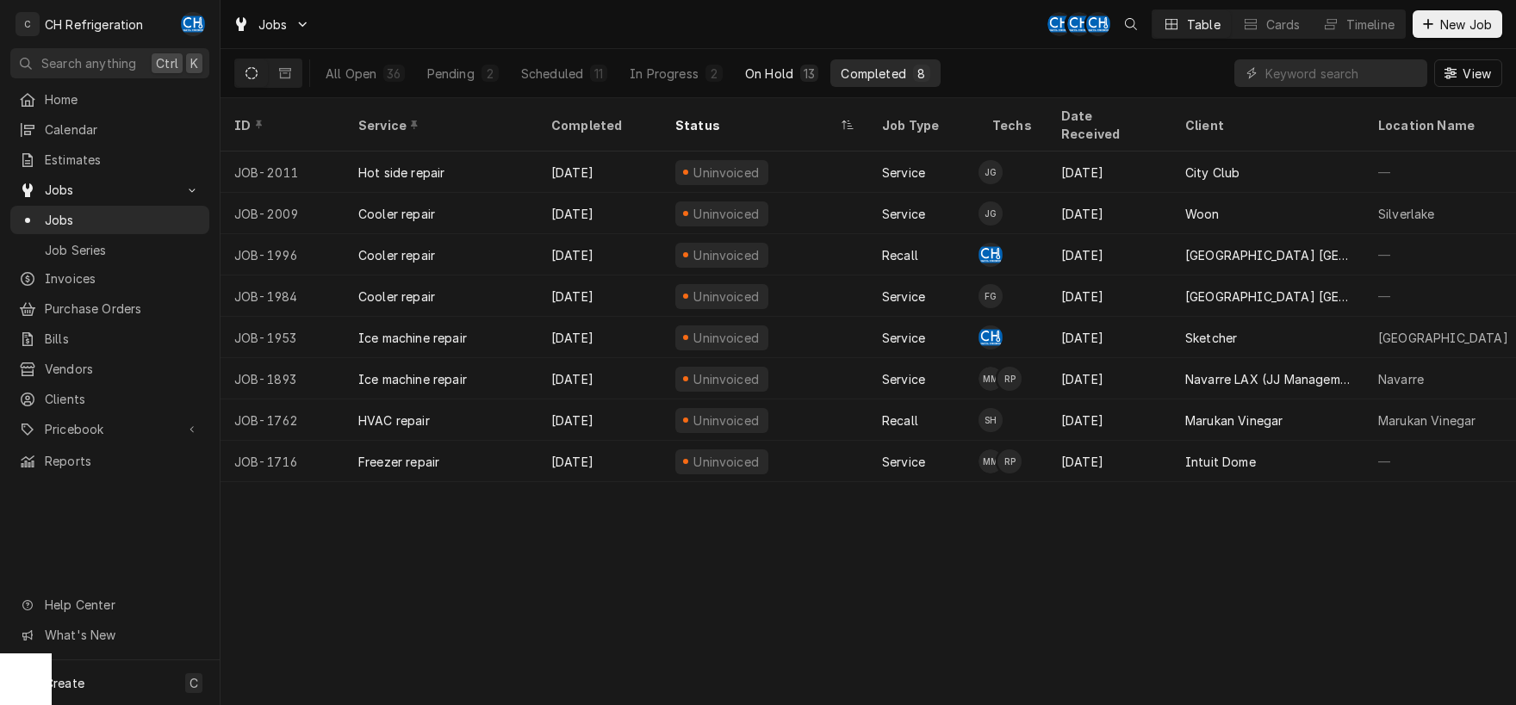
click at [745, 81] on div "On Hold" at bounding box center [769, 74] width 48 height 18
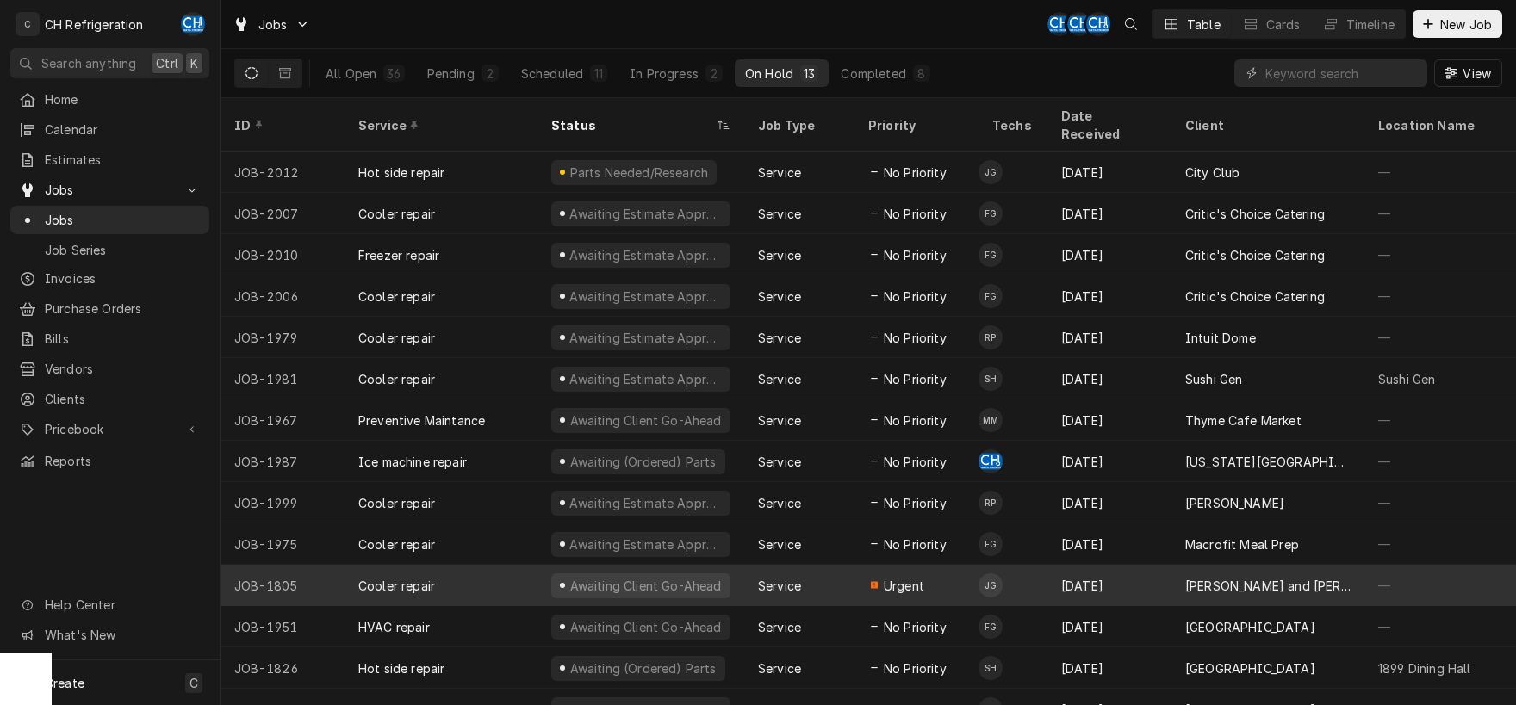
scroll to position [4, 0]
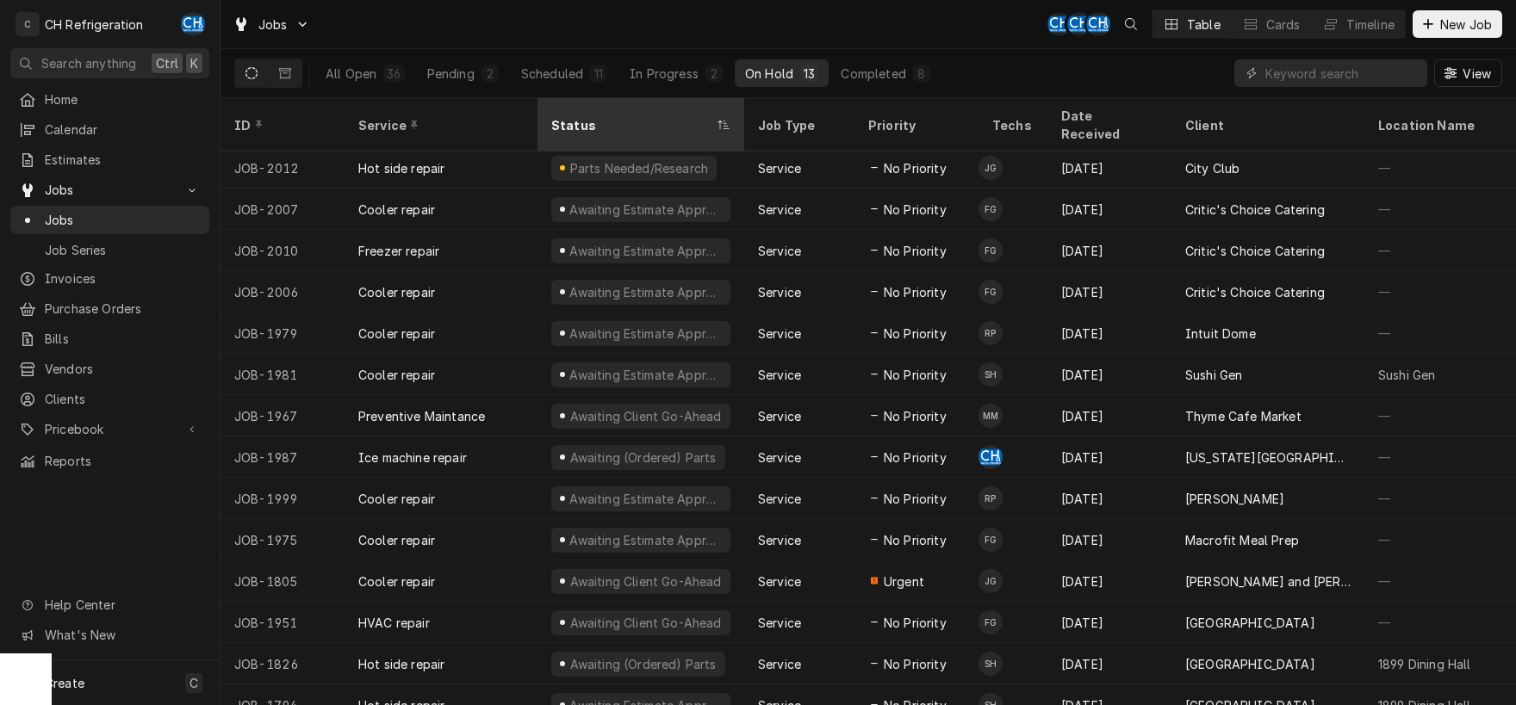
click at [599, 116] on div "Status" at bounding box center [632, 125] width 162 height 18
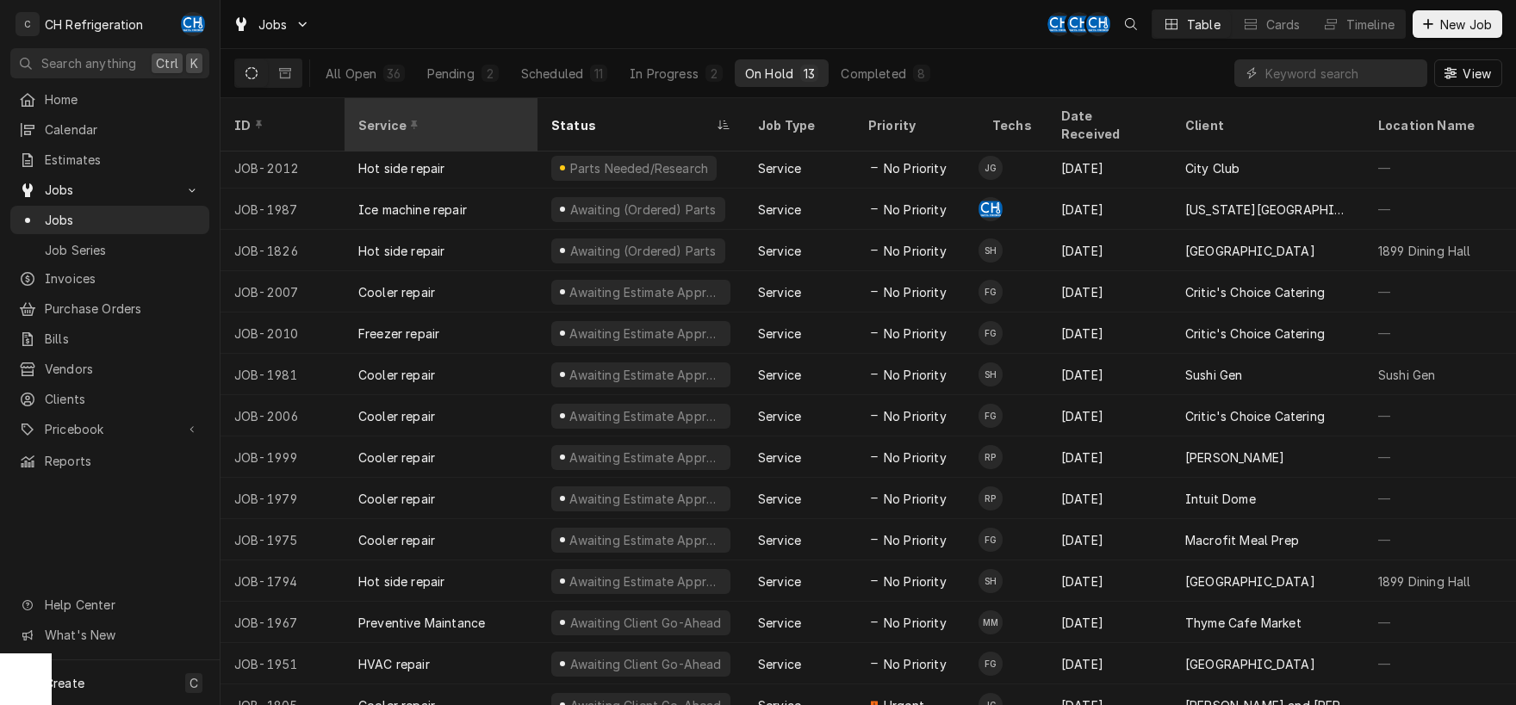
click at [447, 104] on div "Service" at bounding box center [441, 125] width 186 height 47
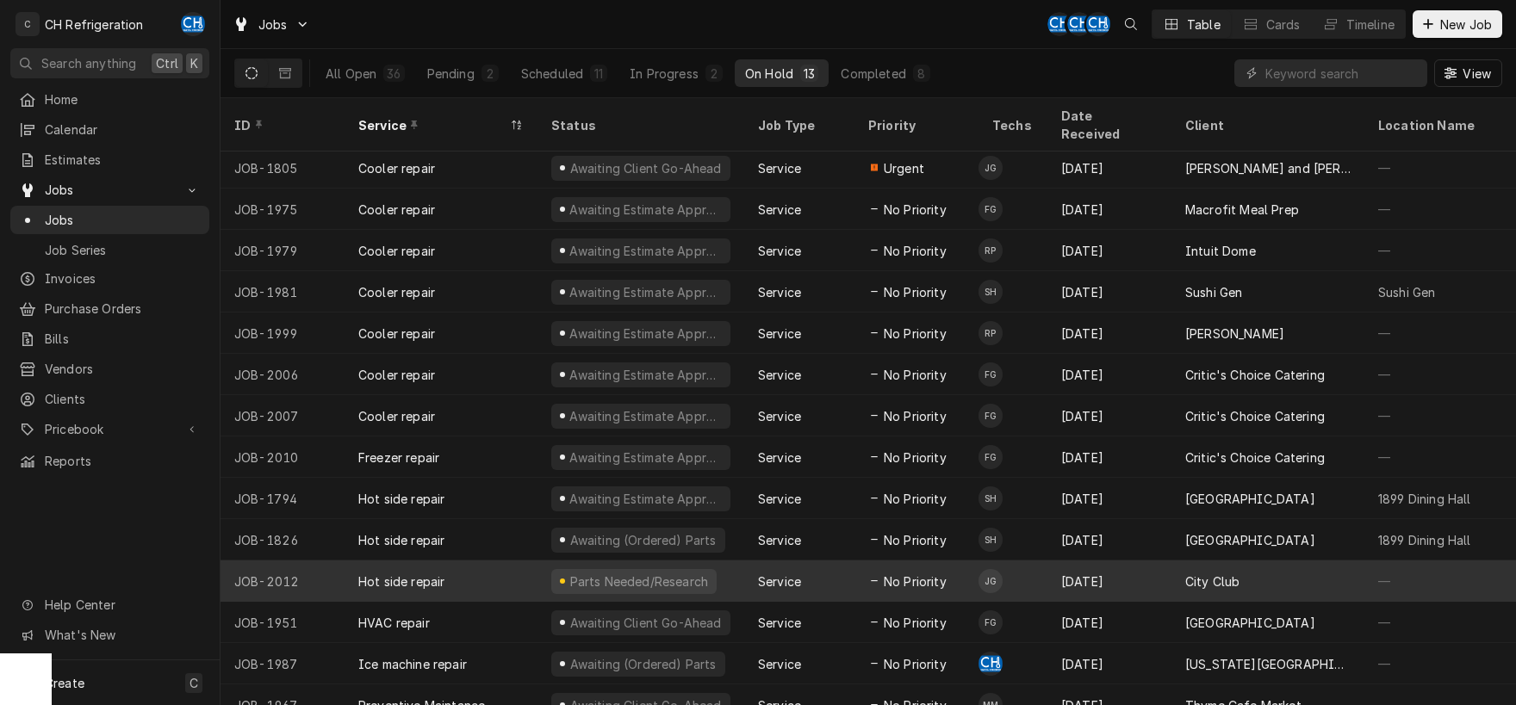
click at [1158, 561] on div "Sep 25" at bounding box center [1109, 581] width 124 height 41
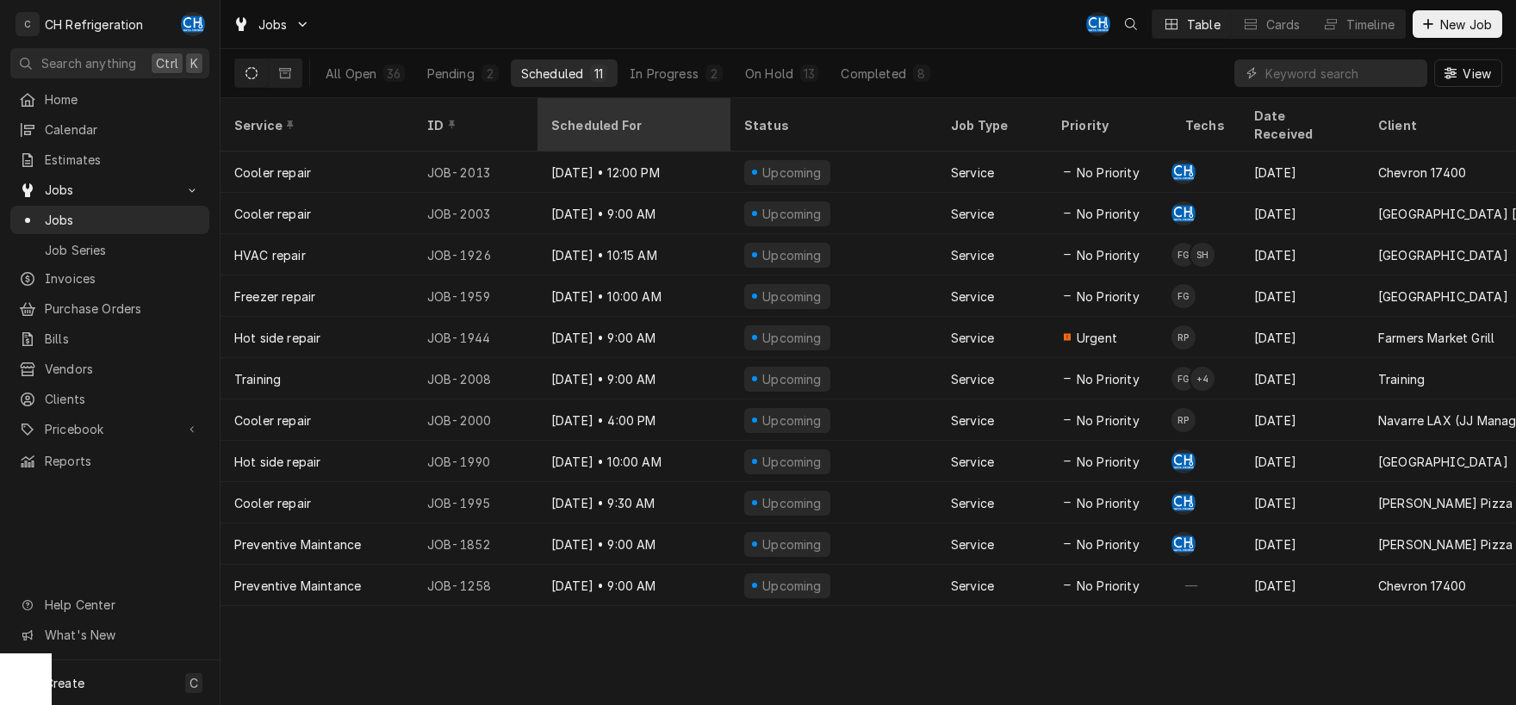
click at [608, 107] on div "Scheduled For" at bounding box center [634, 125] width 186 height 47
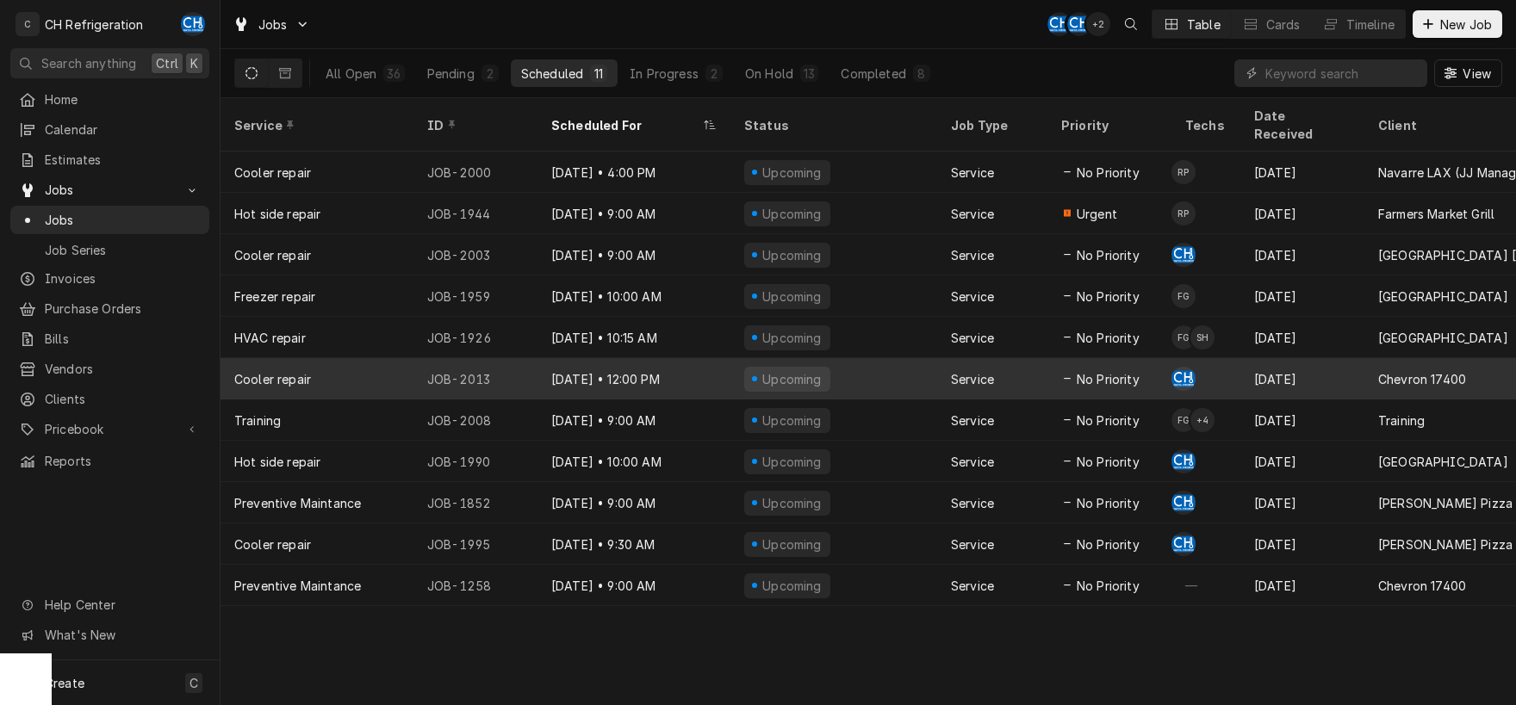
click at [1045, 376] on div "Service" at bounding box center [992, 378] width 110 height 41
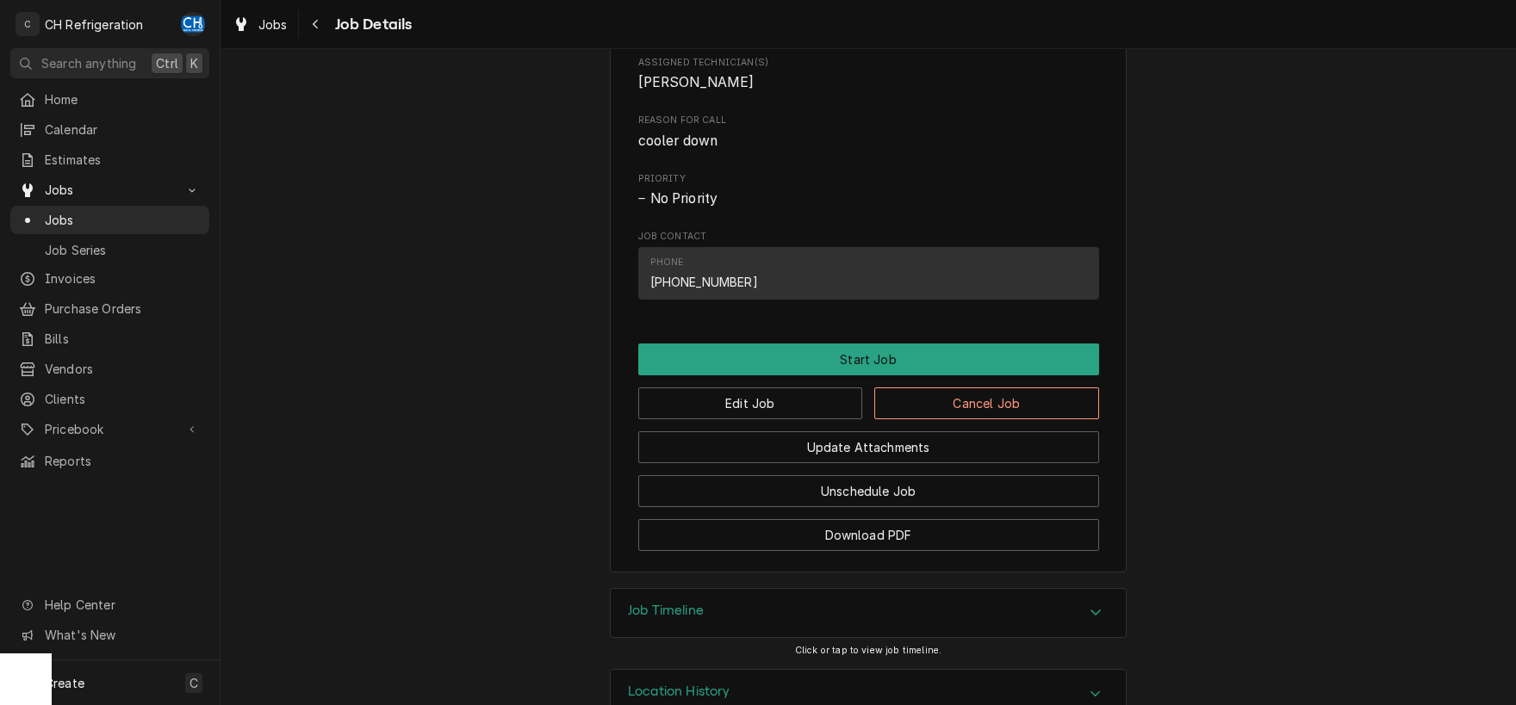
scroll to position [785, 0]
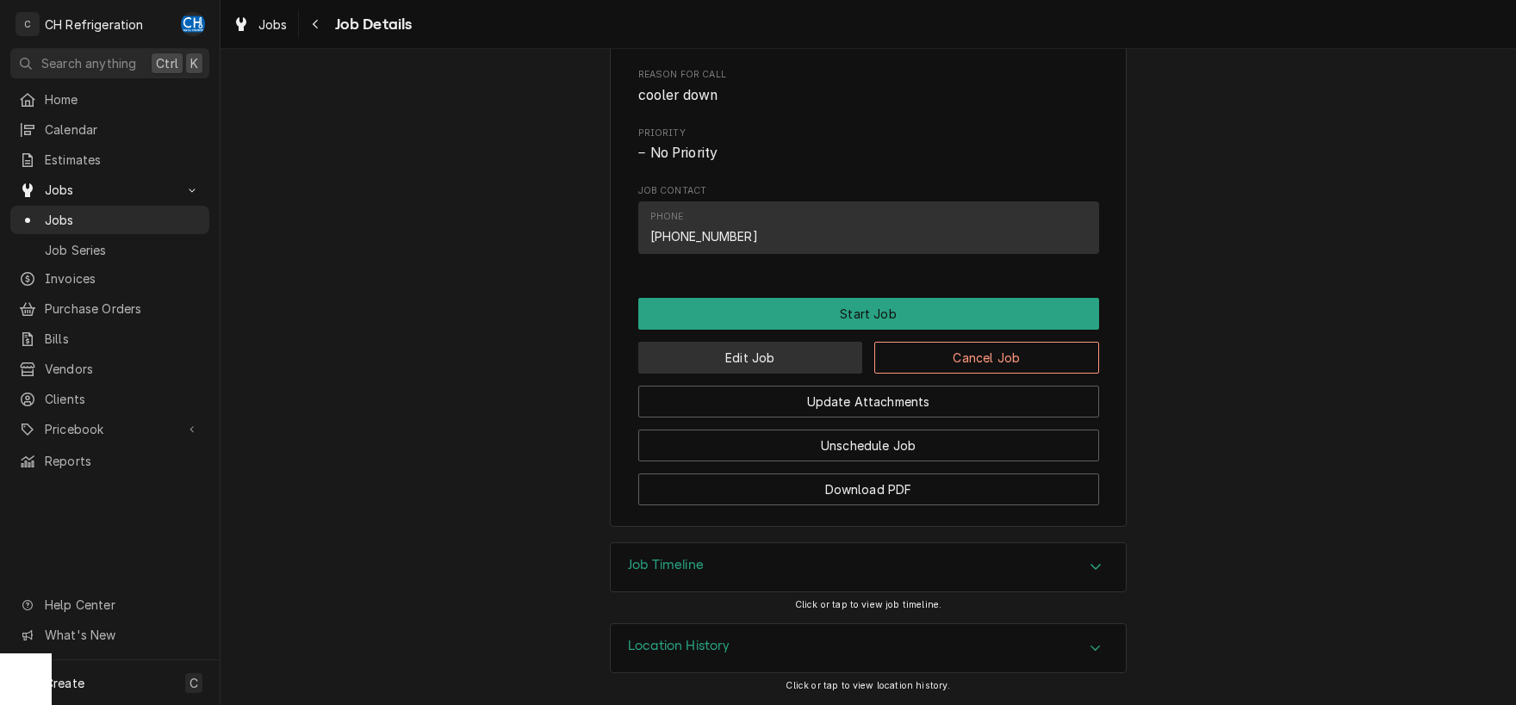
click at [766, 374] on button "Edit Job" at bounding box center [750, 358] width 225 height 32
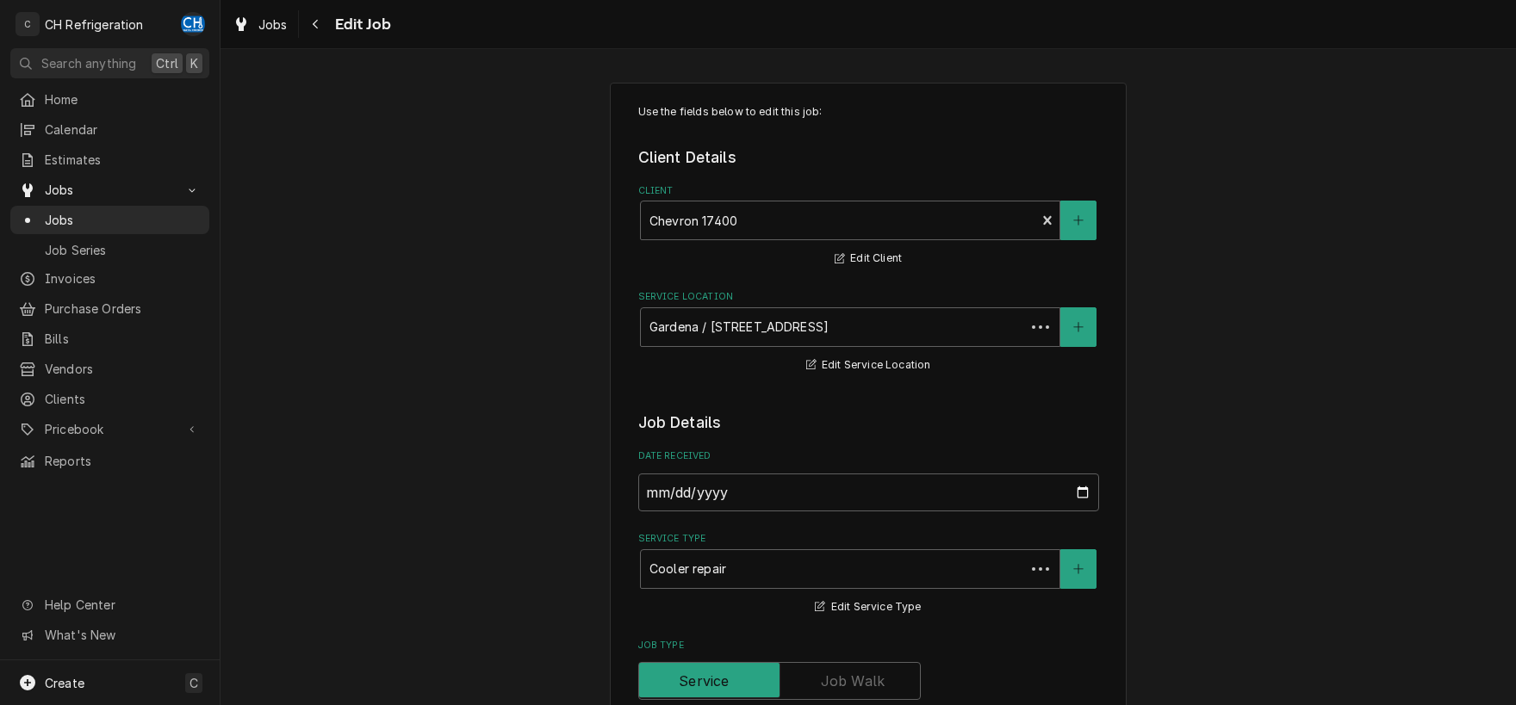
type textarea "x"
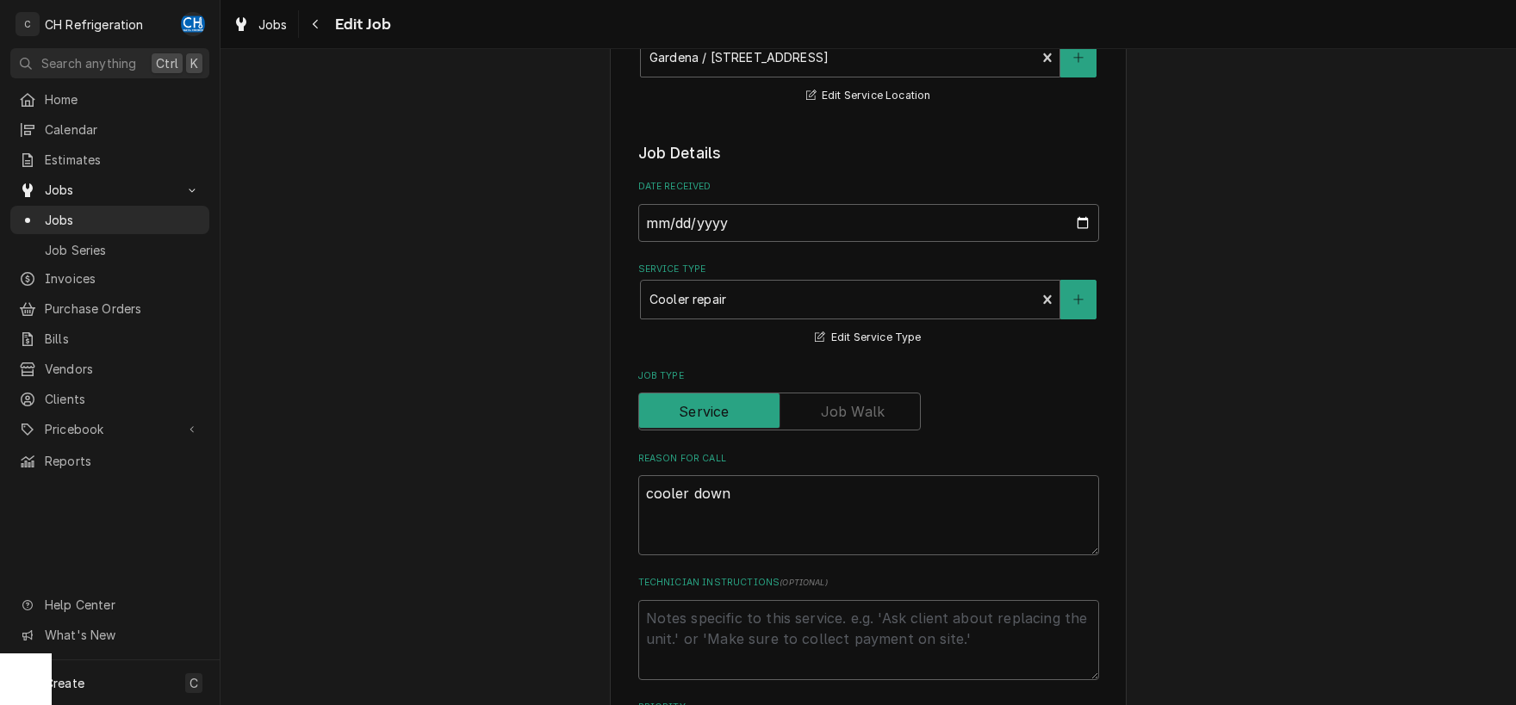
scroll to position [360, 0]
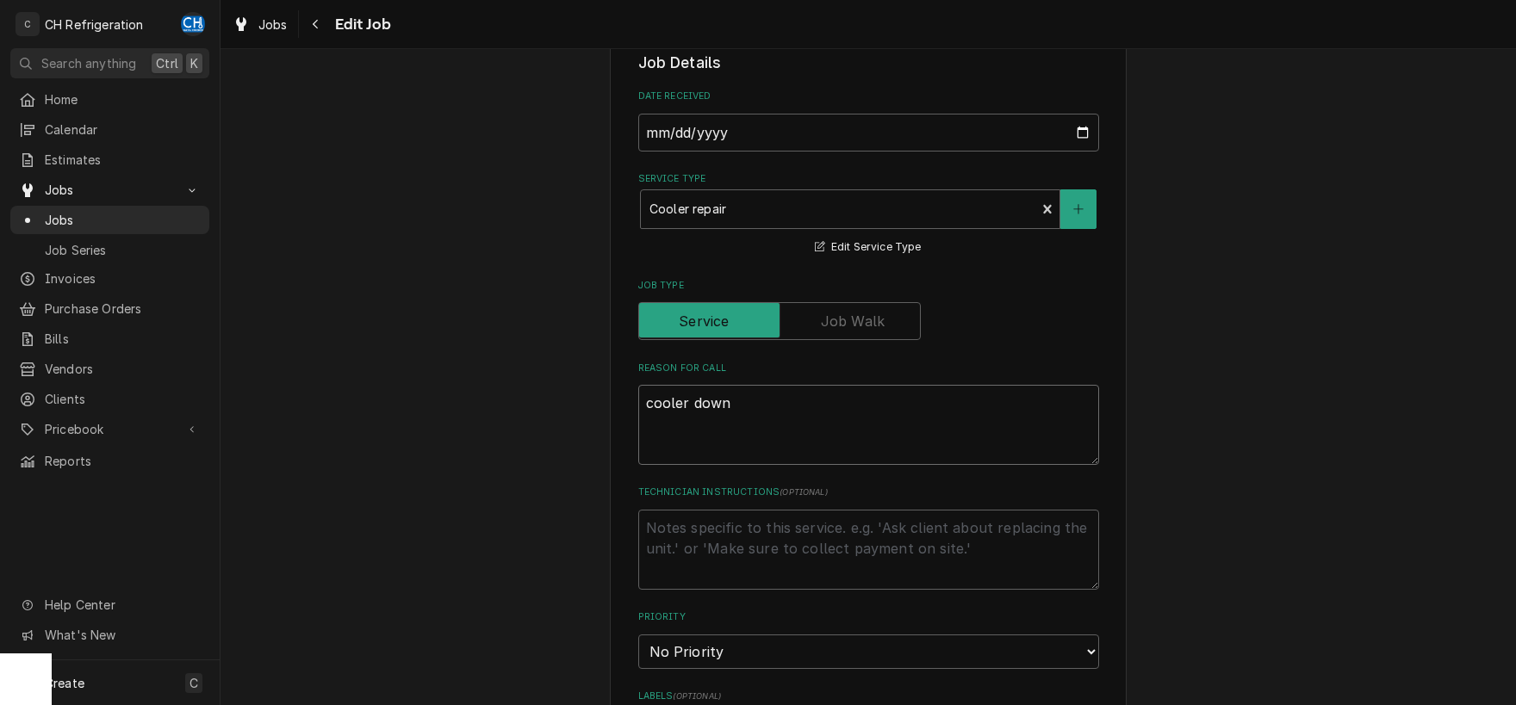
drag, startPoint x: 649, startPoint y: 409, endPoint x: 725, endPoint y: 414, distance: 76.0
click at [649, 409] on textarea "cooler down" at bounding box center [868, 425] width 461 height 80
type textarea "ccooler down"
type textarea "x"
type textarea "cocooler down"
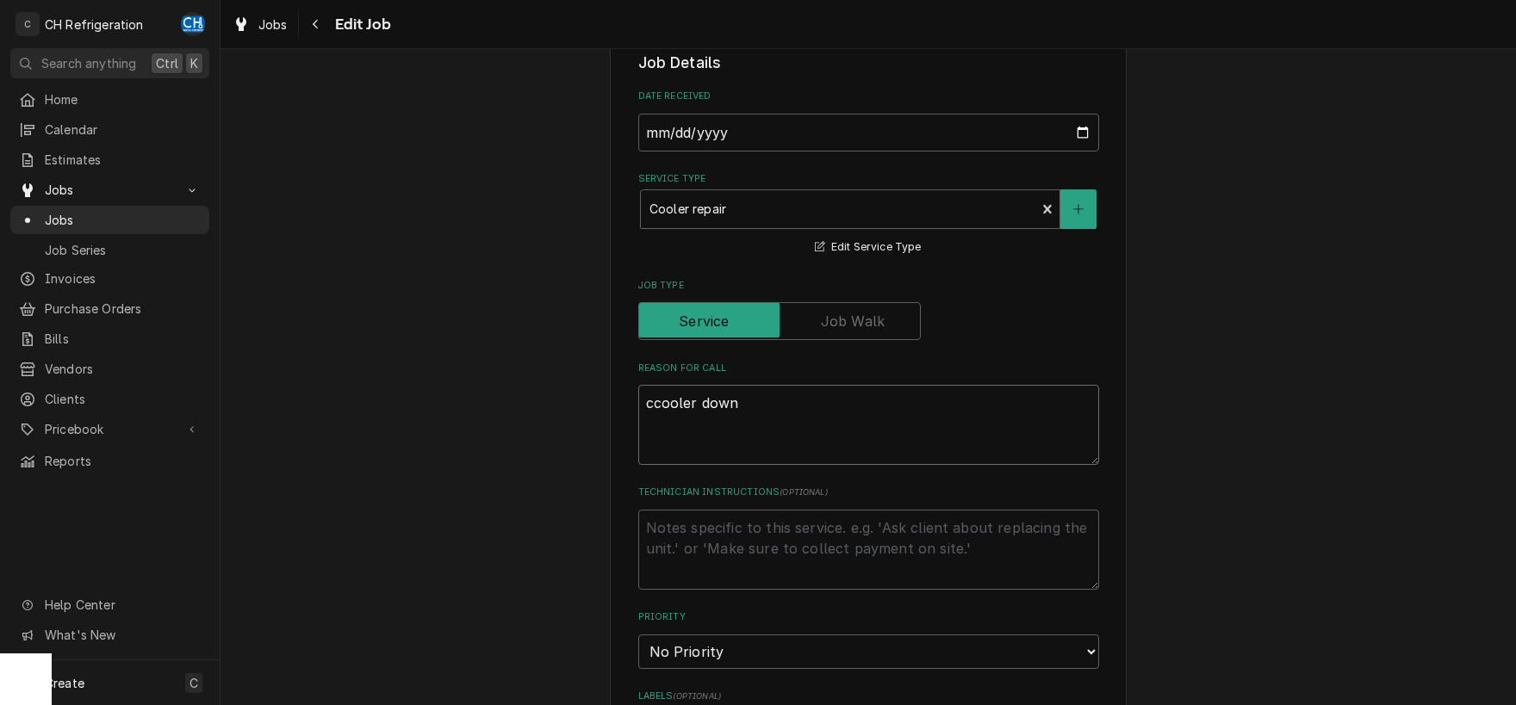
type textarea "x"
type textarea "concooler down"
type textarea "x"
type textarea "condcooler down"
type textarea "x"
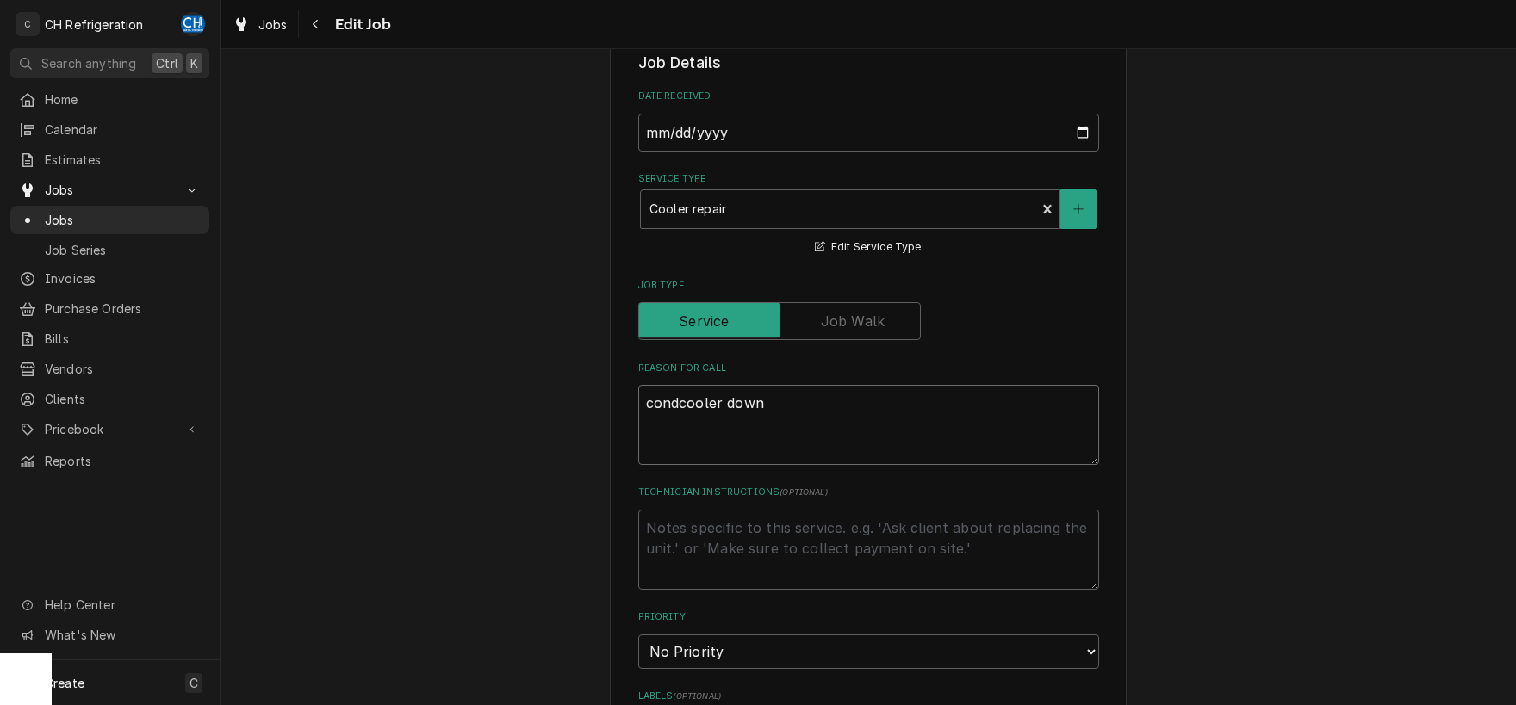
type textarea "condicooler down"
type textarea "x"
type textarea "condimcooler down"
type textarea "x"
type textarea "condimecooler down"
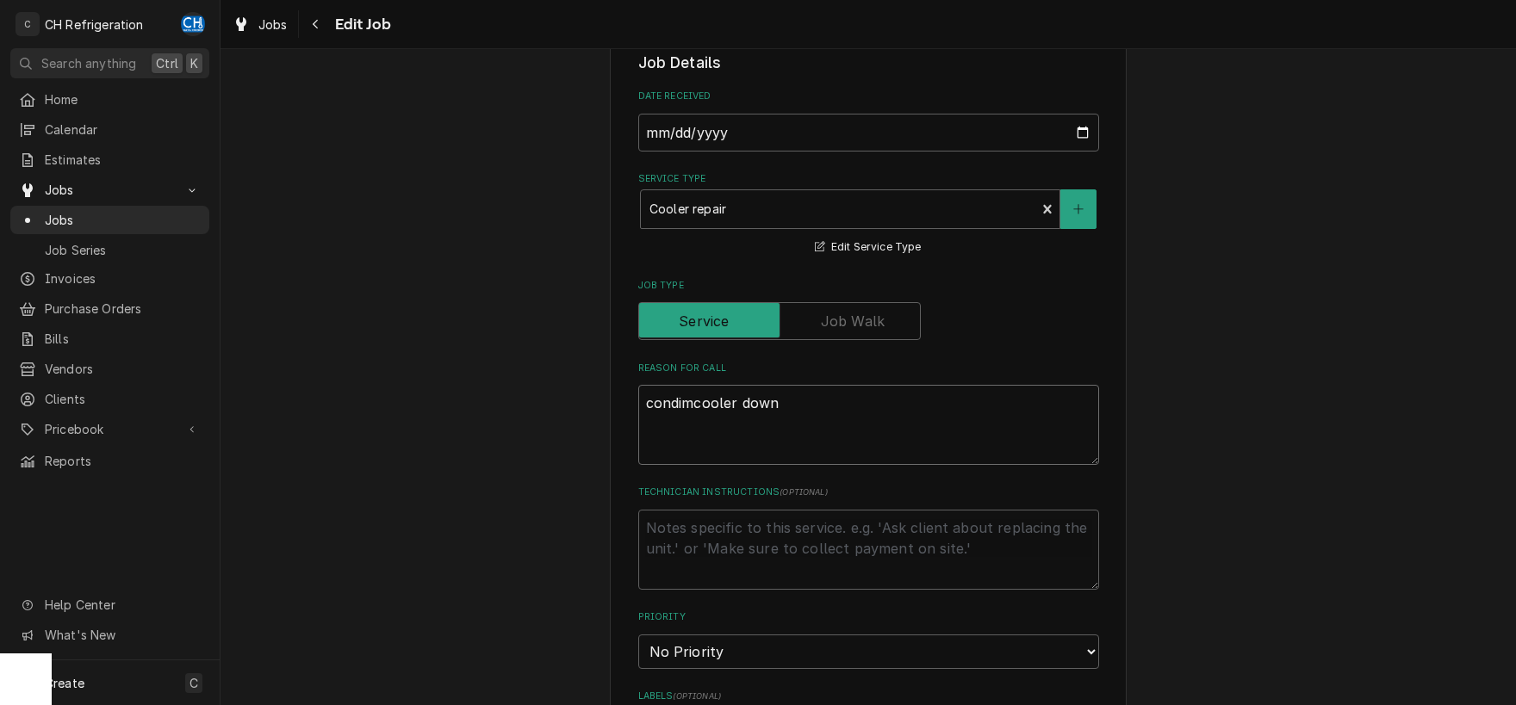
type textarea "x"
type textarea "condimencooler down"
type textarea "x"
type textarea "condimentcooler down"
type textarea "x"
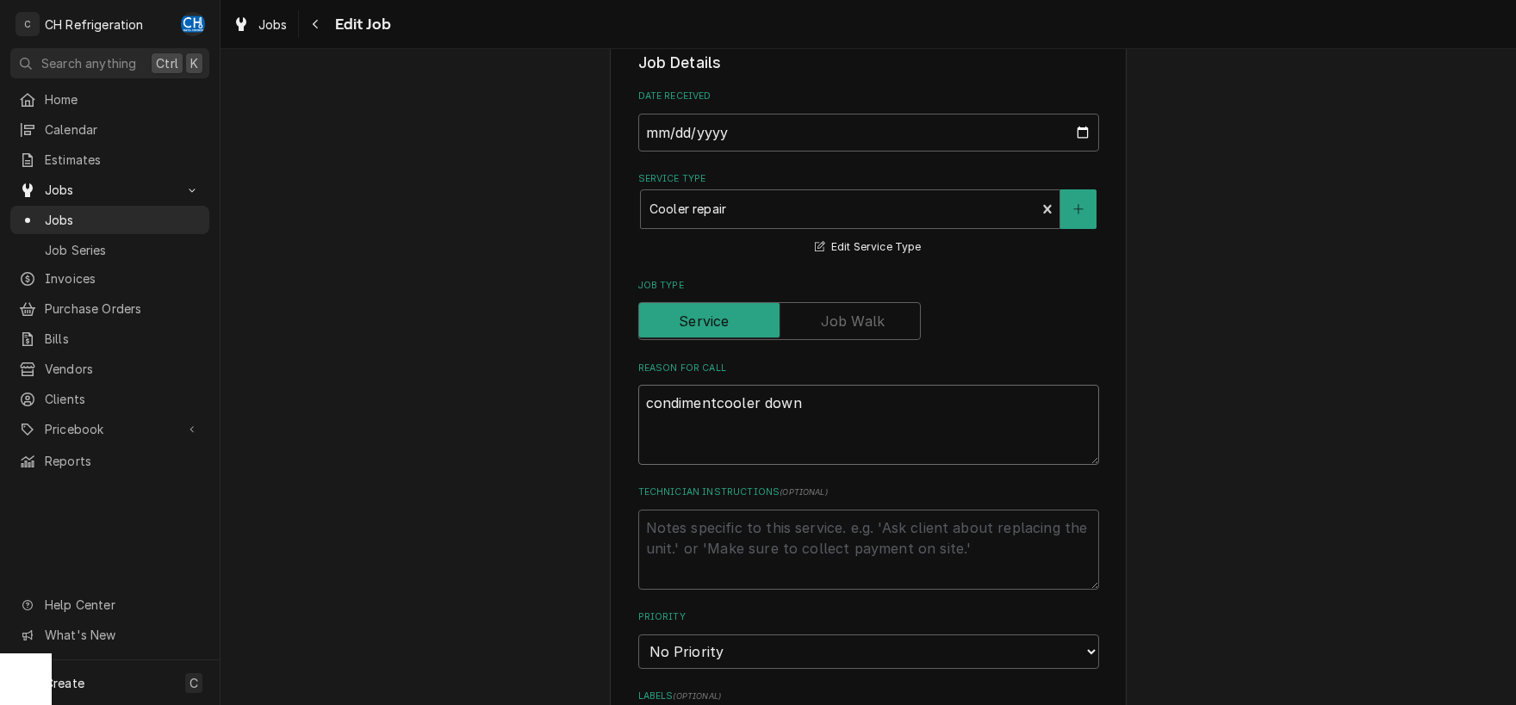
type textarea "condiment cooler down"
type textarea "x"
type textarea "condiment cooler down"
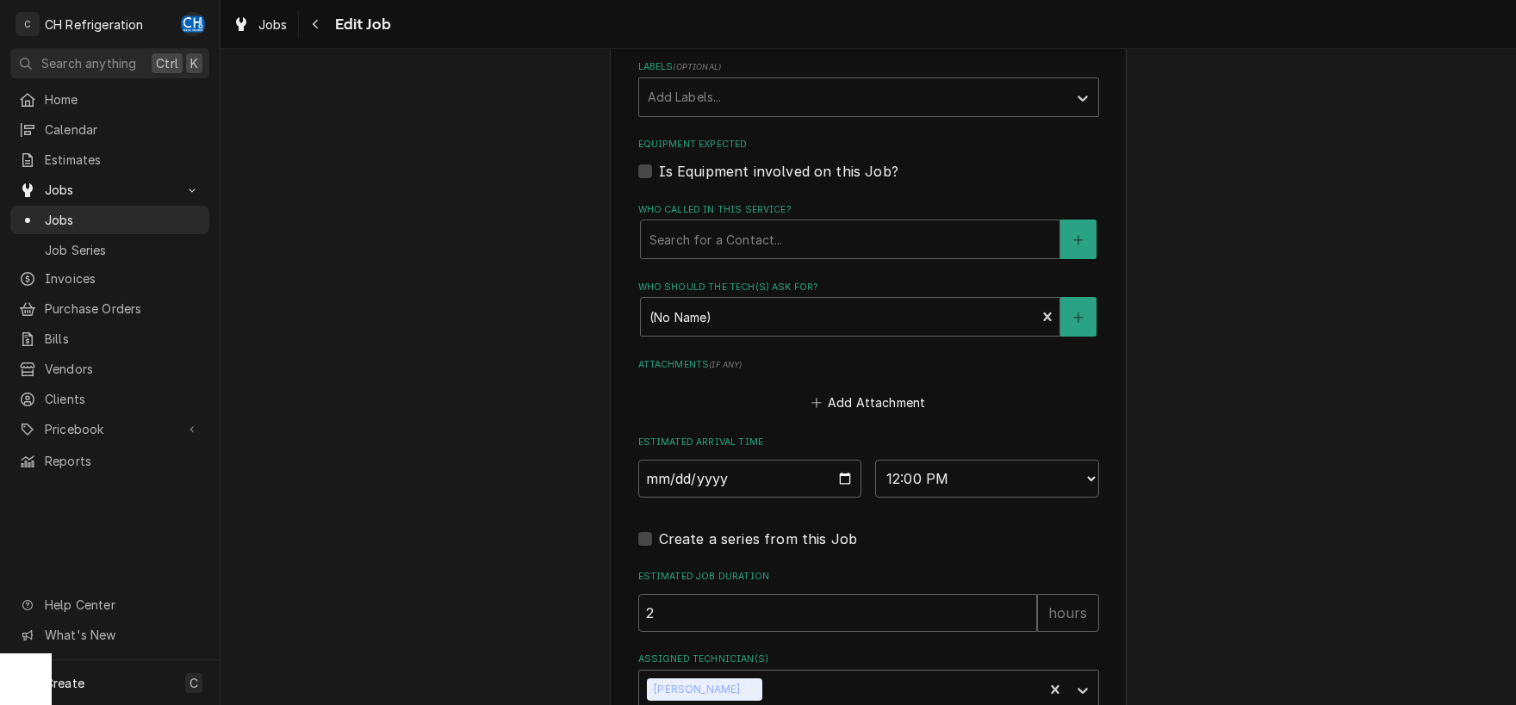
scroll to position [1095, 0]
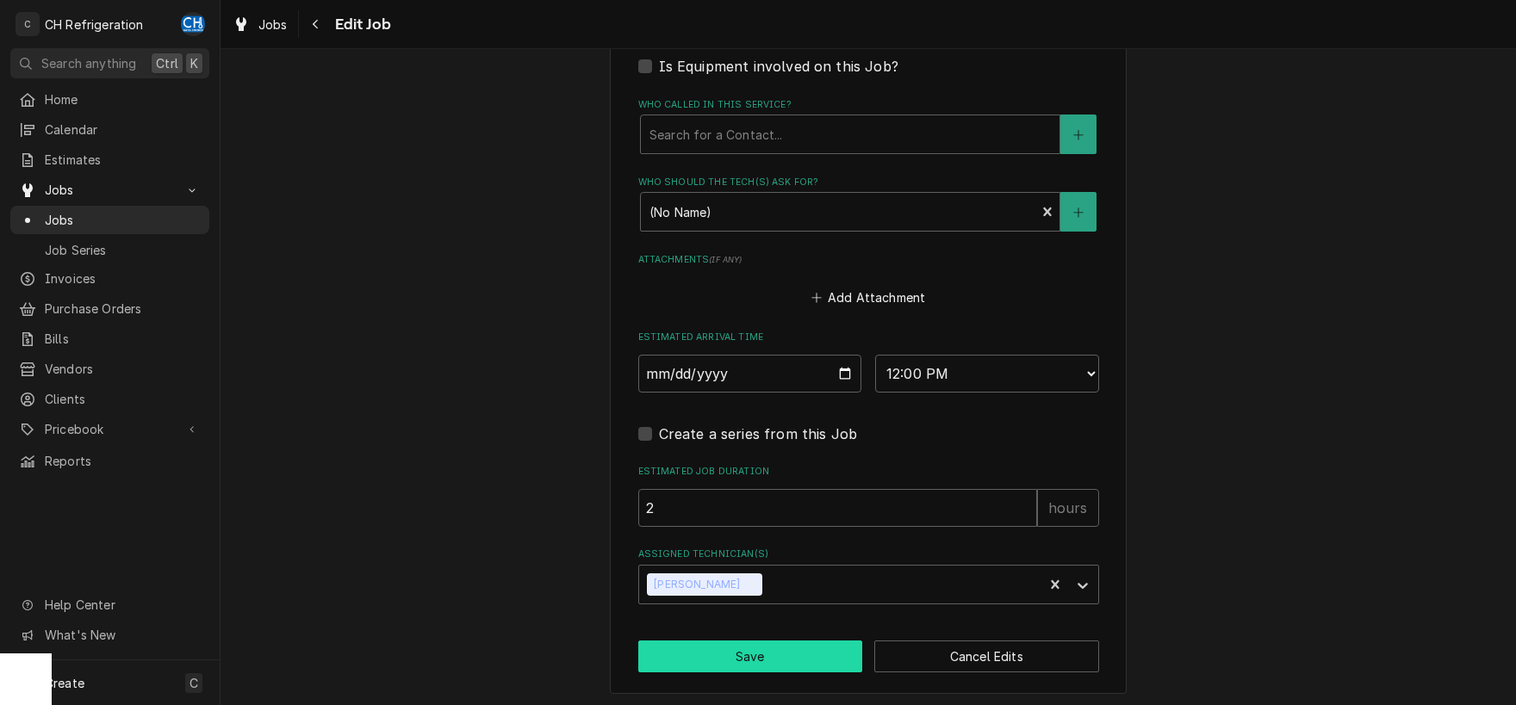
drag, startPoint x: 755, startPoint y: 646, endPoint x: 894, endPoint y: 618, distance: 141.4
click at [755, 647] on button "Save" at bounding box center [750, 657] width 225 height 32
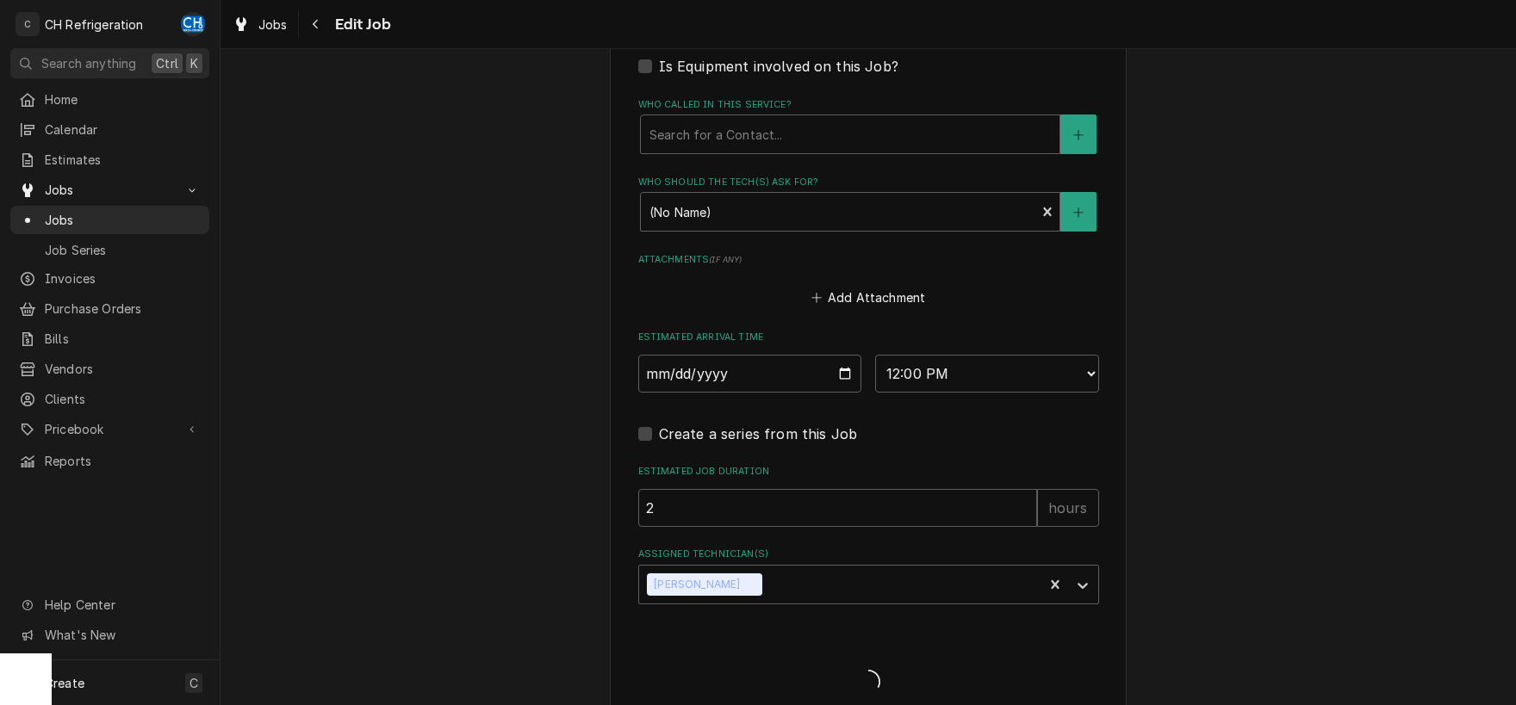
type textarea "x"
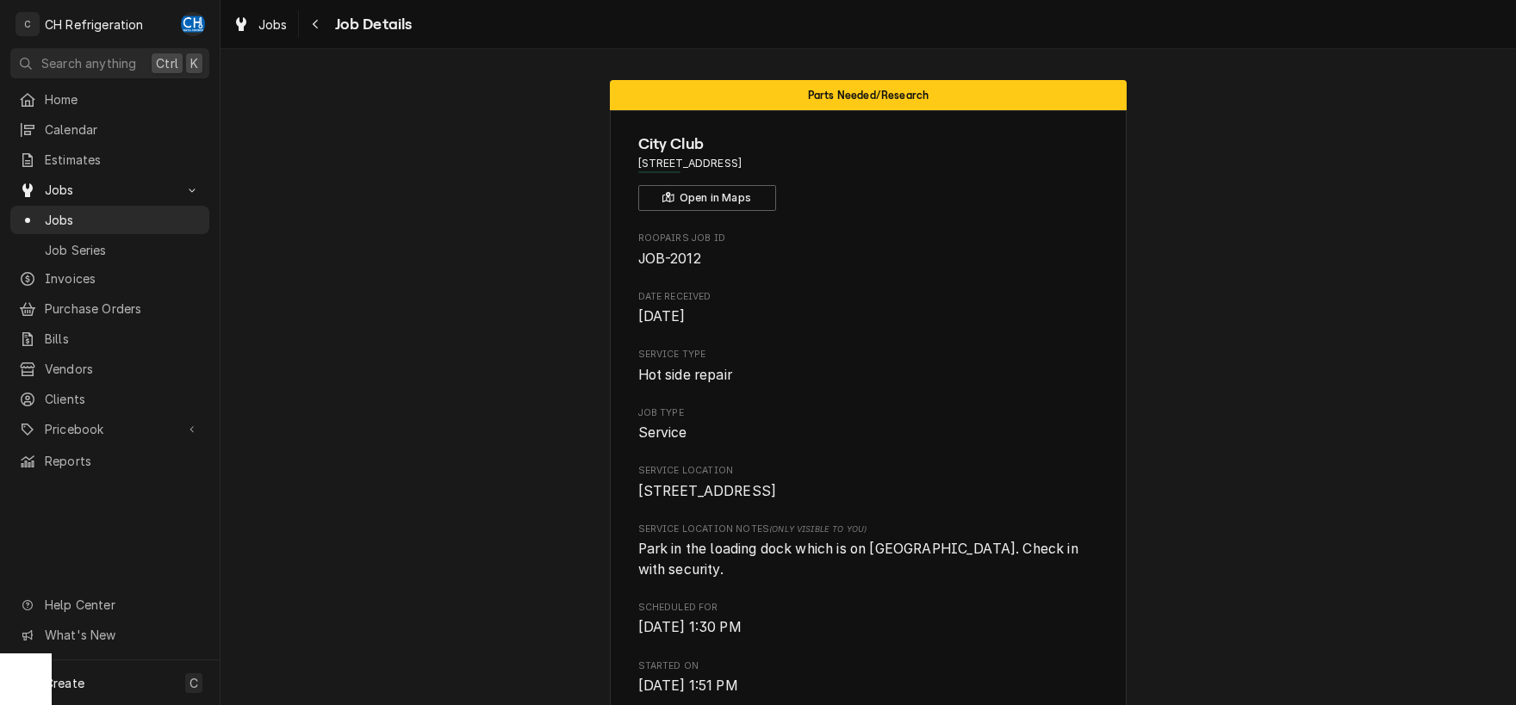
scroll to position [1260, 0]
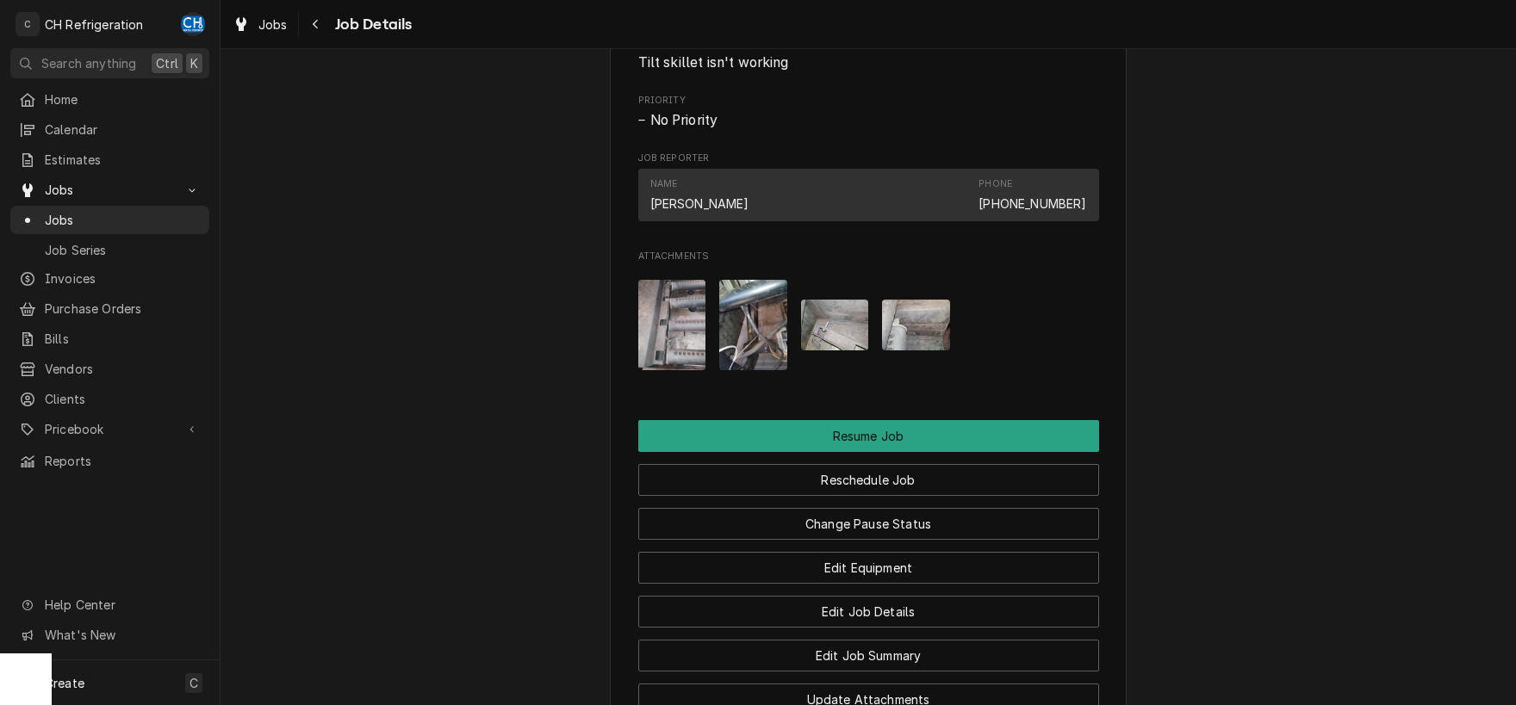
click at [677, 332] on img "Attachments" at bounding box center [672, 325] width 68 height 90
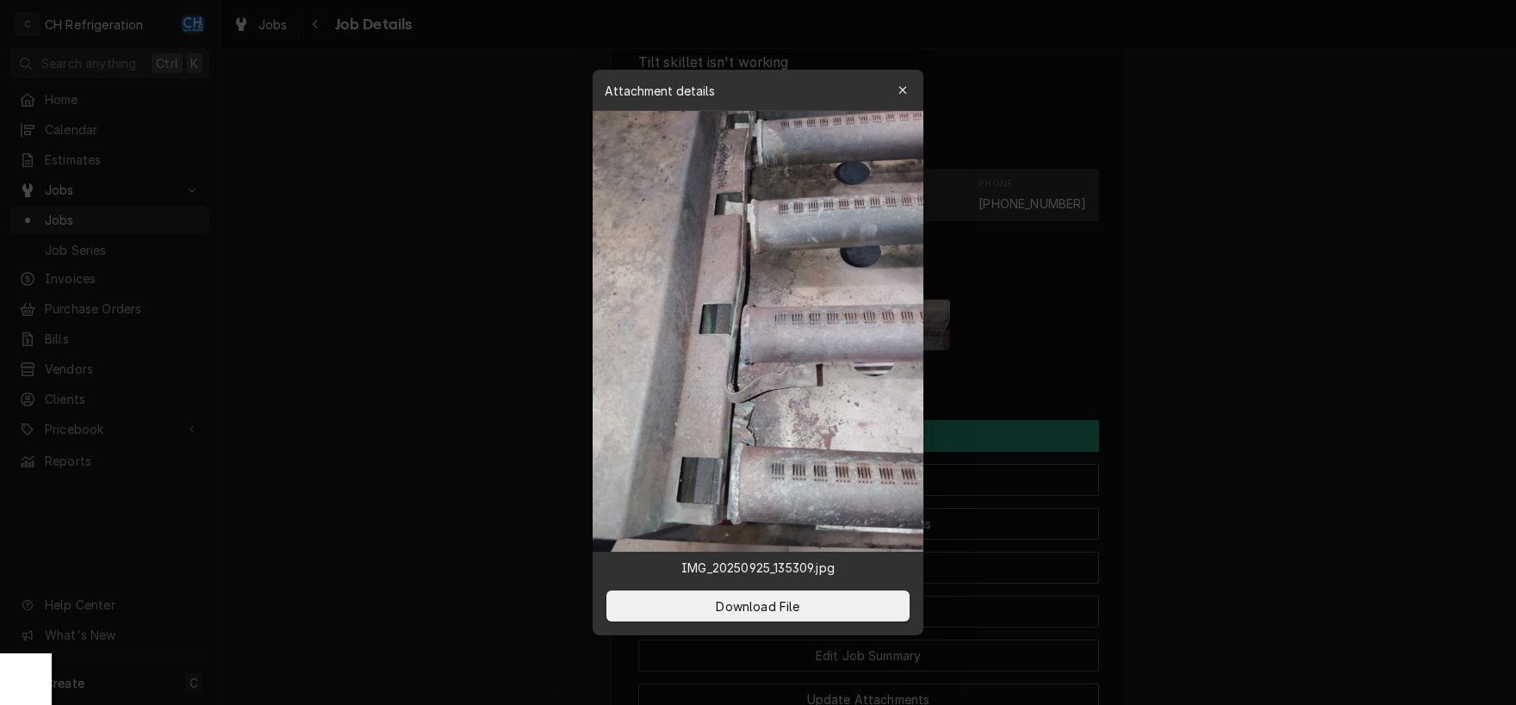
click at [1302, 399] on div at bounding box center [758, 352] width 1516 height 705
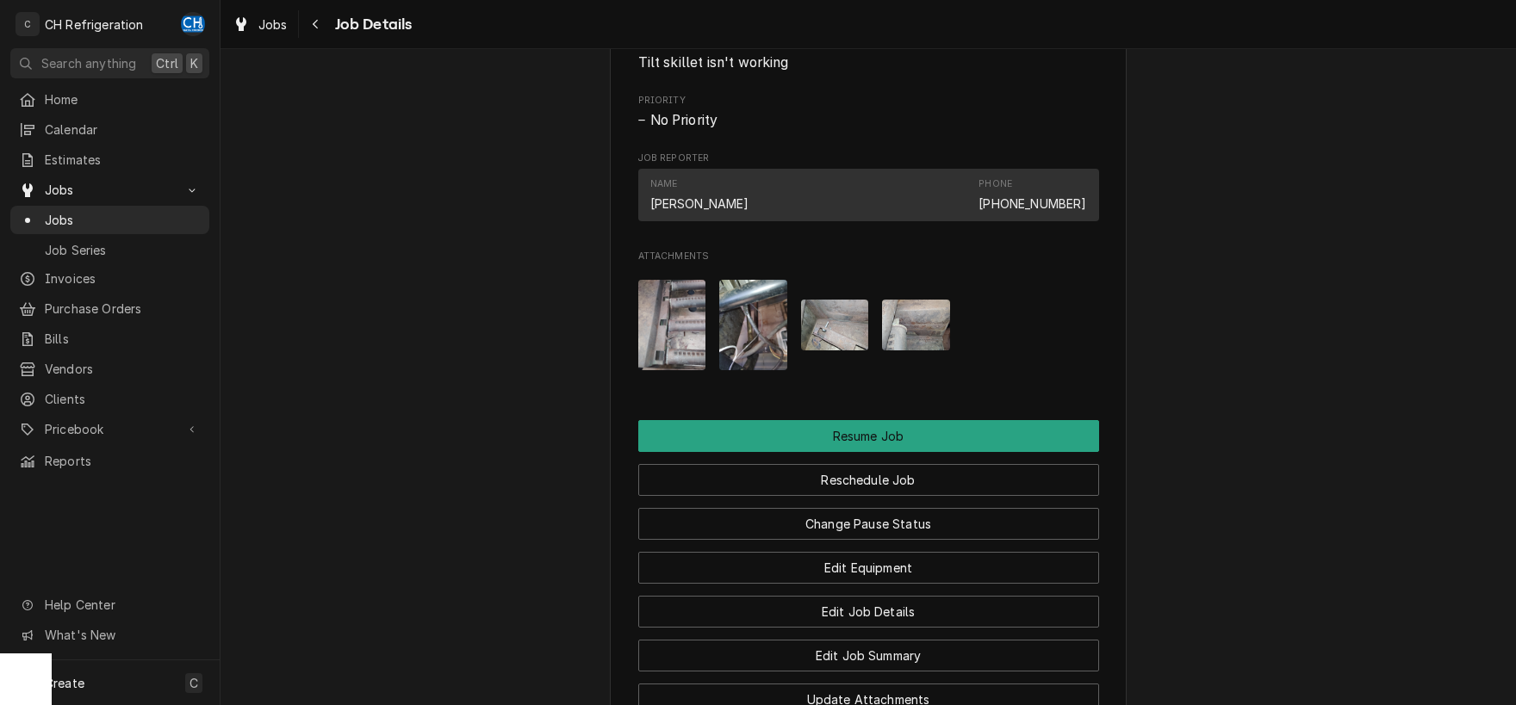
click at [758, 327] on img "Attachments" at bounding box center [753, 325] width 68 height 90
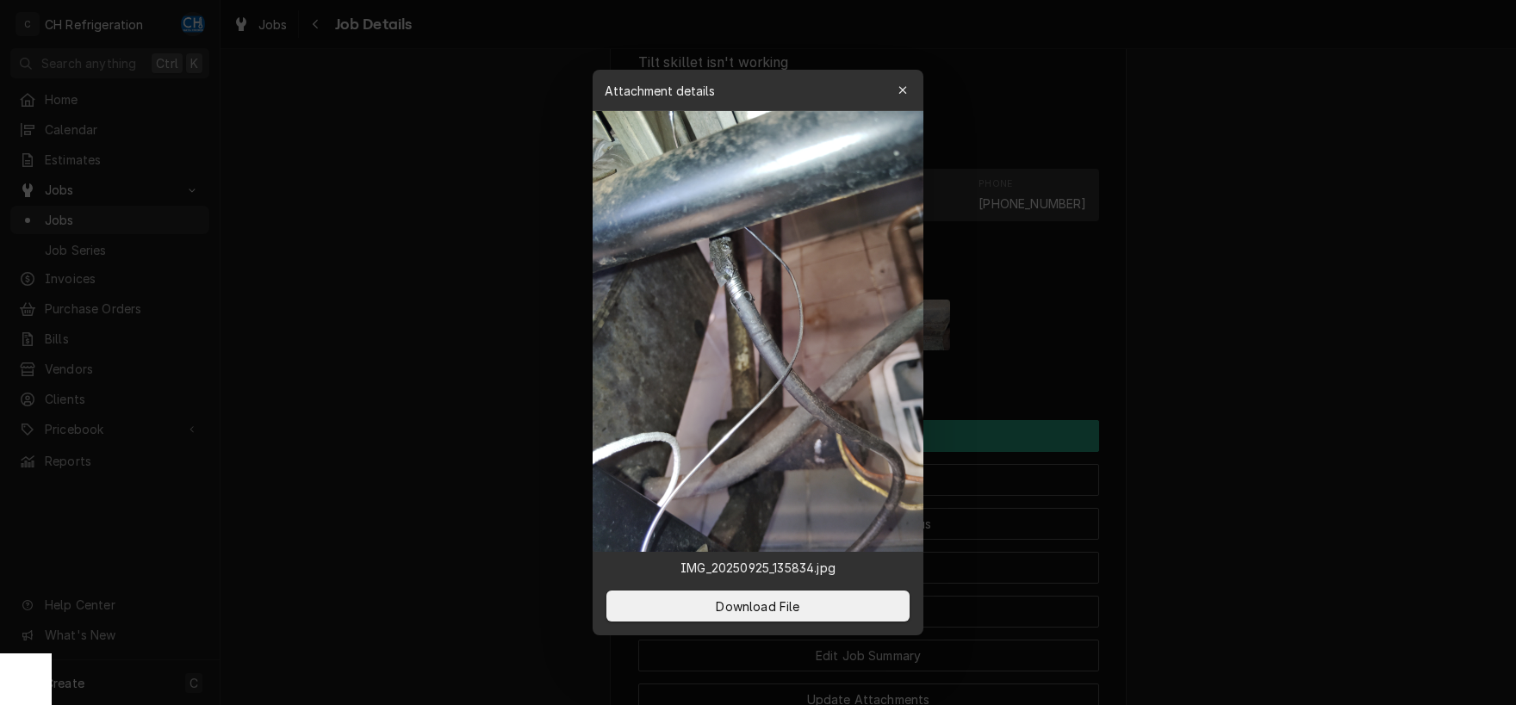
click at [1370, 384] on div at bounding box center [758, 352] width 1516 height 705
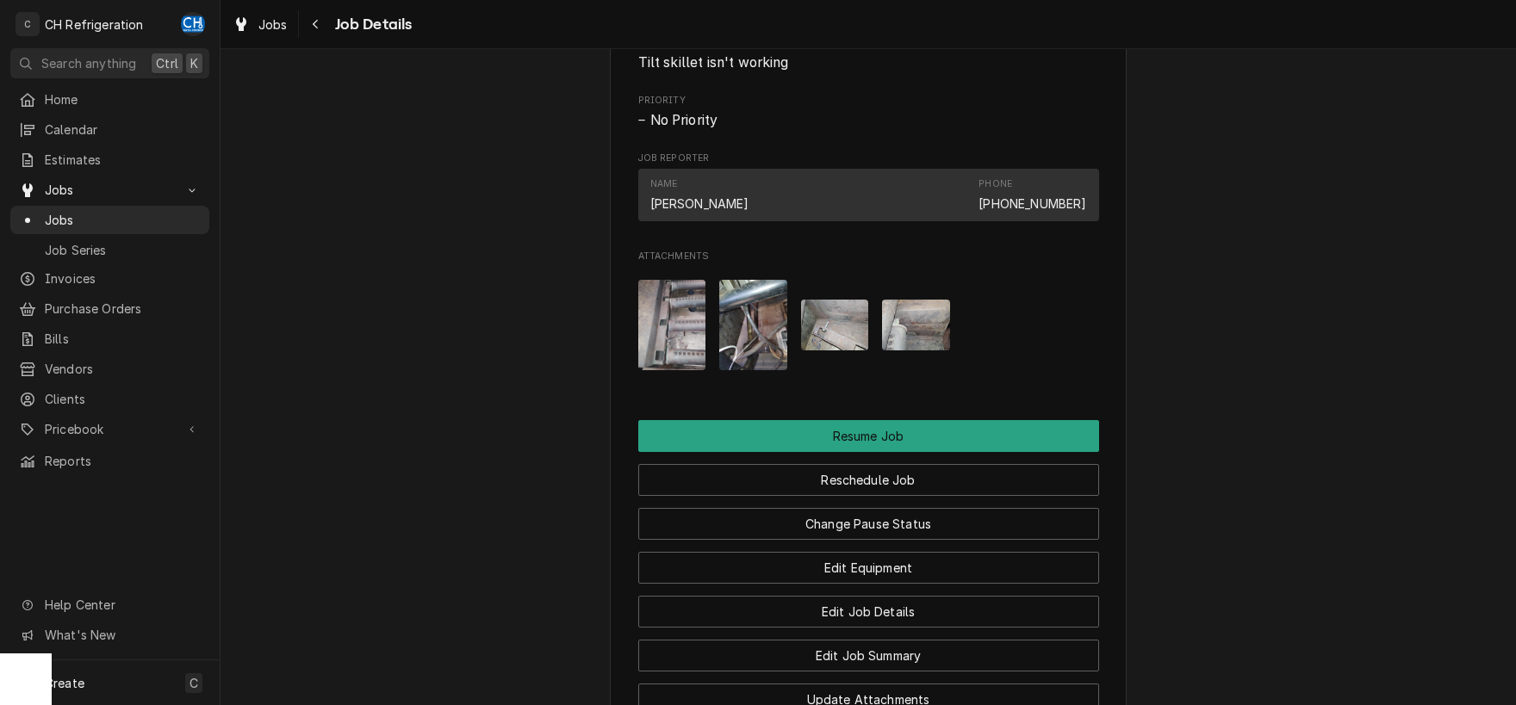
click at [843, 325] on img "Attachments" at bounding box center [835, 325] width 68 height 51
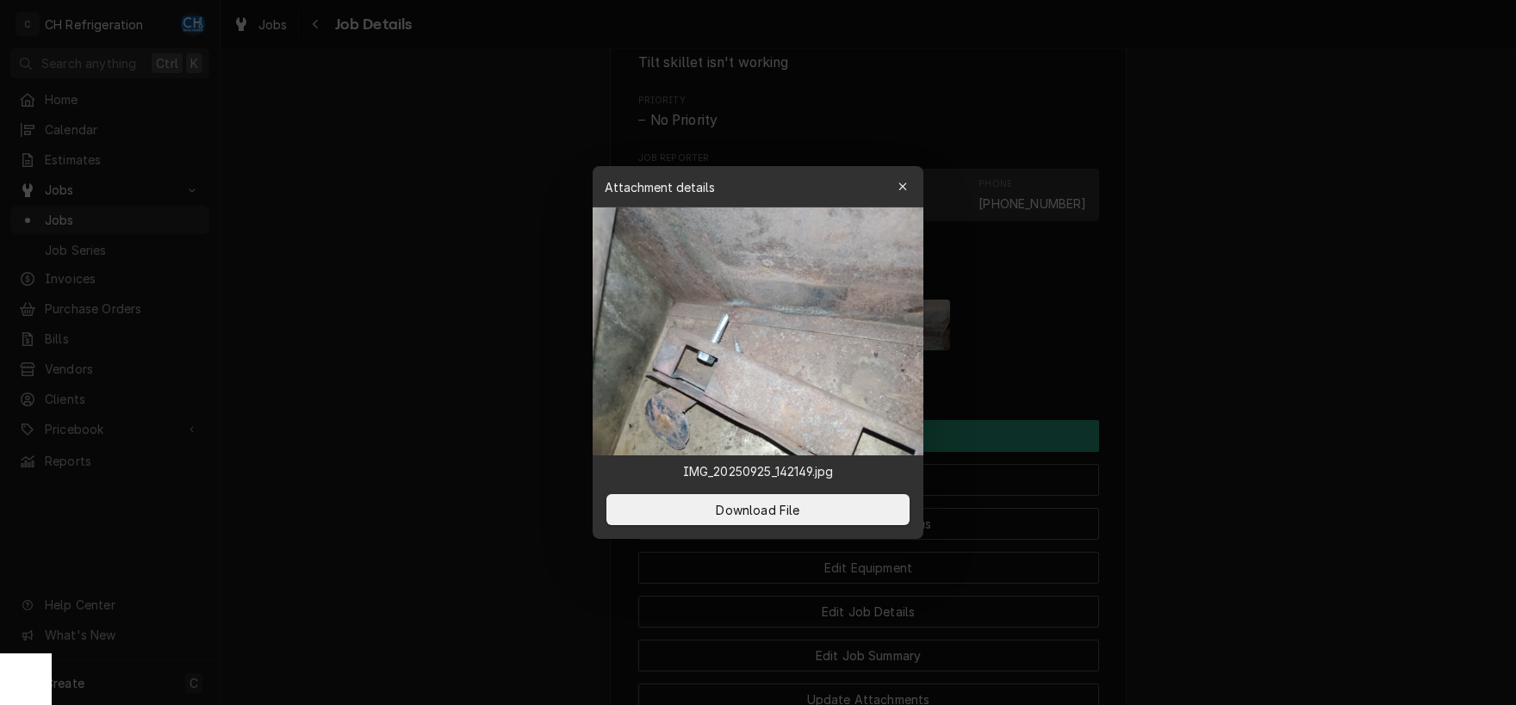
click at [1370, 375] on div at bounding box center [758, 352] width 1516 height 705
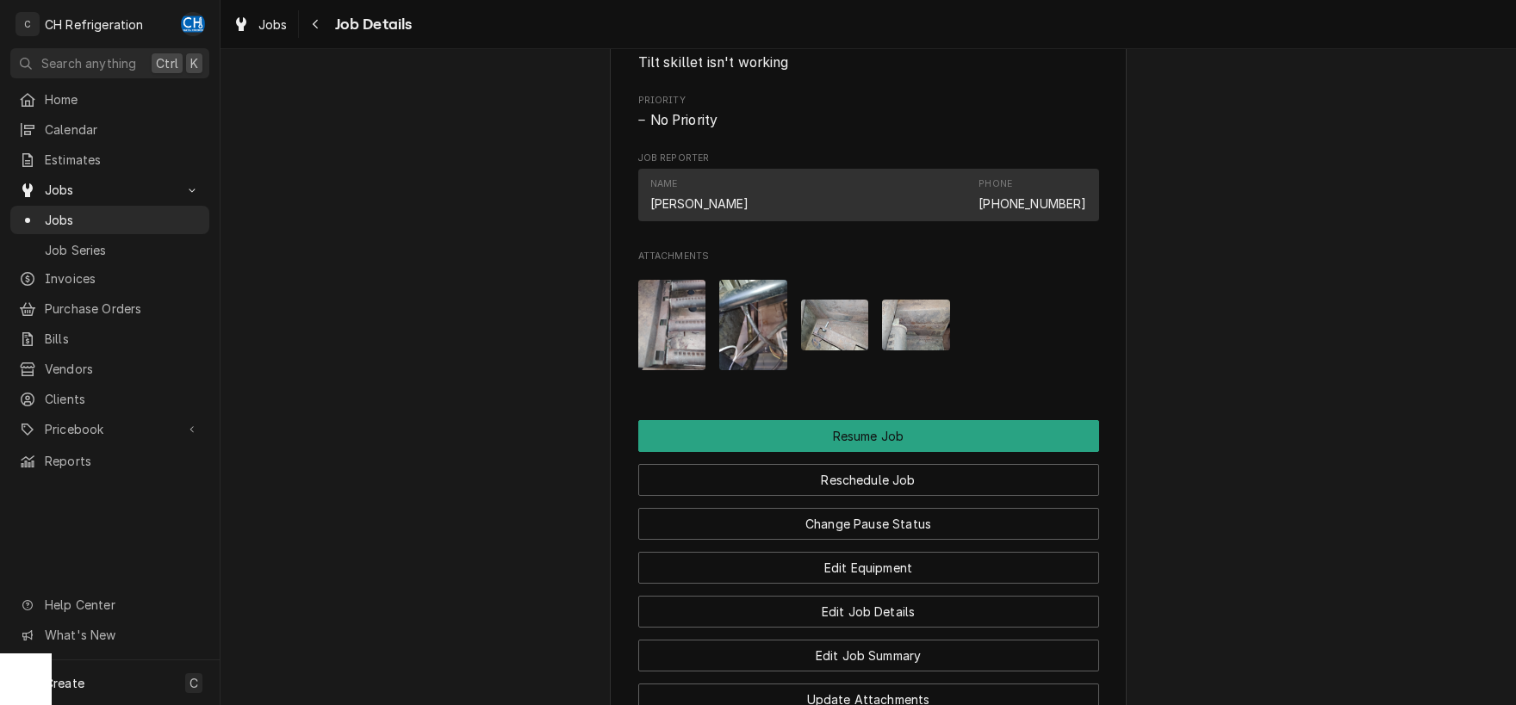
click at [918, 329] on img "Attachments" at bounding box center [916, 325] width 68 height 51
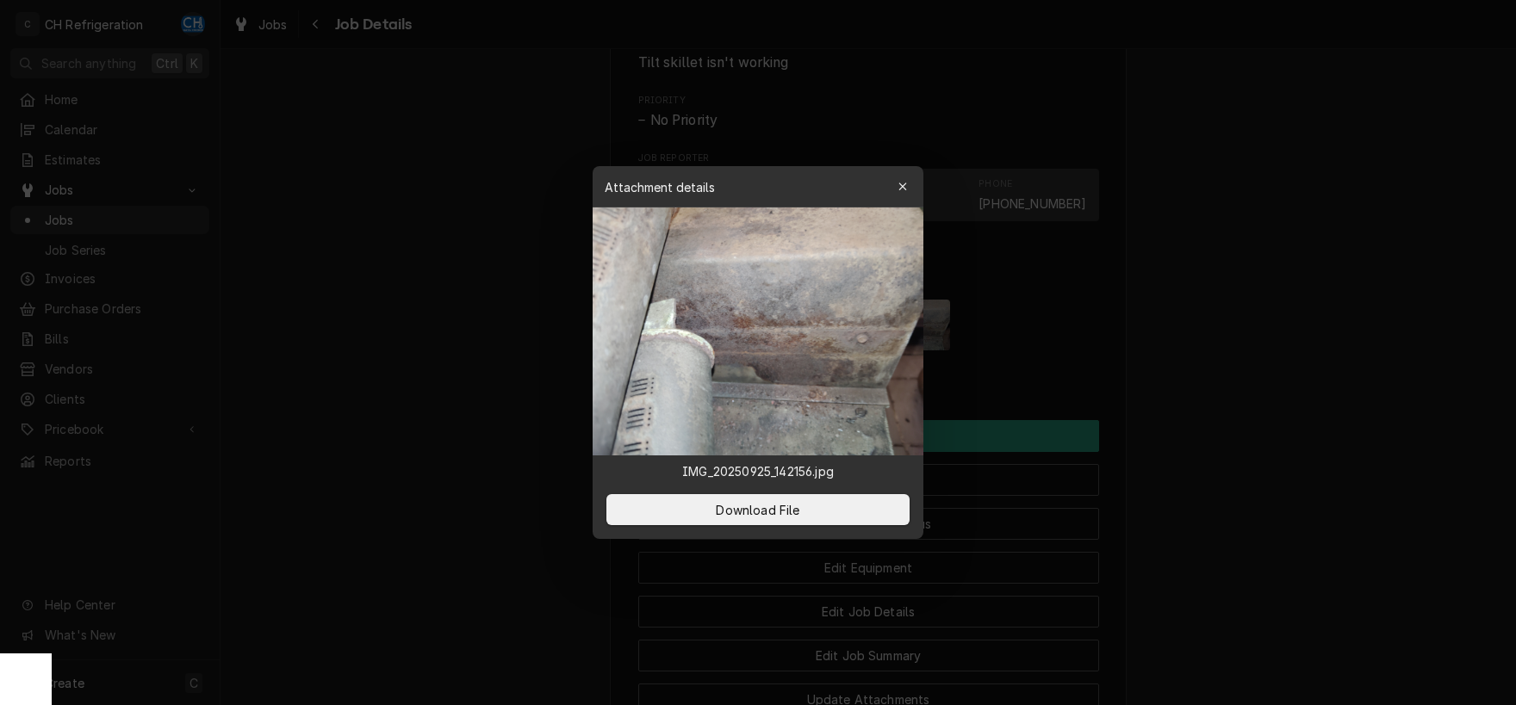
click at [1176, 393] on div at bounding box center [758, 352] width 1516 height 705
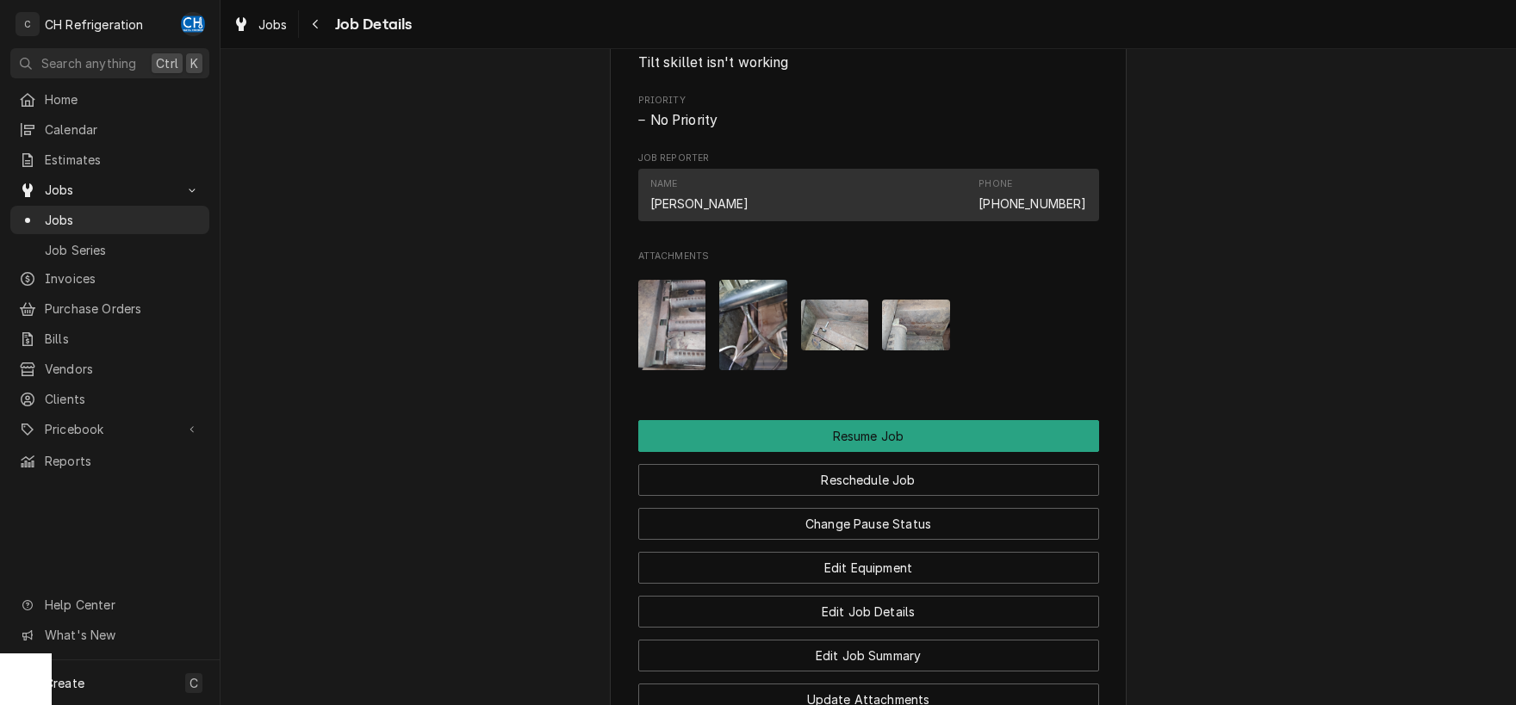
click at [829, 323] on img "Attachments" at bounding box center [835, 325] width 68 height 51
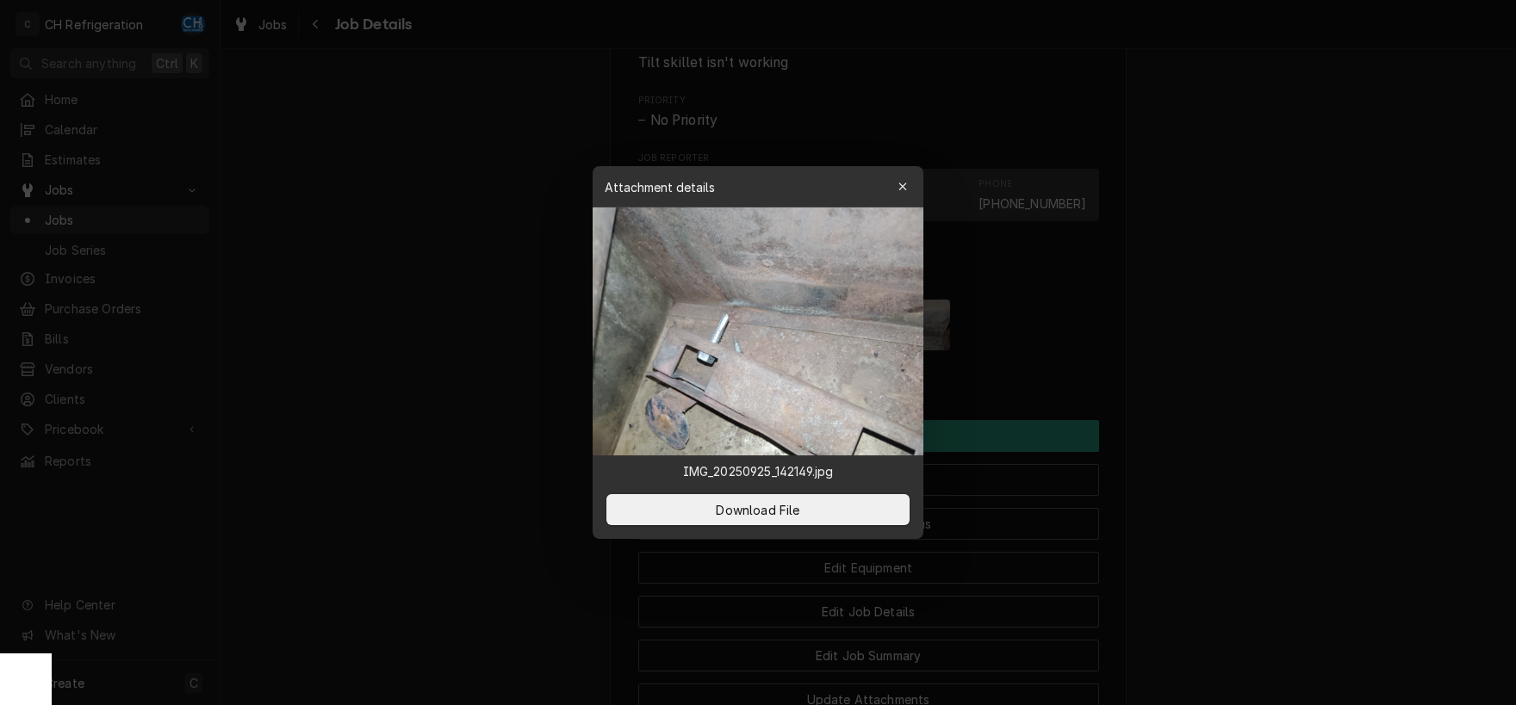
click at [1426, 412] on div at bounding box center [758, 352] width 1516 height 705
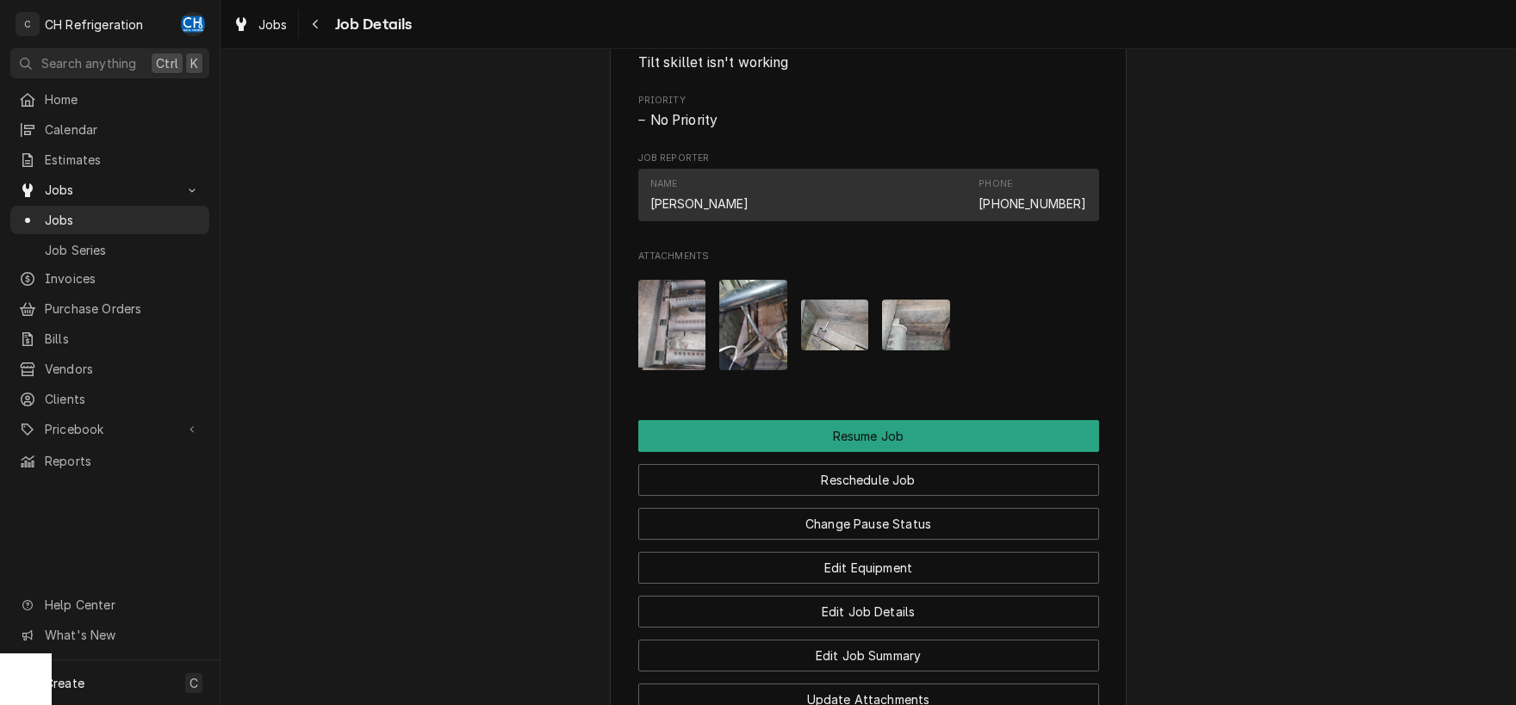
scroll to position [1594, 0]
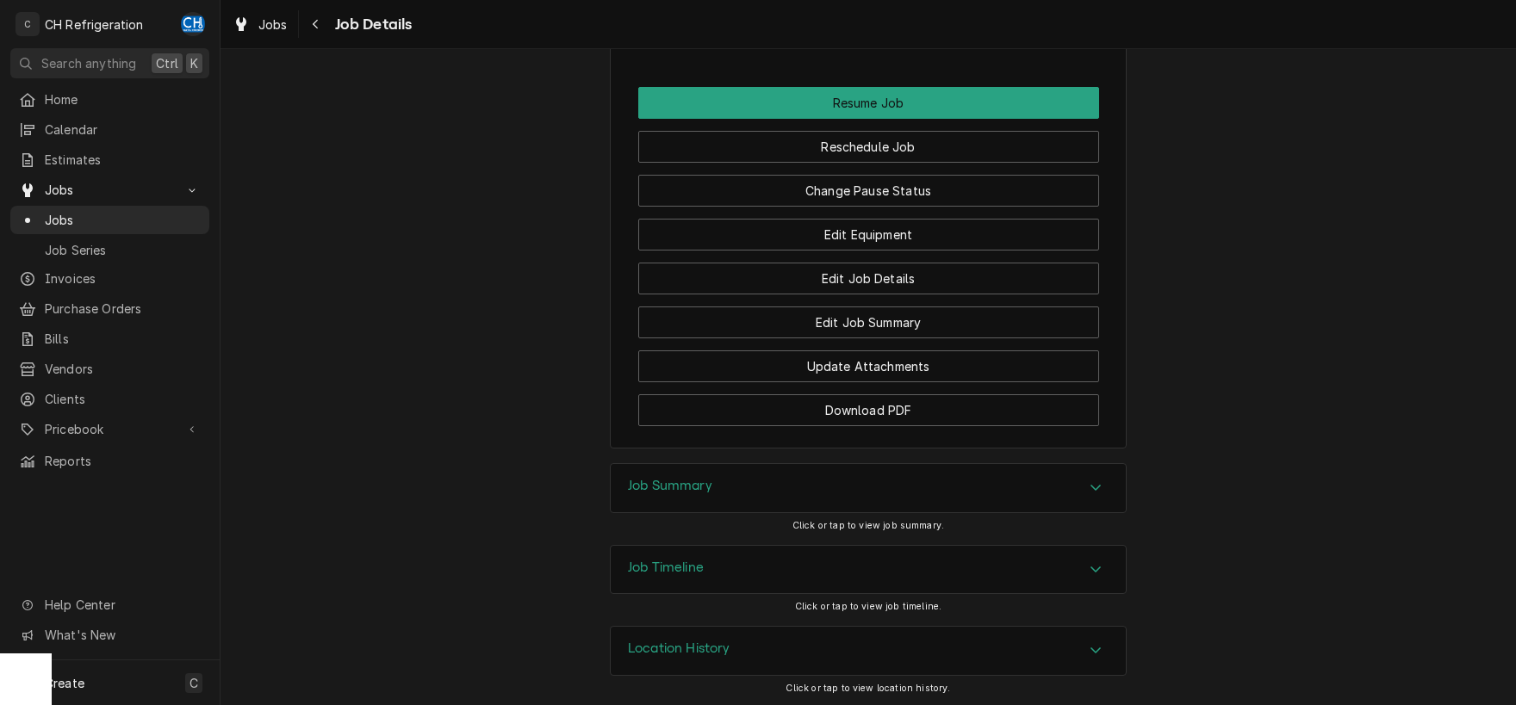
drag, startPoint x: 1027, startPoint y: 488, endPoint x: 1040, endPoint y: 488, distance: 12.9
click at [1028, 488] on div "Job Summary" at bounding box center [868, 488] width 515 height 48
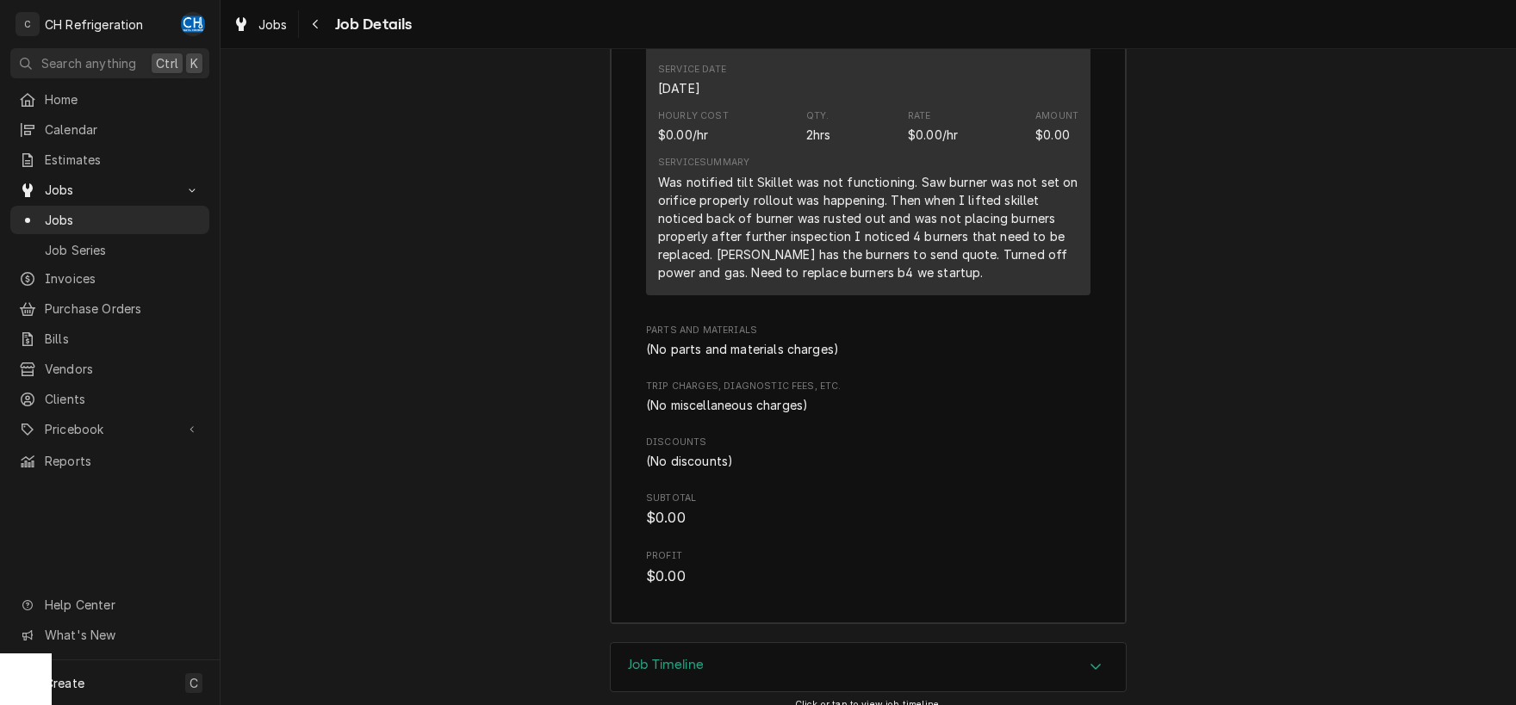
scroll to position [2290, 0]
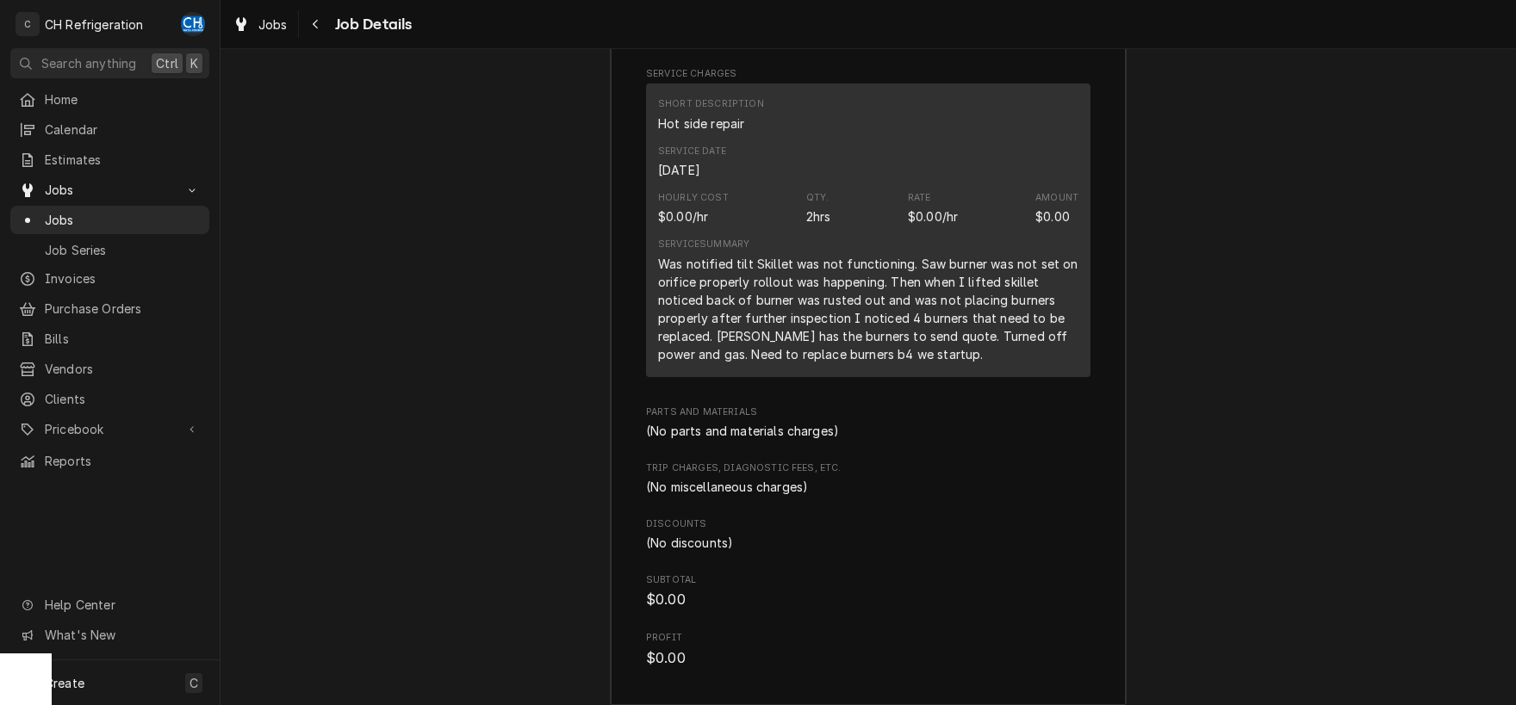
click at [929, 363] on div "Service Summary Was notified tilt Skillet was not functioning. Saw burner was n…" at bounding box center [868, 300] width 420 height 137
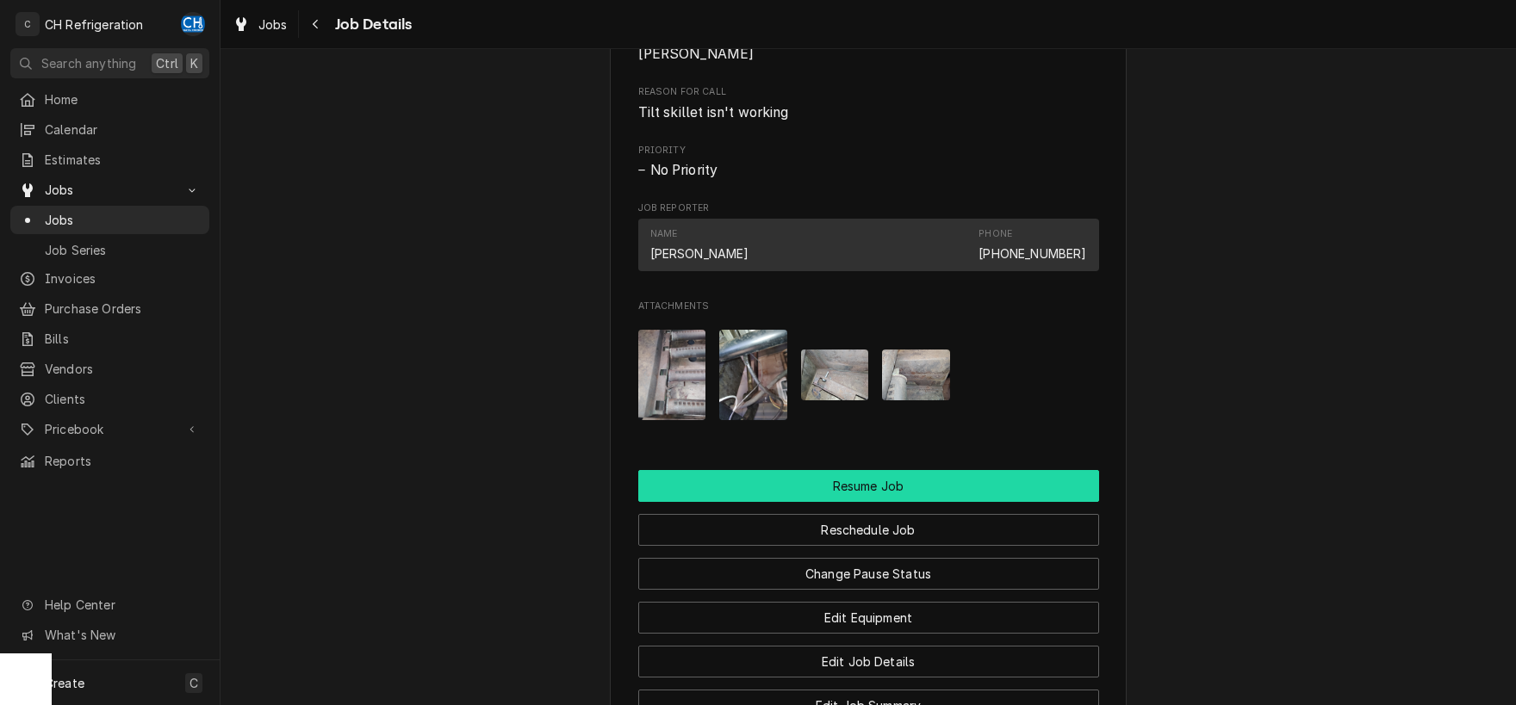
scroll to position [1390, 0]
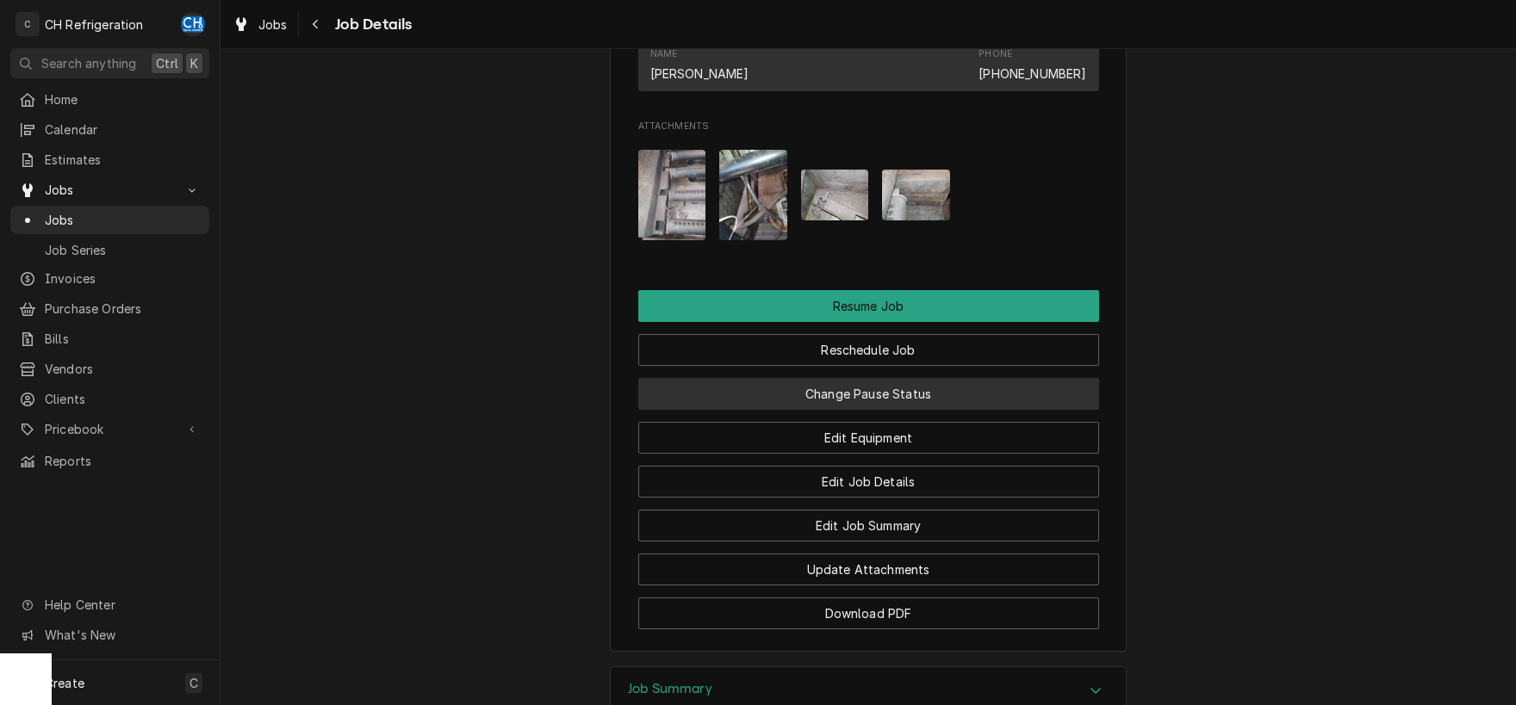
click at [925, 400] on button "Change Pause Status" at bounding box center [868, 394] width 461 height 32
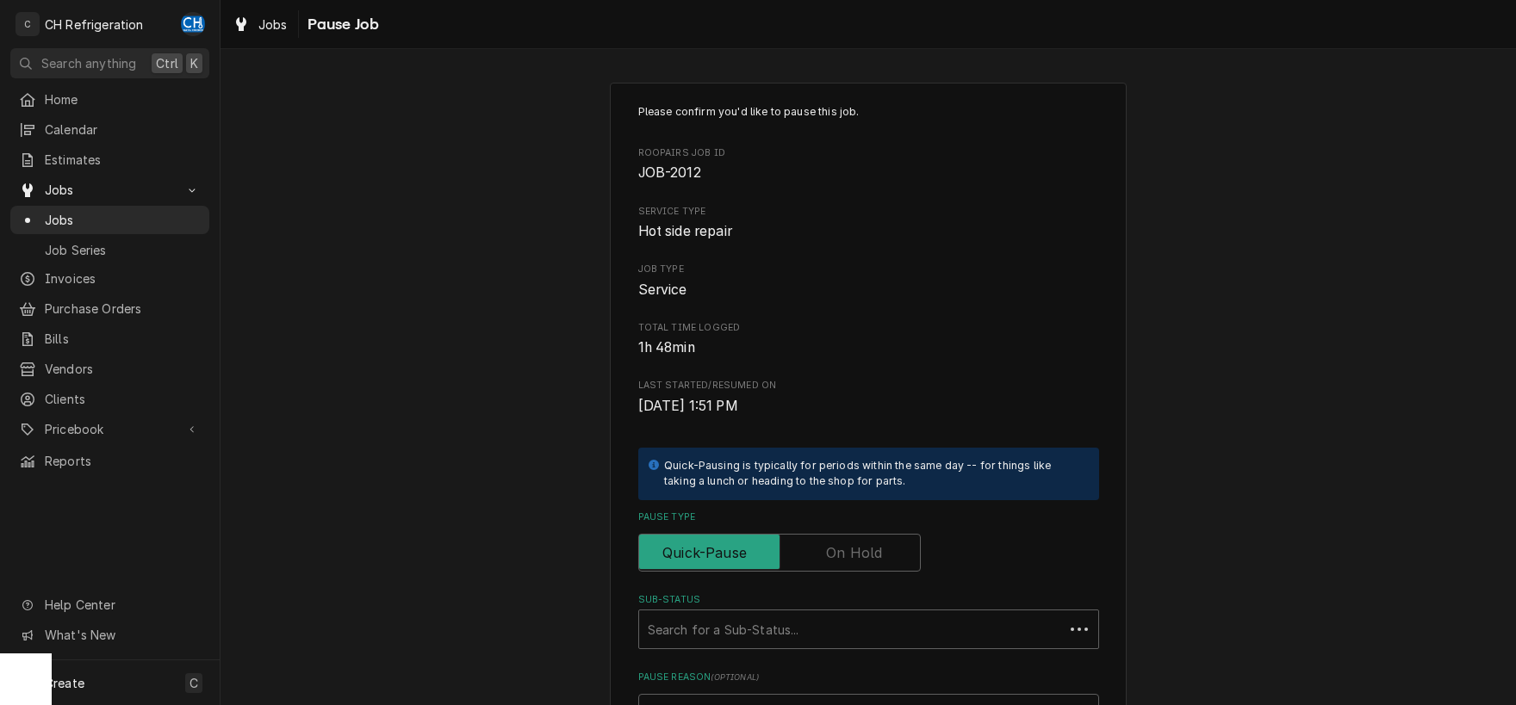
click at [867, 544] on label "Pause Type" at bounding box center [779, 553] width 283 height 38
click at [867, 544] on input "Pause Type" at bounding box center [779, 553] width 267 height 38
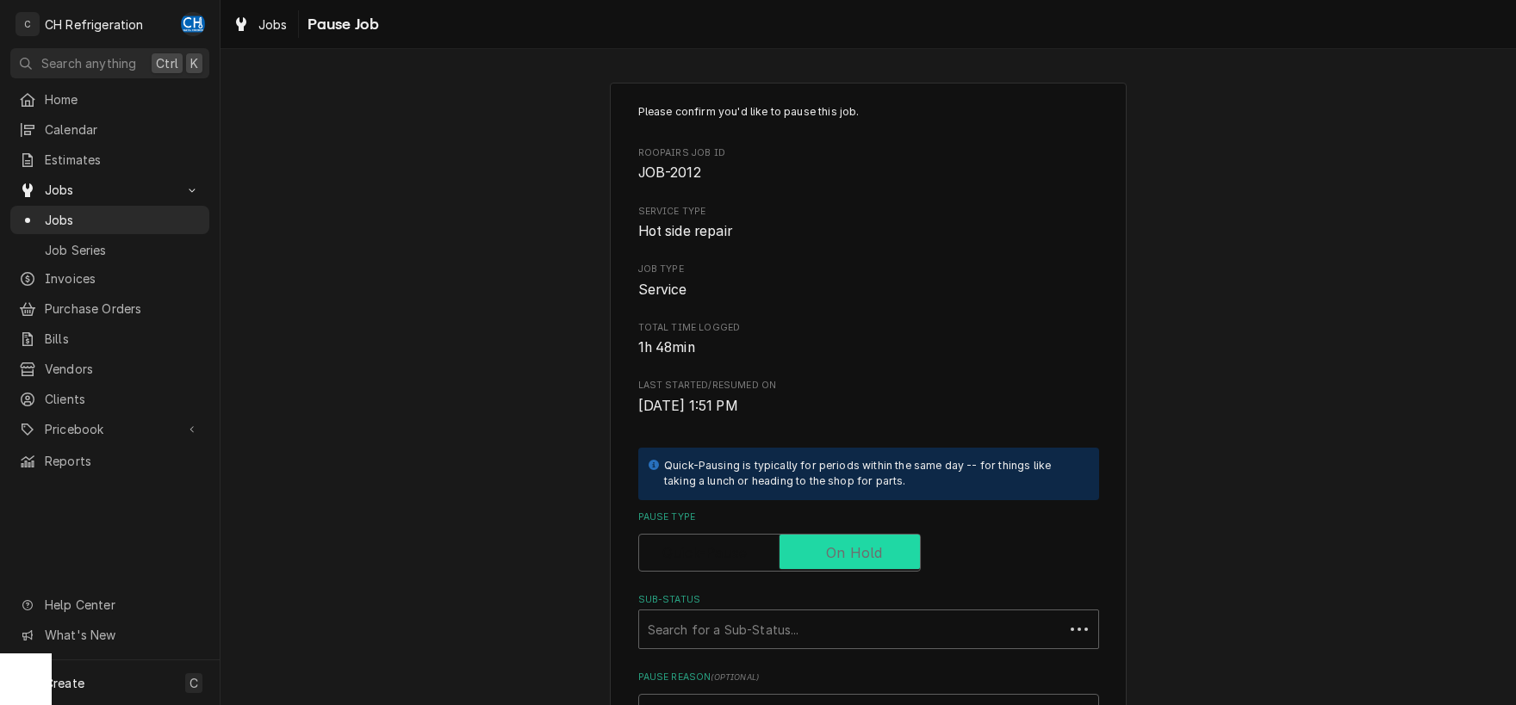
checkbox input "true"
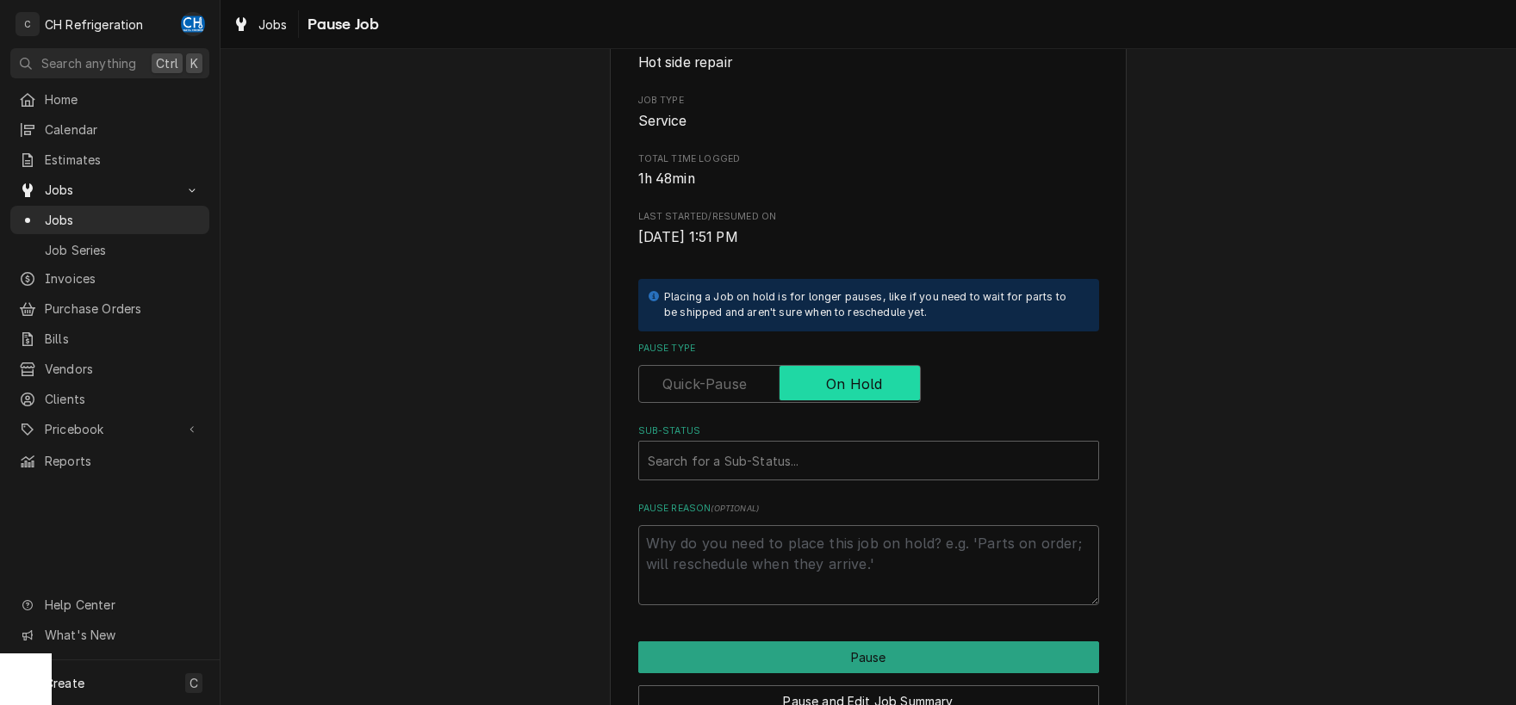
scroll to position [261, 0]
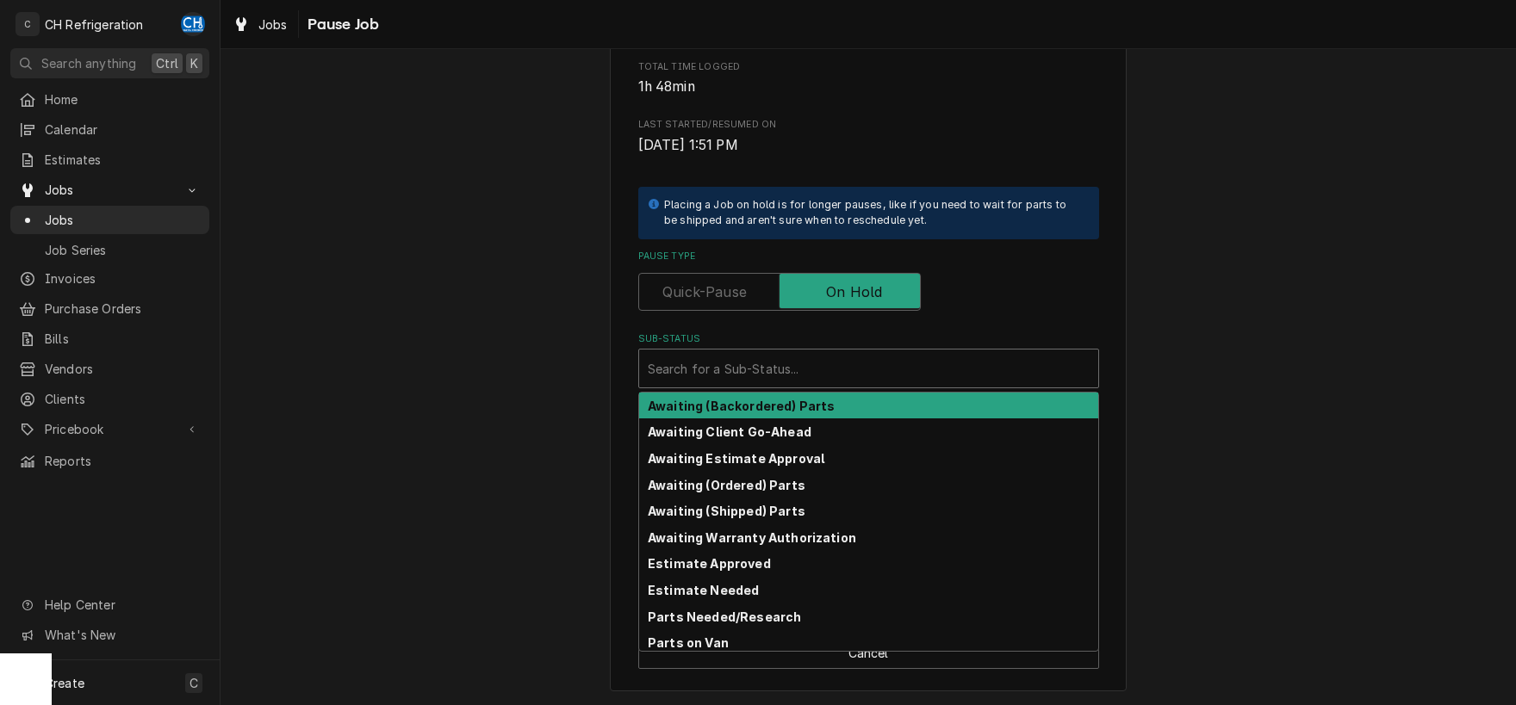
click at [834, 384] on div "Sub-Status" at bounding box center [869, 368] width 442 height 31
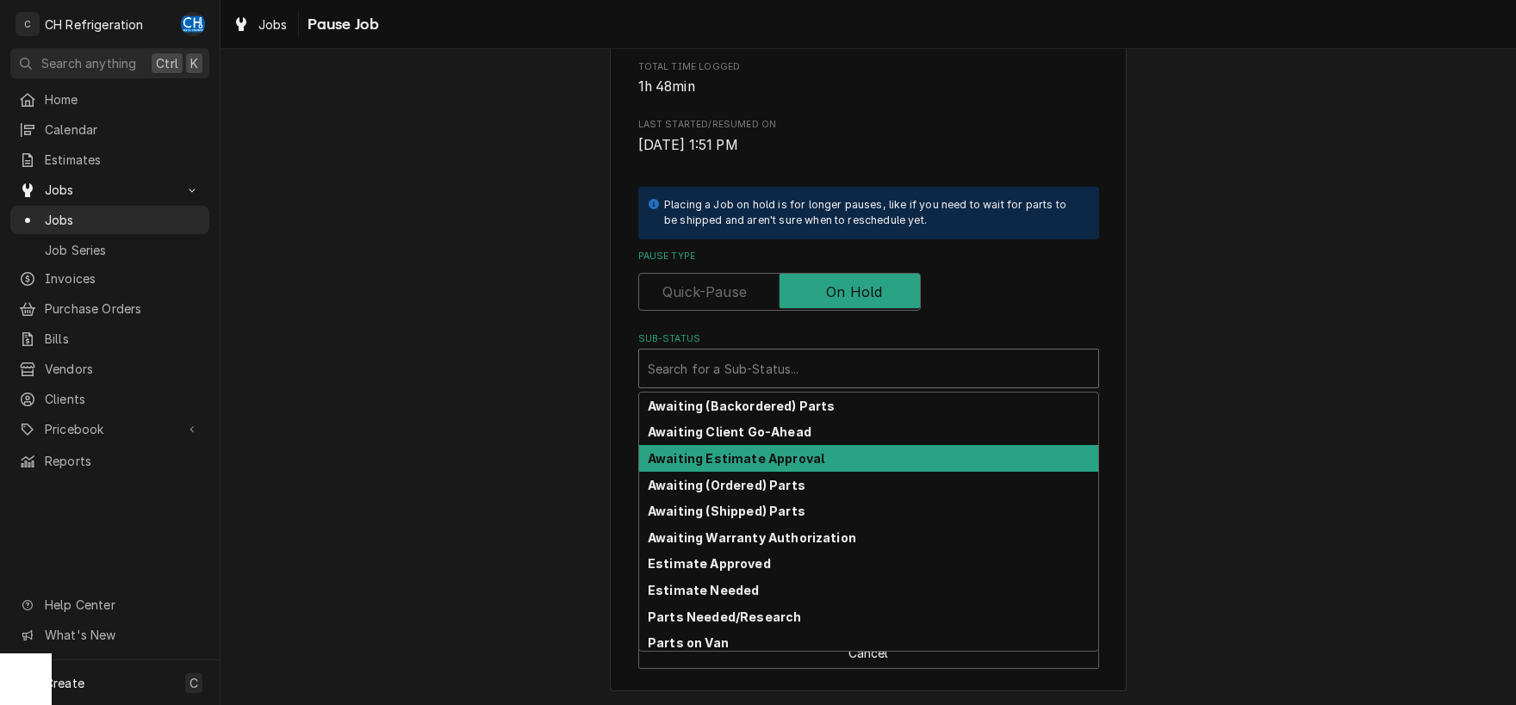
click at [836, 456] on div "Awaiting Estimate Approval" at bounding box center [868, 458] width 459 height 27
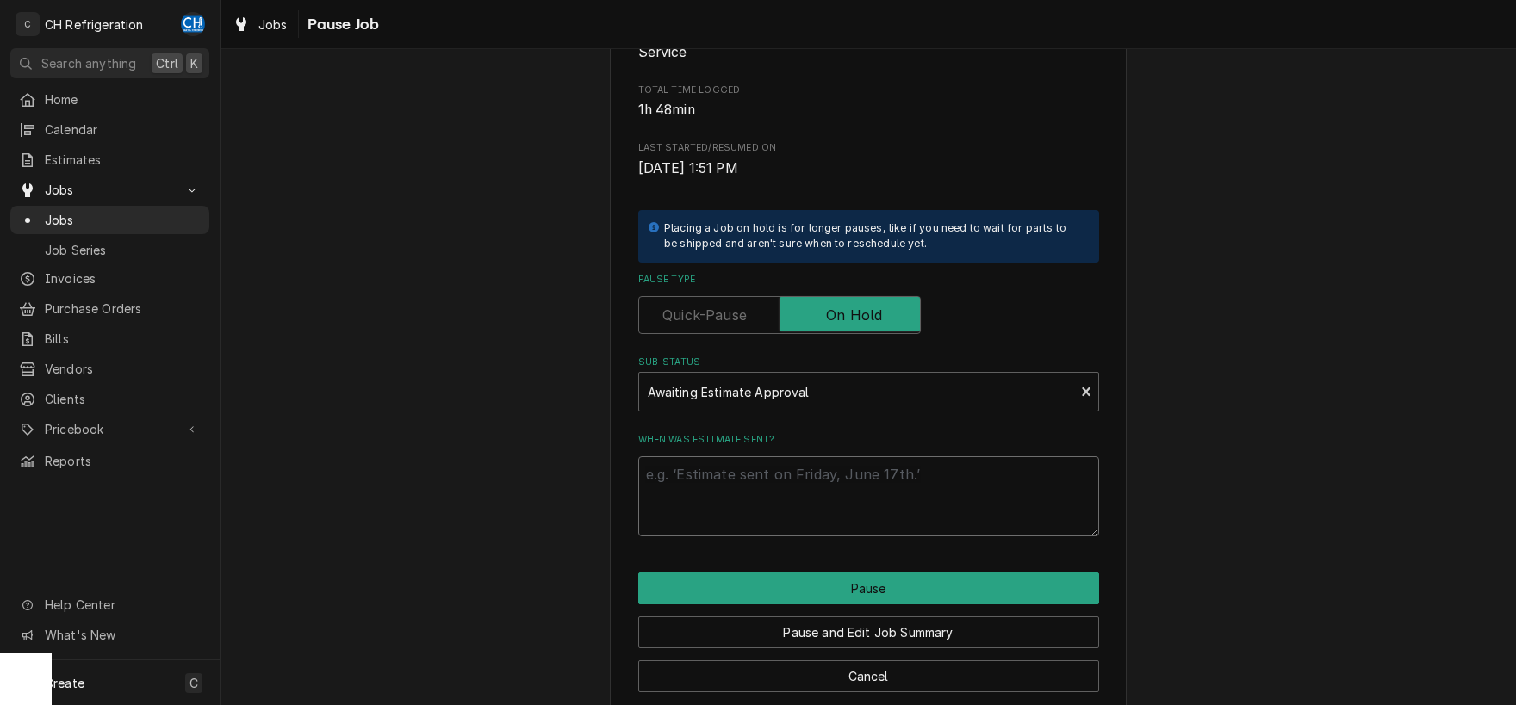
click at [854, 526] on textarea "When was estimate sent?" at bounding box center [868, 497] width 461 height 80
type textarea "x"
type textarea "9"
type textarea "x"
type textarea "9/"
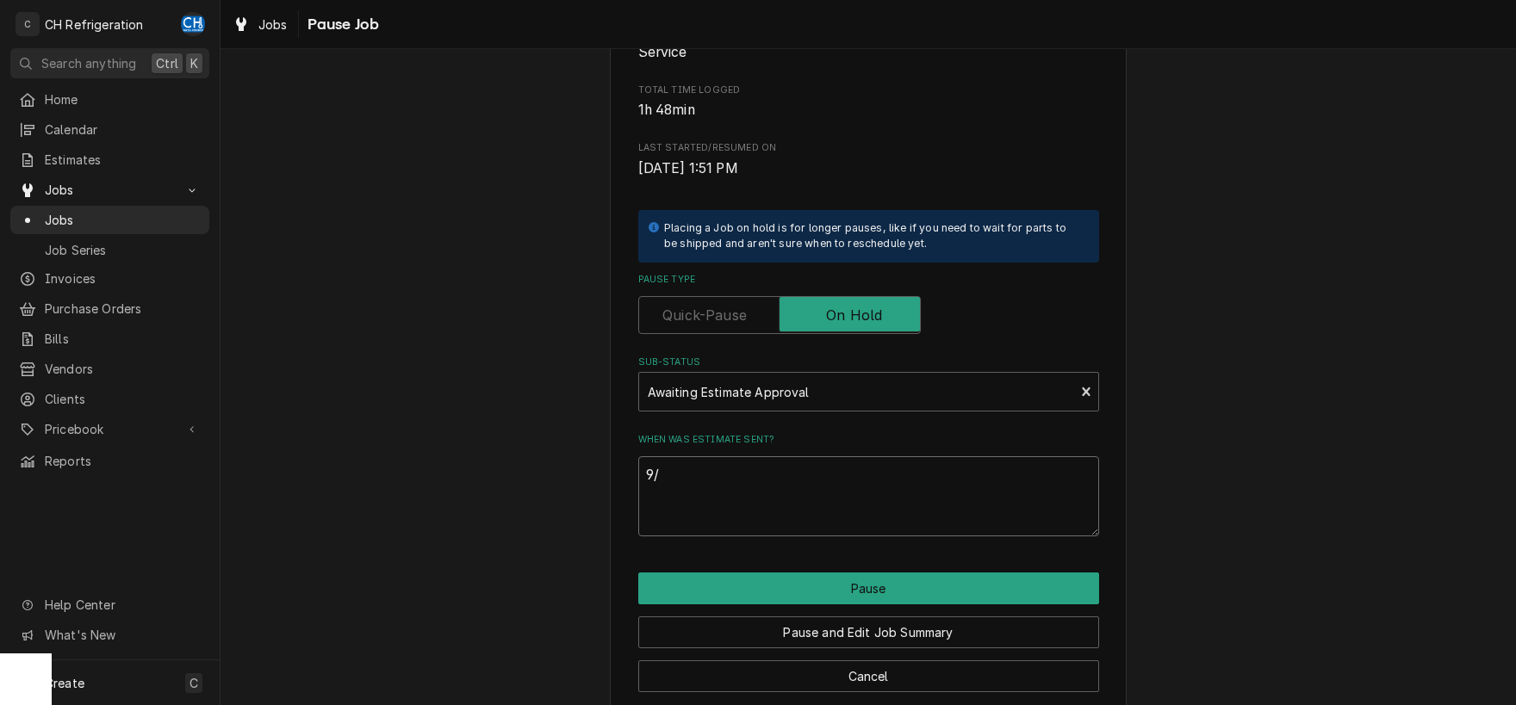
type textarea "x"
type textarea "9/2"
type textarea "x"
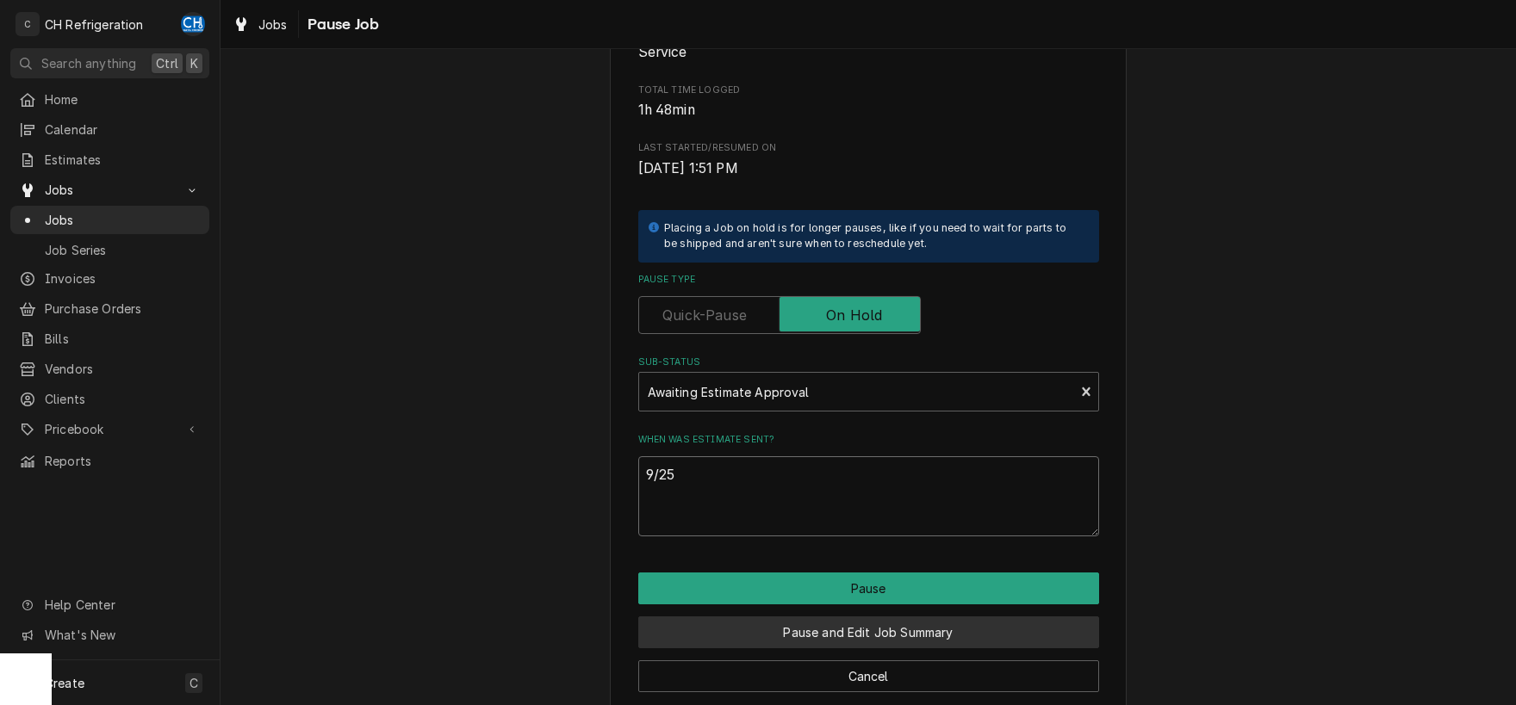
type textarea "9/25"
click at [881, 629] on button "Pause and Edit Job Summary" at bounding box center [868, 633] width 461 height 32
type textarea "x"
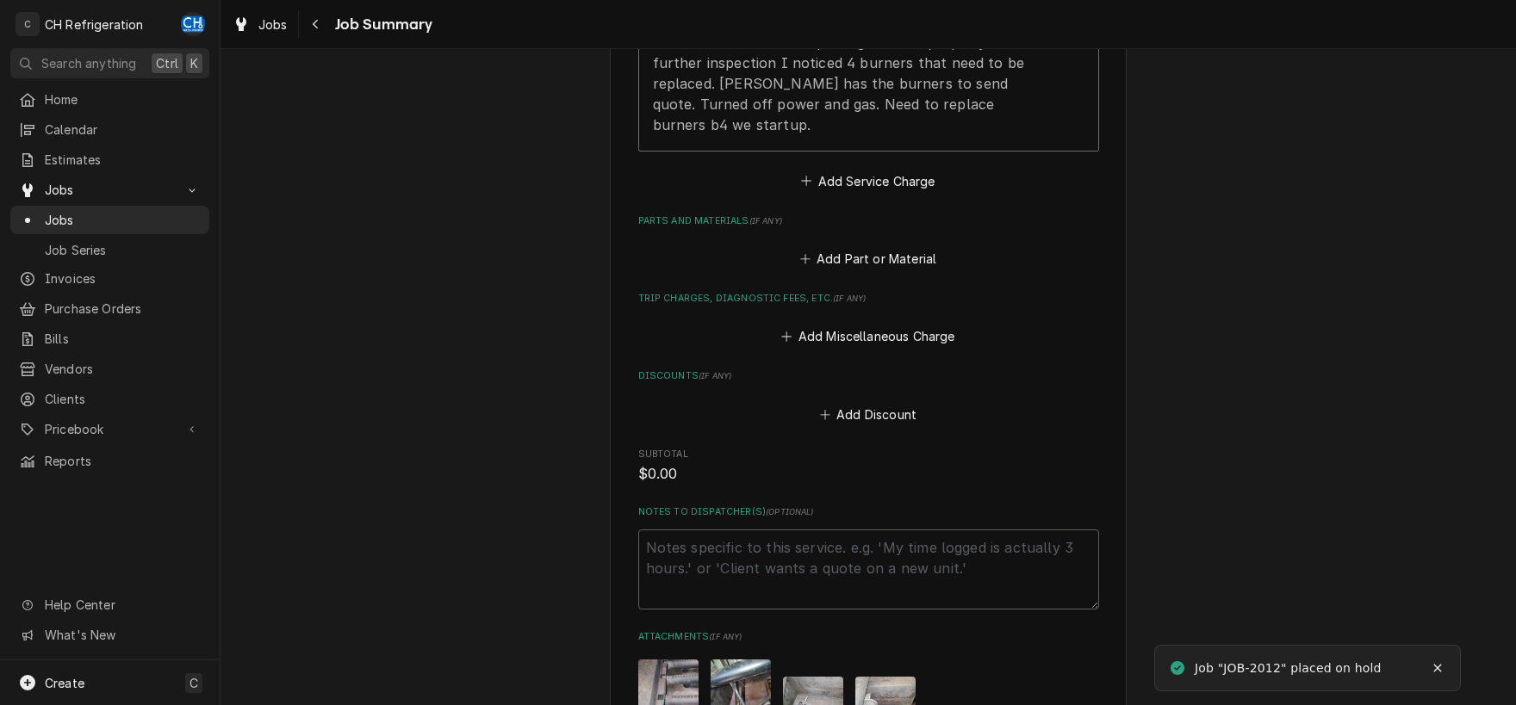
scroll to position [891, 0]
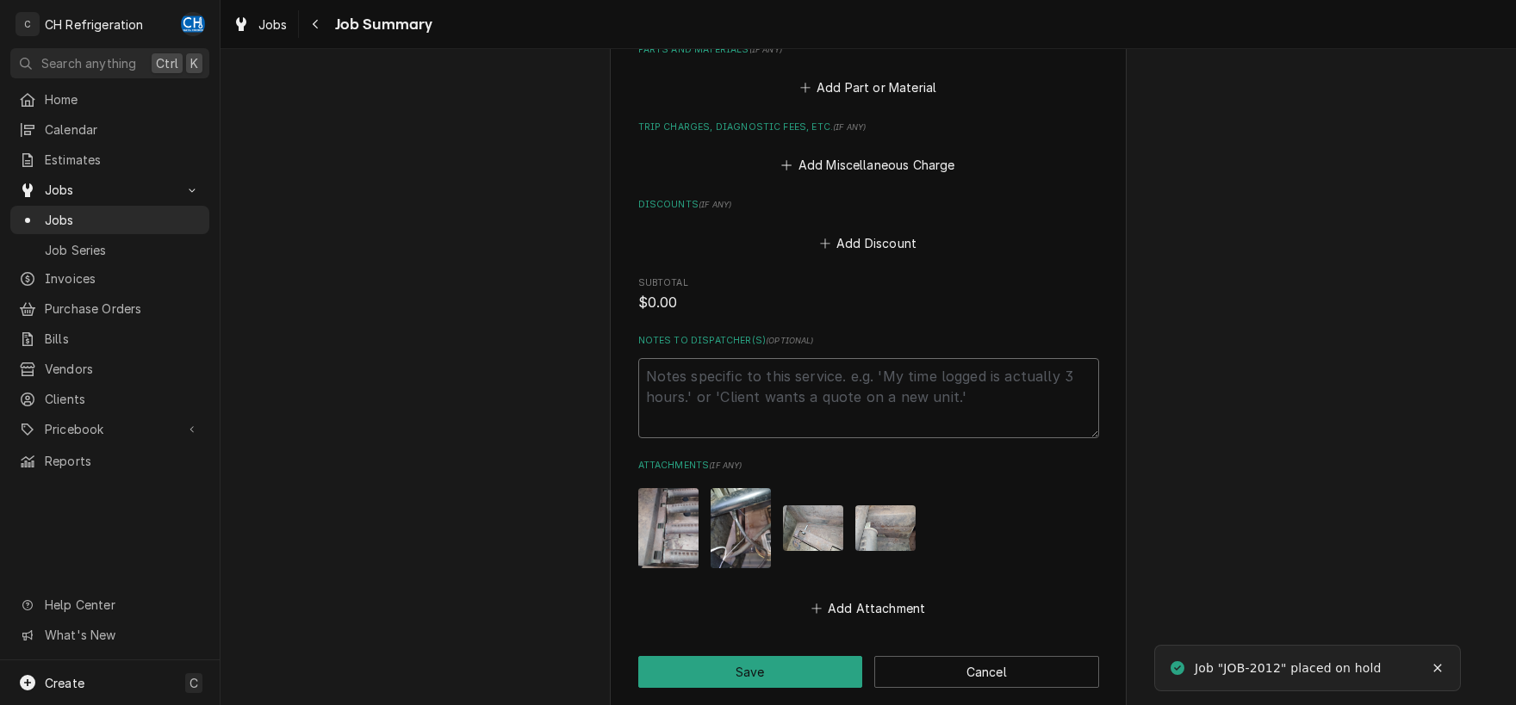
click at [799, 402] on textarea "Notes to Dispatcher(s) ( optional )" at bounding box center [868, 398] width 461 height 80
type textarea "e"
type textarea "x"
type textarea "es"
type textarea "x"
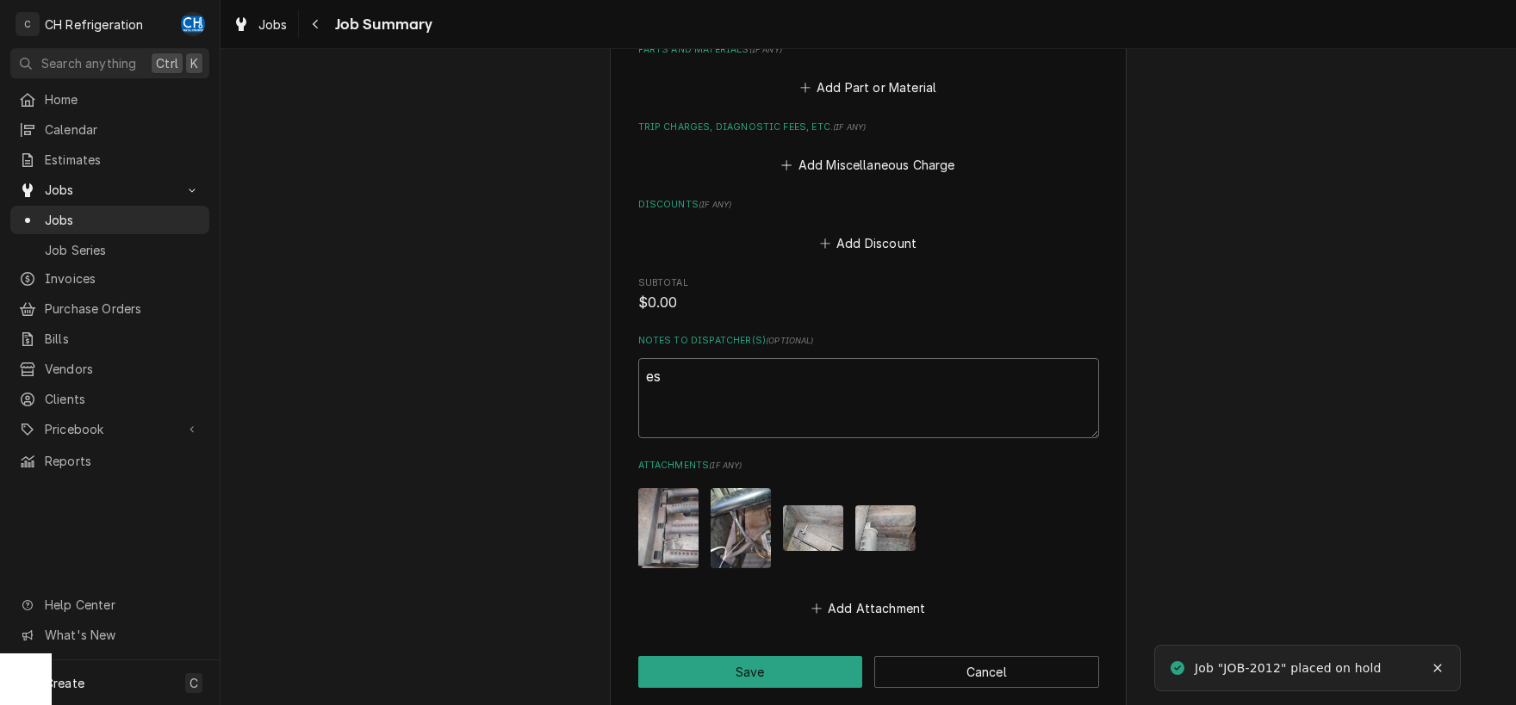
type textarea "est"
type textarea "x"
type textarea "esti"
type textarea "x"
type textarea "estim"
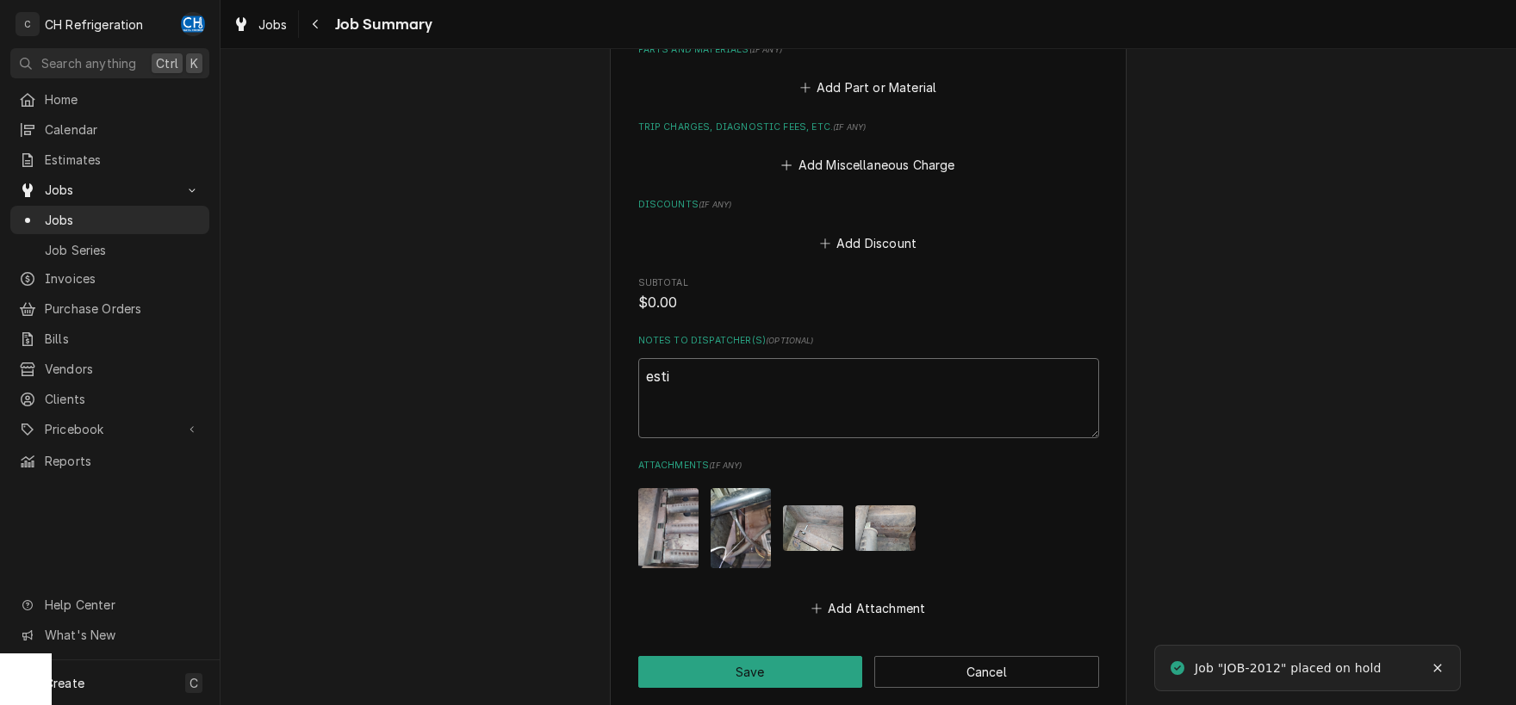
type textarea "x"
type textarea "estima"
type textarea "x"
type textarea "estimat"
type textarea "x"
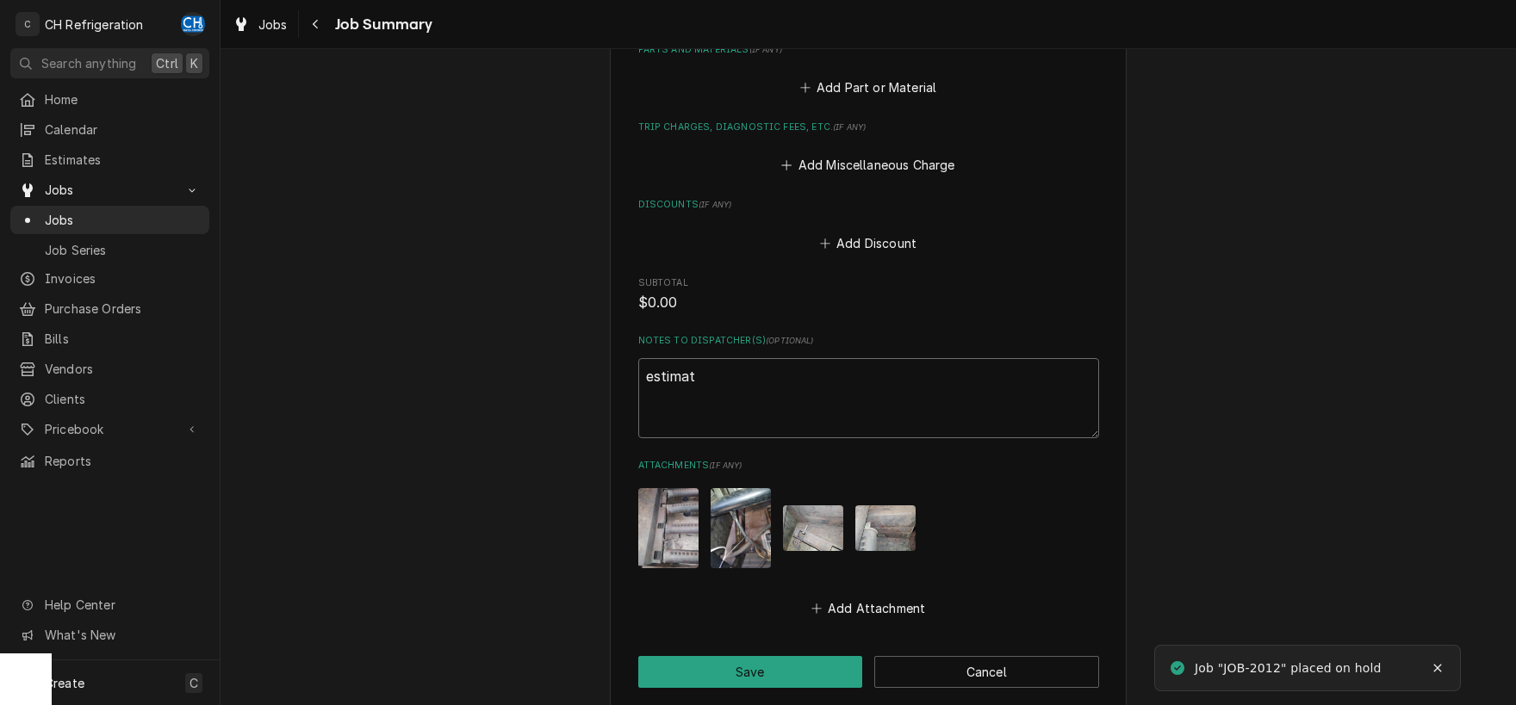
type textarea "estimate"
type textarea "x"
type textarea "estimate"
type textarea "x"
type textarea "estimate p"
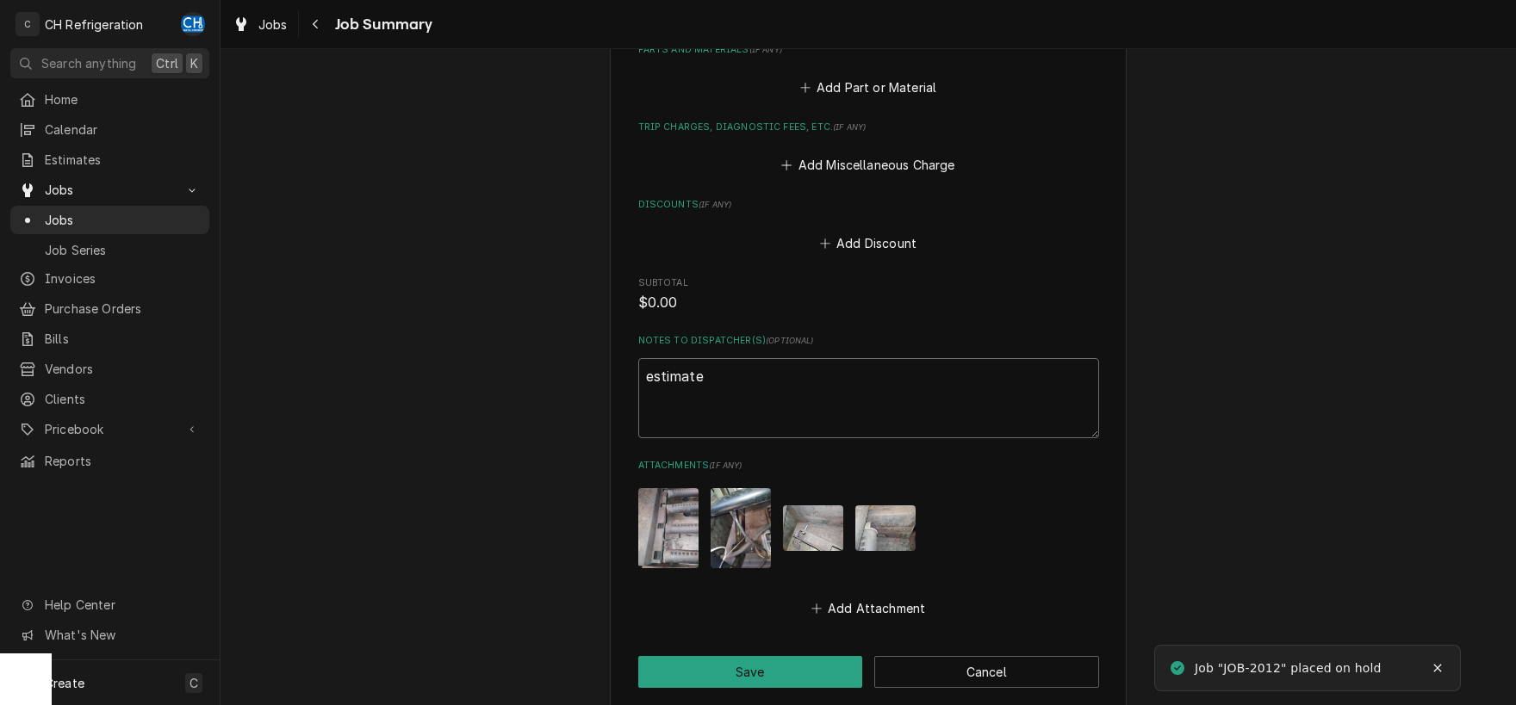
type textarea "x"
type textarea "estimate p1"
type textarea "x"
type textarea "estimate p15"
type textarea "x"
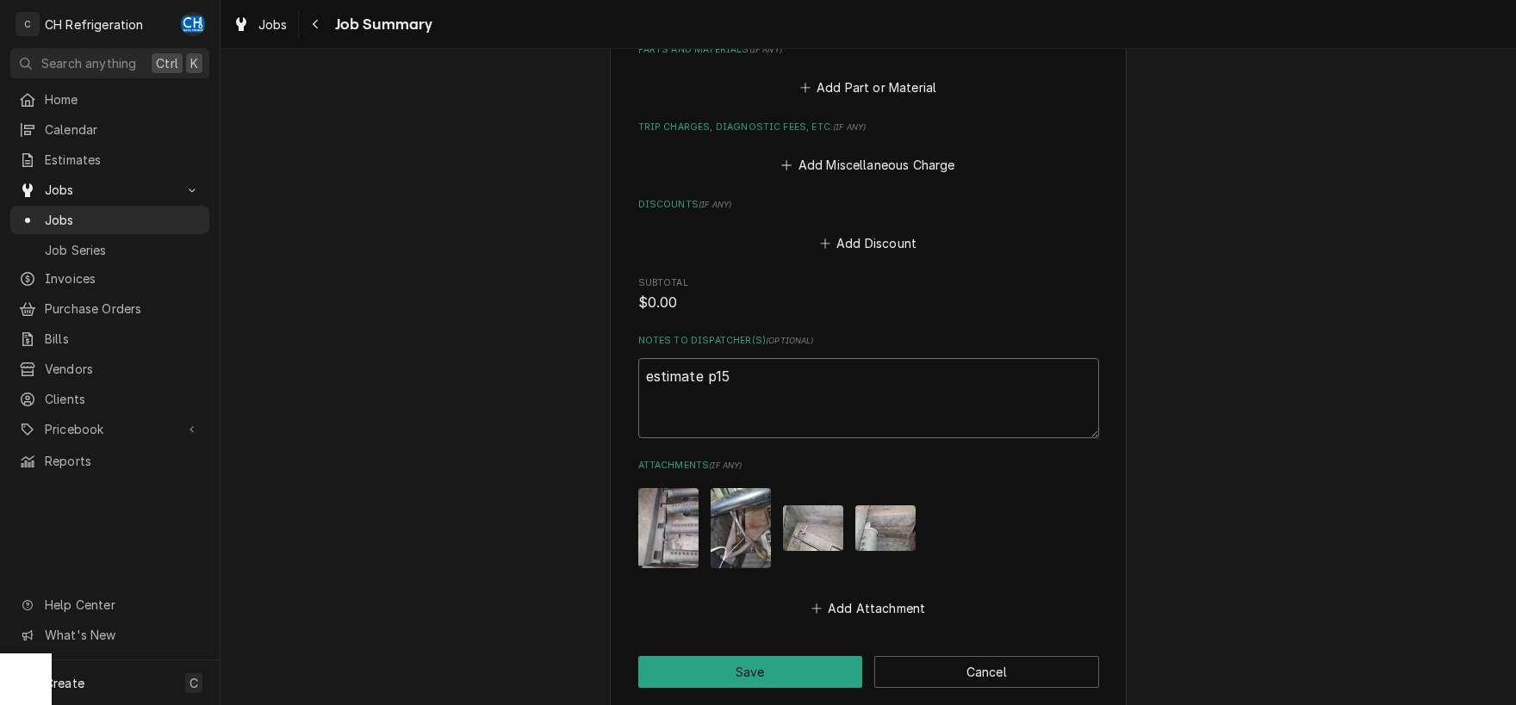
type textarea "estimate p158"
type textarea "x"
type textarea "estimate p1588"
type textarea "x"
type textarea "estimate p1588"
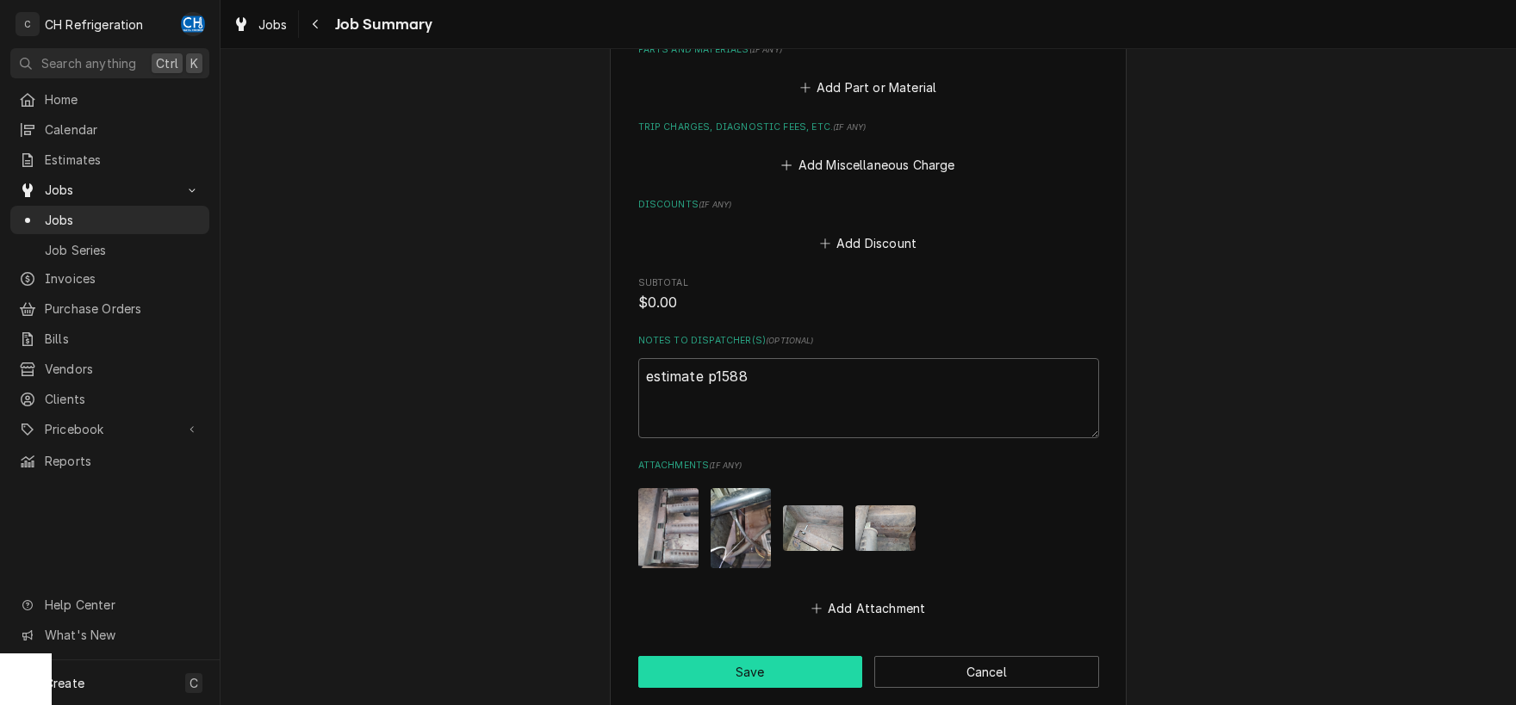
click at [744, 656] on button "Save" at bounding box center [750, 672] width 225 height 32
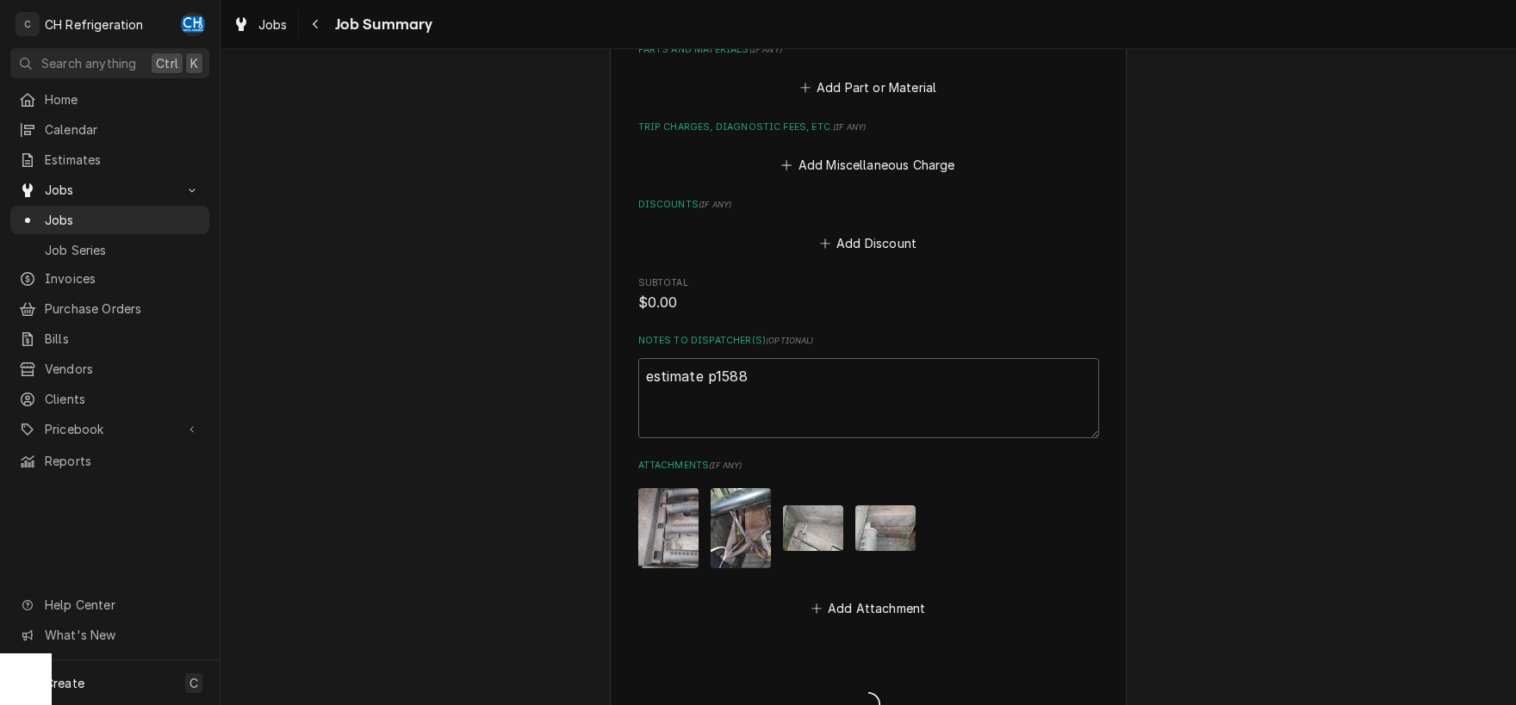
type textarea "x"
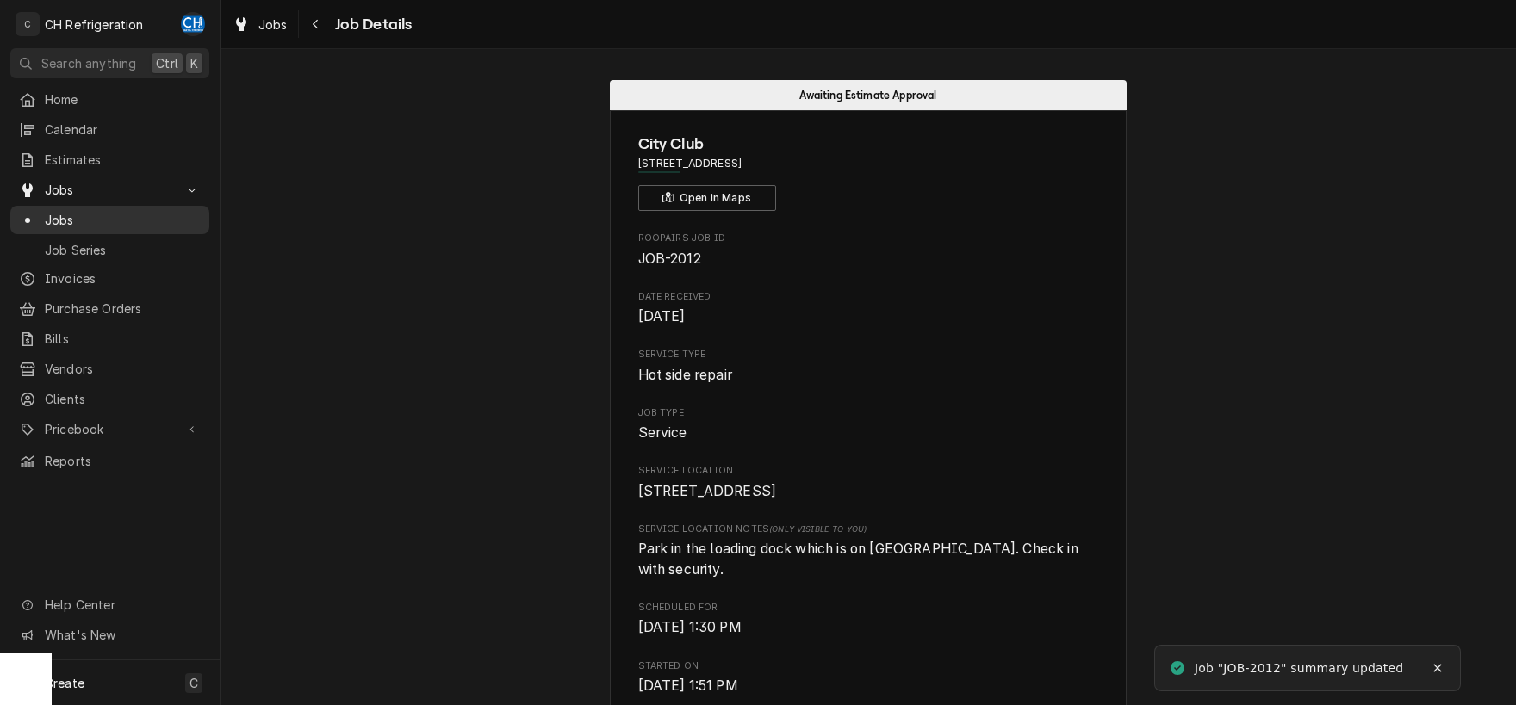
click at [59, 214] on span "Jobs" at bounding box center [123, 220] width 156 height 18
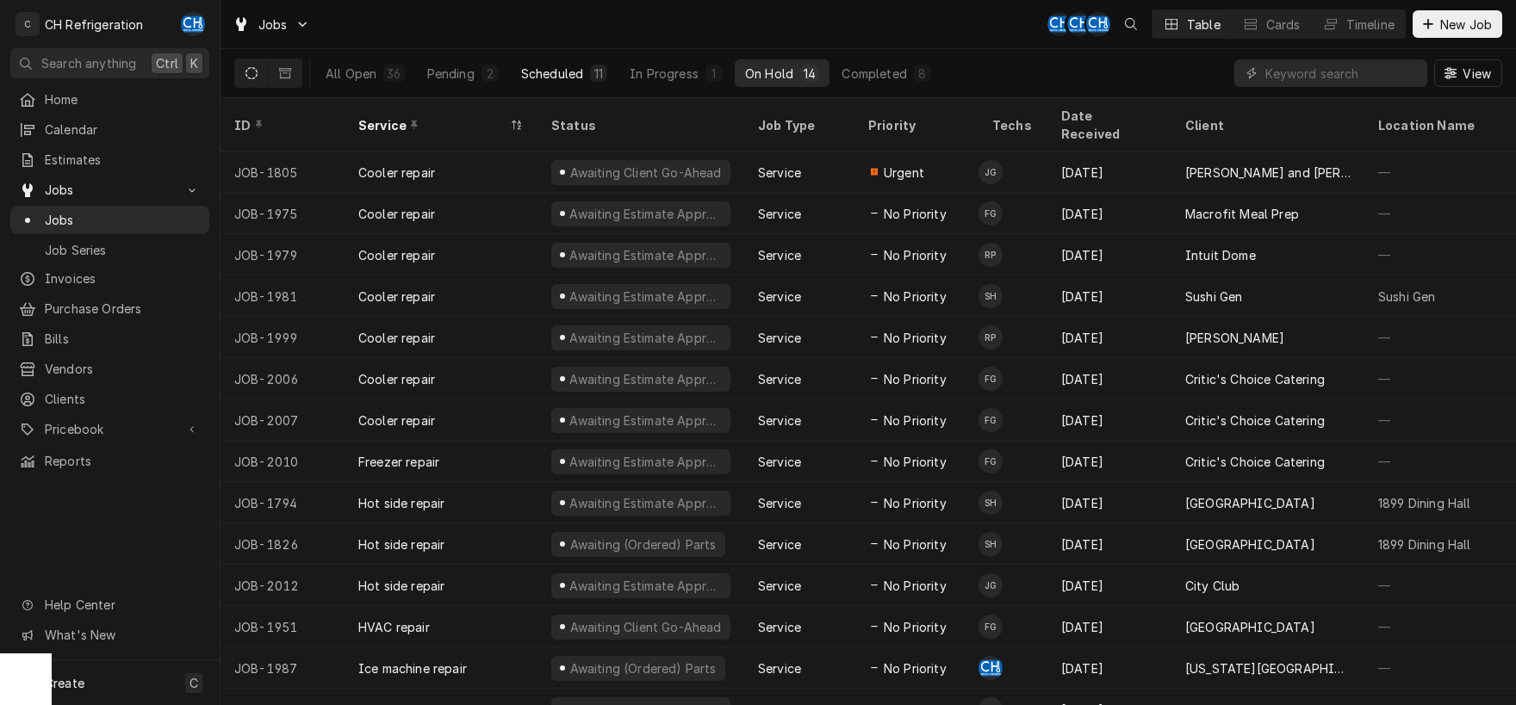
click at [531, 71] on div "Scheduled" at bounding box center [552, 74] width 62 height 18
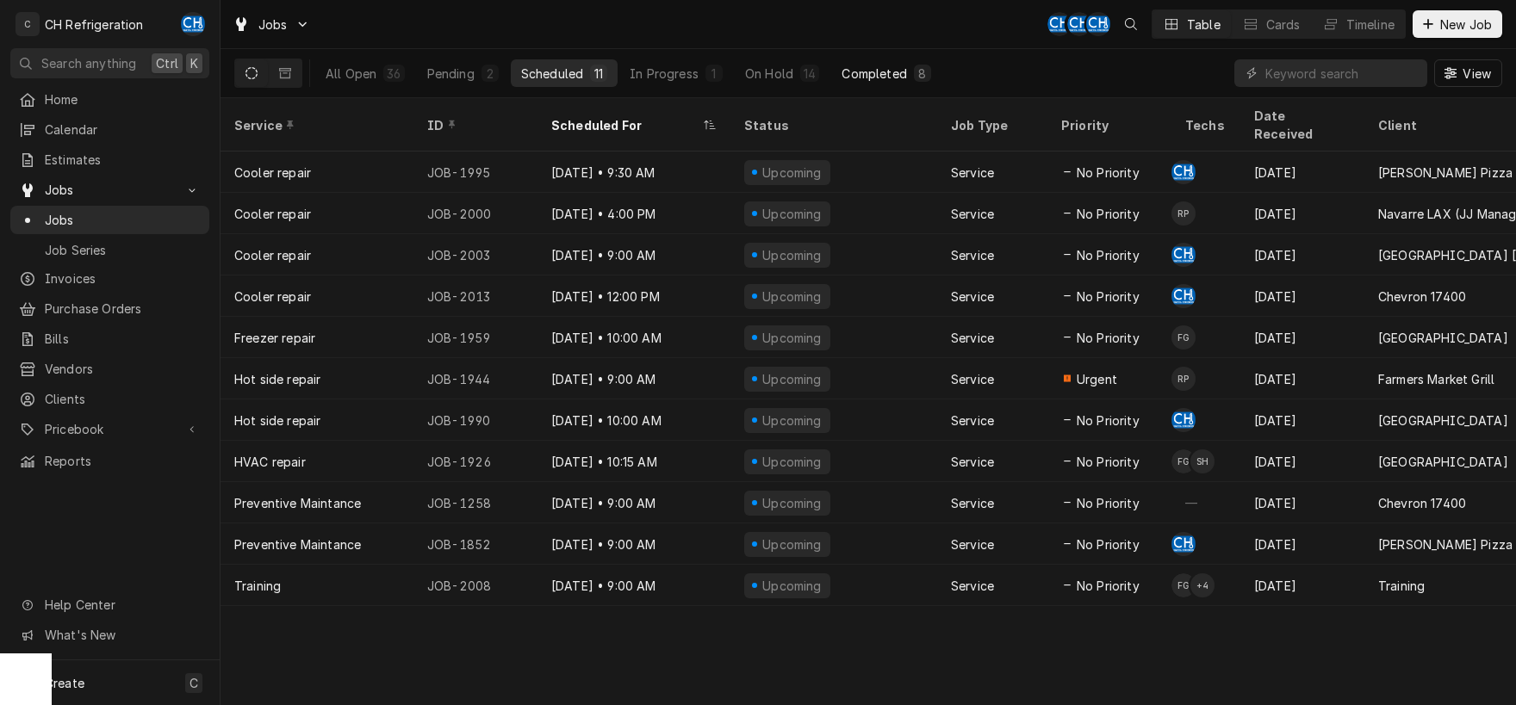
click at [869, 84] on button "Completed 8" at bounding box center [885, 73] width 109 height 28
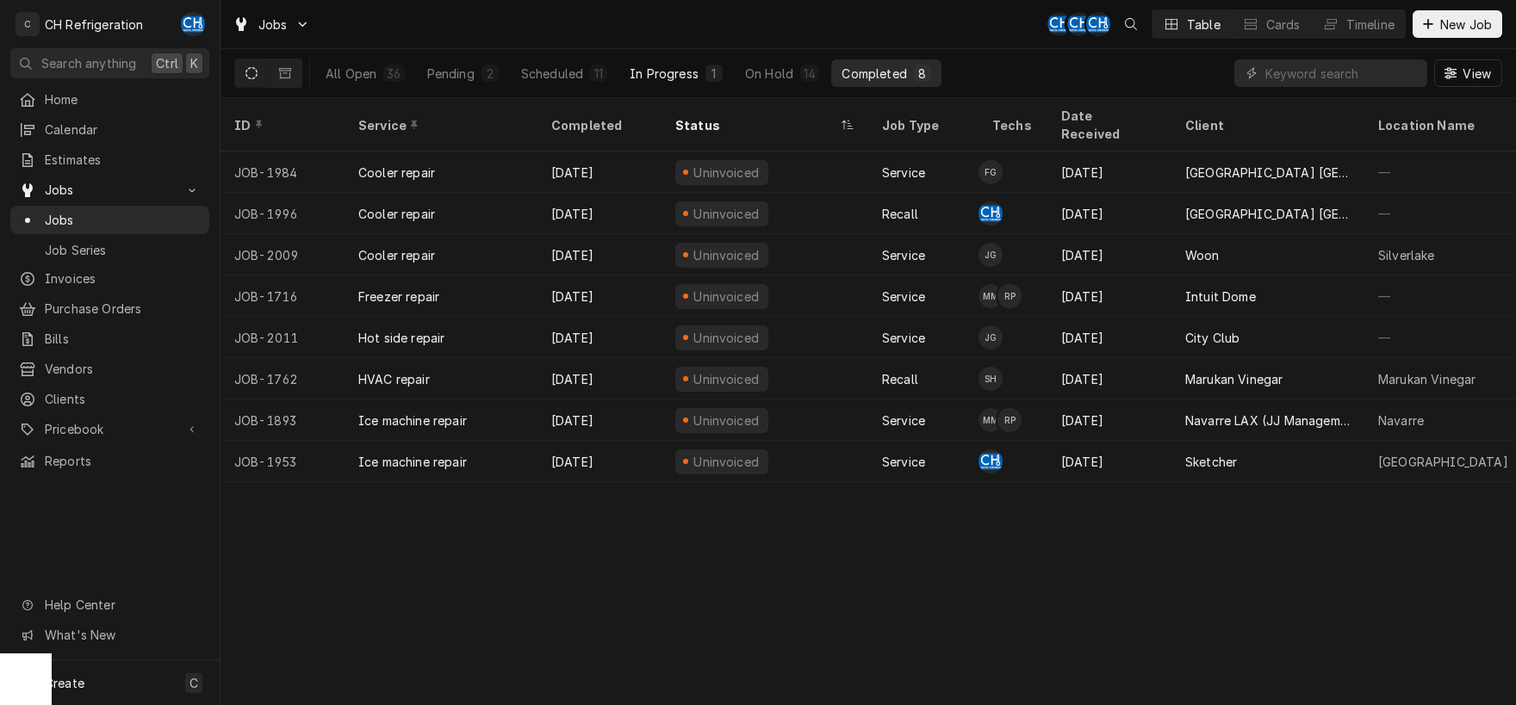
click at [658, 77] on div "In Progress" at bounding box center [664, 74] width 69 height 18
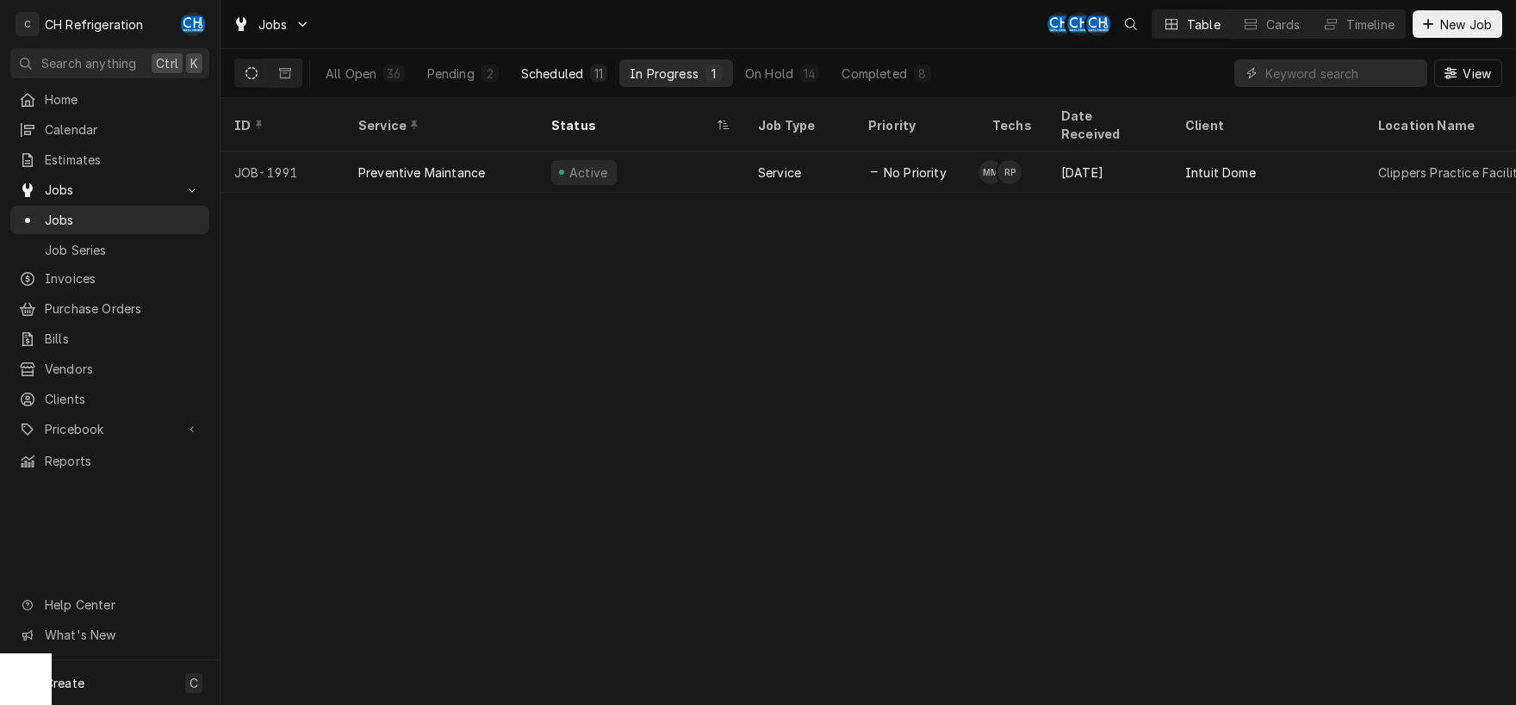
click at [587, 79] on button "Scheduled 11" at bounding box center [564, 73] width 107 height 28
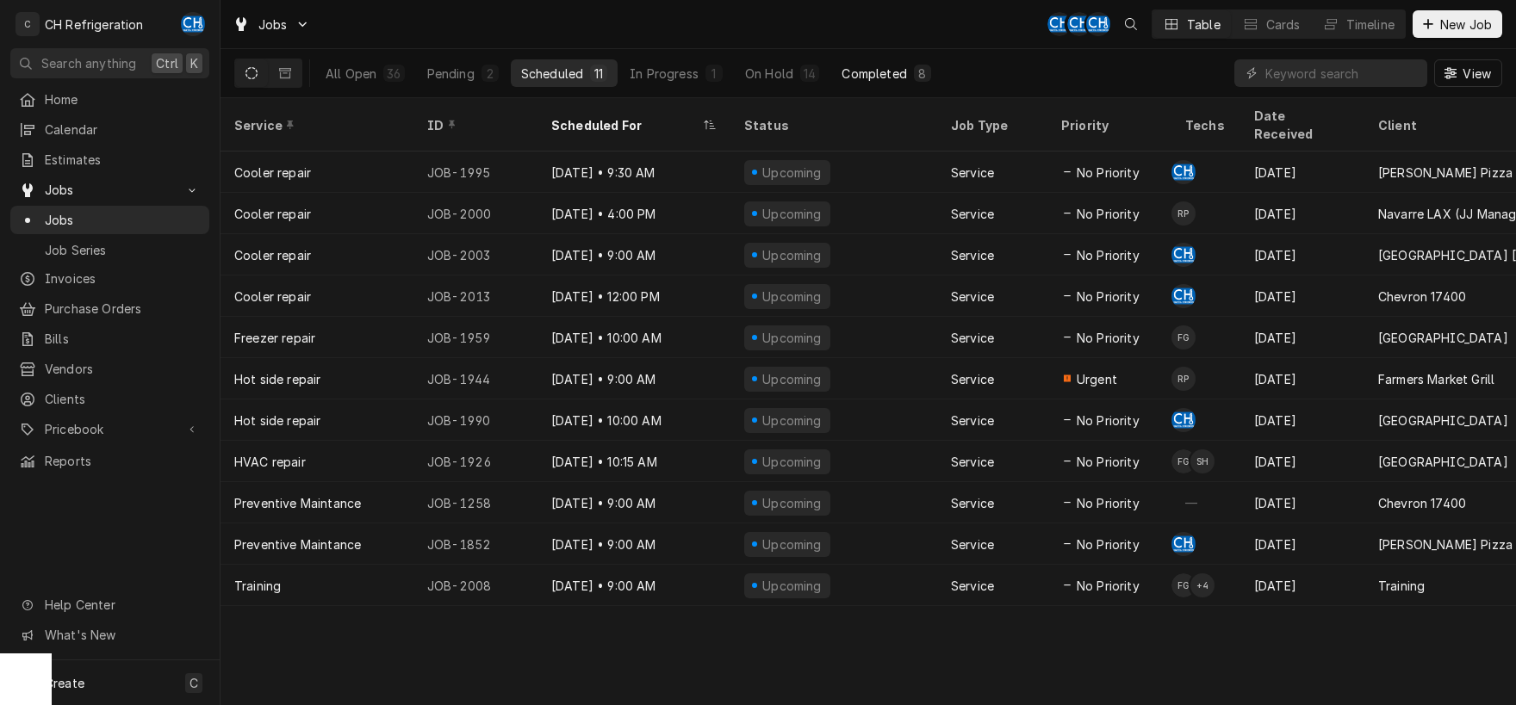
click at [930, 71] on button "Completed 8" at bounding box center [885, 73] width 109 height 28
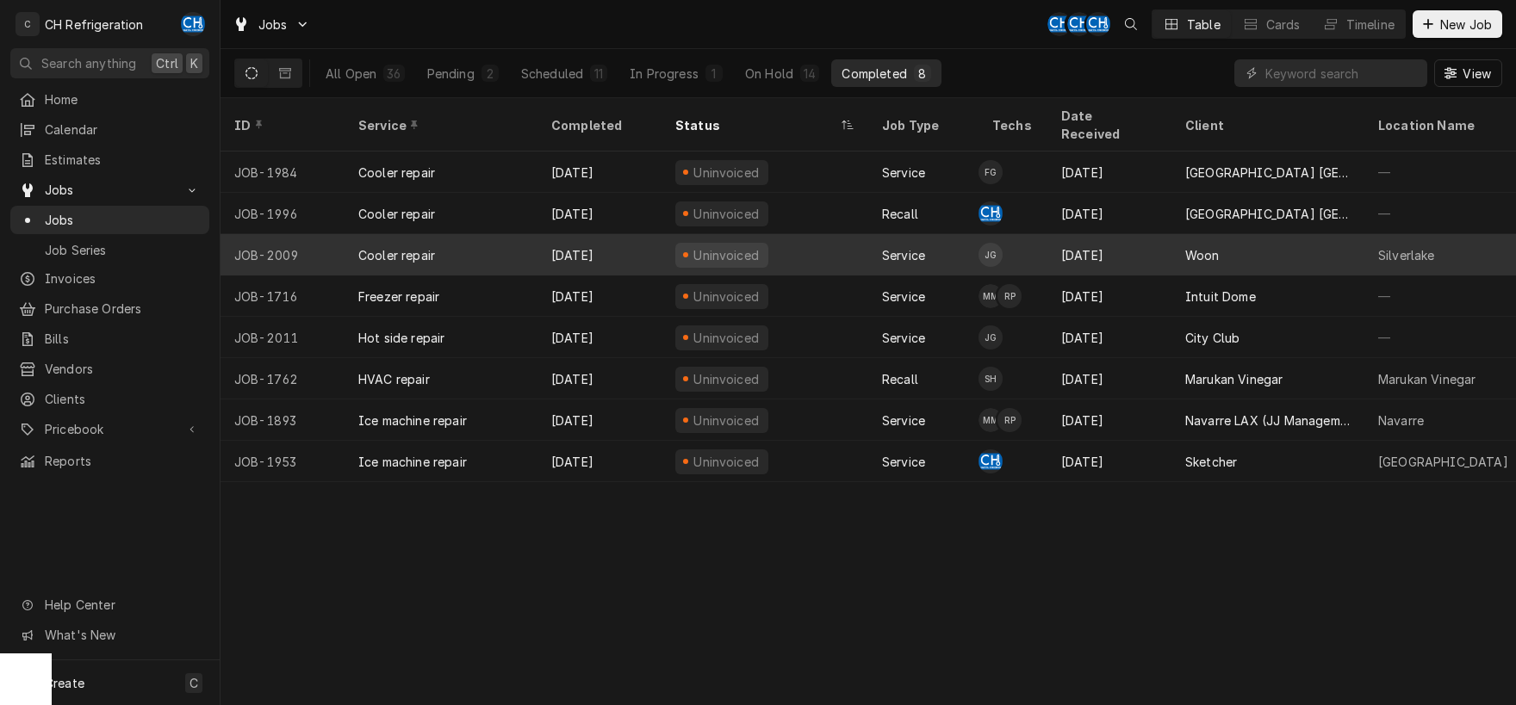
click at [1179, 234] on div "Woon" at bounding box center [1267, 254] width 193 height 41
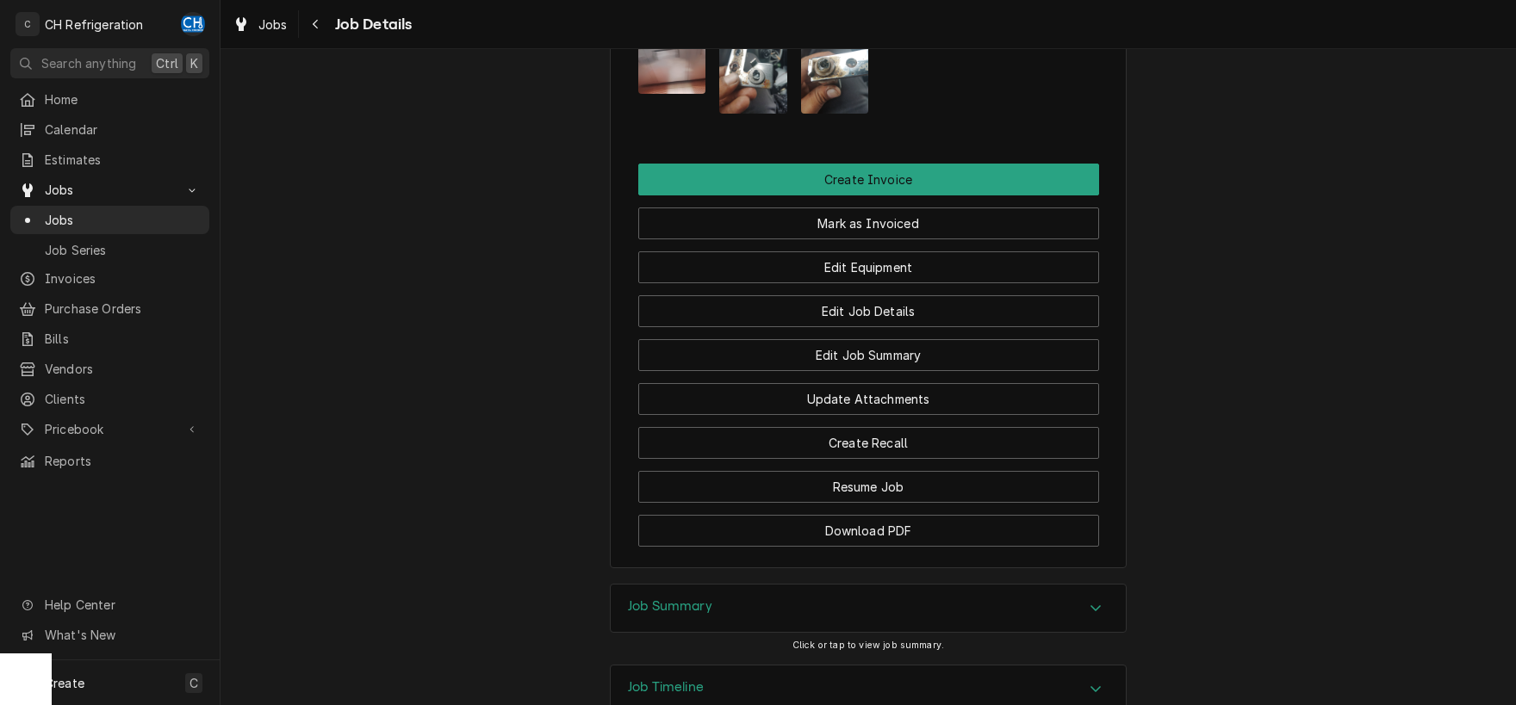
drag, startPoint x: 800, startPoint y: 495, endPoint x: 848, endPoint y: 500, distance: 48.5
click at [801, 585] on div "Job Summary" at bounding box center [868, 609] width 515 height 48
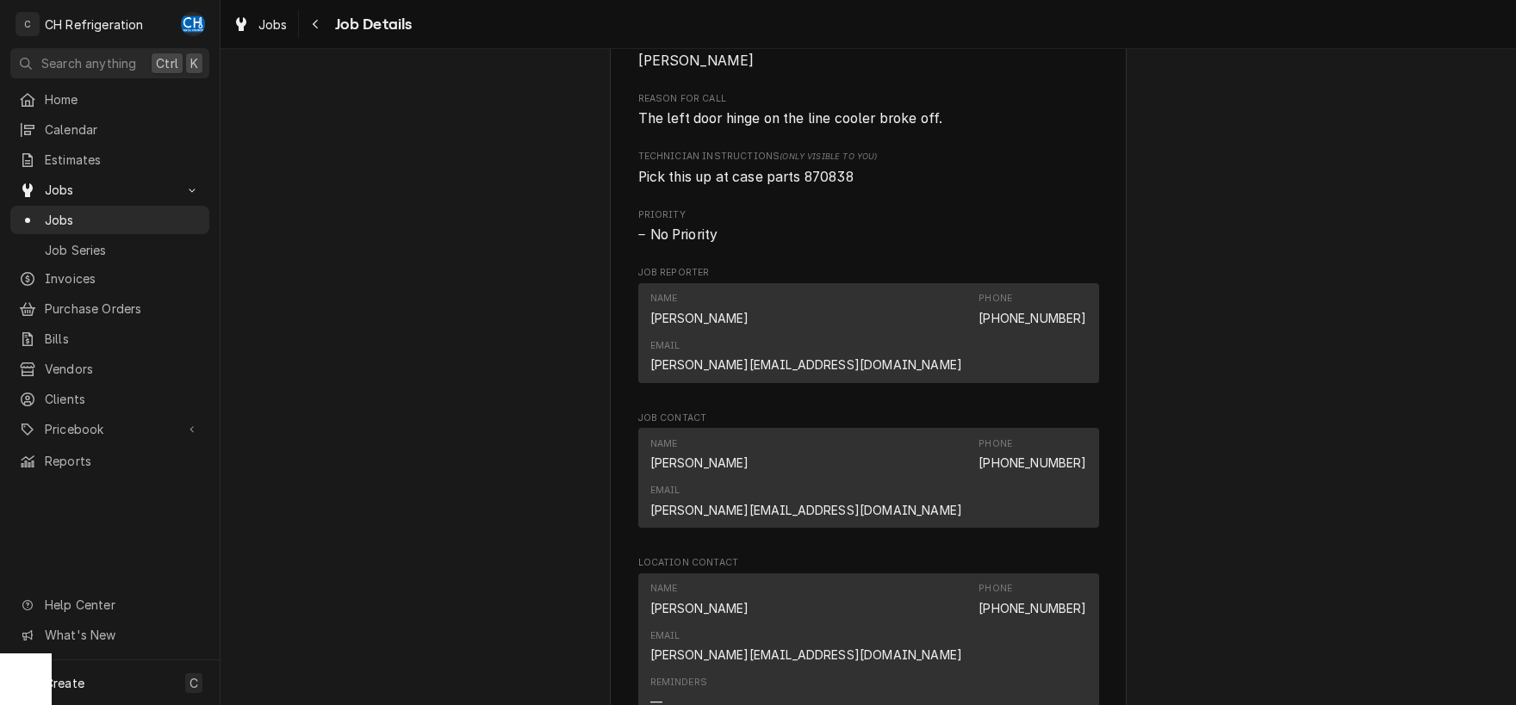
scroll to position [720, 0]
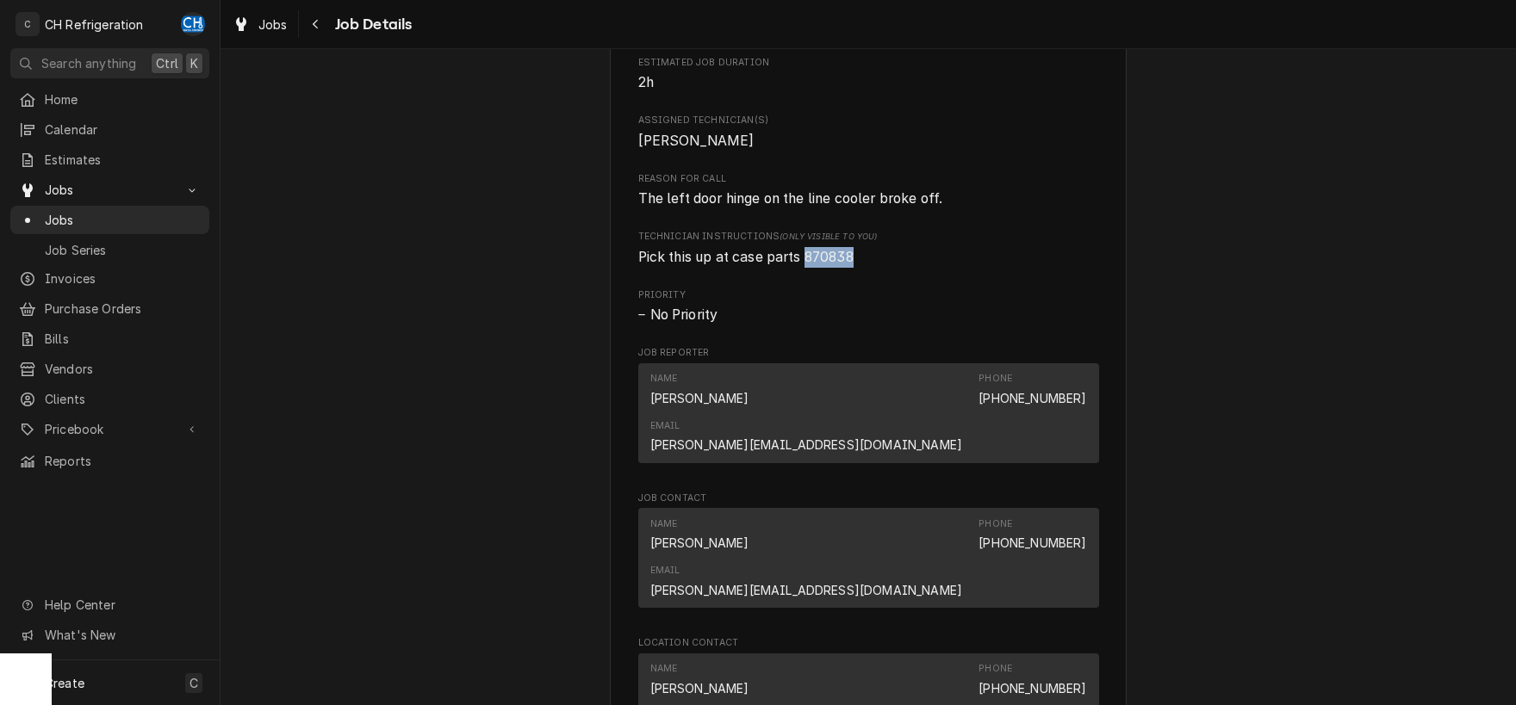
drag, startPoint x: 877, startPoint y: 289, endPoint x: 808, endPoint y: 287, distance: 68.9
click at [808, 287] on div "Roopairs Job ID JOB-2009 Date Received [DATE] Service Type Cooler repair Job Ty…" at bounding box center [868, 328] width 461 height 1633
copy span "870838"
click at [1104, 374] on div "Woon Silverlake / [STREET_ADDRESS] Open in Maps Roopairs Job ID JOB-2009 Date R…" at bounding box center [868, 488] width 517 height 2196
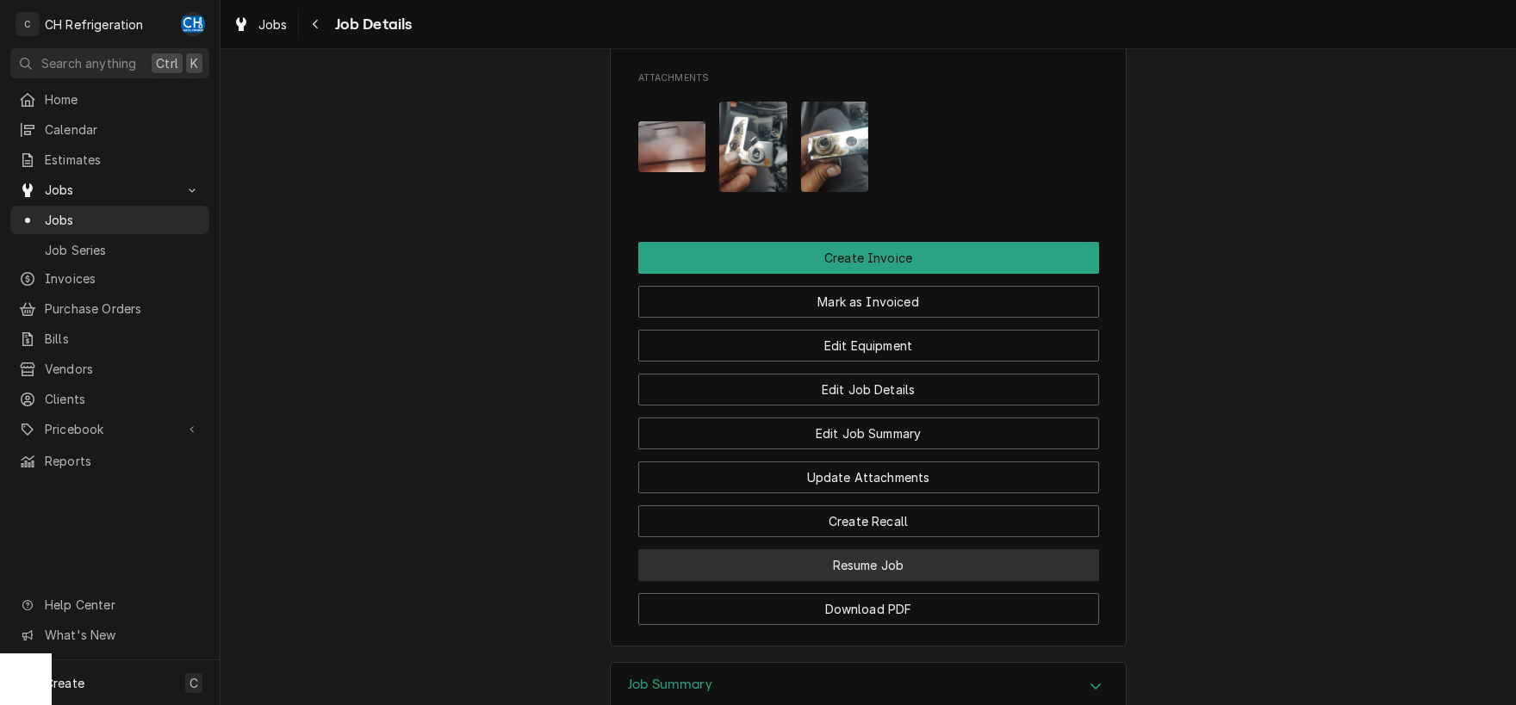
scroll to position [1610, 0]
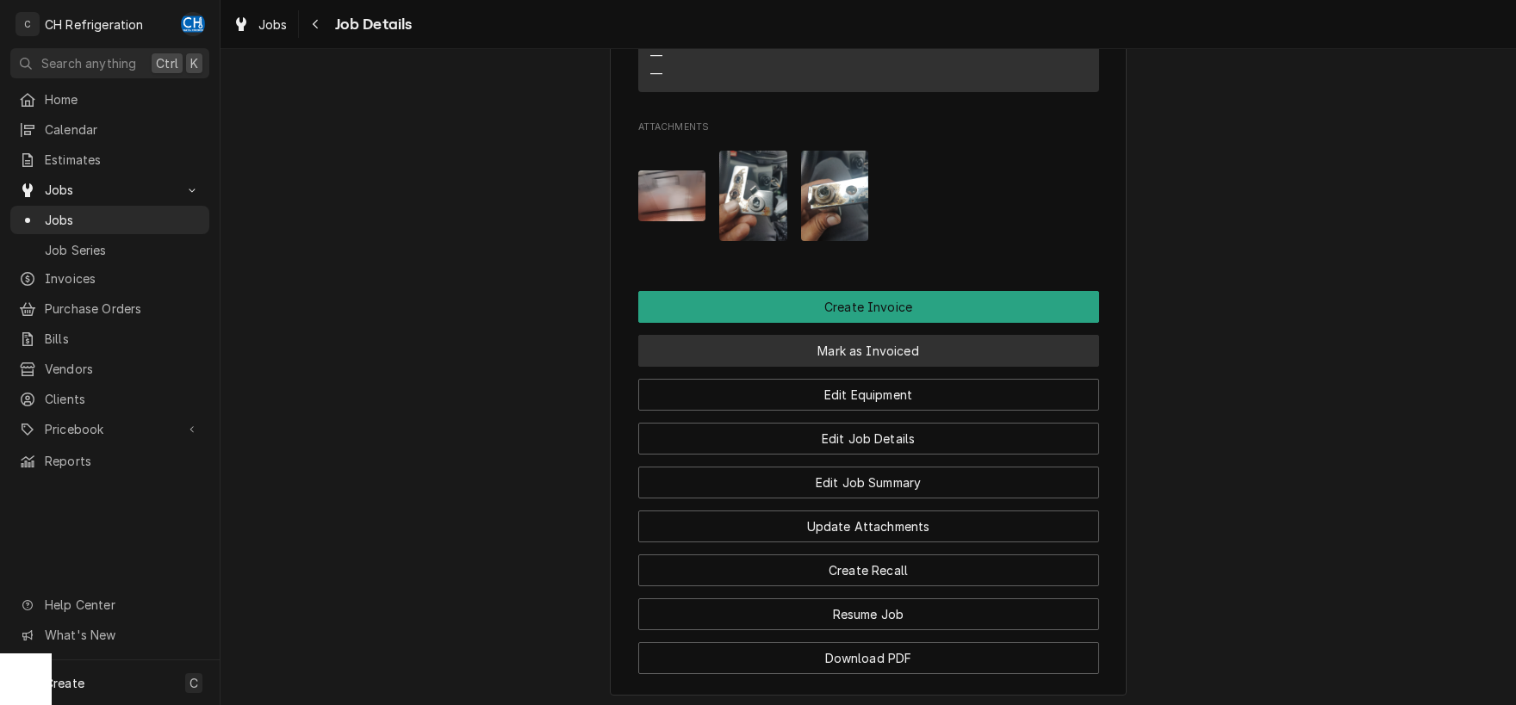
click at [832, 335] on button "Mark as Invoiced" at bounding box center [868, 351] width 461 height 32
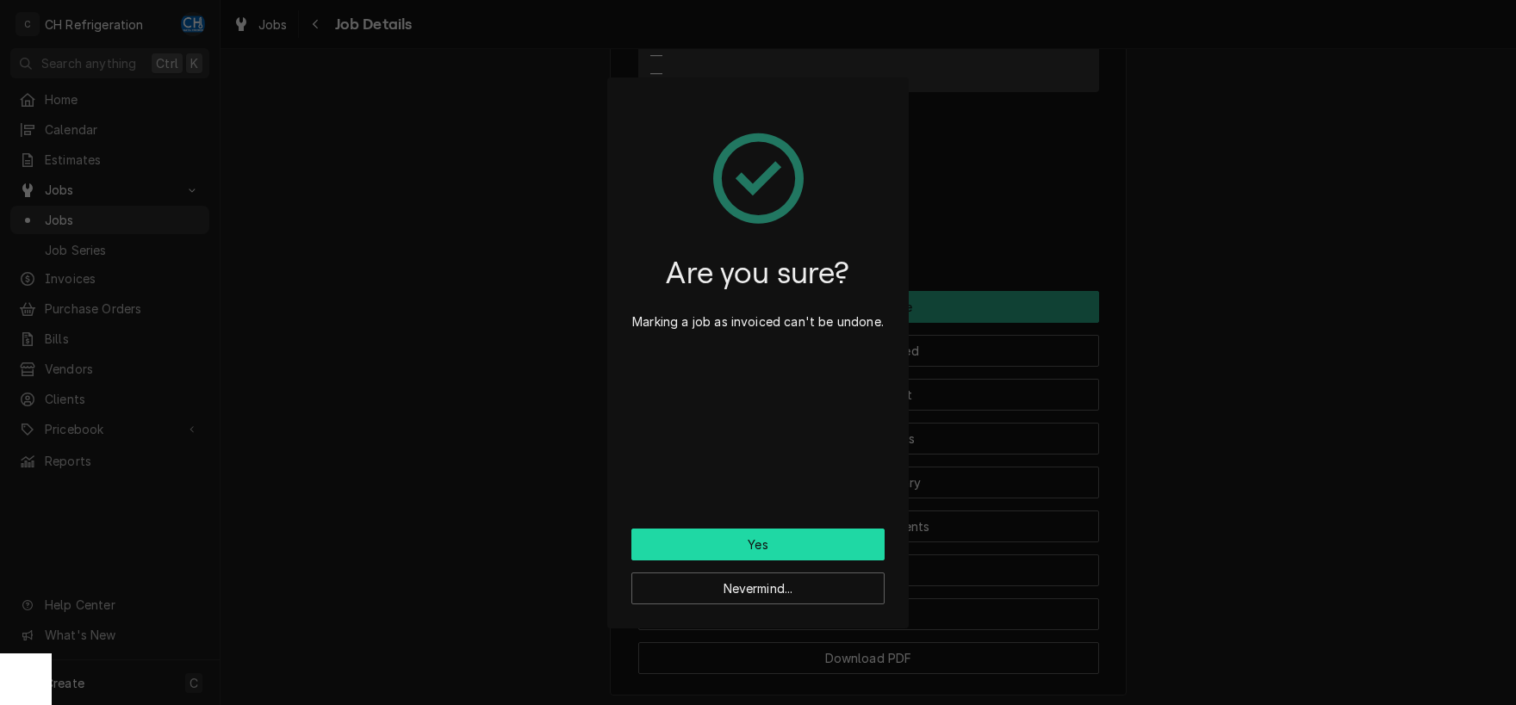
click at [781, 537] on button "Yes" at bounding box center [757, 545] width 253 height 32
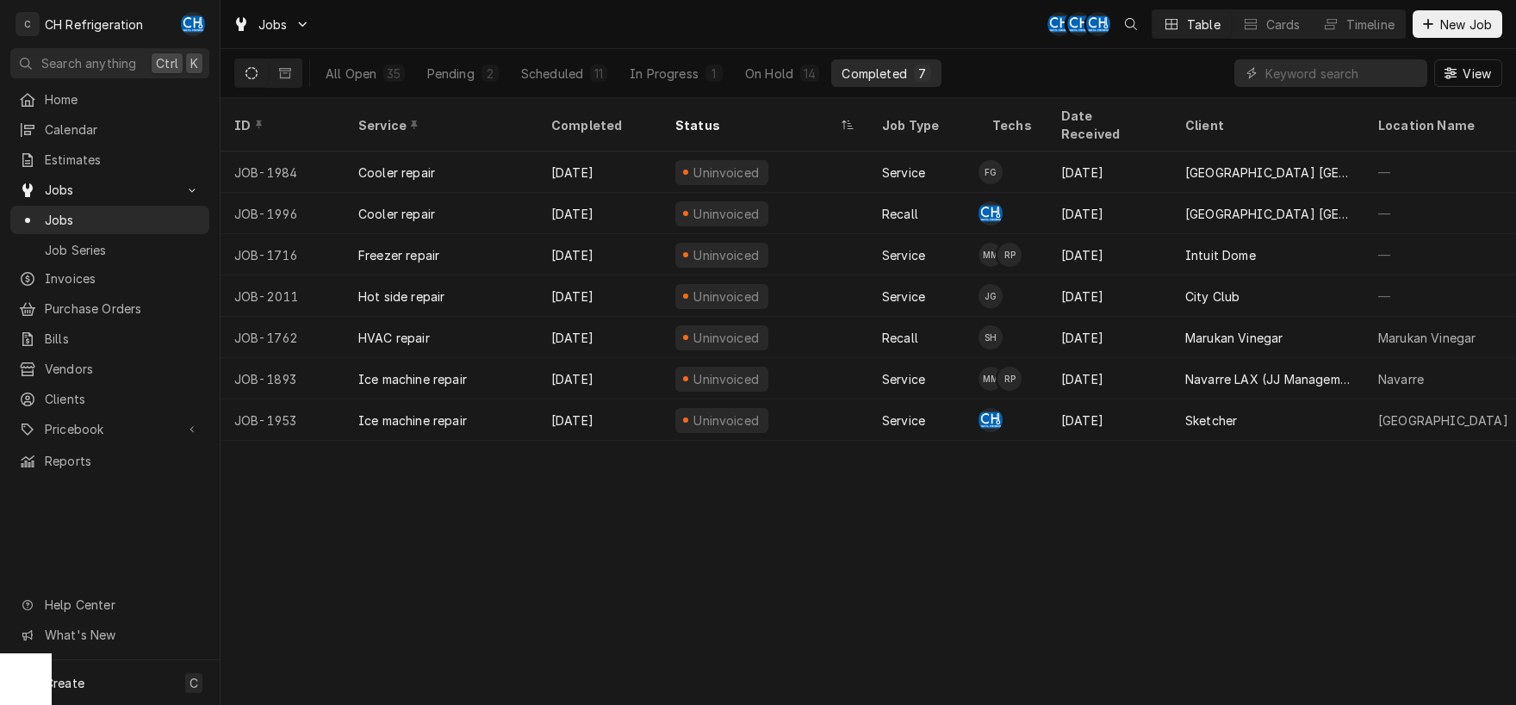
click at [781, 90] on div "All Open 35 Pending 2 Scheduled 11 In Progress 1 On Hold 14 Completed 7" at bounding box center [628, 73] width 626 height 48
click at [1121, 660] on div "ID Service Completed Status Job Type Techs Date Received Client Location Name L…" at bounding box center [868, 401] width 1295 height 607
click at [882, 82] on button "Completed 7" at bounding box center [885, 73] width 109 height 28
click at [687, 62] on div "All Open 35 Pending 2 Scheduled 11 In Progress 1 On Hold 14 Completed 7" at bounding box center [628, 73] width 626 height 48
click at [695, 83] on button "In Progress 1" at bounding box center [676, 73] width 114 height 28
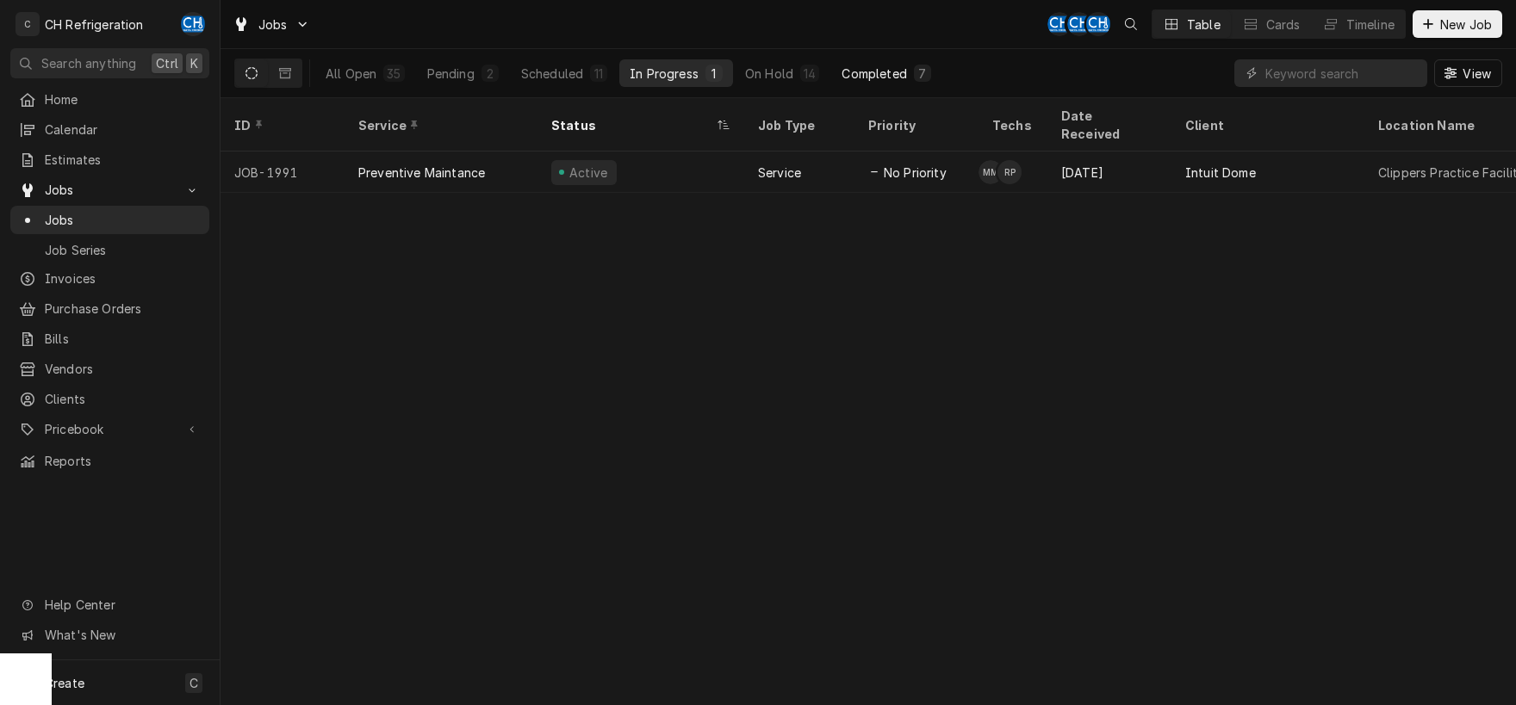
click at [883, 71] on div "Completed" at bounding box center [874, 74] width 65 height 18
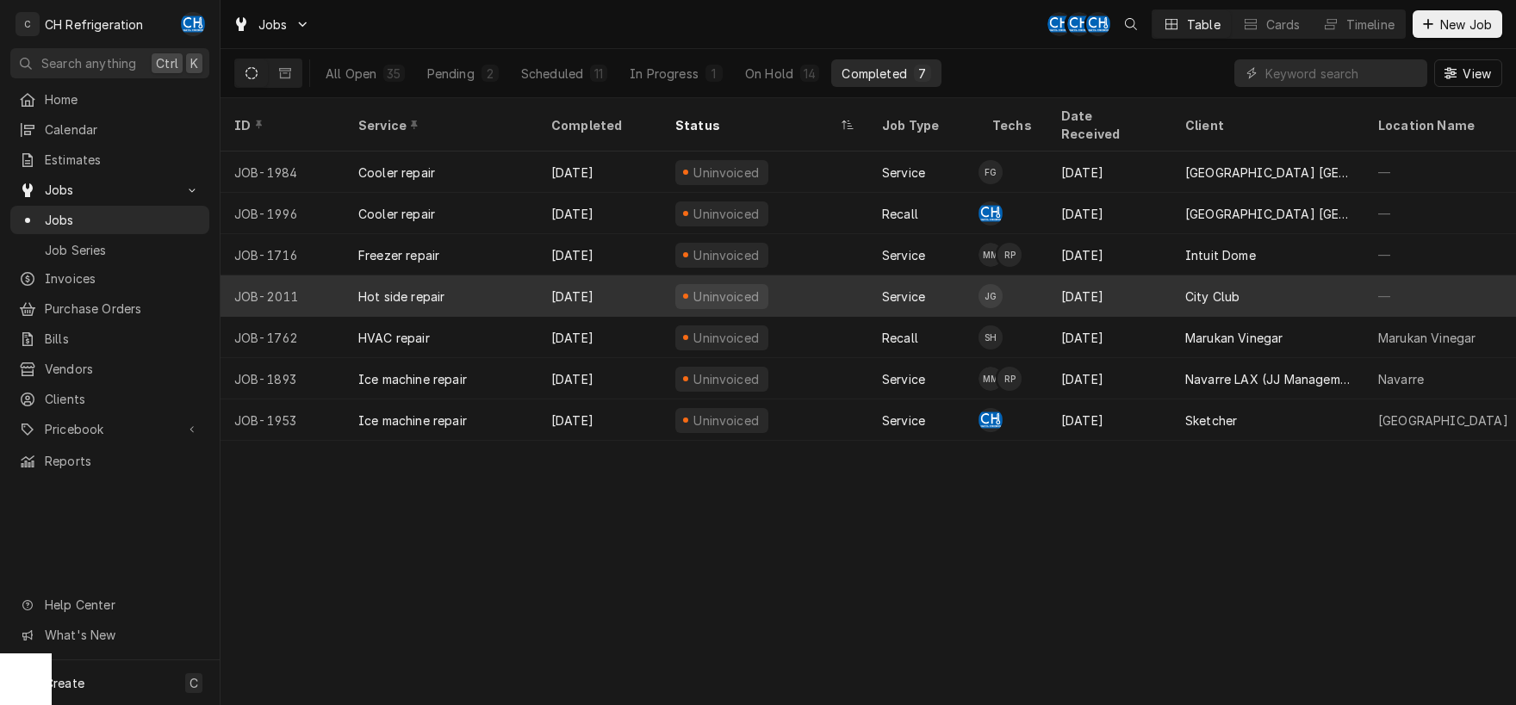
click at [1056, 284] on div "Sep 25" at bounding box center [1109, 296] width 124 height 41
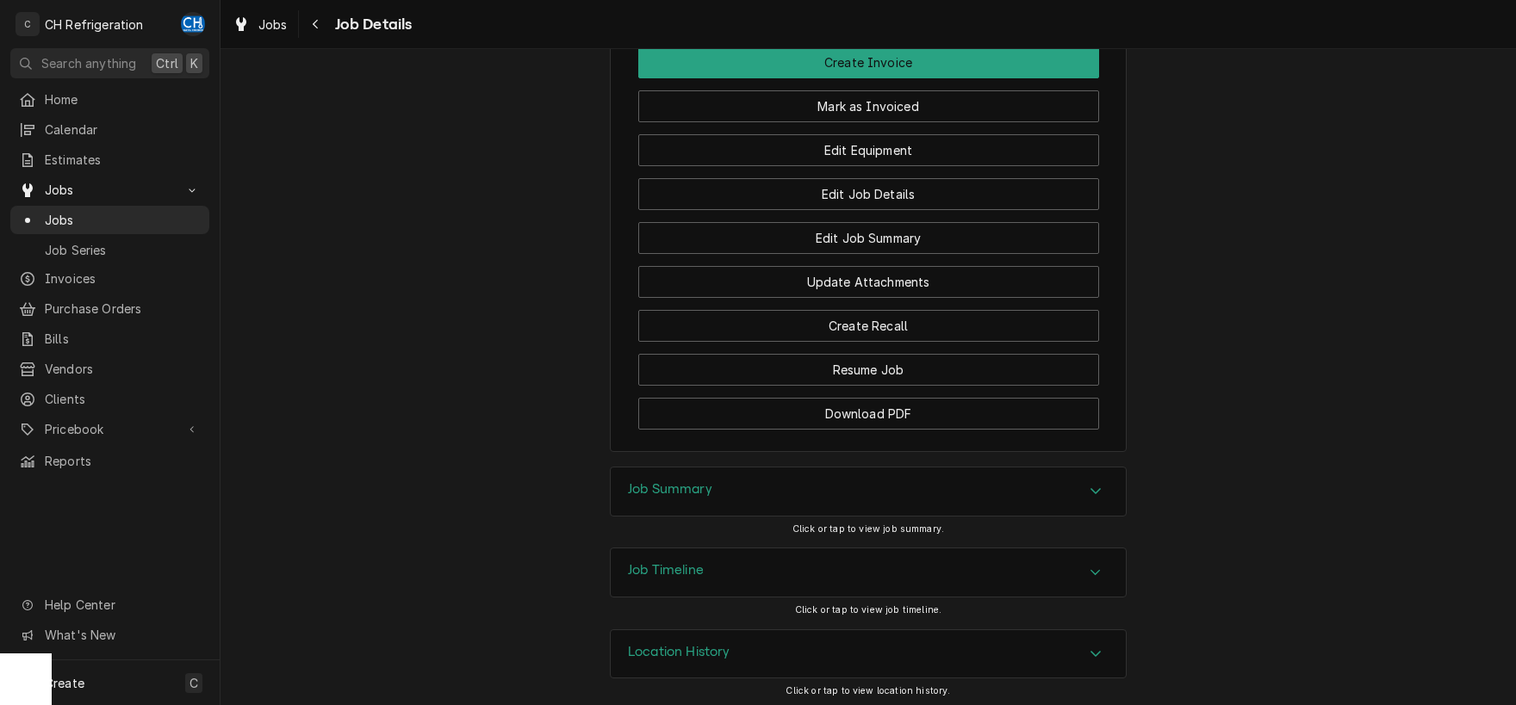
scroll to position [1311, 0]
click at [699, 493] on div "Job Summary" at bounding box center [670, 488] width 84 height 21
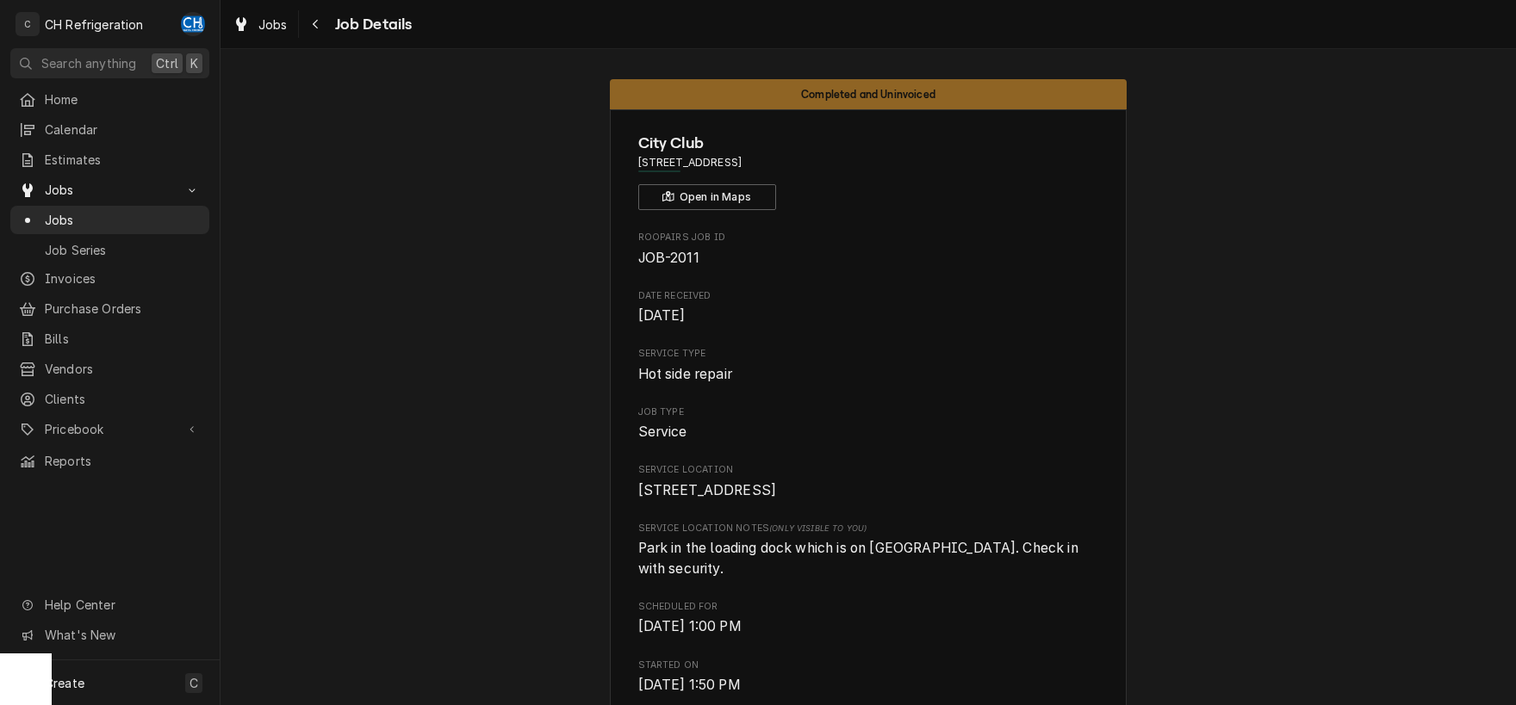
scroll to position [0, 0]
drag, startPoint x: 839, startPoint y: 170, endPoint x: 624, endPoint y: 166, distance: 215.4
copy span "555 Flower St, Los Angeles, CA 90012"
drag, startPoint x: 697, startPoint y: 259, endPoint x: 641, endPoint y: 258, distance: 56.0
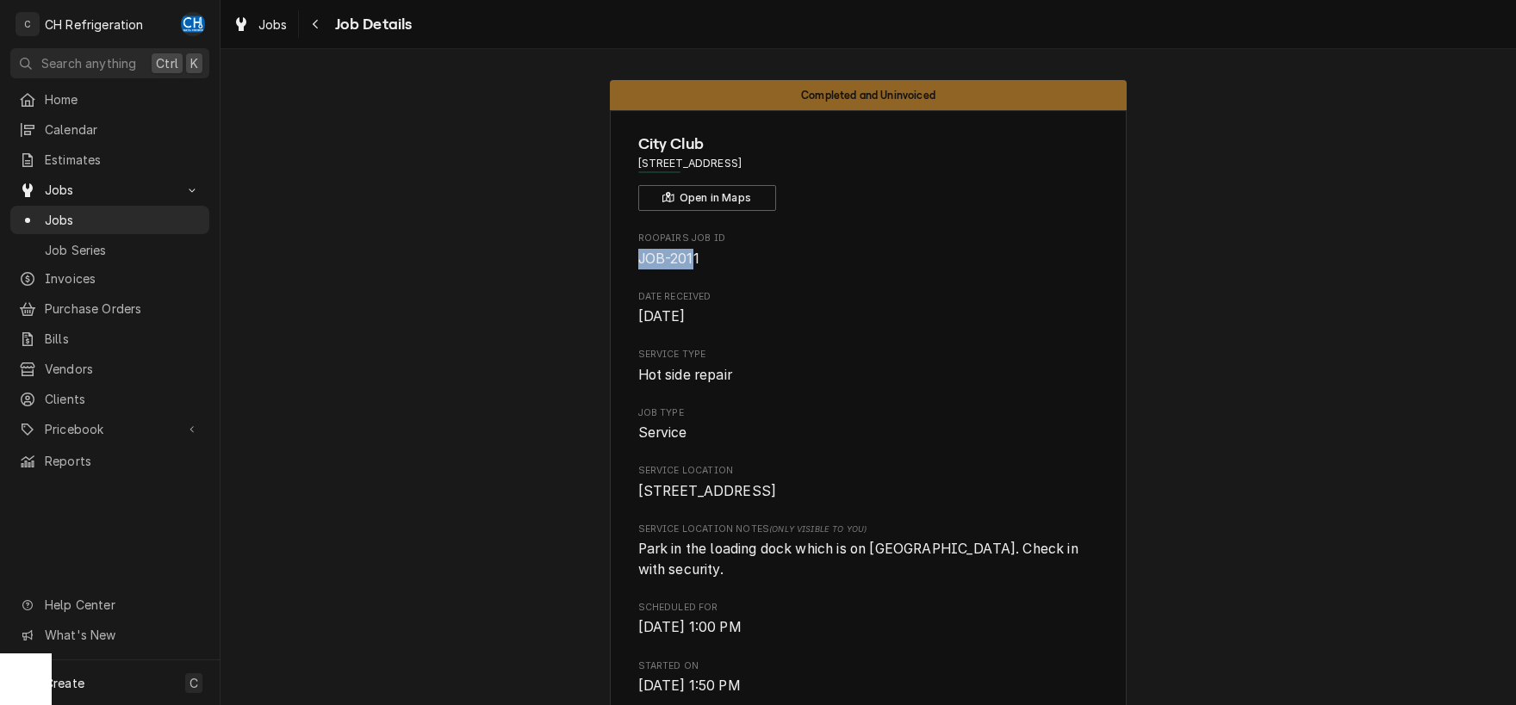
click at [711, 259] on span "JOB-2011" at bounding box center [868, 259] width 461 height 21
drag, startPoint x: 710, startPoint y: 259, endPoint x: 634, endPoint y: 258, distance: 75.8
copy span "JOB-2011"
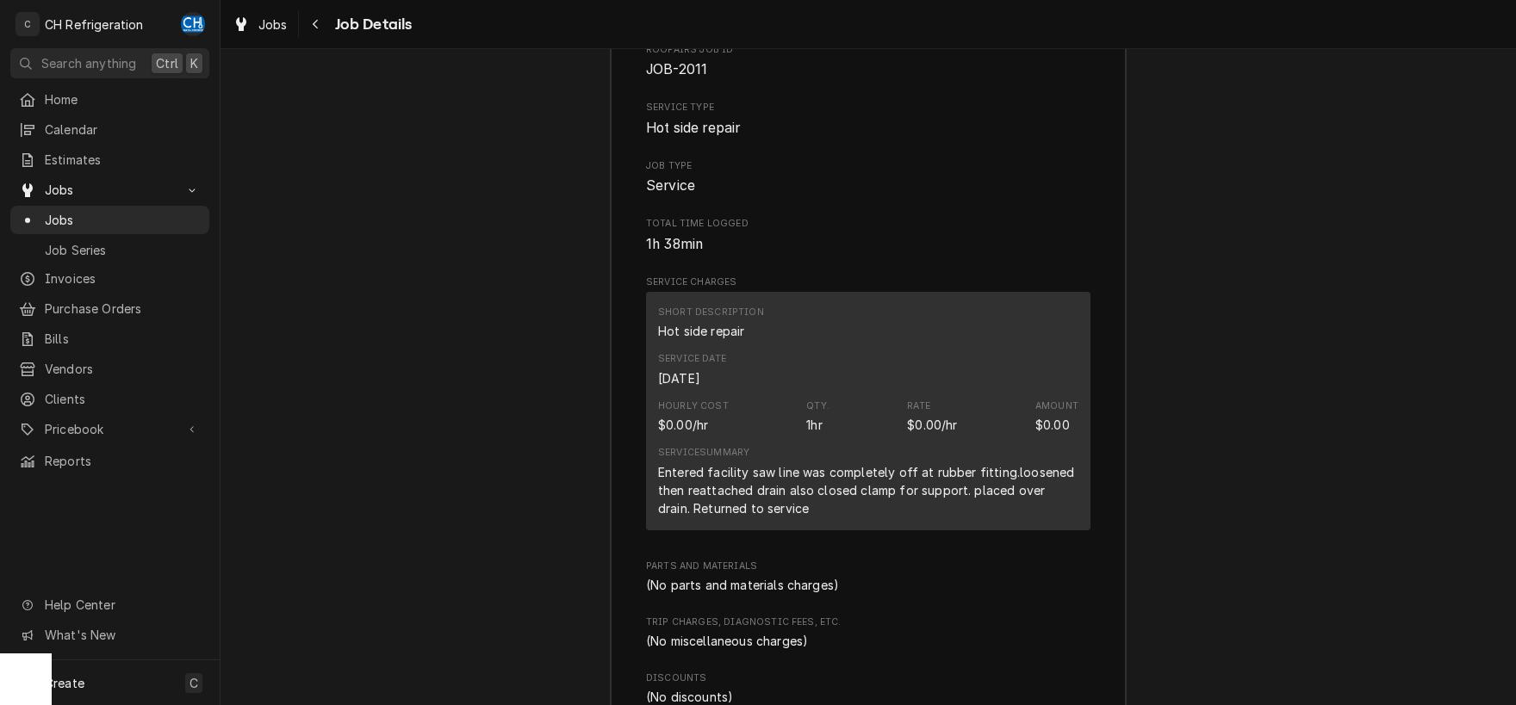
scroll to position [1889, 0]
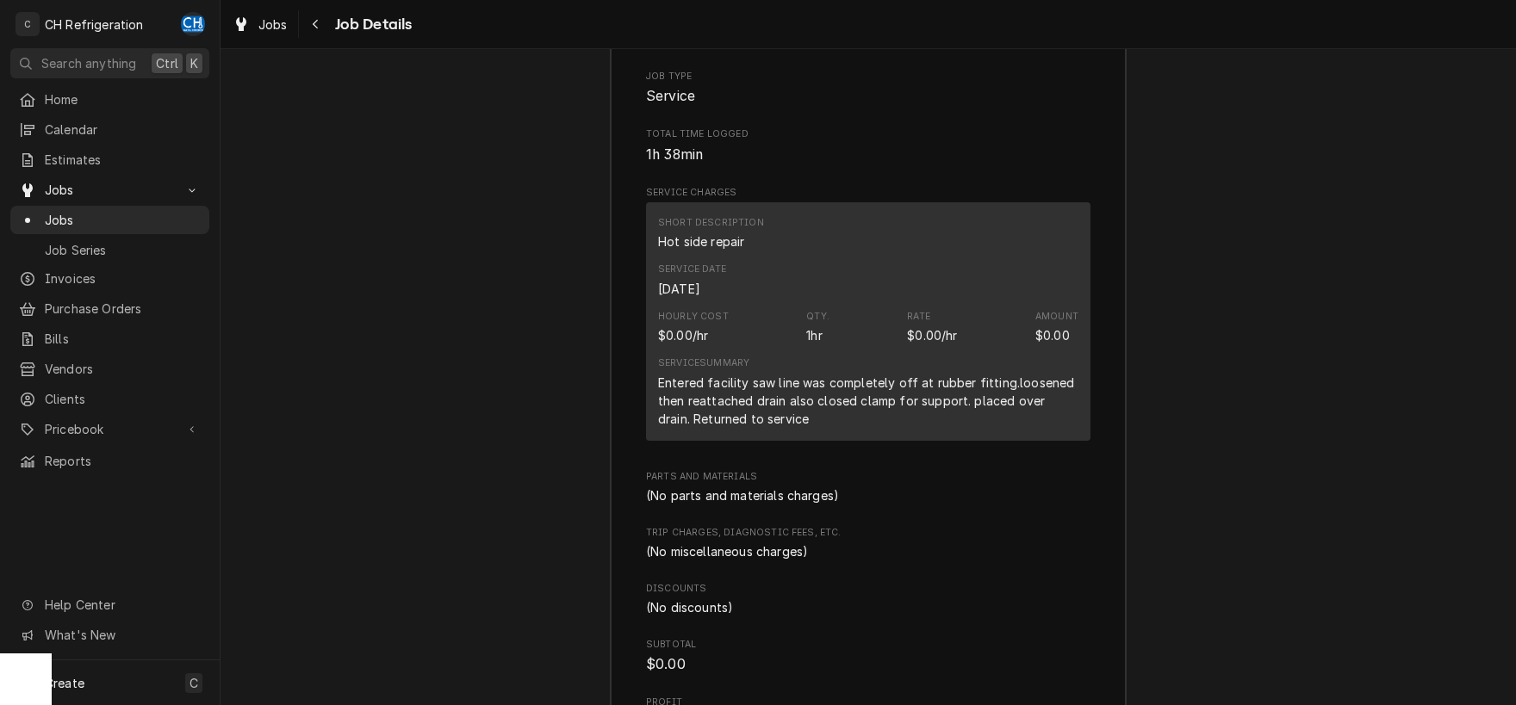
drag, startPoint x: 103, startPoint y: 209, endPoint x: 288, endPoint y: 212, distance: 185.2
click at [103, 211] on span "Jobs" at bounding box center [123, 220] width 156 height 18
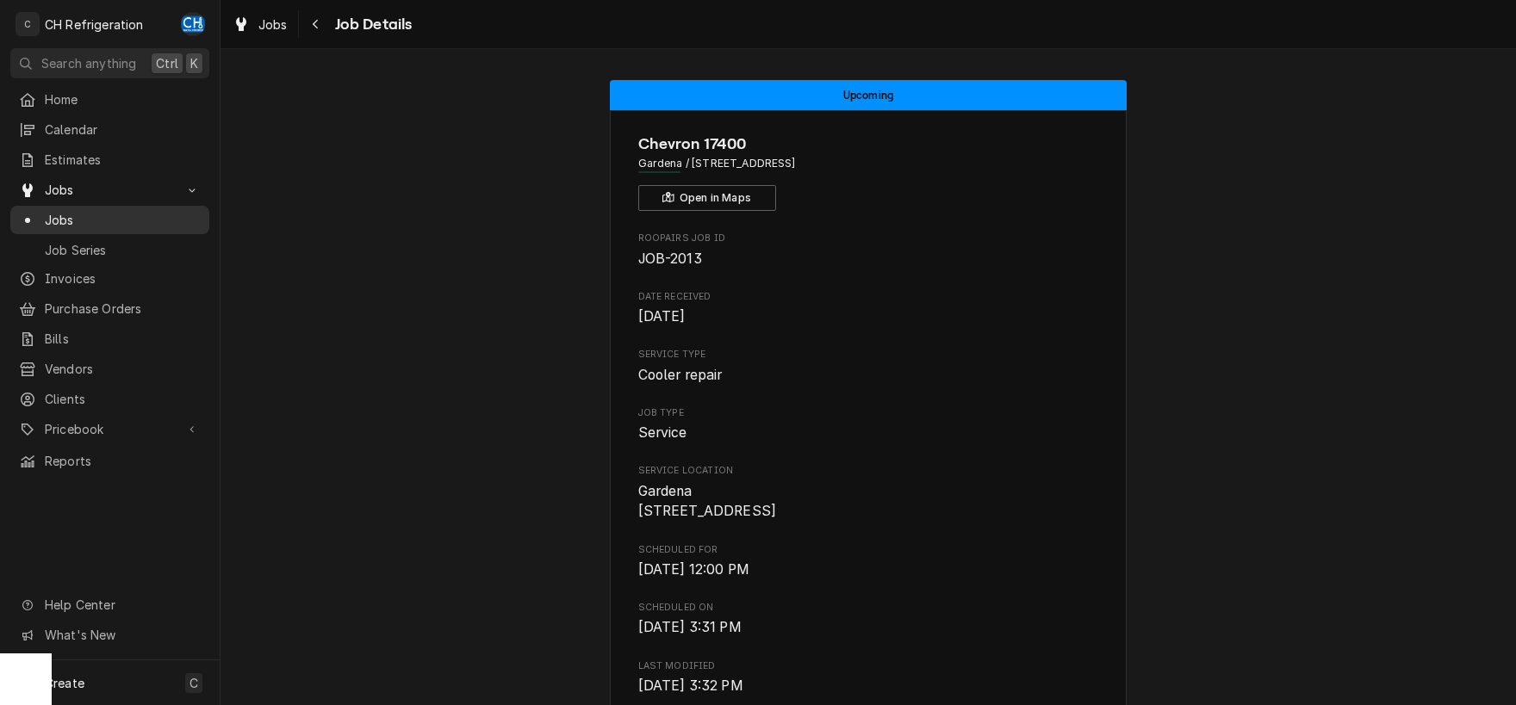
click at [28, 218] on div "Dynamic Content Wrapper" at bounding box center [27, 220] width 17 height 17
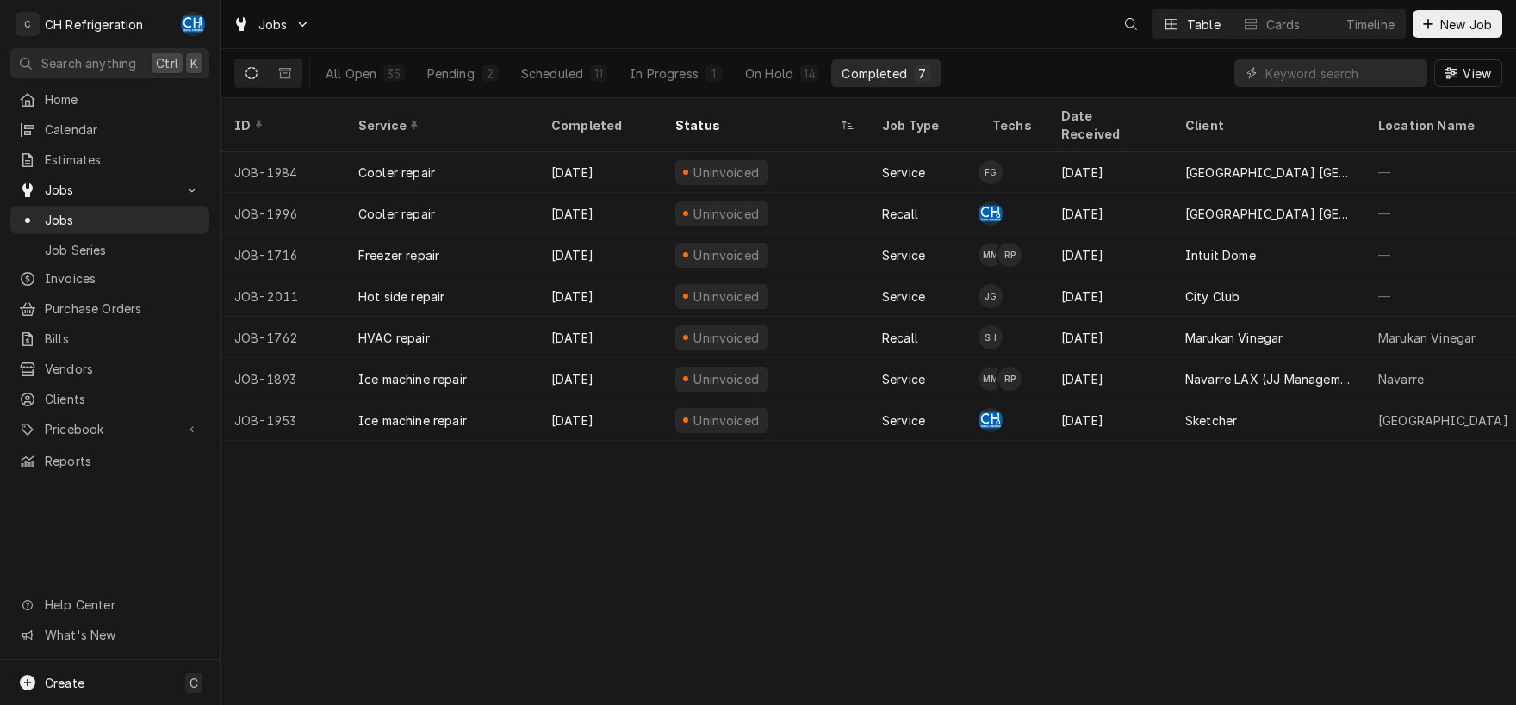
click at [516, 66] on button "Scheduled 11" at bounding box center [564, 73] width 107 height 28
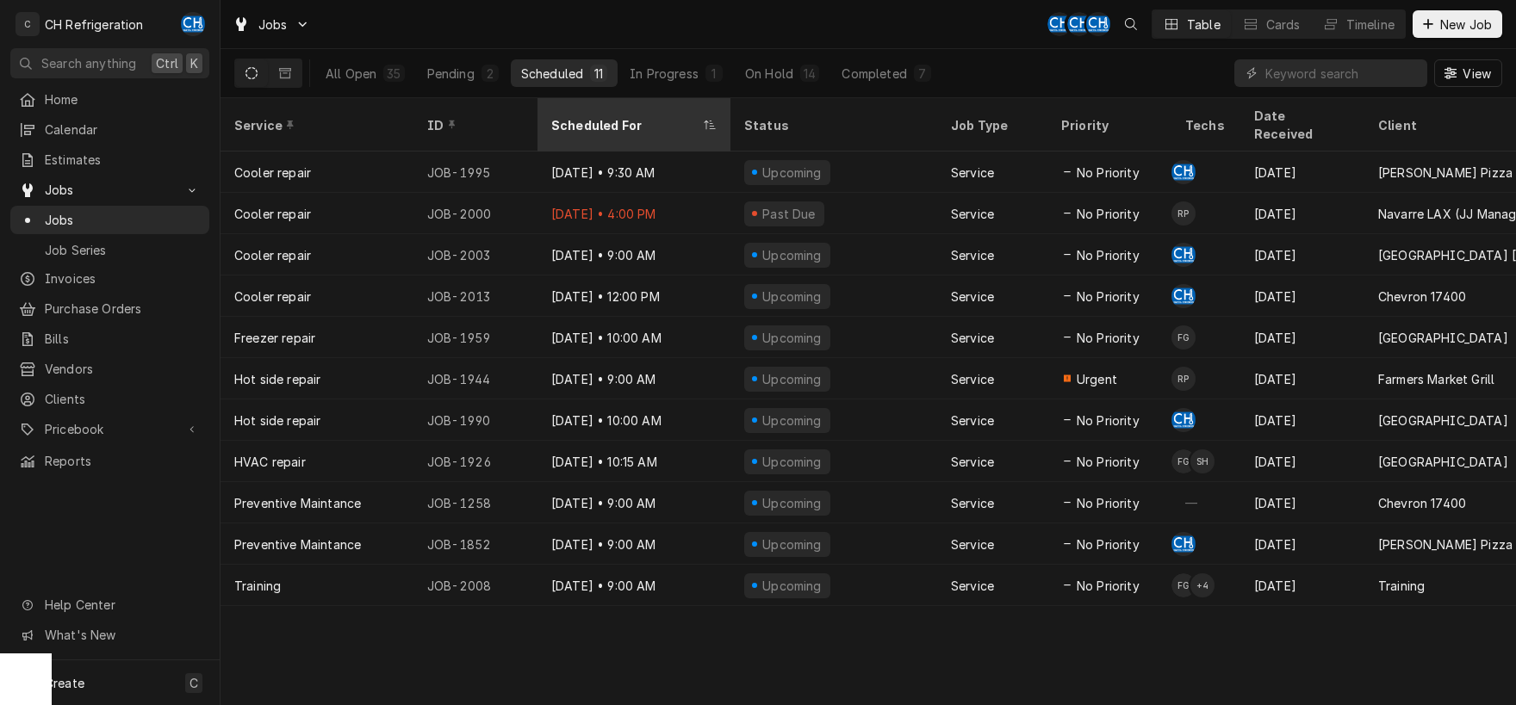
click at [626, 123] on div "Scheduled For" at bounding box center [634, 125] width 186 height 47
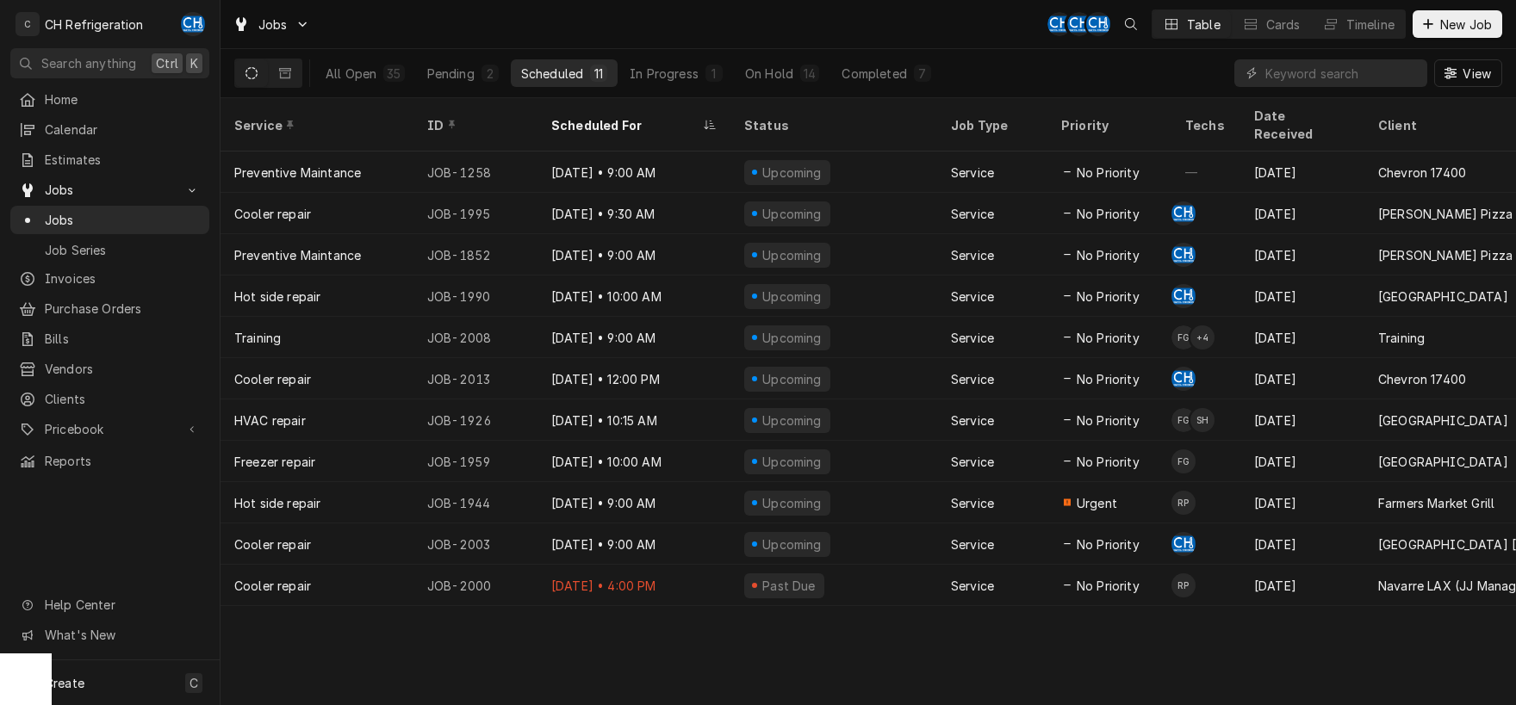
click at [624, 116] on div "Scheduled For" at bounding box center [625, 125] width 148 height 18
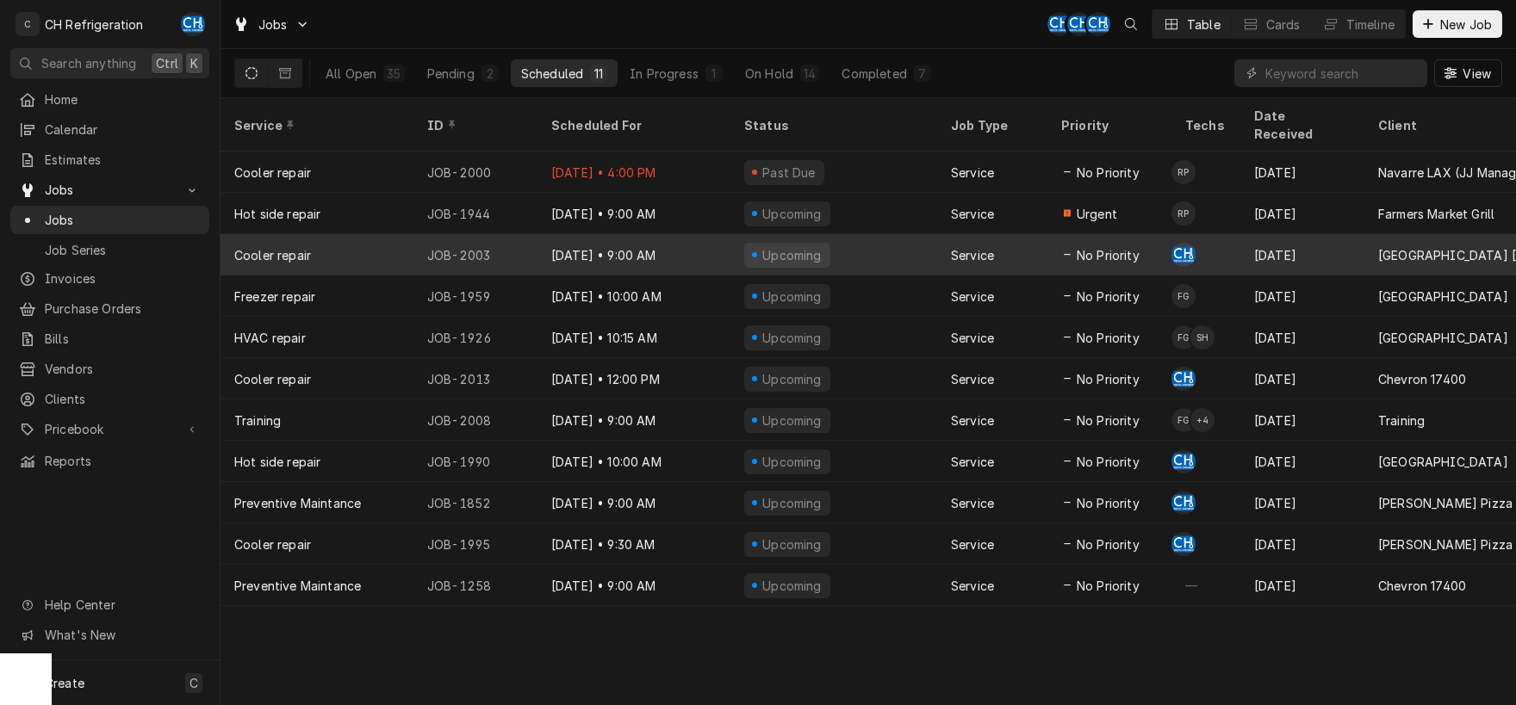
click at [1154, 234] on div "No Priority" at bounding box center [1109, 254] width 124 height 41
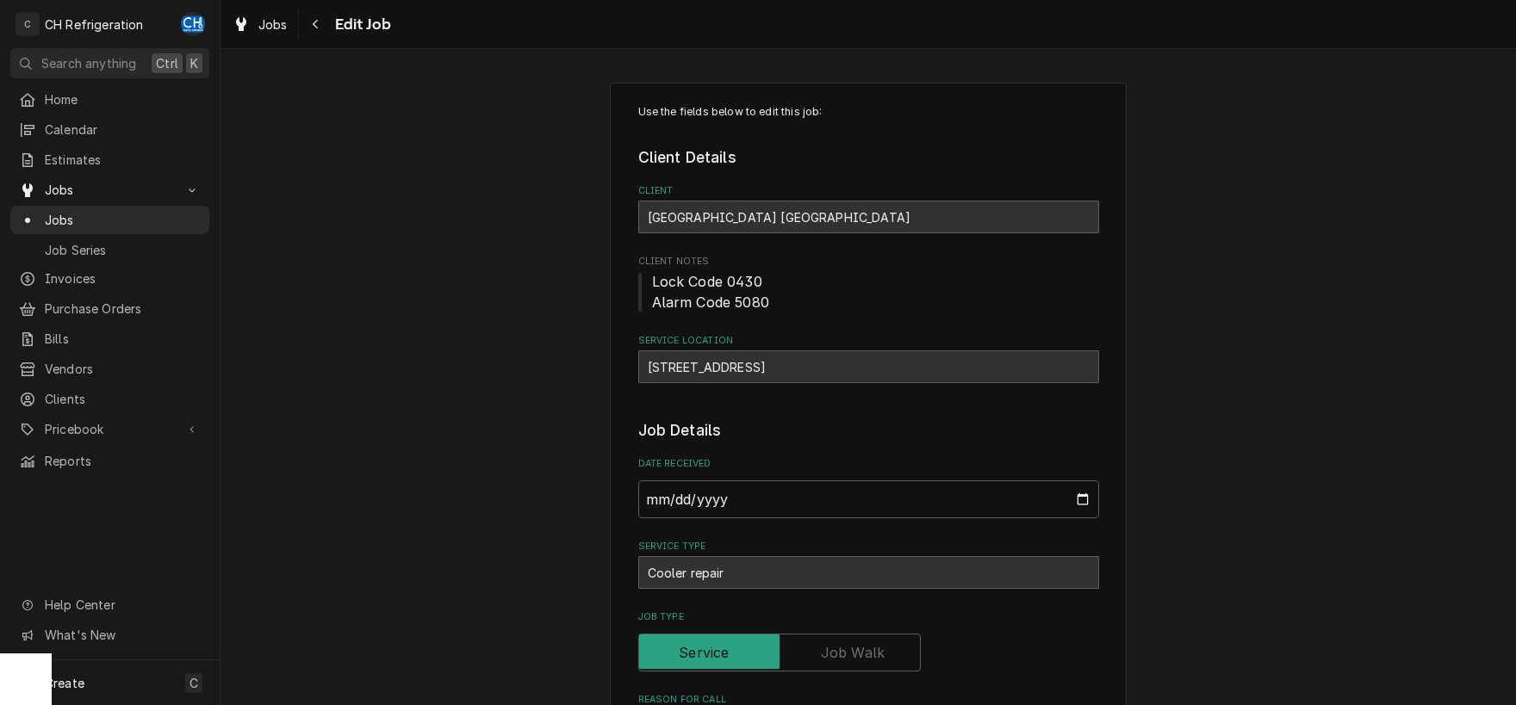
scroll to position [1198, 0]
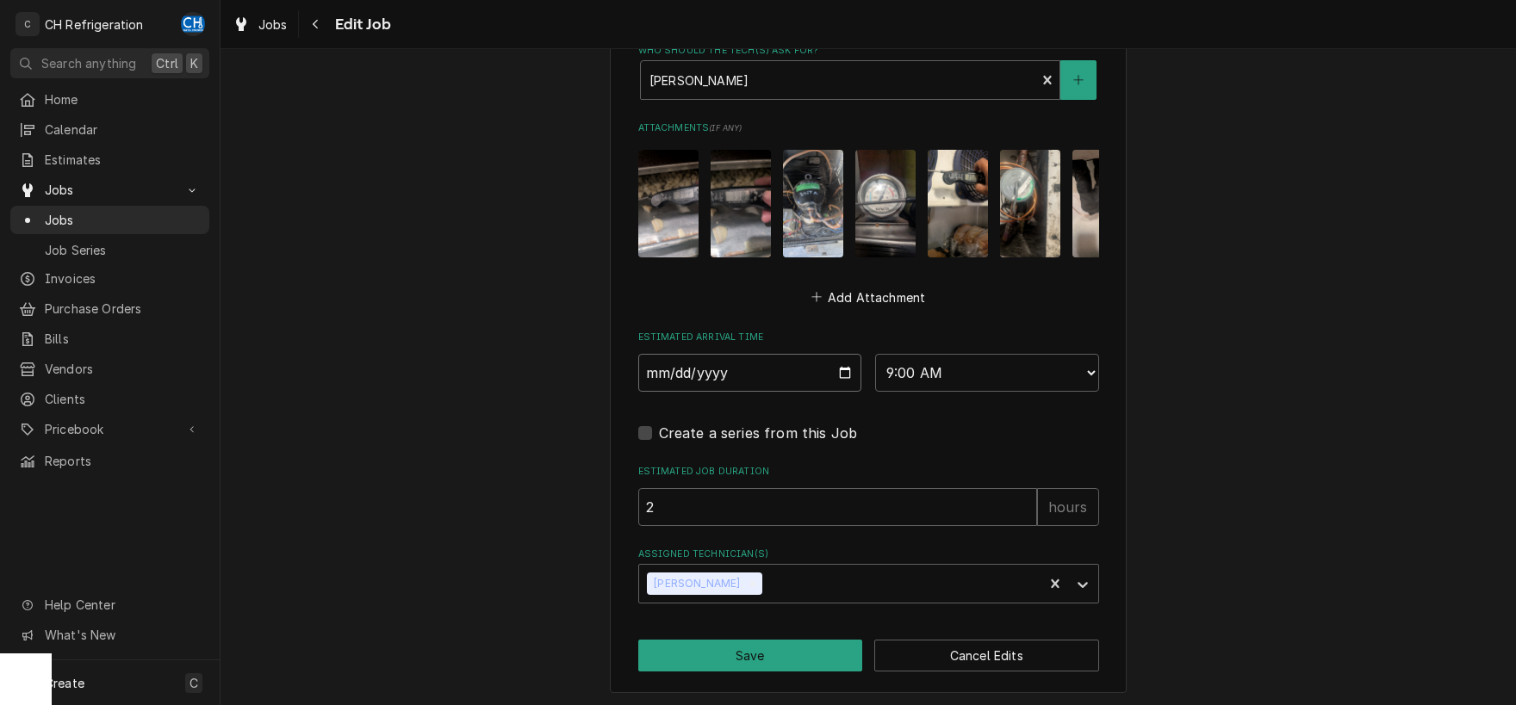
click at [839, 367] on input "[DATE]" at bounding box center [750, 373] width 224 height 38
type input "[DATE]"
click at [875, 354] on select "AM / PM 6:00 AM 6:15 AM 6:30 AM 6:45 AM 7:00 AM 7:15 AM 7:30 AM 7:45 AM 8:00 AM…" at bounding box center [987, 373] width 224 height 38
type textarea "x"
select select "18:00:00"
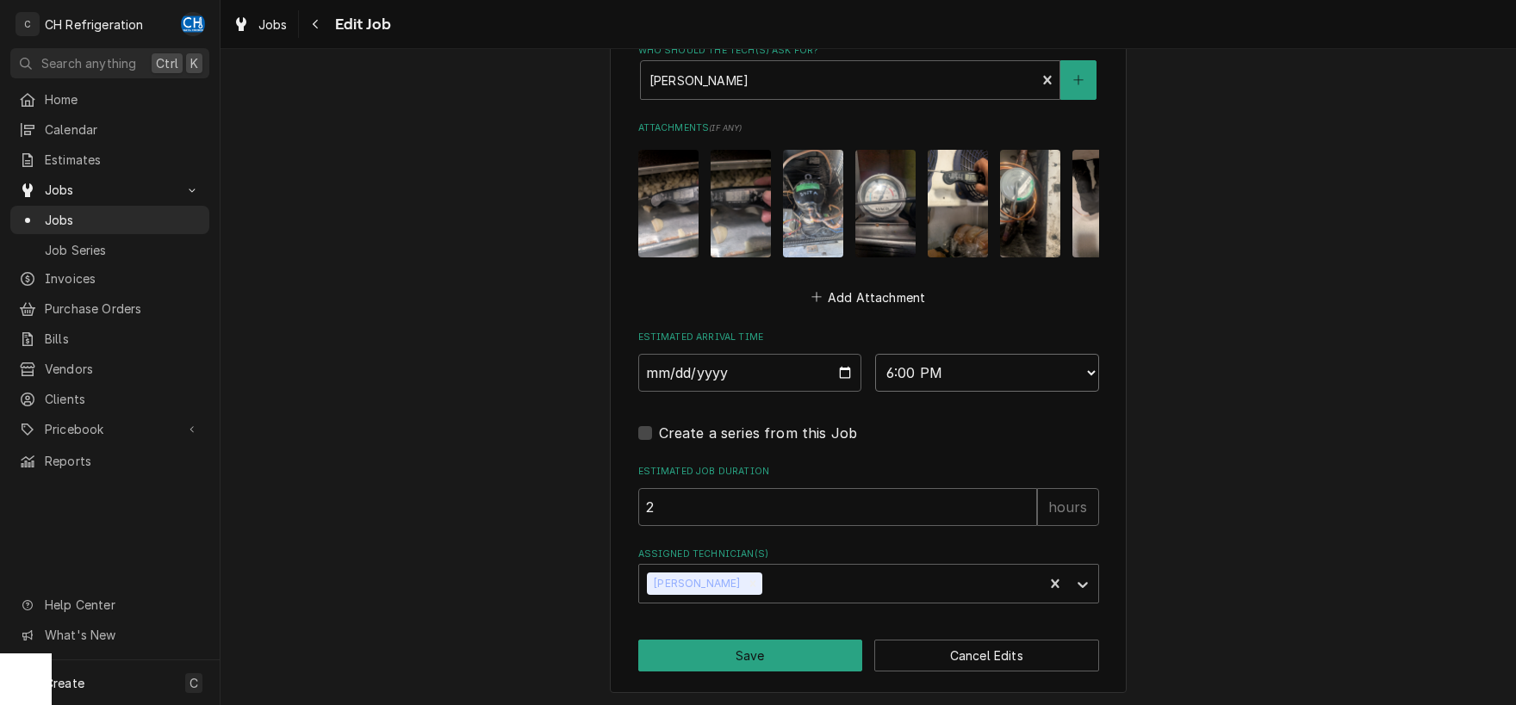
click option "6:00 PM" at bounding box center [0, 0] width 0 height 0
click at [757, 650] on button "Save" at bounding box center [750, 656] width 225 height 32
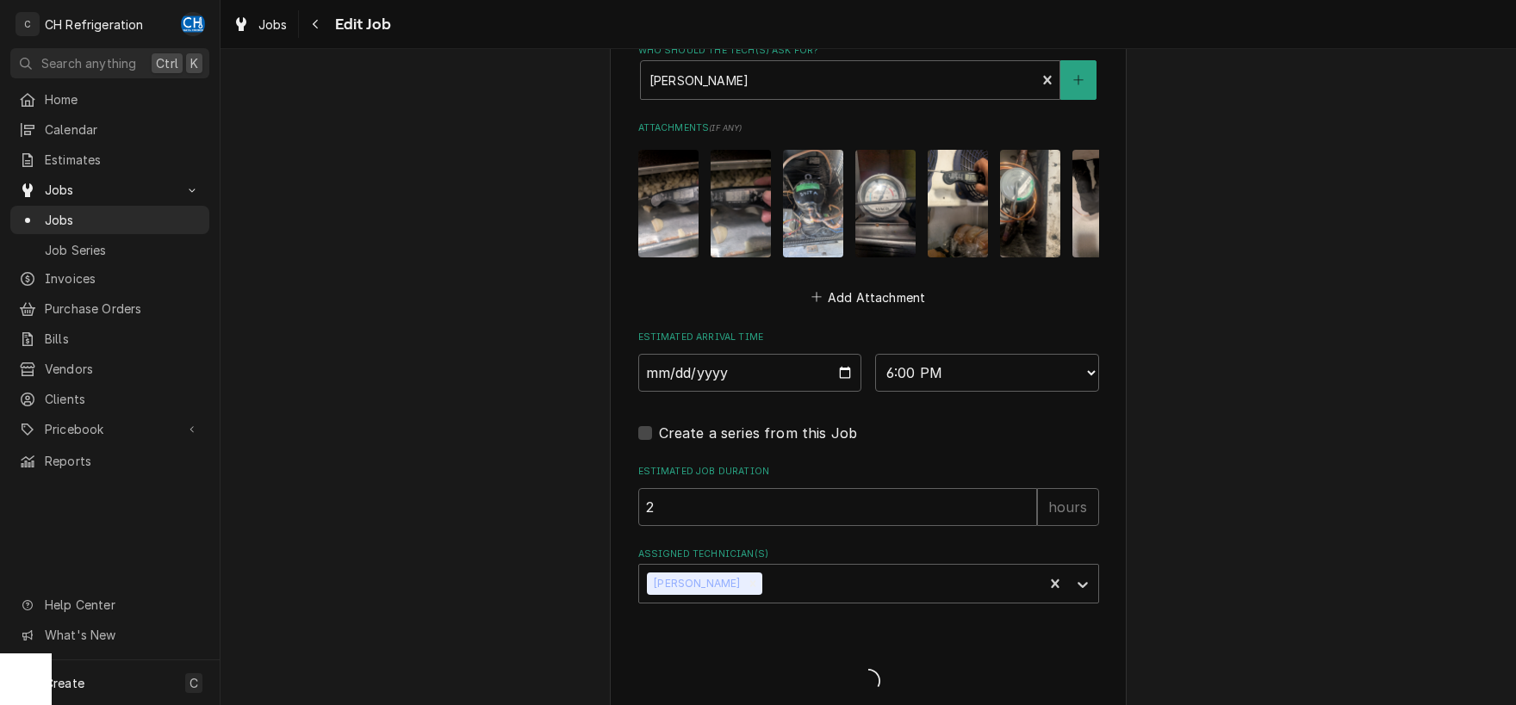
type textarea "x"
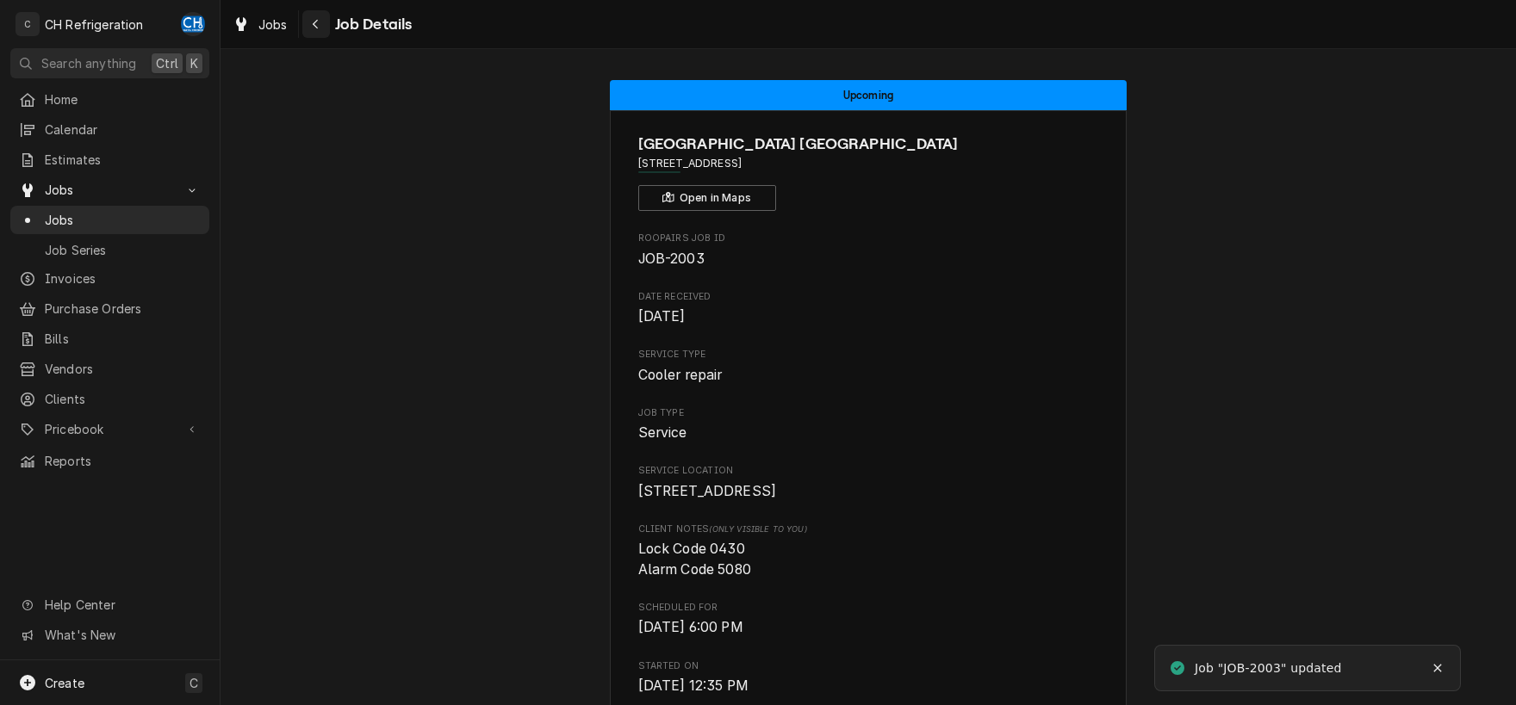
click at [314, 24] on icon "Navigate back" at bounding box center [315, 24] width 5 height 9
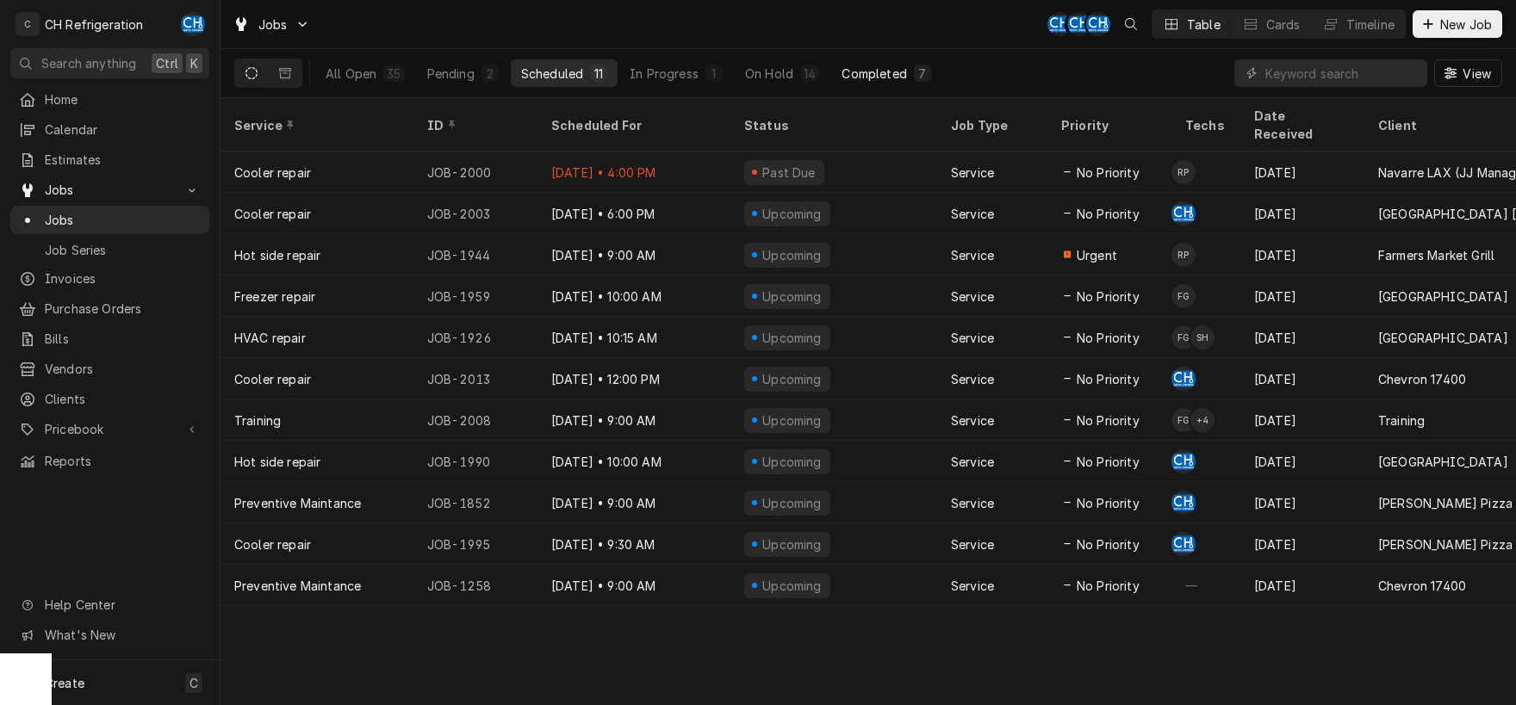
click at [886, 78] on div "Completed" at bounding box center [874, 74] width 65 height 18
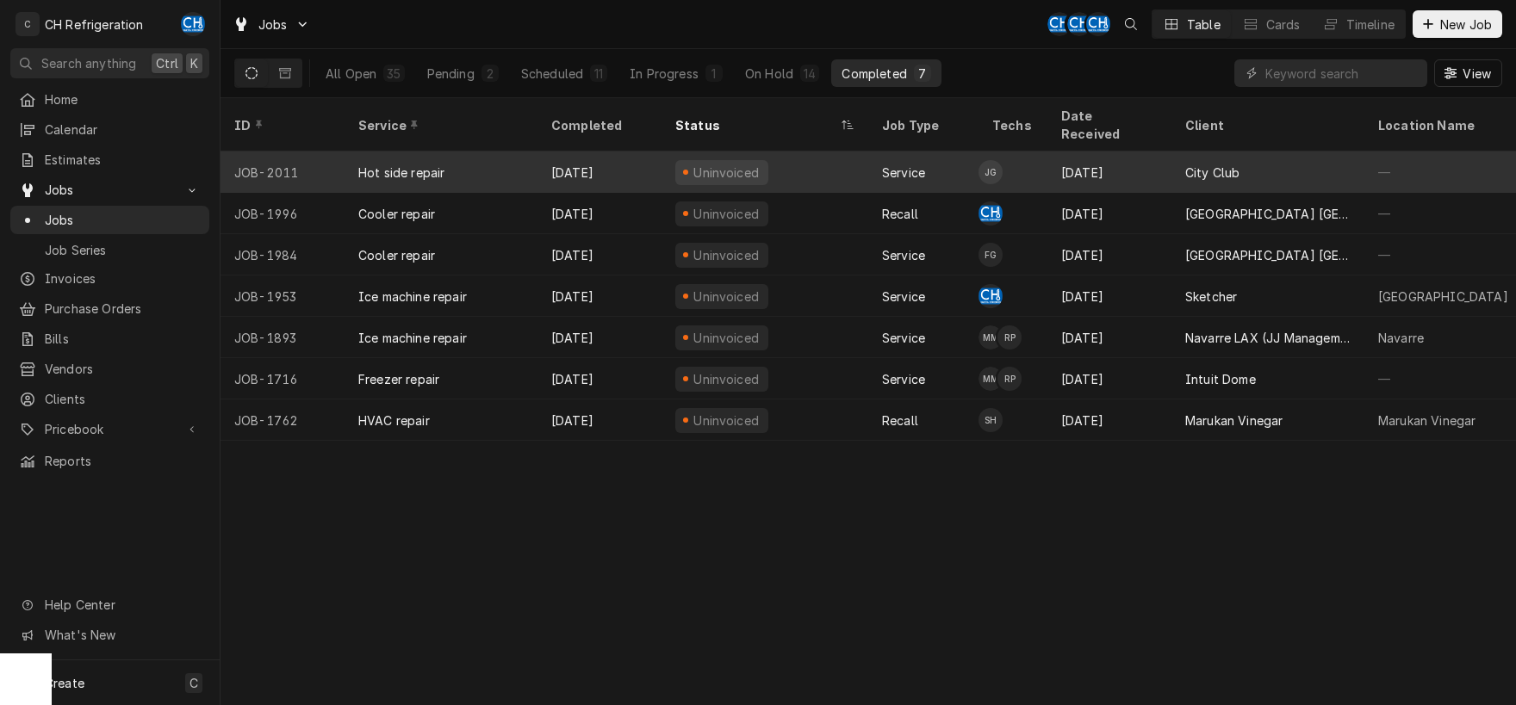
click at [1226, 164] on div "City Club" at bounding box center [1212, 173] width 54 height 18
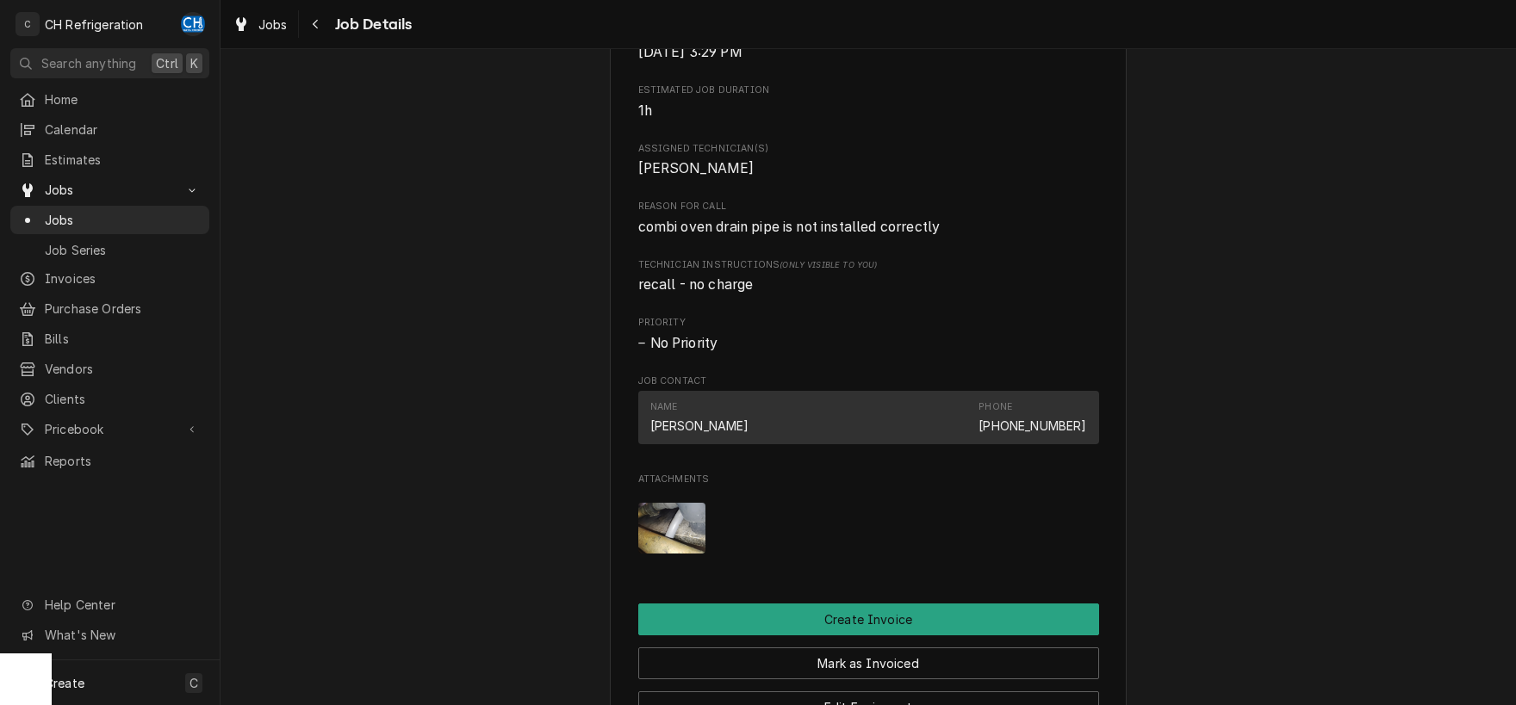
scroll to position [900, 0]
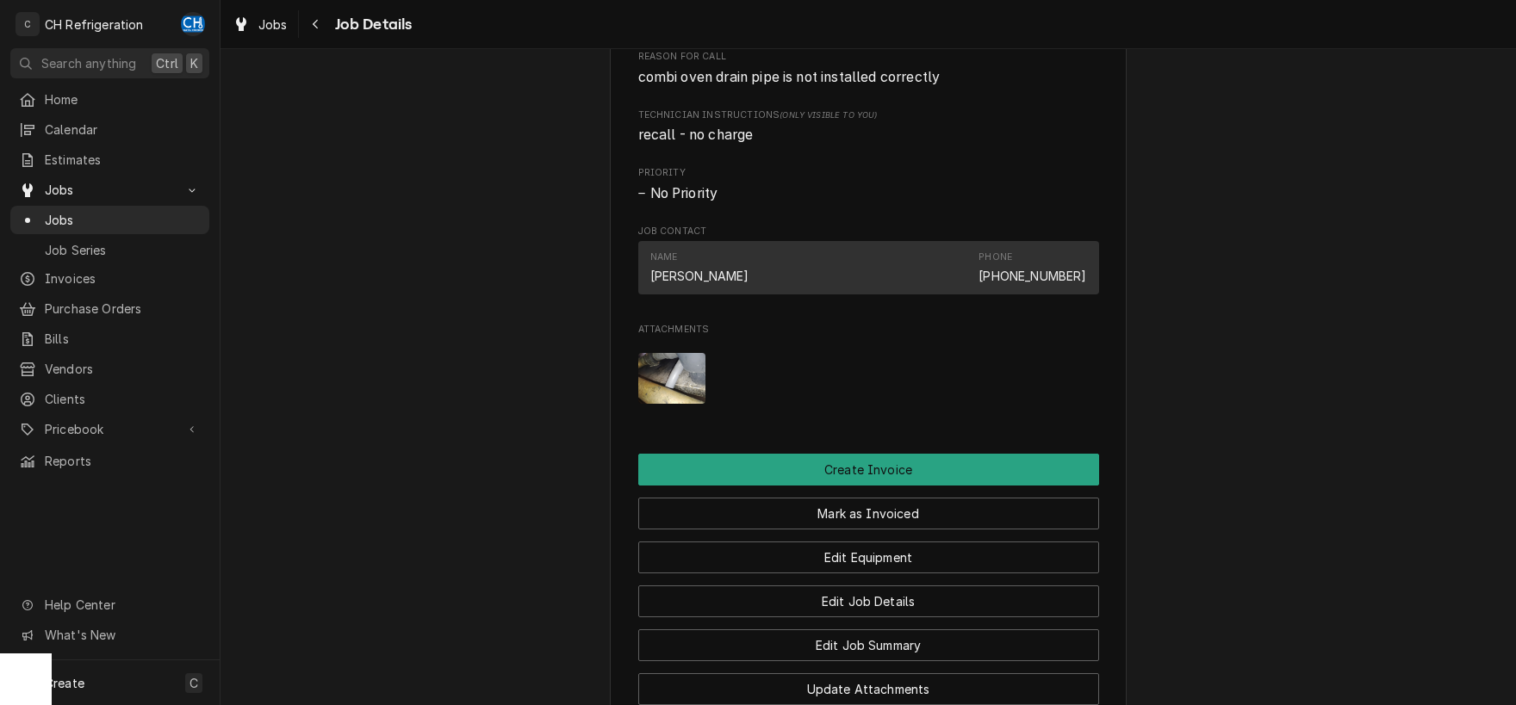
click at [687, 382] on img "Attachments" at bounding box center [672, 378] width 68 height 51
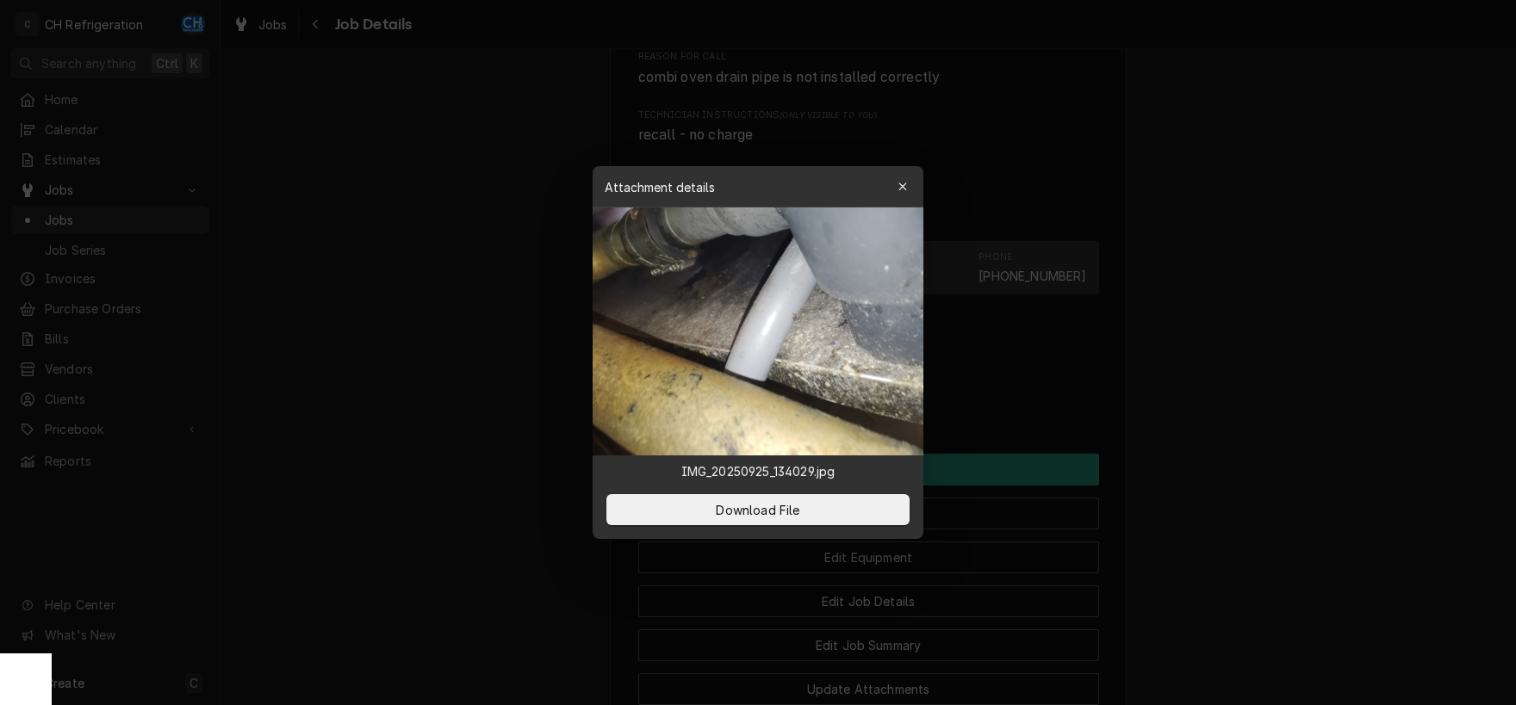
click at [1314, 401] on div at bounding box center [758, 352] width 1516 height 705
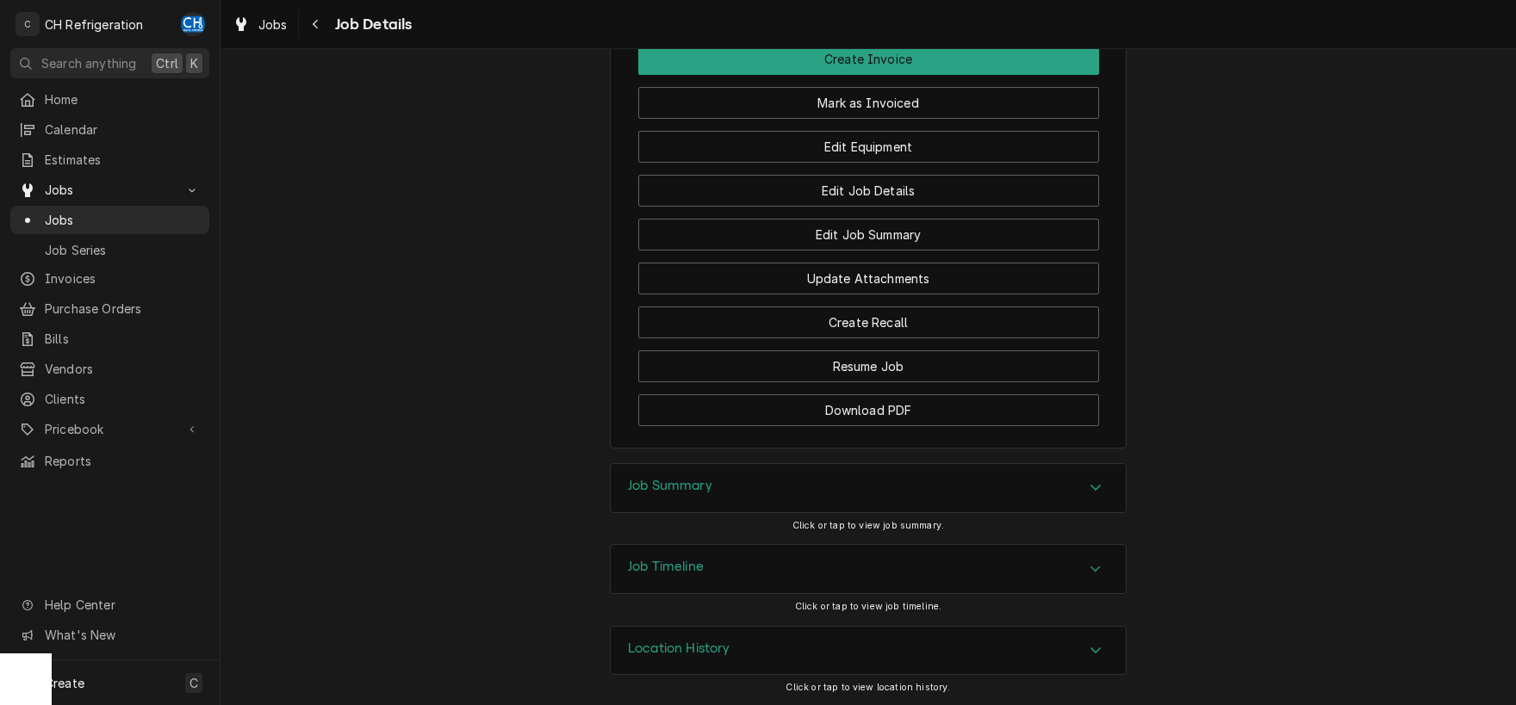
click at [929, 498] on div "Job Summary" at bounding box center [868, 488] width 515 height 48
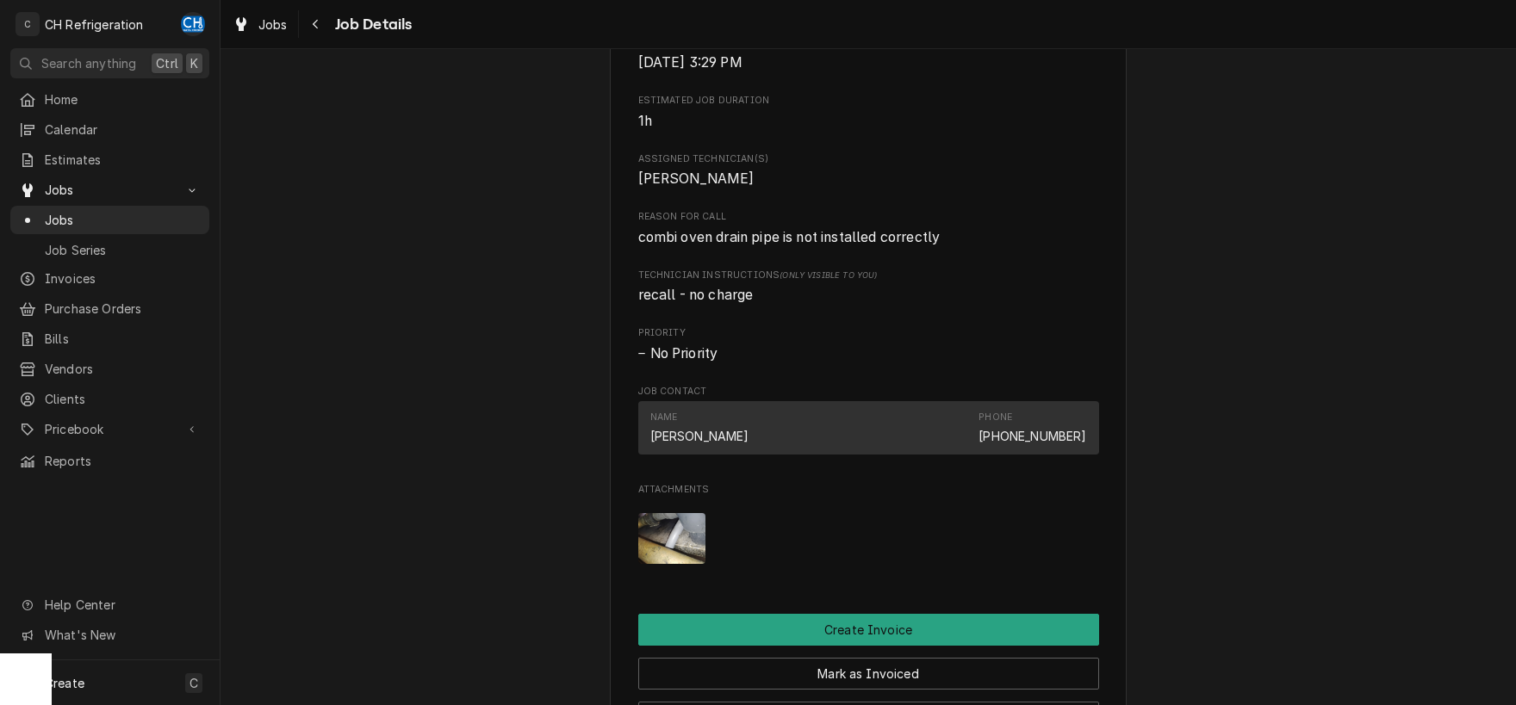
scroll to position [720, 0]
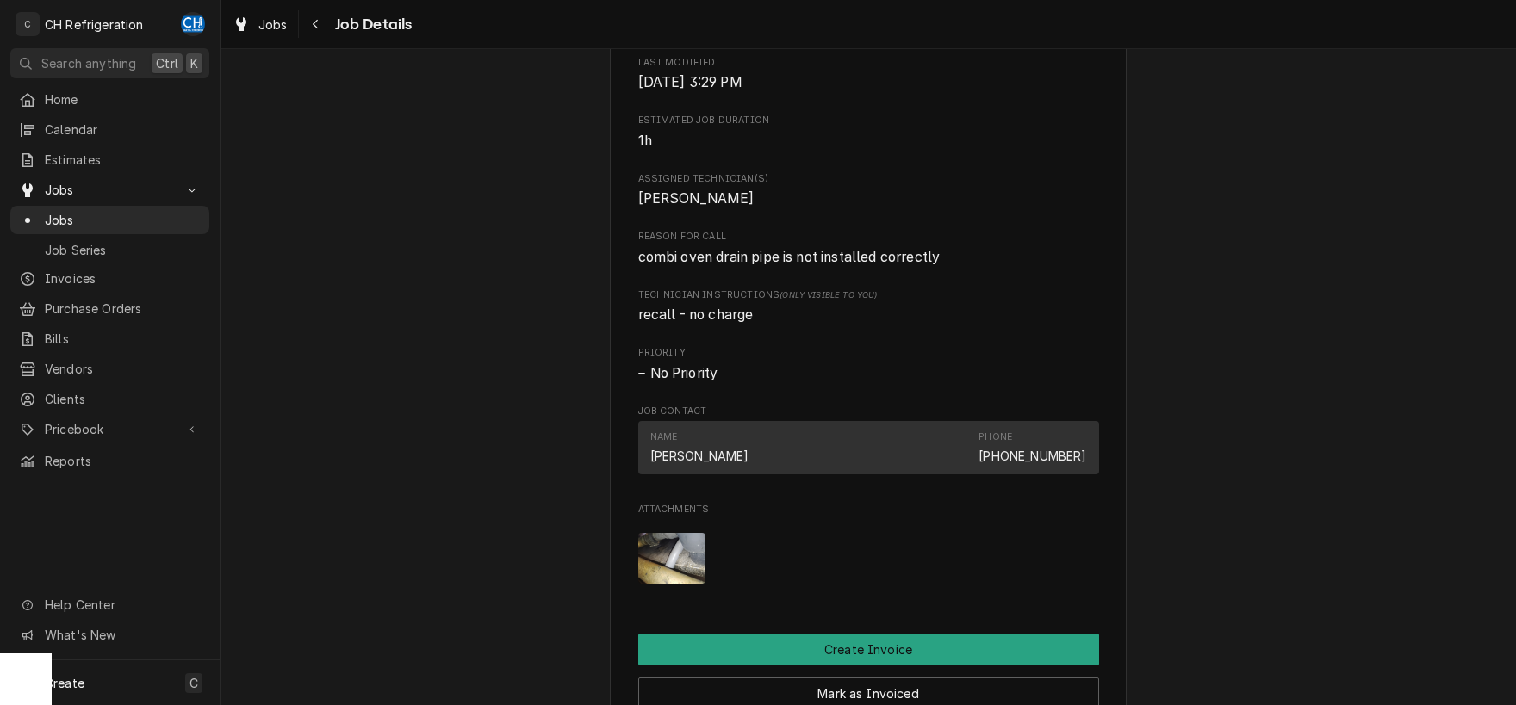
click at [667, 554] on img "Attachments" at bounding box center [672, 558] width 68 height 51
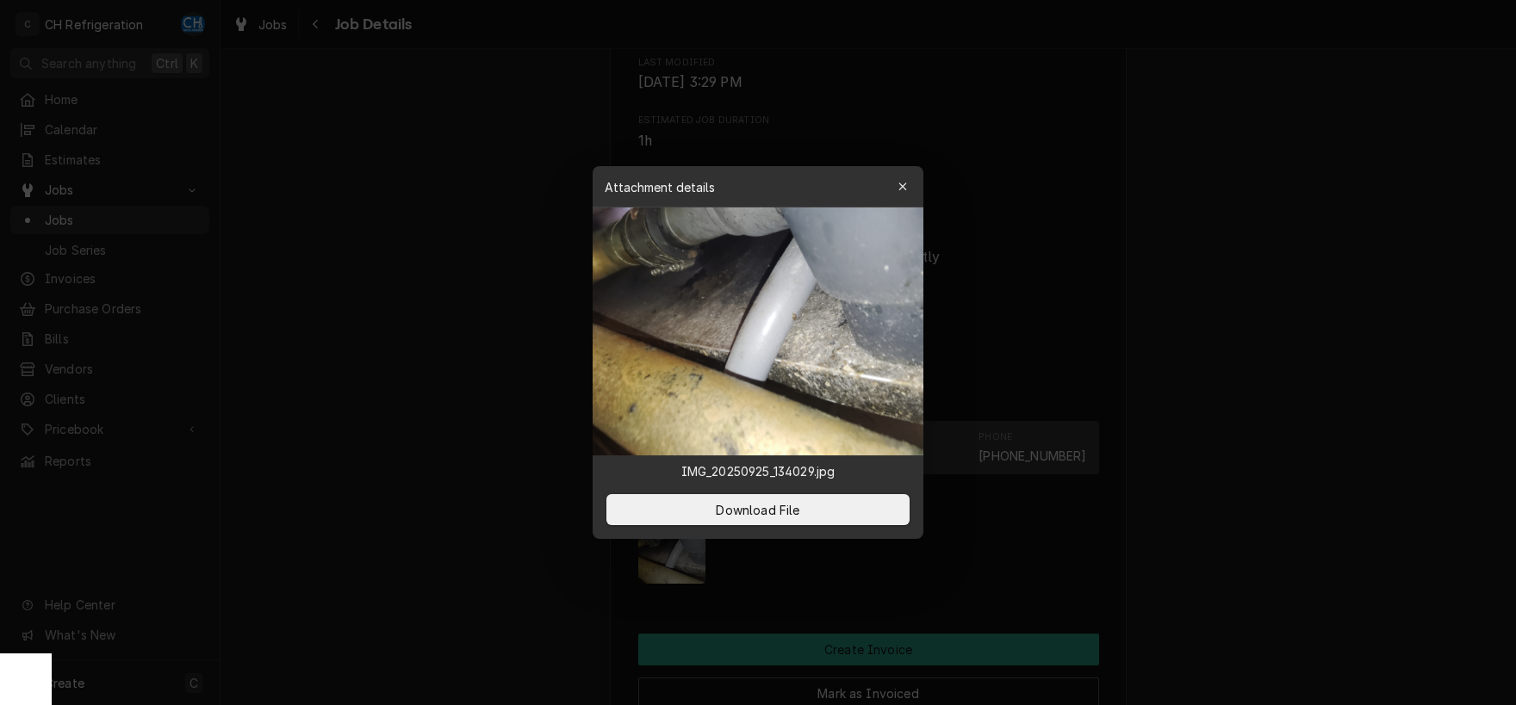
click at [1286, 473] on div at bounding box center [758, 352] width 1516 height 705
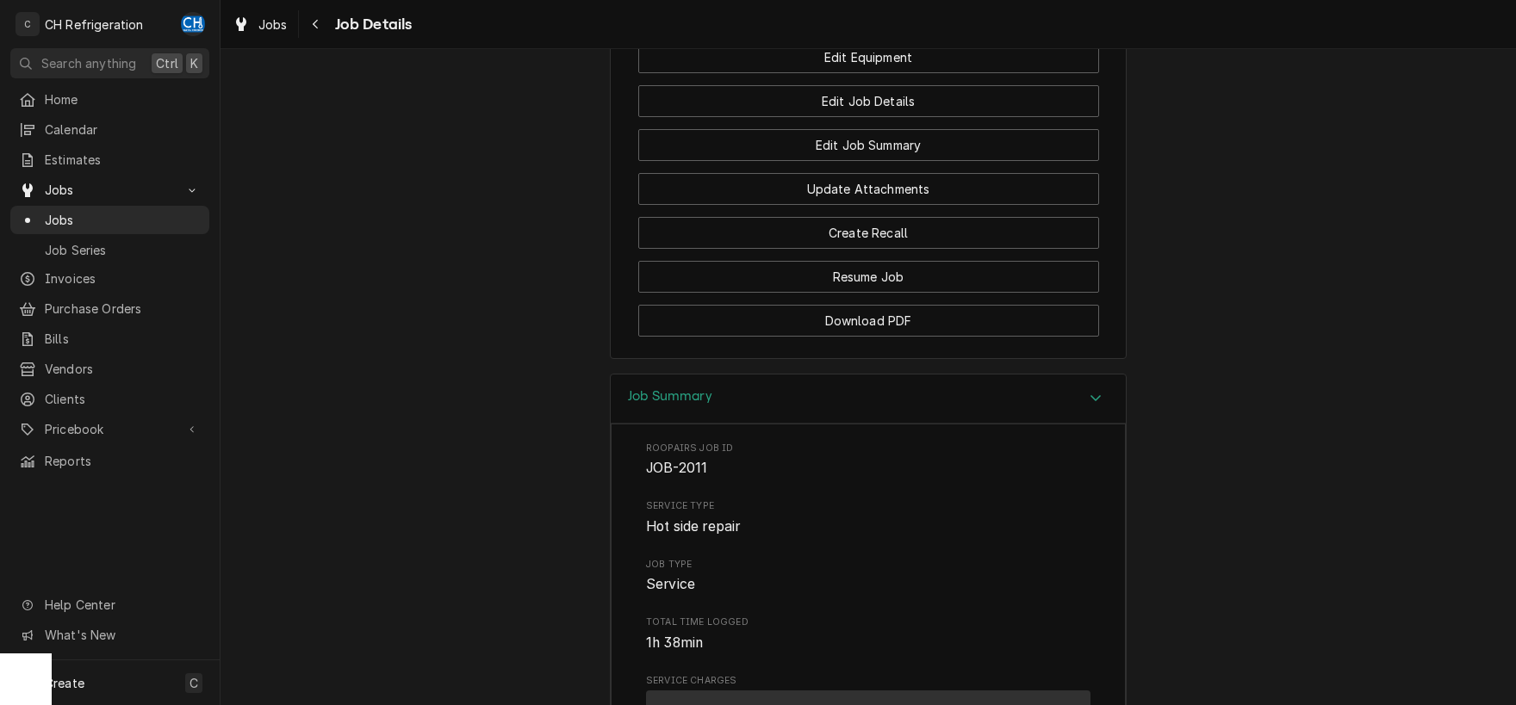
scroll to position [1260, 0]
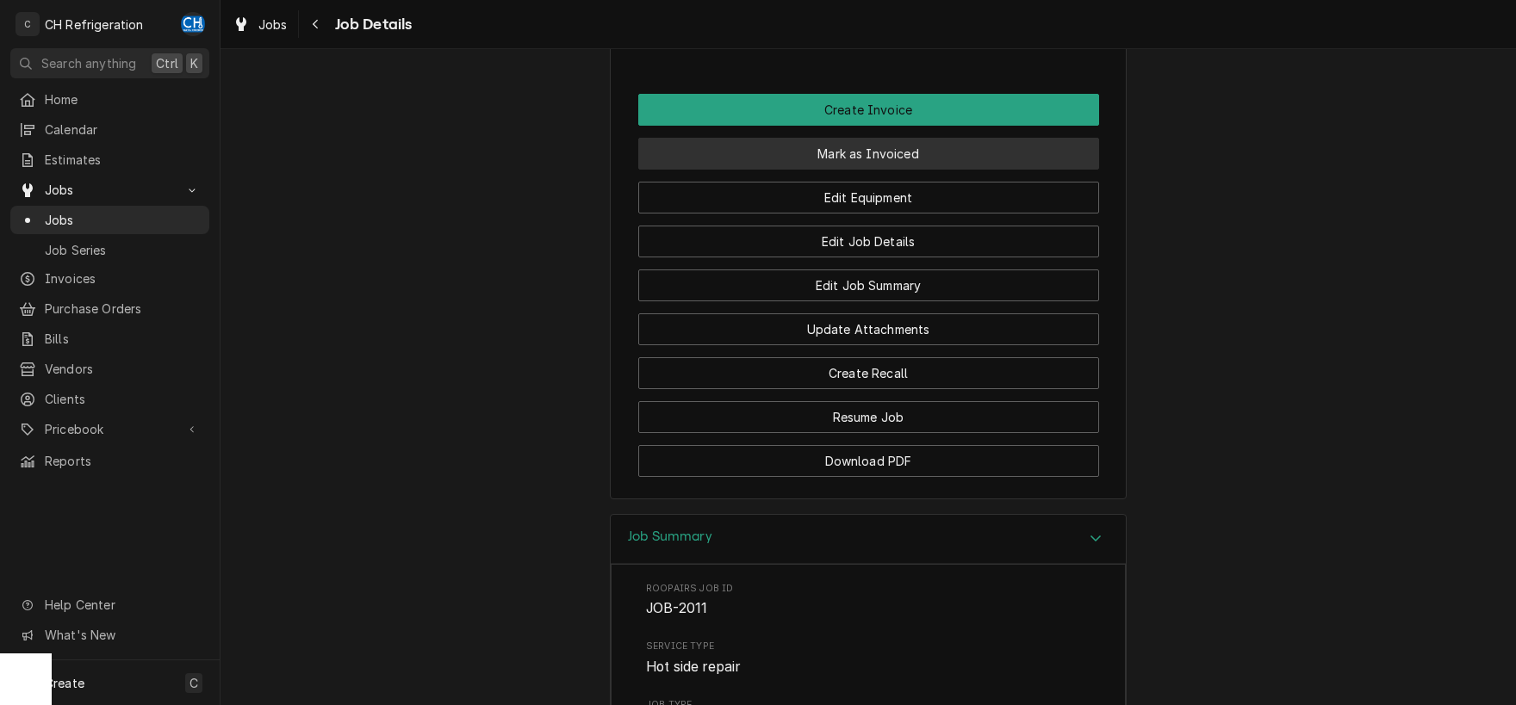
click at [881, 165] on button "Mark as Invoiced" at bounding box center [868, 154] width 461 height 32
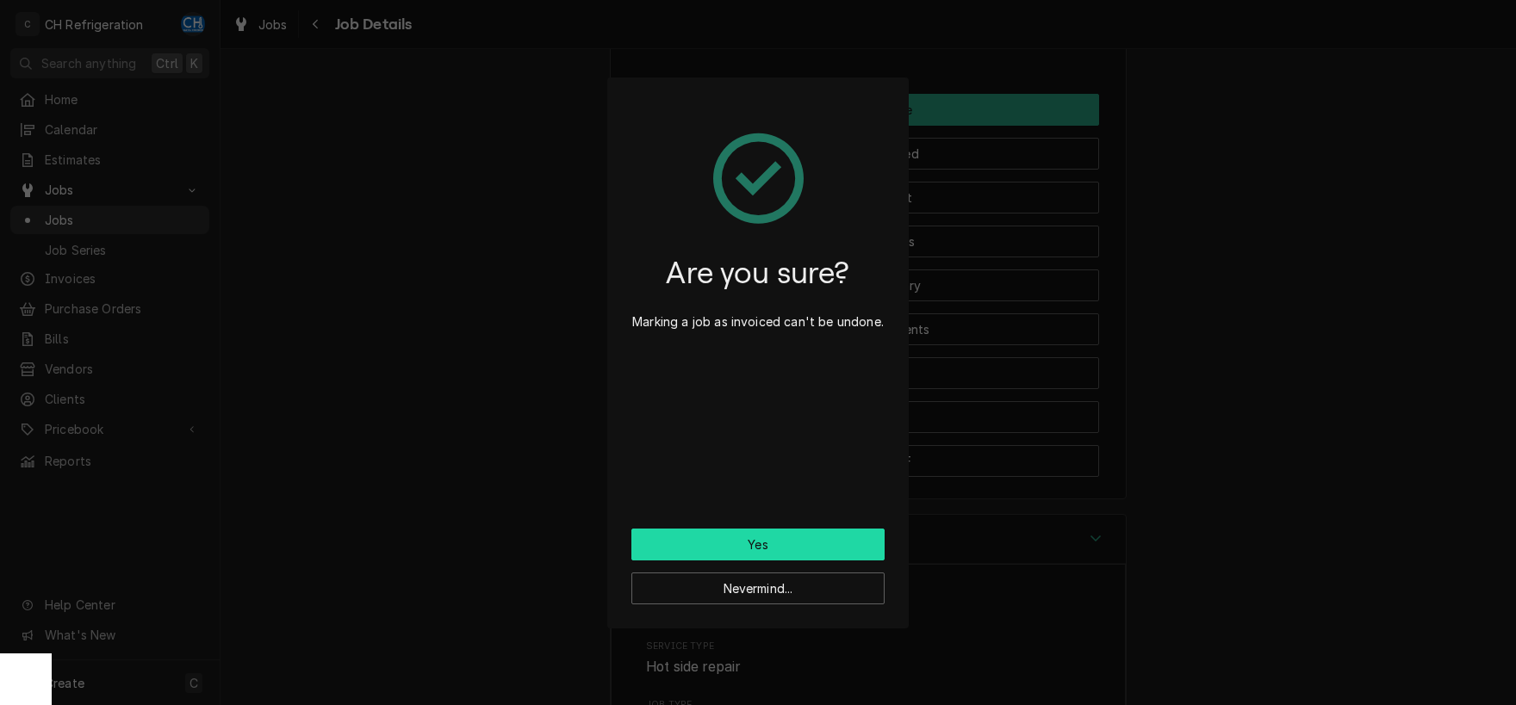
click at [778, 553] on button "Yes" at bounding box center [757, 545] width 253 height 32
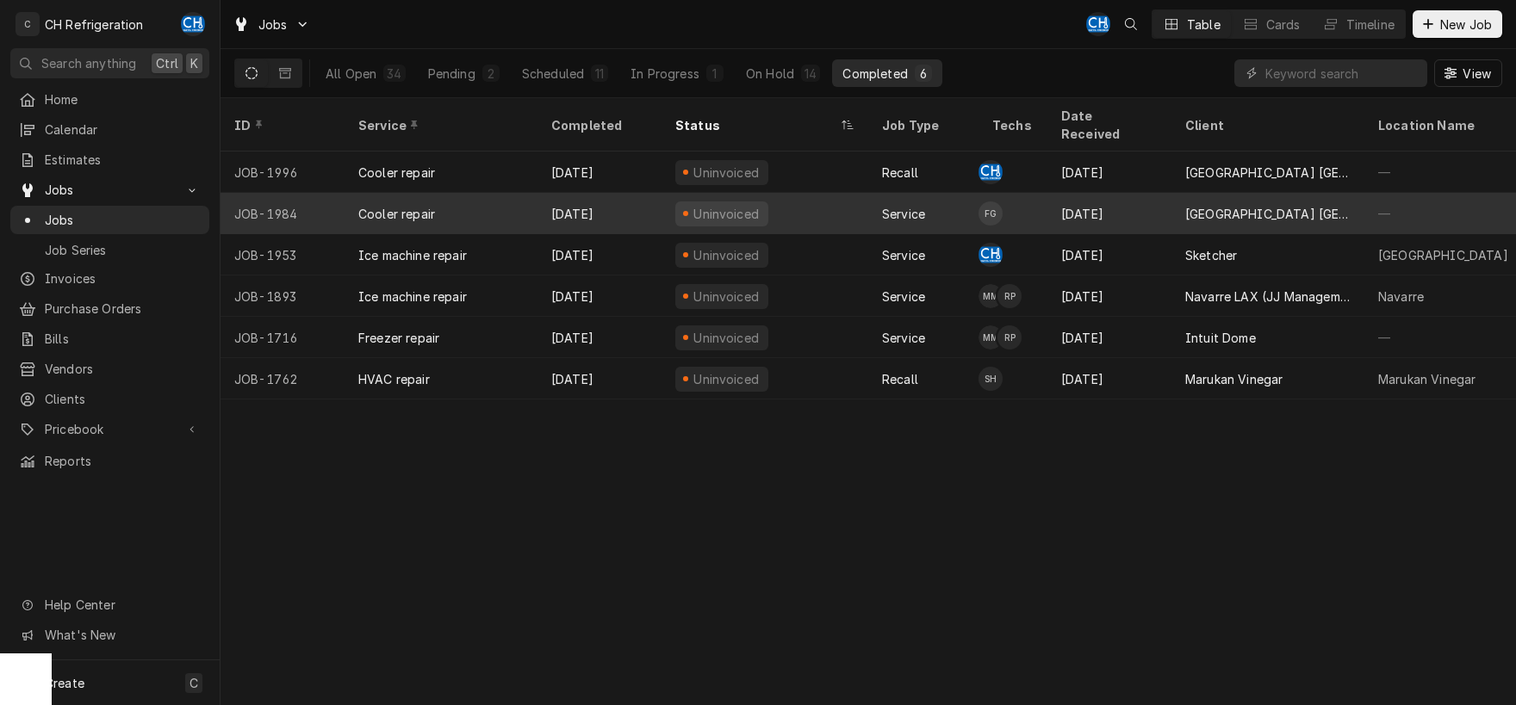
click at [1022, 193] on td "FG" at bounding box center [1013, 213] width 69 height 41
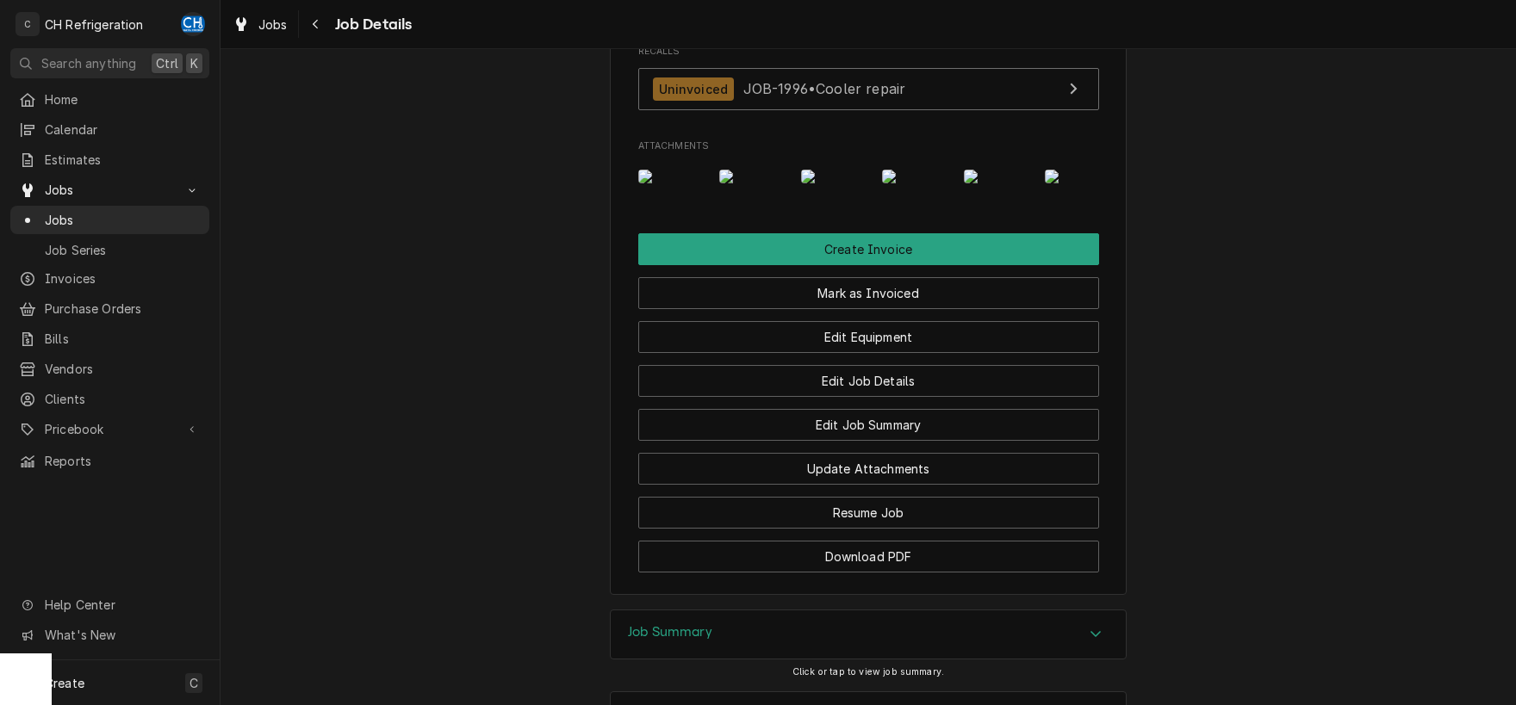
scroll to position [1741, 0]
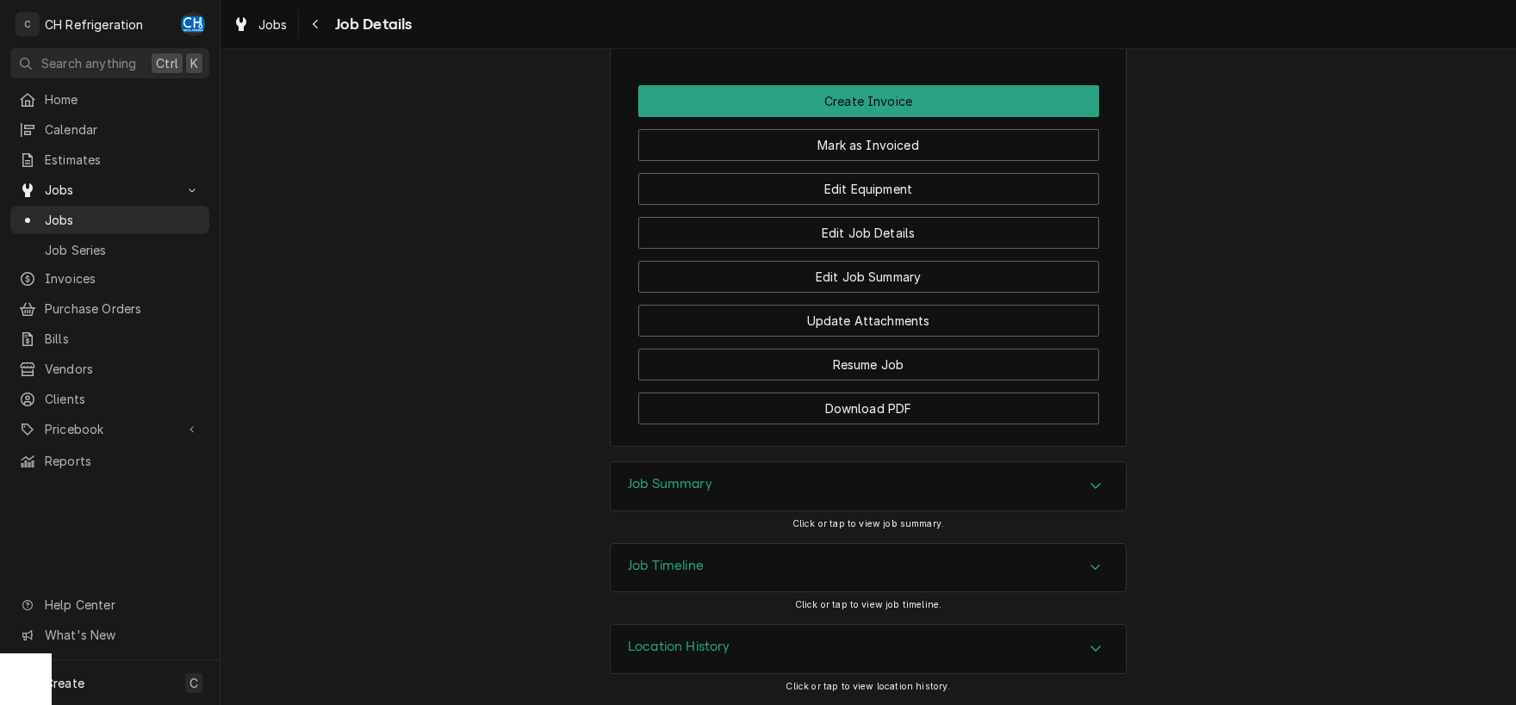
click at [819, 488] on div "Job Summary" at bounding box center [868, 487] width 515 height 48
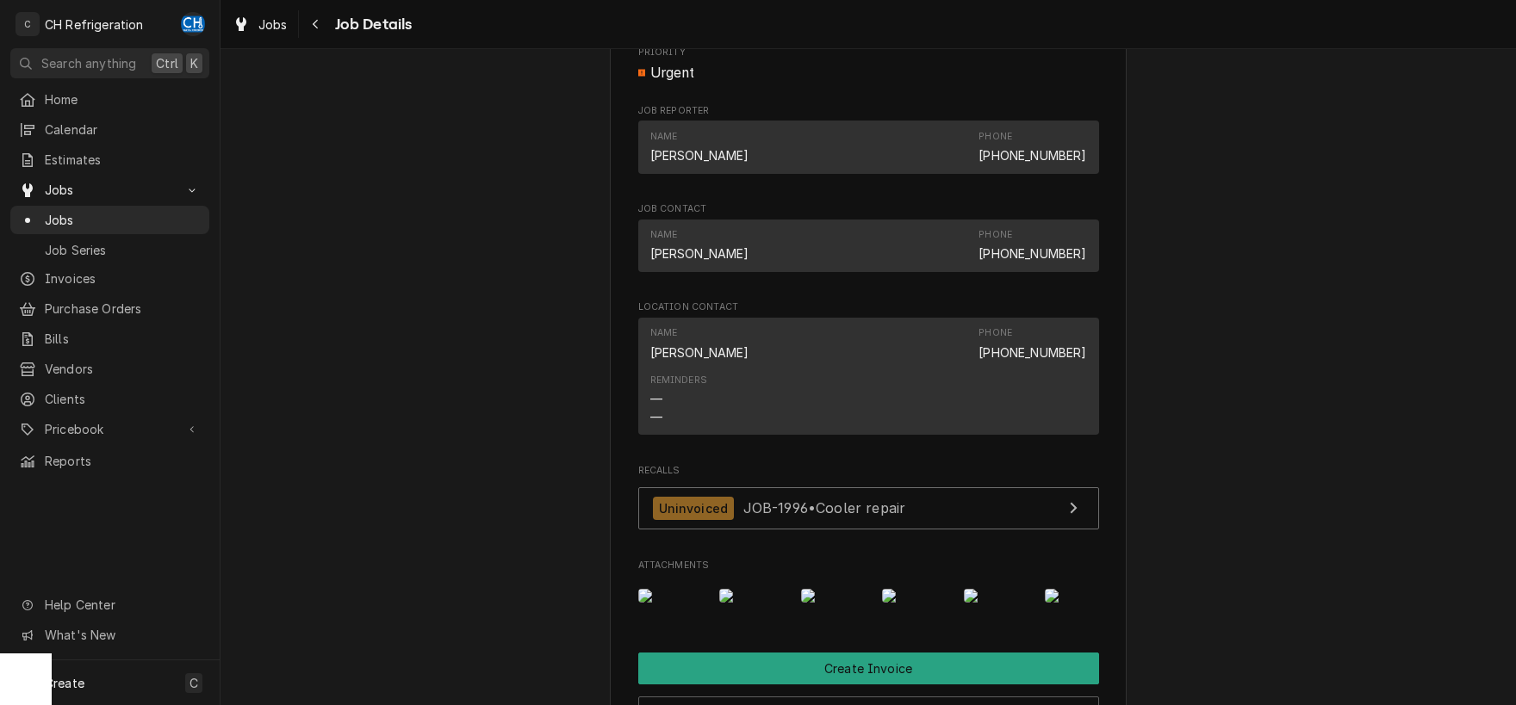
scroll to position [750, 0]
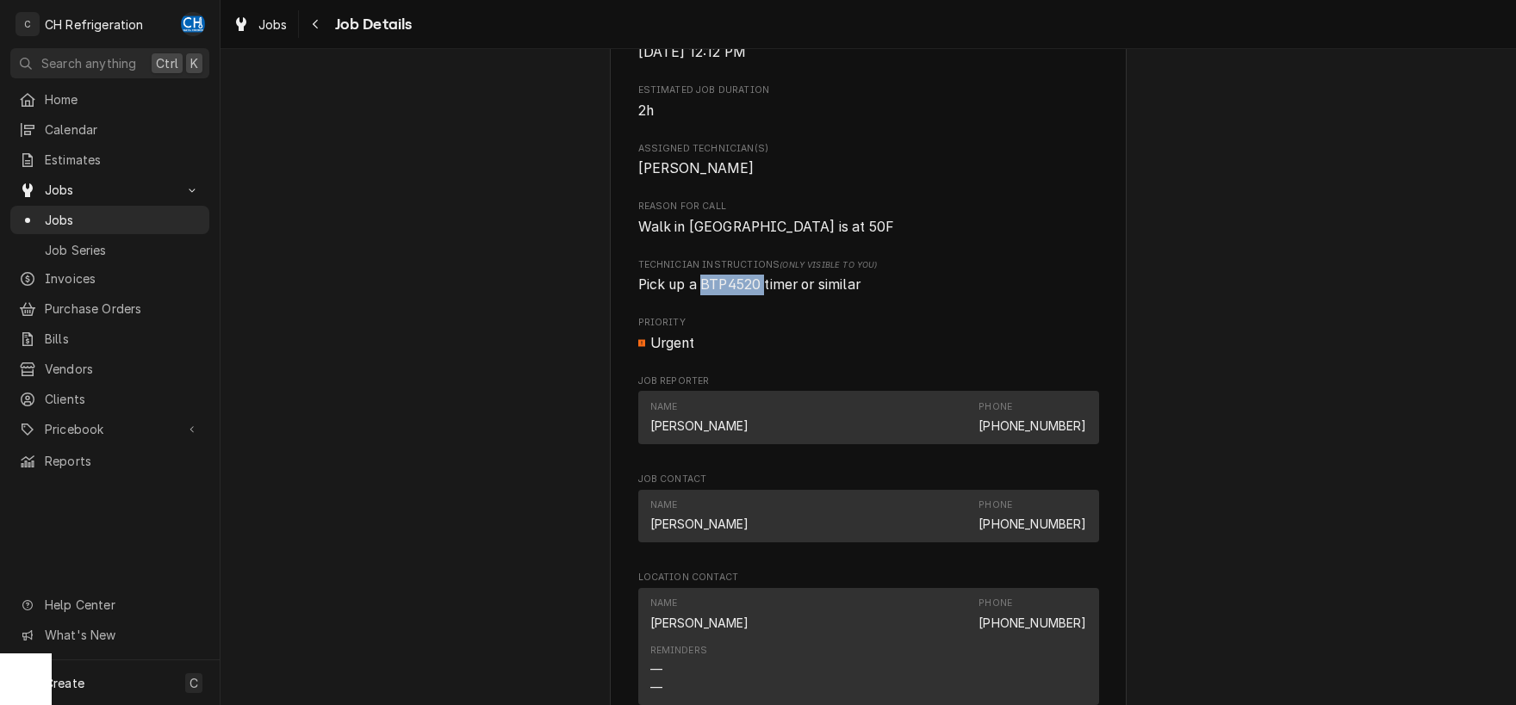
drag, startPoint x: 764, startPoint y: 302, endPoint x: 705, endPoint y: 302, distance: 59.4
click at [705, 293] on span "Pick up a BTP4520 timer or similar" at bounding box center [749, 284] width 222 height 16
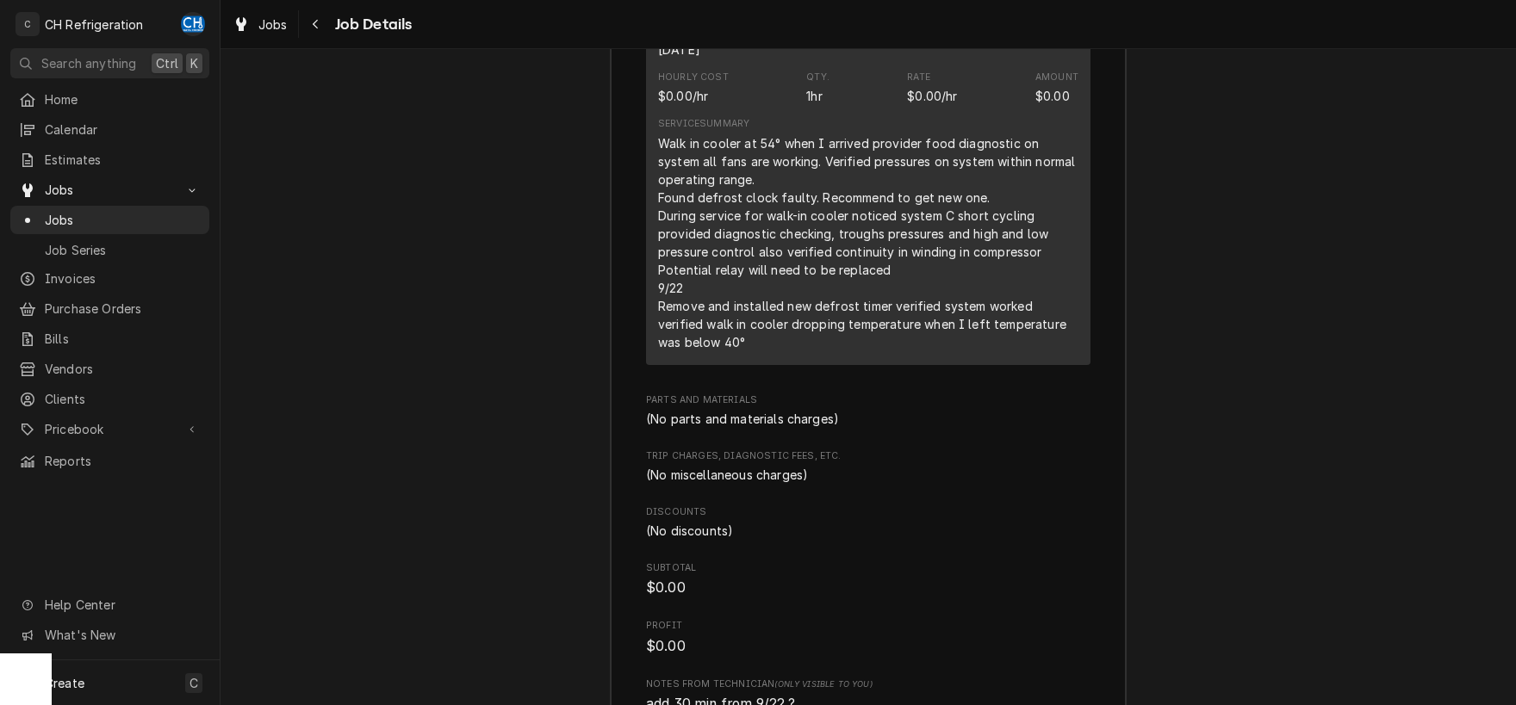
scroll to position [2461, 0]
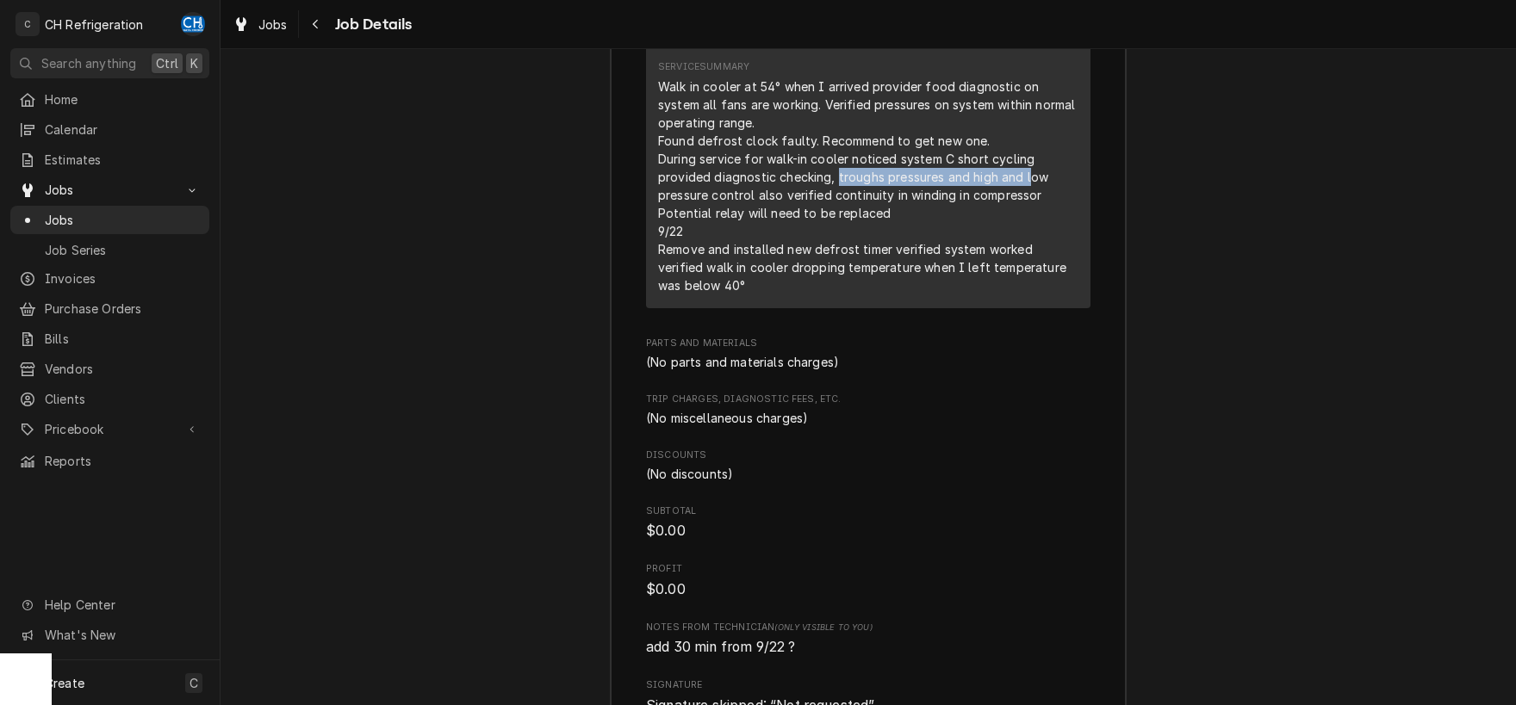
drag, startPoint x: 835, startPoint y: 325, endPoint x: 1028, endPoint y: 334, distance: 194.0
click at [1028, 295] on div "Walk in cooler at 54° when I arrived provider food diagnostic on system all fan…" at bounding box center [868, 186] width 420 height 217
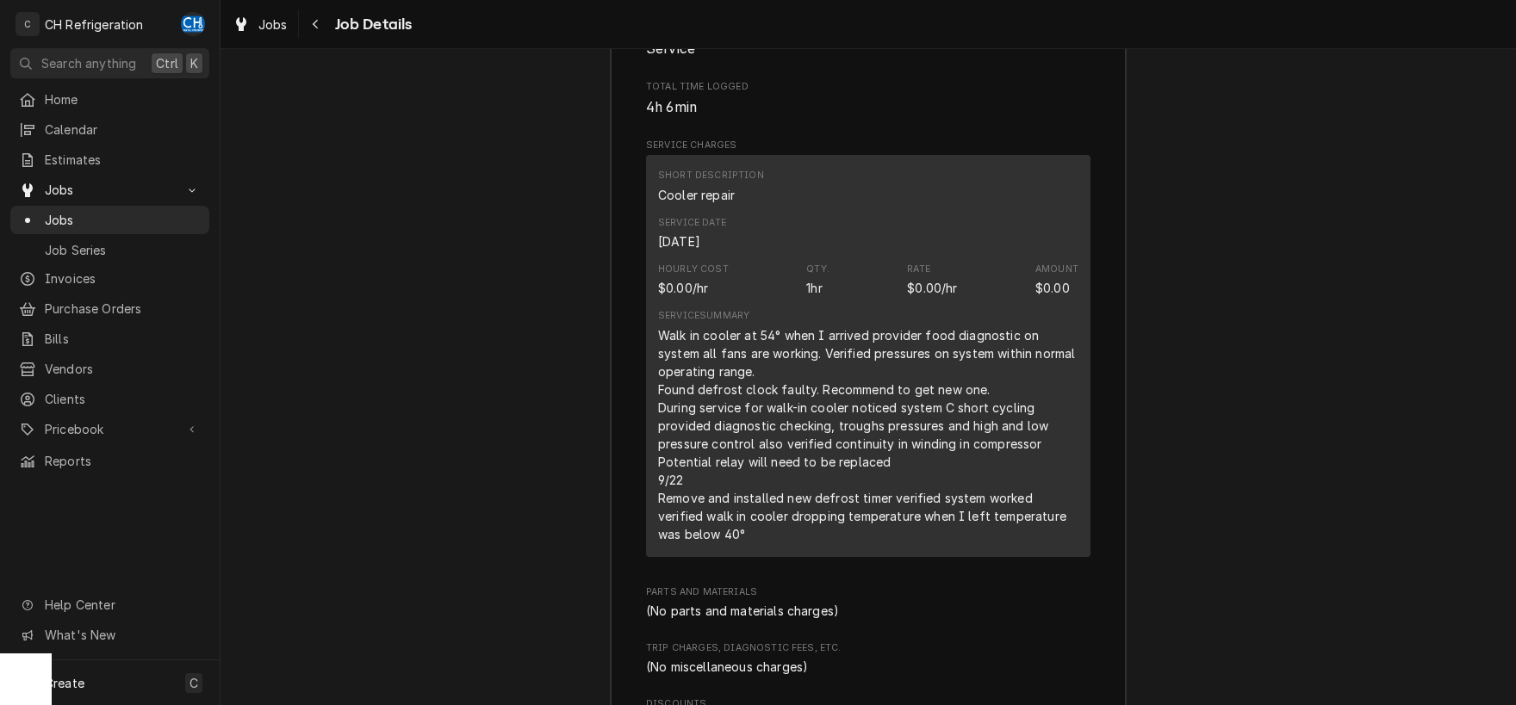
scroll to position [2842, 0]
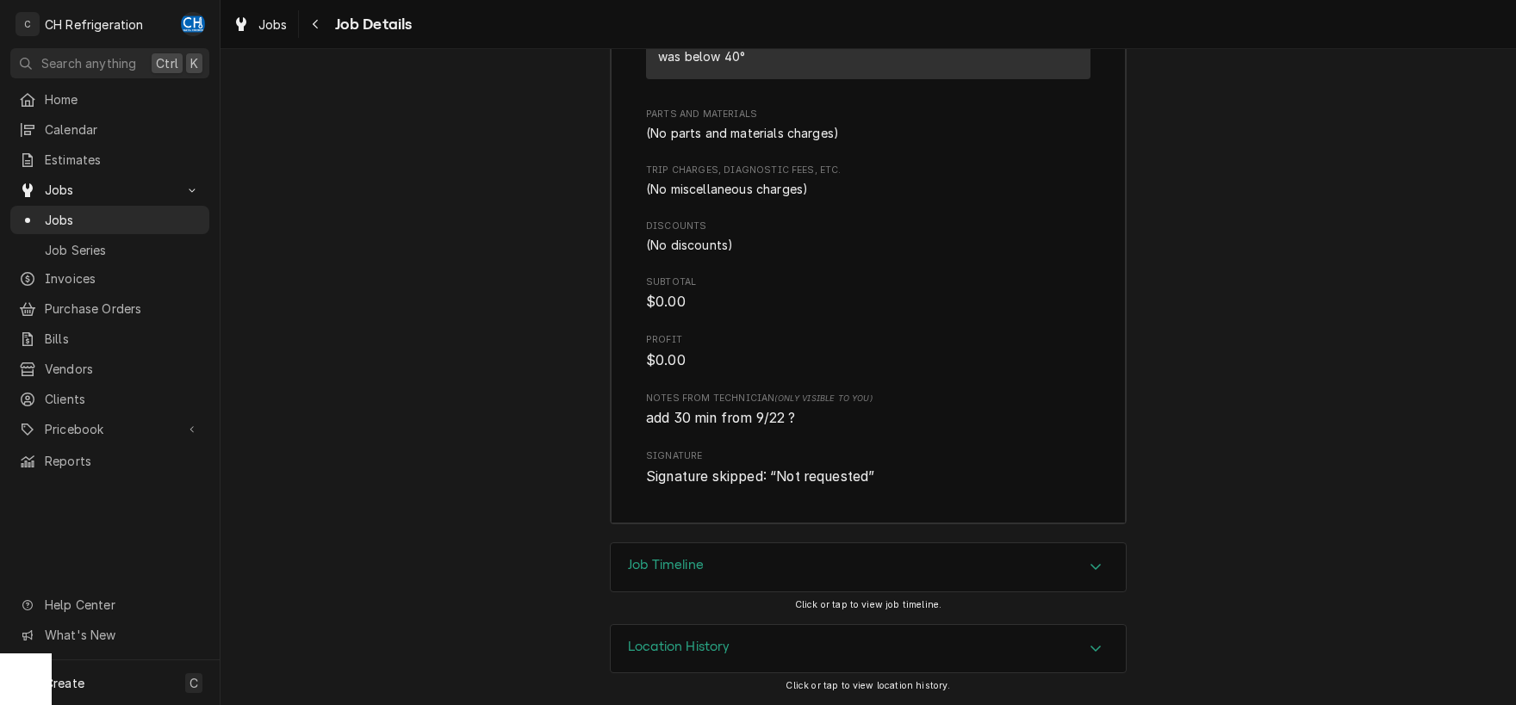
click at [843, 563] on div "Job Timeline" at bounding box center [868, 568] width 515 height 48
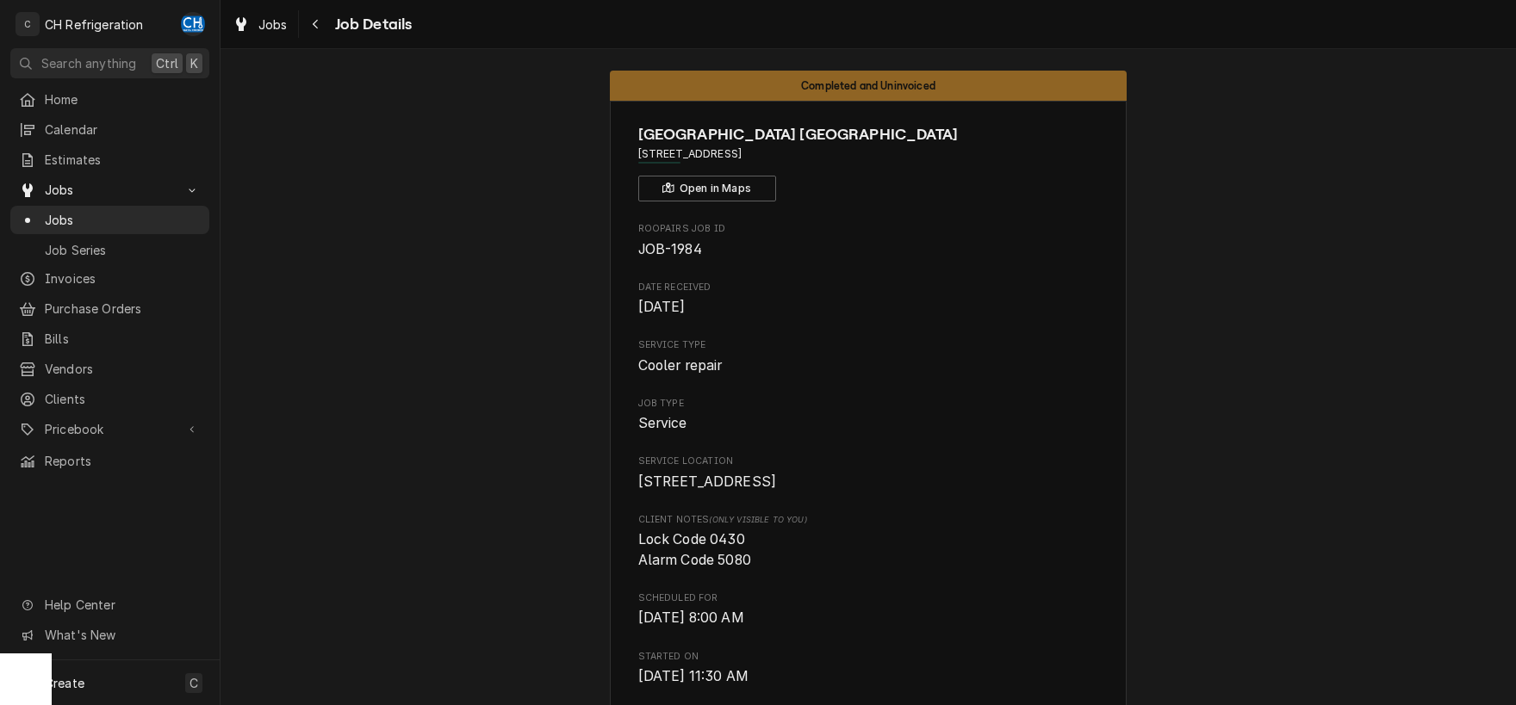
scroll to position [0, 0]
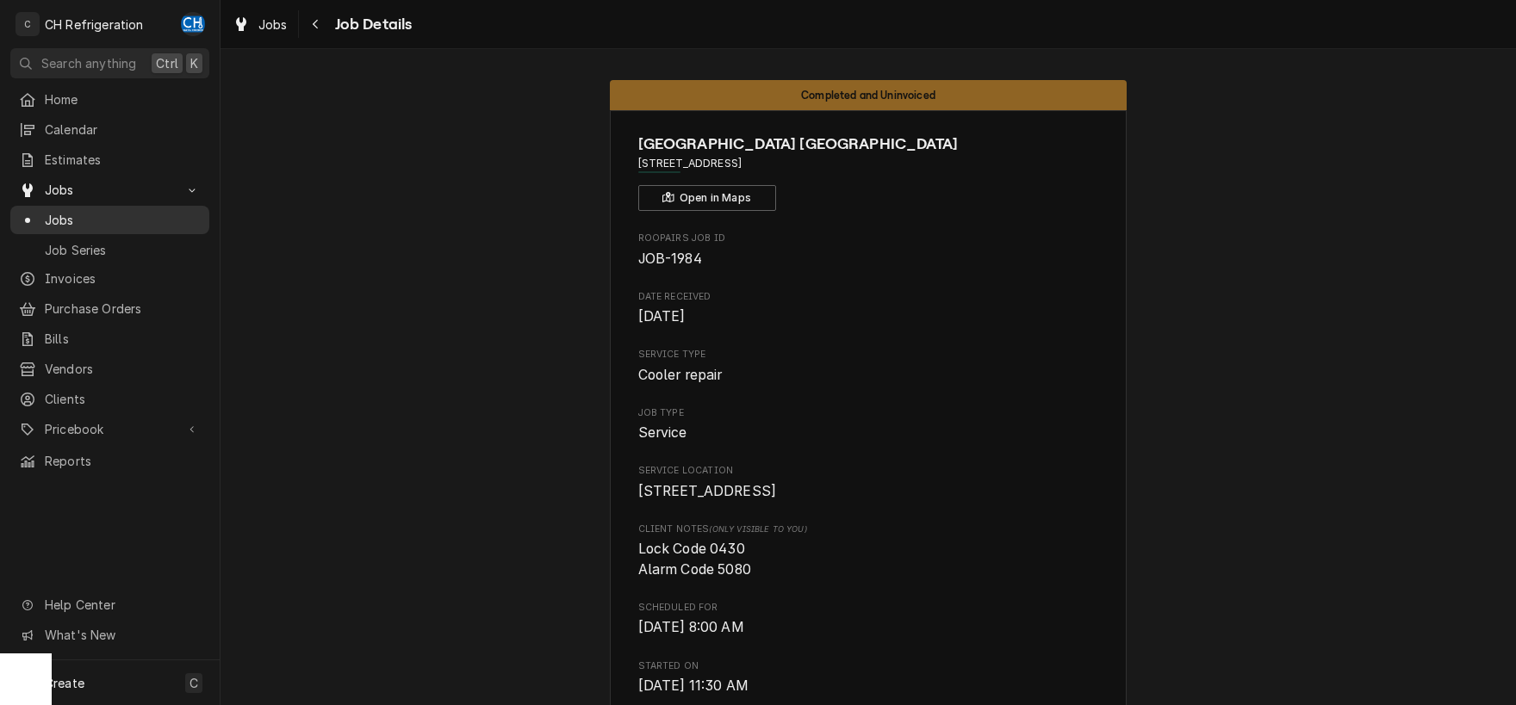
click at [78, 209] on div "Jobs" at bounding box center [110, 220] width 192 height 22
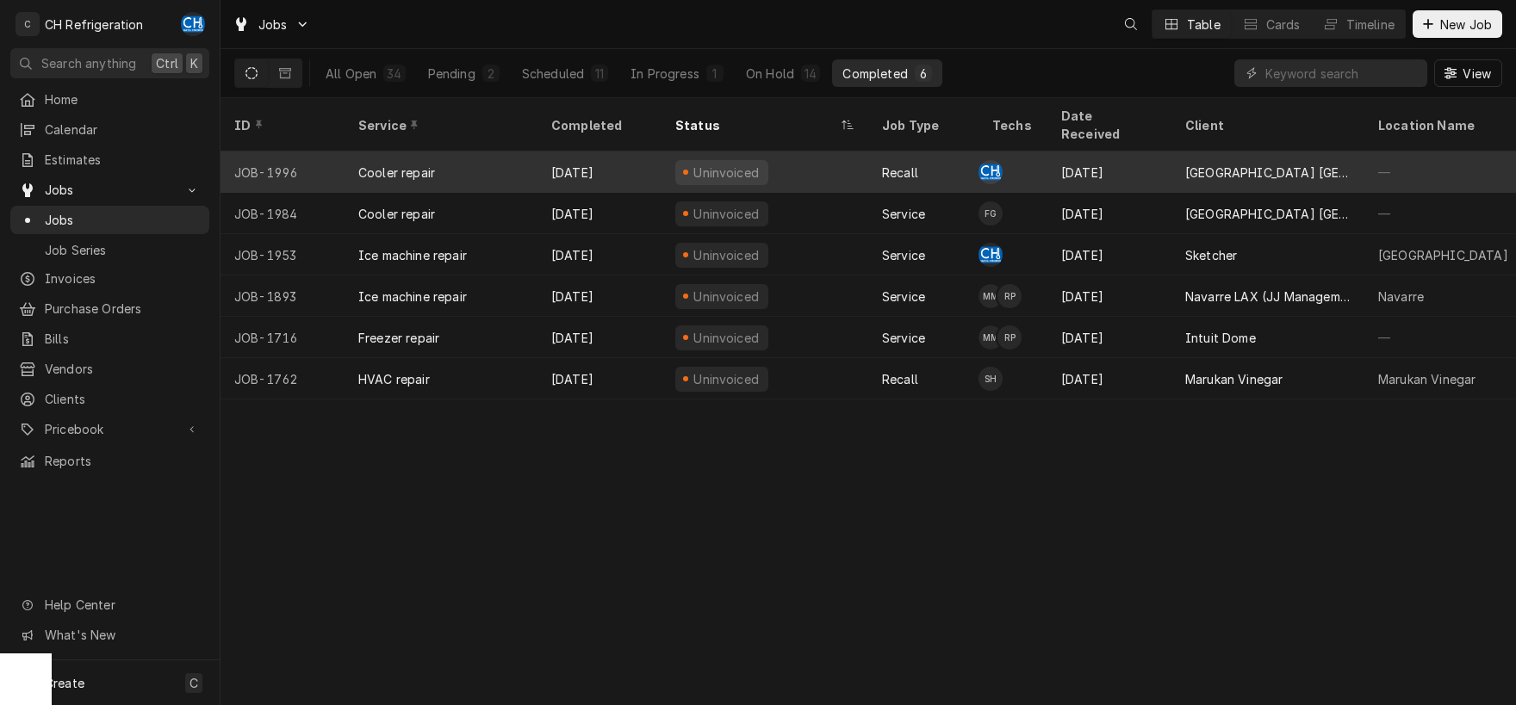
click at [1114, 167] on div "[DATE]" at bounding box center [1109, 172] width 124 height 41
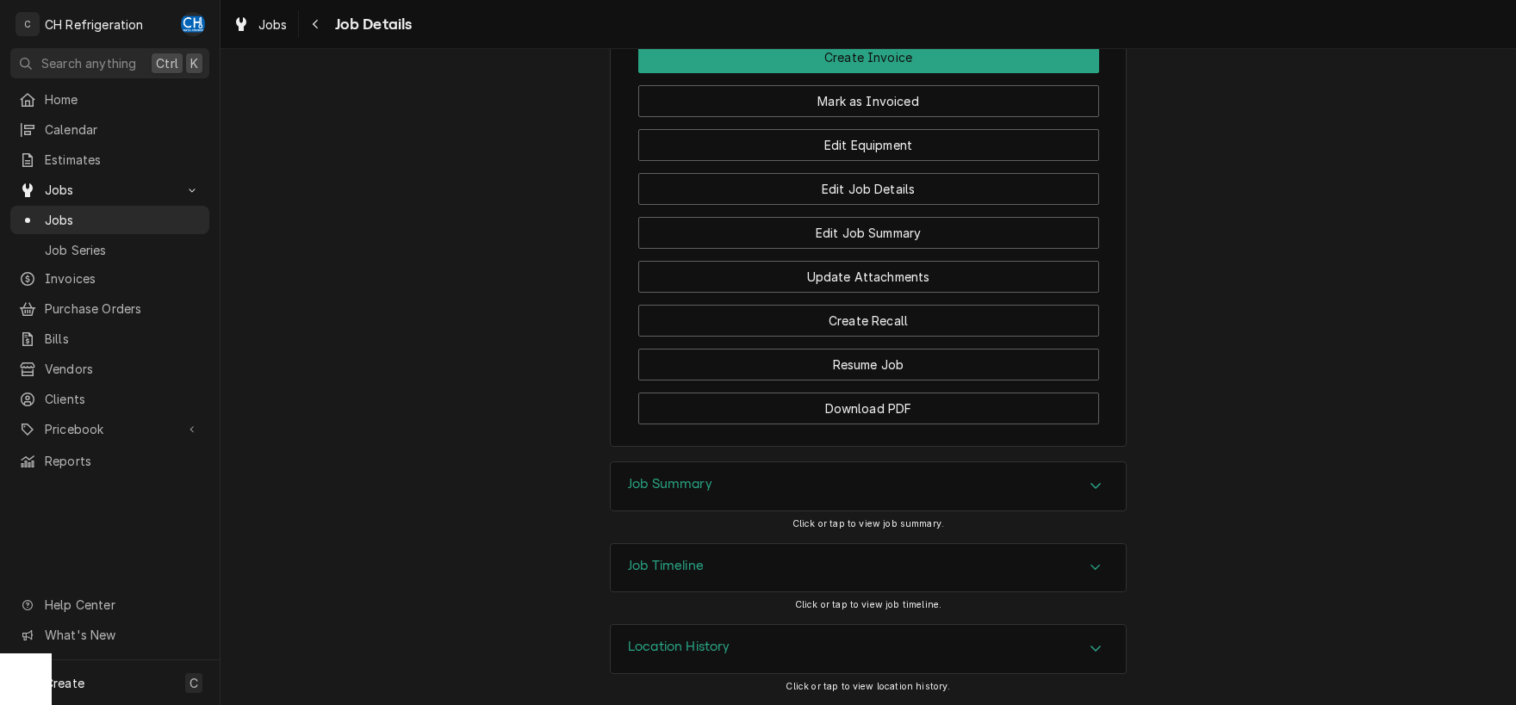
click at [729, 471] on div "Job Summary" at bounding box center [868, 487] width 515 height 48
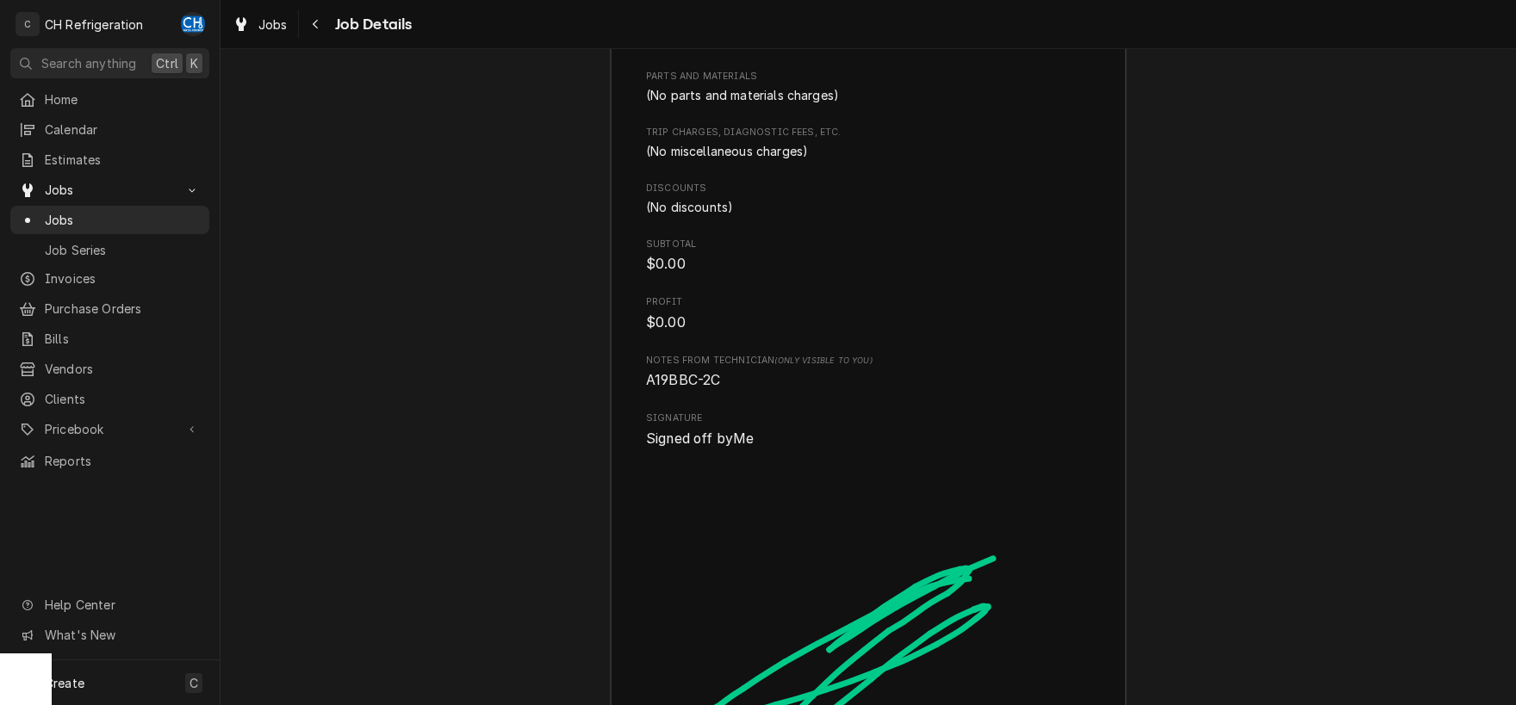
scroll to position [2988, 0]
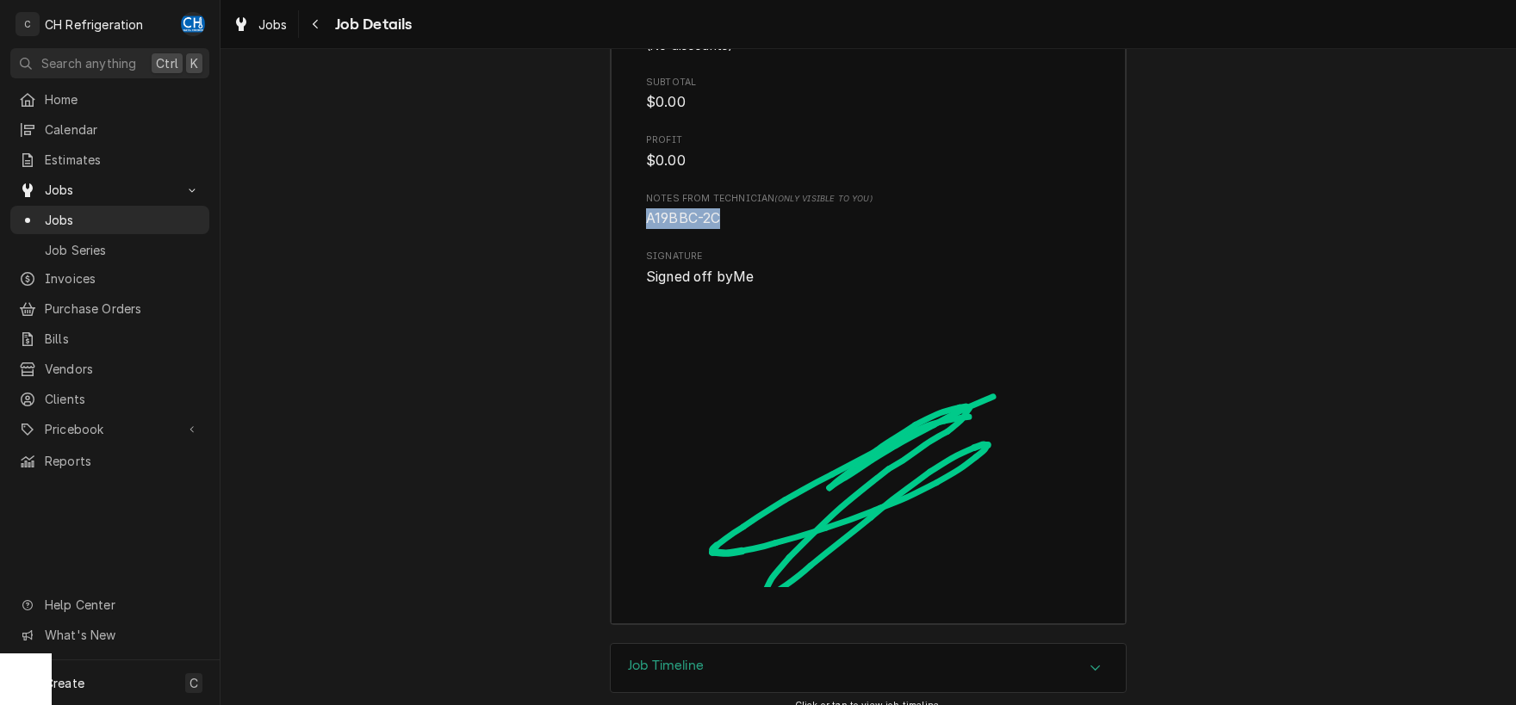
drag, startPoint x: 718, startPoint y: 315, endPoint x: 645, endPoint y: 314, distance: 72.4
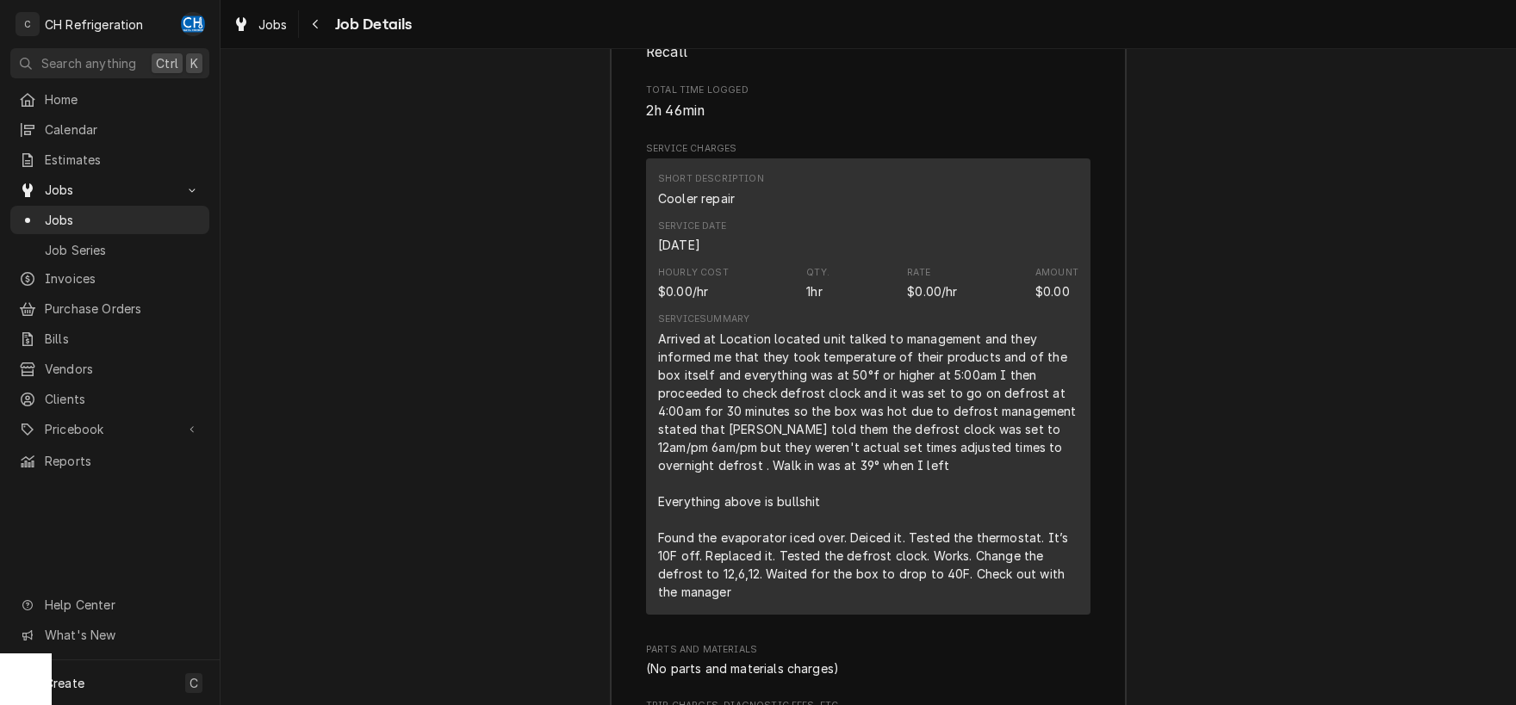
scroll to position [2103, 0]
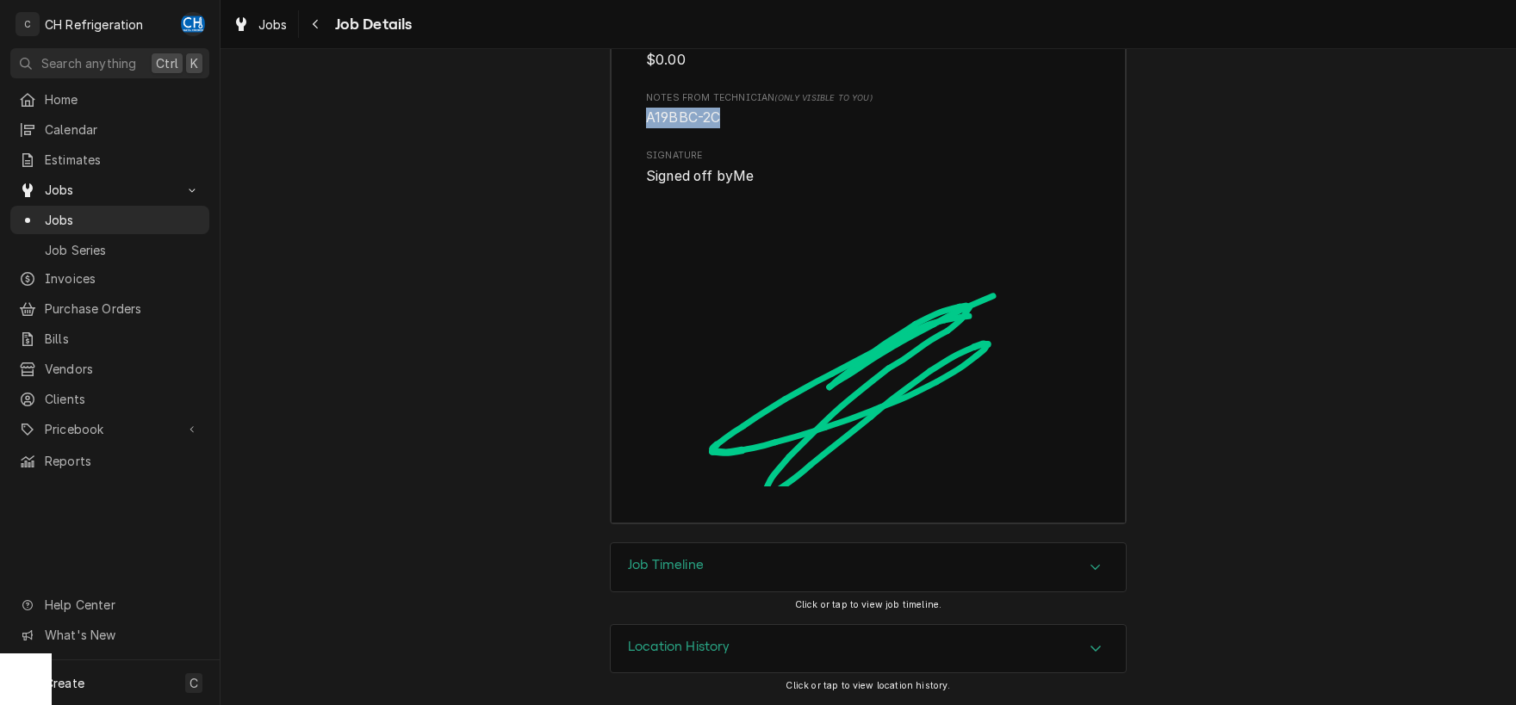
click at [735, 558] on div "Job Timeline" at bounding box center [868, 568] width 515 height 48
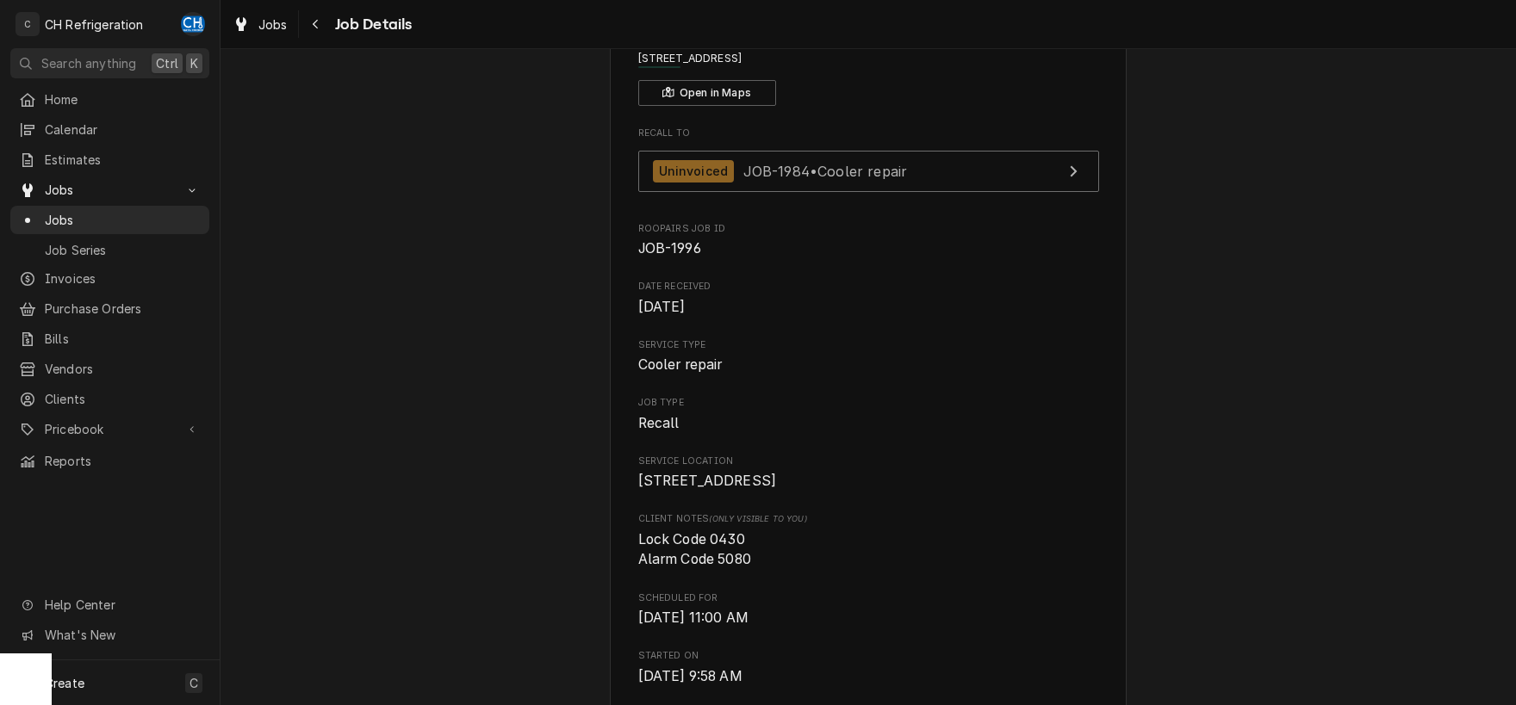
scroll to position [0, 0]
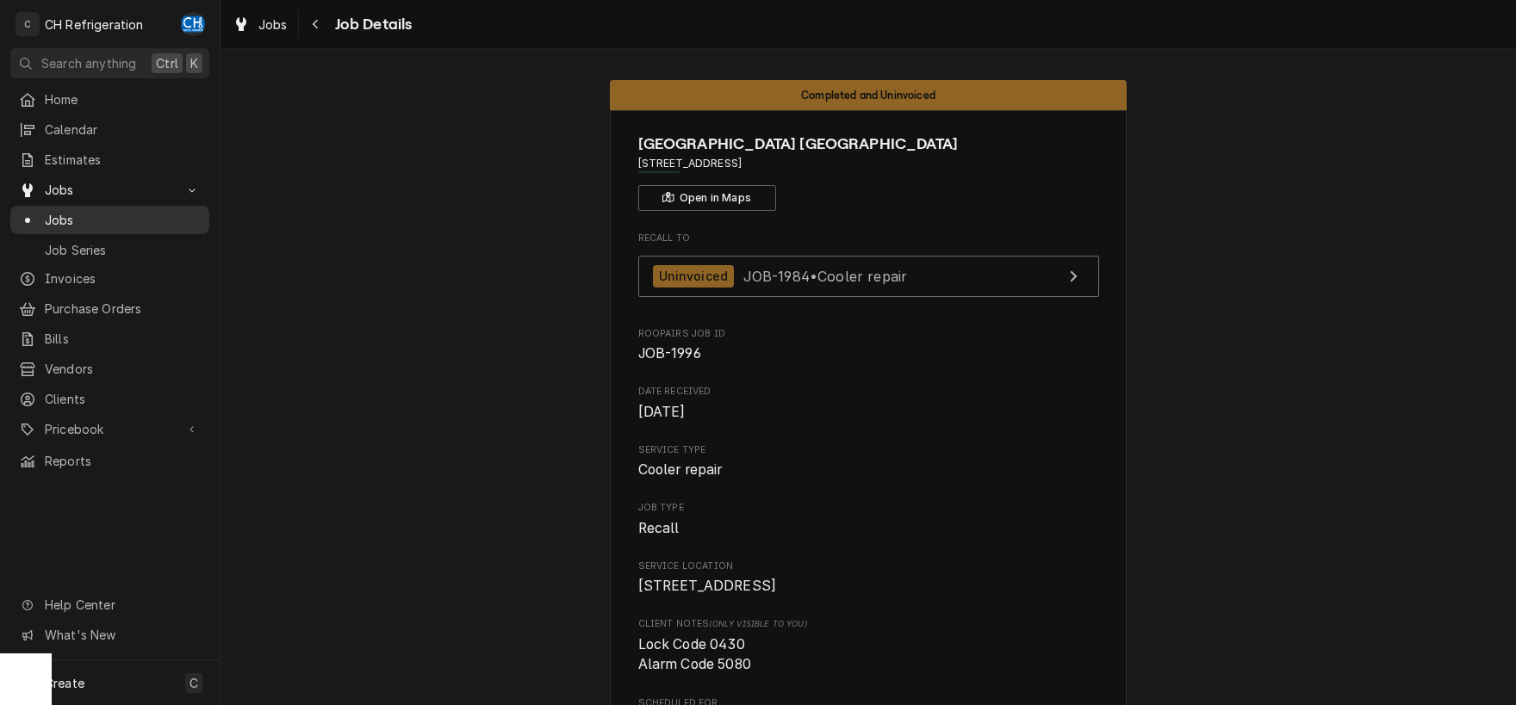
click at [108, 211] on span "Jobs" at bounding box center [123, 220] width 156 height 18
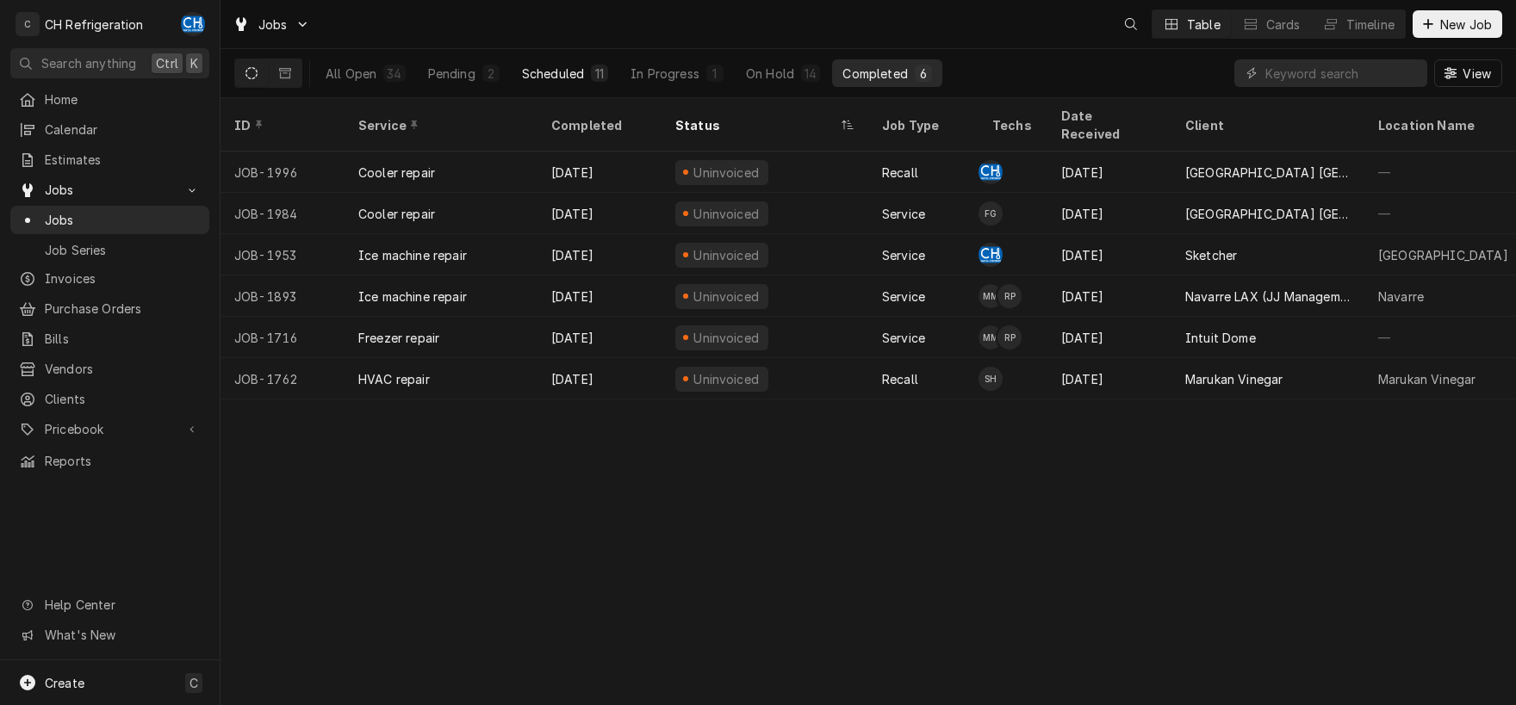
click at [579, 71] on div "Scheduled" at bounding box center [553, 74] width 62 height 18
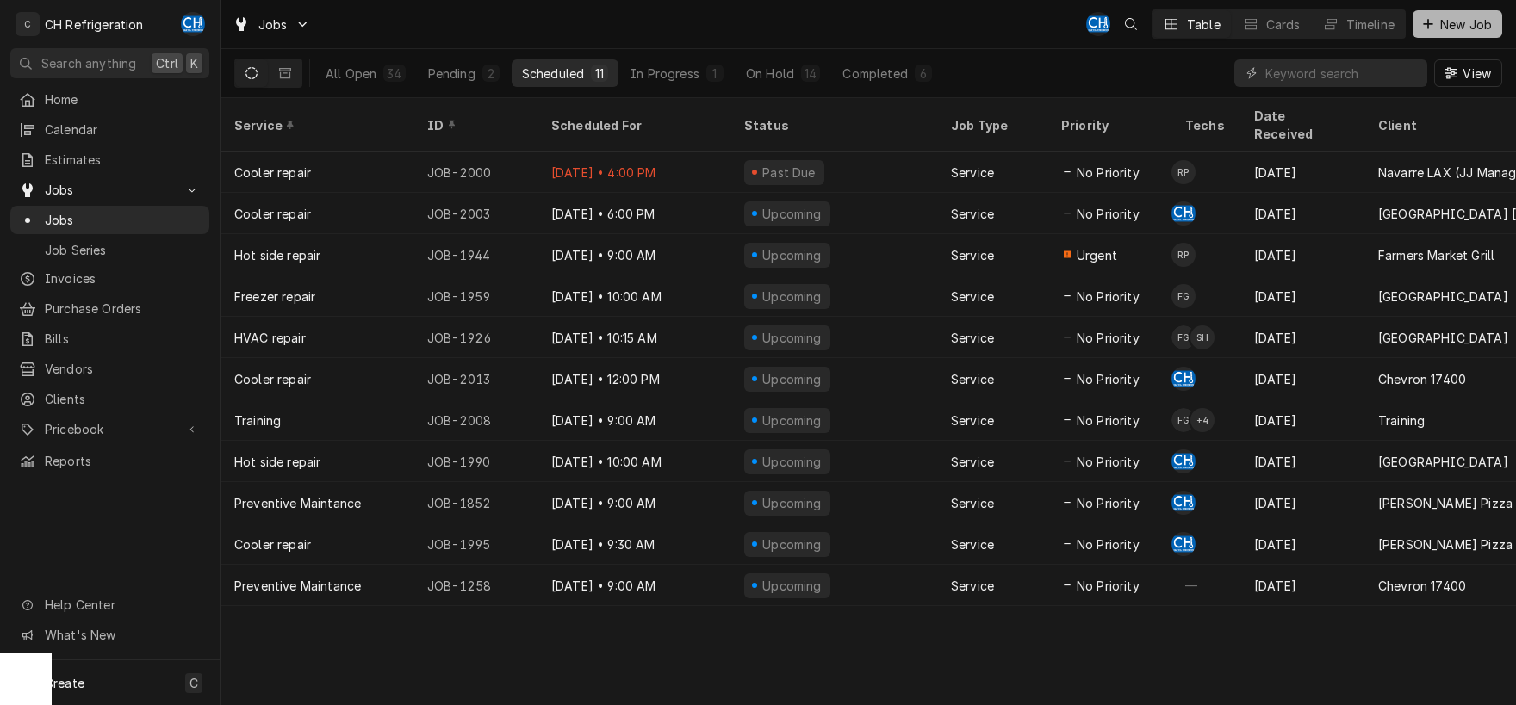
click at [1463, 24] on span "New Job" at bounding box center [1466, 25] width 59 height 18
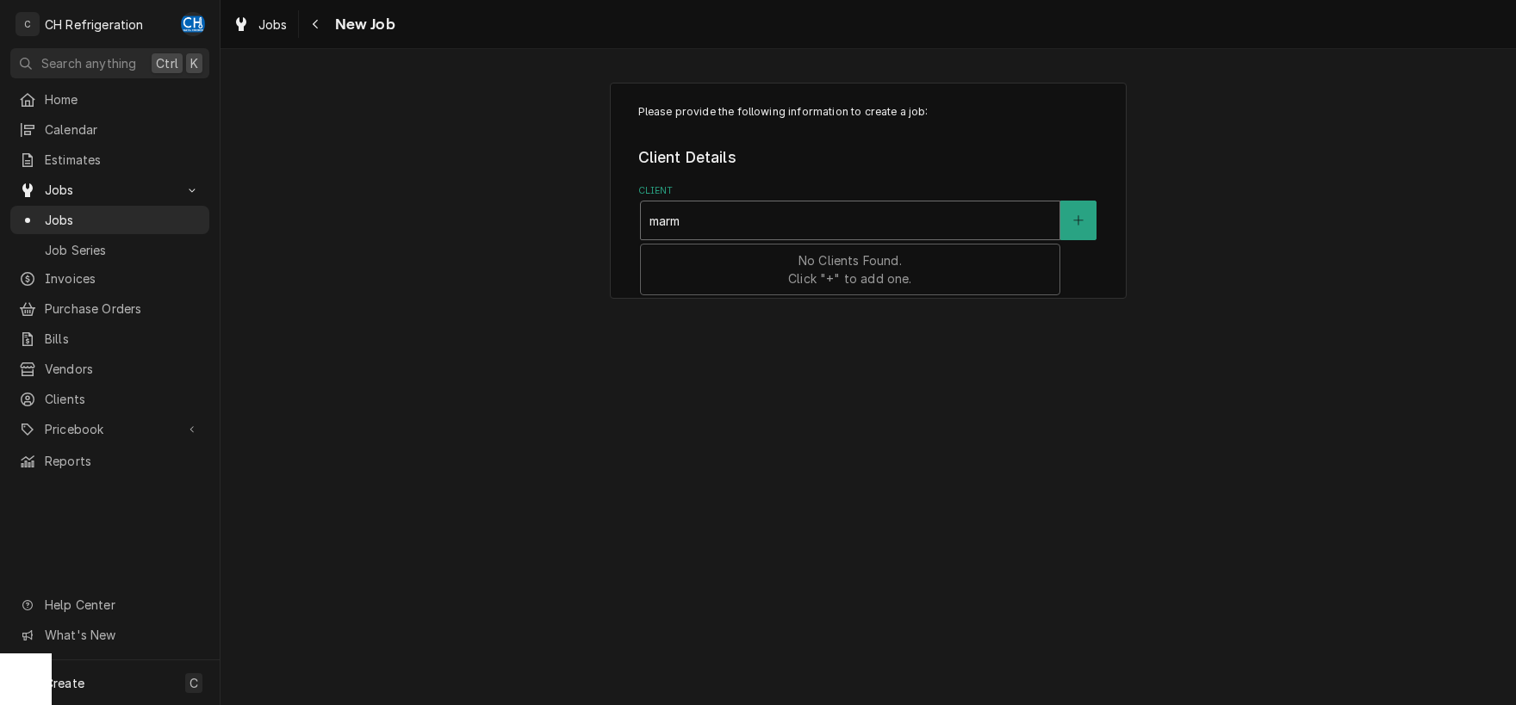
type input "marma"
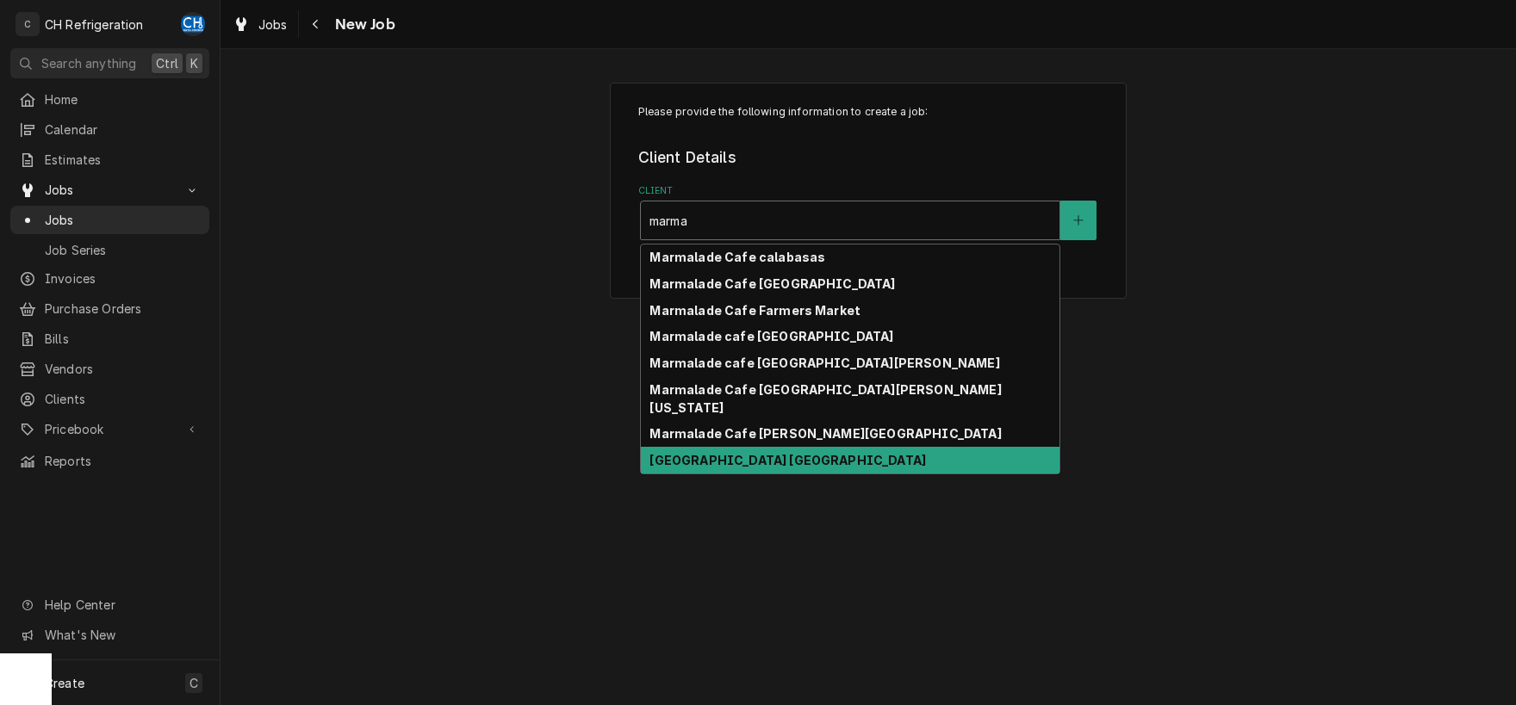
click at [820, 447] on div "[GEOGRAPHIC_DATA] [GEOGRAPHIC_DATA]" at bounding box center [850, 460] width 419 height 27
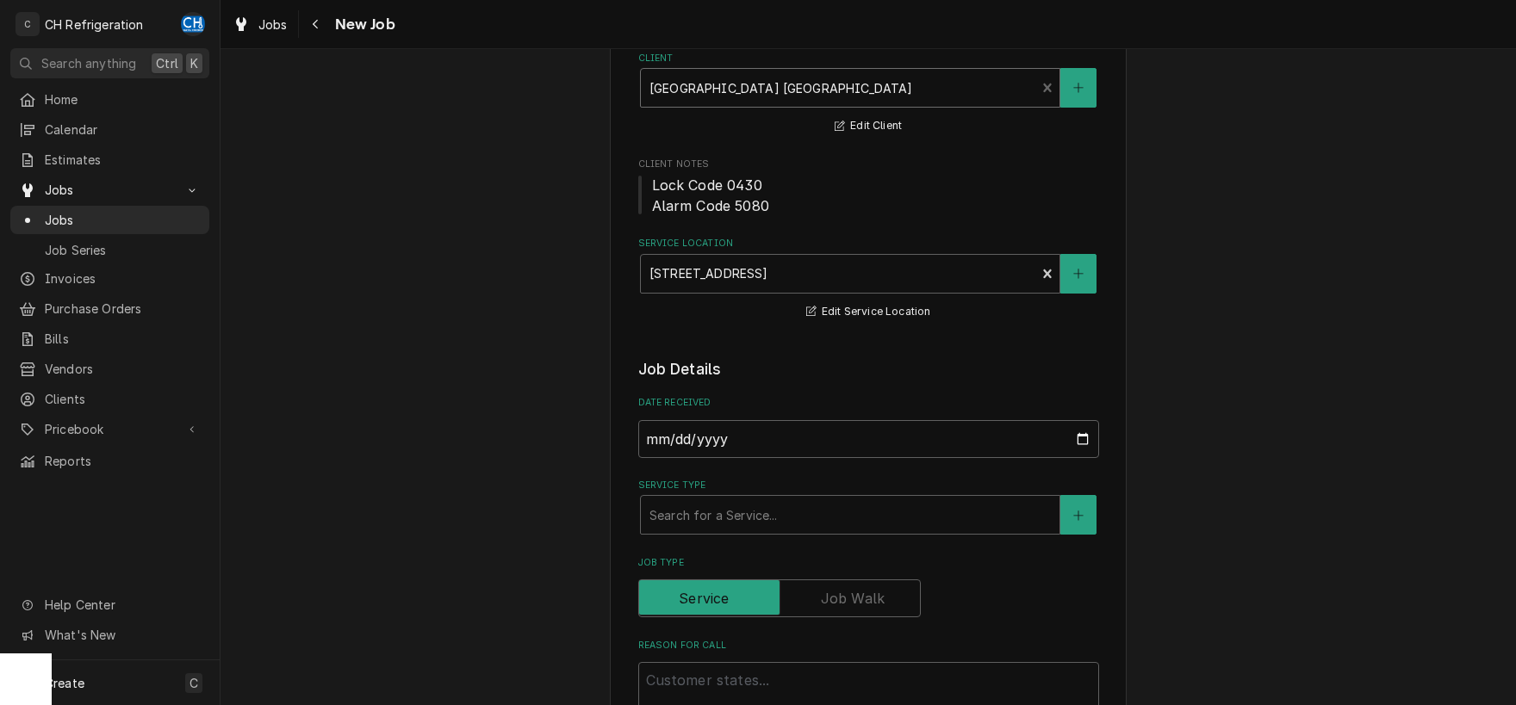
scroll to position [180, 0]
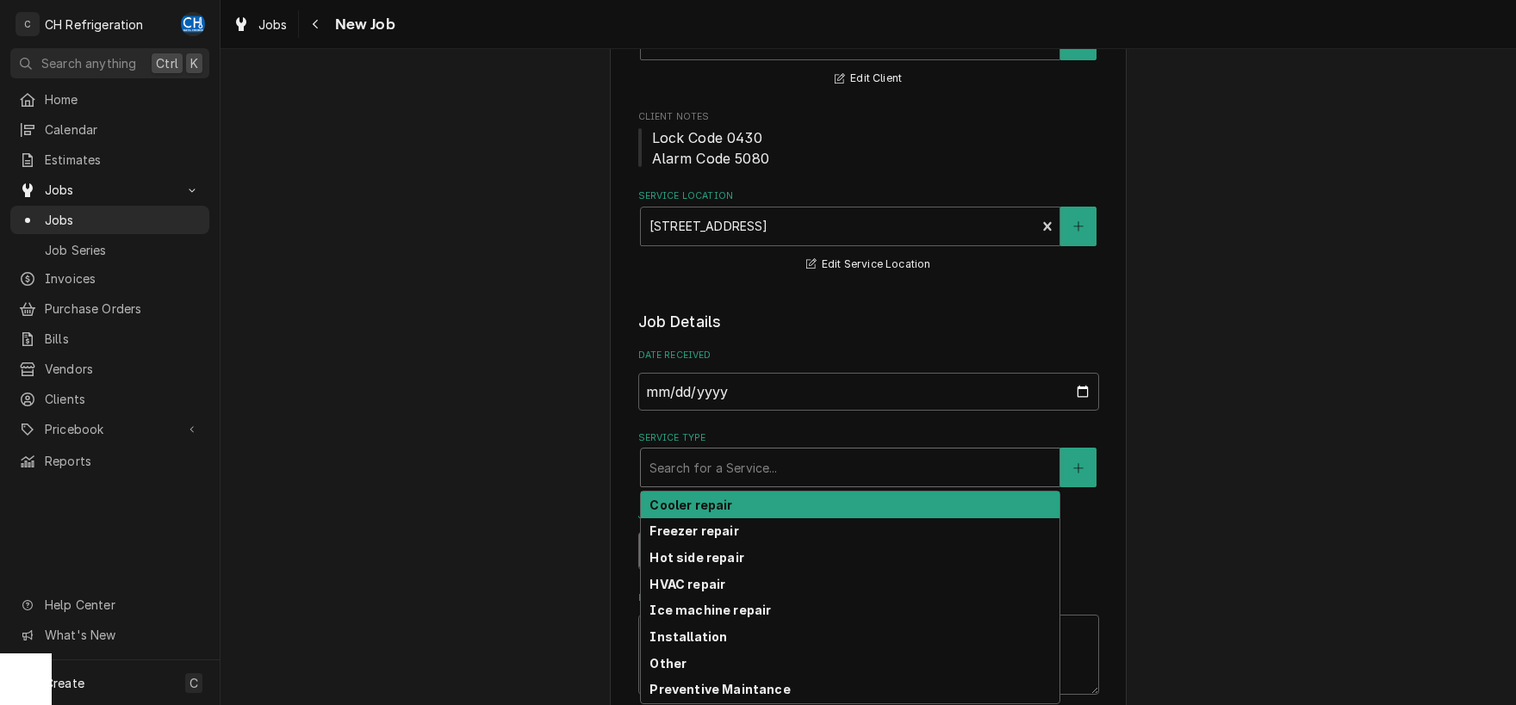
click at [692, 454] on div "Service Type" at bounding box center [849, 467] width 401 height 31
click at [706, 496] on div "Cooler repair" at bounding box center [850, 505] width 419 height 27
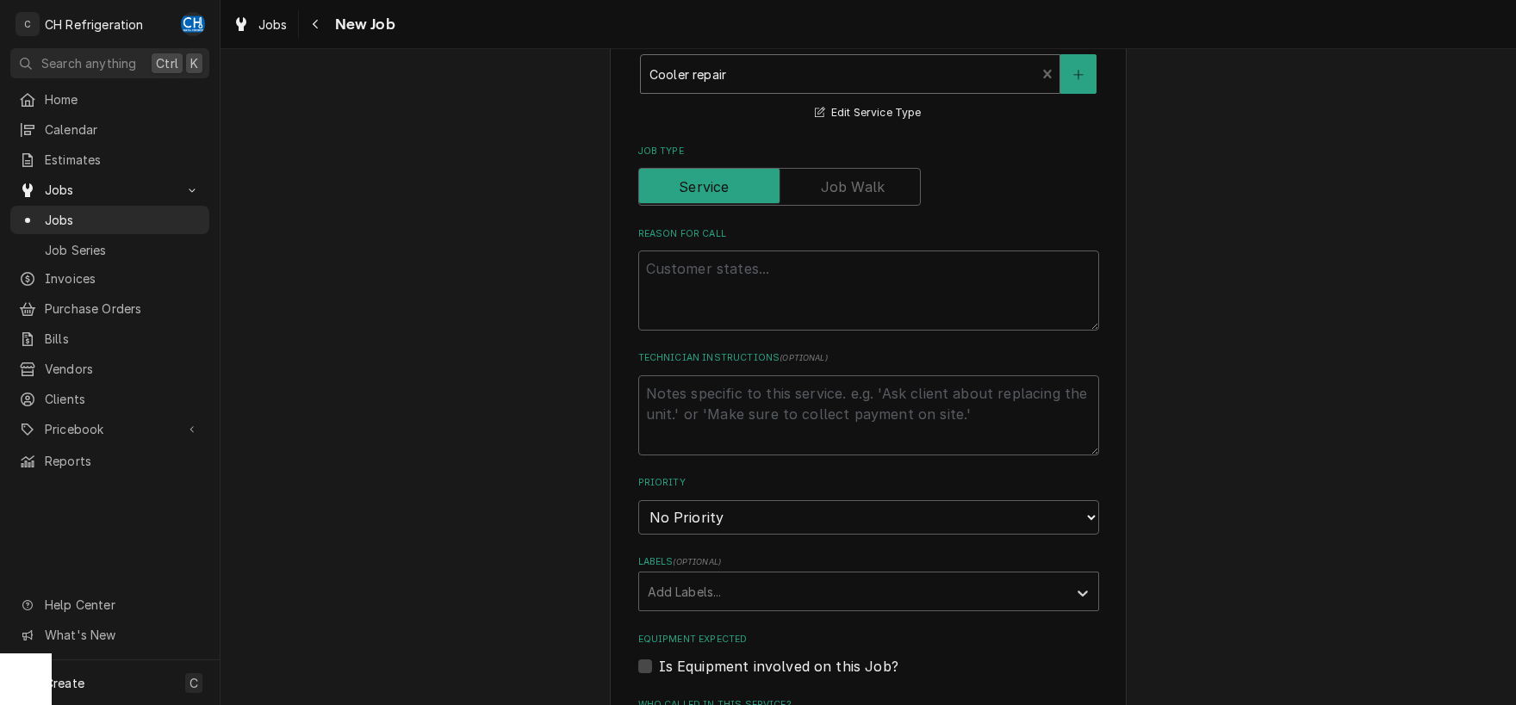
scroll to position [720, 0]
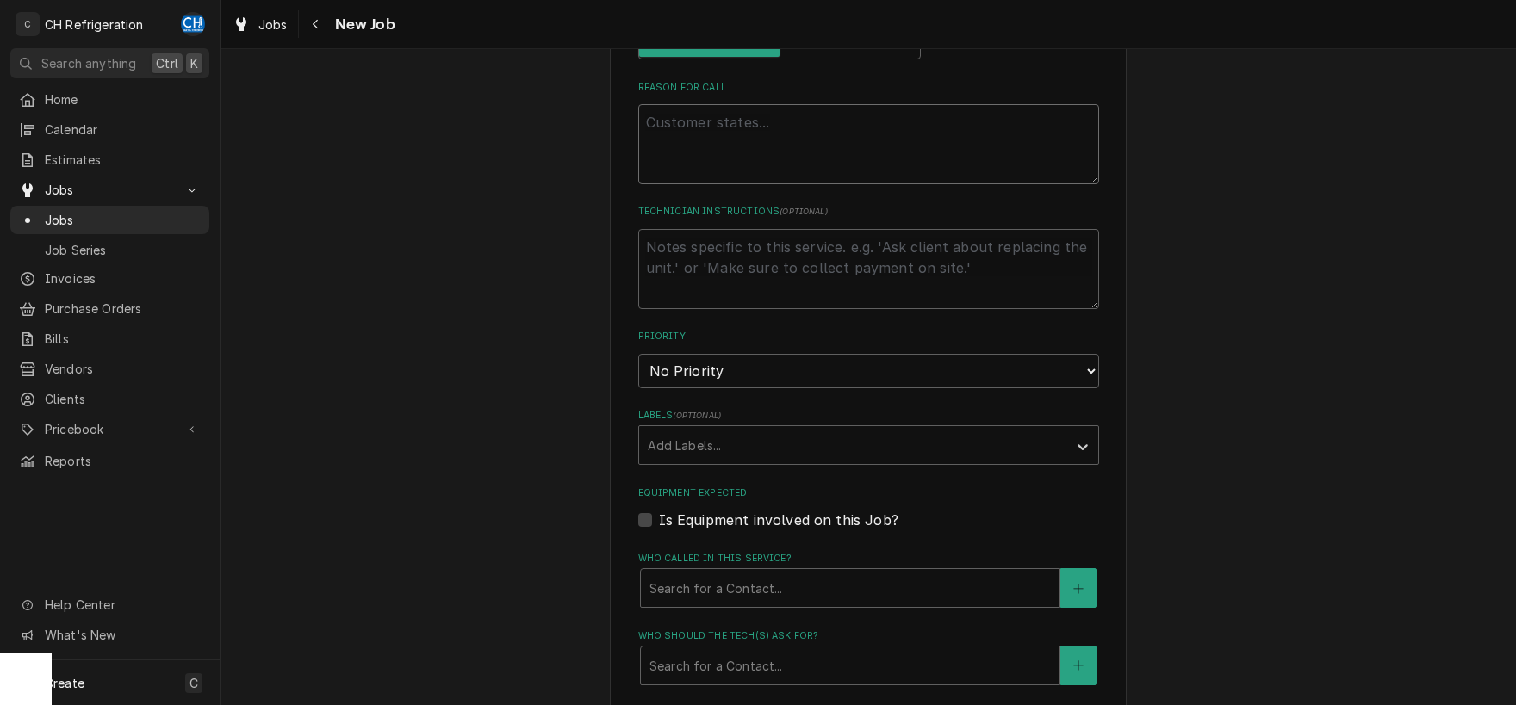
paste textarea "walk-in cooler"
type textarea "x"
type textarea "walk-in cooler"
type textarea "x"
type textarea "walk-in cooler"
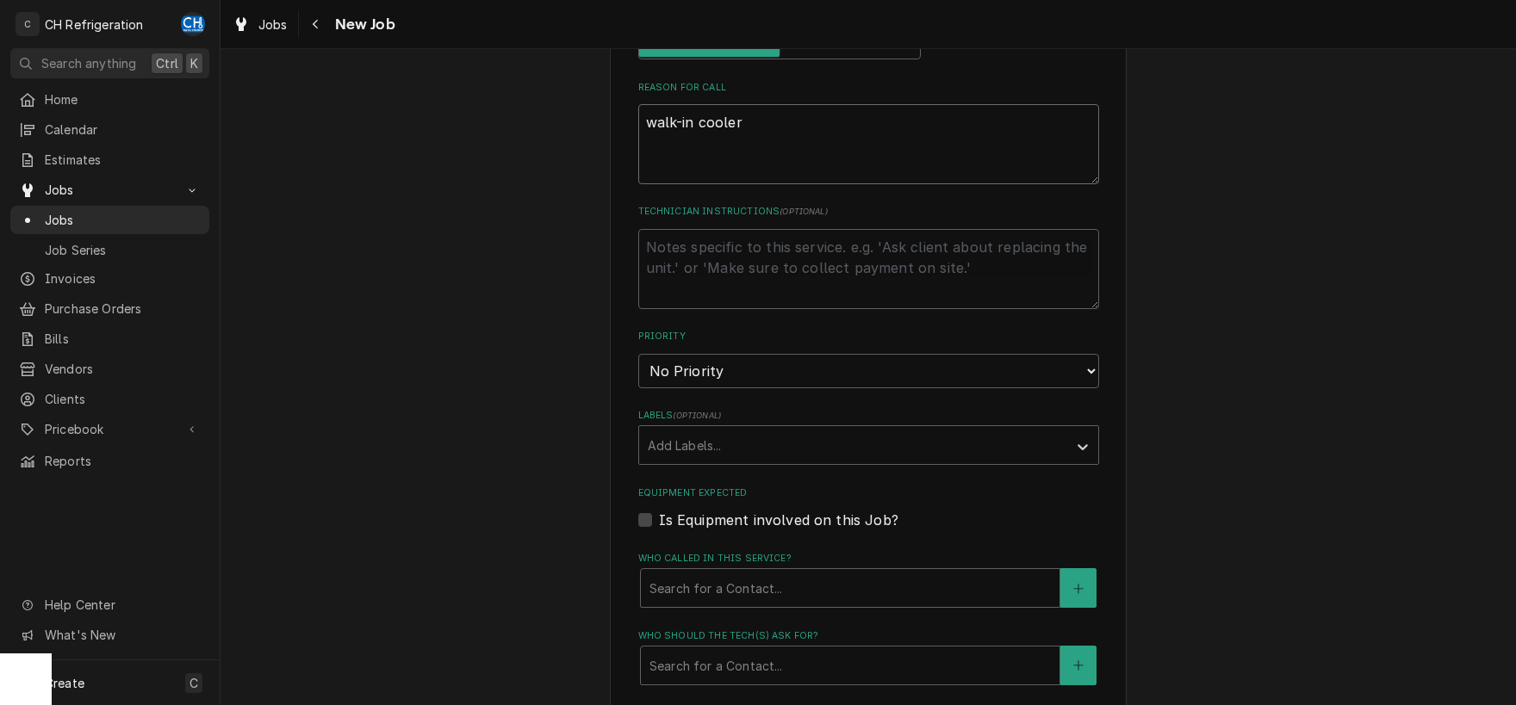
type textarea "x"
type textarea "walk-in cooler d"
type textarea "x"
type textarea "walk-in cooler do"
type textarea "x"
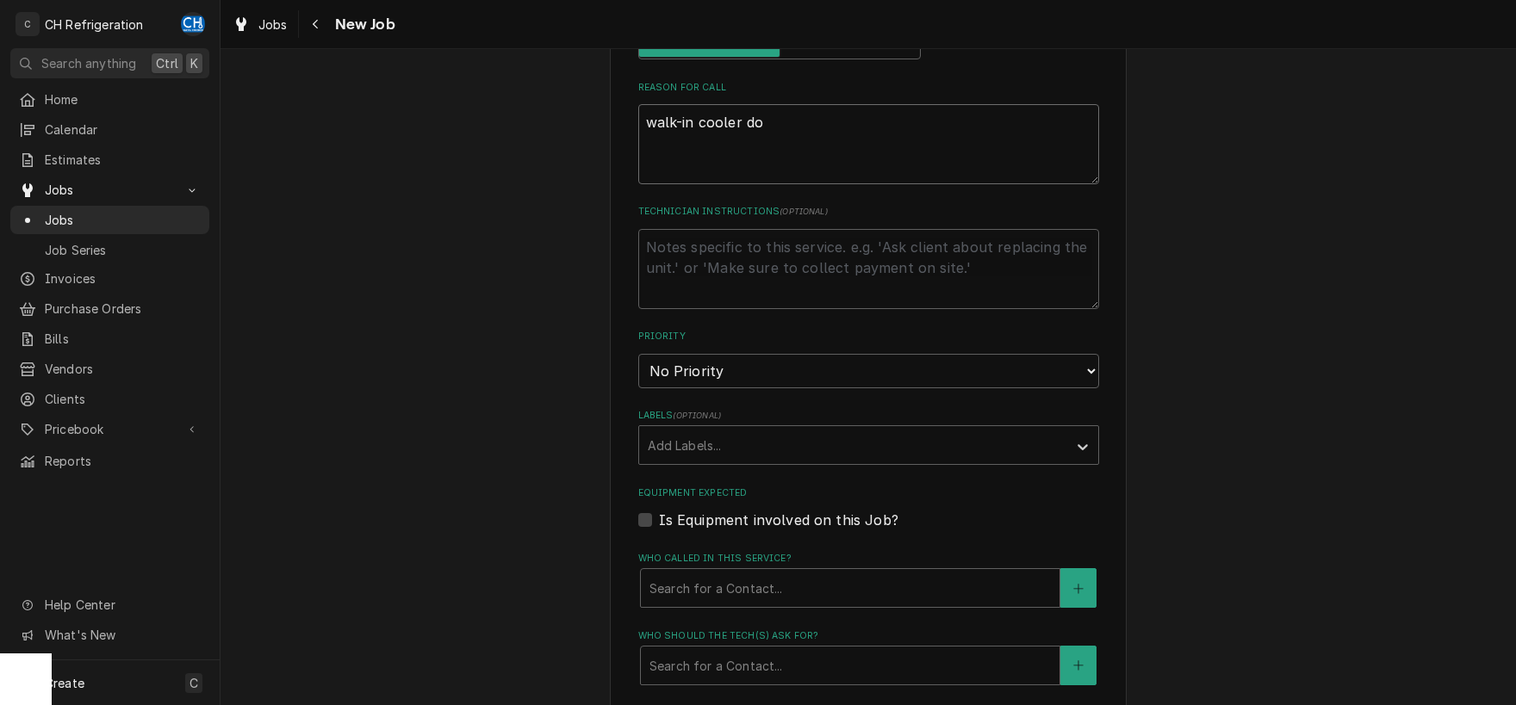
type textarea "walk-in cooler dow"
type textarea "x"
type textarea "walk-in cooler down"
type textarea "x"
type textarea "walk-in cooler down"
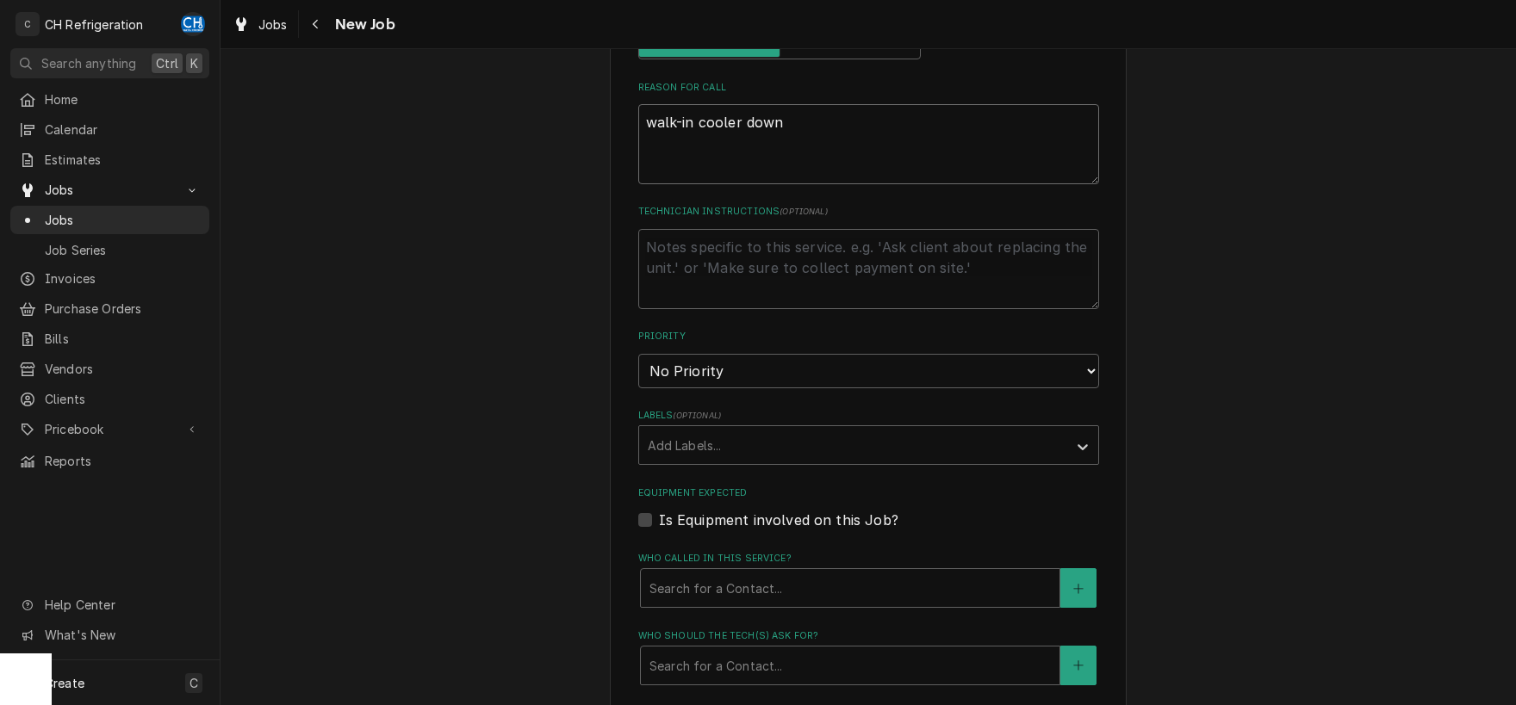
type textarea "x"
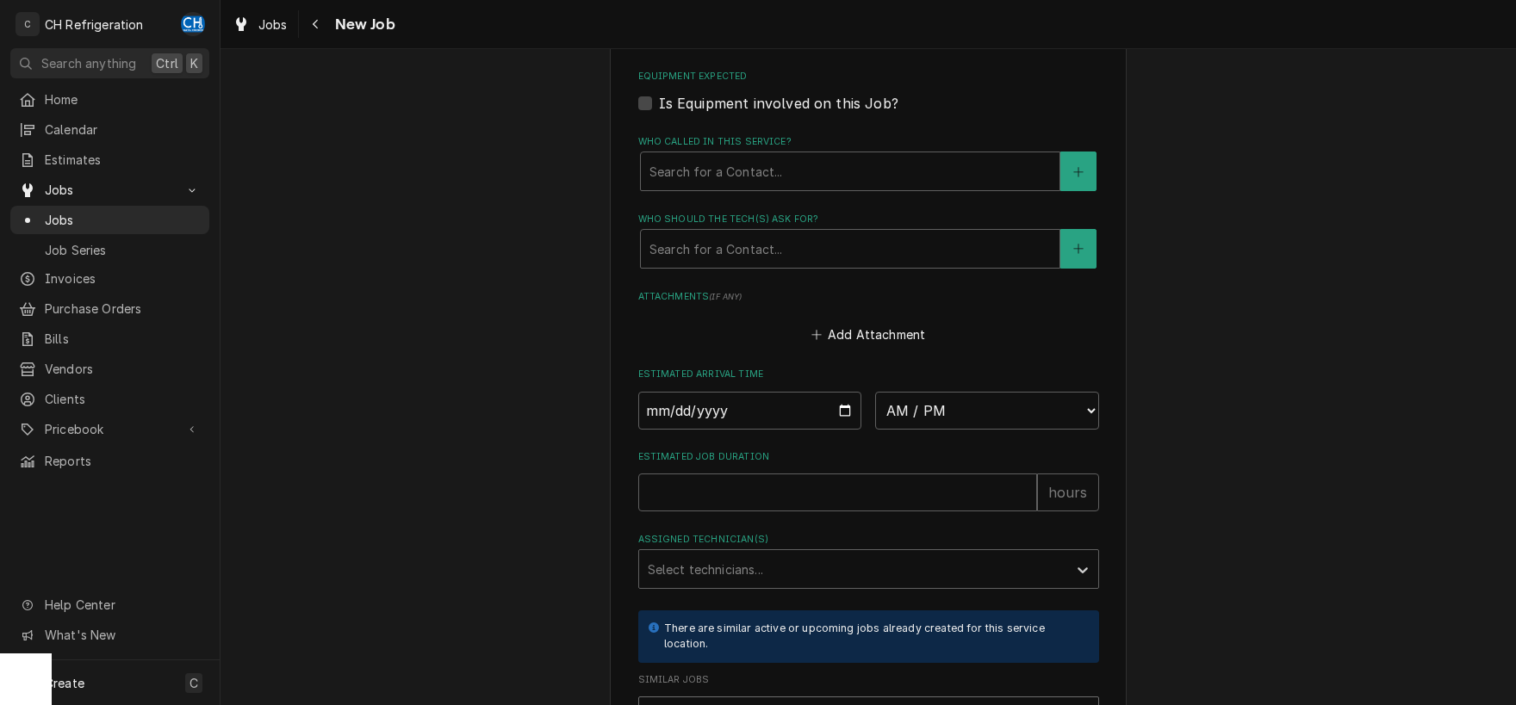
scroll to position [1170, 0]
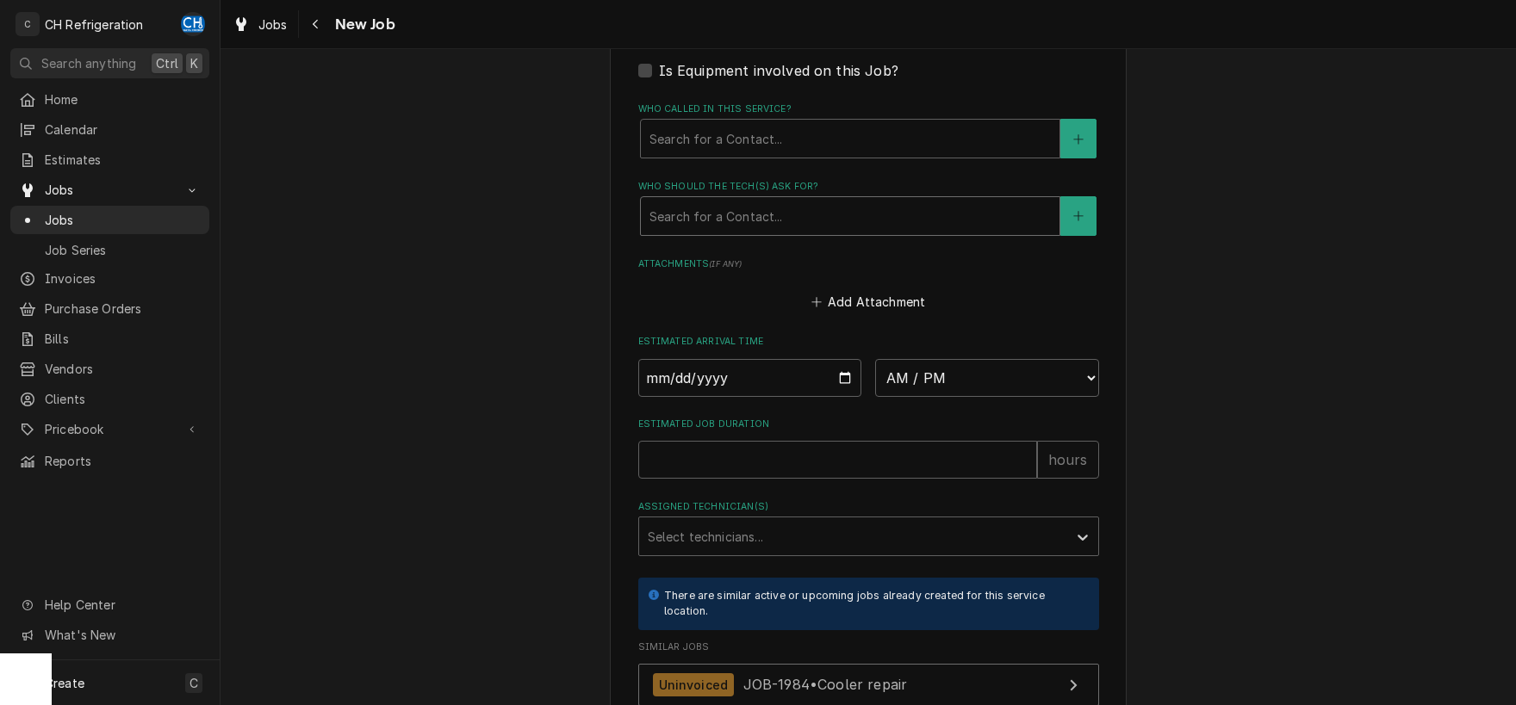
type textarea "walk-in cooler down"
click at [753, 220] on div "Who should the tech(s) ask for?" at bounding box center [849, 216] width 401 height 31
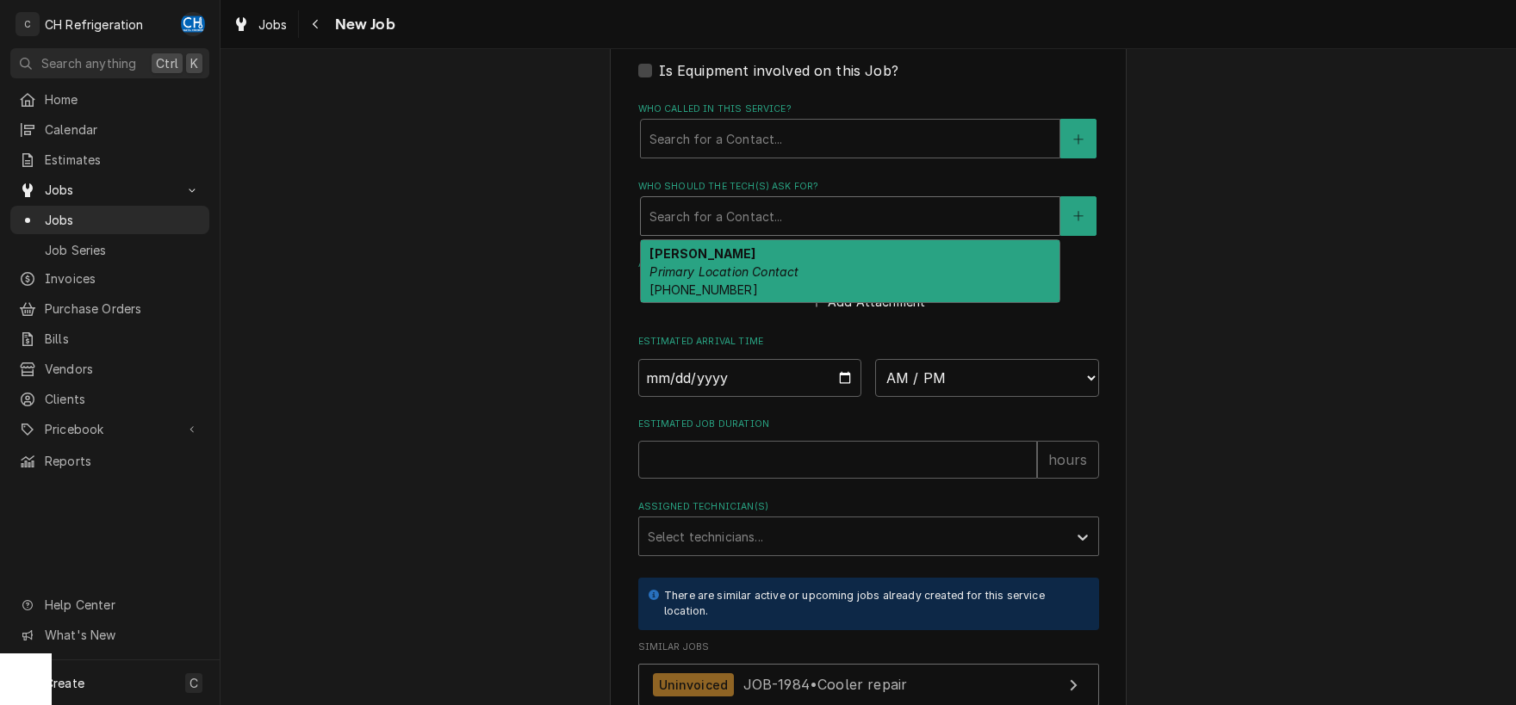
click at [768, 245] on div "Stephanie Wilton Primary Location Contact (805) 216-0387" at bounding box center [850, 271] width 419 height 63
type textarea "x"
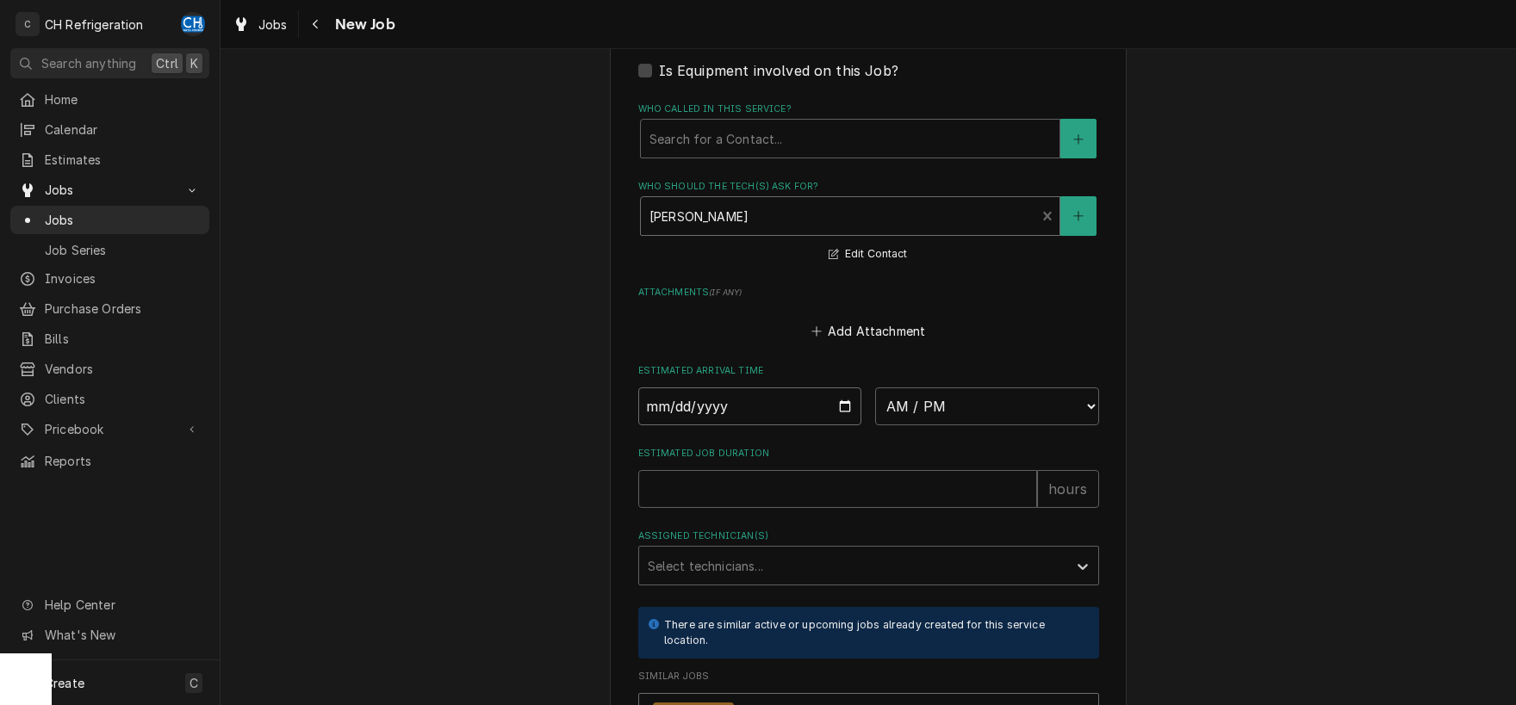
click at [843, 401] on input "Date" at bounding box center [750, 407] width 224 height 38
type input "2025-09-25"
click at [875, 388] on select "AM / PM 6:00 AM 6:15 AM 6:30 AM 6:45 AM 7:00 AM 7:15 AM 7:30 AM 7:45 AM 8:00 AM…" at bounding box center [987, 407] width 224 height 38
type textarea "x"
select select "18:00:00"
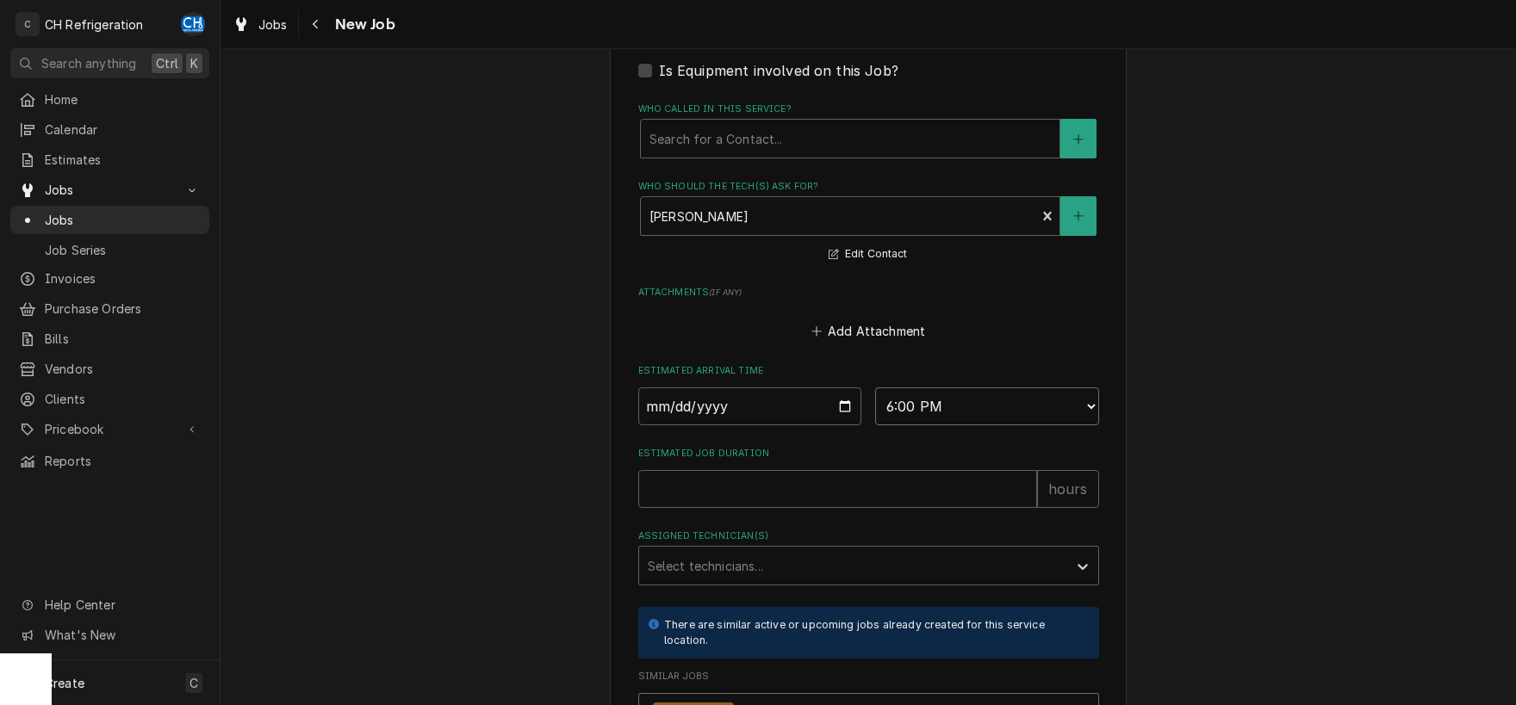
click option "6:00 PM" at bounding box center [0, 0] width 0 height 0
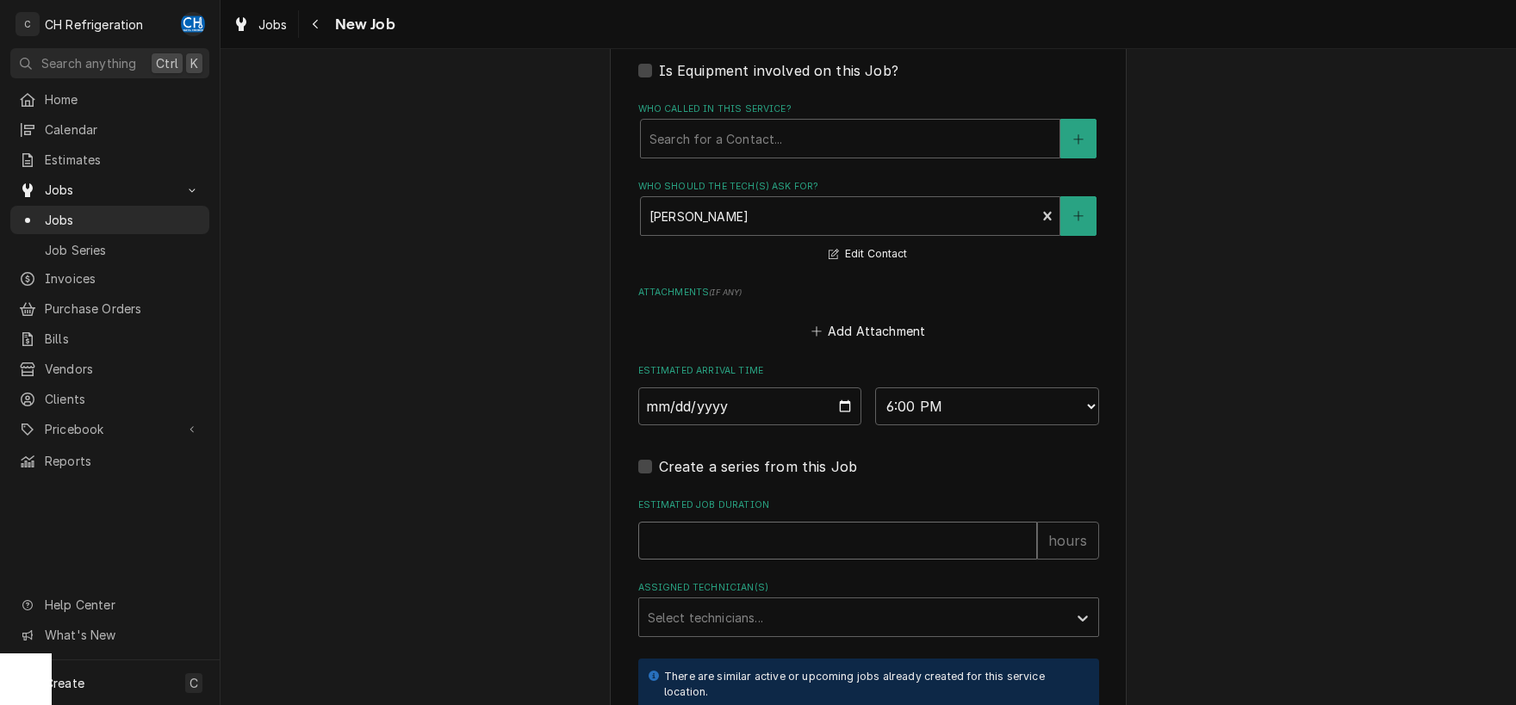
drag, startPoint x: 826, startPoint y: 522, endPoint x: 843, endPoint y: 517, distance: 18.0
click at [833, 522] on input "Estimated Job Duration" at bounding box center [837, 541] width 399 height 38
type textarea "x"
type input "2"
type textarea "x"
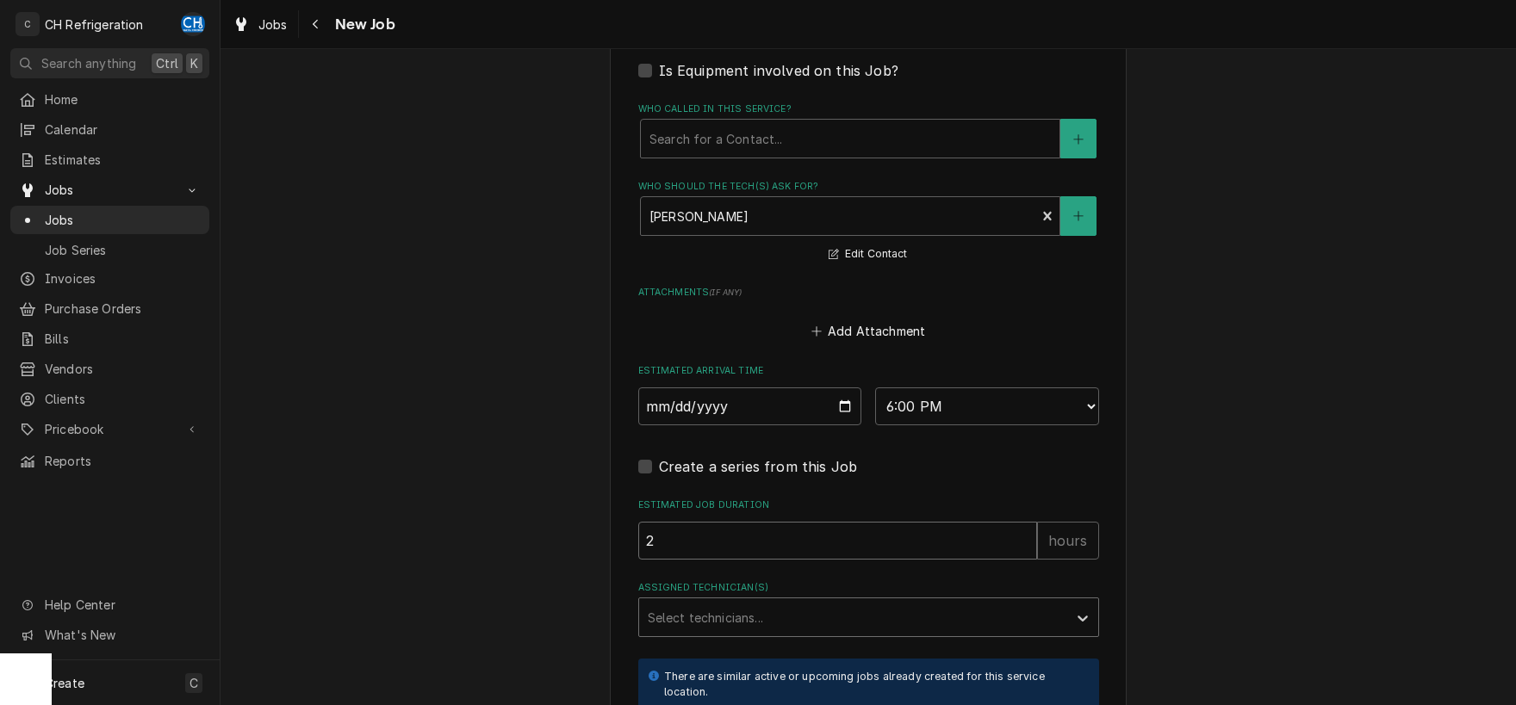
type input "2"
click at [757, 629] on div "Assigned Technician(s)" at bounding box center [853, 617] width 411 height 31
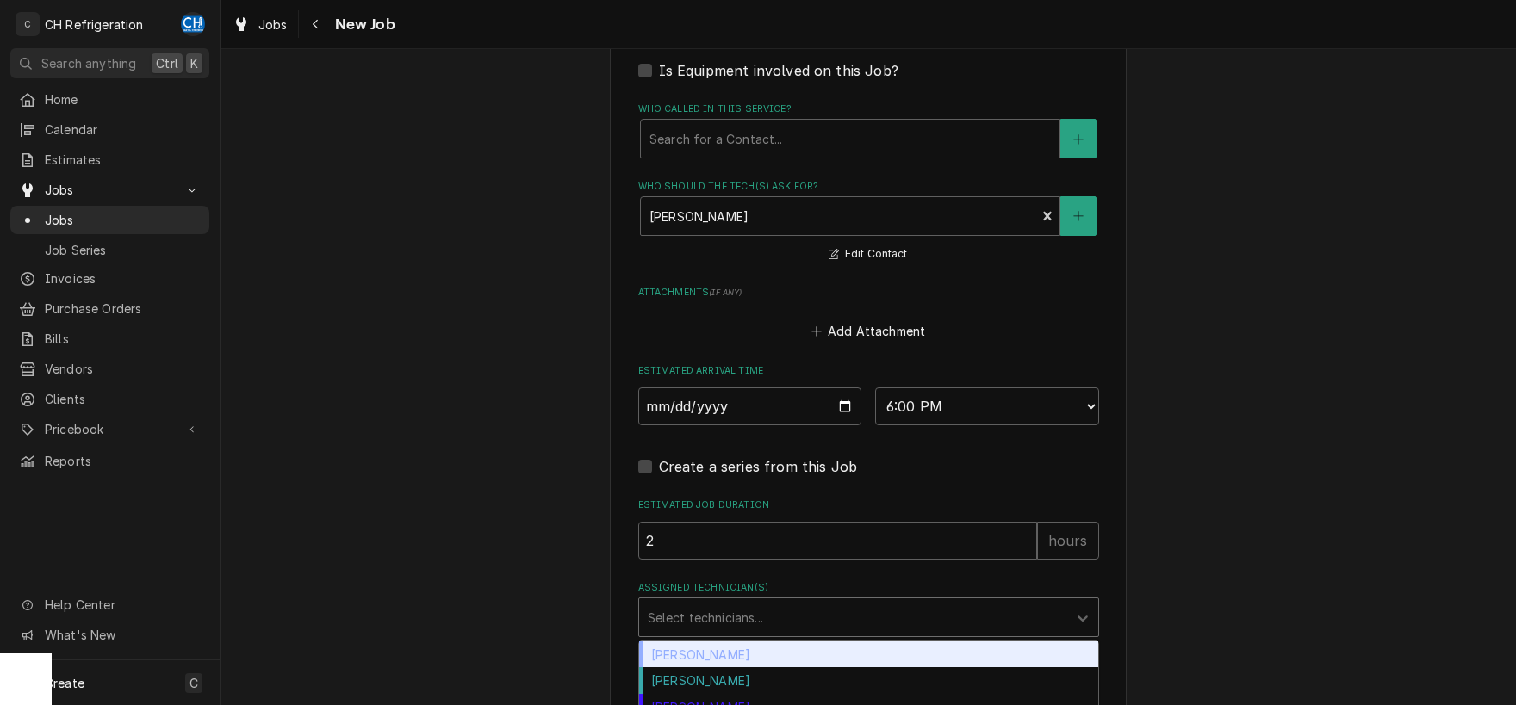
click at [742, 650] on div "Chris Hiraga" at bounding box center [868, 655] width 459 height 27
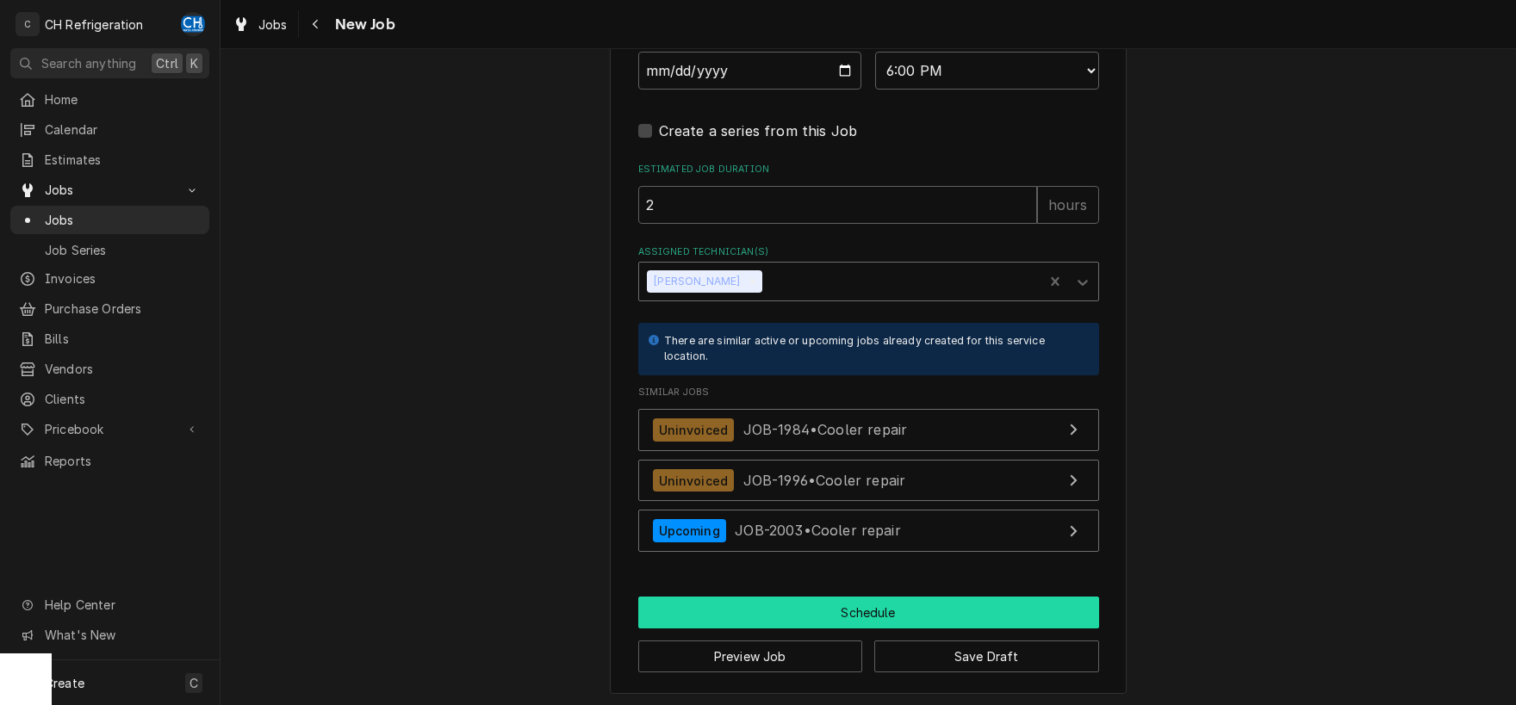
click at [829, 603] on button "Schedule" at bounding box center [868, 613] width 461 height 32
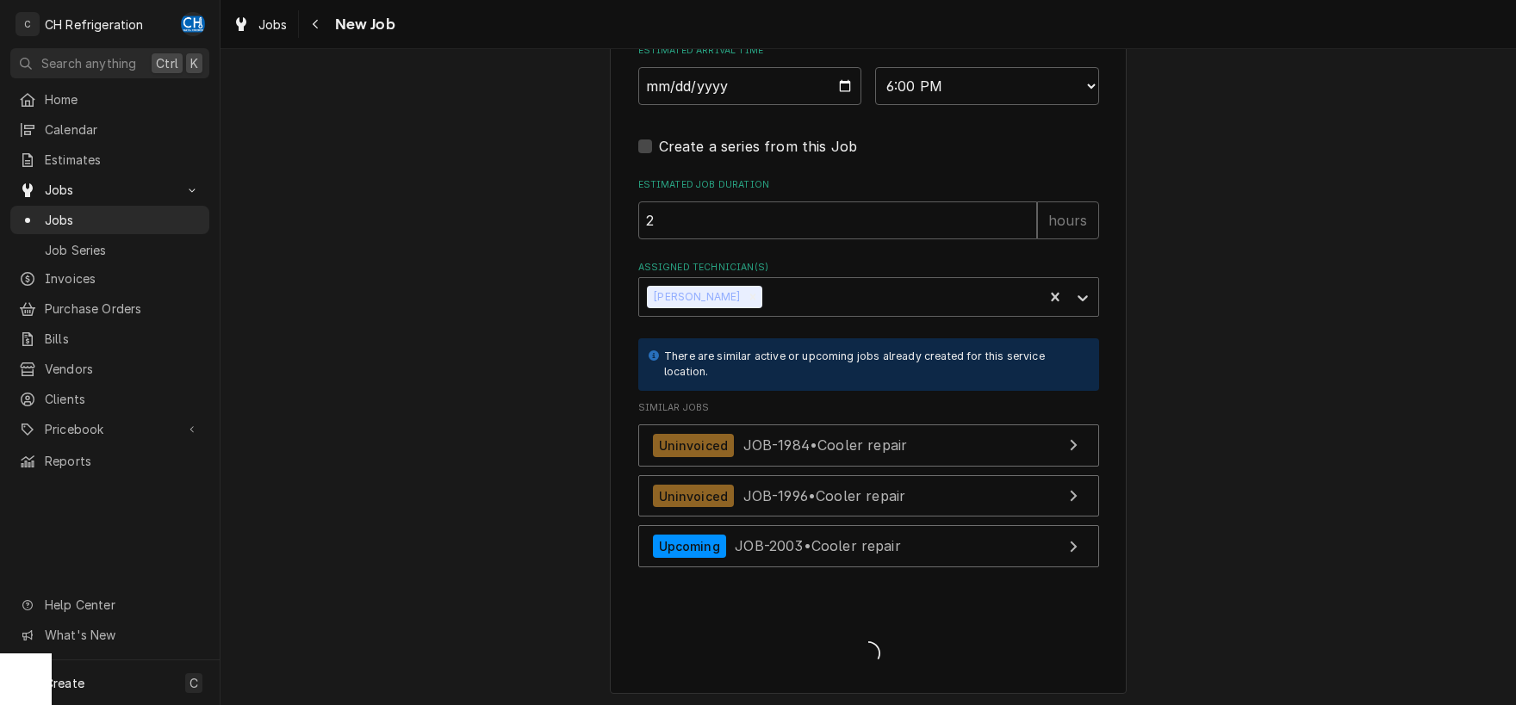
type textarea "x"
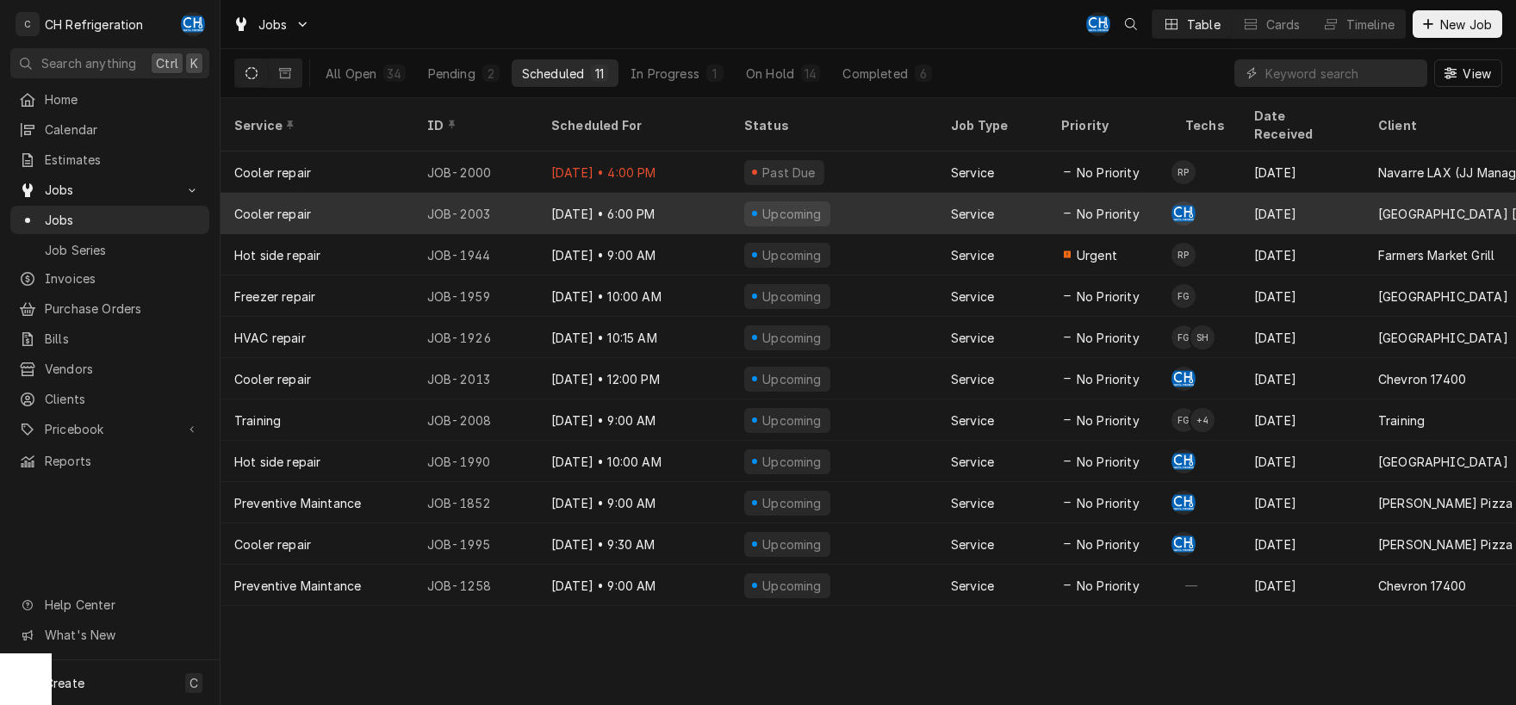
click at [1103, 205] on span "No Priority" at bounding box center [1108, 214] width 63 height 18
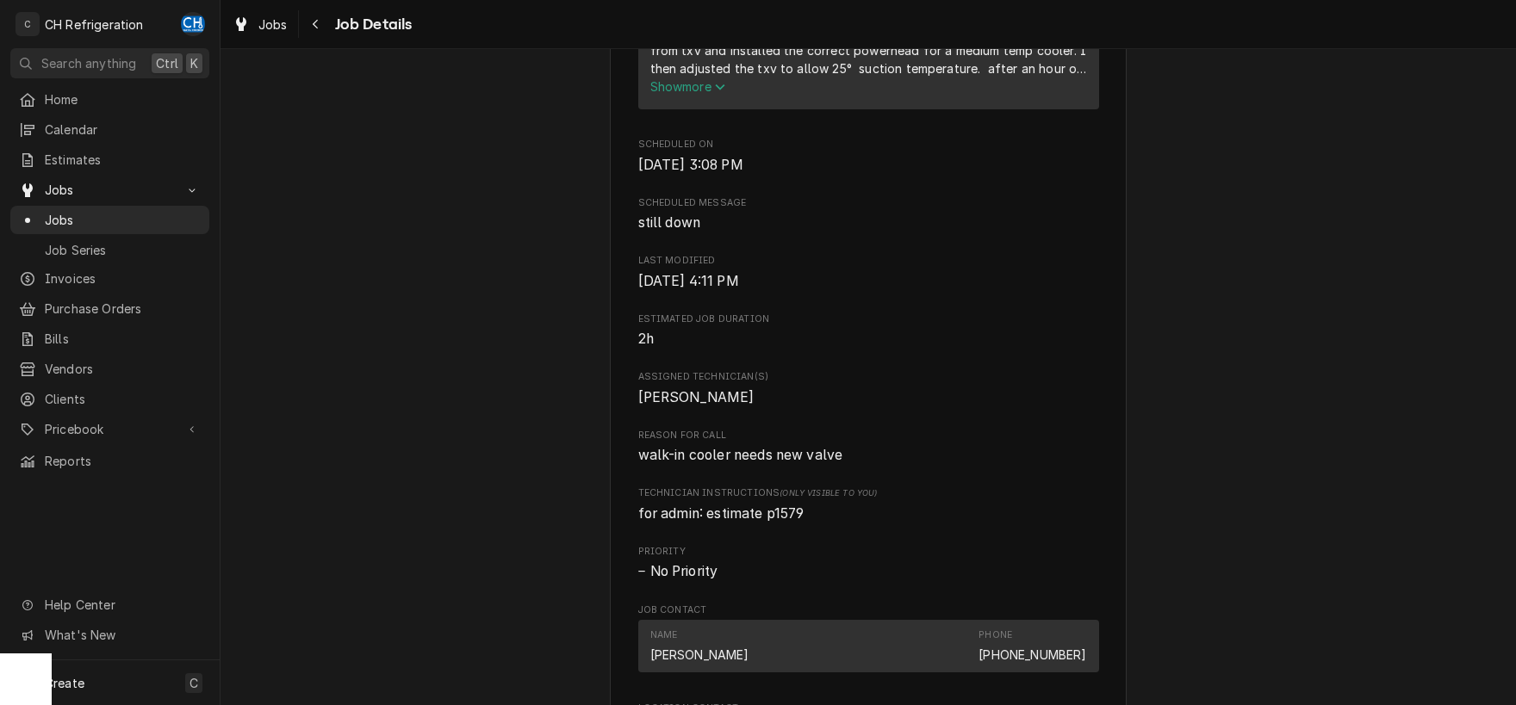
scroll to position [810, 0]
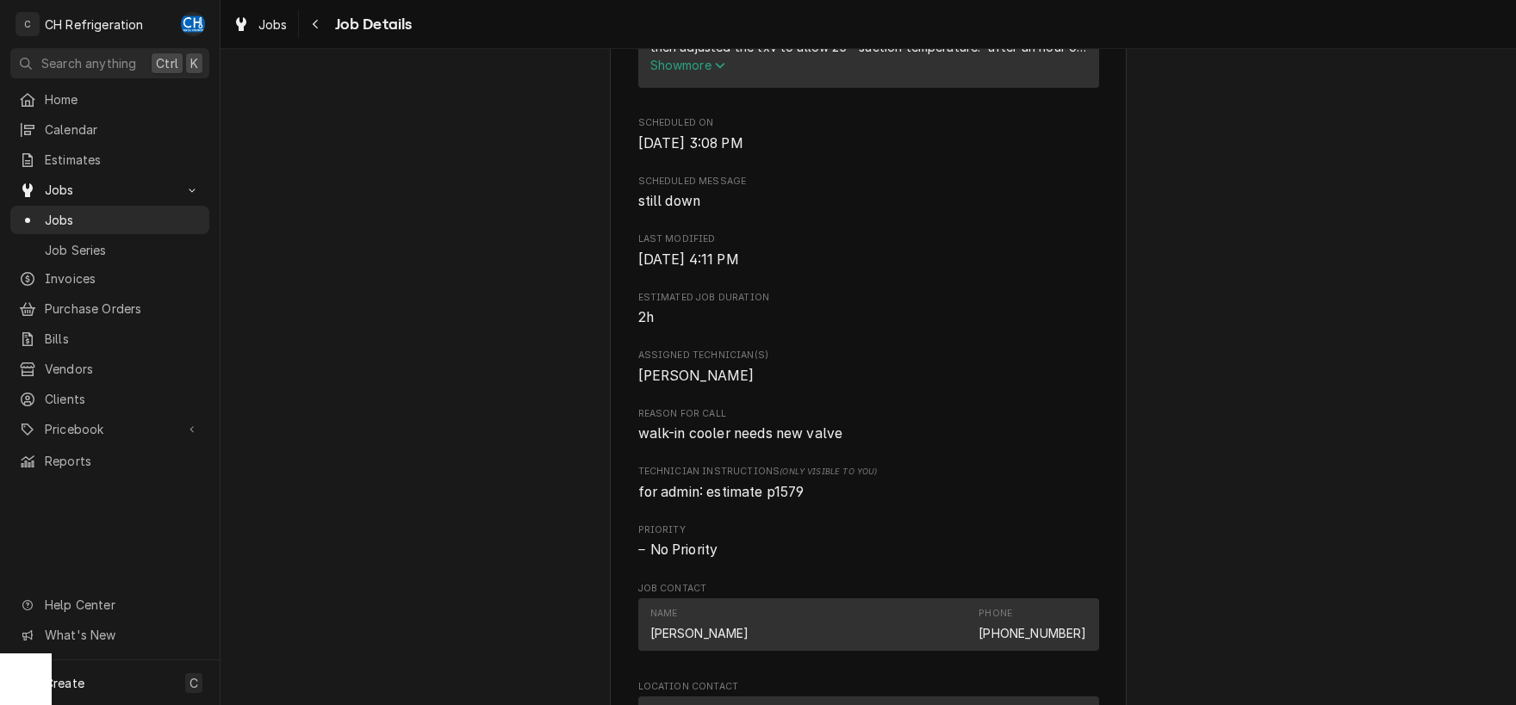
click at [863, 444] on span "walk-in cooler needs new valve" at bounding box center [868, 434] width 461 height 21
drag, startPoint x: 721, startPoint y: 458, endPoint x: 636, endPoint y: 461, distance: 85.3
click at [636, 461] on div "Marmalade Cafe Westlake 140 Promenade Way, Thousand Oaks, CA 91362 Open in Maps…" at bounding box center [868, 309] width 517 height 2016
copy span "walk-in cooler"
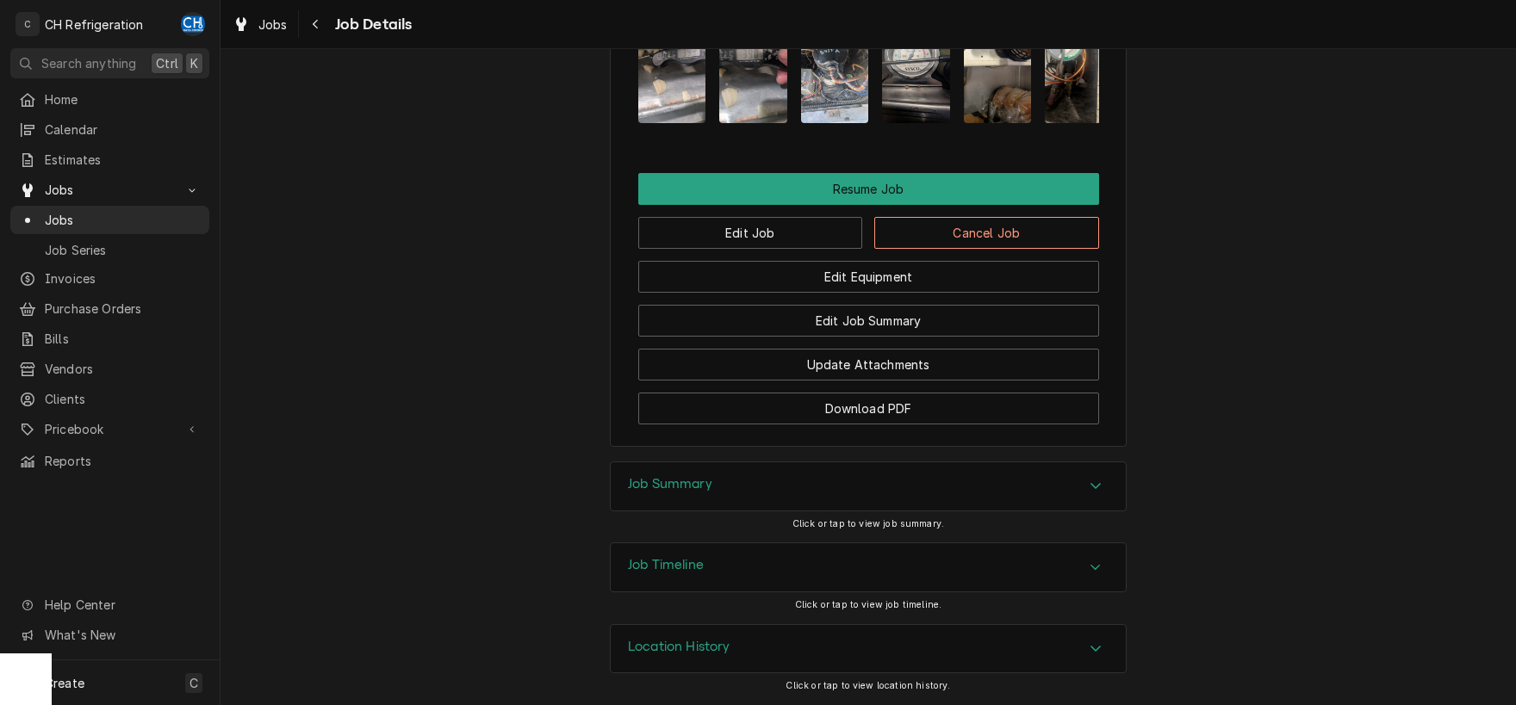
click at [1070, 478] on div "Job Summary" at bounding box center [868, 487] width 515 height 48
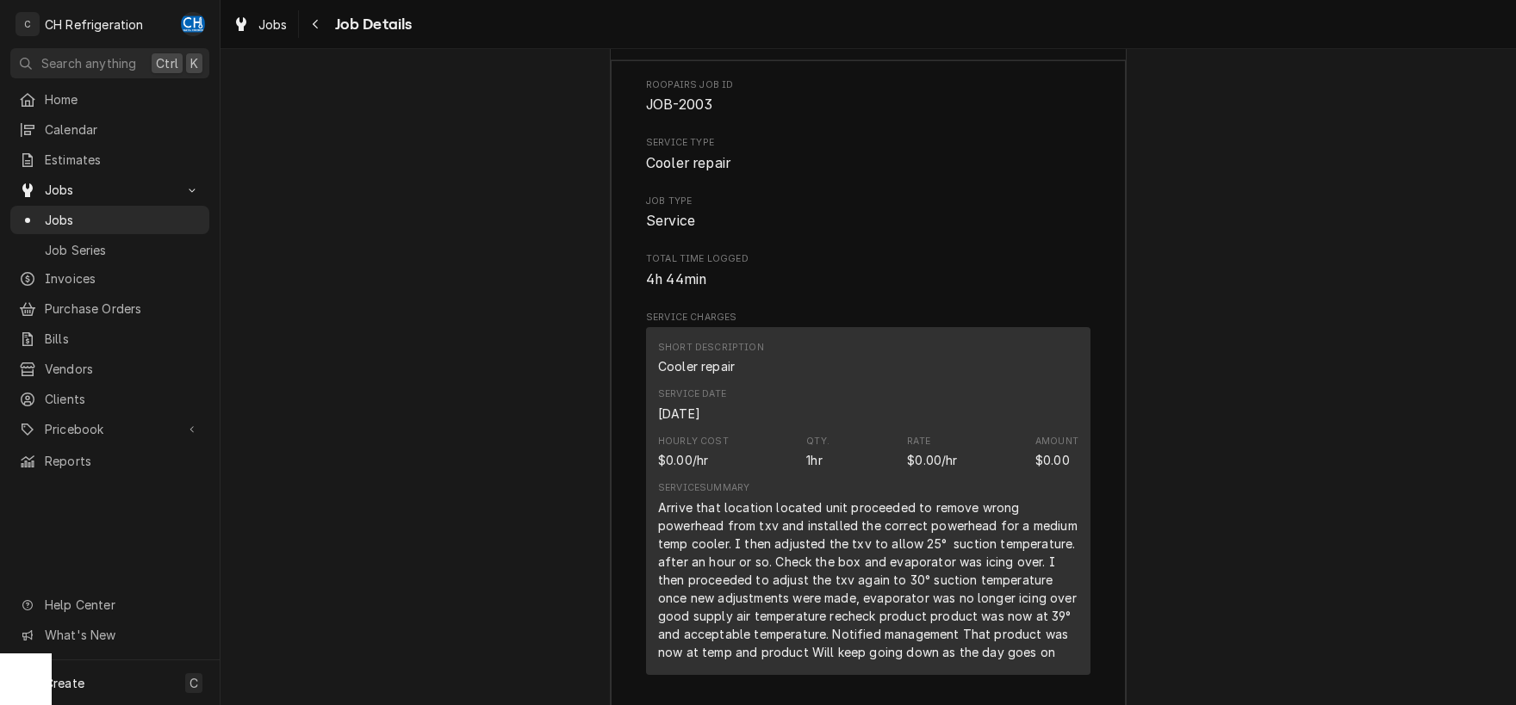
scroll to position [2150, 0]
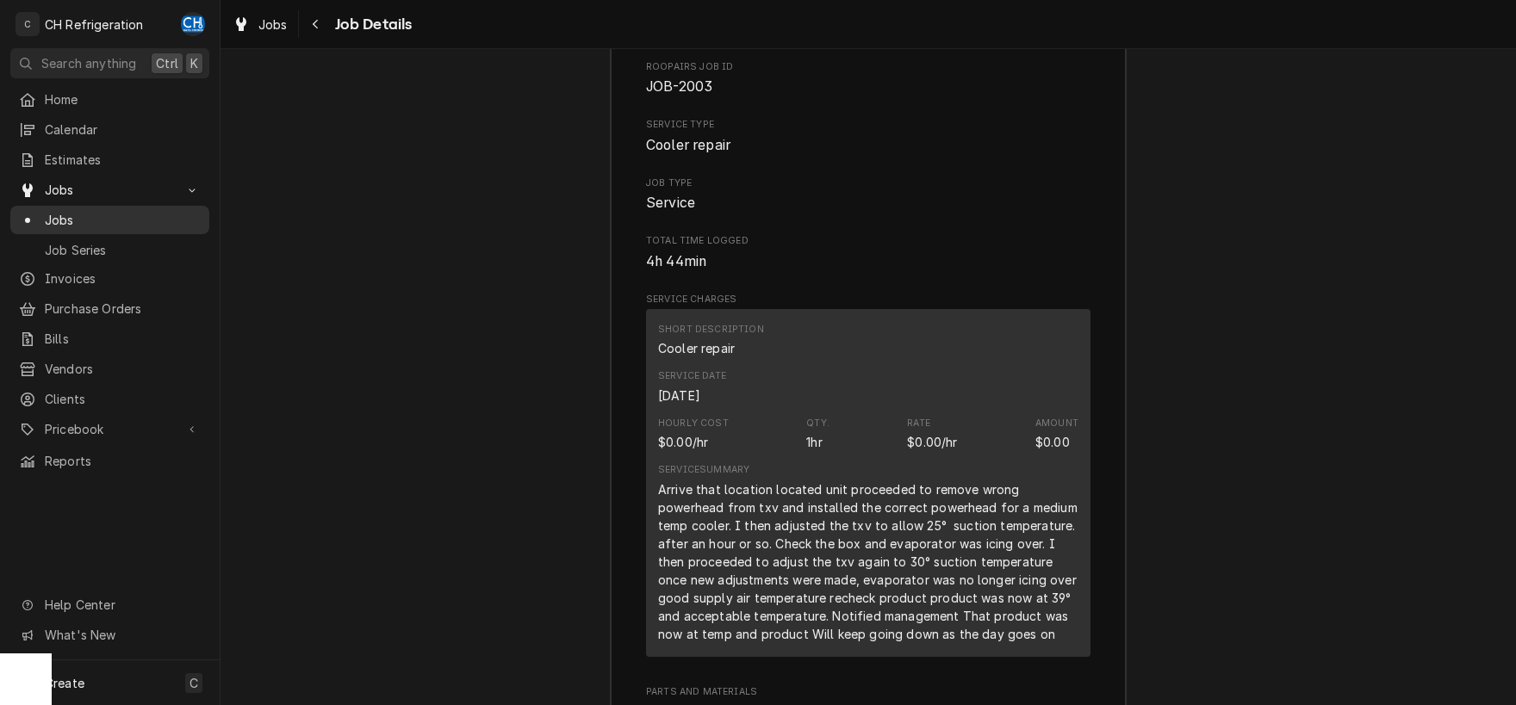
click at [97, 211] on span "Jobs" at bounding box center [123, 220] width 156 height 18
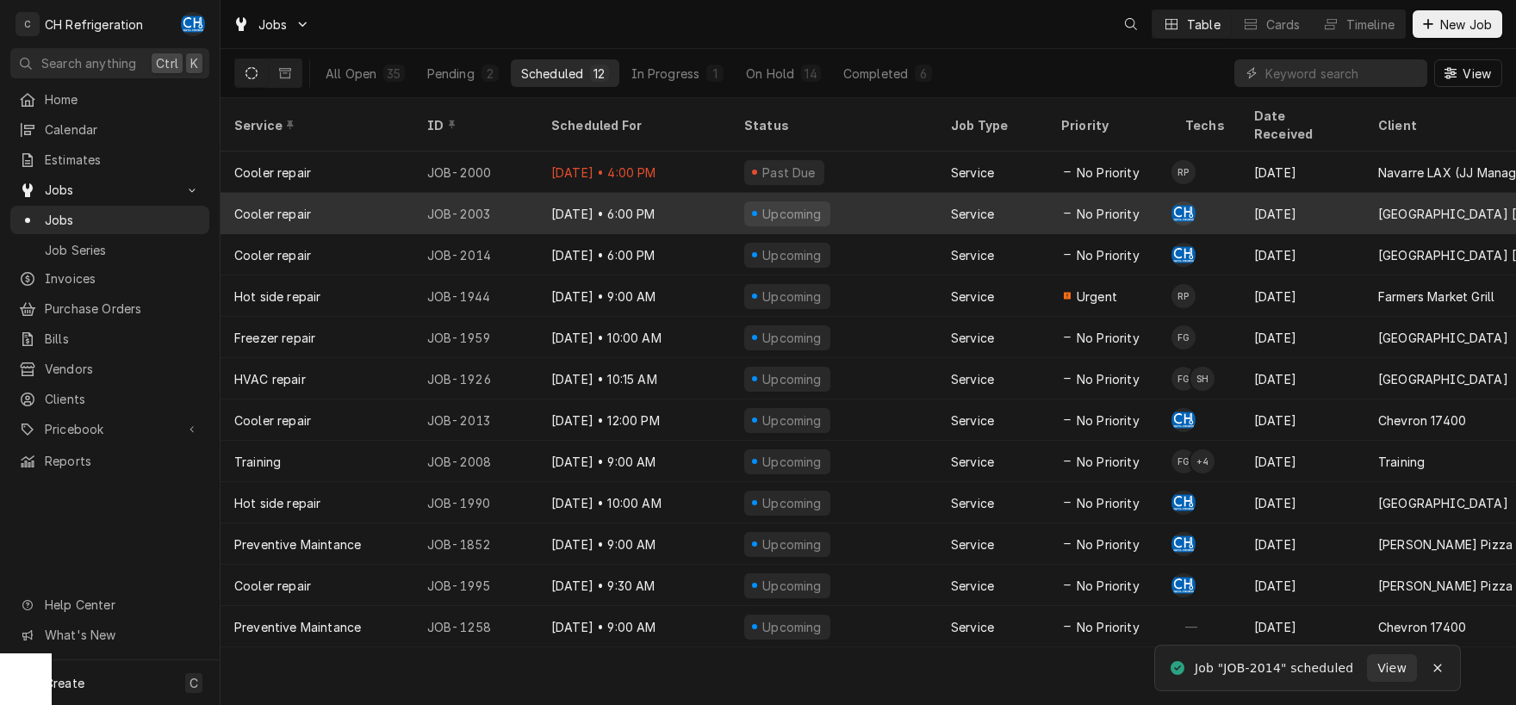
click at [1244, 198] on div "[DATE]" at bounding box center [1302, 213] width 124 height 41
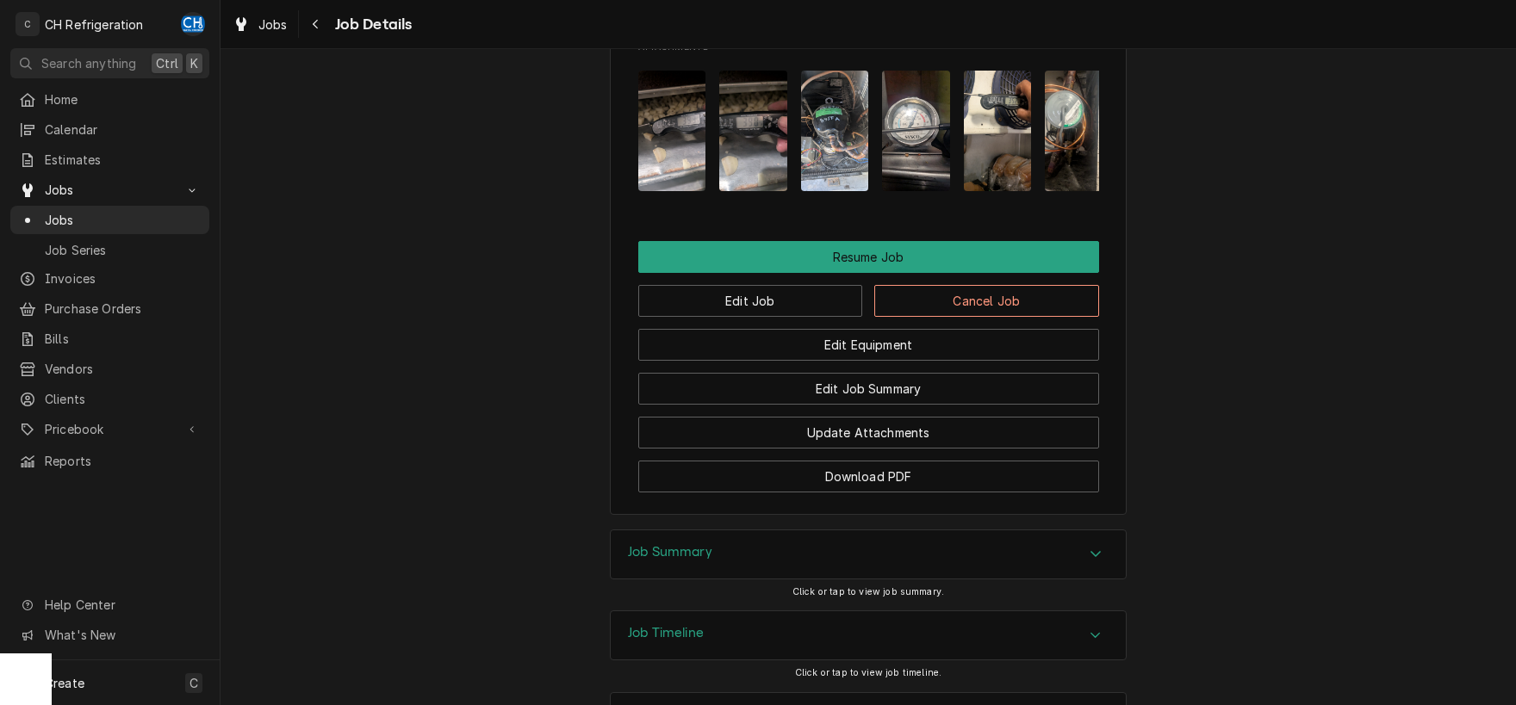
scroll to position [1620, 0]
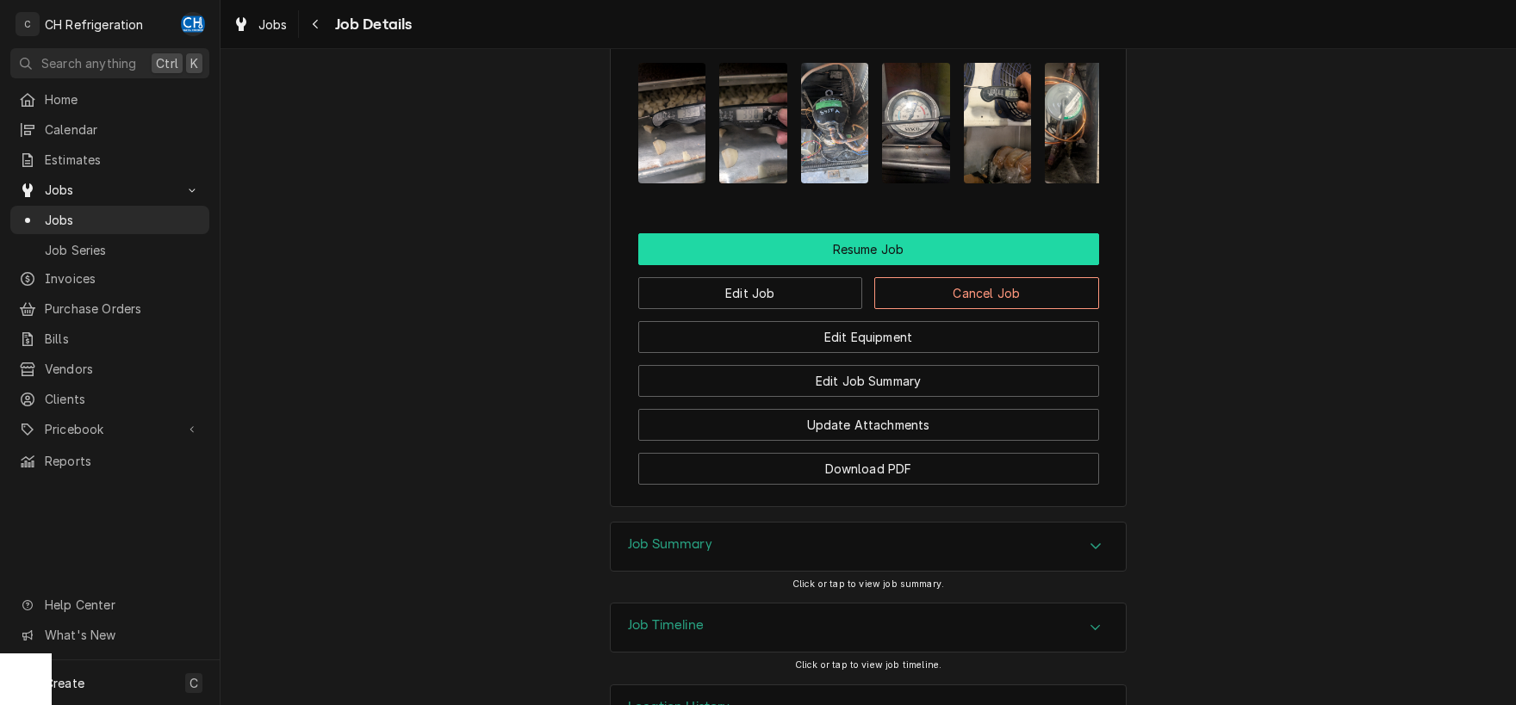
click at [860, 265] on button "Resume Job" at bounding box center [868, 249] width 461 height 32
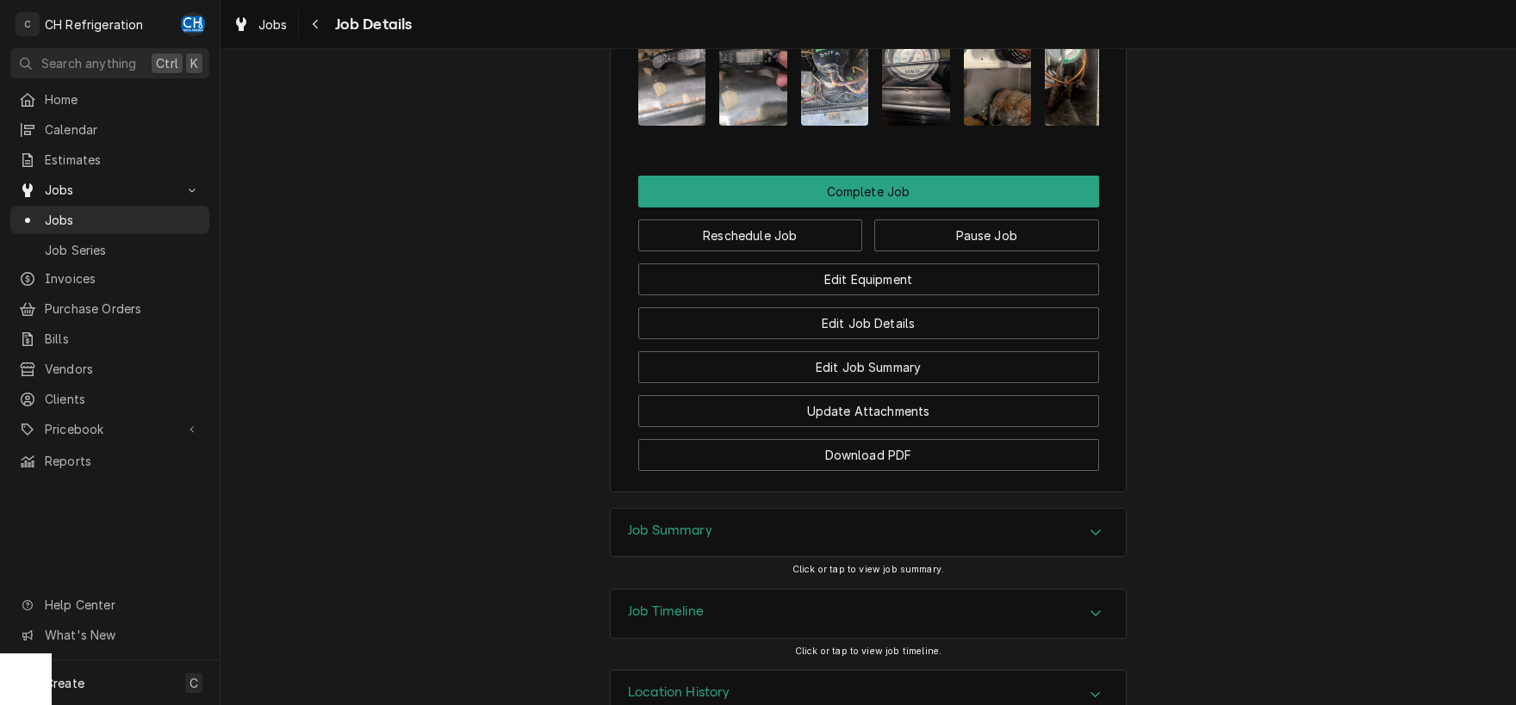
scroll to position [1686, 0]
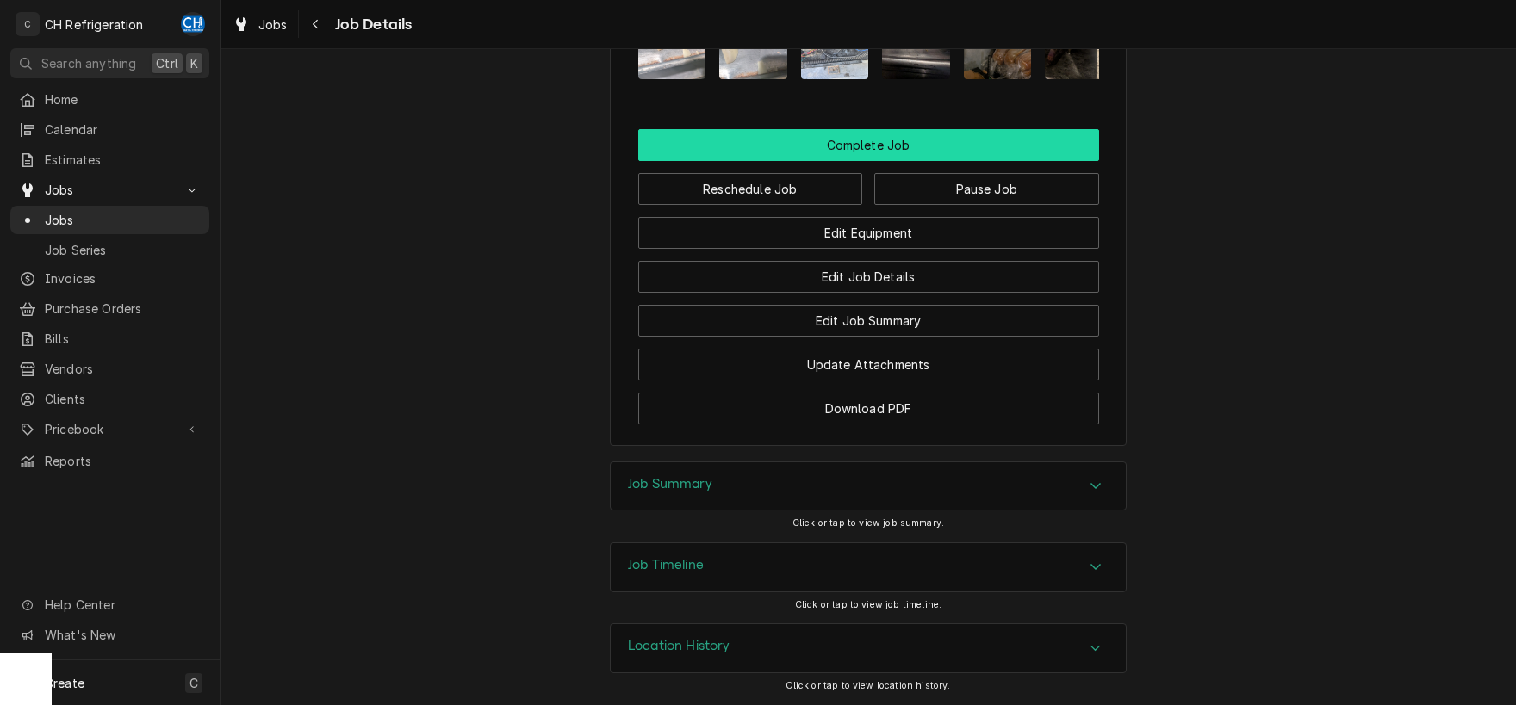
click at [864, 160] on button "Complete Job" at bounding box center [868, 145] width 461 height 32
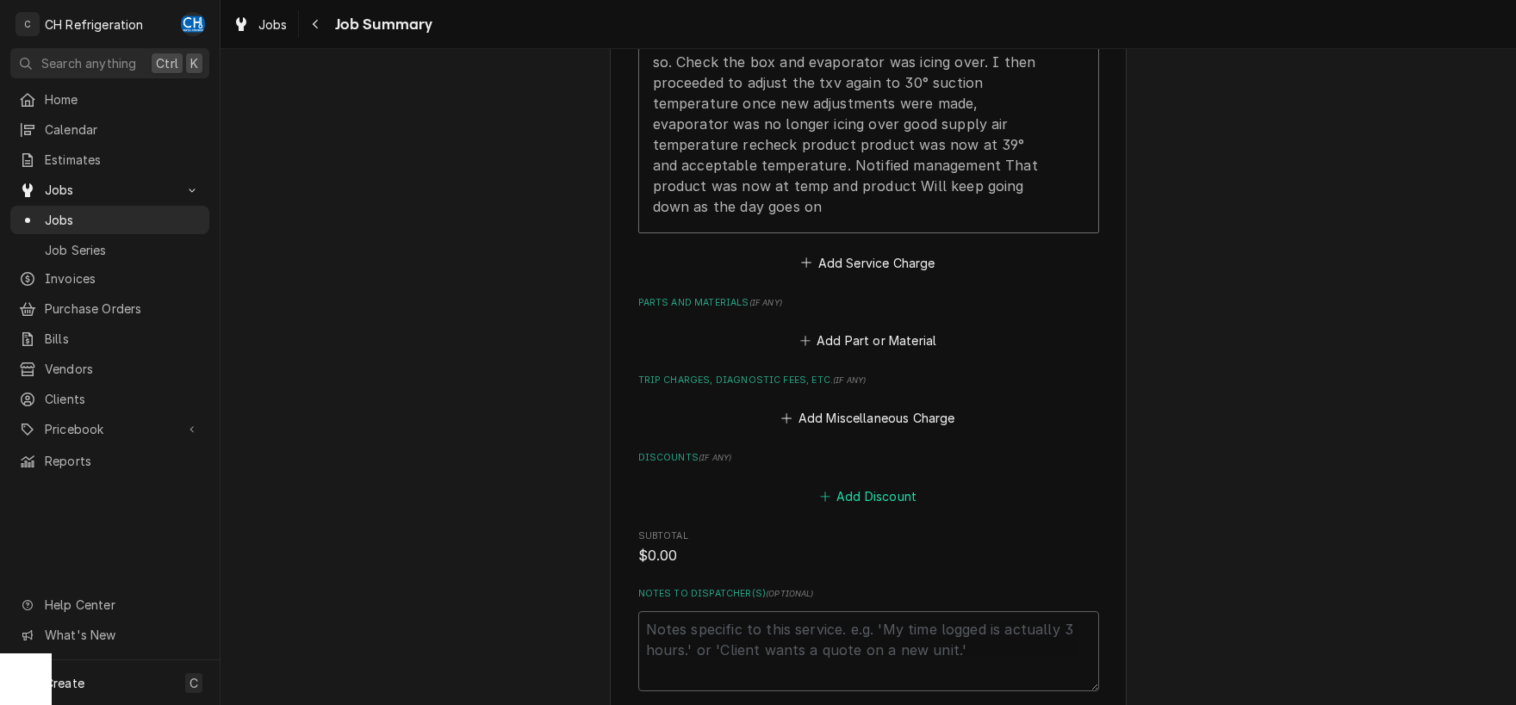
scroll to position [1101, 0]
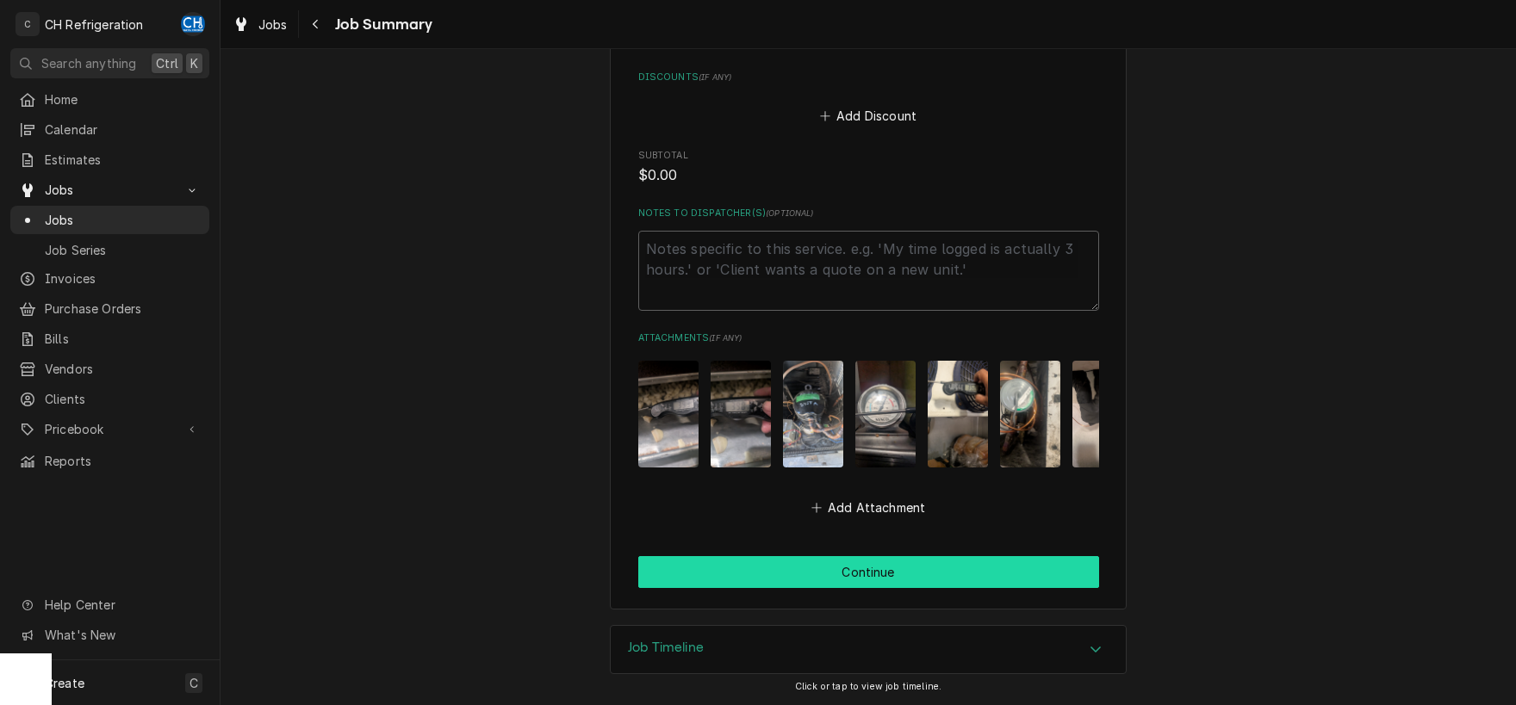
click at [846, 574] on button "Continue" at bounding box center [868, 572] width 461 height 32
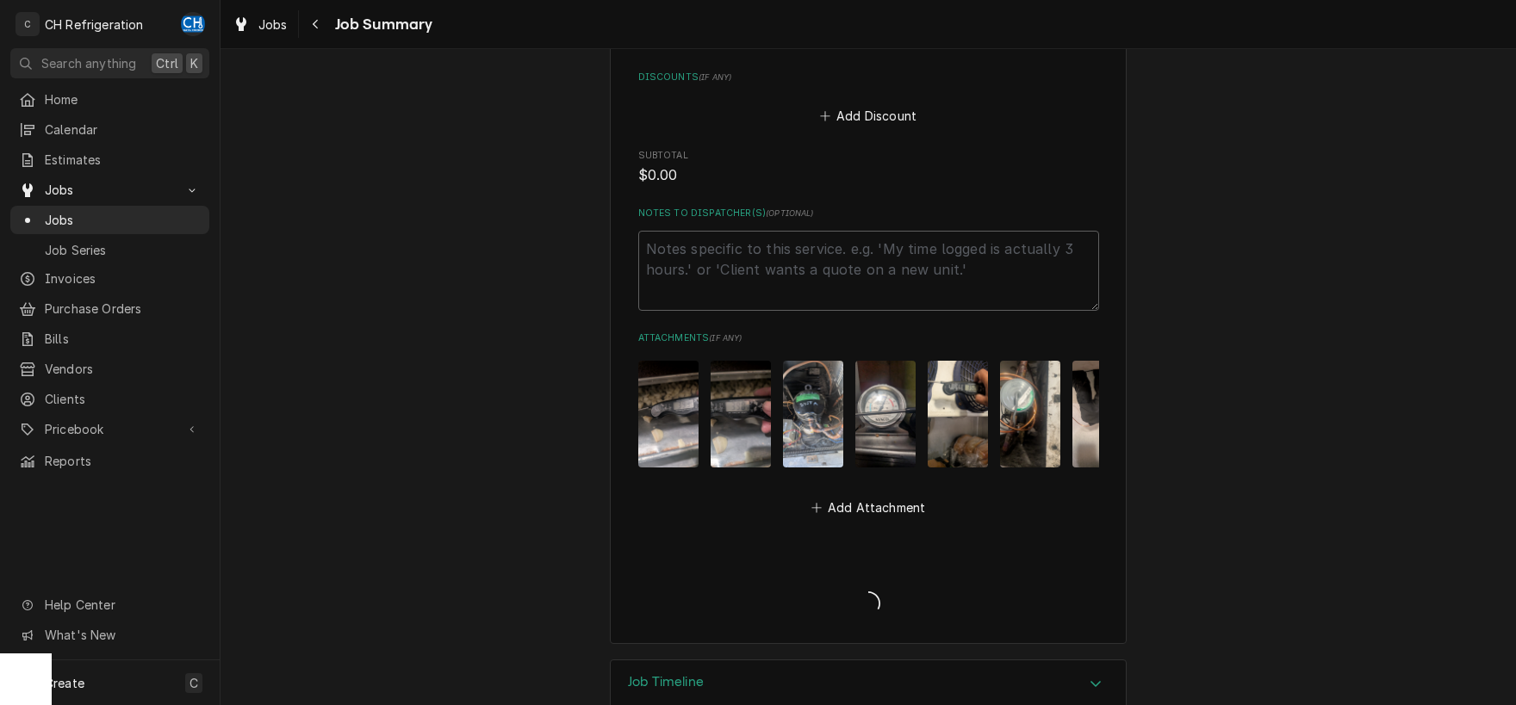
type textarea "x"
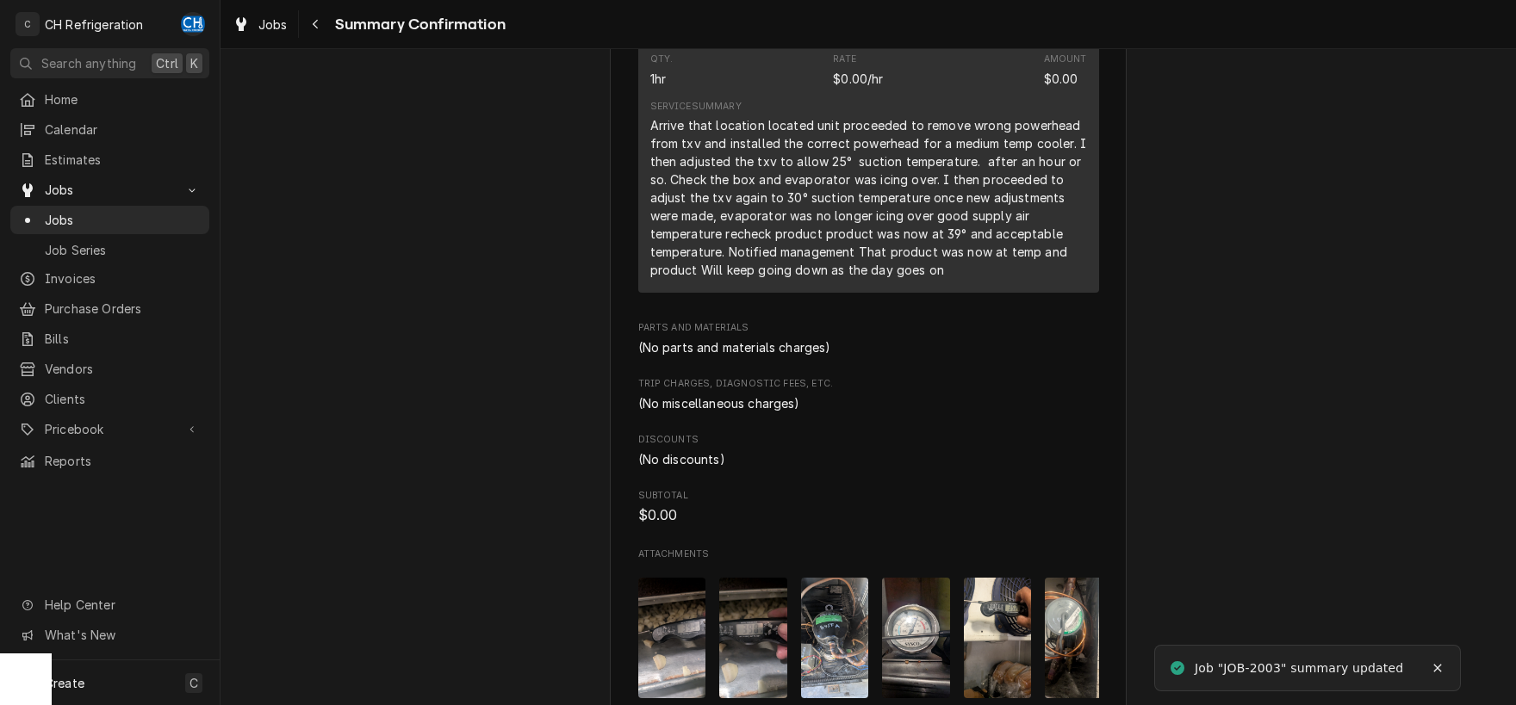
scroll to position [1137, 0]
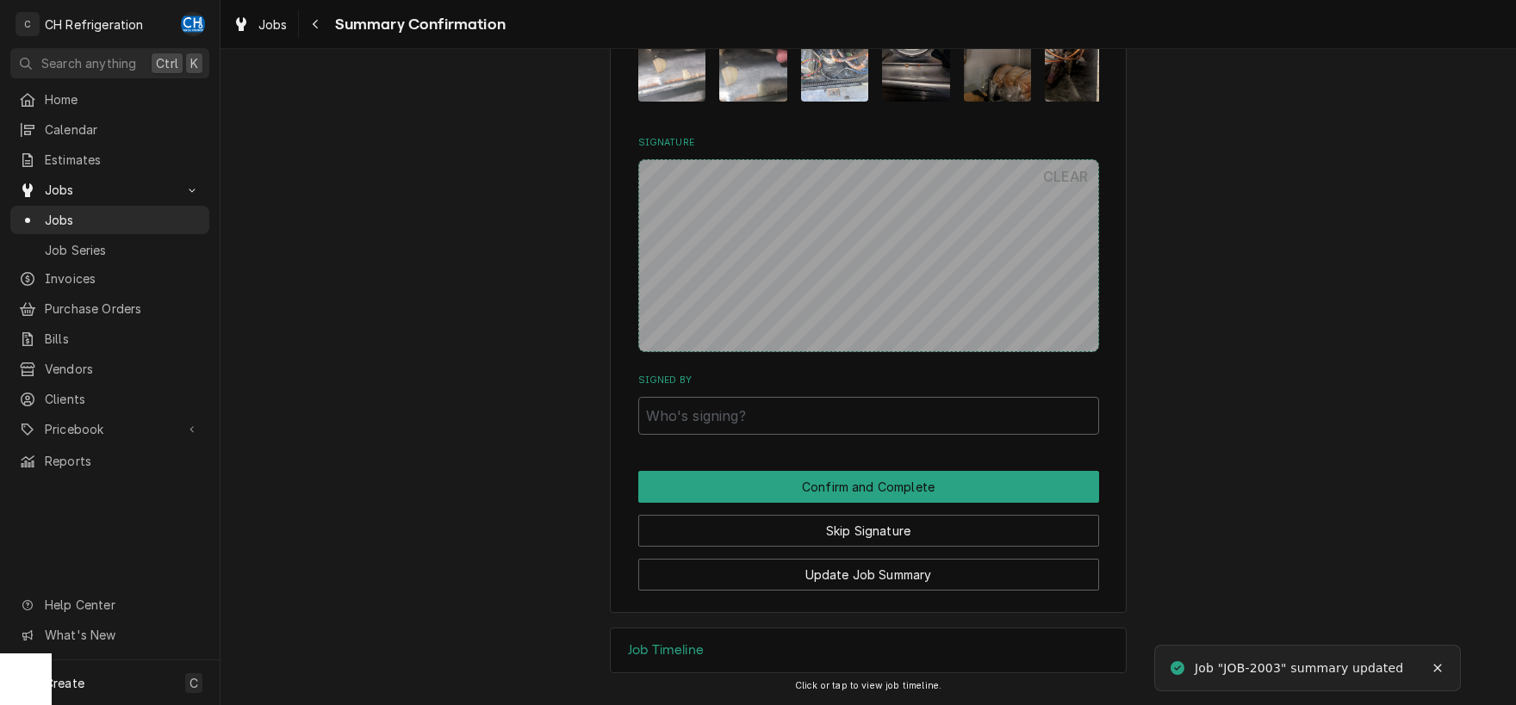
click at [817, 395] on div "Signed By" at bounding box center [868, 404] width 461 height 61
click at [823, 418] on input "Signed By" at bounding box center [868, 416] width 461 height 38
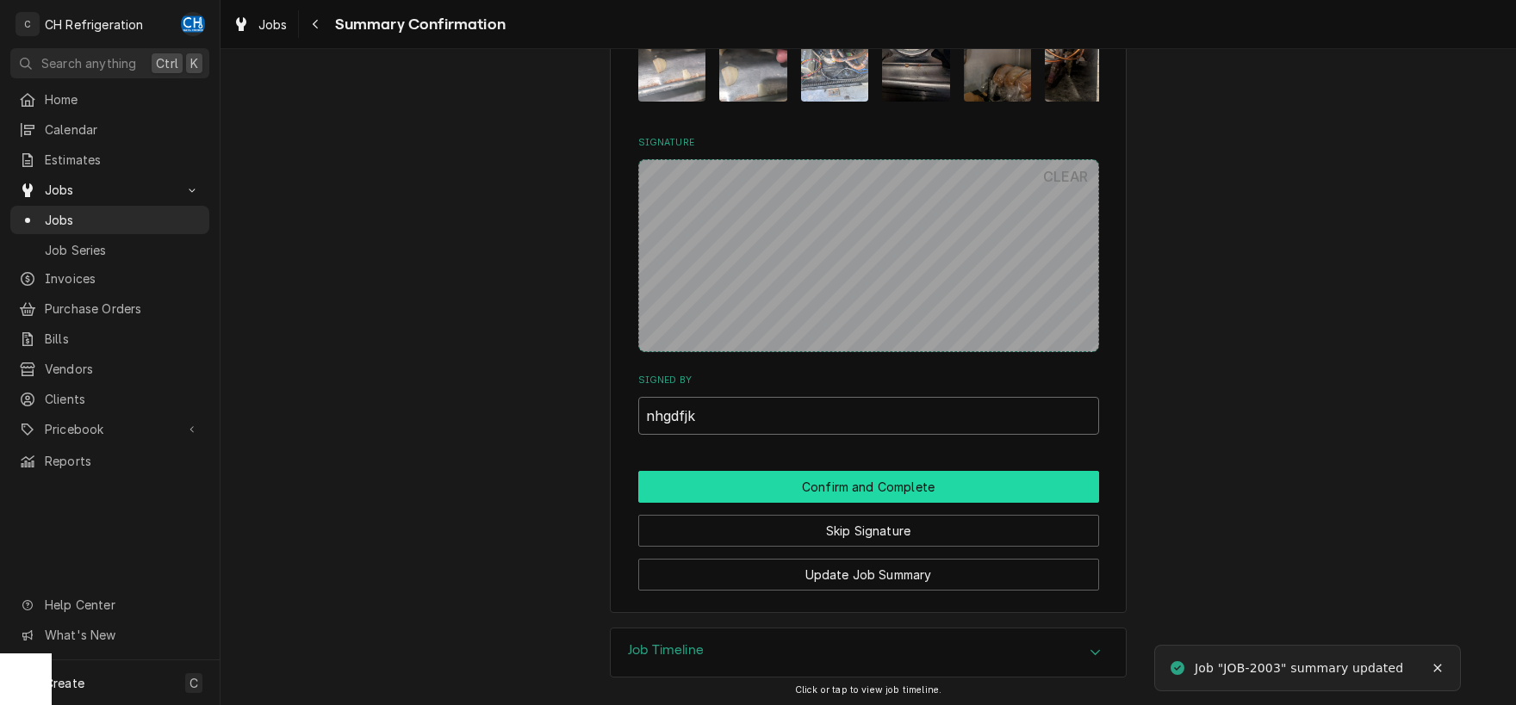
type input "nhgdfjk"
click at [814, 479] on button "Confirm and Complete" at bounding box center [868, 487] width 461 height 32
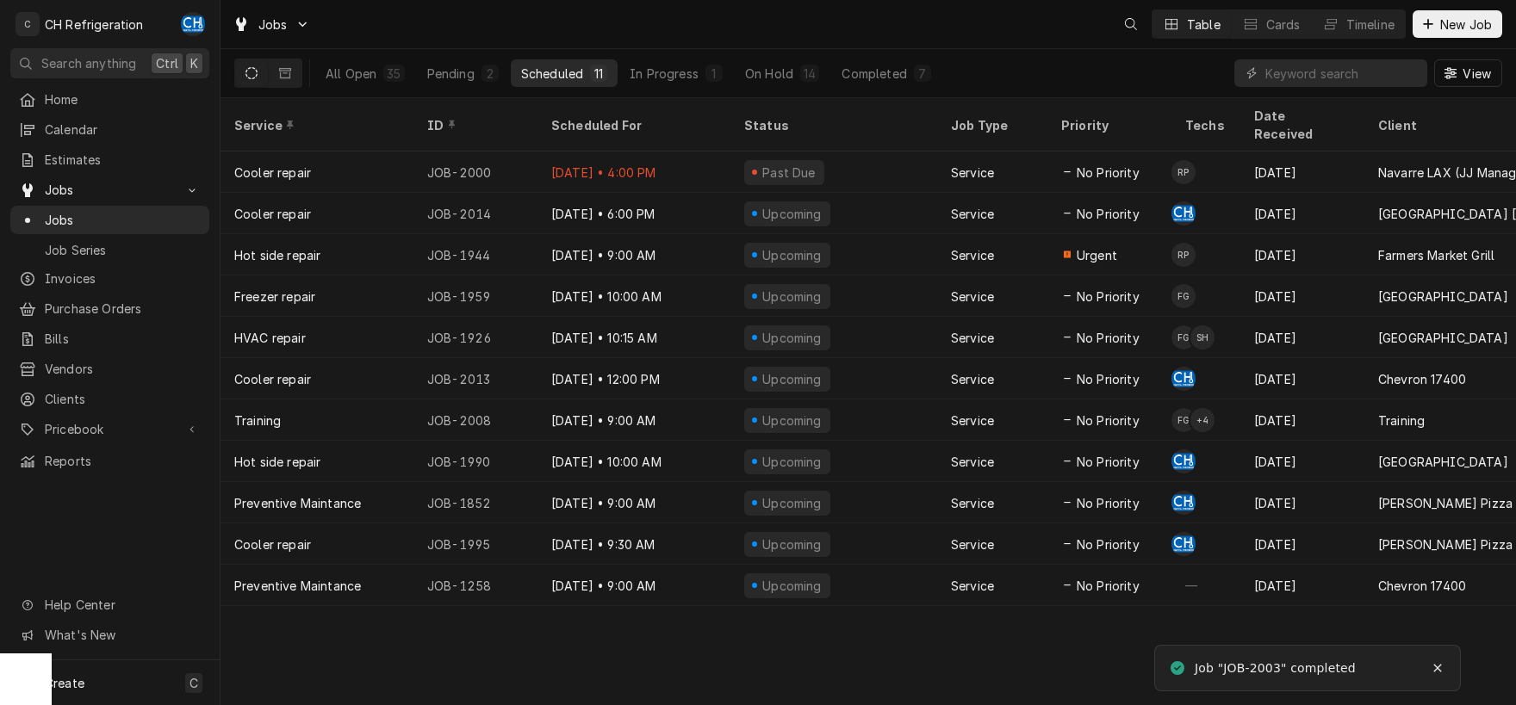
click at [867, 54] on div "All Open 35 Pending 2 Scheduled 11 In Progress 1 On Hold 14 Completed 7" at bounding box center [628, 73] width 626 height 48
click at [876, 69] on div "Completed" at bounding box center [874, 74] width 65 height 18
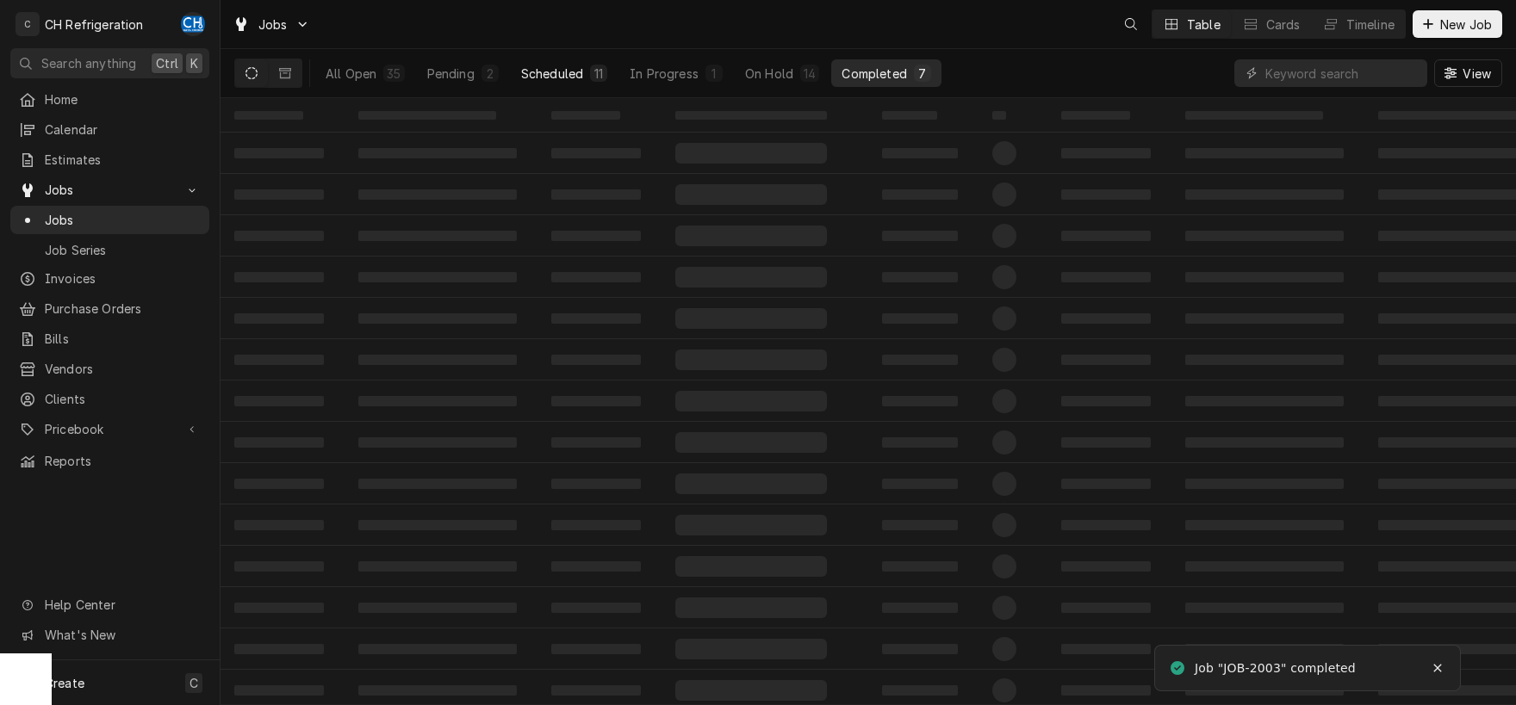
click at [587, 74] on button "Scheduled 11" at bounding box center [564, 73] width 107 height 28
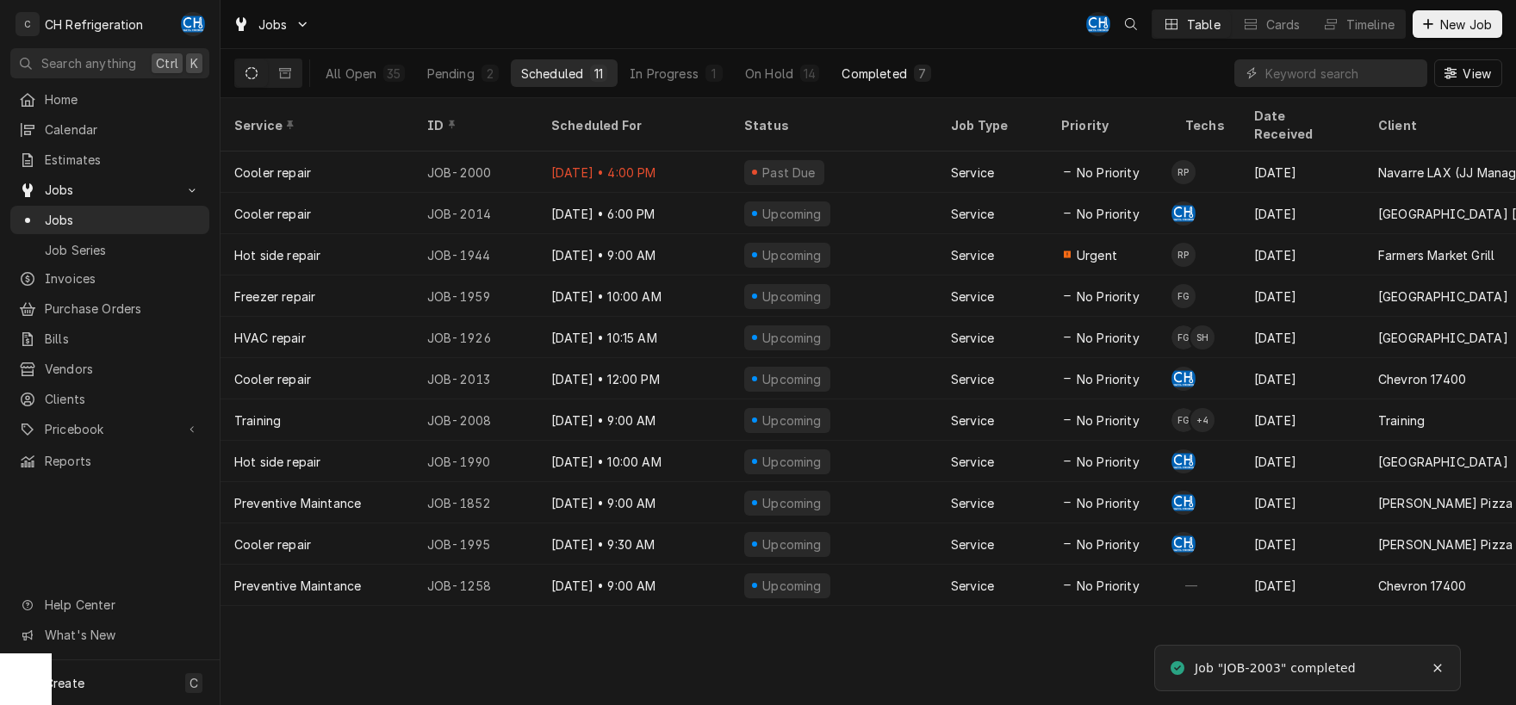
click at [858, 62] on button "Completed 7" at bounding box center [885, 73] width 109 height 28
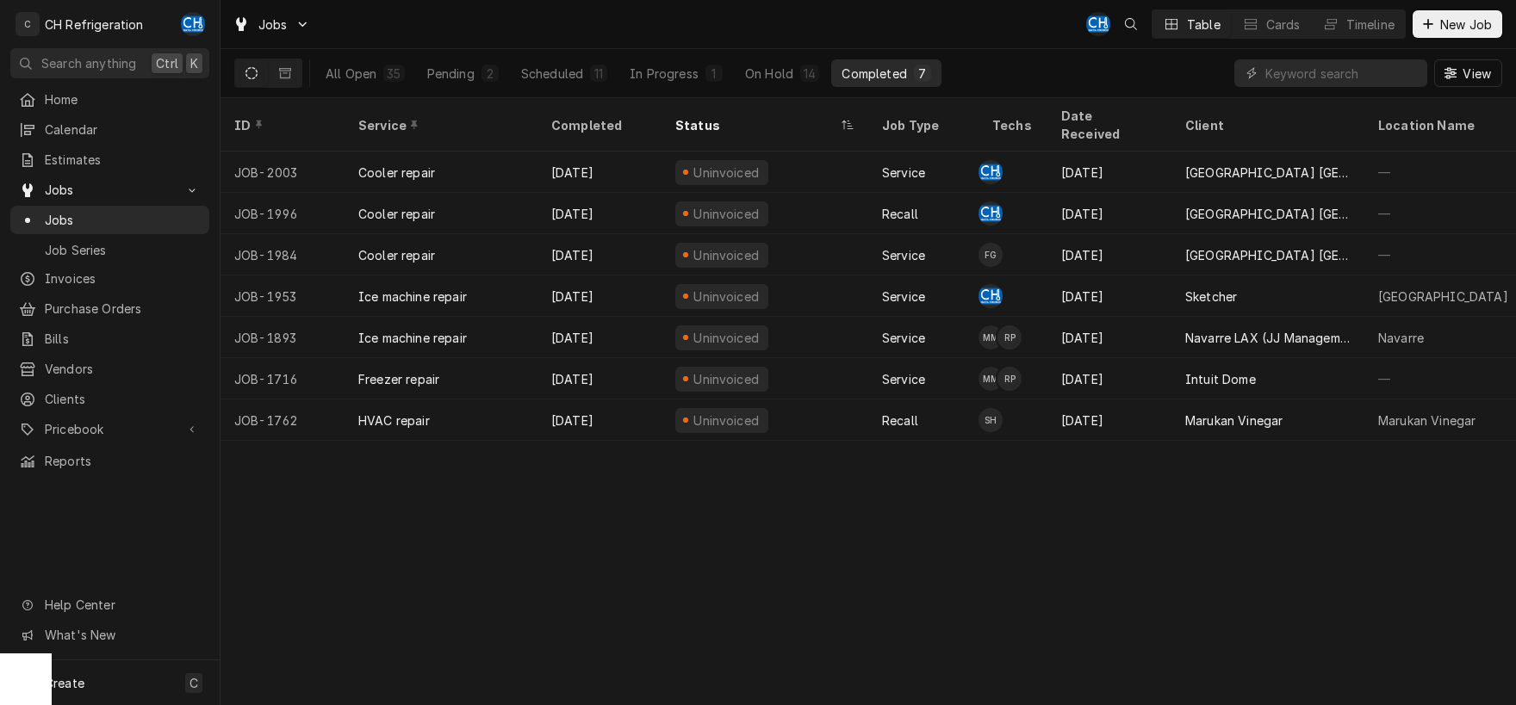
click at [894, 75] on div "Completed" at bounding box center [874, 74] width 65 height 18
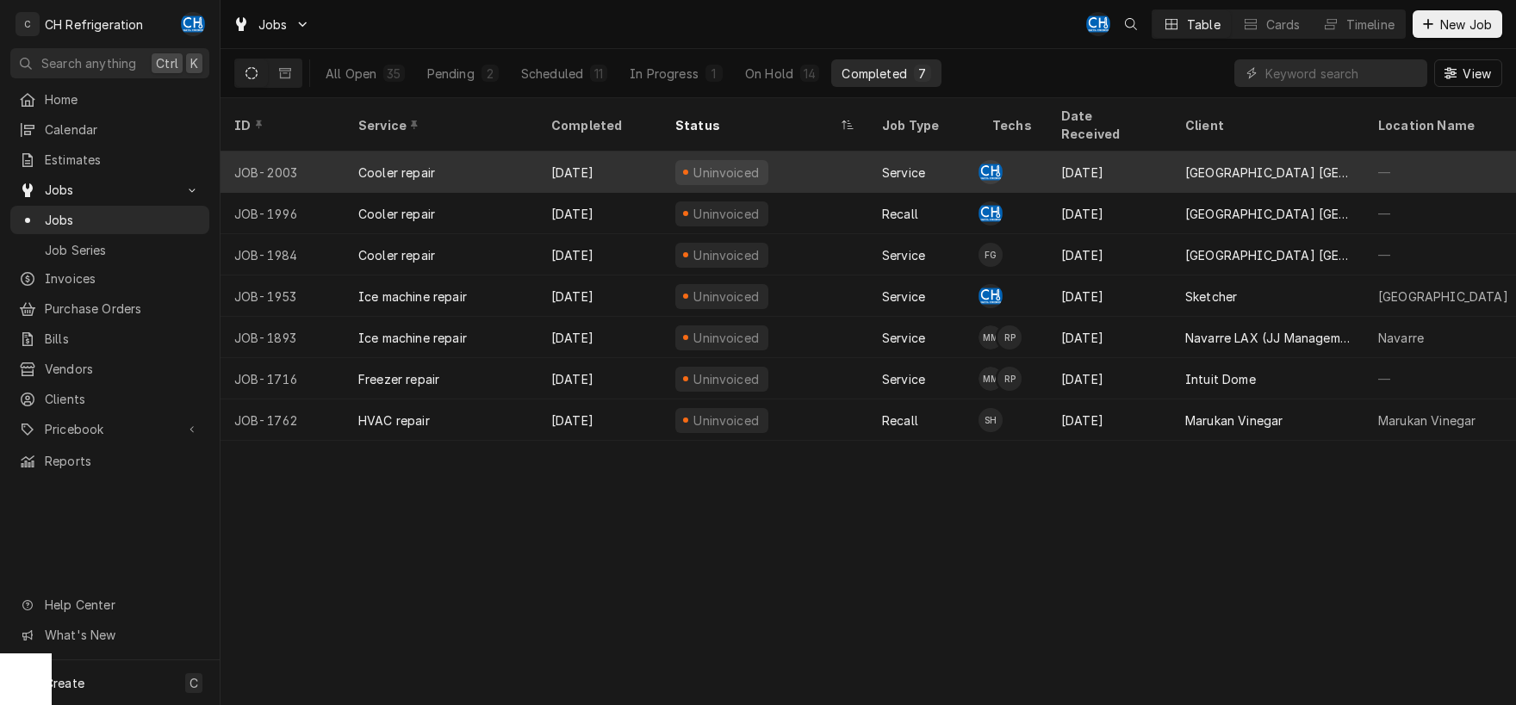
click at [925, 152] on div "Service" at bounding box center [923, 172] width 110 height 41
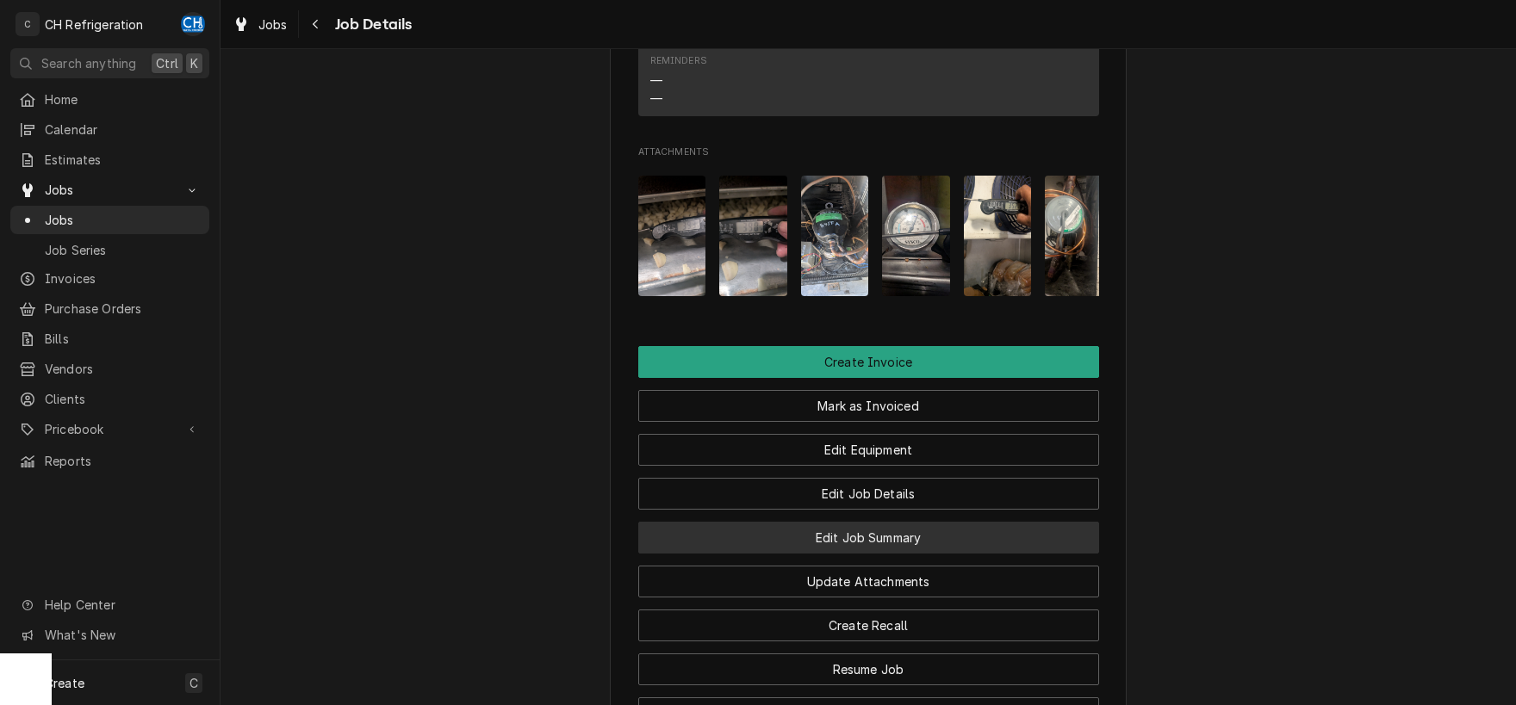
scroll to position [1564, 0]
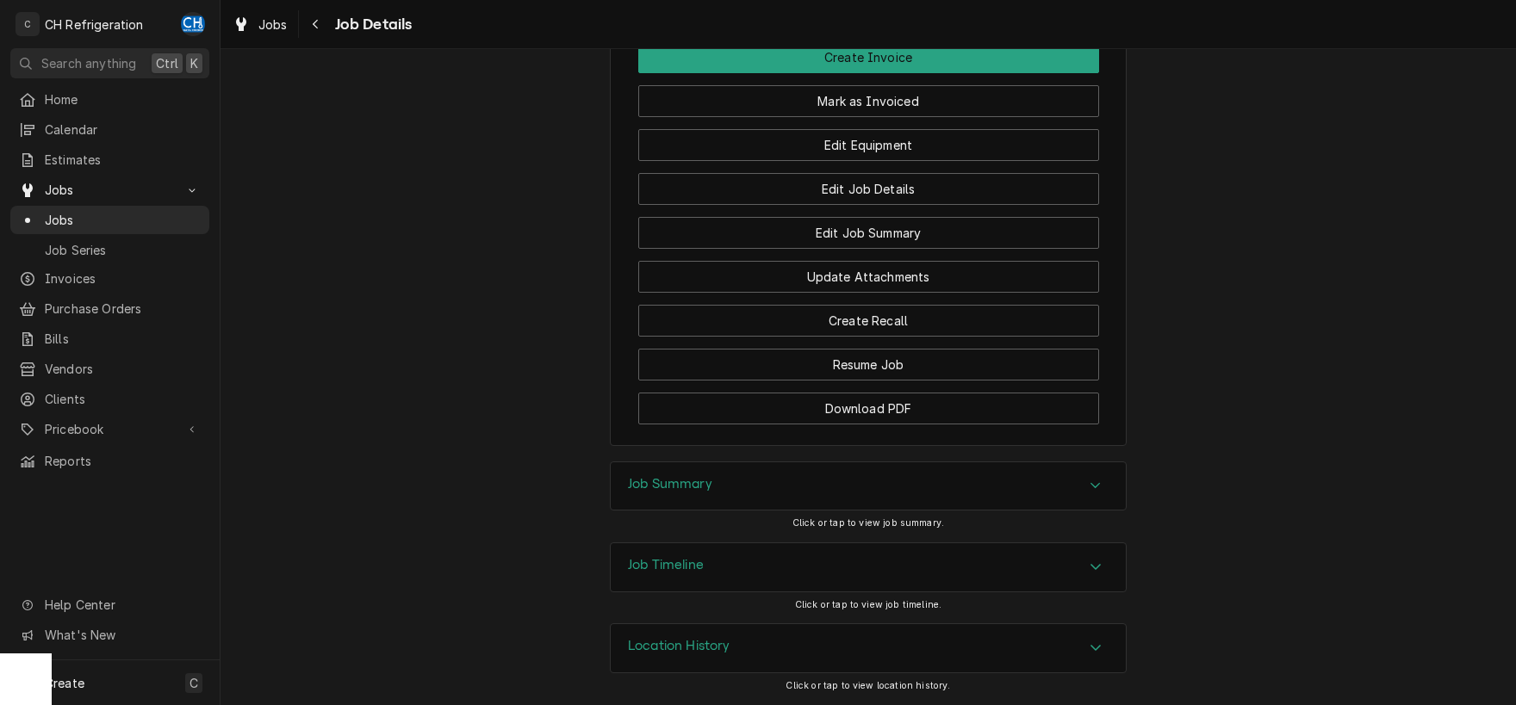
click at [757, 494] on div "Job Summary" at bounding box center [868, 487] width 515 height 48
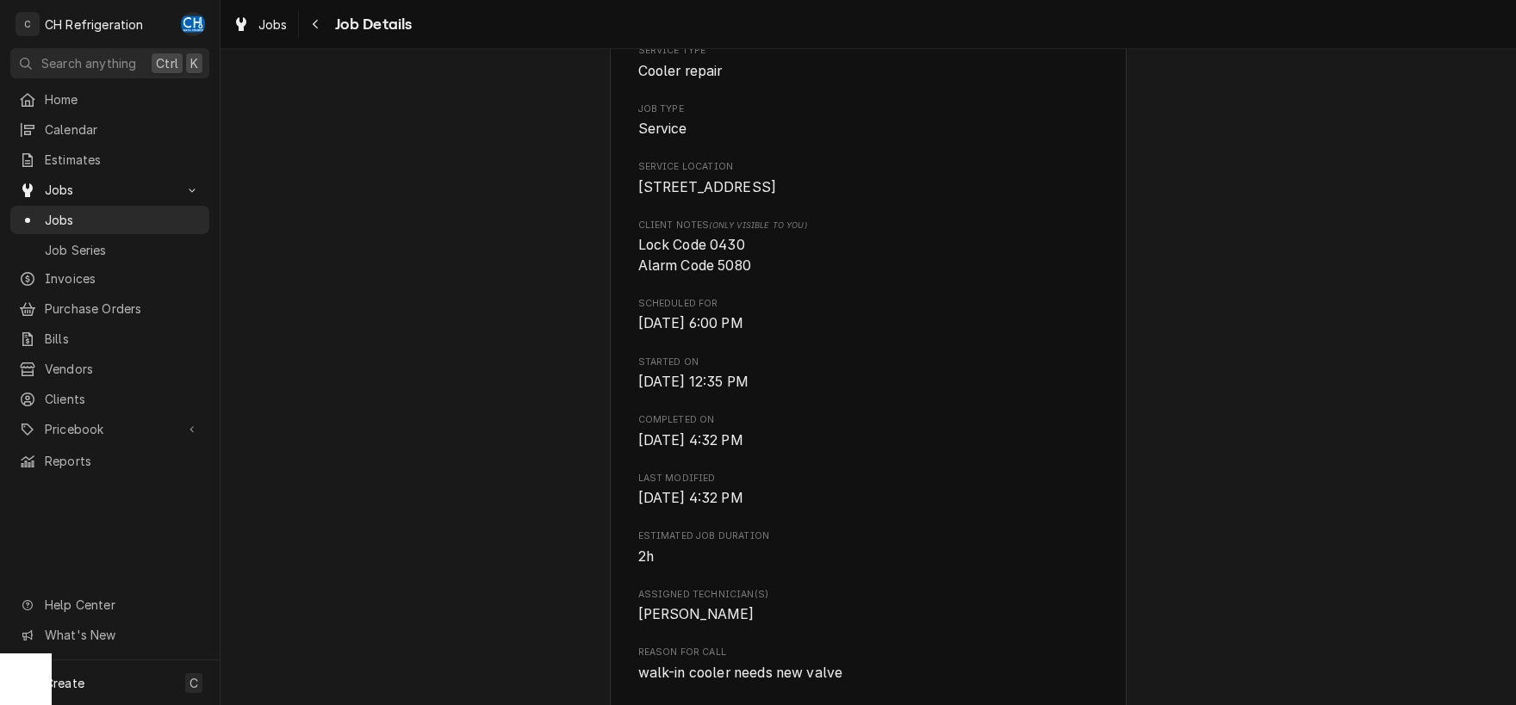
scroll to position [0, 0]
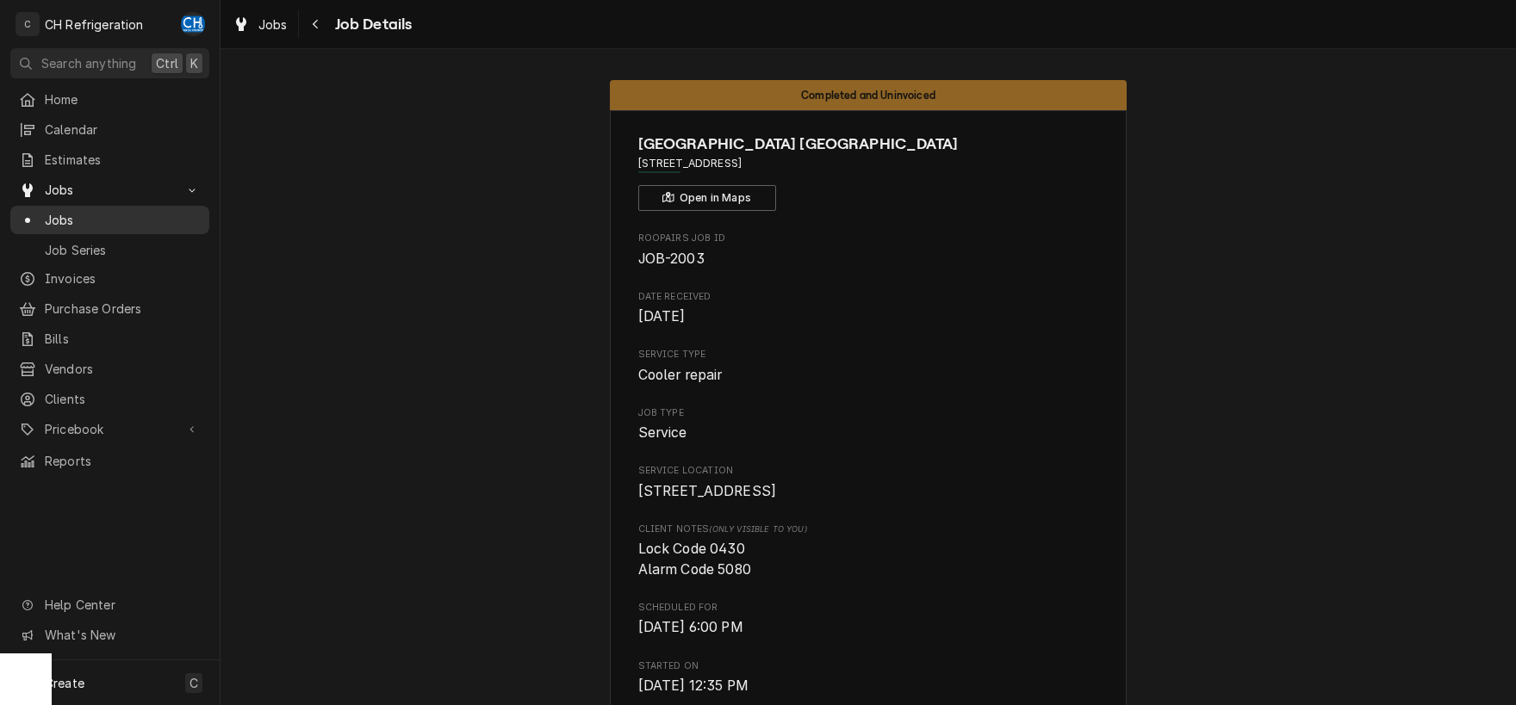
click at [90, 214] on span "Jobs" at bounding box center [123, 220] width 156 height 18
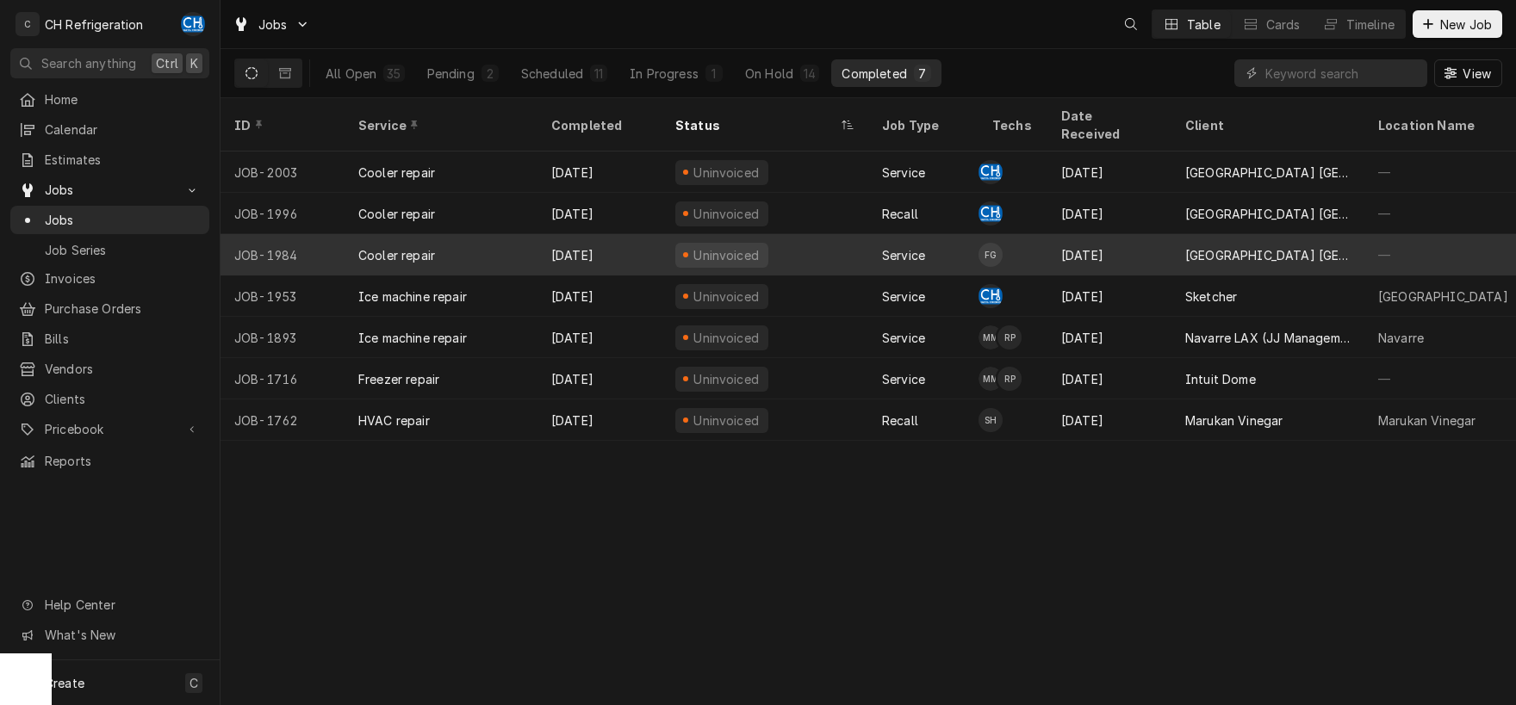
click at [1180, 234] on div "[GEOGRAPHIC_DATA] [GEOGRAPHIC_DATA]" at bounding box center [1267, 254] width 193 height 41
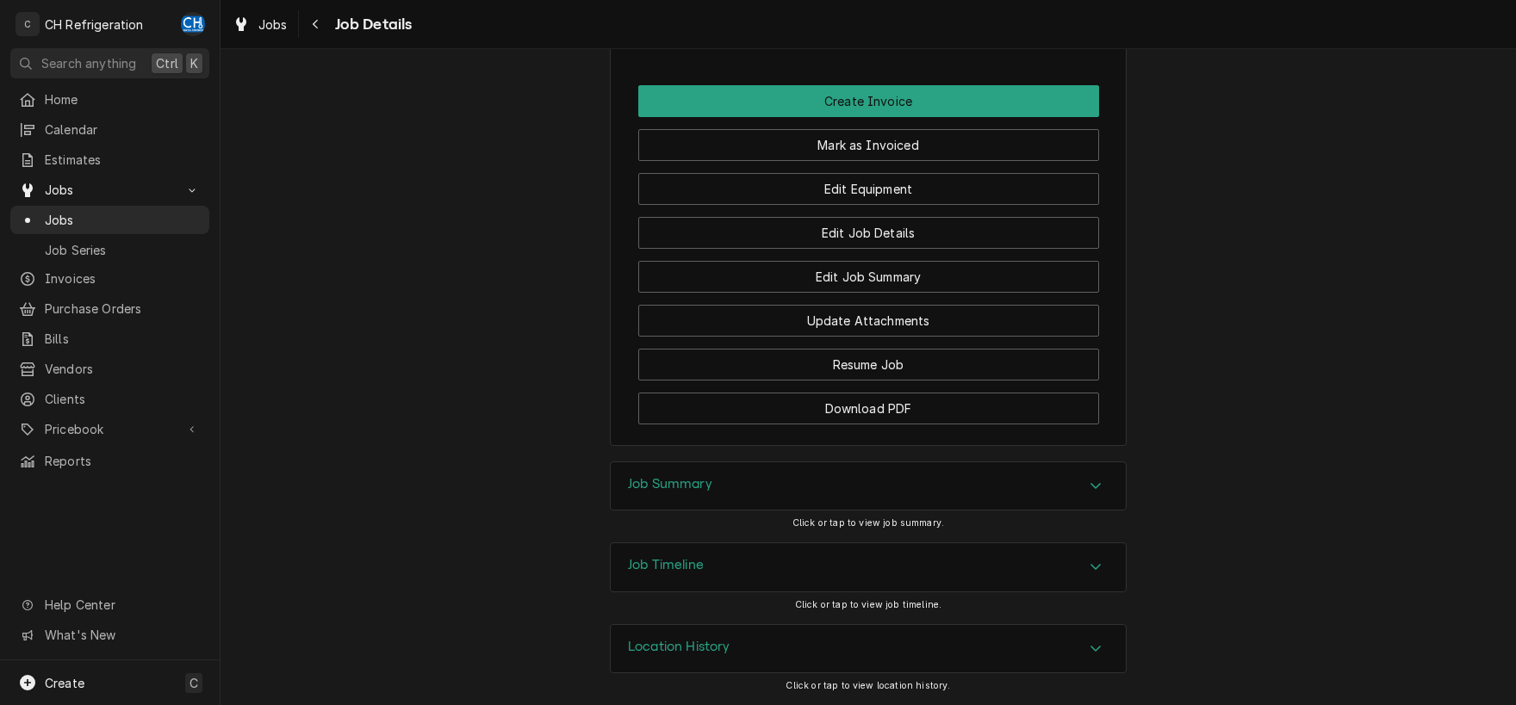
click at [1077, 467] on div "Job Summary" at bounding box center [868, 487] width 515 height 48
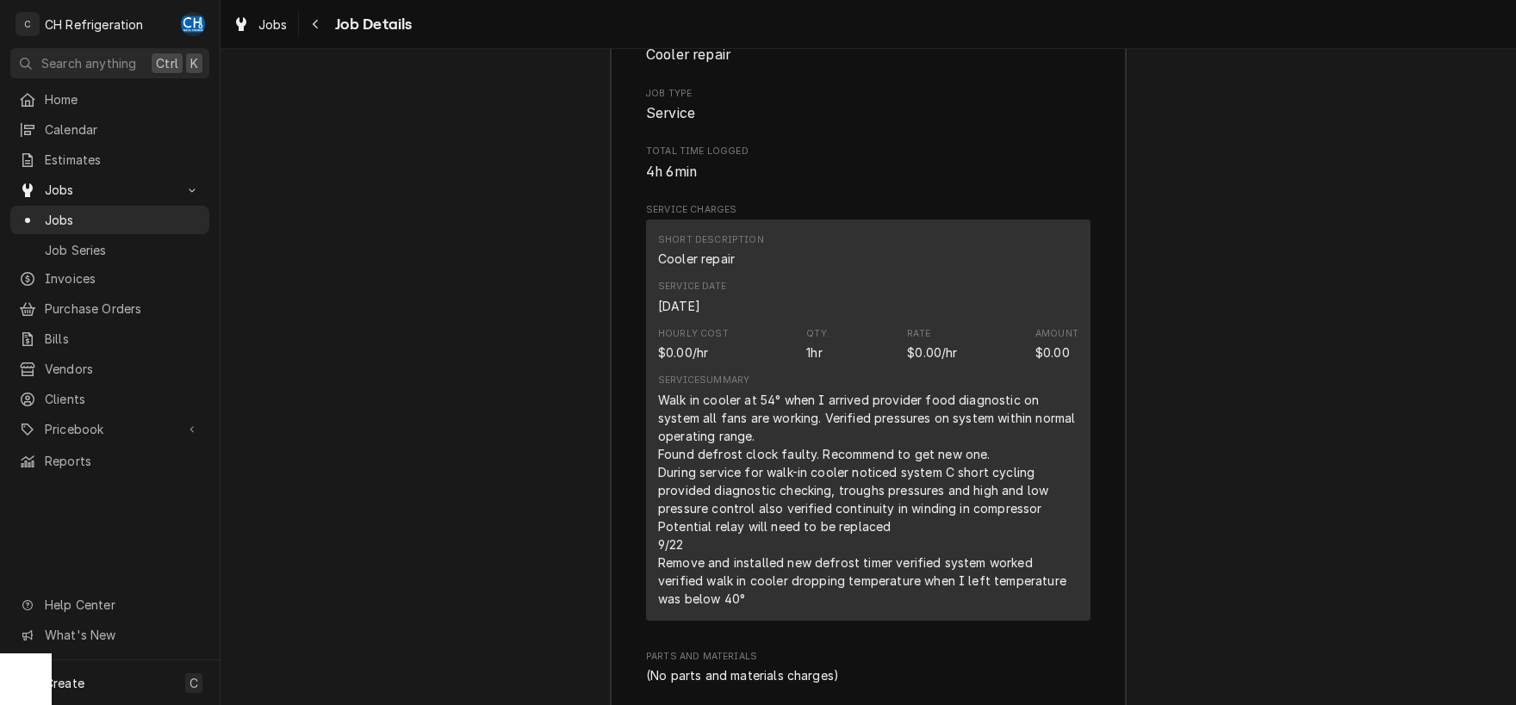
scroll to position [2370, 0]
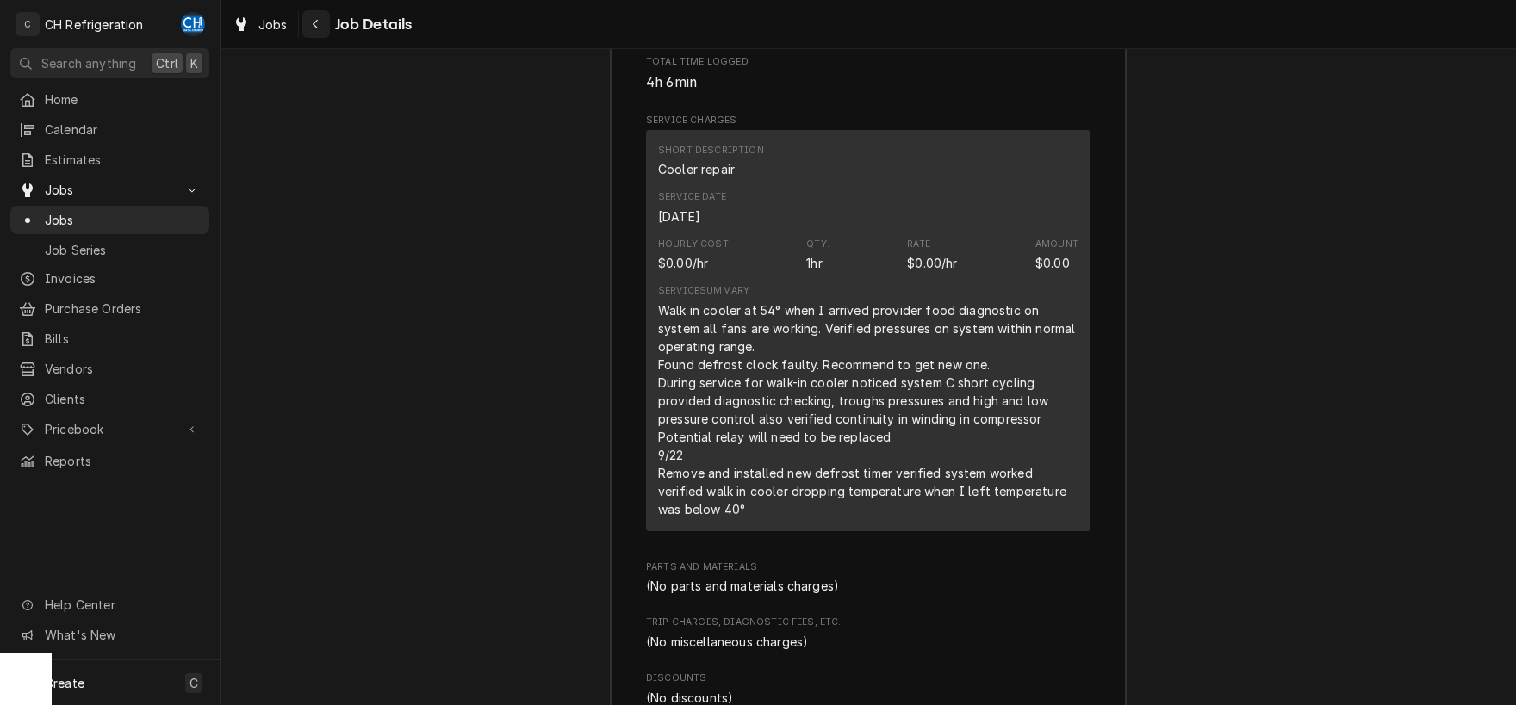
click at [323, 34] on button "Navigate back" at bounding box center [316, 24] width 28 height 28
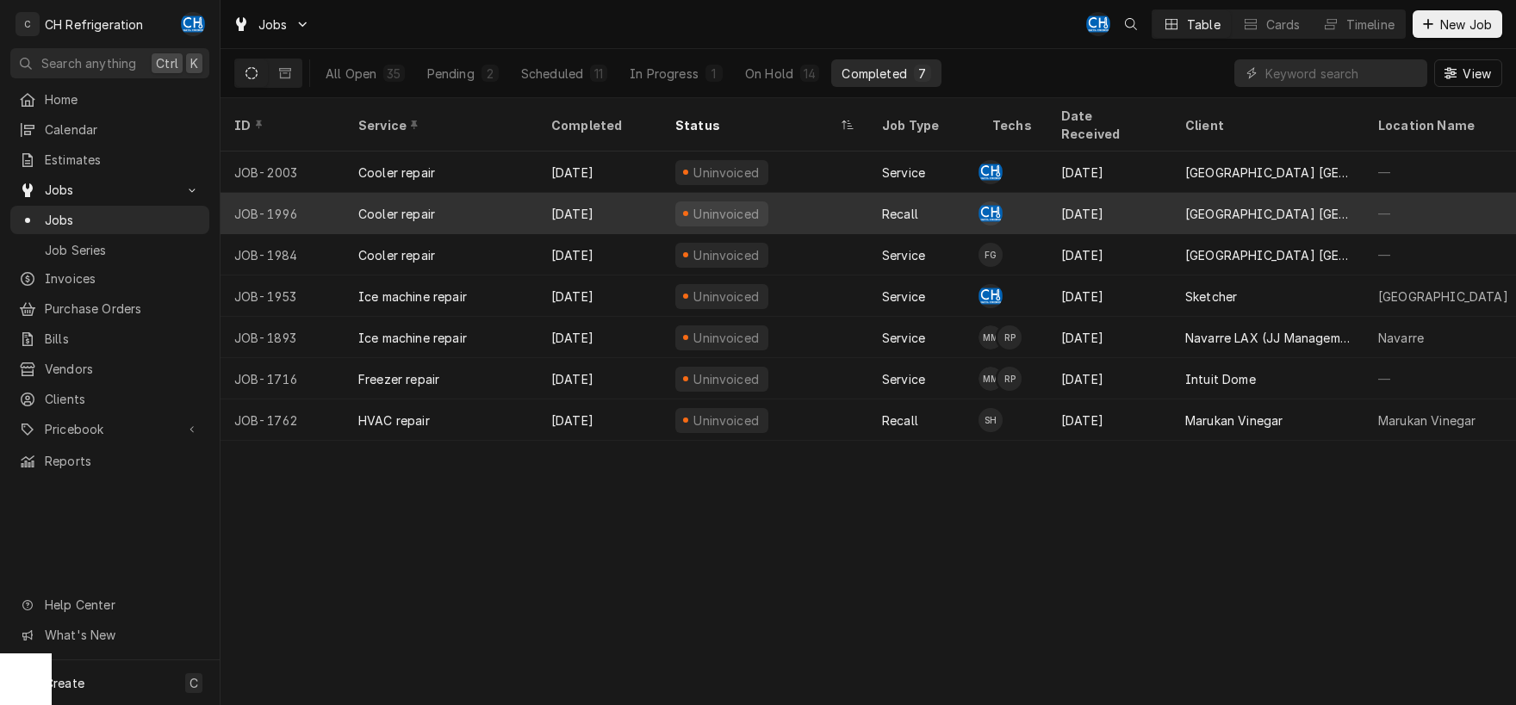
click at [1069, 193] on div "[DATE]" at bounding box center [1109, 213] width 124 height 41
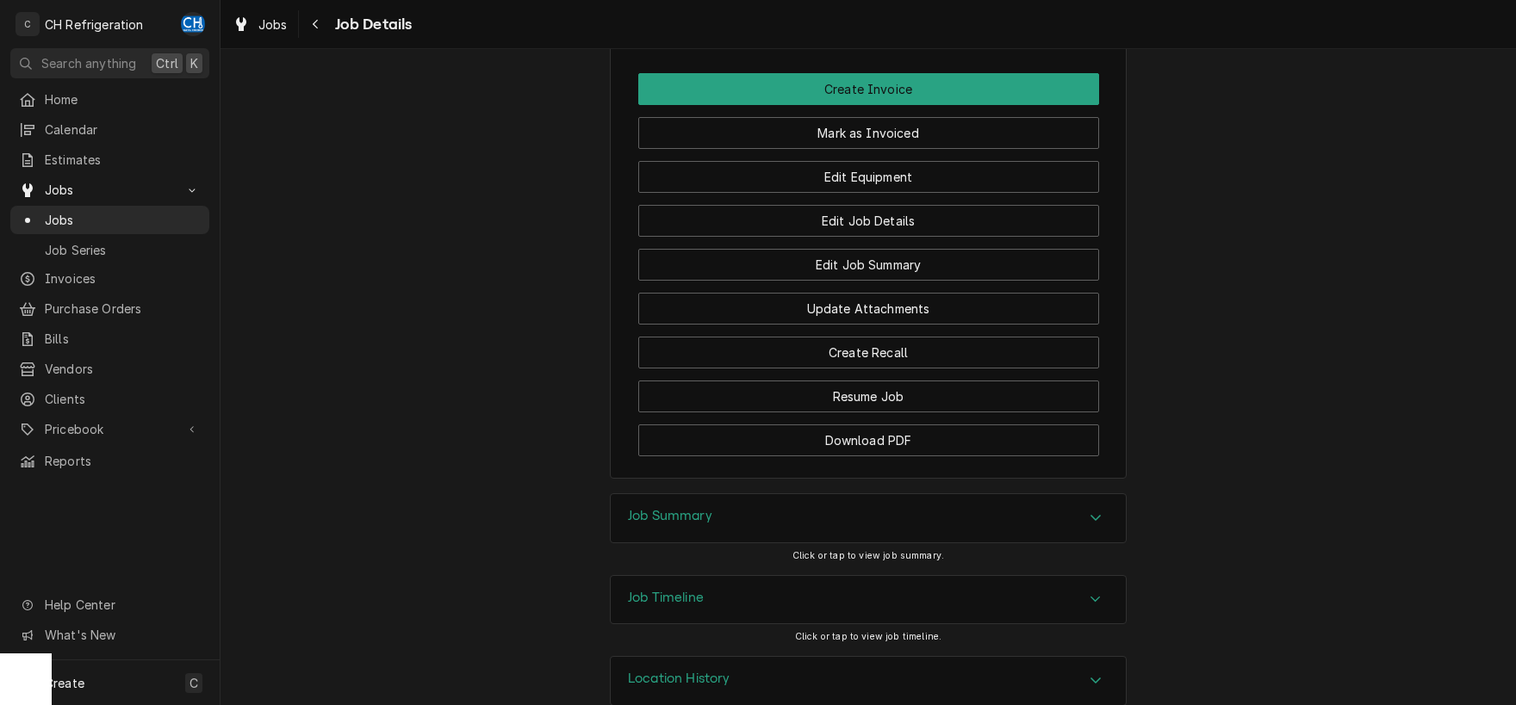
scroll to position [1728, 0]
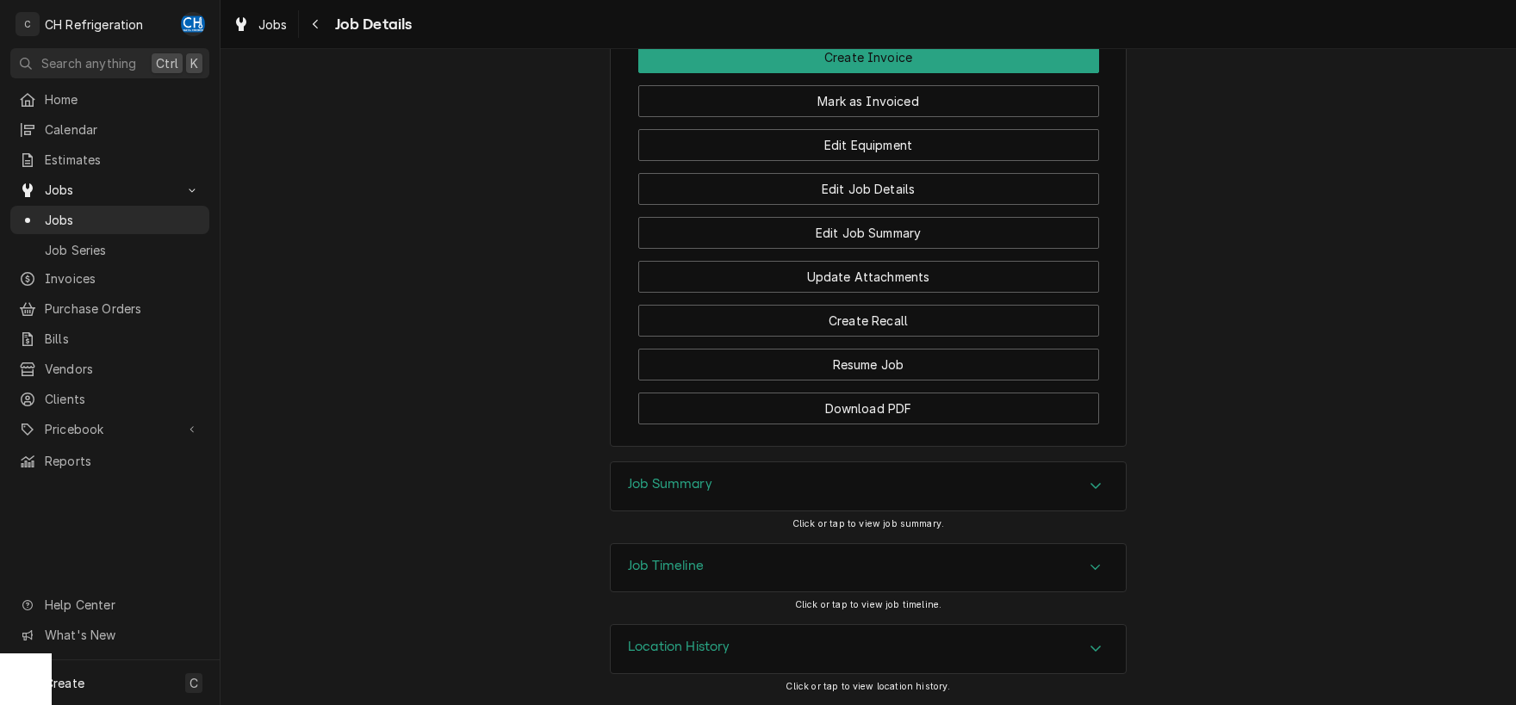
click at [1109, 469] on div "Job Summary" at bounding box center [868, 487] width 515 height 48
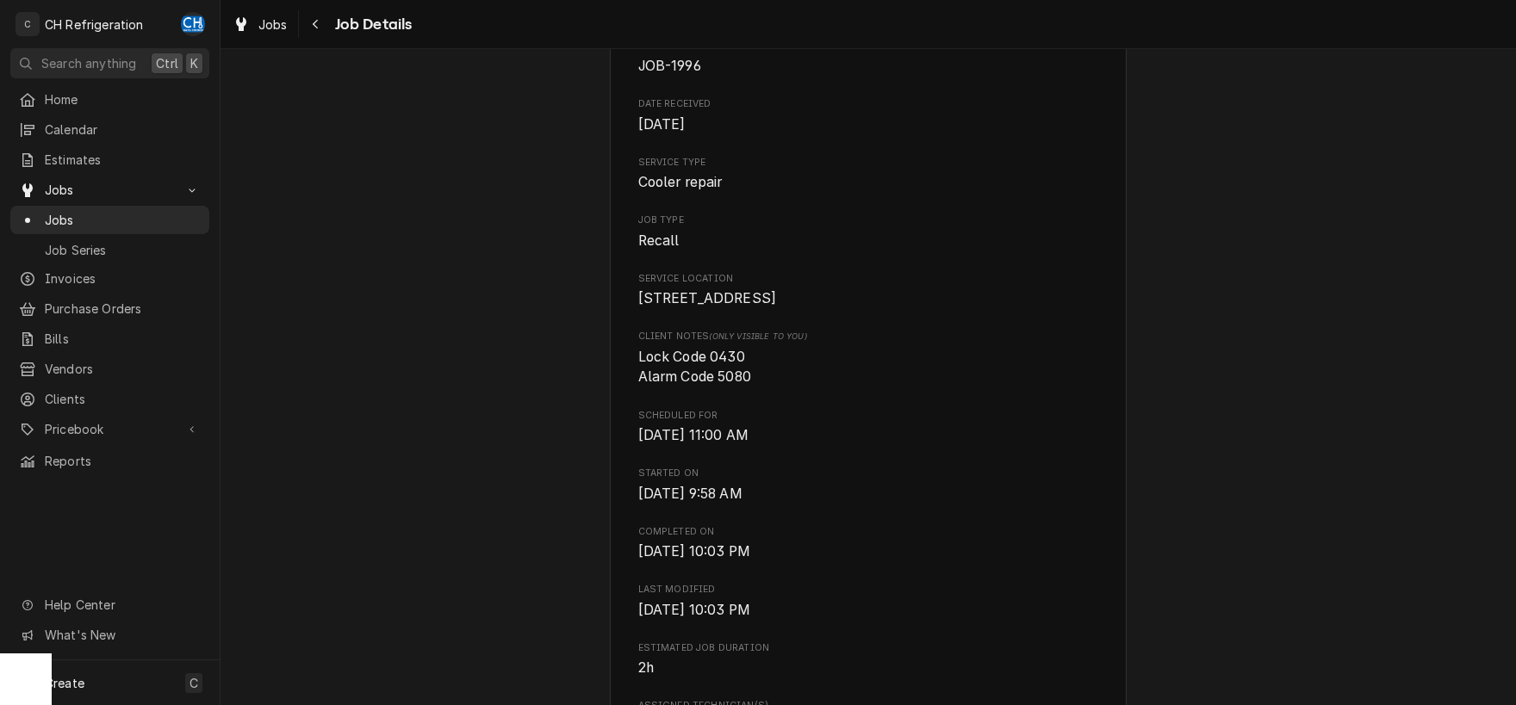
scroll to position [0, 0]
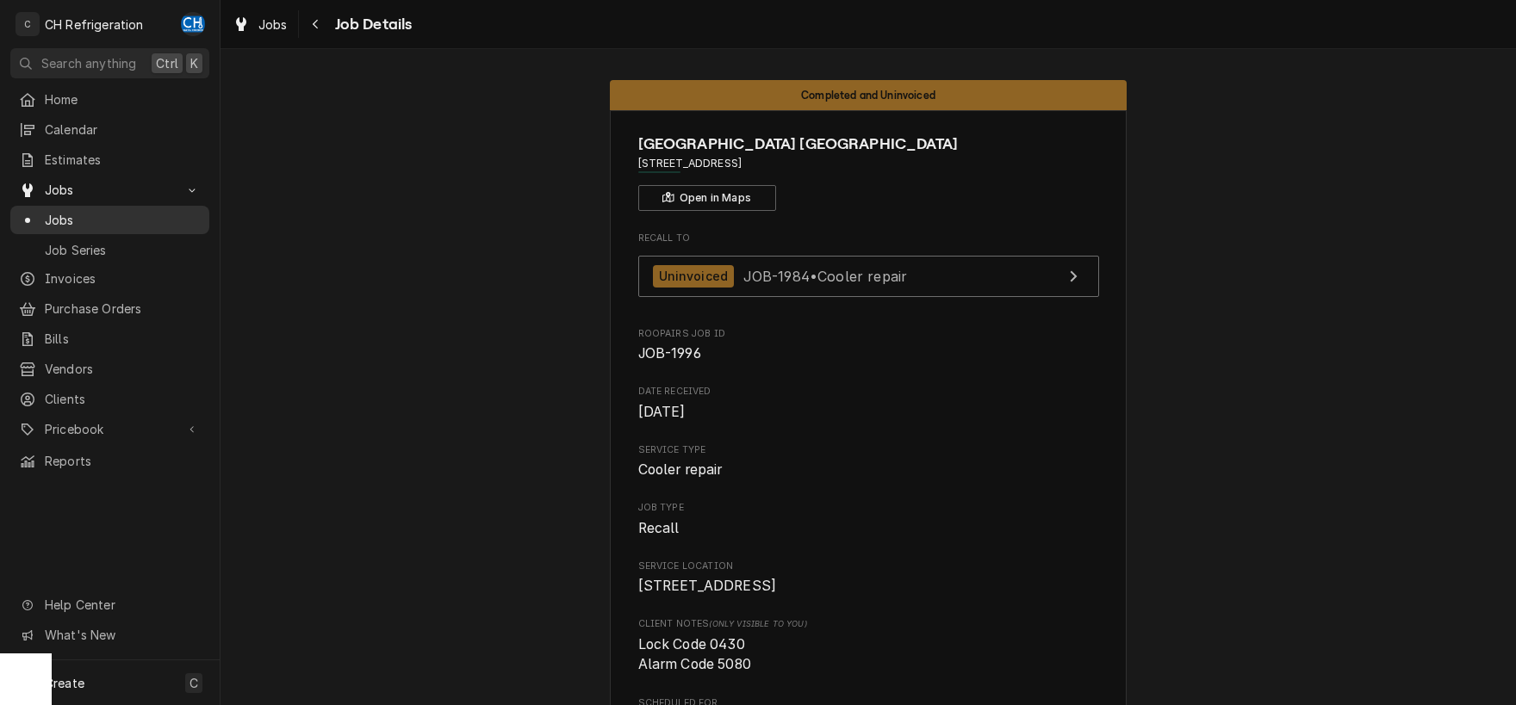
click at [128, 218] on span "Jobs" at bounding box center [123, 220] width 156 height 18
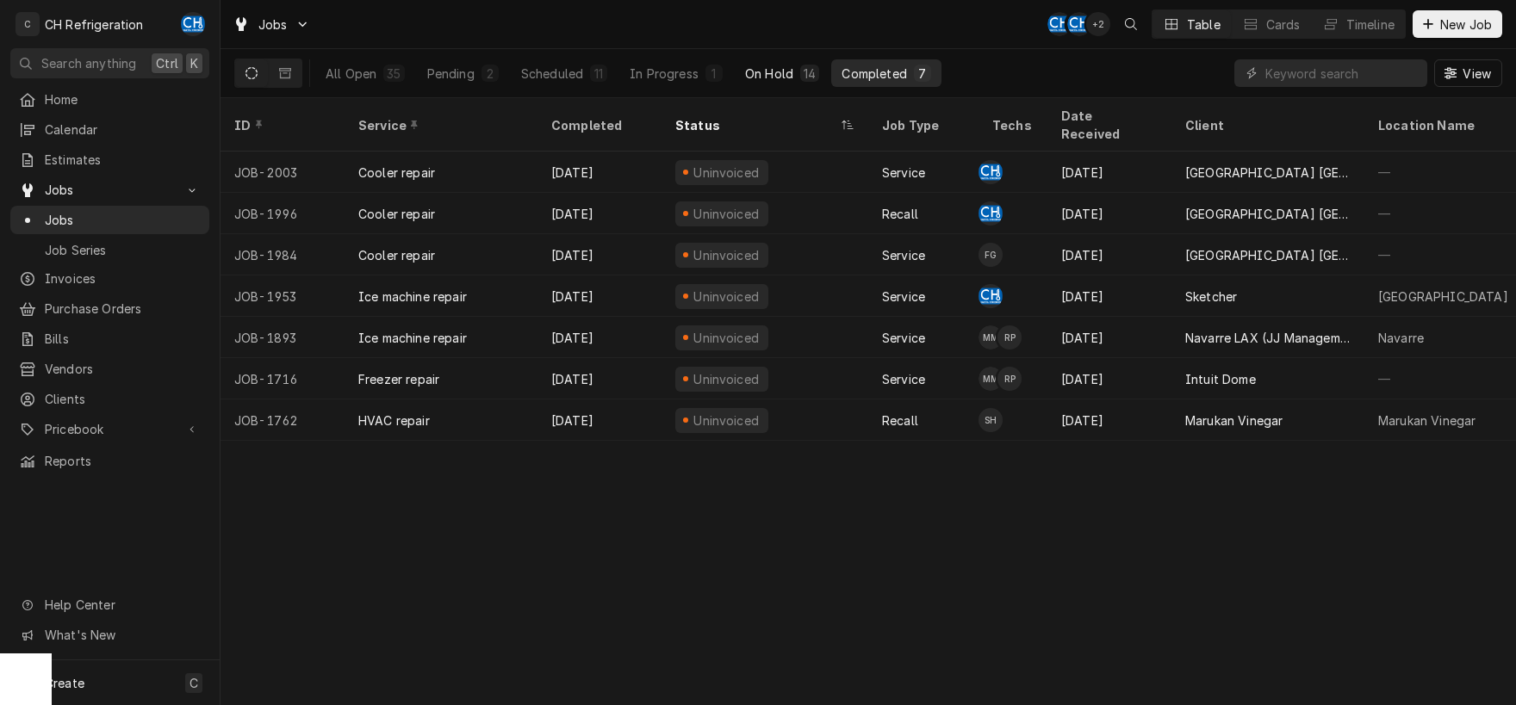
click at [751, 72] on div "On Hold" at bounding box center [769, 74] width 48 height 18
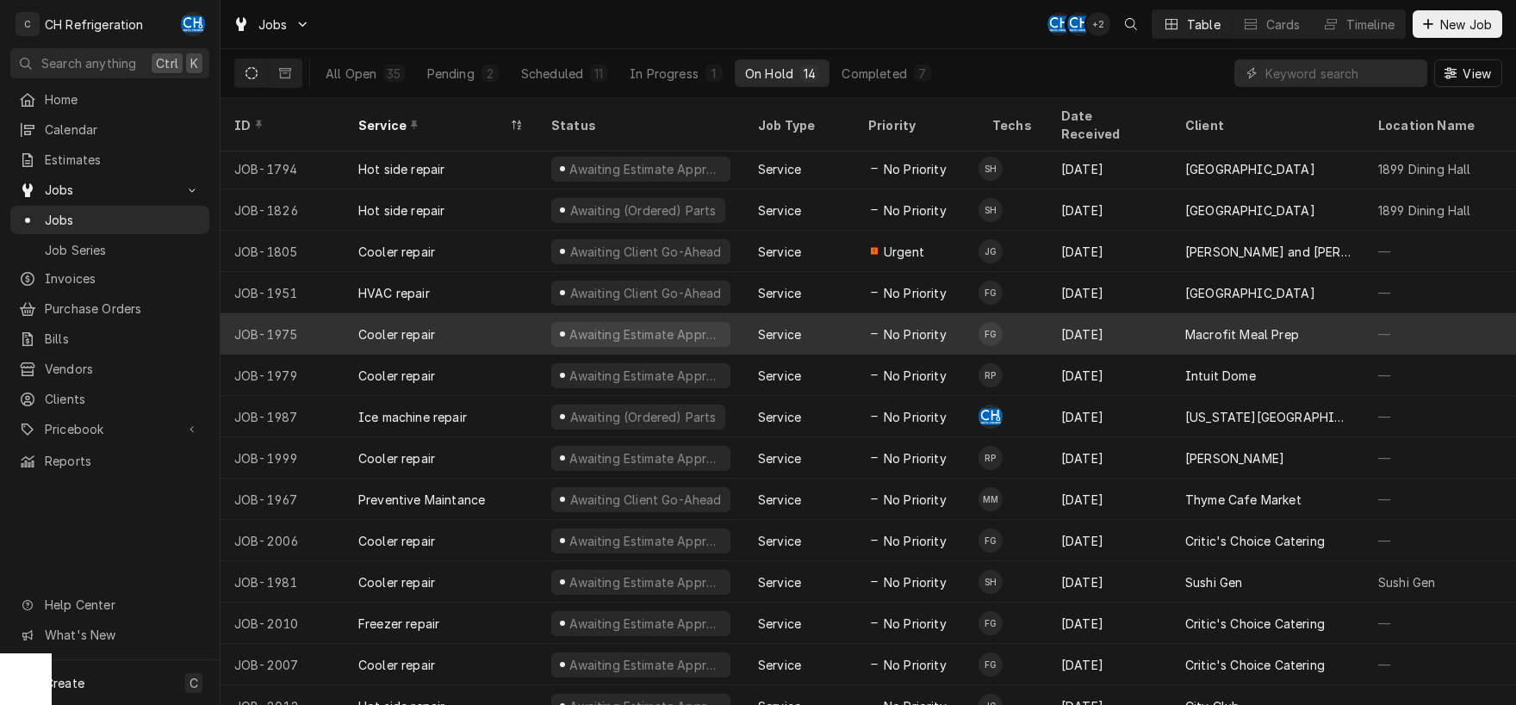
scroll to position [4, 0]
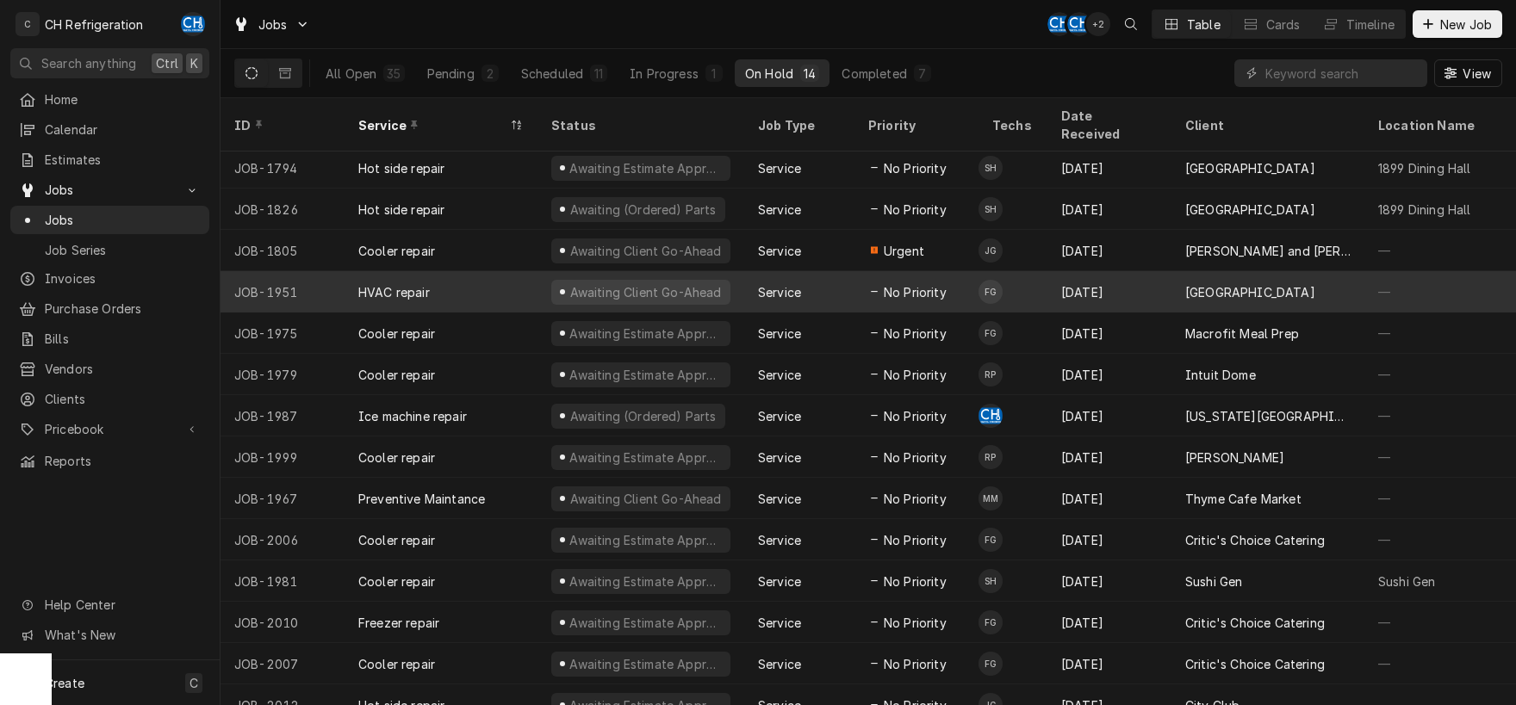
click at [1030, 279] on td "FG" at bounding box center [1013, 291] width 69 height 41
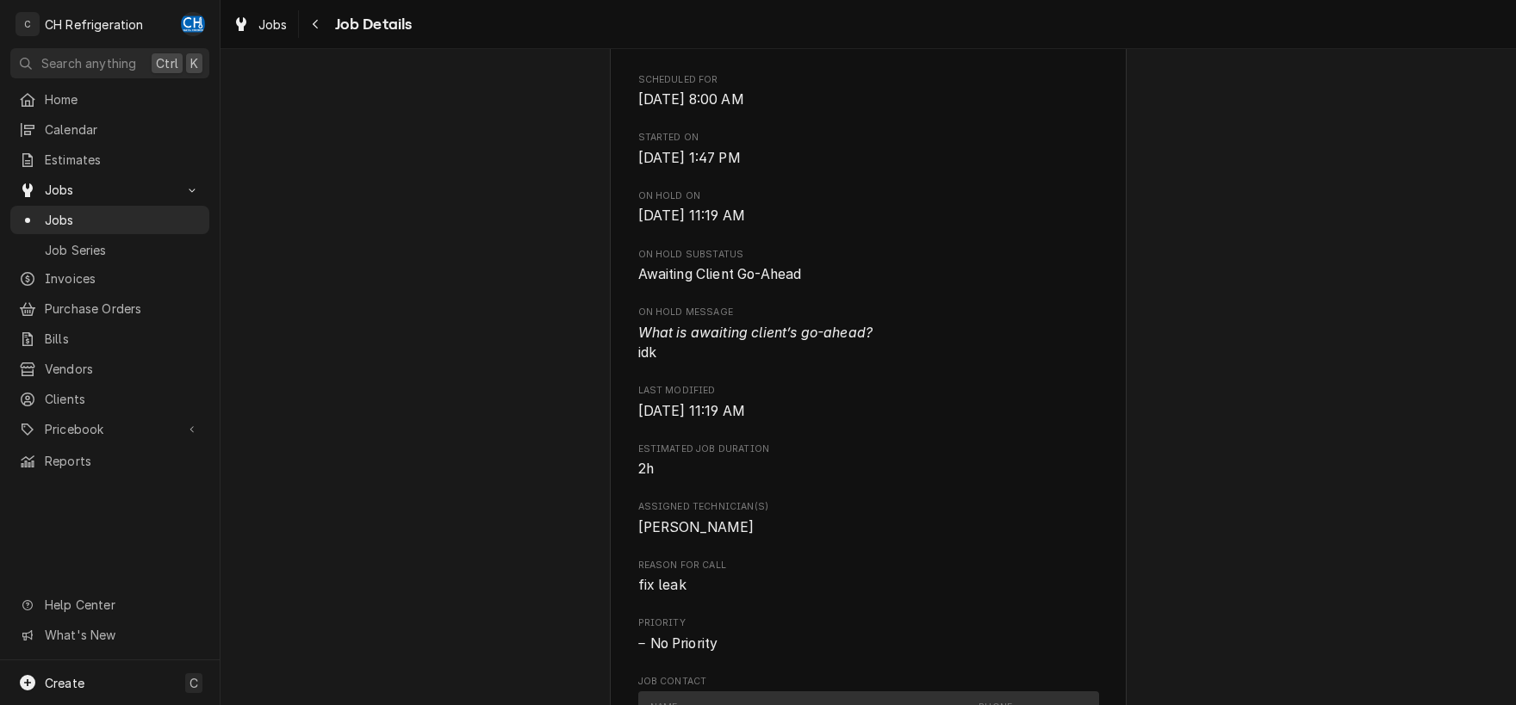
scroll to position [720, 0]
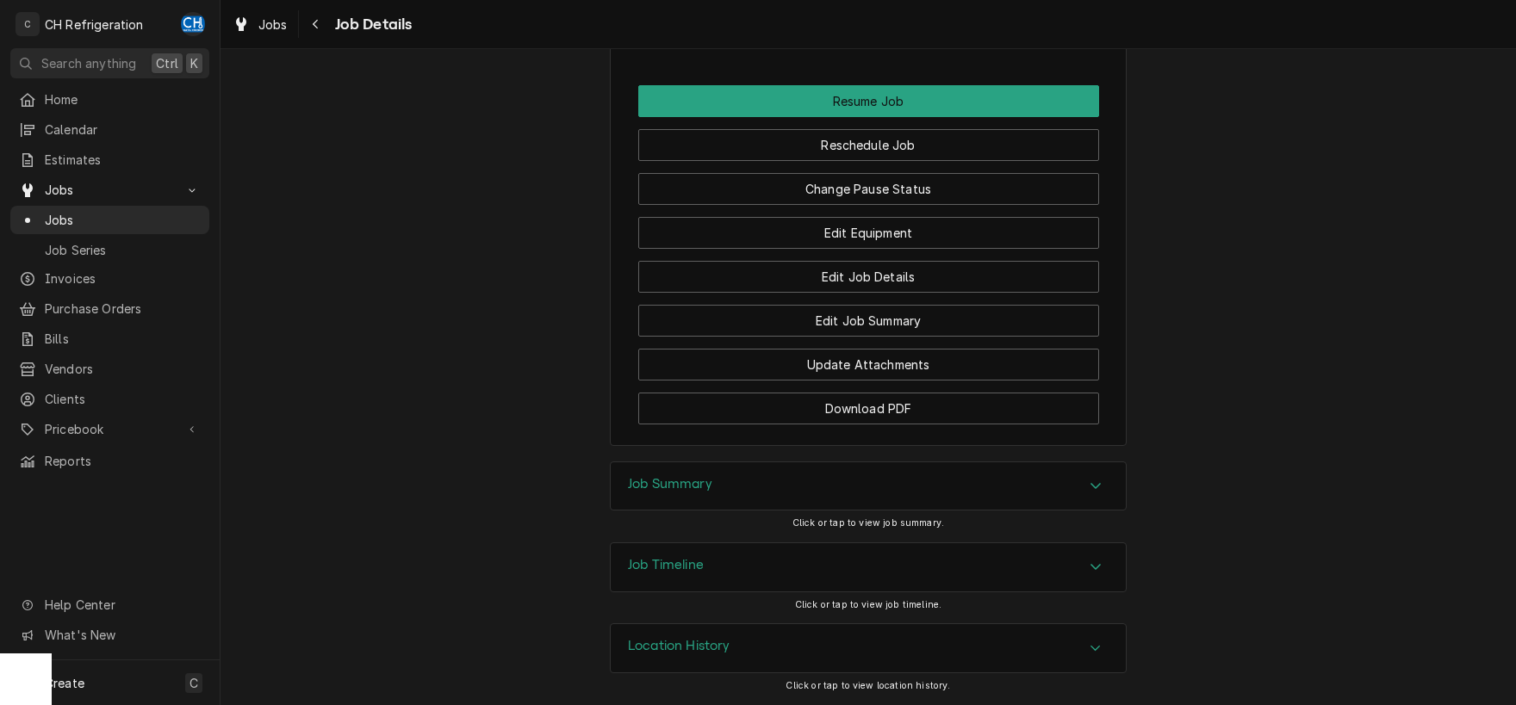
drag, startPoint x: 685, startPoint y: 488, endPoint x: 550, endPoint y: 477, distance: 135.6
click at [678, 488] on h3 "Job Summary" at bounding box center [670, 484] width 84 height 16
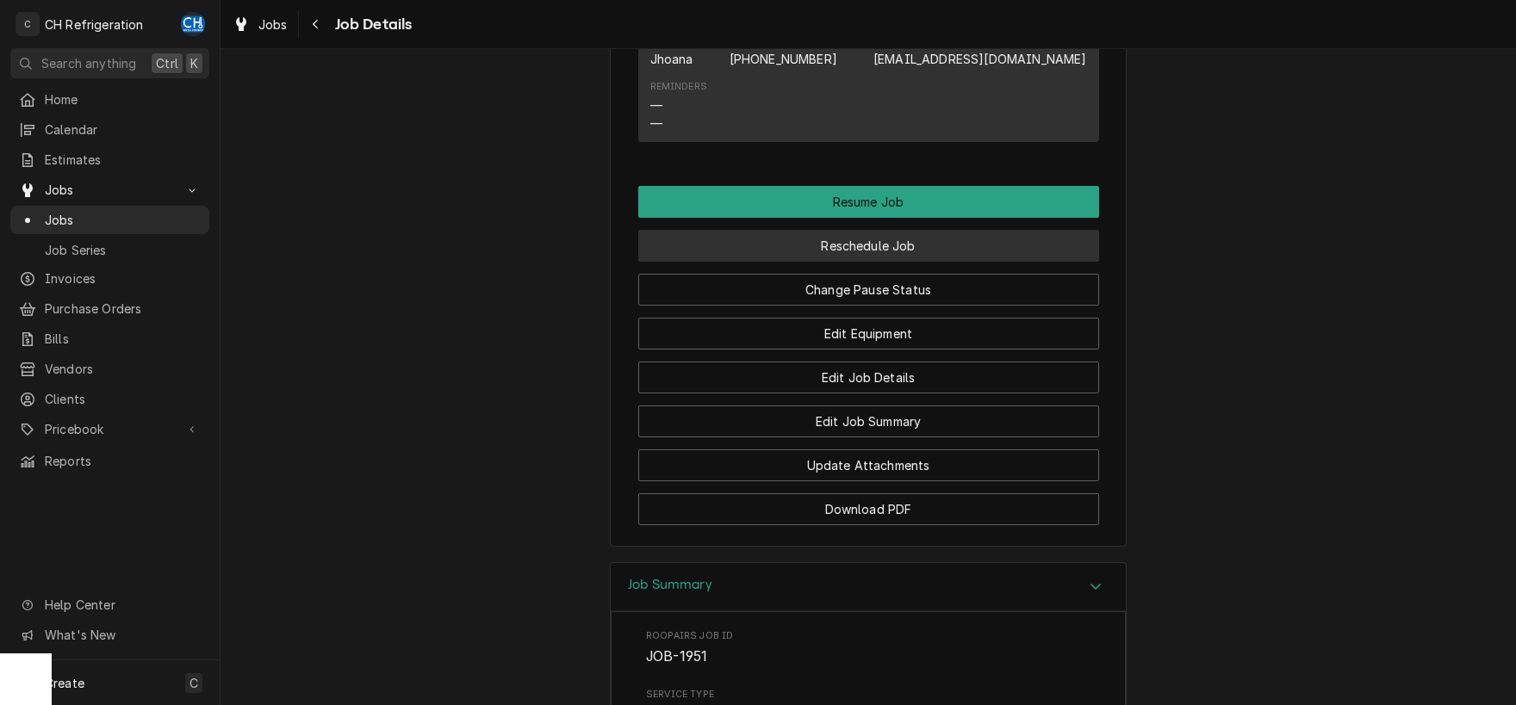
scroll to position [1318, 0]
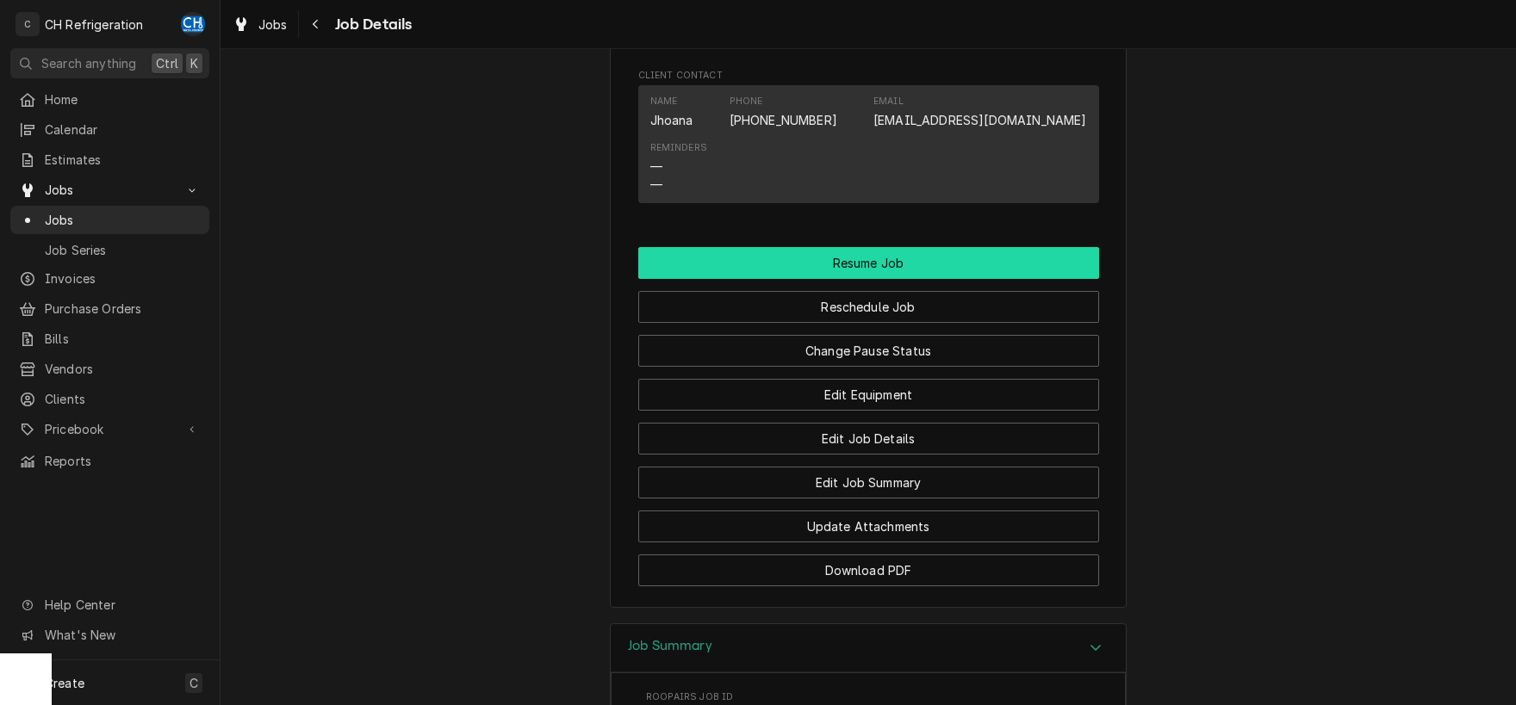
click at [812, 279] on button "Resume Job" at bounding box center [868, 263] width 461 height 32
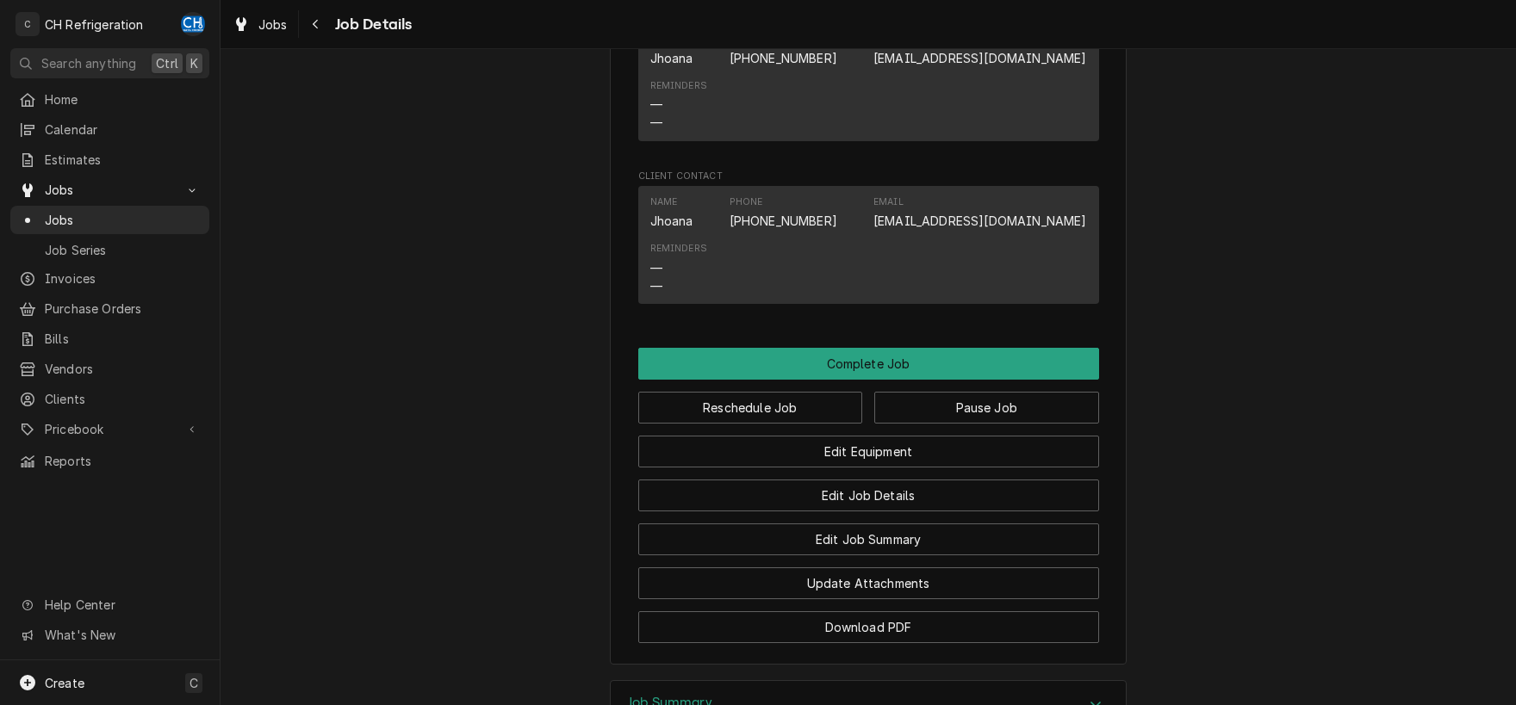
scroll to position [1318, 0]
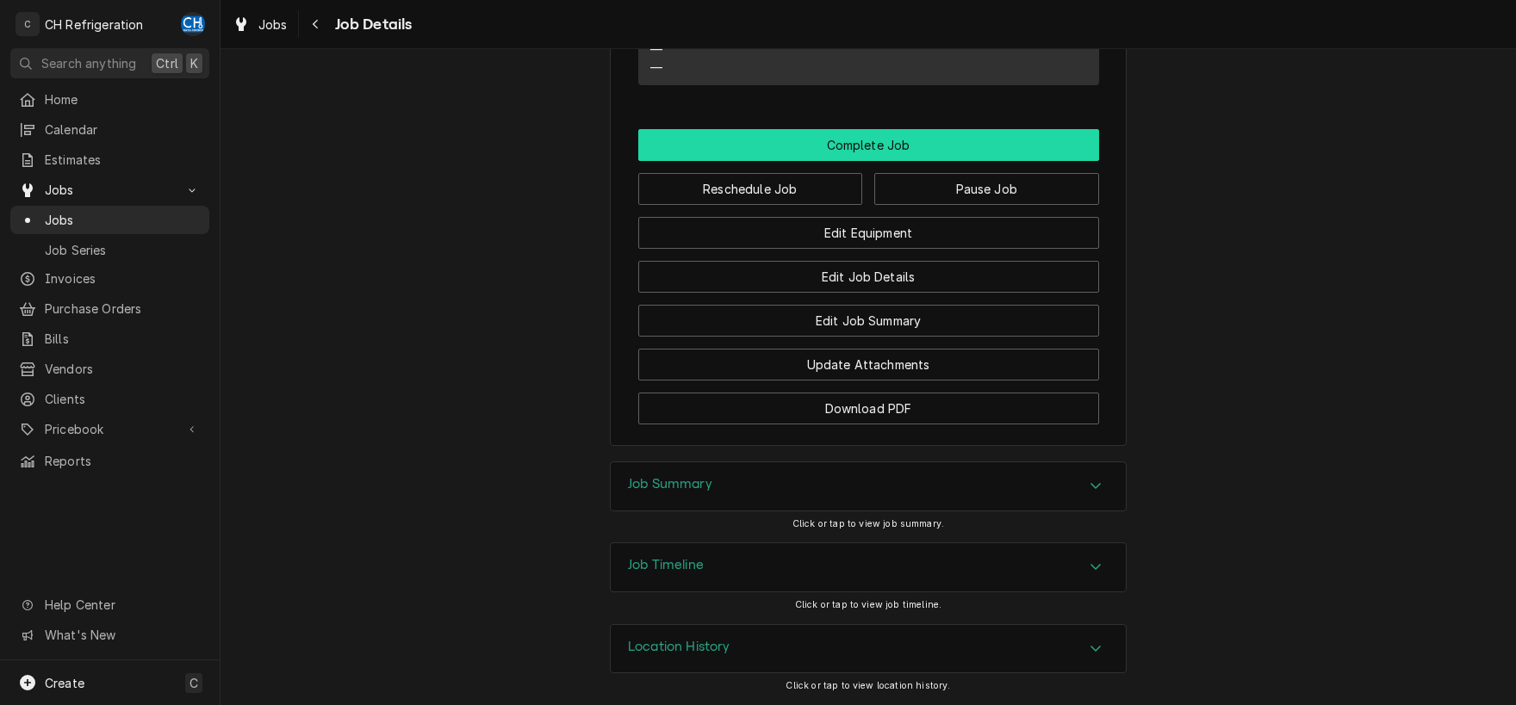
click at [903, 138] on button "Complete Job" at bounding box center [868, 145] width 461 height 32
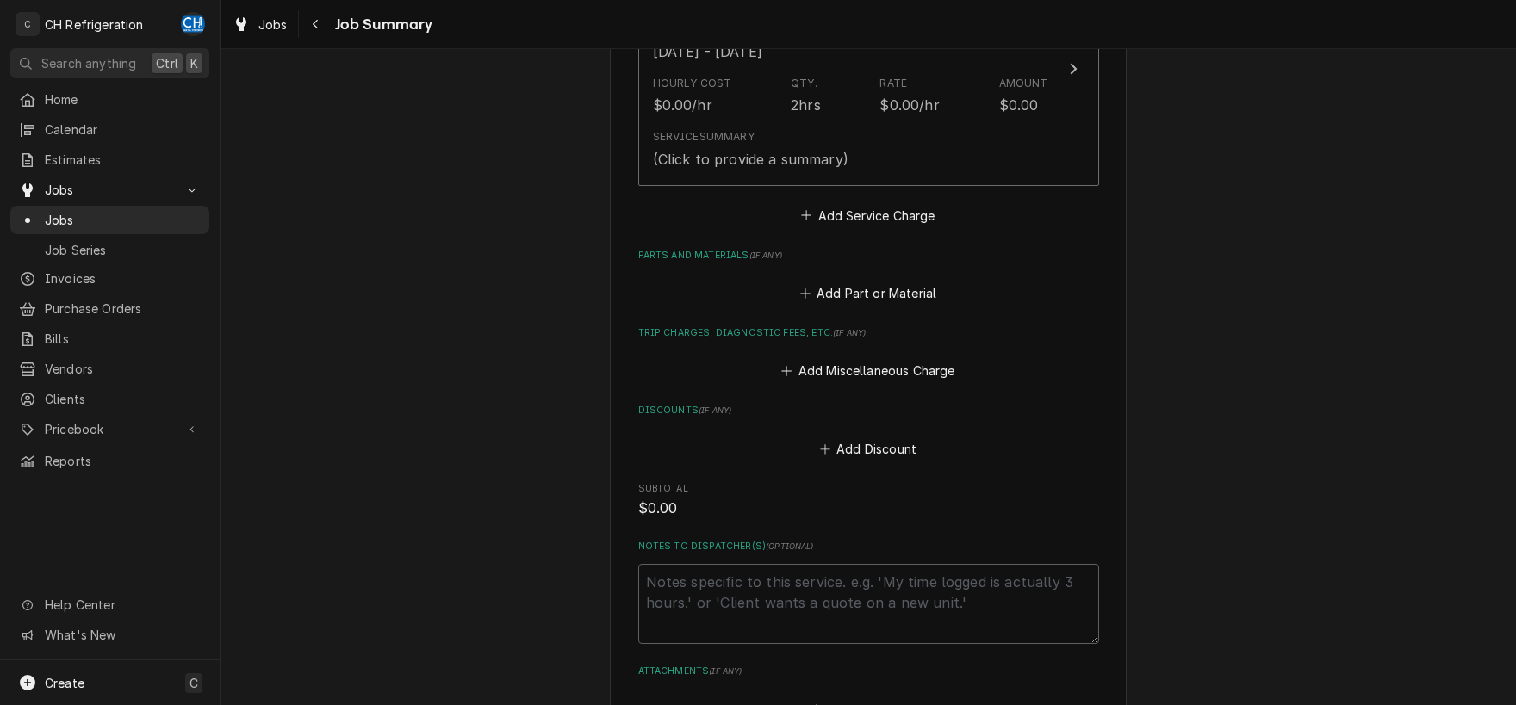
scroll to position [742, 0]
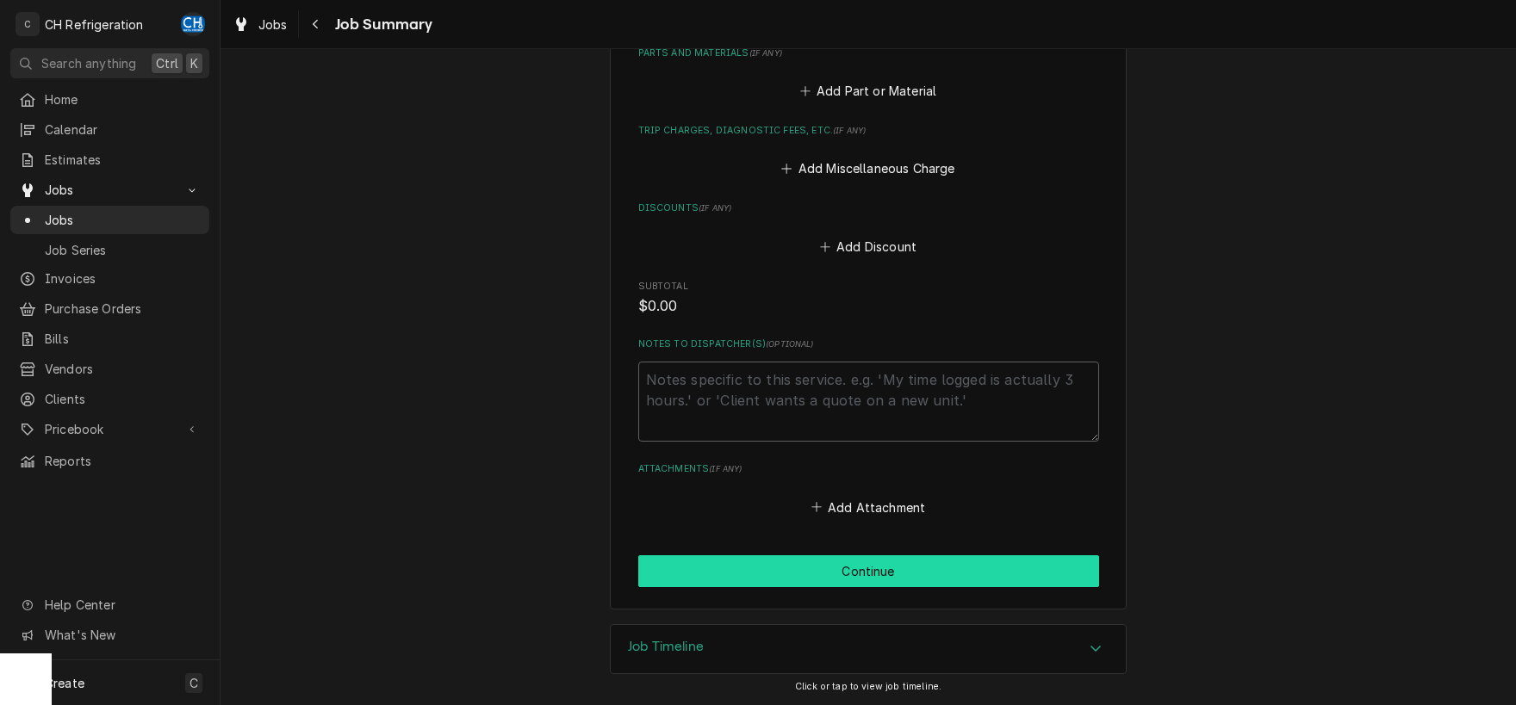
click at [879, 563] on button "Continue" at bounding box center [868, 572] width 461 height 32
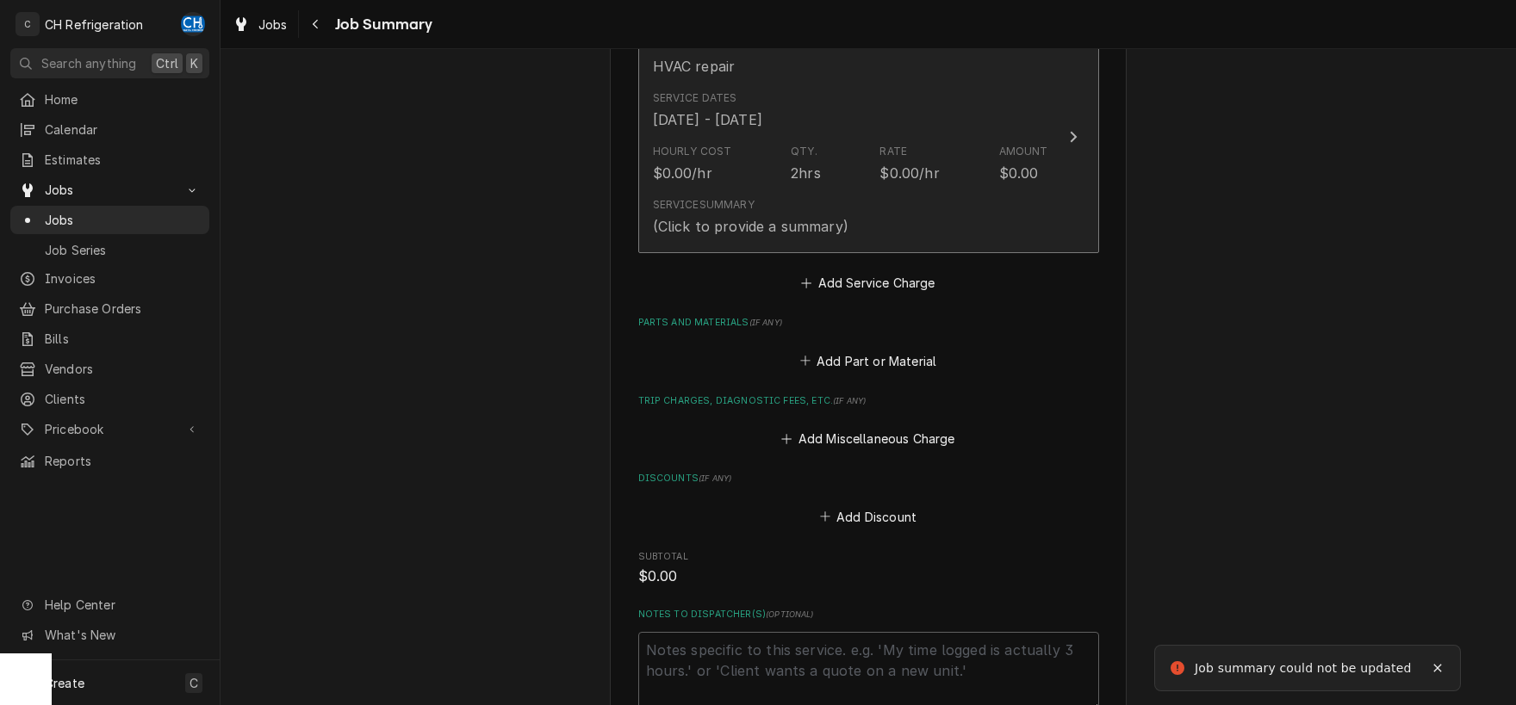
click at [849, 208] on div "Service Summary (Click to provide a summary)" at bounding box center [850, 216] width 395 height 53
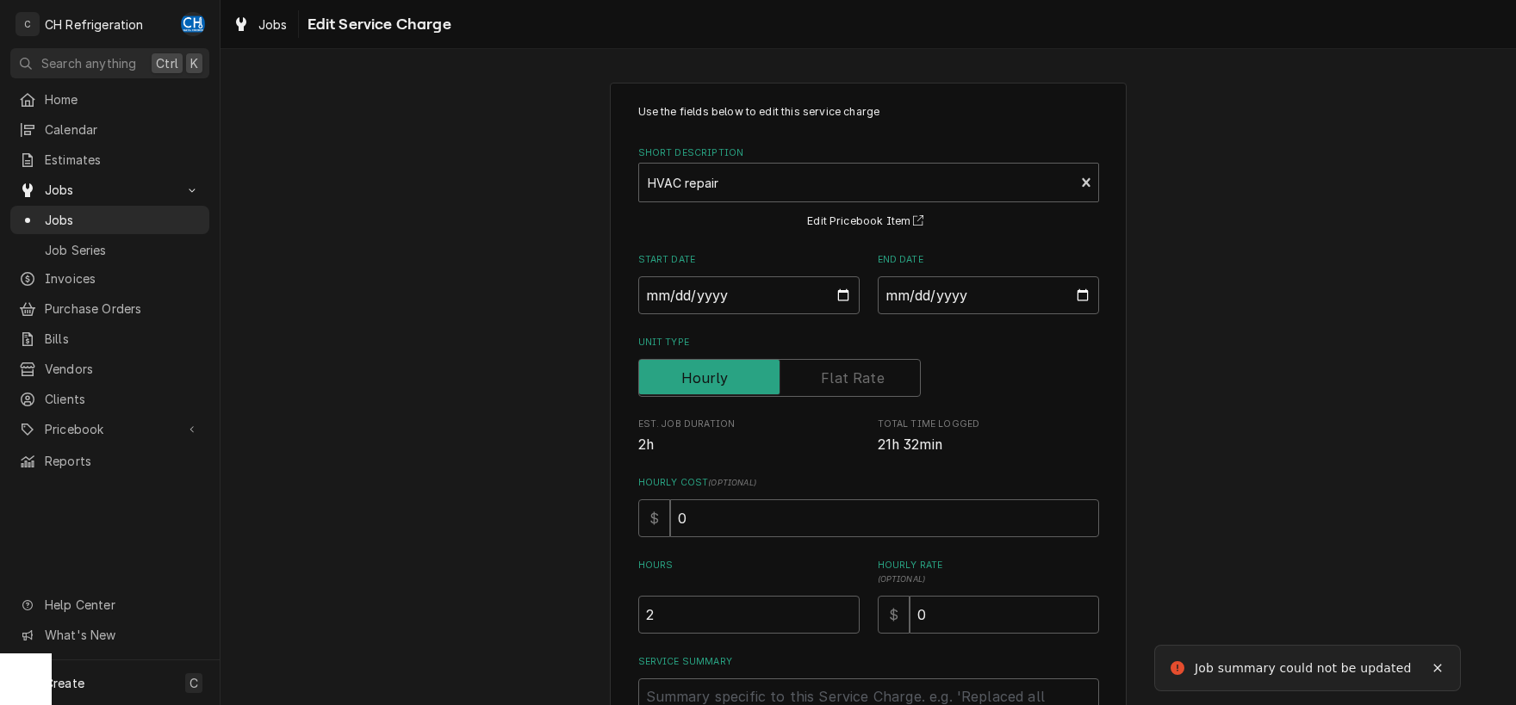
scroll to position [202, 0]
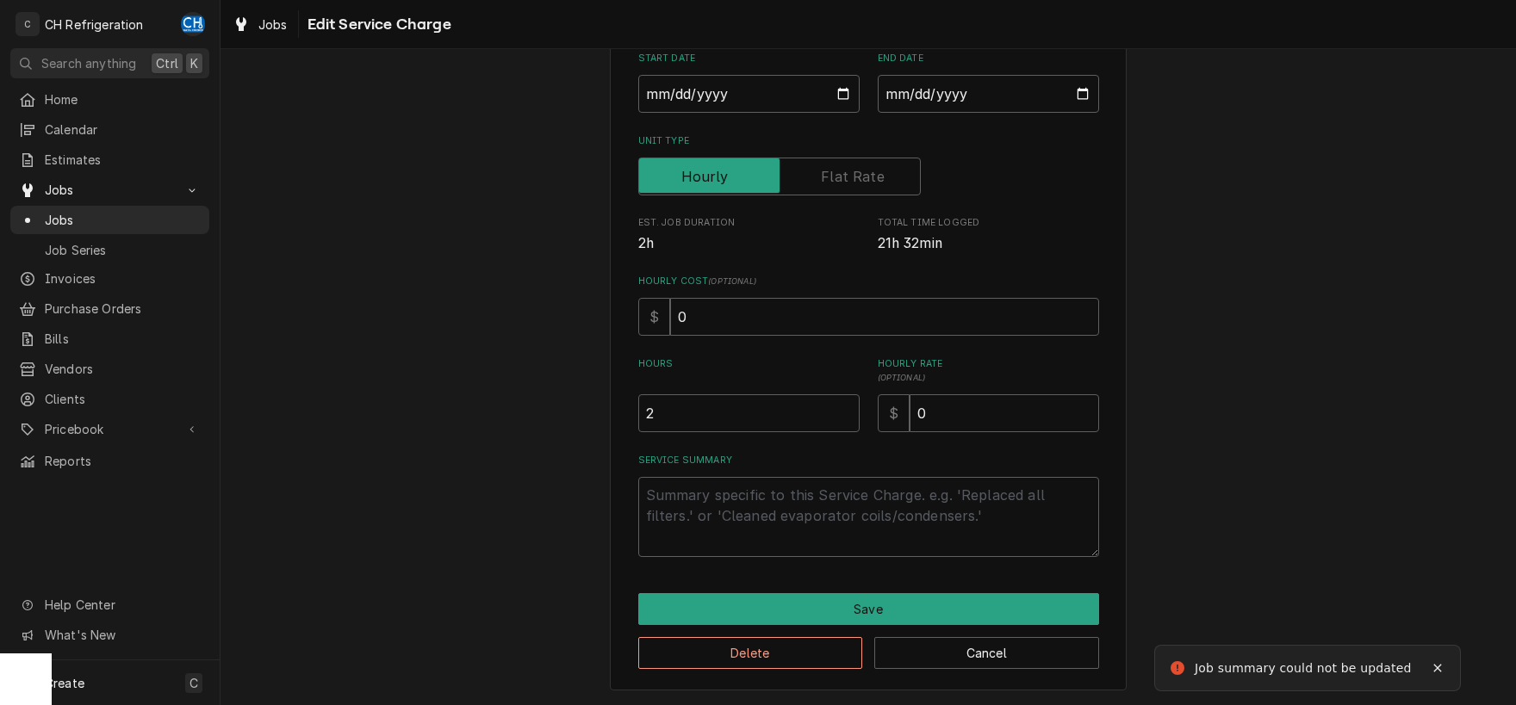
drag, startPoint x: 735, startPoint y: 463, endPoint x: 731, endPoint y: 501, distance: 38.9
click at [735, 467] on div "Service Summary" at bounding box center [868, 505] width 461 height 103
click at [737, 518] on textarea "Service Summary" at bounding box center [868, 517] width 461 height 80
type textarea "x"
type textarea "k"
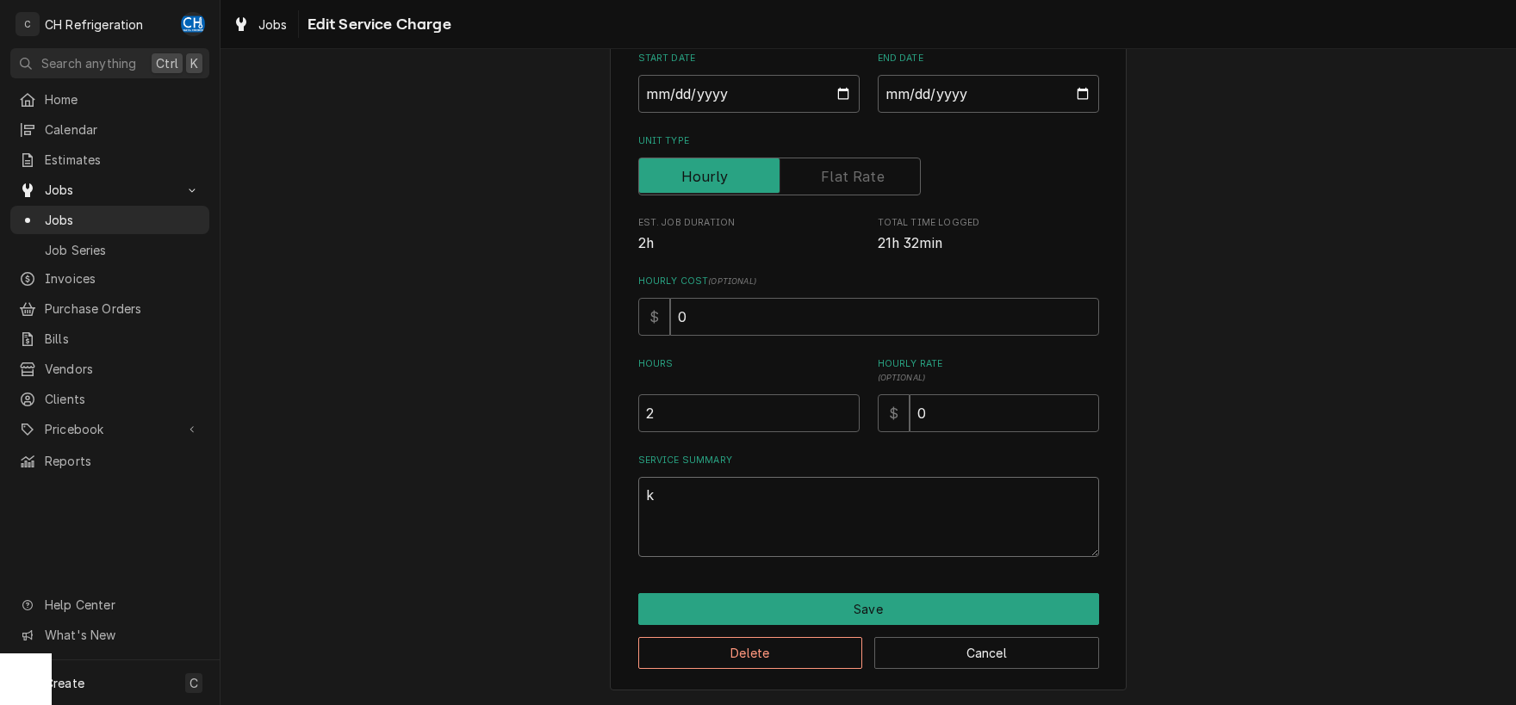
type textarea "x"
type textarea "ki"
type textarea "x"
type textarea "kil"
type textarea "x"
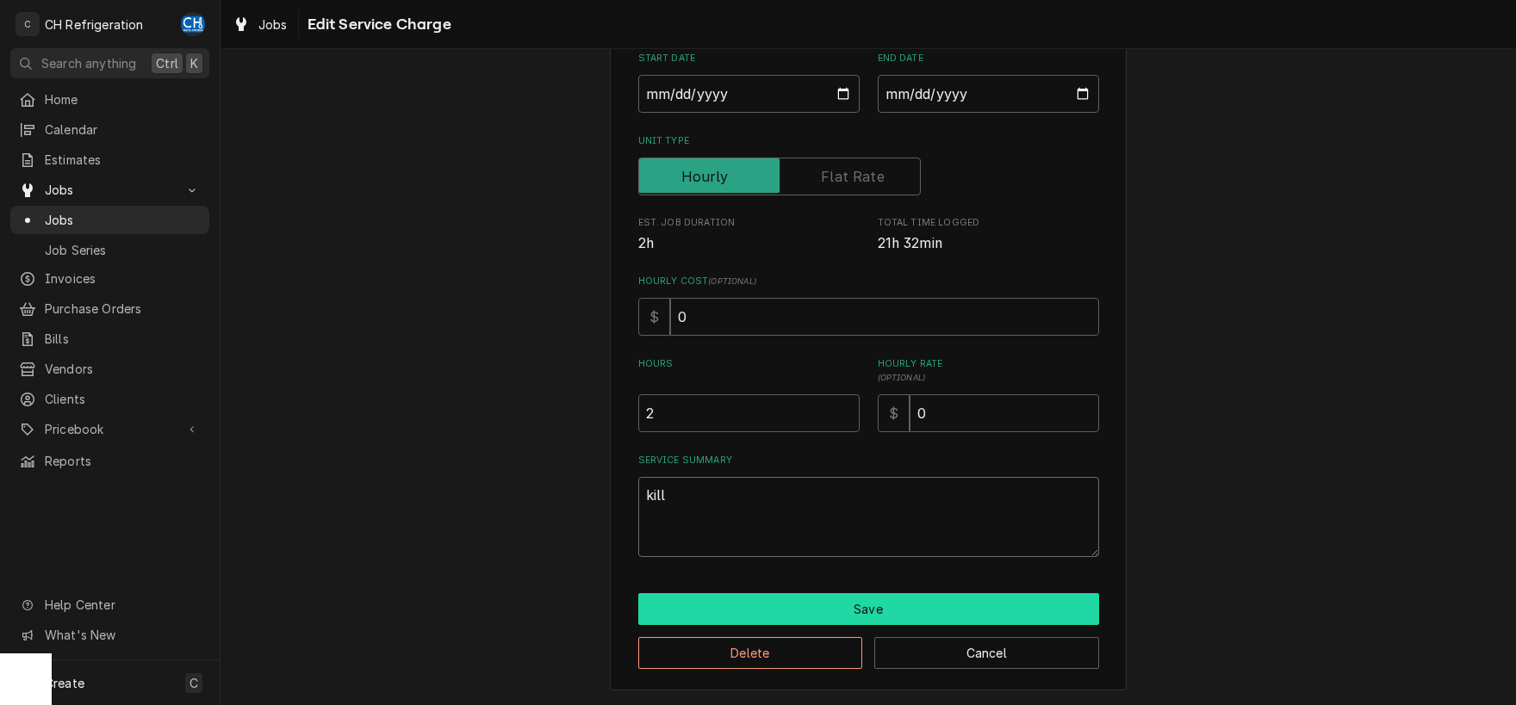
type textarea "kill"
click at [904, 596] on button "Save" at bounding box center [868, 609] width 461 height 32
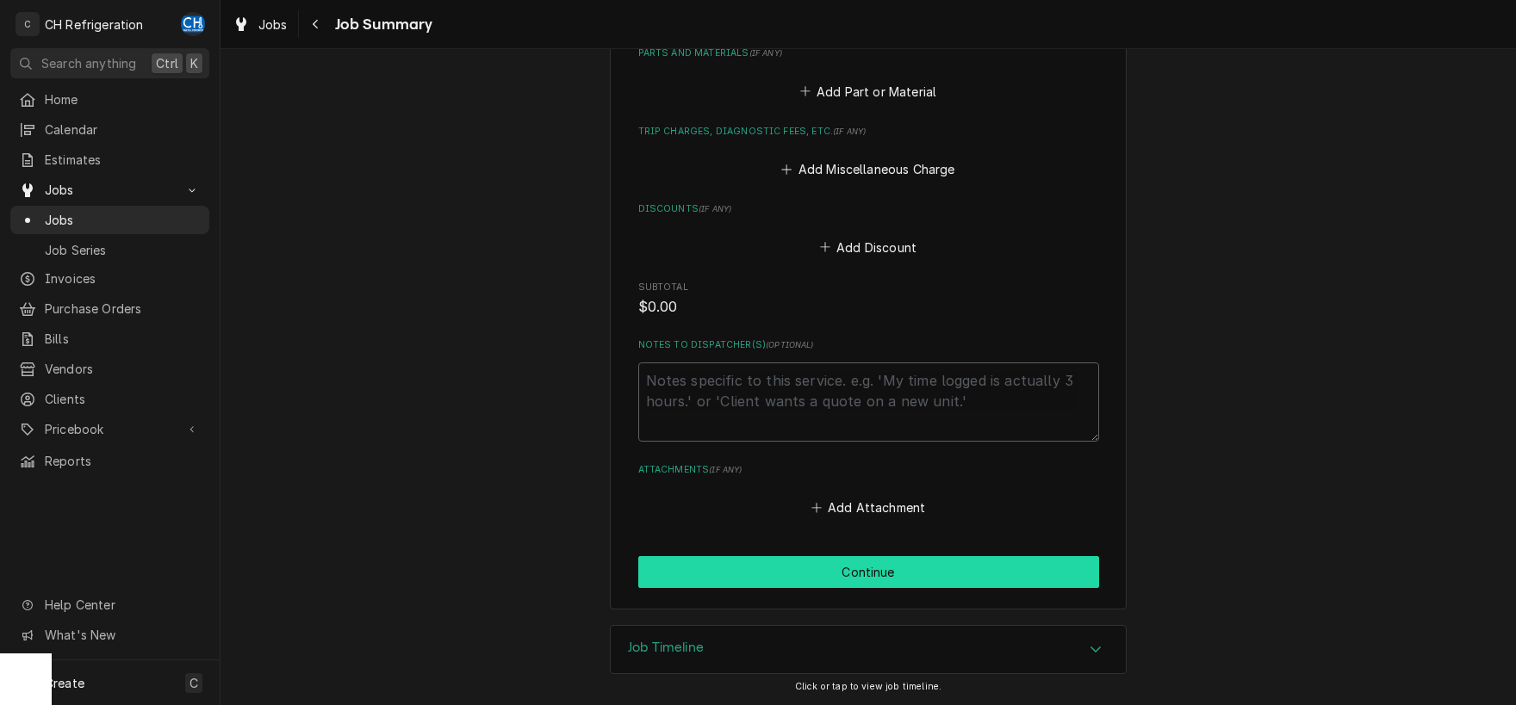
click at [885, 578] on button "Continue" at bounding box center [868, 572] width 461 height 32
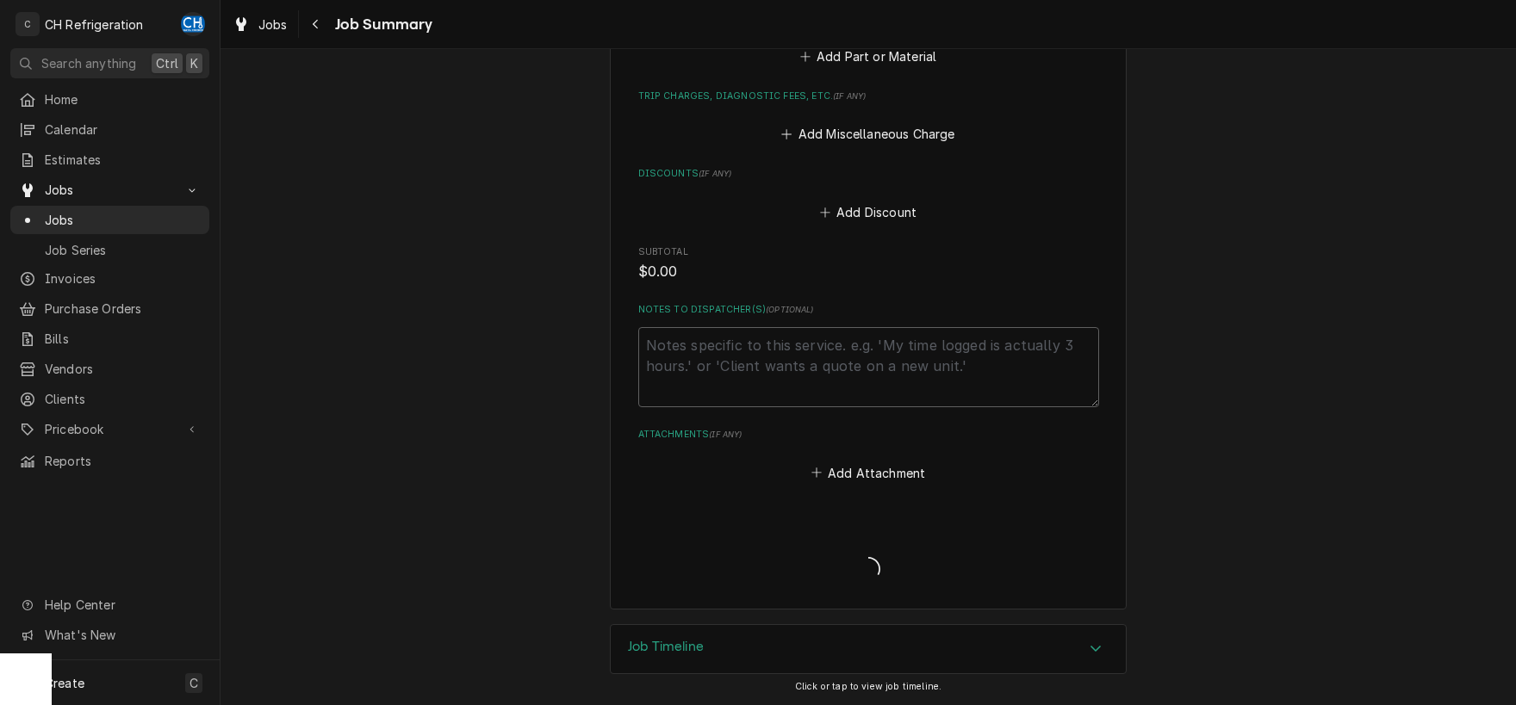
scroll to position [742, 0]
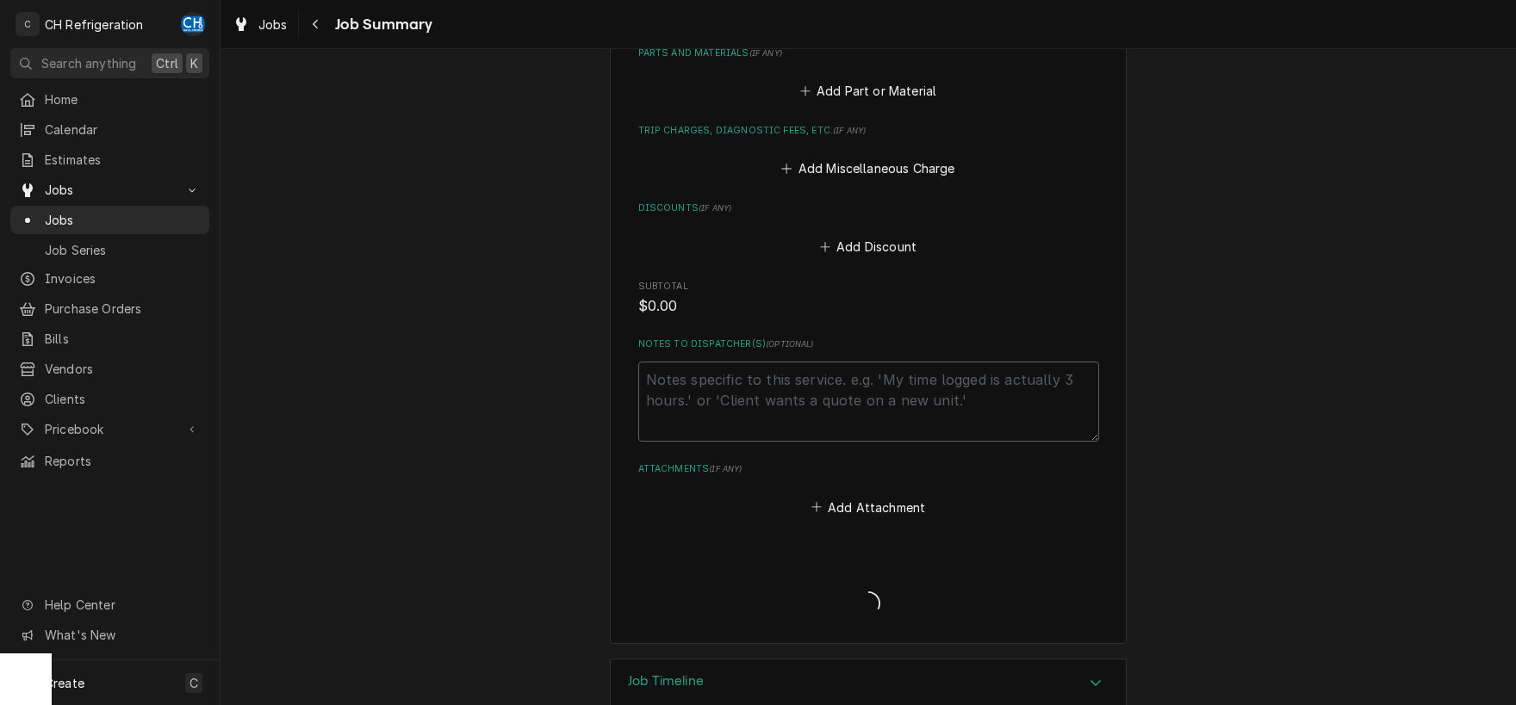
type textarea "x"
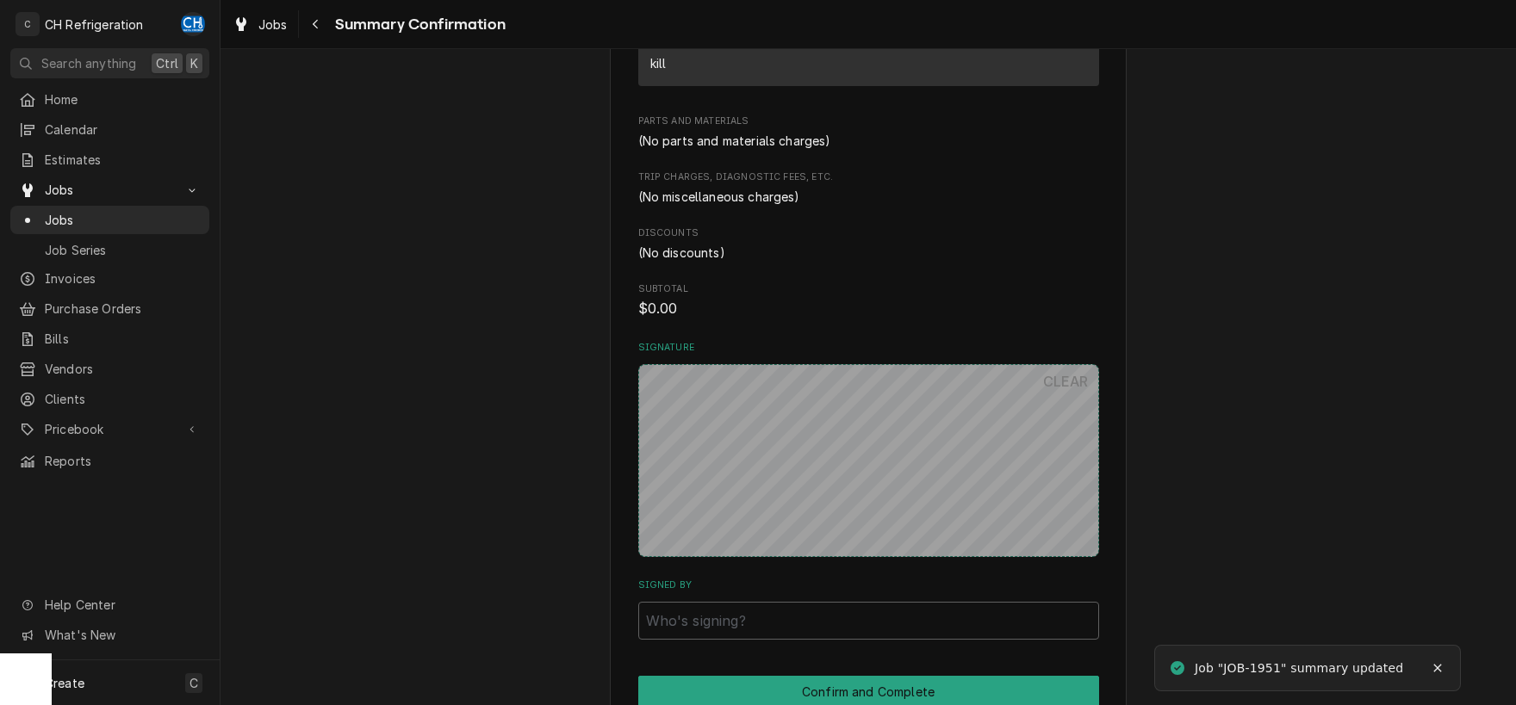
scroll to position [618, 0]
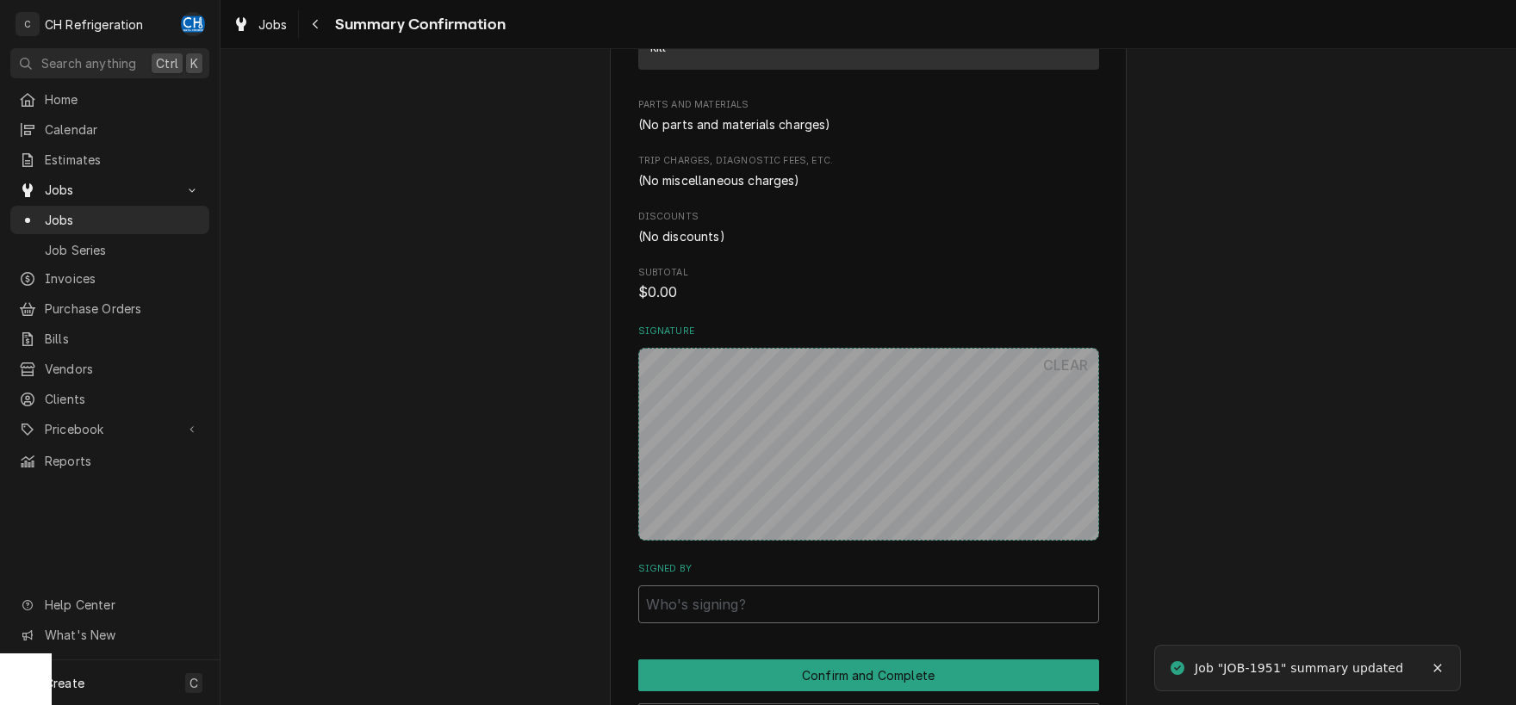
click at [786, 587] on input "Signed By" at bounding box center [868, 605] width 461 height 38
type input "kill"
click at [808, 652] on div "Foothill Unity Center 790 W Chestnut Ave, Monrovia, CA 91016 Please have Foothi…" at bounding box center [868, 133] width 517 height 1338
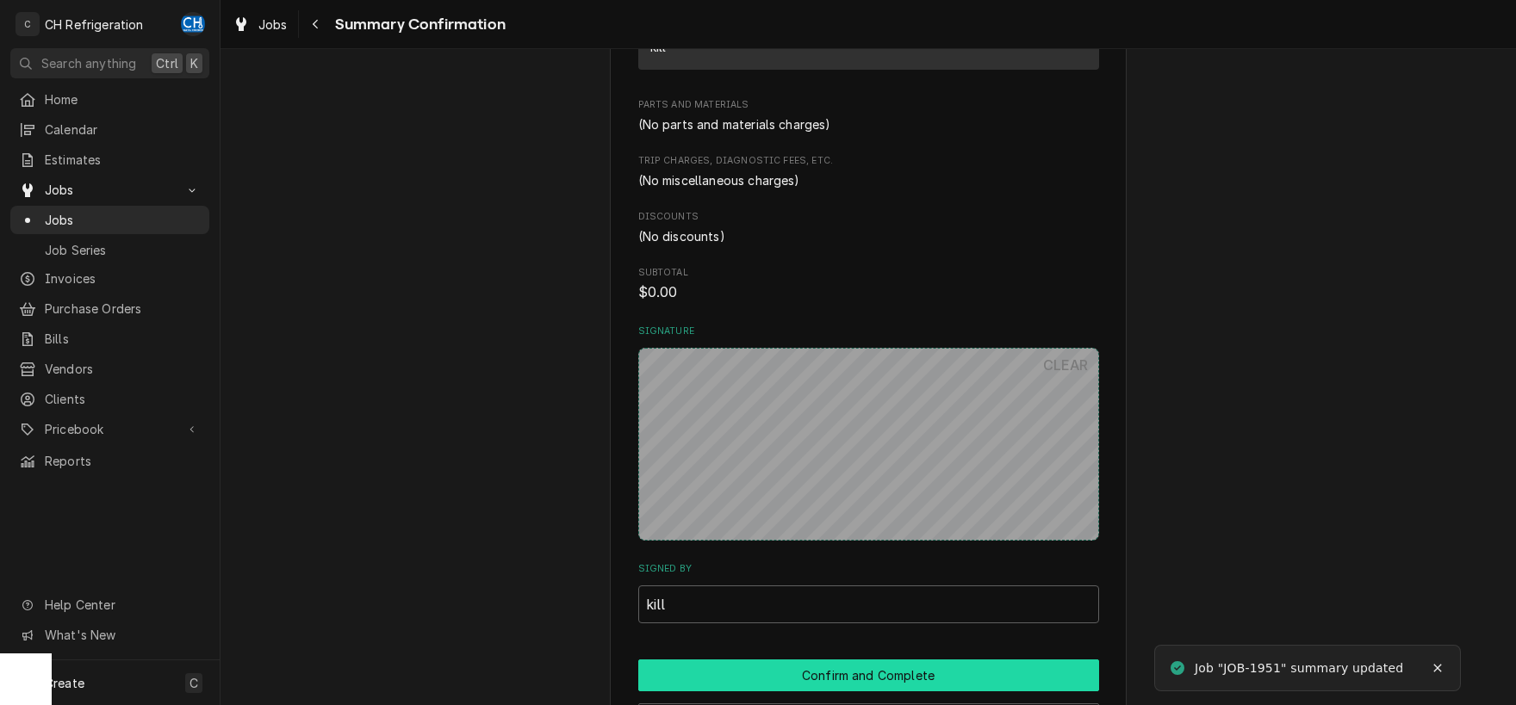
click at [813, 669] on button "Confirm and Complete" at bounding box center [868, 676] width 461 height 32
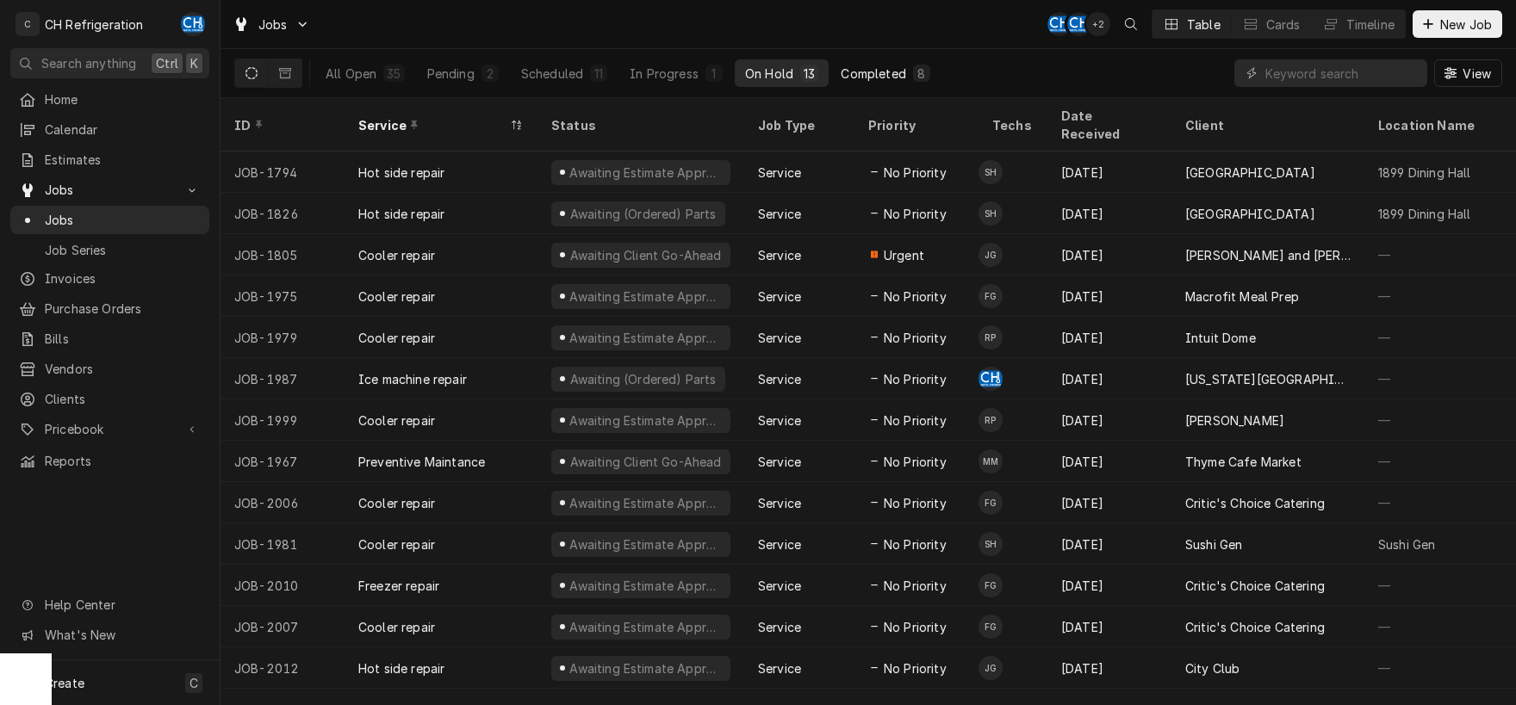
click at [896, 61] on button "Completed 8" at bounding box center [884, 73] width 109 height 28
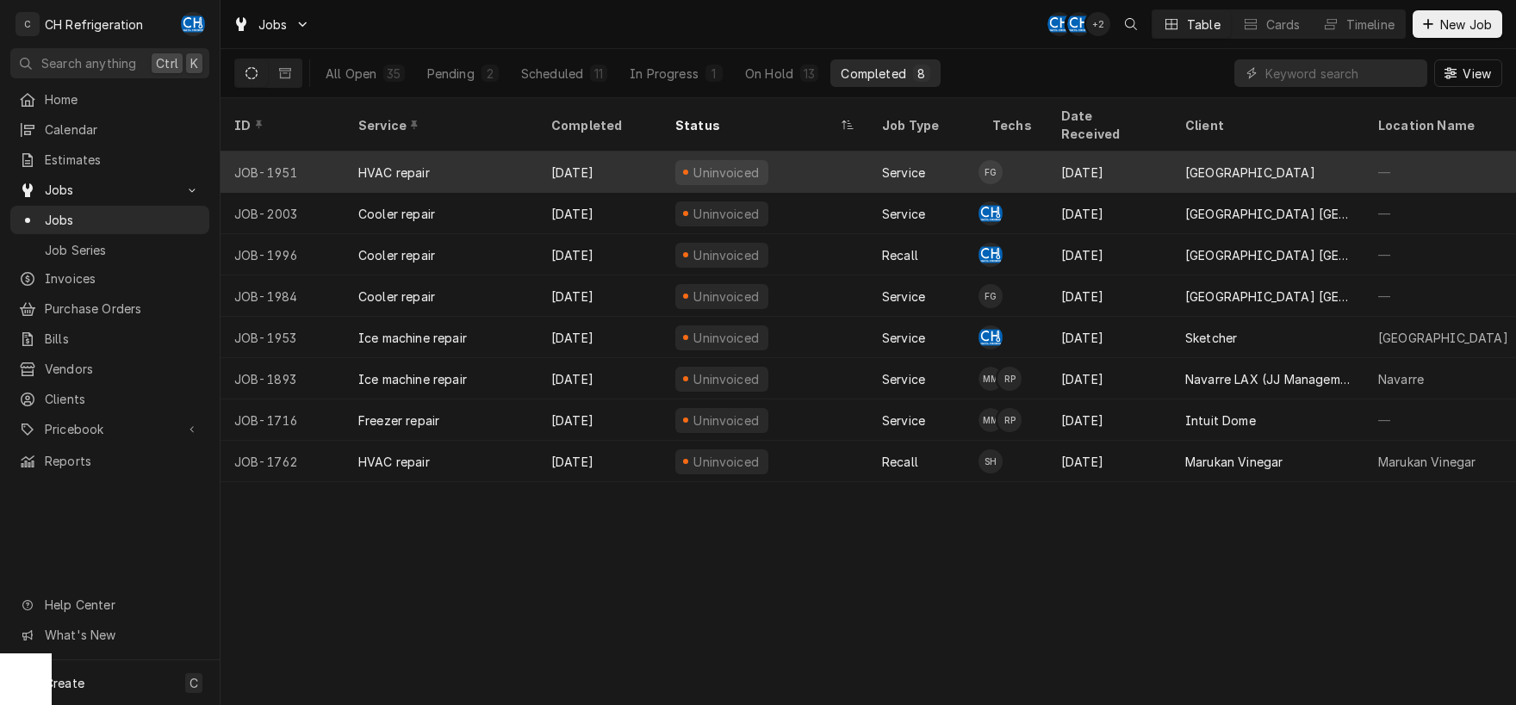
click at [1149, 163] on div "[DATE]" at bounding box center [1109, 172] width 124 height 41
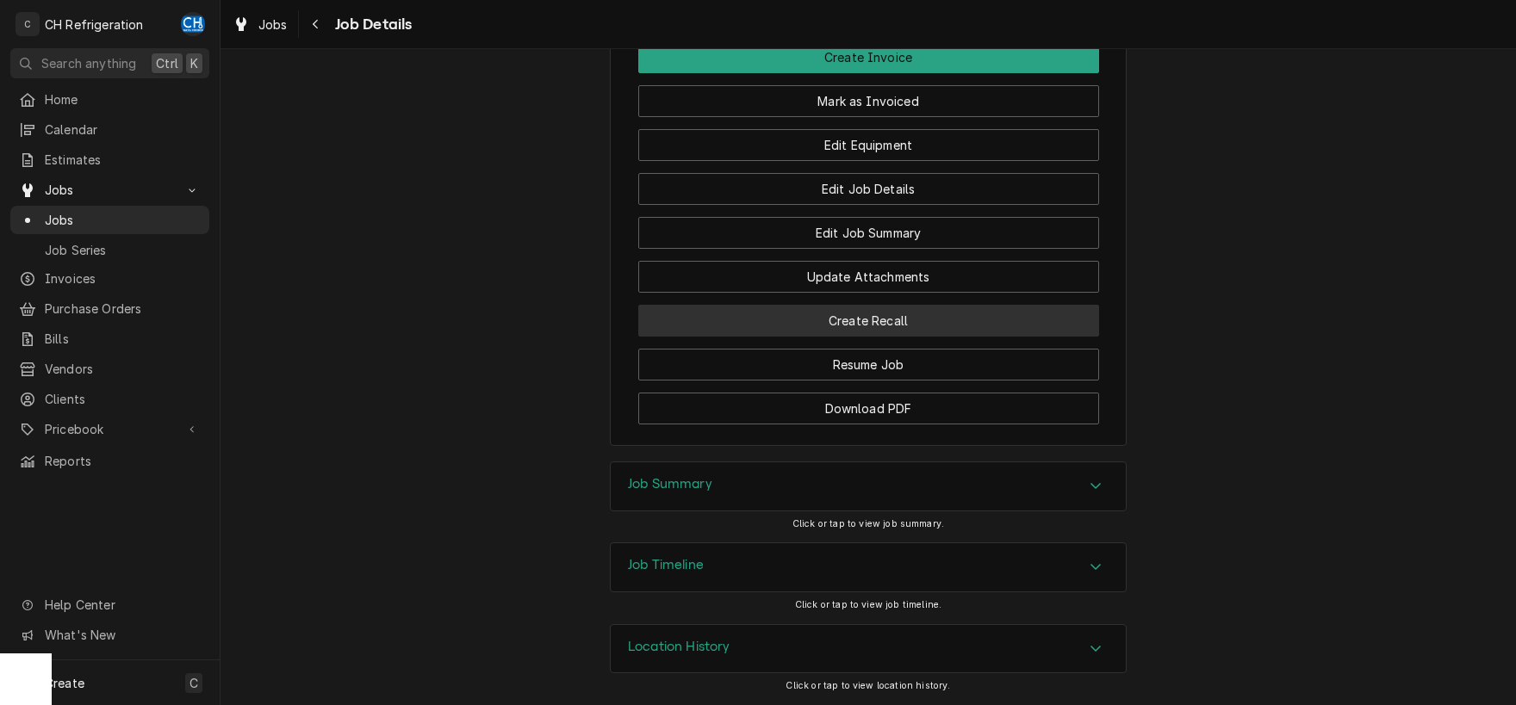
scroll to position [1225, 0]
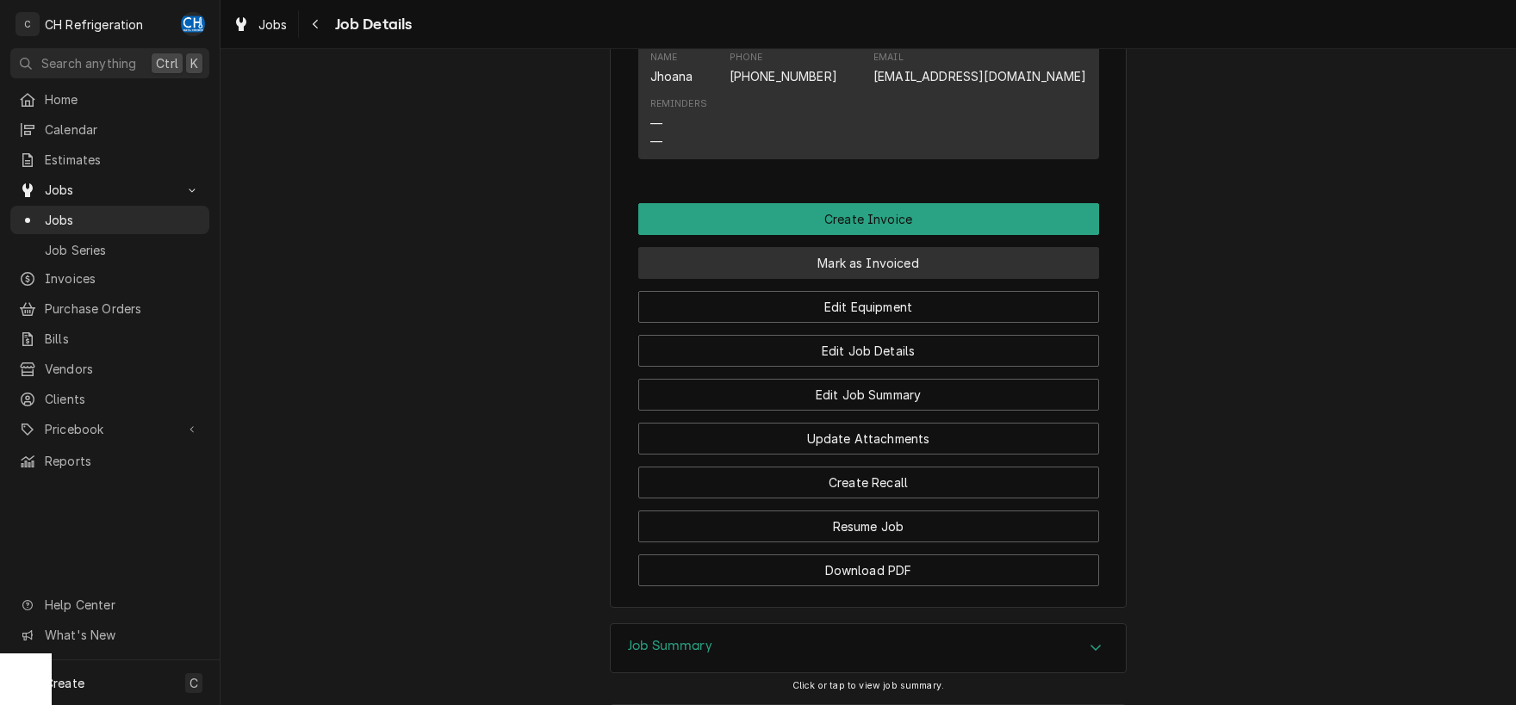
click at [891, 279] on button "Mark as Invoiced" at bounding box center [868, 263] width 461 height 32
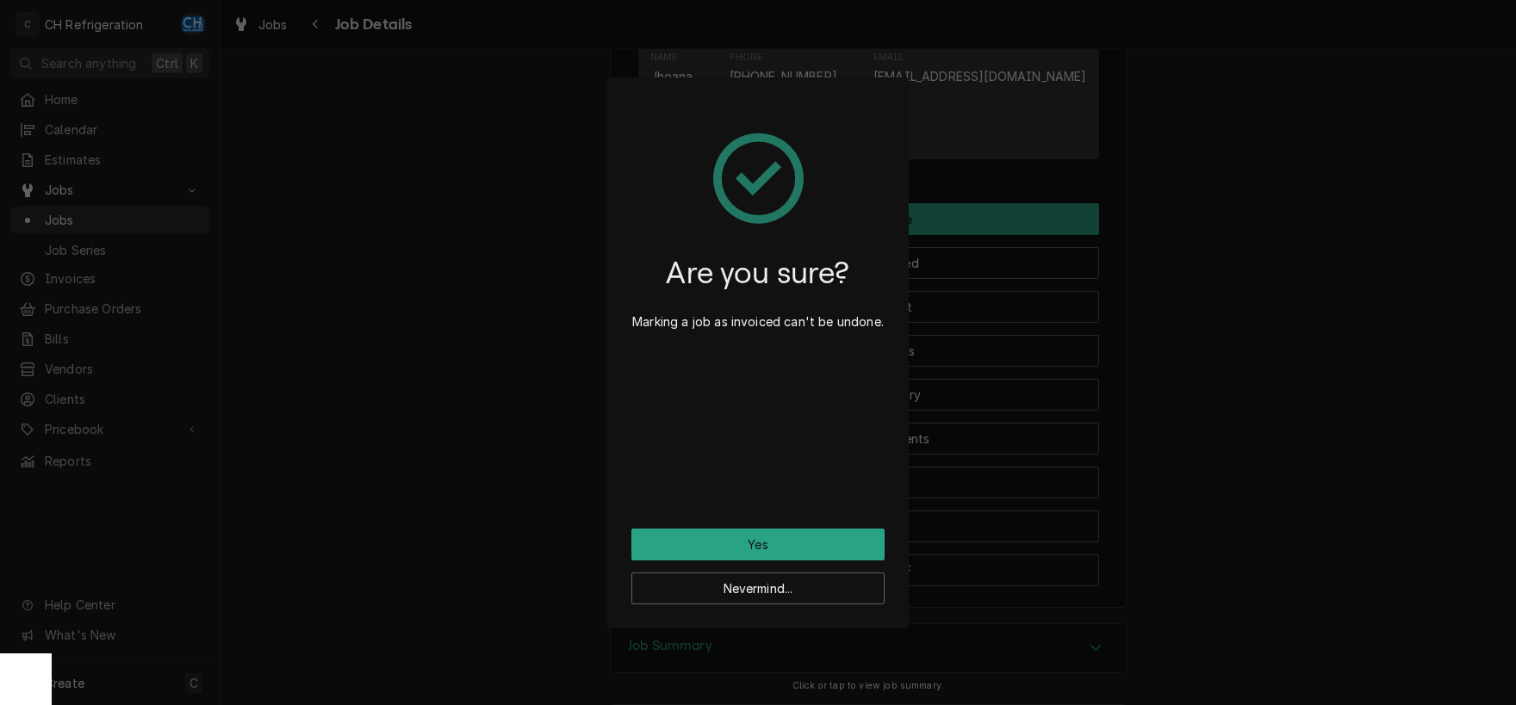
click at [817, 515] on div "Are you sure? Marking a job as invoiced can't be undone." at bounding box center [757, 315] width 253 height 427
click at [813, 536] on button "Yes" at bounding box center [757, 545] width 253 height 32
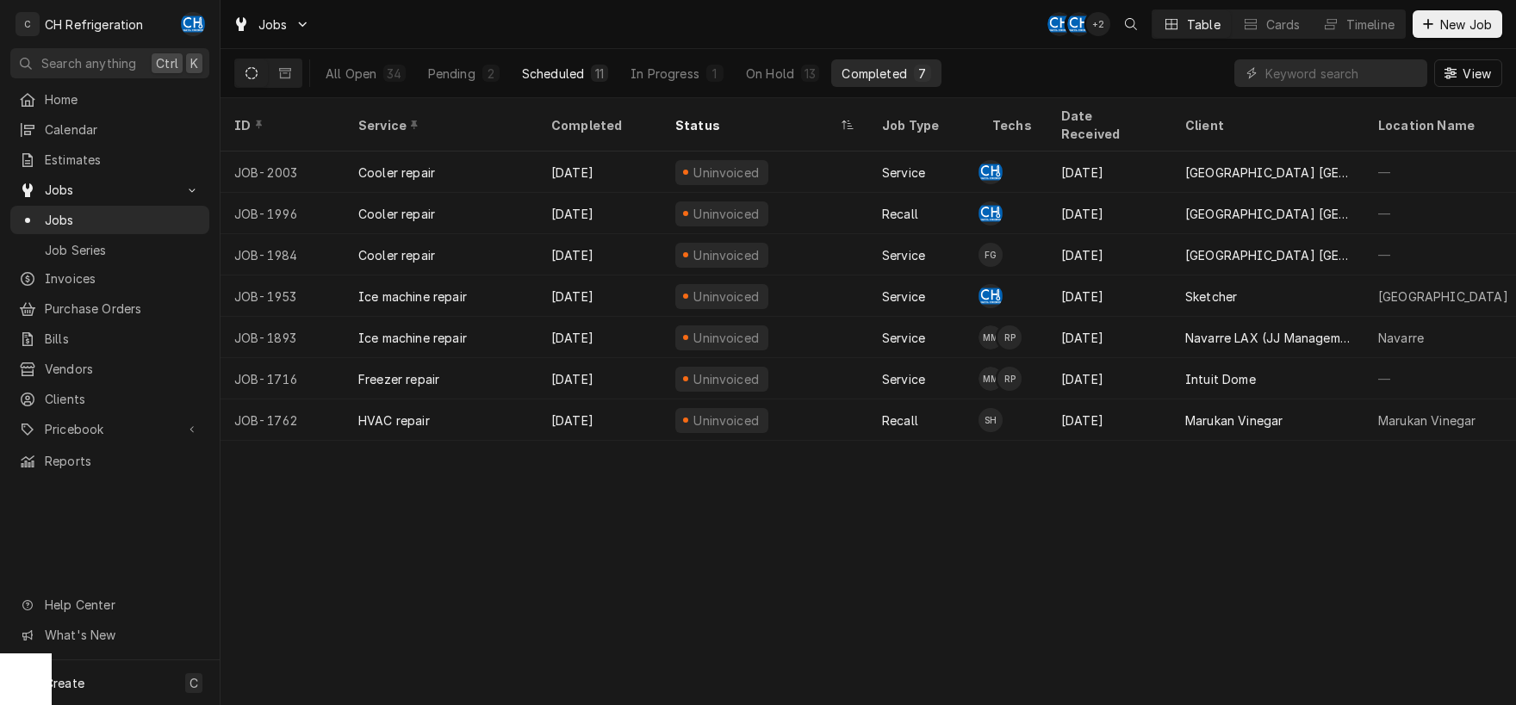
click at [577, 73] on div "Scheduled" at bounding box center [553, 74] width 62 height 18
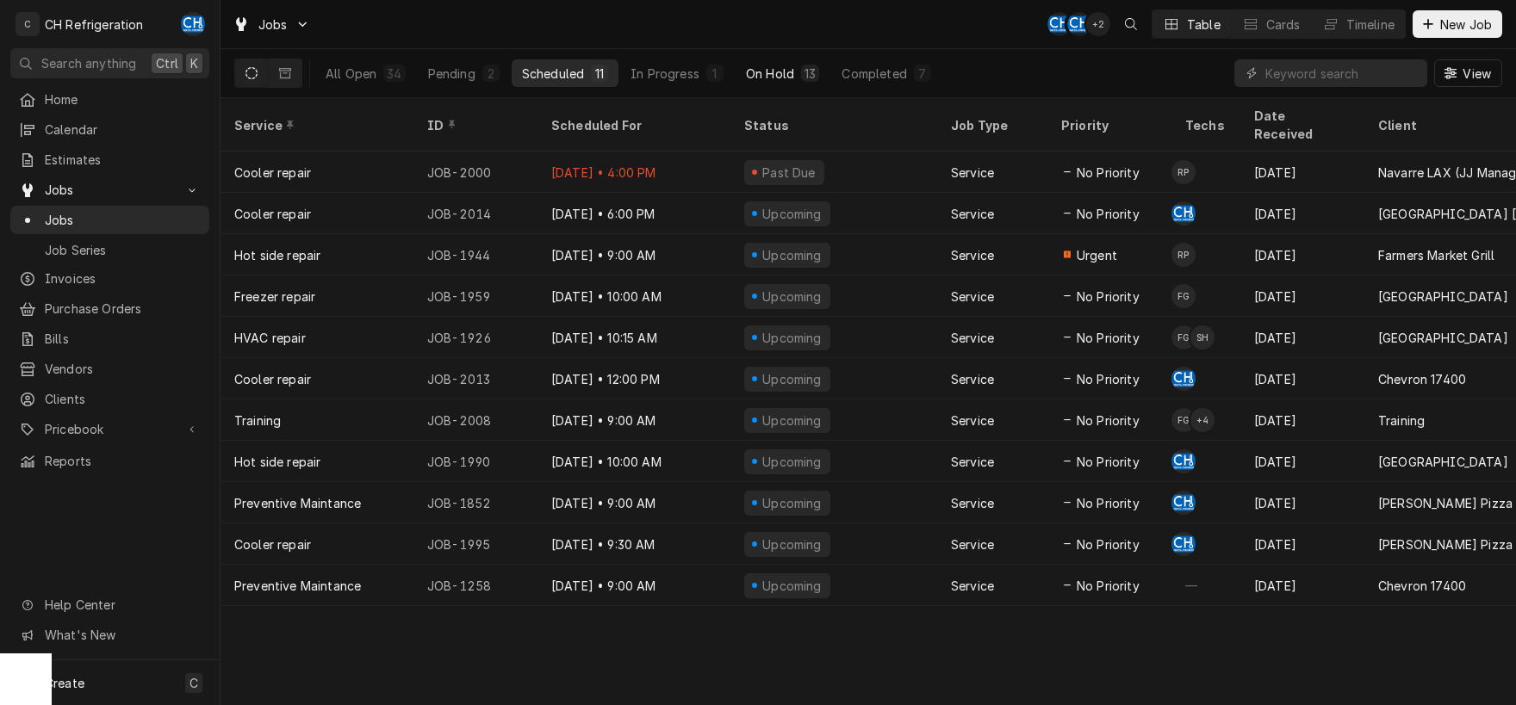
click at [771, 81] on div "On Hold" at bounding box center [770, 74] width 48 height 18
